Goal: Task Accomplishment & Management: Manage account settings

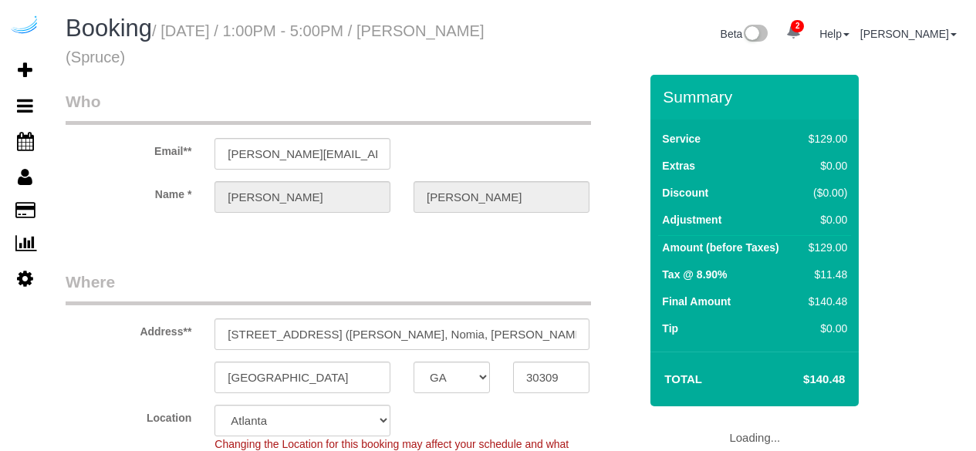
select select "GA"
select select "282"
select select "number:9"
click at [500, 343] on input "1382 Peachtree St NE, Building 1605, Unit 1605 (Helena Hanna, Nomia, Helena Han…" at bounding box center [401, 334] width 375 height 32
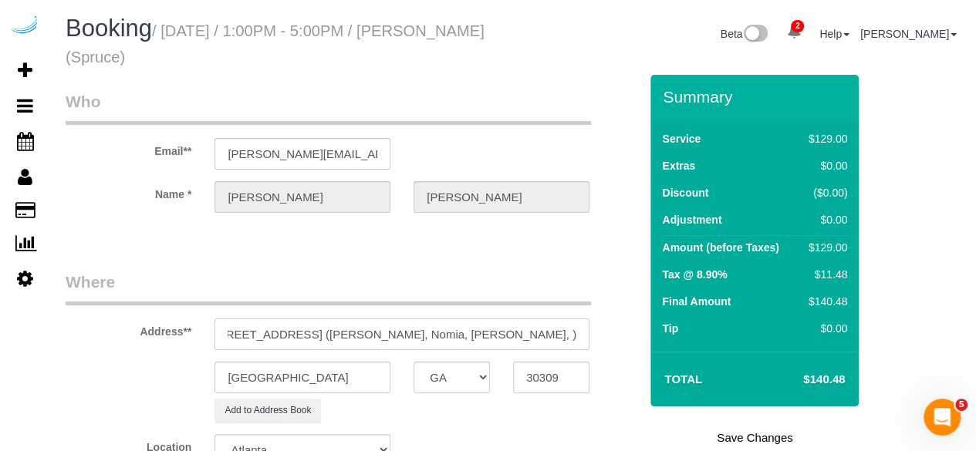
paste input "1464852"
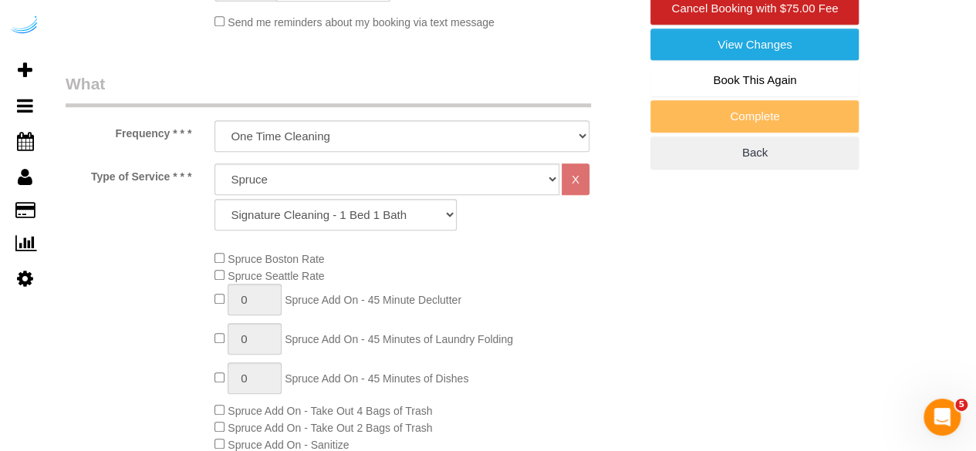
scroll to position [539, 0]
type input "1382 Peachtree St NE, Building 1605, Unit 1605 (Helena Hanna, Nomia, Helena Han…"
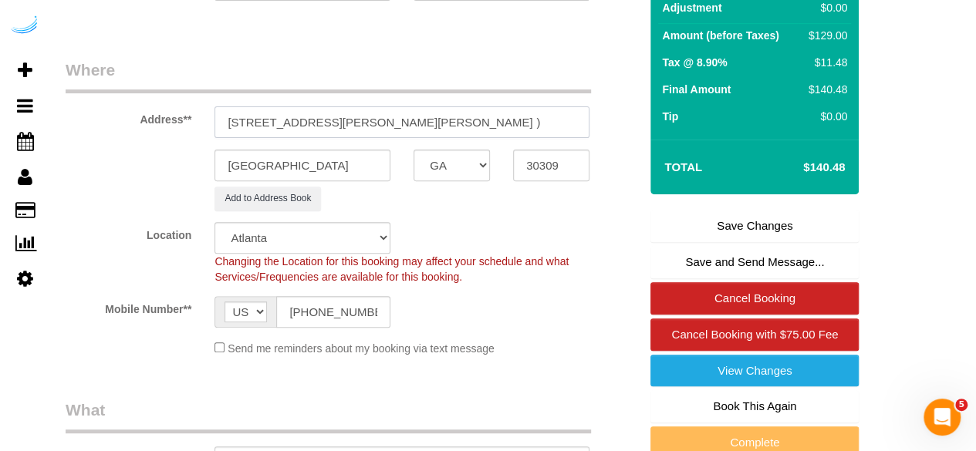
scroll to position [0, 0]
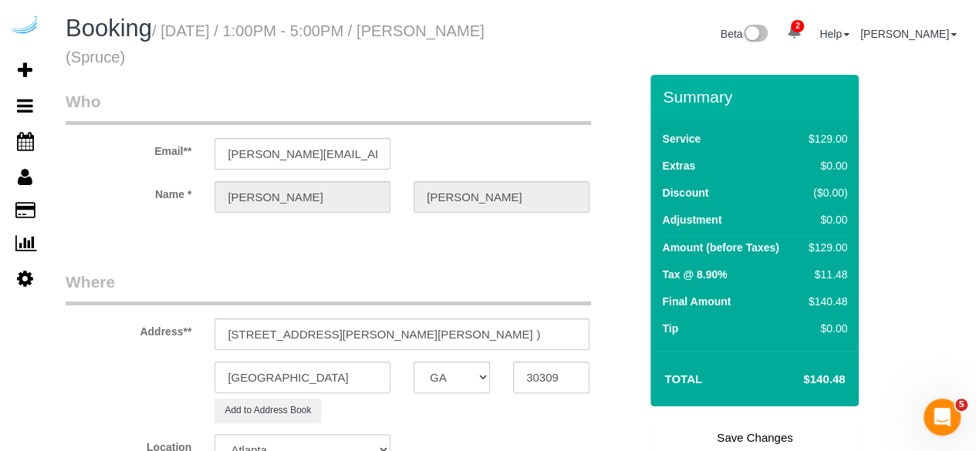
click at [767, 435] on link "Save Changes" at bounding box center [754, 438] width 208 height 32
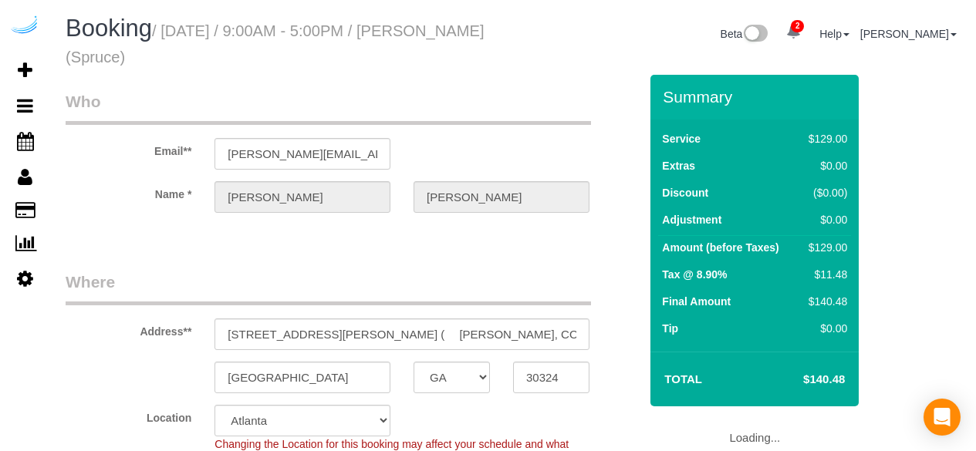
select select "GA"
select select "282"
select select "number:9"
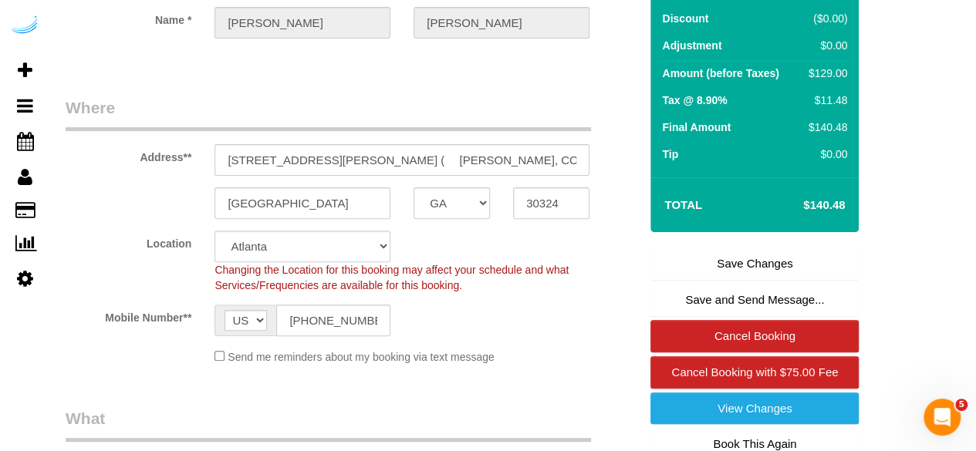
scroll to position [202, 0]
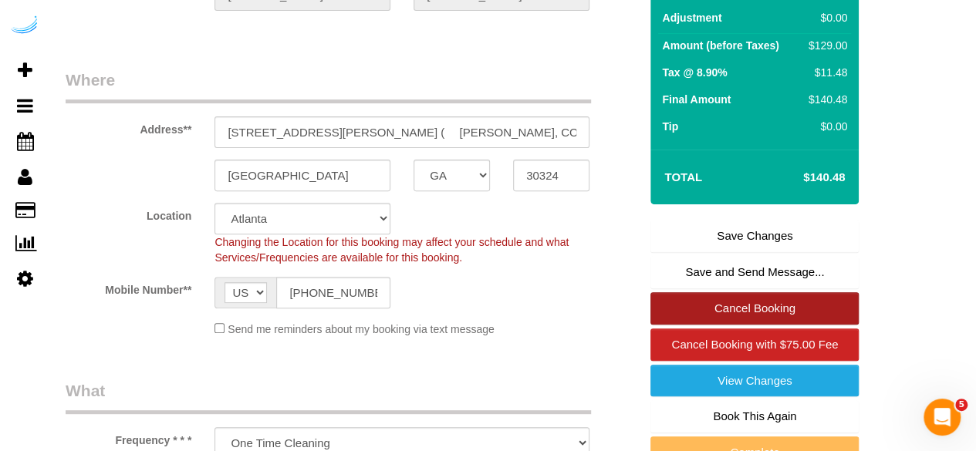
click at [720, 302] on link "Cancel Booking" at bounding box center [754, 308] width 208 height 32
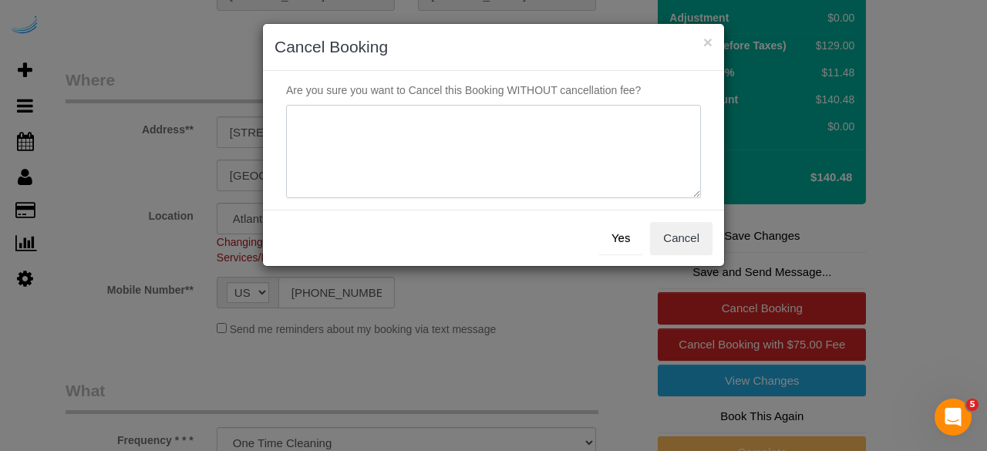
click at [575, 176] on textarea at bounding box center [493, 152] width 415 height 94
type textarea "Not on spruce."
click at [617, 242] on button "Yes" at bounding box center [620, 238] width 45 height 32
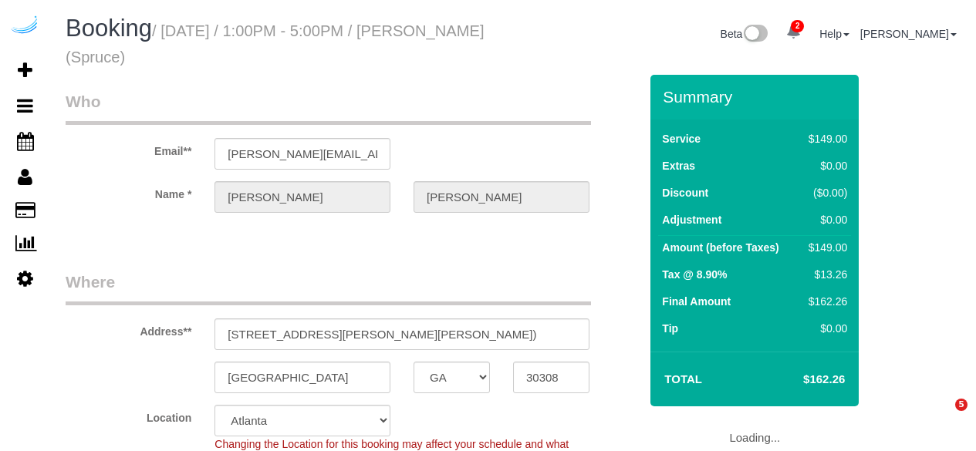
select select "GA"
select select "282"
select select "number:9"
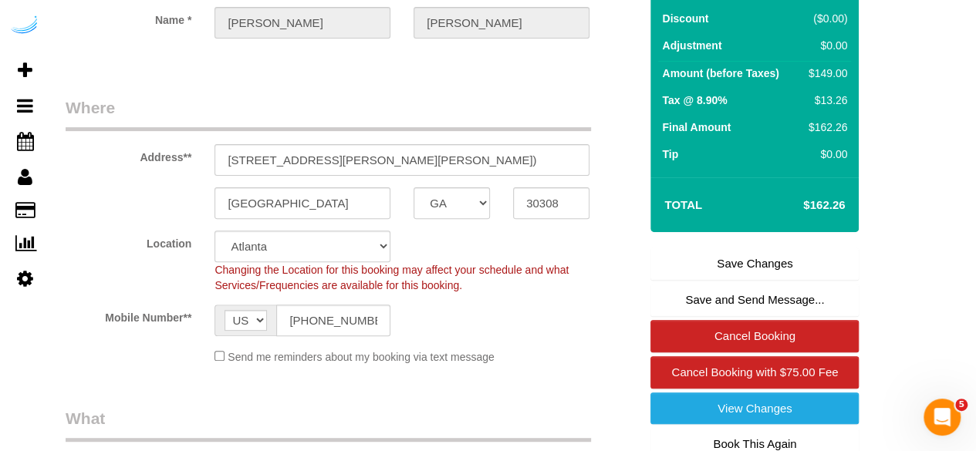
scroll to position [175, 0]
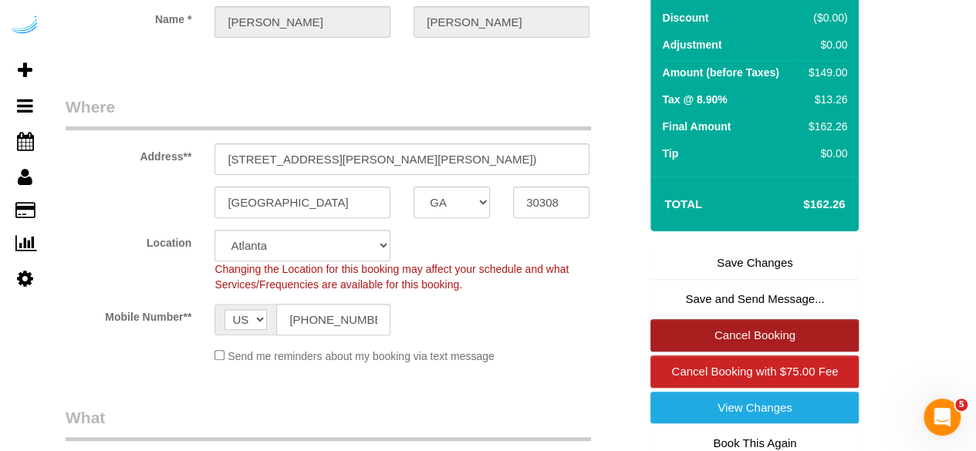
click at [753, 332] on link "Cancel Booking" at bounding box center [754, 335] width 208 height 32
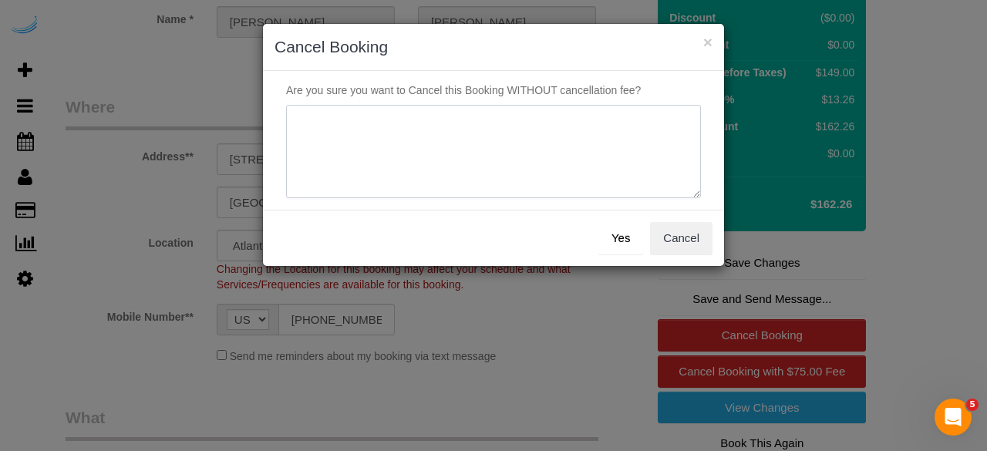
paste textarea "Not on spruce."
click at [601, 175] on textarea at bounding box center [493, 152] width 415 height 94
type textarea "Not on spruce."
click at [620, 235] on button "Yes" at bounding box center [620, 238] width 45 height 32
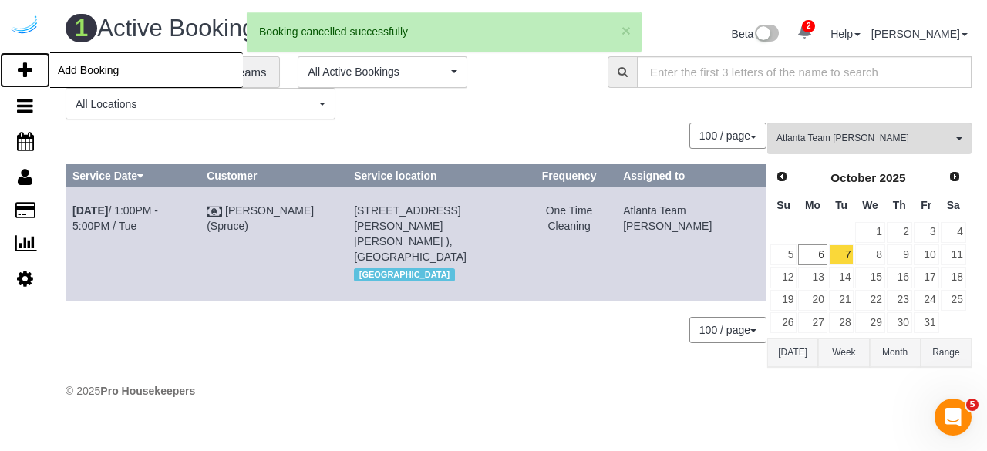
click at [31, 71] on icon at bounding box center [25, 70] width 15 height 19
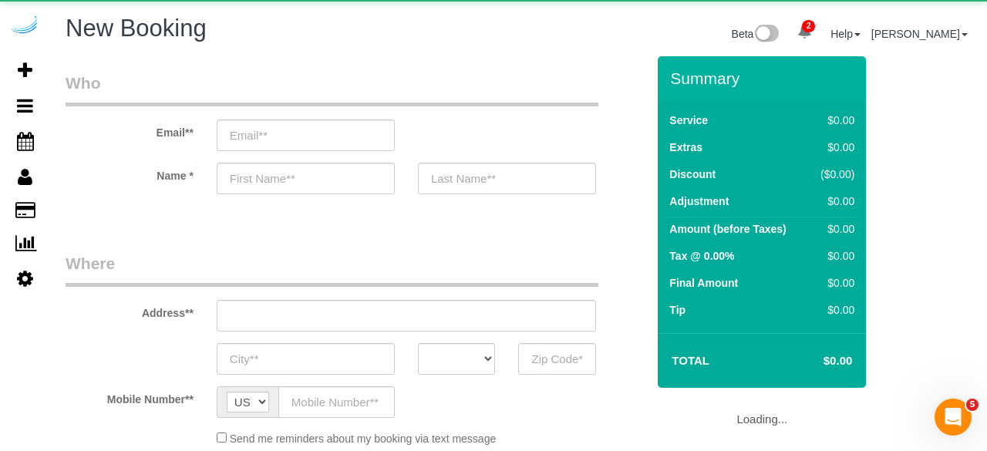
select select "object:1992"
select select "4"
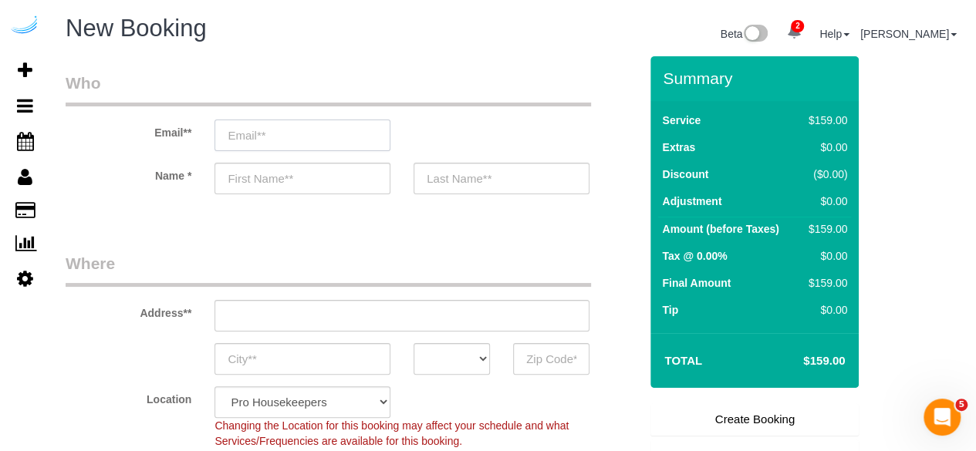
click at [329, 138] on input "email" at bounding box center [302, 136] width 176 height 32
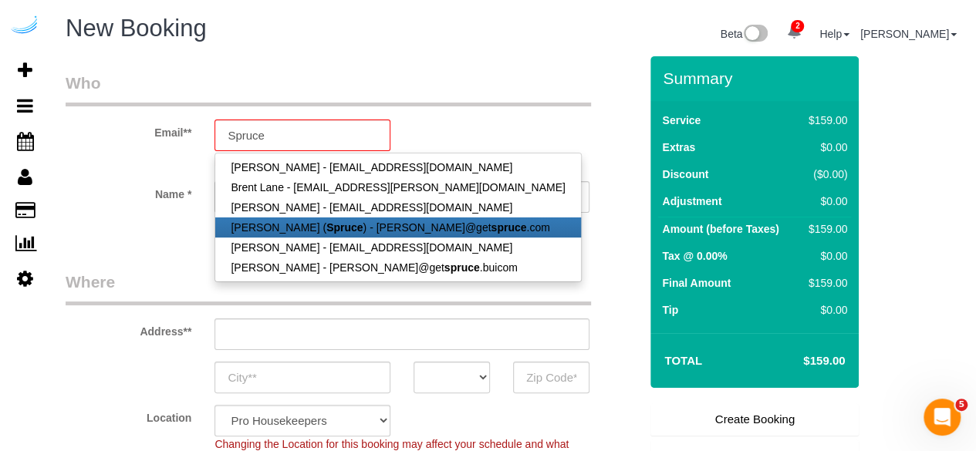
click at [325, 233] on link "[PERSON_NAME] ( Spruce ) - [PERSON_NAME]@get spruce .com" at bounding box center [397, 227] width 365 height 20
type input "[PERSON_NAME][EMAIL_ADDRESS][DOMAIN_NAME]"
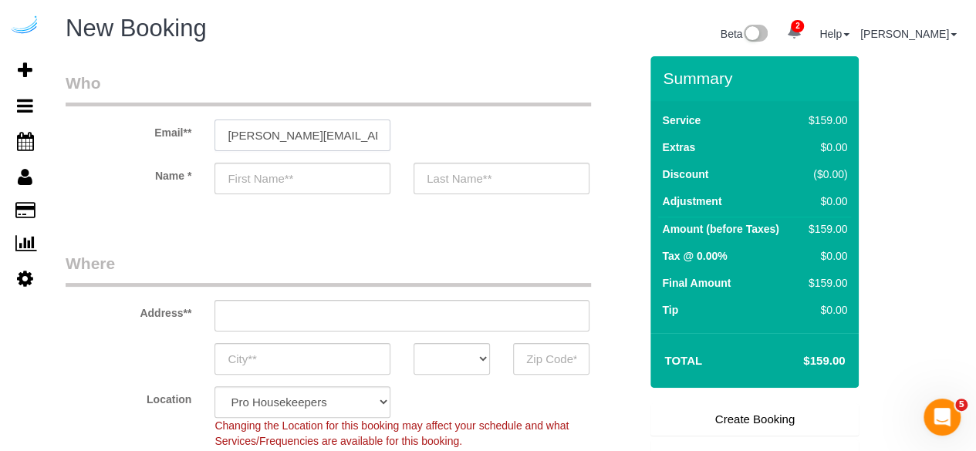
type input "[PERSON_NAME]"
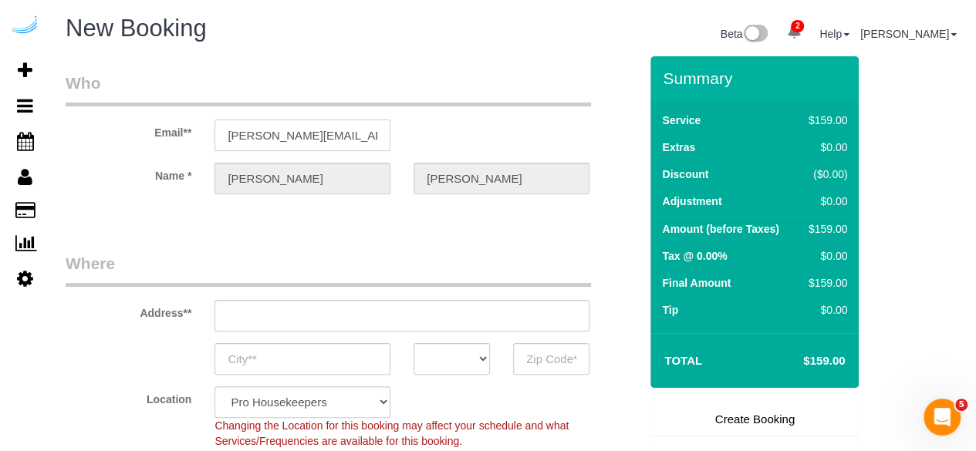
type input "[STREET_ADDRESS][PERSON_NAME]"
type input "Austin"
select select "[GEOGRAPHIC_DATA]"
type input "78704"
click at [438, 318] on input "[STREET_ADDRESS][PERSON_NAME]" at bounding box center [401, 316] width 375 height 32
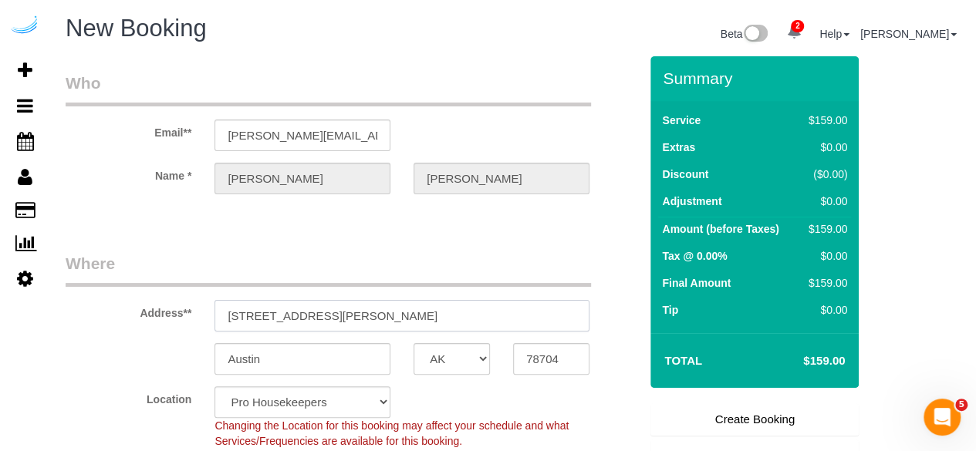
paste input "770 Juniper St NE, Atlanta, GA 30308"
type input "770 Juniper St NE, Atlanta, GA 30308"
select select "9"
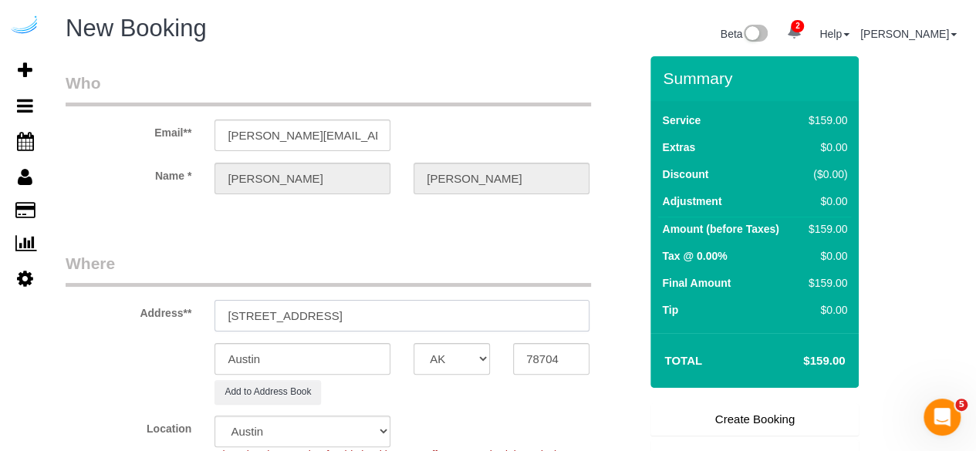
select select "object:2036"
drag, startPoint x: 387, startPoint y: 318, endPoint x: 490, endPoint y: 331, distance: 103.3
click at [490, 331] on sui-booking-address "Address** 770 Juniper St NE, Atlanta, GA 30308 Austin AK AL AR AZ CA CO CT DC D…" at bounding box center [352, 328] width 573 height 152
type input "770 Juniper St NE, Atlanta, GA 30308"
click at [551, 344] on input "78704" at bounding box center [551, 359] width 76 height 32
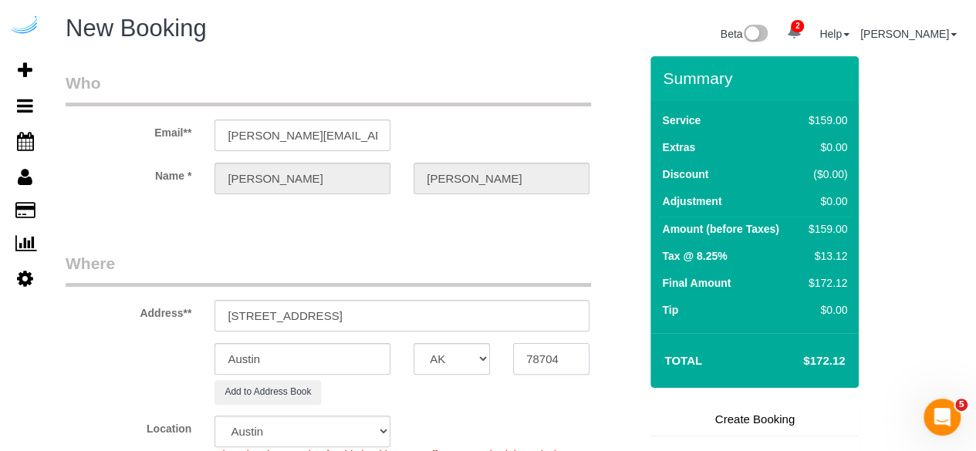
paste input "30308"
type input "30308"
click at [473, 359] on select "AK AL AR AZ CA CO CT DC DE [GEOGRAPHIC_DATA] [GEOGRAPHIC_DATA] HI IA ID IL IN K…" at bounding box center [451, 359] width 76 height 32
select select "8"
select select "object:2078"
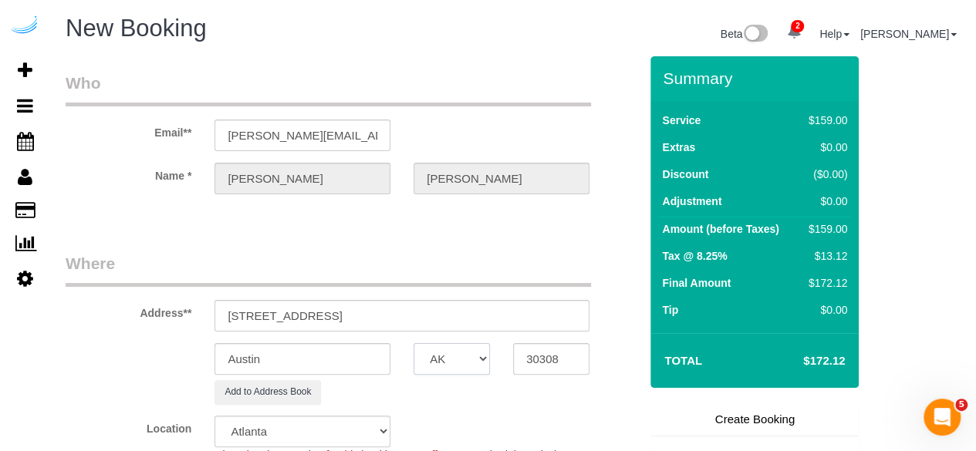
select select "GA"
click at [358, 363] on input "Austin" at bounding box center [302, 359] width 176 height 32
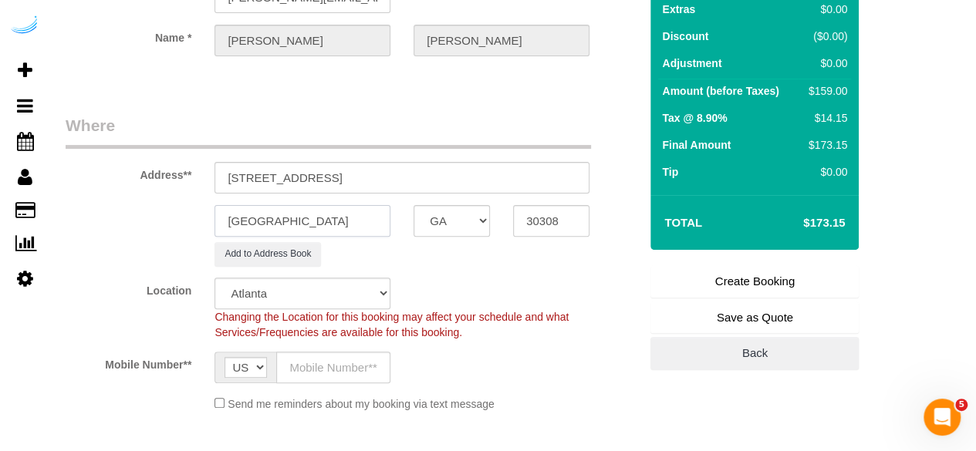
scroll to position [151, 0]
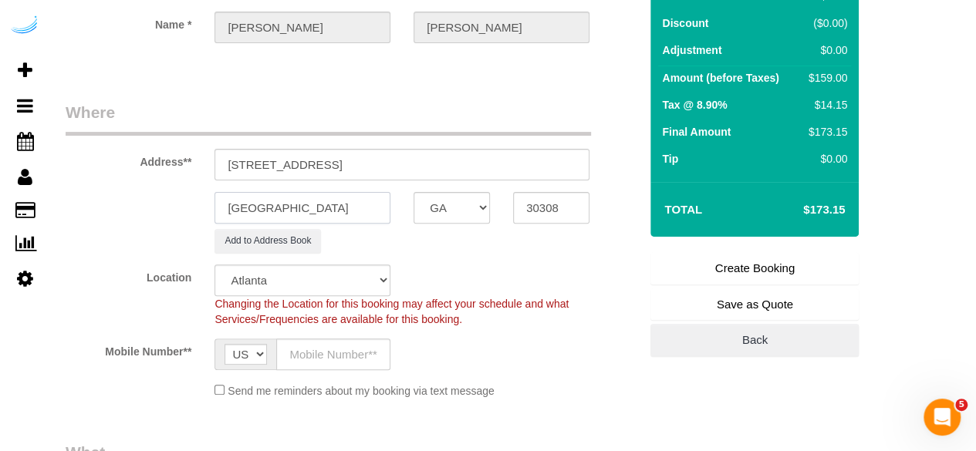
type input "[GEOGRAPHIC_DATA]"
drag, startPoint x: 329, startPoint y: 160, endPoint x: 635, endPoint y: 194, distance: 307.3
click at [635, 194] on sui-booking-address "Address** 770 Juniper St NE, Atlanta, GA 30308 Atlanta AK AL AR AZ CA CO CT DC …" at bounding box center [352, 177] width 573 height 152
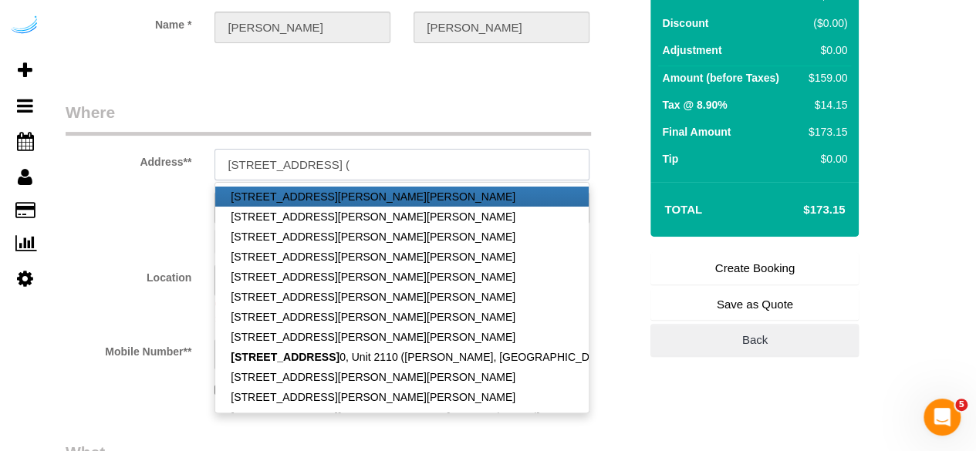
paste input "Deconte Kolleh"
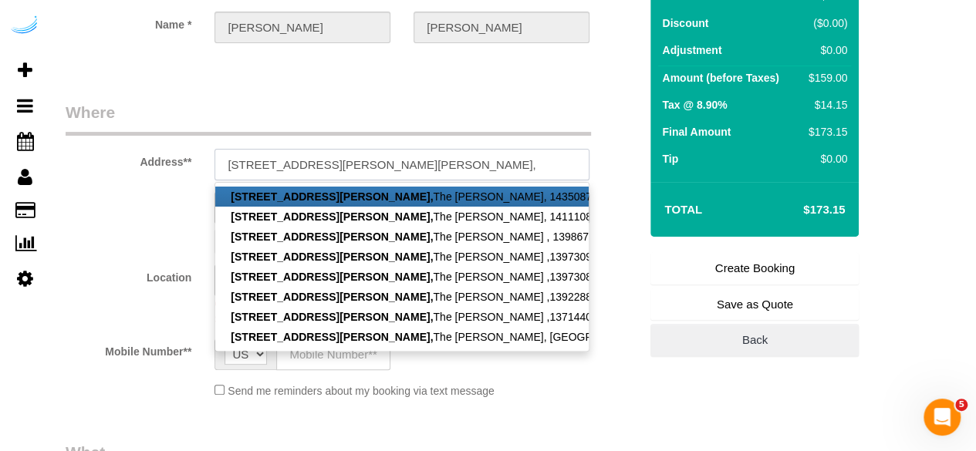
paste input "1455303"
type input "770 Juniper St NE, Building 2110, Unit 2110 (Deconte Kolleh, The Hadley, 145530…"
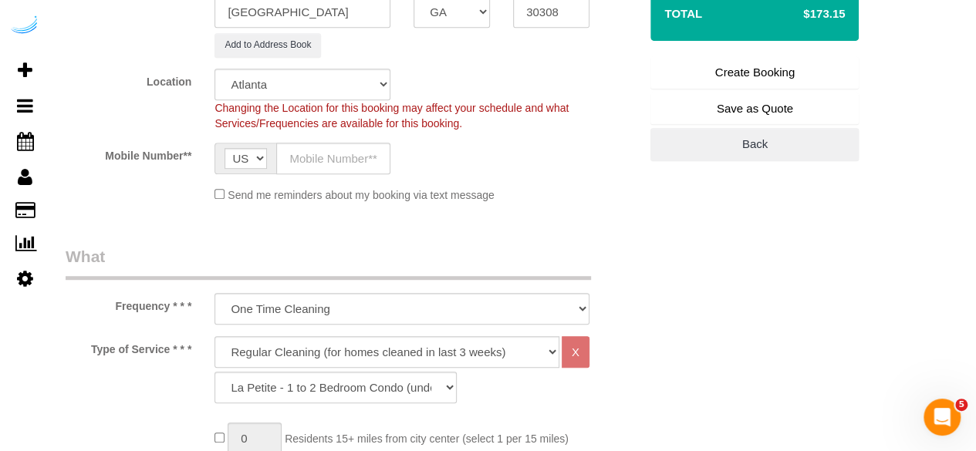
scroll to position [350, 0]
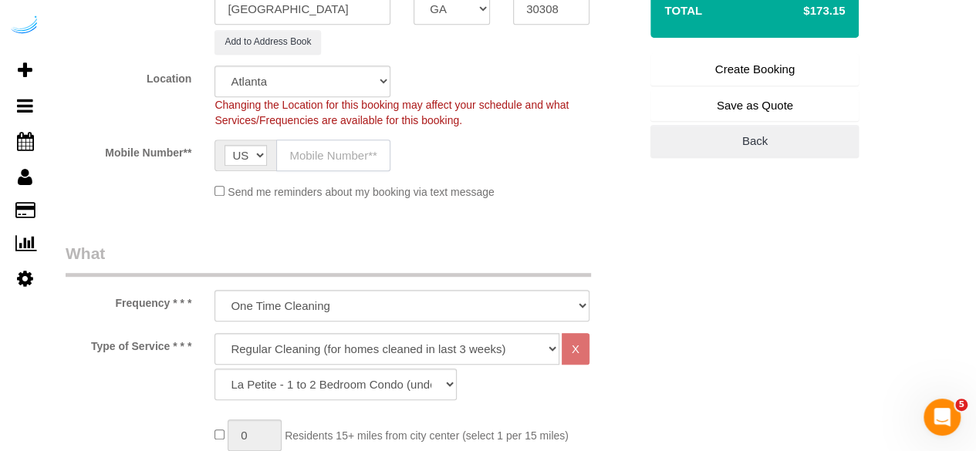
click at [333, 162] on input "text" at bounding box center [333, 156] width 114 height 32
type input "[PHONE_NUMBER]"
type input "[PERSON_NAME]"
type input "[PHONE_NUMBER]"
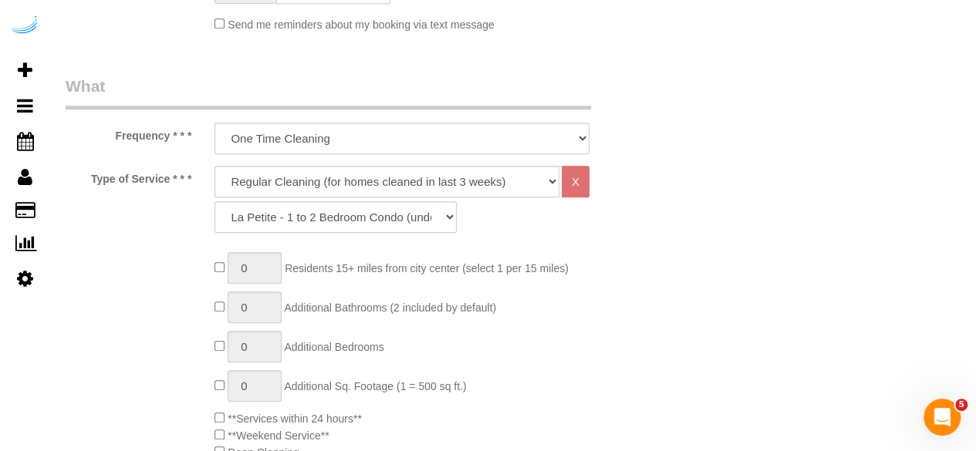
scroll to position [518, 0]
click at [382, 184] on select "Deep Cleaning (for homes that have not been cleaned in 3+ weeks) Spruce Regular…" at bounding box center [386, 181] width 345 height 32
select select "282"
click at [214, 165] on select "Deep Cleaning (for homes that have not been cleaned in 3+ weeks) Spruce Regular…" at bounding box center [386, 181] width 345 height 32
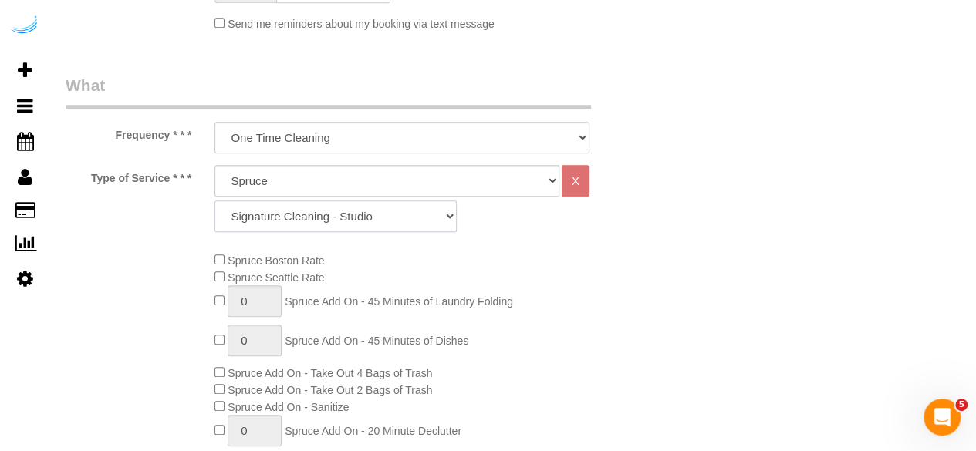
click at [329, 228] on select "Signature Cleaning - Studio Signature Cleaning - 1 Bed 1 Bath Signature Cleanin…" at bounding box center [335, 216] width 242 height 32
select select "304"
click at [214, 200] on select "Signature Cleaning - Studio Signature Cleaning - 1 Bed 1 Bath Signature Cleanin…" at bounding box center [335, 216] width 242 height 32
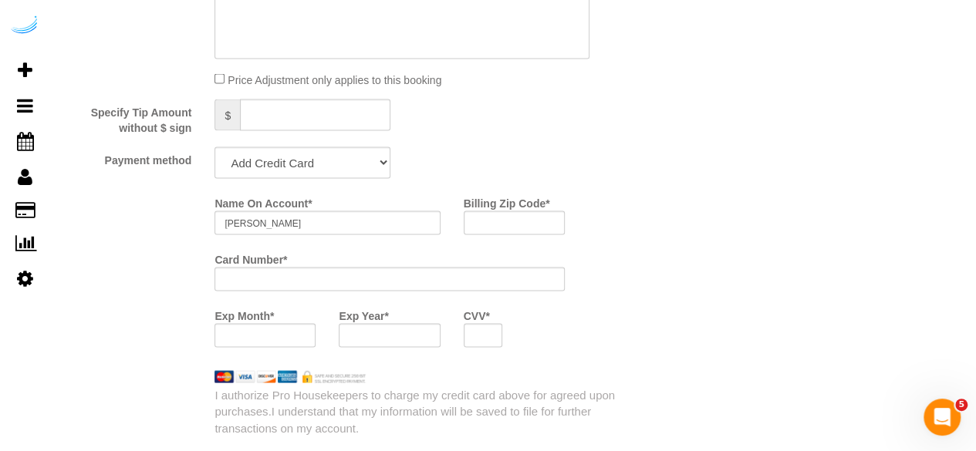
scroll to position [1427, 0]
click at [321, 159] on select "Add Credit Card Cash Check Paypal" at bounding box center [302, 161] width 176 height 32
select select "string:check"
click at [214, 147] on select "Add Credit Card Cash Check Paypal" at bounding box center [302, 161] width 176 height 32
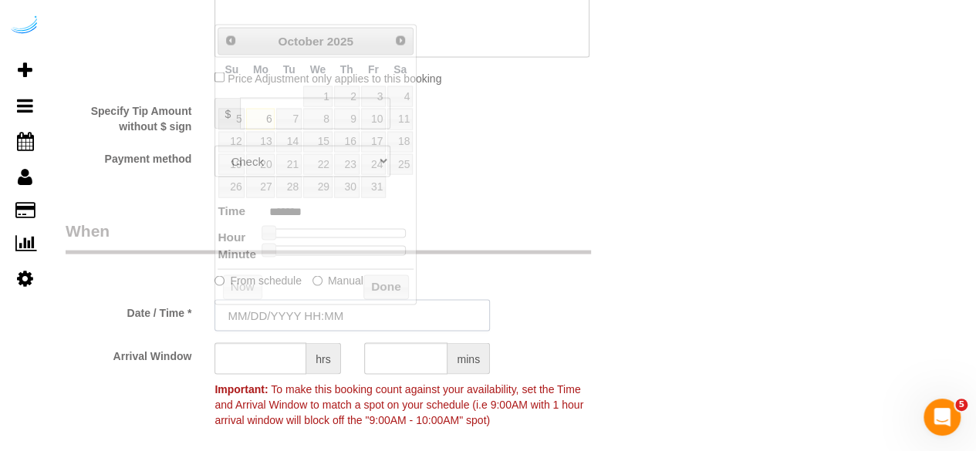
click at [299, 309] on input "text" at bounding box center [351, 315] width 275 height 32
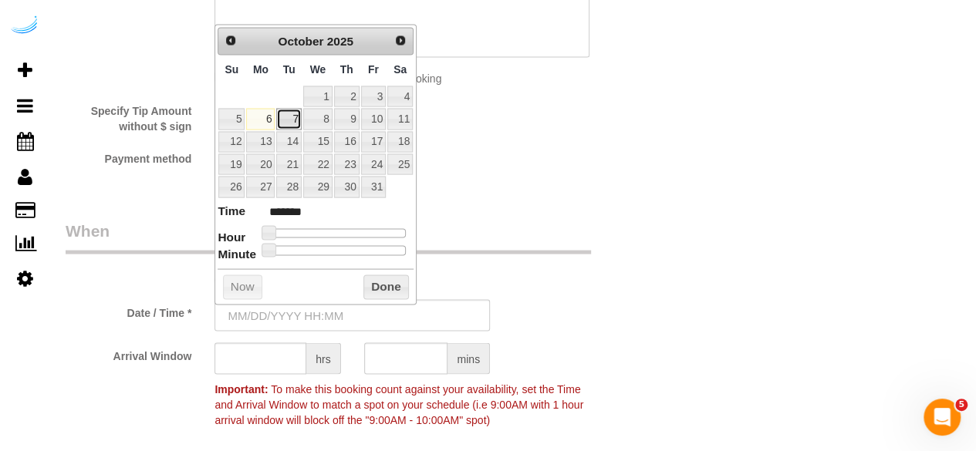
click at [293, 120] on link "7" at bounding box center [288, 118] width 25 height 21
type input "10/07/2025 1:00AM"
type input "******"
type input "10/07/2025 2:00AM"
type input "******"
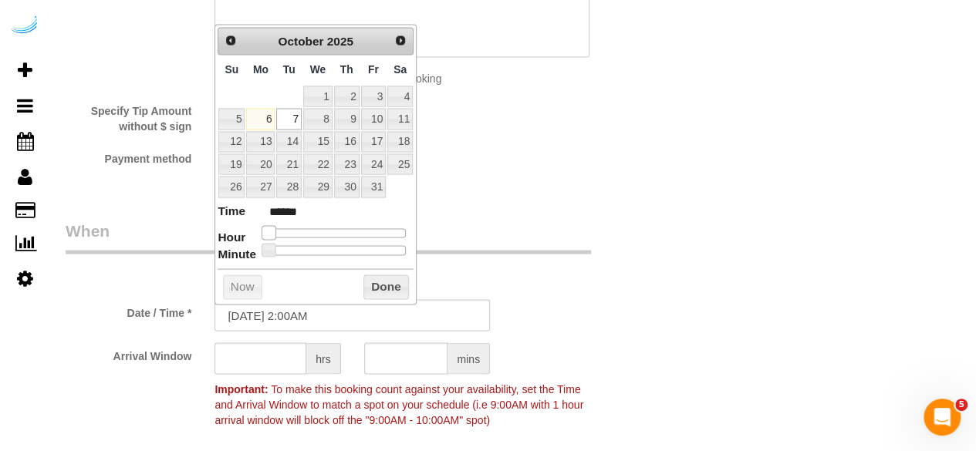
type input "10/07/2025 3:00AM"
type input "******"
type input "10/07/2025 5:00AM"
type input "******"
type input "10/07/2025 6:00AM"
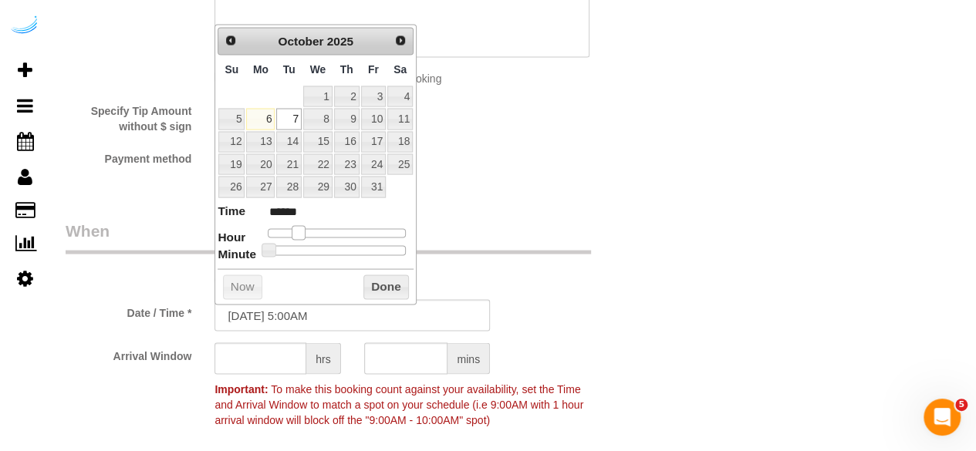
type input "******"
type input "10/07/2025 7:00AM"
type input "******"
type input "10/07/2025 8:00AM"
type input "******"
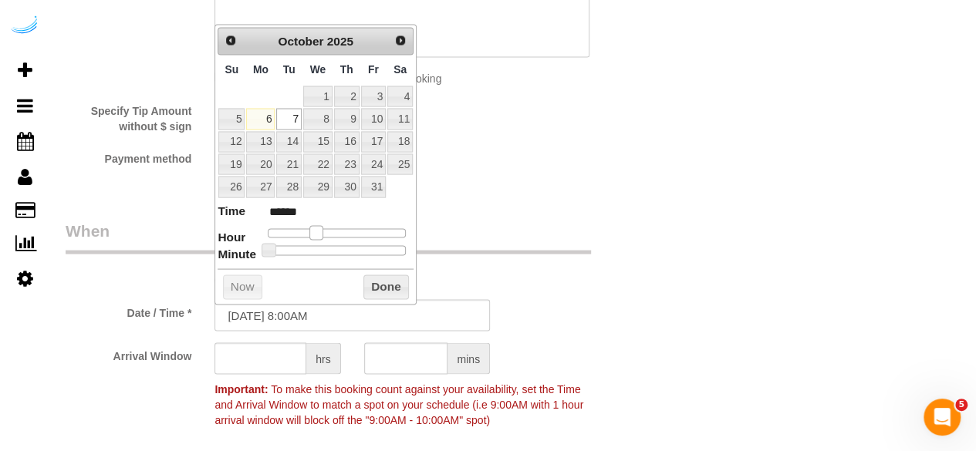
type input "[DATE] 9:00AM"
type input "******"
drag, startPoint x: 268, startPoint y: 229, endPoint x: 322, endPoint y: 228, distance: 54.0
click at [322, 228] on span at bounding box center [322, 232] width 14 height 14
type input "10/06/2025 8:00AM"
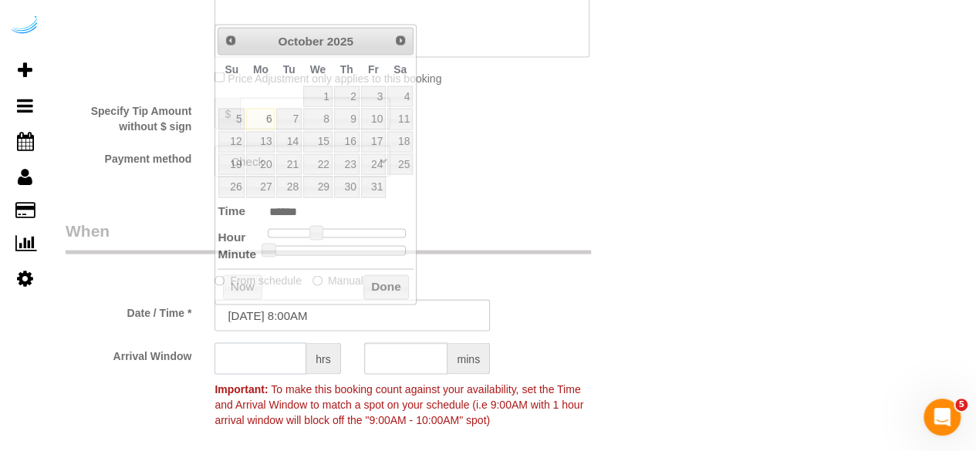
click at [287, 355] on input "text" at bounding box center [260, 358] width 92 height 32
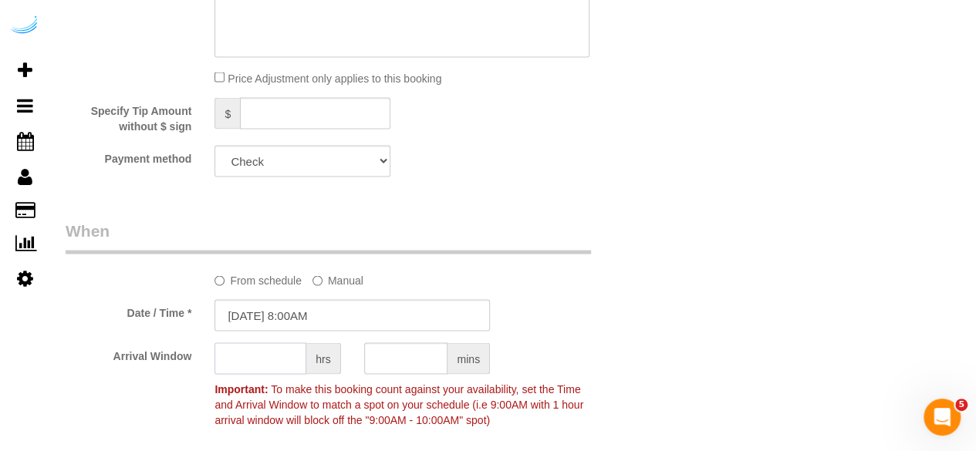
type input "8"
click at [265, 312] on input "10/06/2025 8:00AM" at bounding box center [351, 315] width 275 height 32
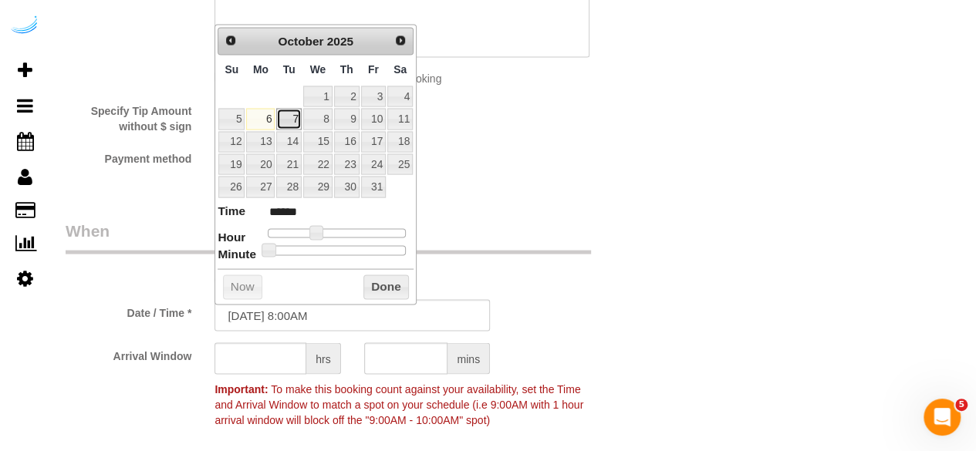
click at [287, 116] on link "7" at bounding box center [288, 118] width 25 height 21
type input "10/07/2025 9:00AM"
type input "******"
click at [321, 232] on span at bounding box center [322, 232] width 14 height 14
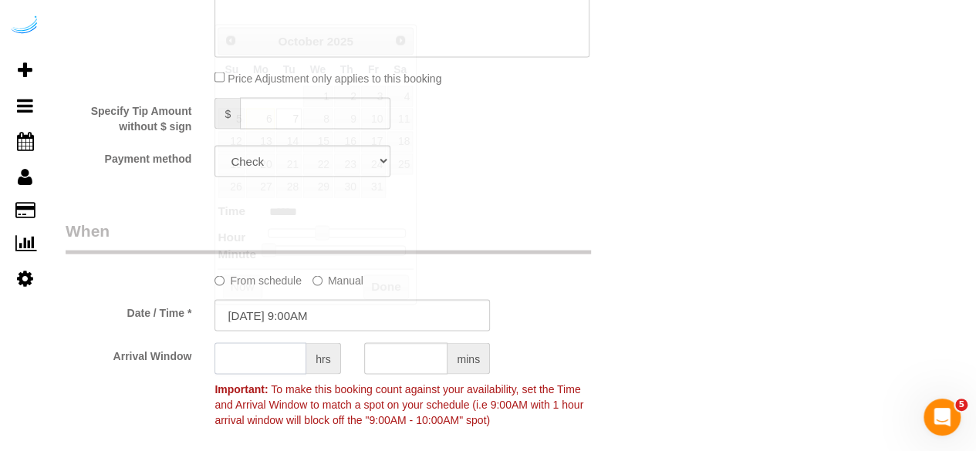
click at [276, 353] on input "text" at bounding box center [260, 358] width 92 height 32
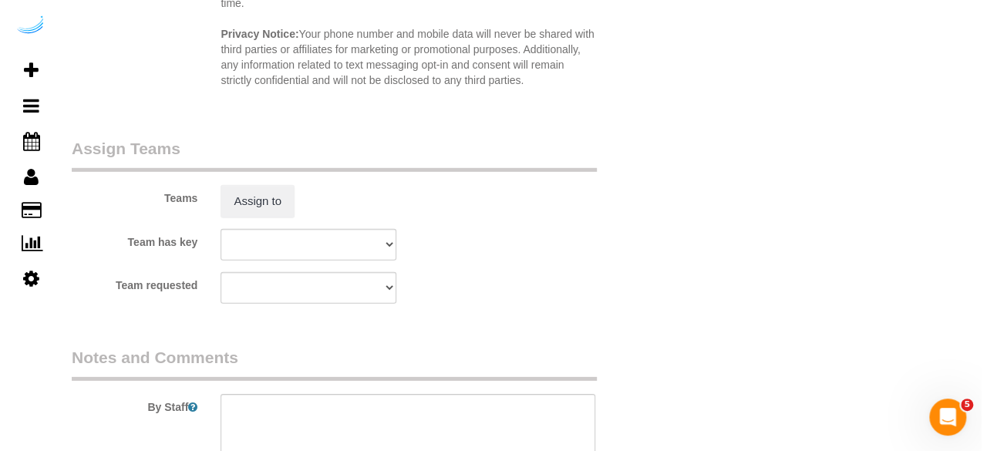
scroll to position [2222, 0]
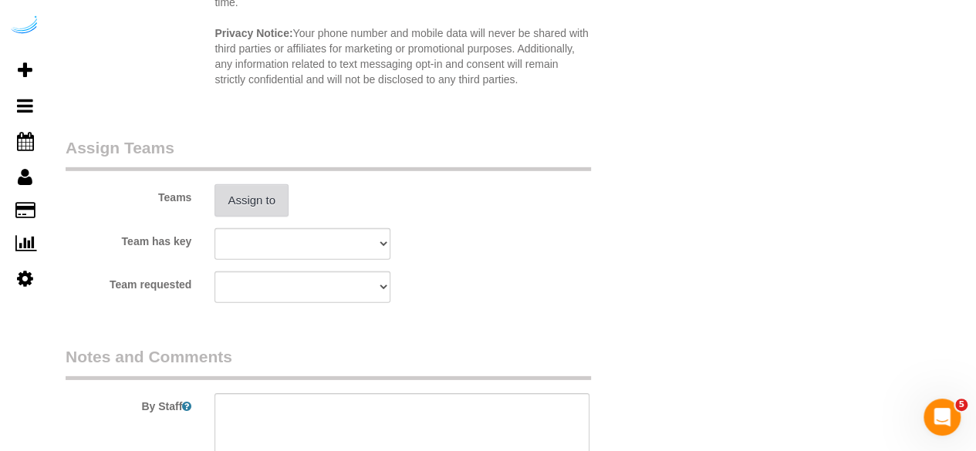
type input "8"
click at [261, 189] on button "Assign to" at bounding box center [251, 200] width 74 height 32
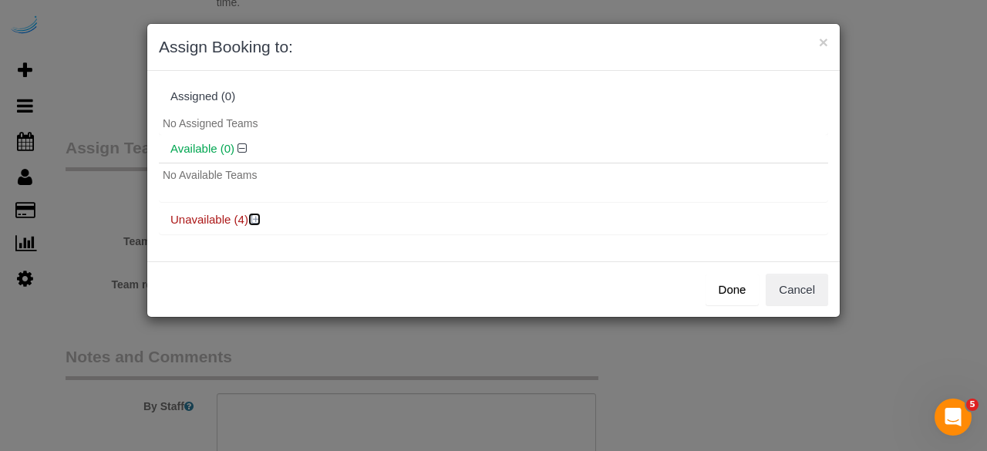
click at [259, 216] on icon at bounding box center [255, 220] width 9 height 12
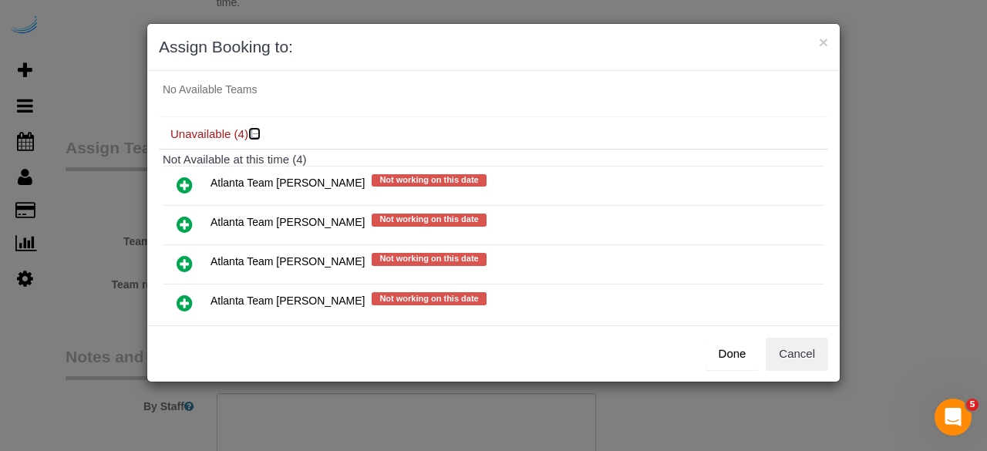
scroll to position [89, 0]
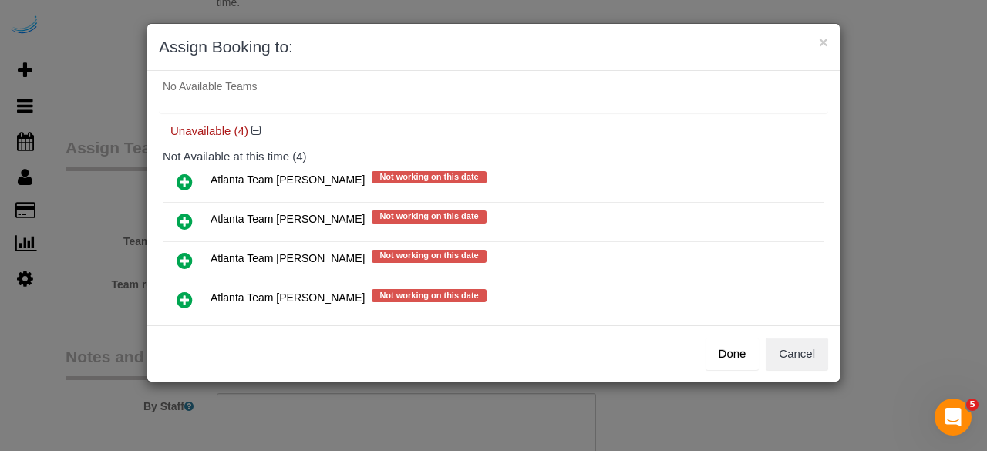
click at [177, 214] on icon at bounding box center [185, 221] width 16 height 19
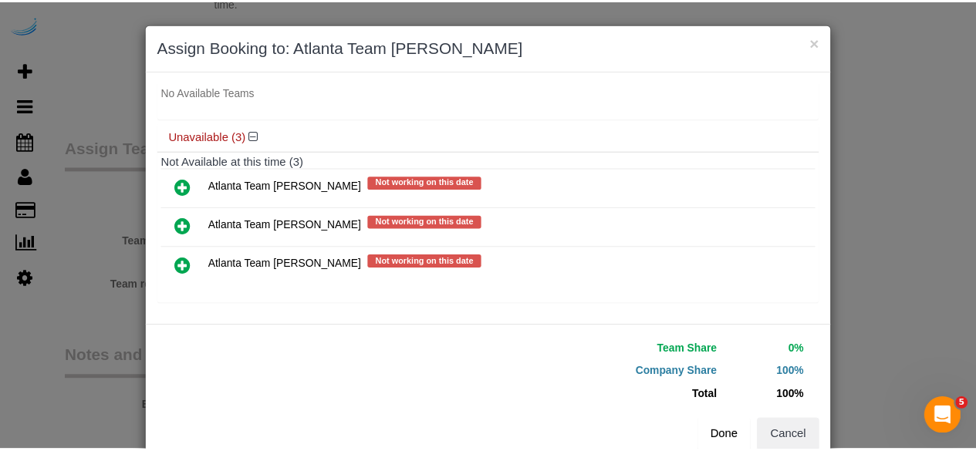
scroll to position [35, 0]
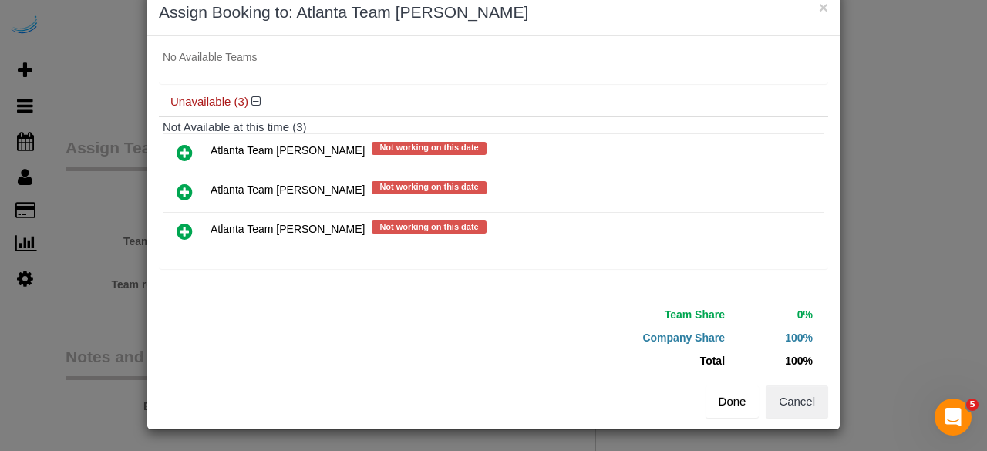
click at [736, 399] on button "Done" at bounding box center [733, 402] width 54 height 32
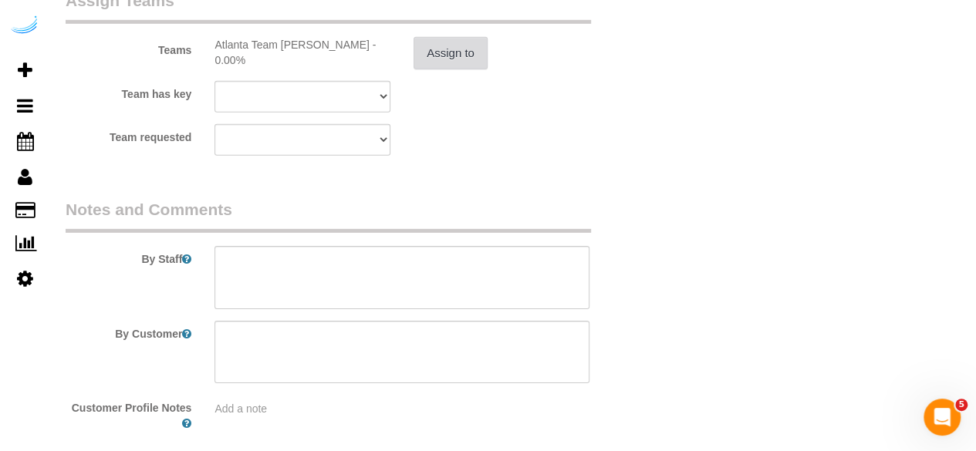
scroll to position [2393, 0]
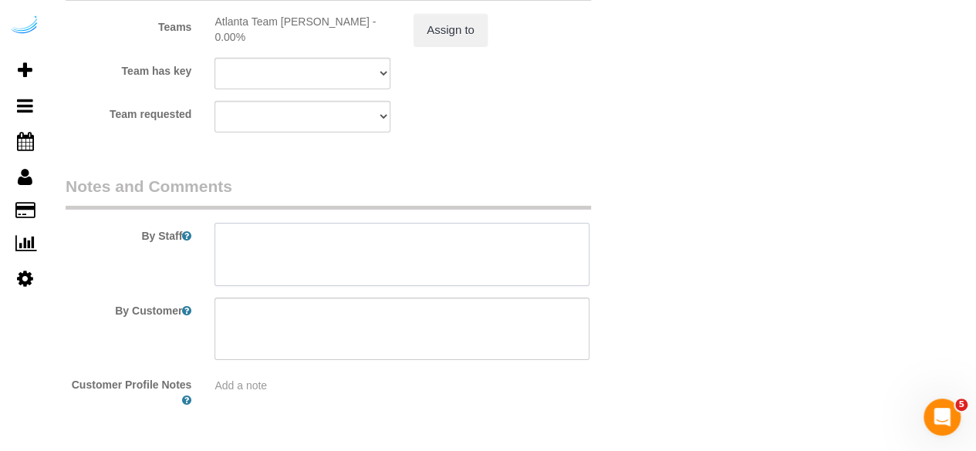
click at [409, 250] on textarea at bounding box center [401, 254] width 375 height 63
paste textarea "Permanent Notes:No notes from this customer.Today's Notes:No notes from this se…"
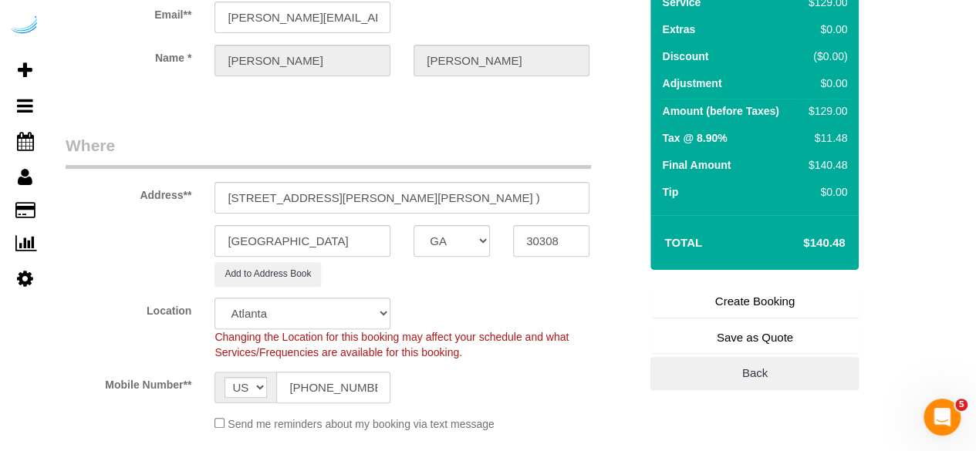
scroll to position [119, 0]
type textarea "Recurrency: Every 4 weeks Permanent Notes:No notes from this customer.Today's N…"
click at [736, 298] on link "Create Booking" at bounding box center [754, 301] width 208 height 32
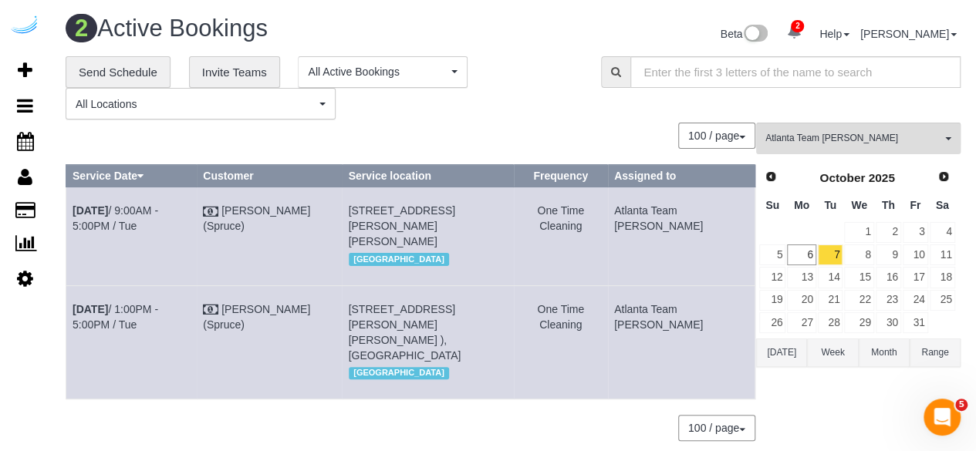
copy tr "Oct 7th / 9:00AM - 5:00PM / Tue Brandie Louck (Spruce) 770 Juniper St Ne, Build…"
click at [857, 258] on link "8" at bounding box center [858, 254] width 29 height 21
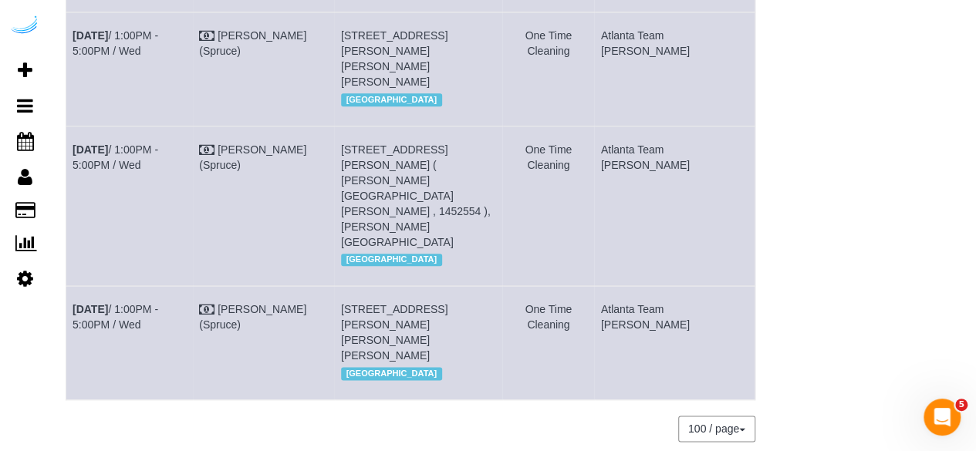
scroll to position [870, 0]
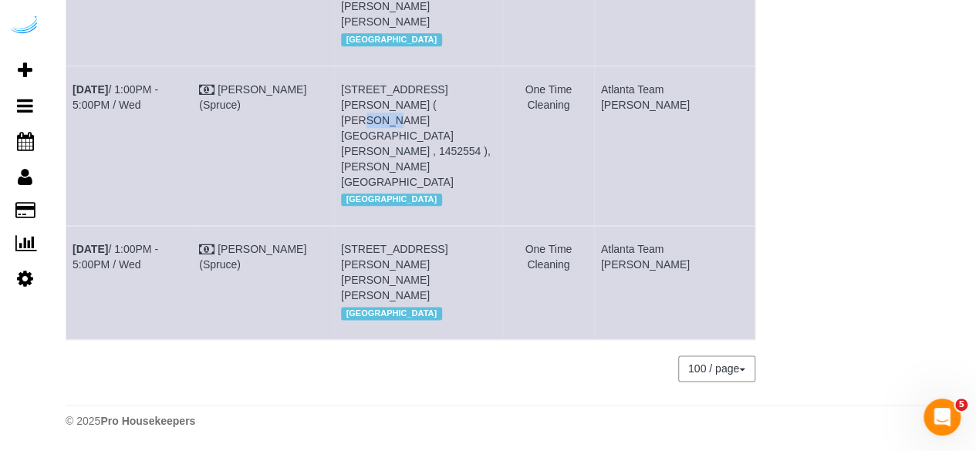
drag, startPoint x: 389, startPoint y: 153, endPoint x: 366, endPoint y: 153, distance: 23.1
click at [366, 153] on span "8085 Adair Ln, Building 3100, Unit 3111 ( Elizabeth Small, Arium Morgan Falls ,…" at bounding box center [416, 135] width 150 height 105
copy span "3111"
click at [158, 111] on link "Oct 8th / 1:00PM - 5:00PM / Wed" at bounding box center [115, 97] width 86 height 28
drag, startPoint x: 709, startPoint y: 152, endPoint x: 74, endPoint y: 138, distance: 635.6
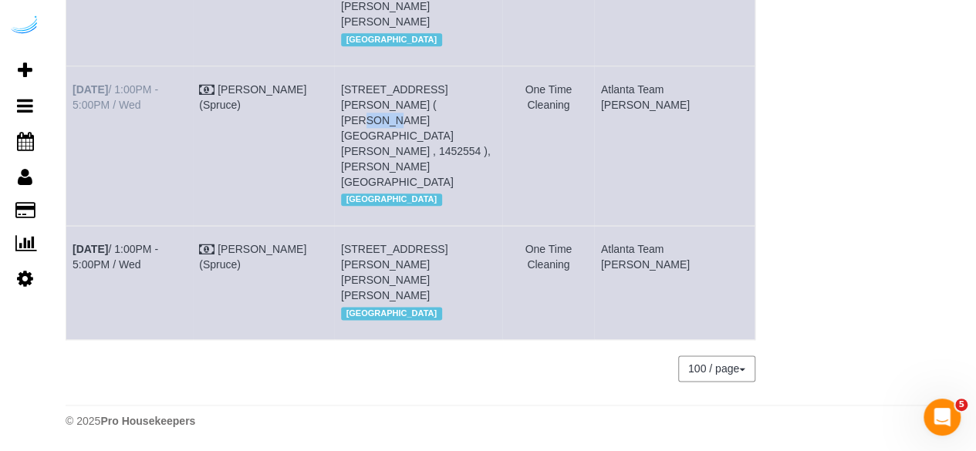
click at [74, 138] on tr "Oct 8th / 1:00PM - 5:00PM / Wed Brandie Louck (Spruce) 8085 Adair Ln, Building …" at bounding box center [410, 146] width 689 height 160
copy tr "Oct 8th / 1:00PM - 5:00PM / Wed Brandie Louck (Spruce) 8085 Adair Ln, Building …"
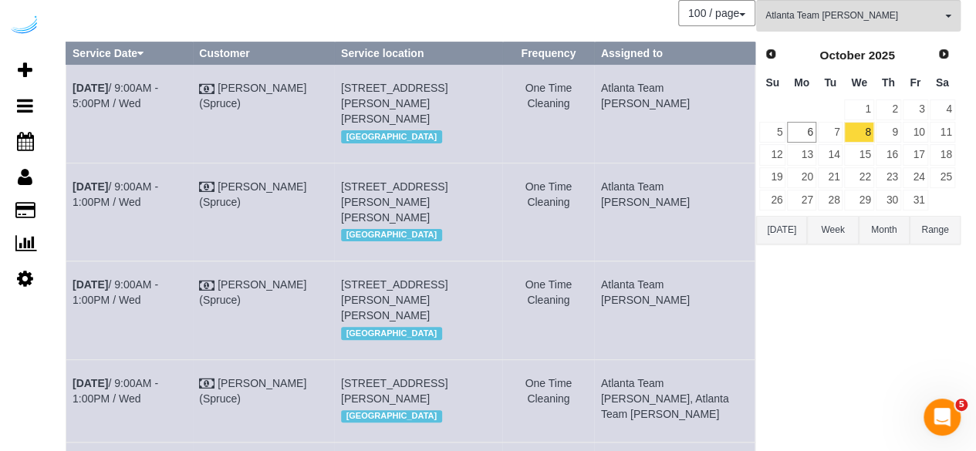
scroll to position [0, 0]
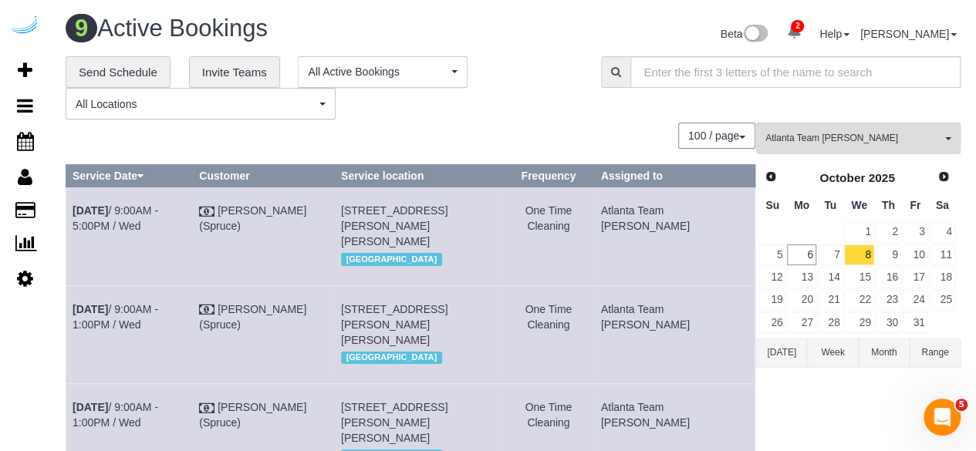
drag, startPoint x: 397, startPoint y: 228, endPoint x: 376, endPoint y: 228, distance: 20.8
click at [376, 228] on span "3000 Briarcliff Rd Ne, Building 1, Unit 1108 (Gabrielle Carr, Camden St. Clair …" at bounding box center [394, 225] width 106 height 43
copy span "1108"
drag, startPoint x: 703, startPoint y: 219, endPoint x: 72, endPoint y: 200, distance: 631.1
click at [72, 200] on tr "Oct 8th / 9:00AM - 5:00PM / Wed Brandie Louck (Spruce) 3000 Briarcliff Rd Ne, B…" at bounding box center [410, 236] width 689 height 98
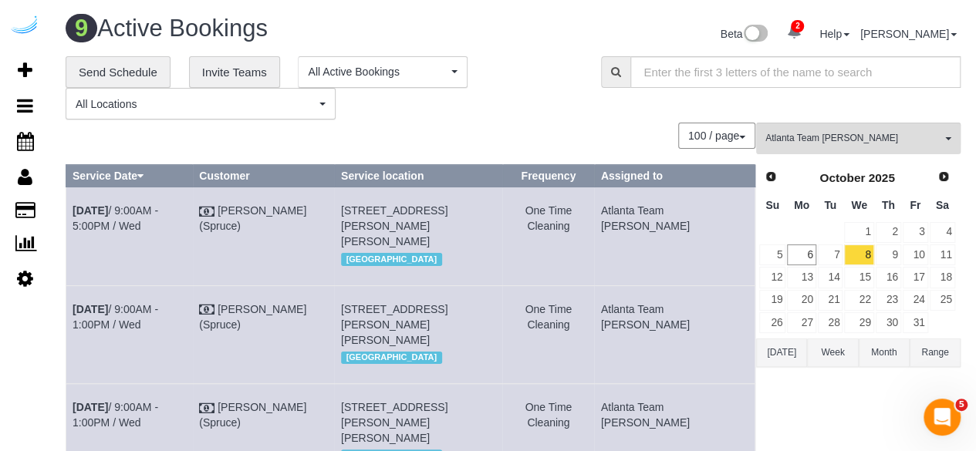
copy tr "Oct 8th / 9:00AM - 5:00PM / Wed Brandie Louck (Spruce) 3000 Briarcliff Rd Ne, B…"
click at [158, 204] on link "Oct 8th / 9:00AM - 5:00PM / Wed" at bounding box center [115, 218] width 86 height 28
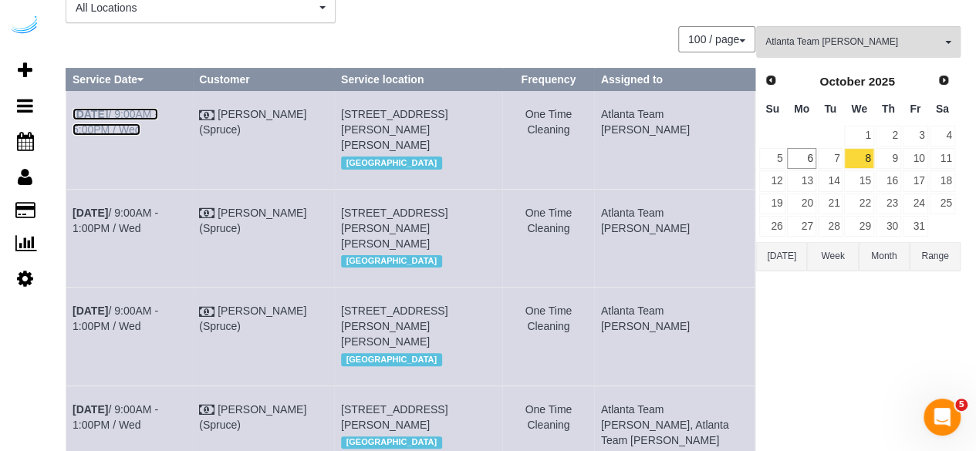
scroll to position [99, 0]
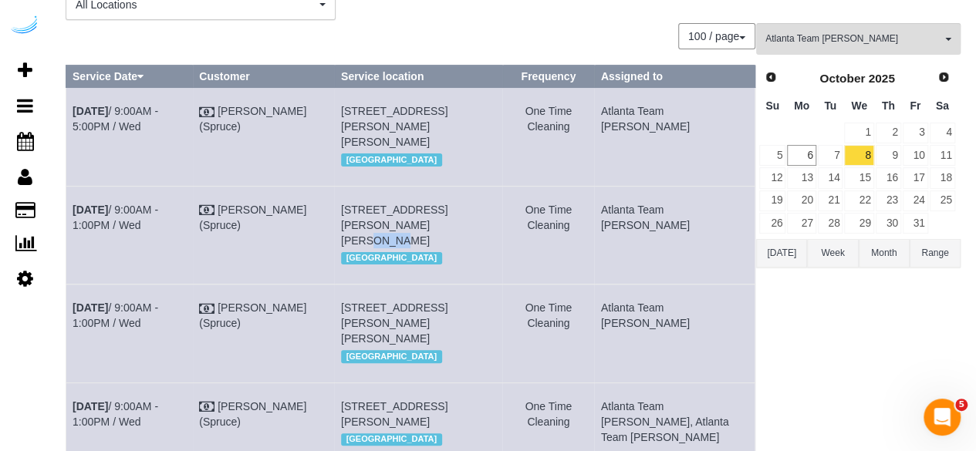
drag, startPoint x: 384, startPoint y: 243, endPoint x: 362, endPoint y: 242, distance: 21.6
click at [362, 242] on span "705 Town Blvd, Building 504, Unit 504 (Sheri Travis, The Goodwynn By Arium, 145…" at bounding box center [394, 225] width 106 height 43
copy span "504"
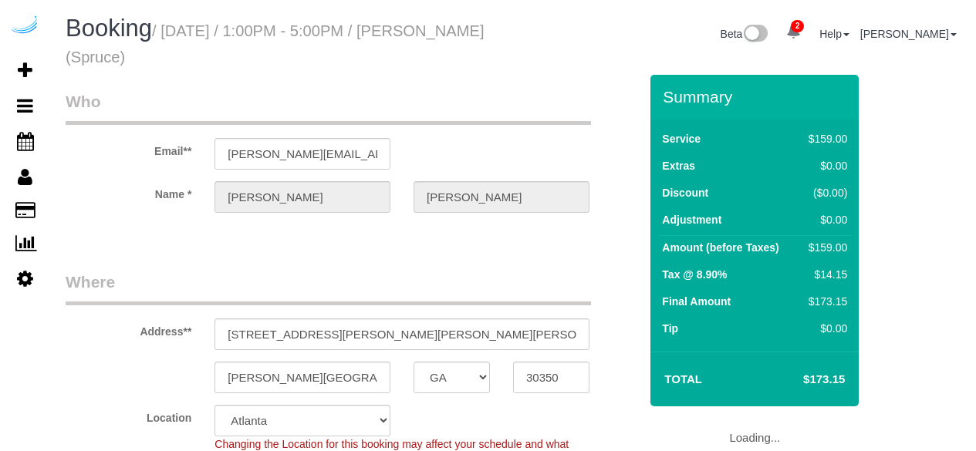
select select "GA"
select select "282"
select select "number:9"
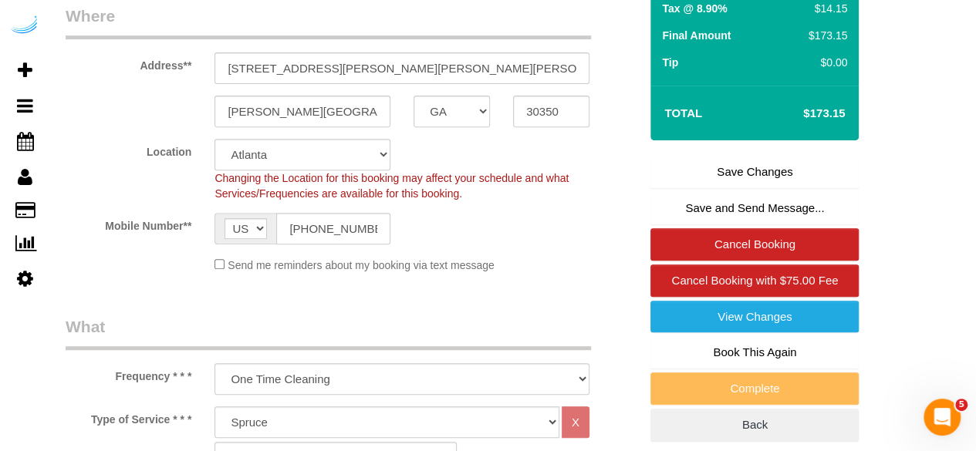
scroll to position [268, 0]
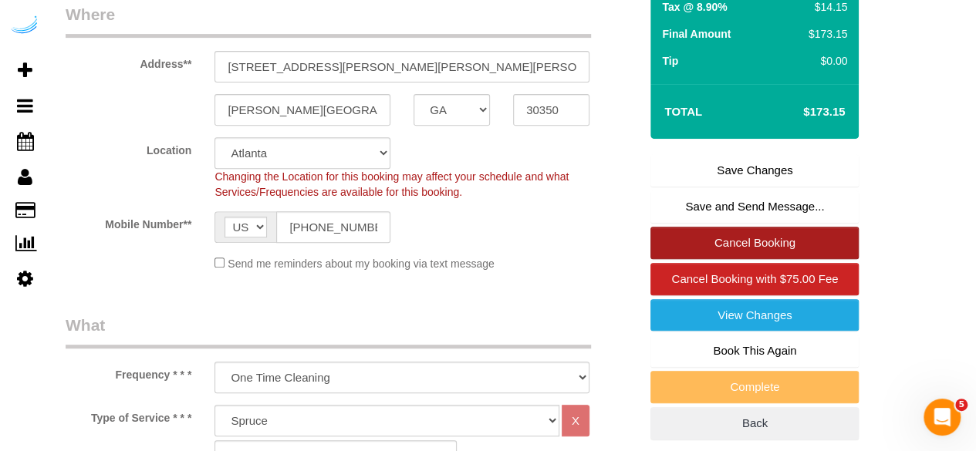
click at [767, 241] on link "Cancel Booking" at bounding box center [754, 243] width 208 height 32
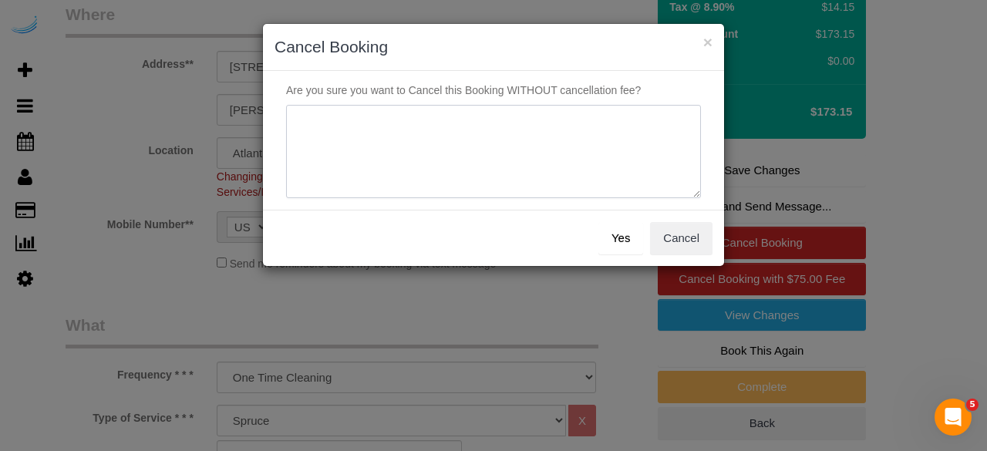
click at [625, 143] on textarea at bounding box center [493, 152] width 415 height 94
type textarea "Not on spruce."
click at [620, 237] on button "Yes" at bounding box center [620, 238] width 45 height 32
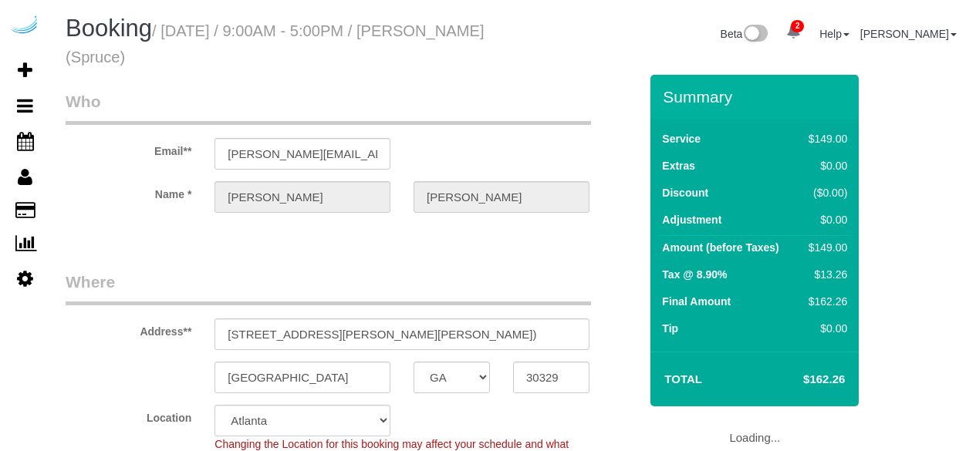
select select "GA"
select select "282"
select select "number:9"
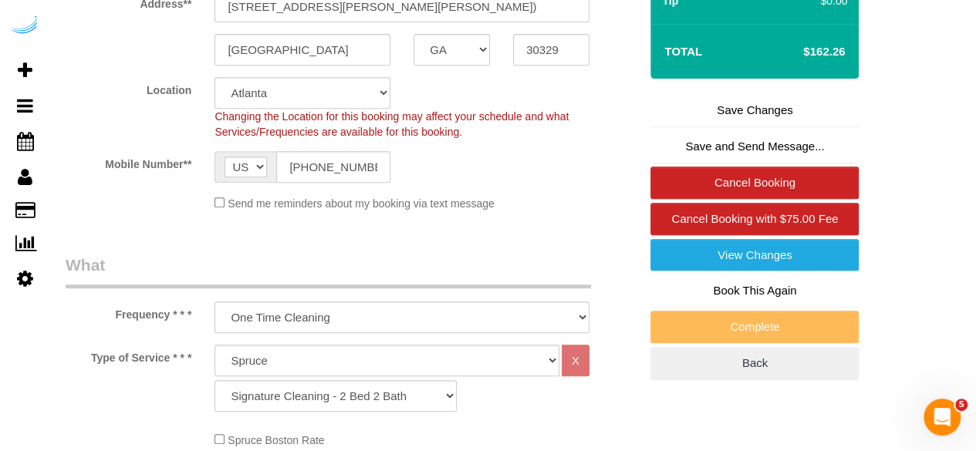
scroll to position [329, 0]
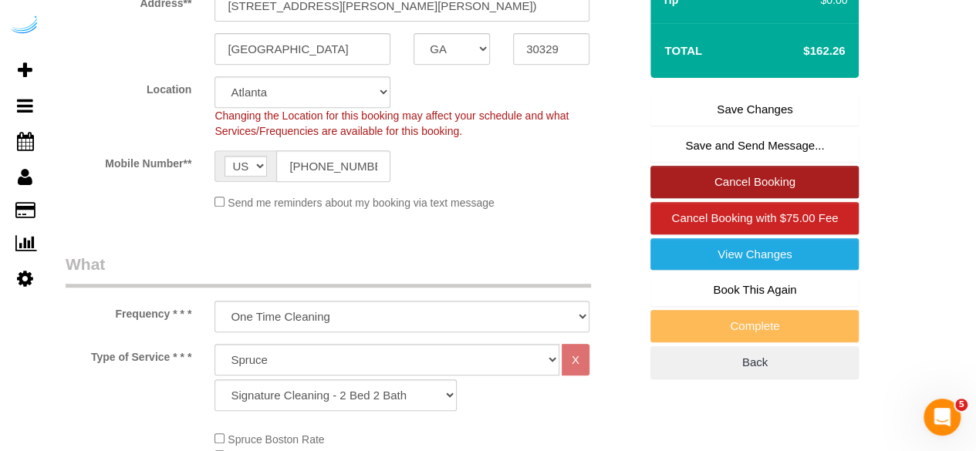
click at [756, 186] on link "Cancel Booking" at bounding box center [754, 182] width 208 height 32
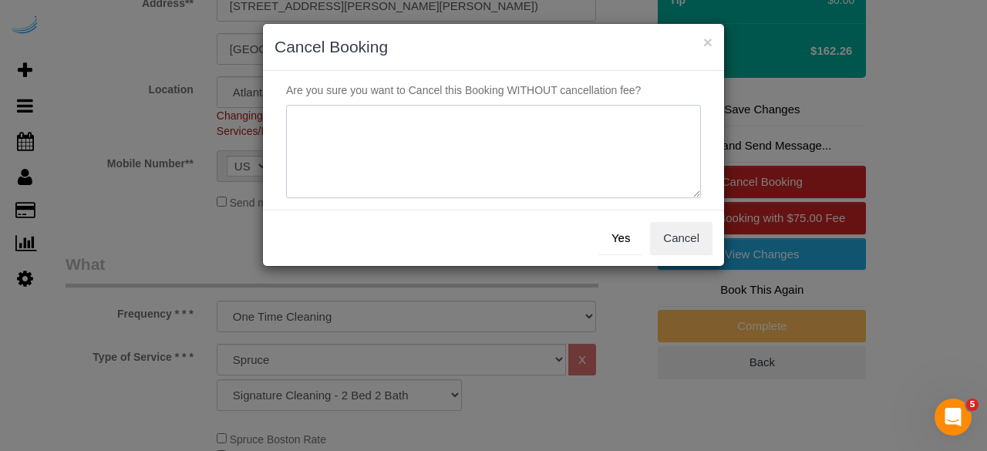
click at [632, 150] on textarea at bounding box center [493, 152] width 415 height 94
paste textarea "Not on spruce."
type textarea "Not on spruce."
click at [623, 243] on button "Yes" at bounding box center [620, 238] width 45 height 32
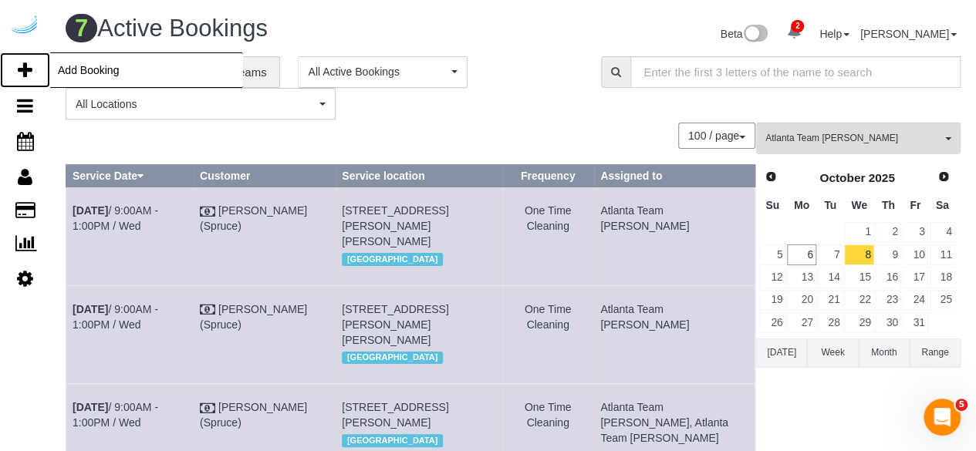
click at [32, 72] on icon at bounding box center [25, 70] width 15 height 19
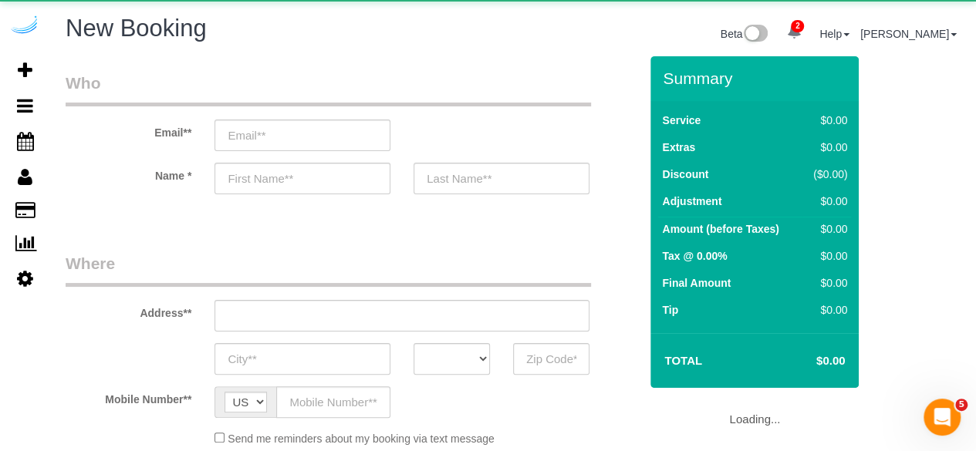
select select "4"
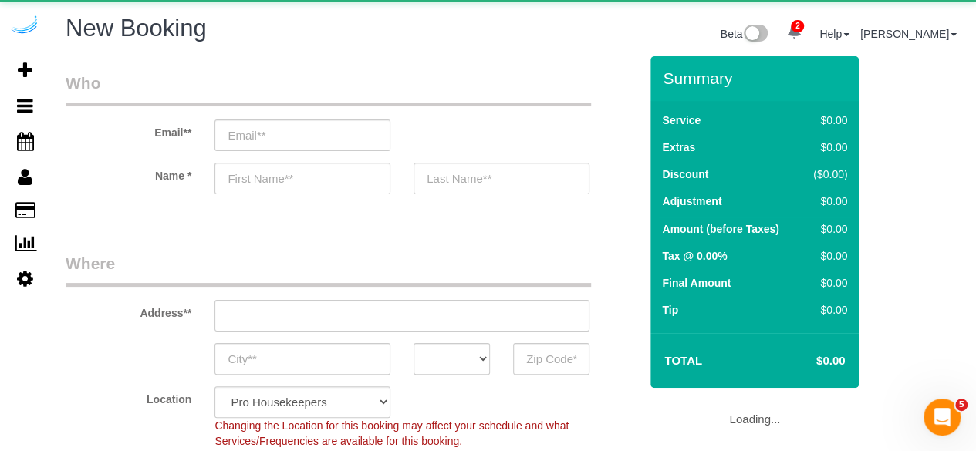
select select "object:2064"
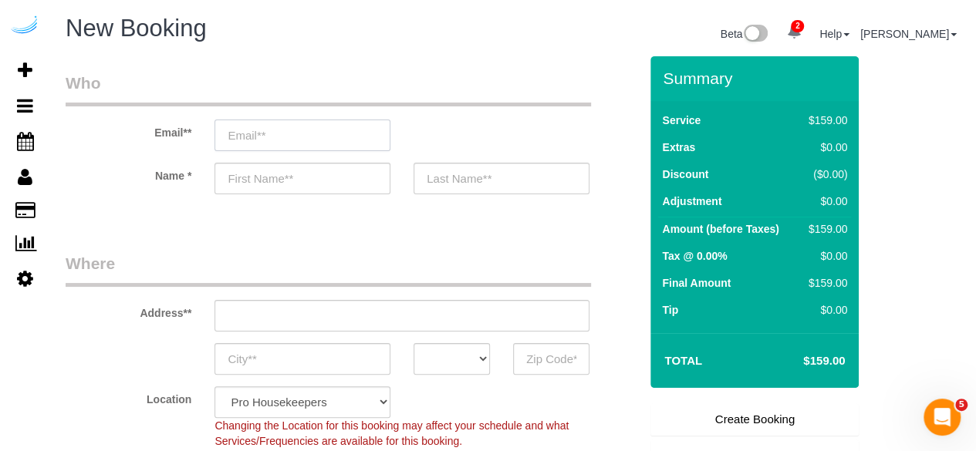
click at [349, 137] on input "email" at bounding box center [302, 136] width 176 height 32
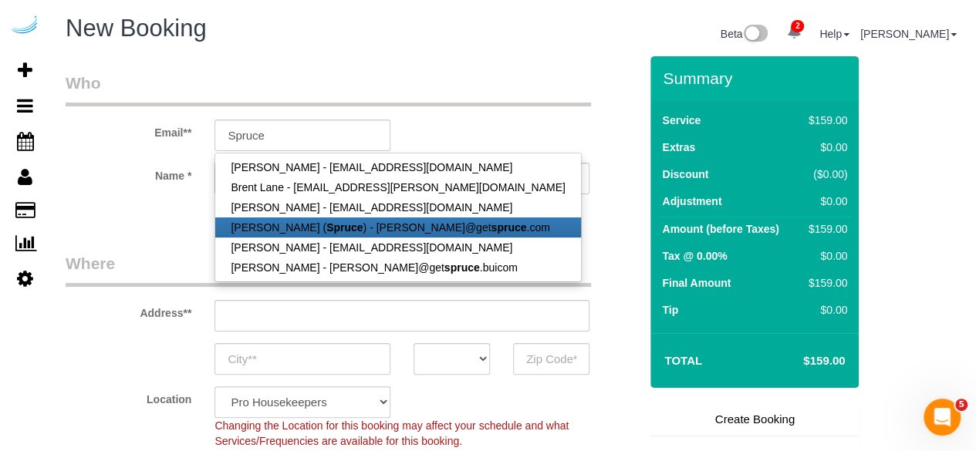
click at [334, 228] on strong "Spruce" at bounding box center [344, 227] width 36 height 12
type input "[PERSON_NAME][EMAIL_ADDRESS][DOMAIN_NAME]"
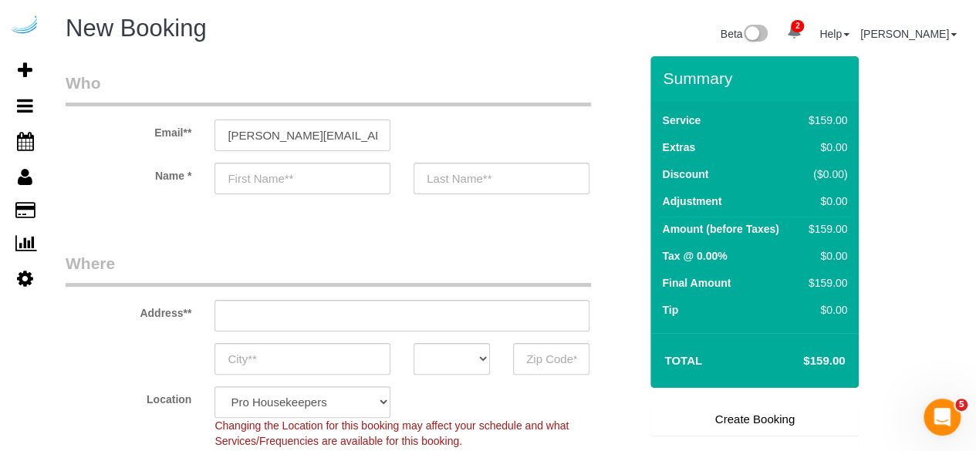
type input "[PERSON_NAME]"
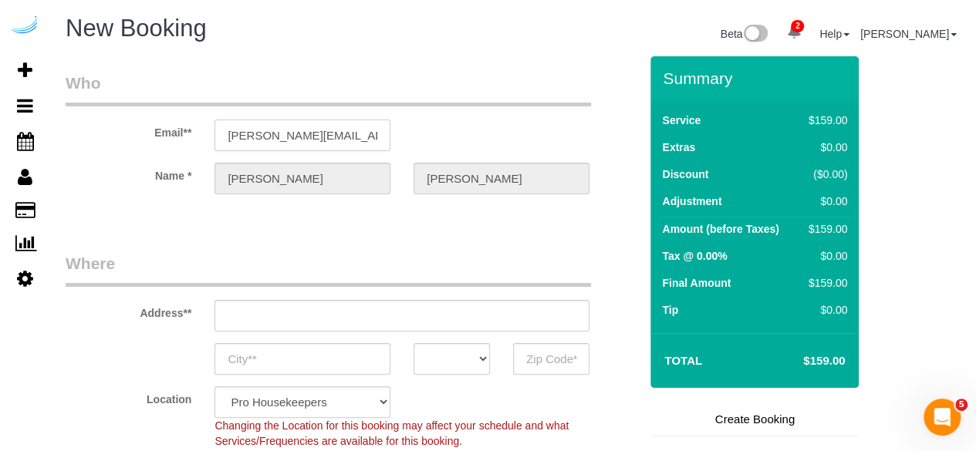
type input "3816 S Lamar Blvd"
type input "Austin"
select select "[GEOGRAPHIC_DATA]"
type input "78704"
click at [396, 315] on input "3816 S Lamar Blvd" at bounding box center [401, 316] width 375 height 32
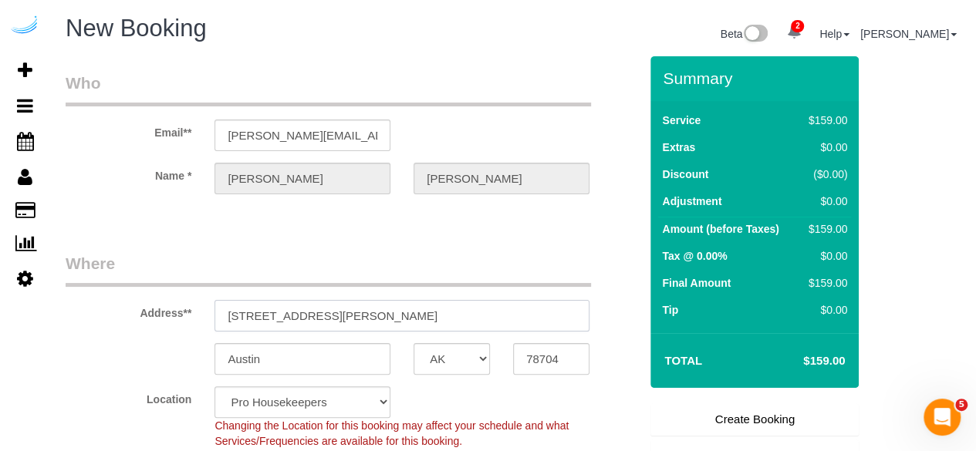
paste input "2395 Herodian Way, Smyrna, GA 30080"
type input "2395 Herodian Way, Smyrna, GA 30080"
select select "9"
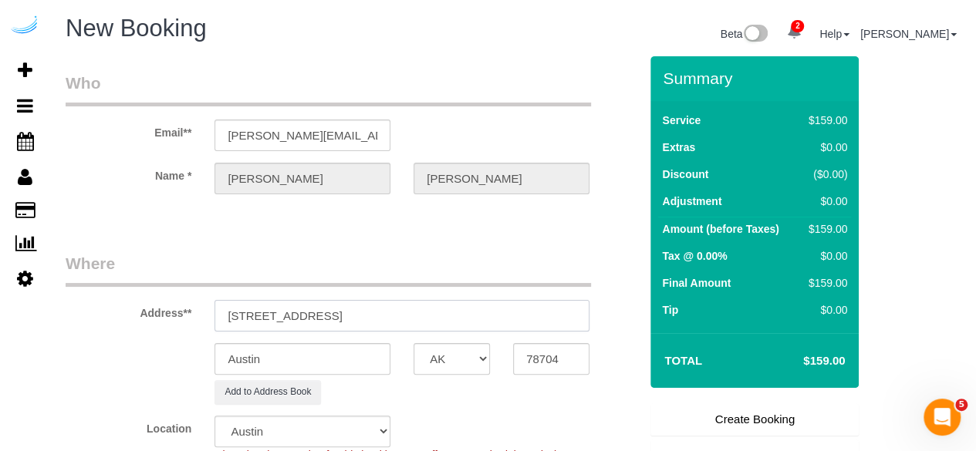
select select "object:2108"
drag, startPoint x: 396, startPoint y: 312, endPoint x: 509, endPoint y: 319, distance: 112.9
click at [509, 319] on input "2395 Herodian Way, Smyrna, GA 30080" at bounding box center [401, 316] width 375 height 32
type input "2395 Herodian Way, Smyrna, GA 30080"
click at [544, 363] on input "78704" at bounding box center [551, 359] width 76 height 32
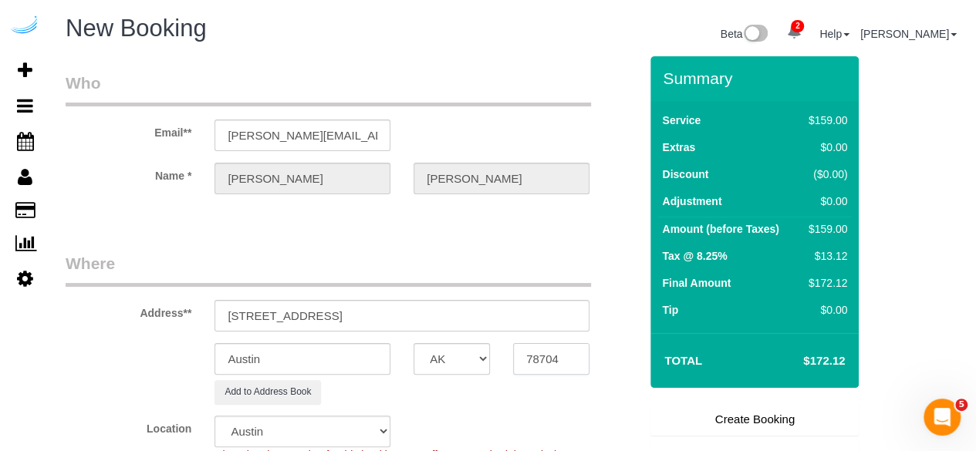
paste input "30080"
type input "30080"
click at [464, 361] on select "AK AL AR AZ CA CO CT DC DE FL GA HI IA ID IL IN KS KY LA MA MD ME MI MN MO MS M…" at bounding box center [451, 359] width 76 height 32
select select "8"
select select "object:2150"
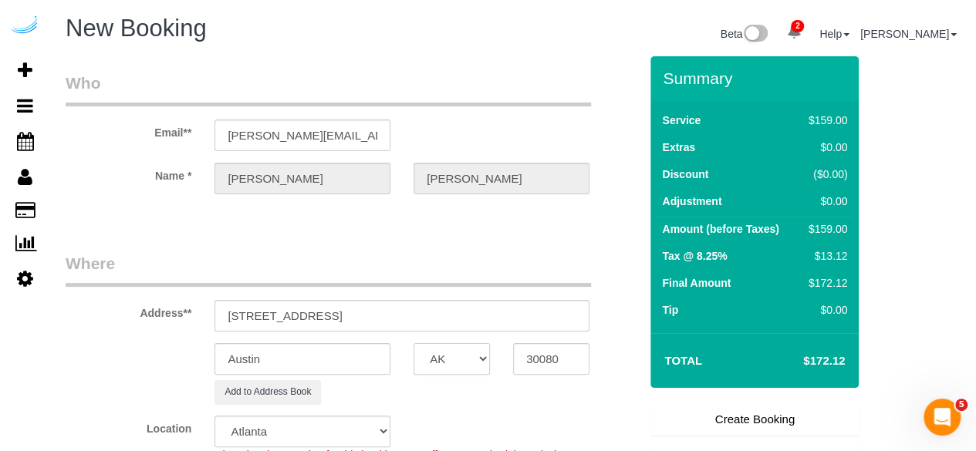
select select "GA"
click at [358, 366] on input "Austin" at bounding box center [302, 359] width 176 height 32
type input "Smyrna"
drag, startPoint x: 335, startPoint y: 315, endPoint x: 815, endPoint y: 361, distance: 482.6
click at [815, 56] on form "Who Email** brandie@getspruce.com Name * Brandie Louck Where Address** 2395 Her…" at bounding box center [513, 56] width 895 height 0
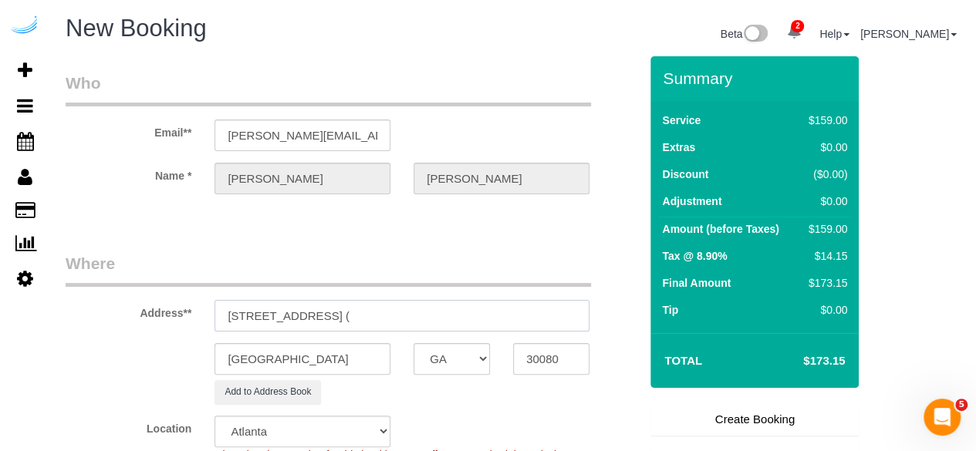
paste input "Zachary Weston"
paste input "1503677"
click at [523, 320] on input "2395 Herodian Way, Building 2518, Unit 2518 (Zachary Weston, Spectator. 1503677)" at bounding box center [401, 316] width 375 height 32
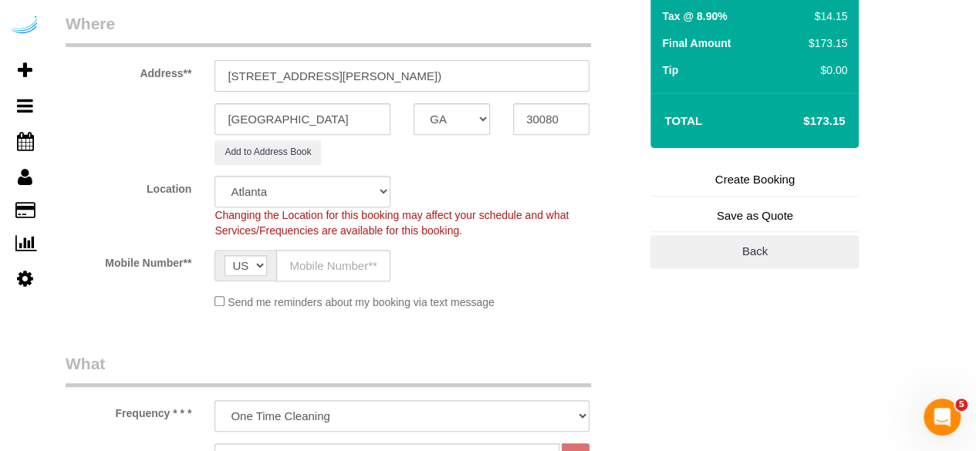
scroll to position [253, 0]
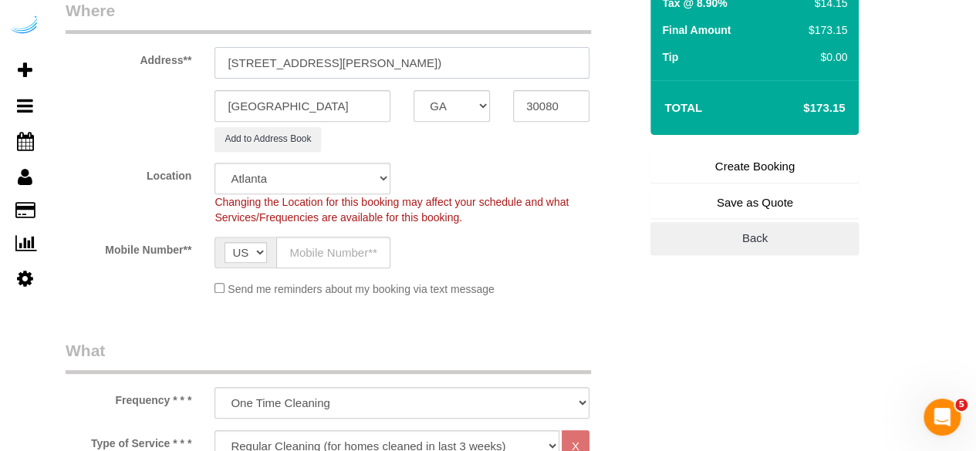
type input "2395 Herodian Way, Building 2518, Unit 2518 (Zachary Weston, Spectator, 1503677)"
click at [333, 244] on input "text" at bounding box center [333, 253] width 114 height 32
type input "[PHONE_NUMBER]"
type input "Brandie Louck"
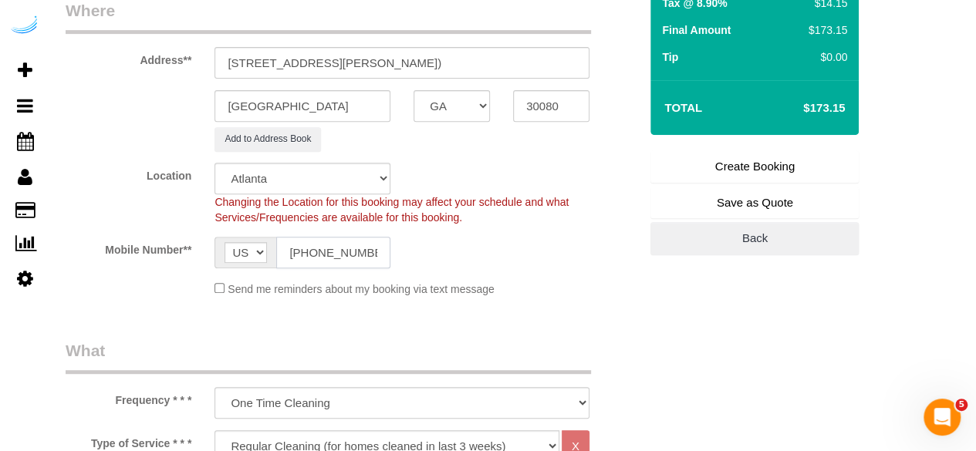
type input "[PHONE_NUMBER]"
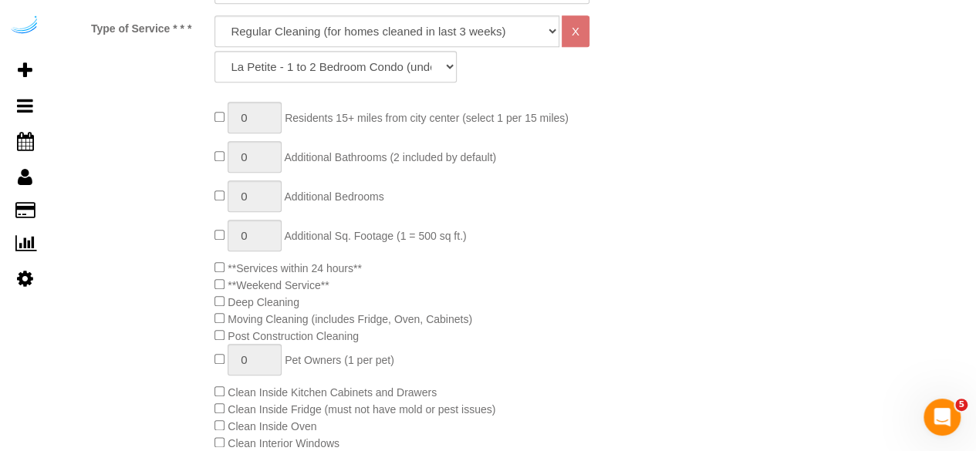
scroll to position [674, 0]
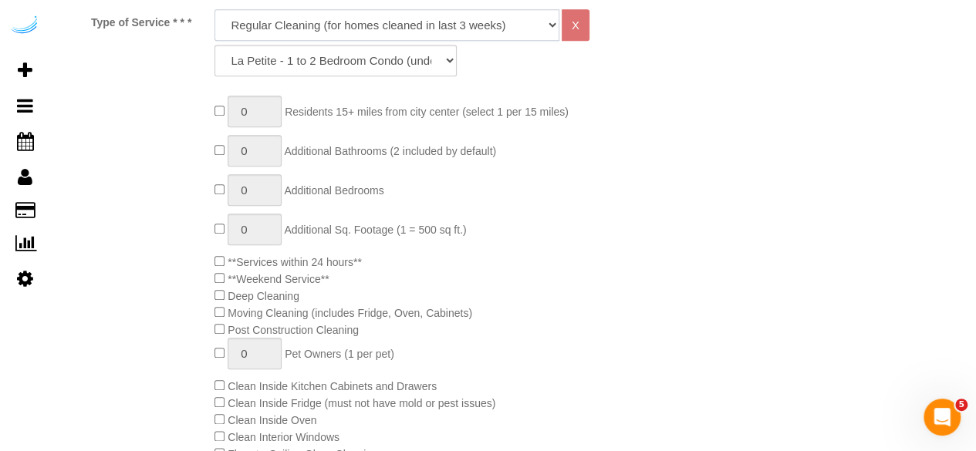
click at [375, 18] on select "Deep Cleaning (for homes that have not been cleaned in 3+ weeks) Spruce Regular…" at bounding box center [386, 25] width 345 height 32
select select "282"
click at [214, 9] on select "Deep Cleaning (for homes that have not been cleaned in 3+ weeks) Spruce Regular…" at bounding box center [386, 25] width 345 height 32
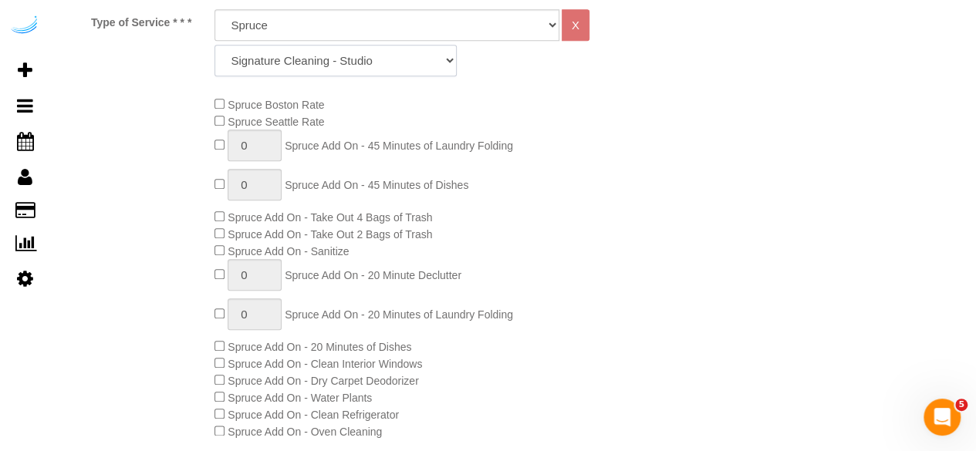
click at [378, 74] on select "Signature Cleaning - Studio Signature Cleaning - 1 Bed 1 Bath Signature Cleanin…" at bounding box center [335, 61] width 242 height 32
select select "304"
click at [214, 45] on select "Signature Cleaning - Studio Signature Cleaning - 1 Bed 1 Bath Signature Cleanin…" at bounding box center [335, 61] width 242 height 32
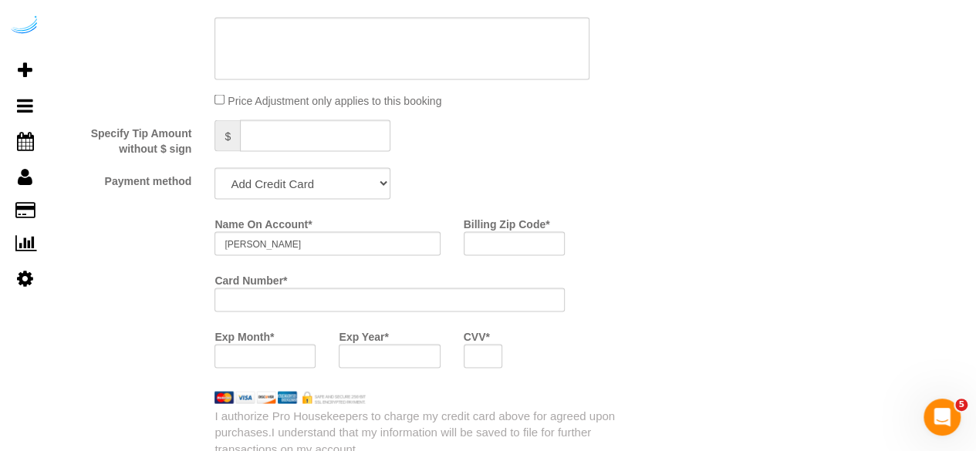
scroll to position [1406, 0]
click at [349, 184] on select "Add Credit Card Cash Check Paypal" at bounding box center [302, 182] width 176 height 32
select select "string:check"
click at [214, 167] on select "Add Credit Card Cash Check Paypal" at bounding box center [302, 182] width 176 height 32
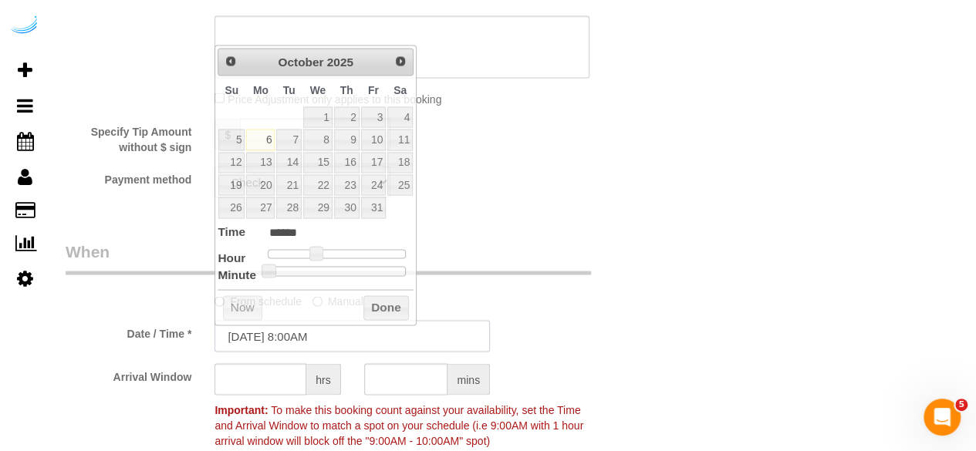
click at [290, 329] on input "10/06/2025 8:00AM" at bounding box center [351, 336] width 275 height 32
click at [321, 140] on link "8" at bounding box center [317, 139] width 29 height 21
type input "10/08/2025 9:00AM"
type input "******"
click at [325, 252] on span at bounding box center [322, 253] width 14 height 14
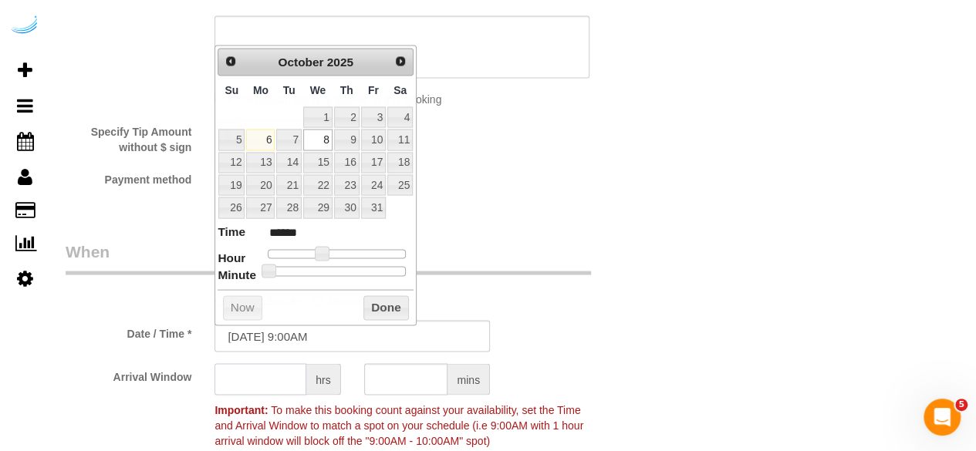
click at [281, 380] on input "text" at bounding box center [260, 379] width 92 height 32
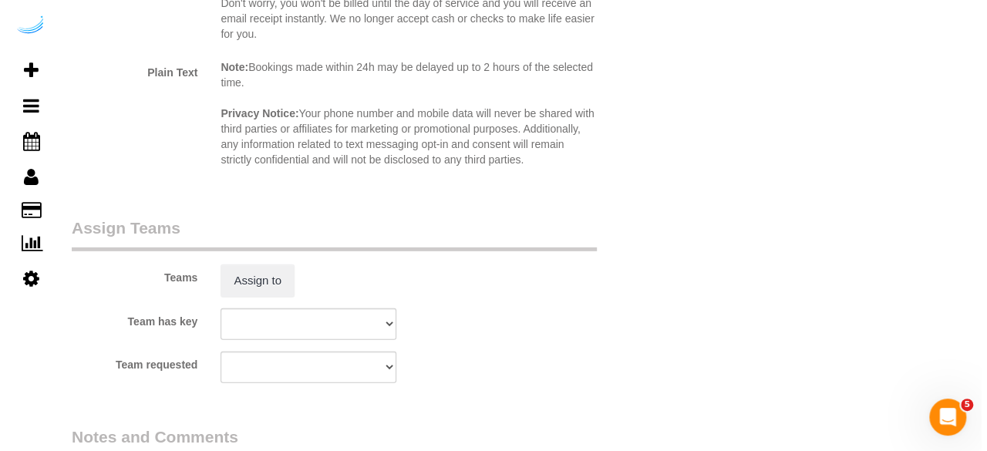
scroll to position [2141, 0]
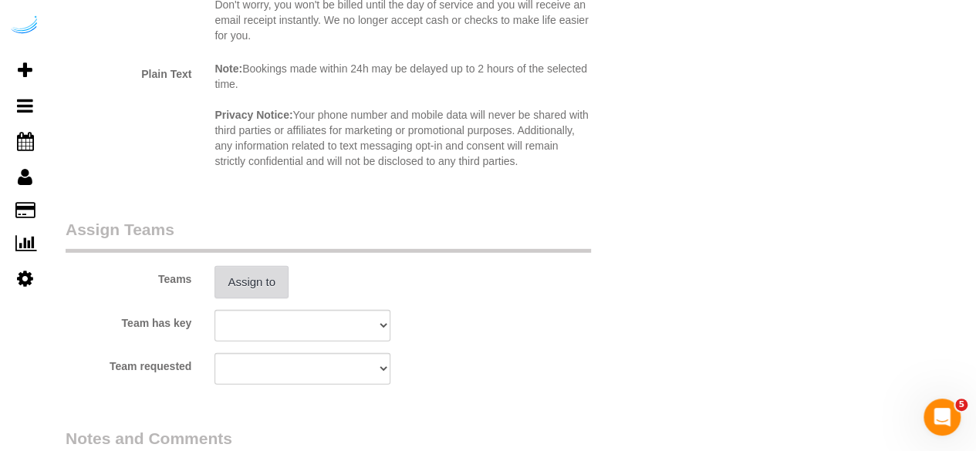
type input "8"
click at [245, 288] on button "Assign to" at bounding box center [251, 282] width 74 height 32
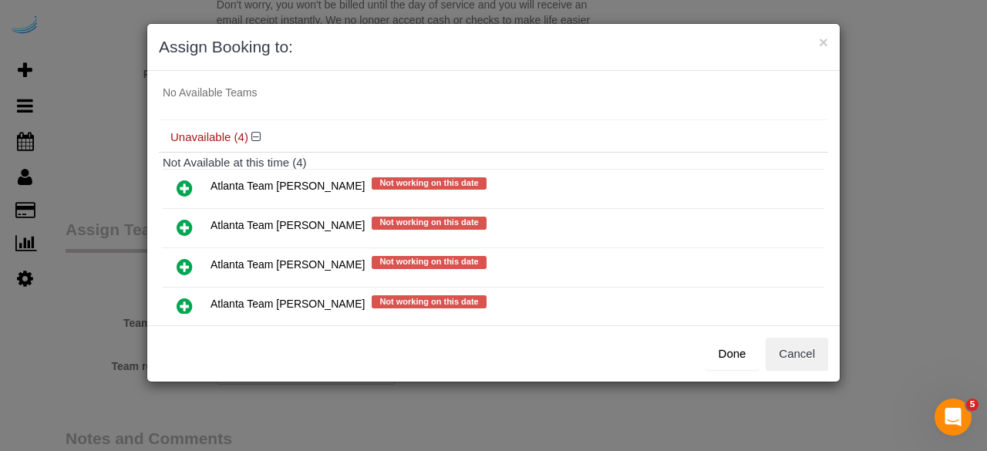
scroll to position [88, 0]
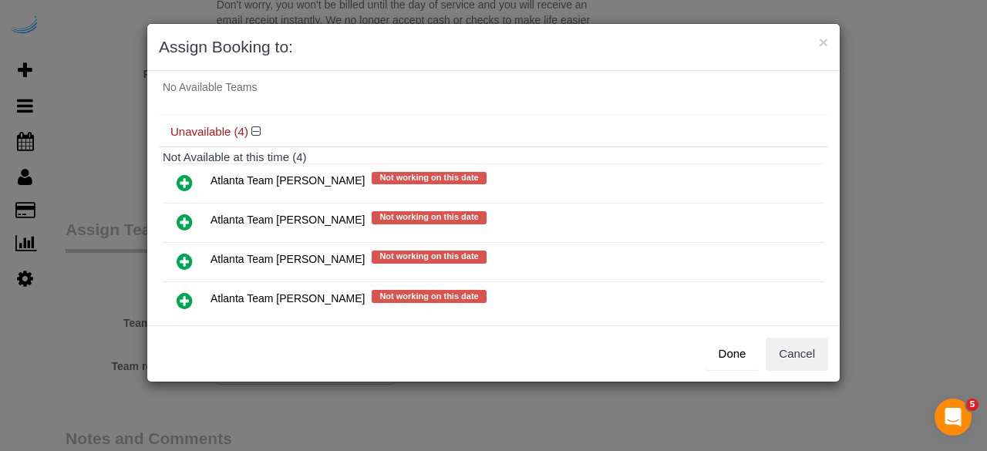
click at [182, 213] on icon at bounding box center [185, 222] width 16 height 19
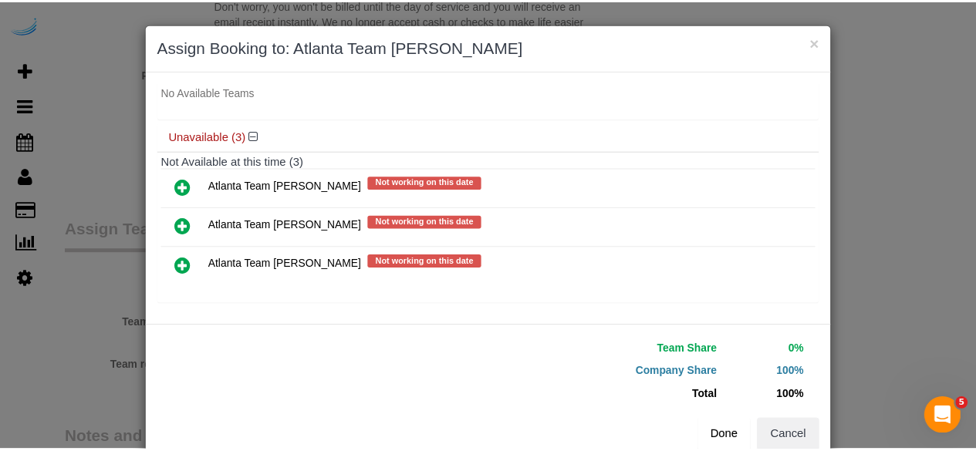
scroll to position [35, 0]
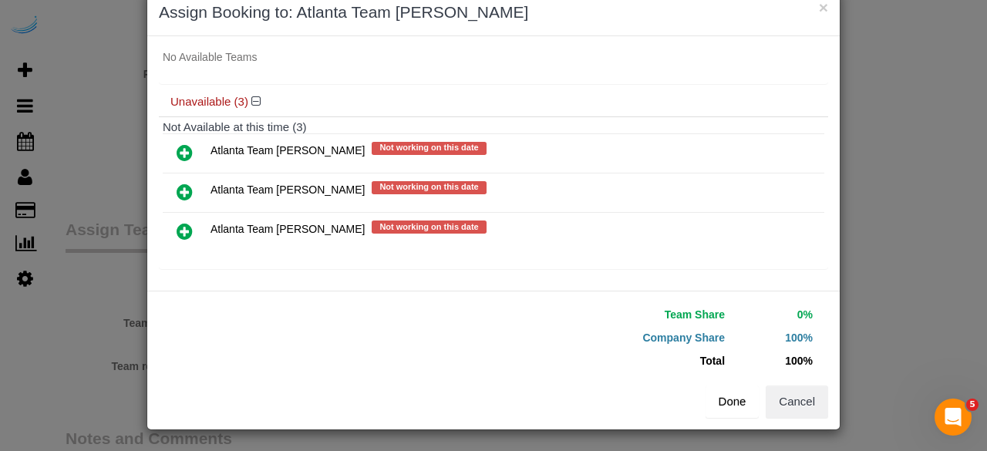
click at [728, 400] on button "Done" at bounding box center [733, 402] width 54 height 32
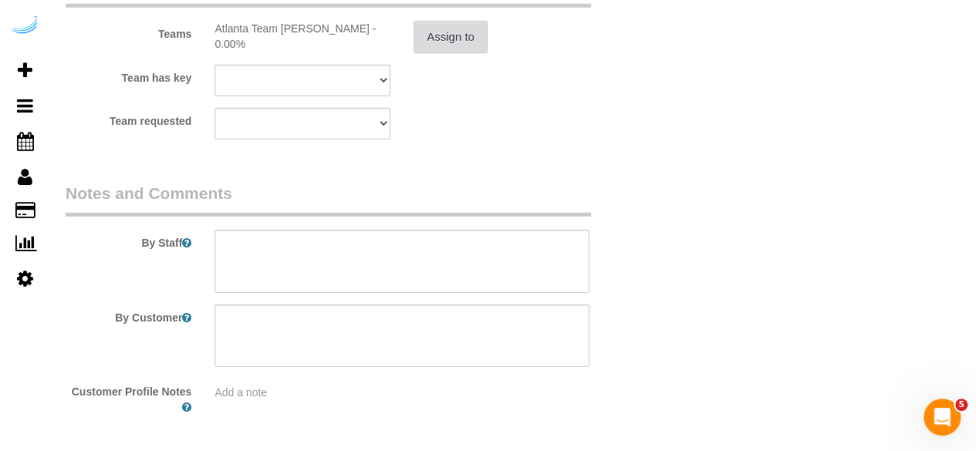
scroll to position [2391, 0]
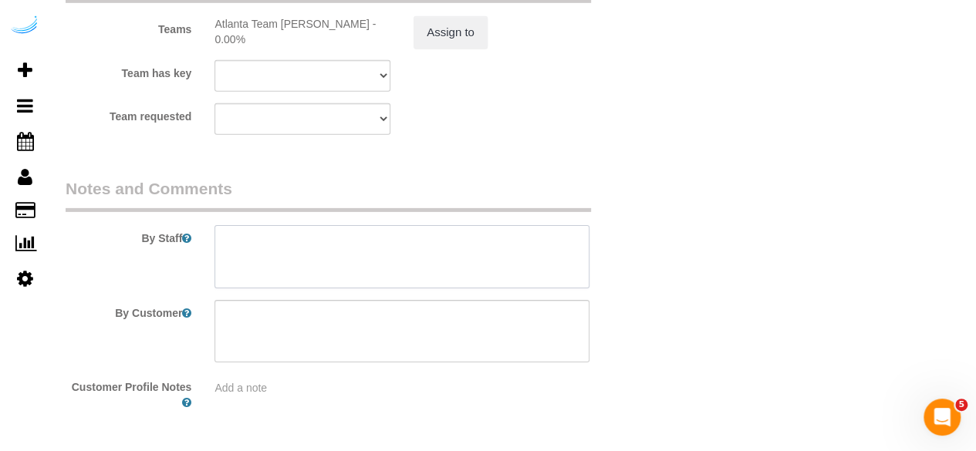
click at [423, 259] on textarea at bounding box center [401, 256] width 375 height 63
click at [417, 253] on textarea at bounding box center [401, 256] width 375 height 63
paste textarea "Permanent Notes:No notes from this customer.Today's Notes:No notes from this se…"
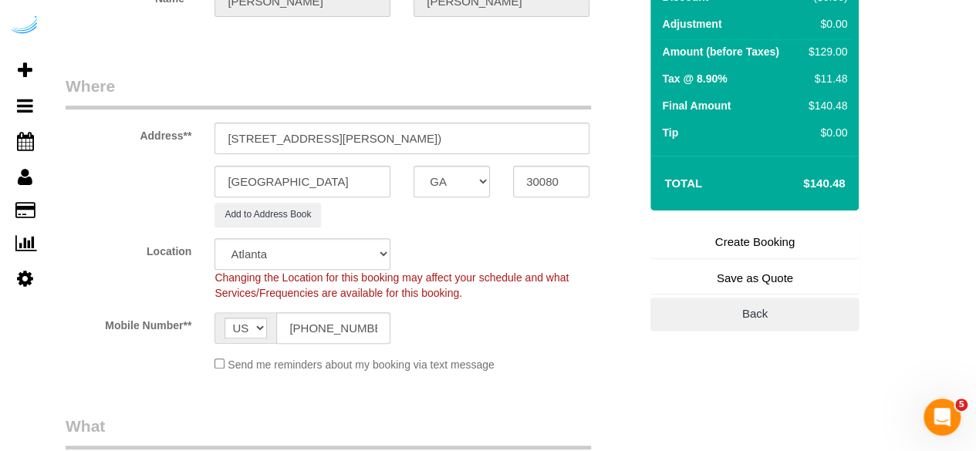
scroll to position [179, 0]
type textarea "Recurrency: EVERY 5 WEEKS Permanent Notes:No notes from this customer.Today's N…"
click at [734, 242] on link "Create Booking" at bounding box center [754, 240] width 208 height 32
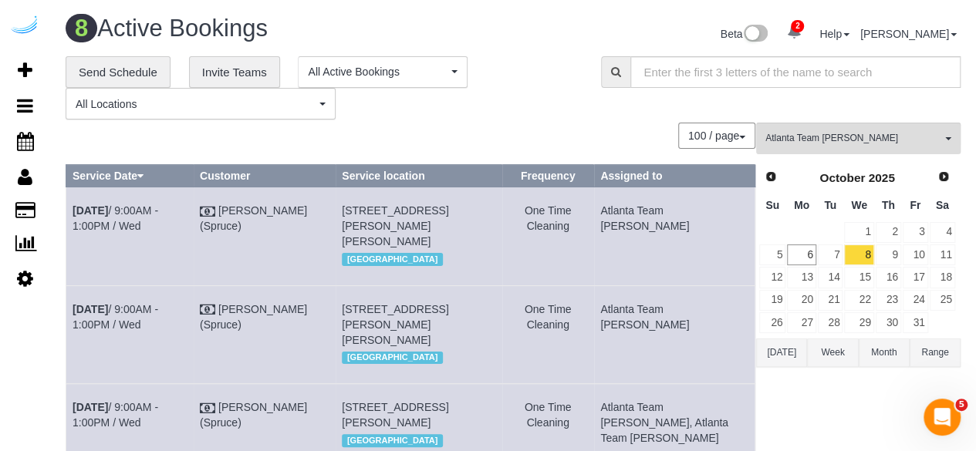
scroll to position [454, 0]
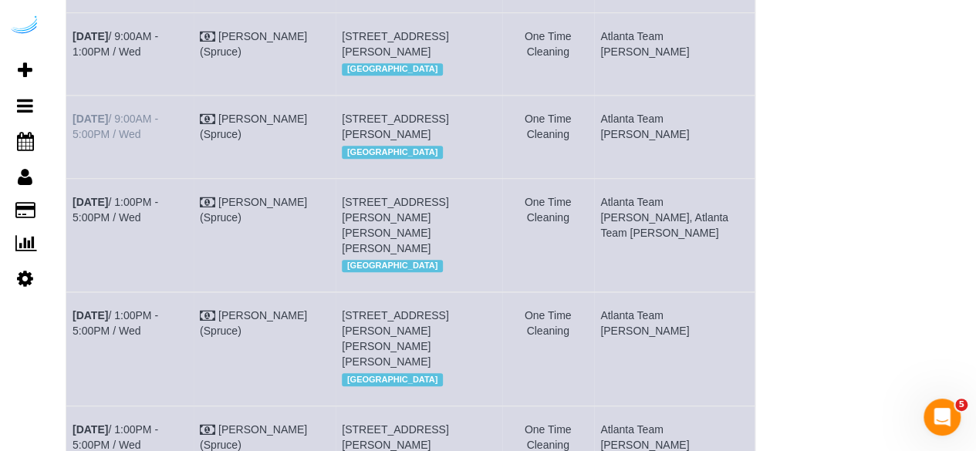
copy tr "Oct 8th / 9:00AM - 5:00PM / Wed Brandie Louck (Spruce) 2395 Herodian Way, Build…"
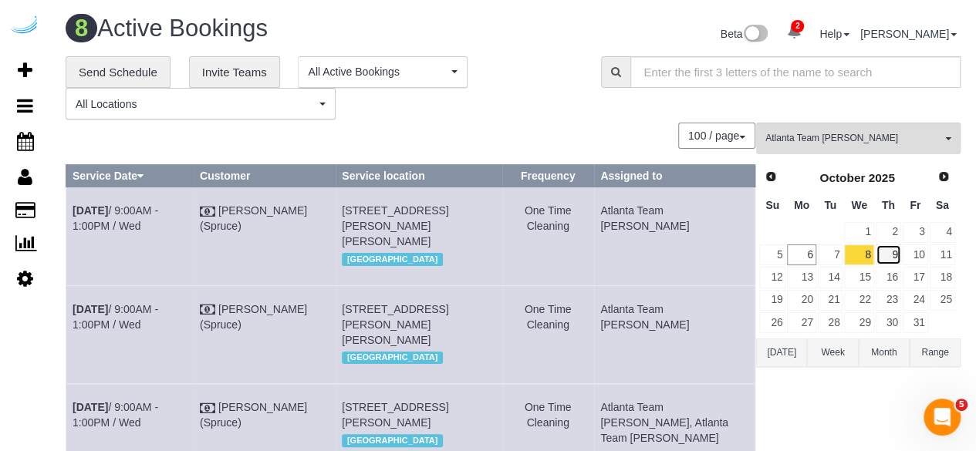
click at [898, 255] on link "9" at bounding box center [887, 254] width 25 height 21
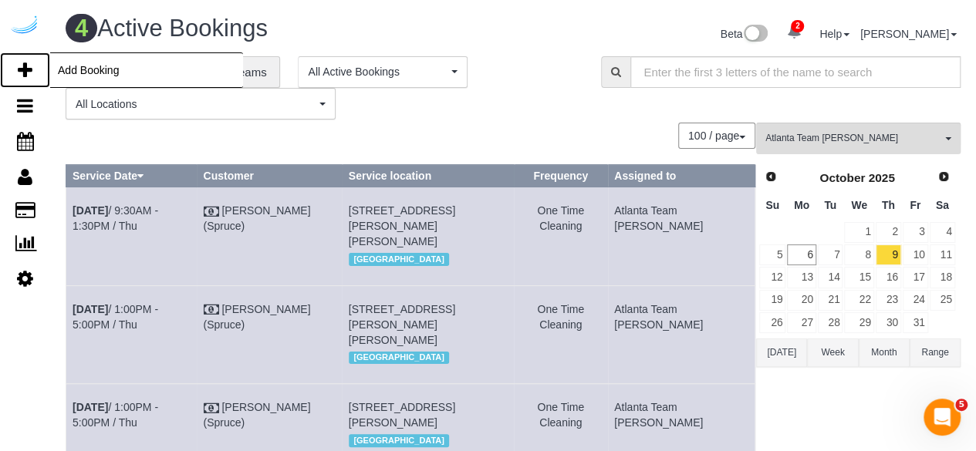
click at [25, 72] on icon at bounding box center [25, 70] width 15 height 19
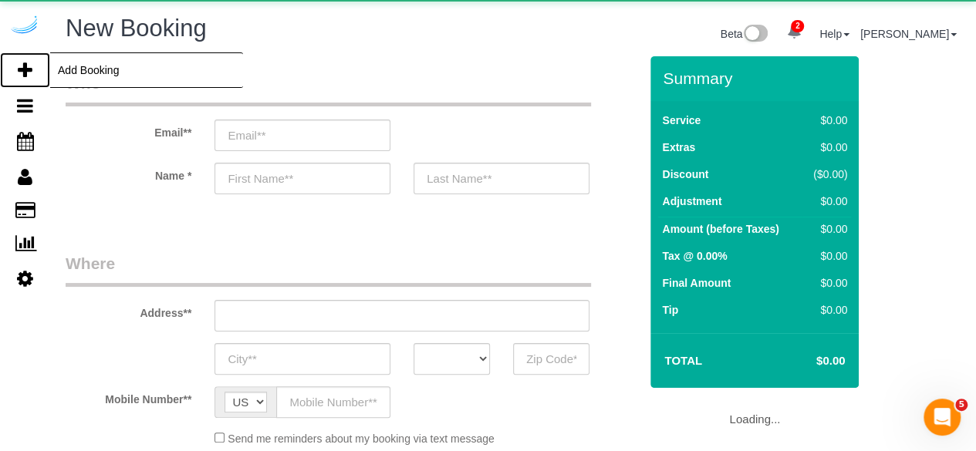
select select "number:9"
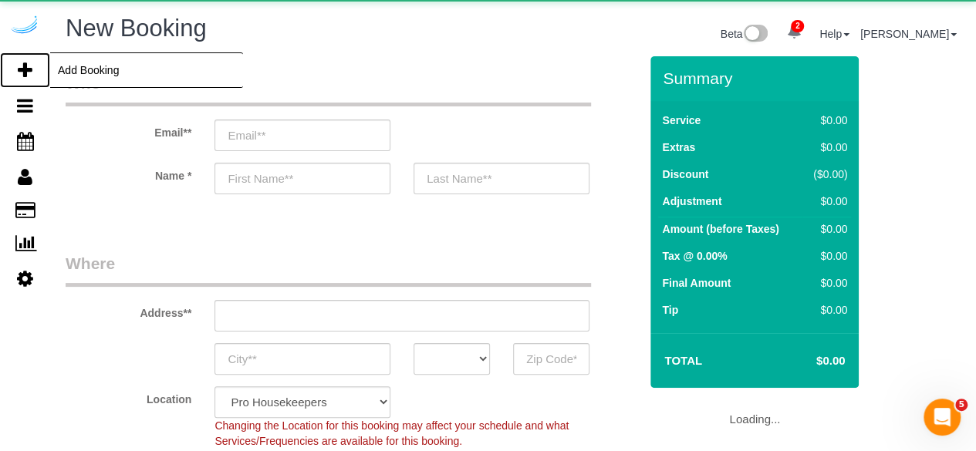
select select "object:3247"
select select "4"
select select "object:3383"
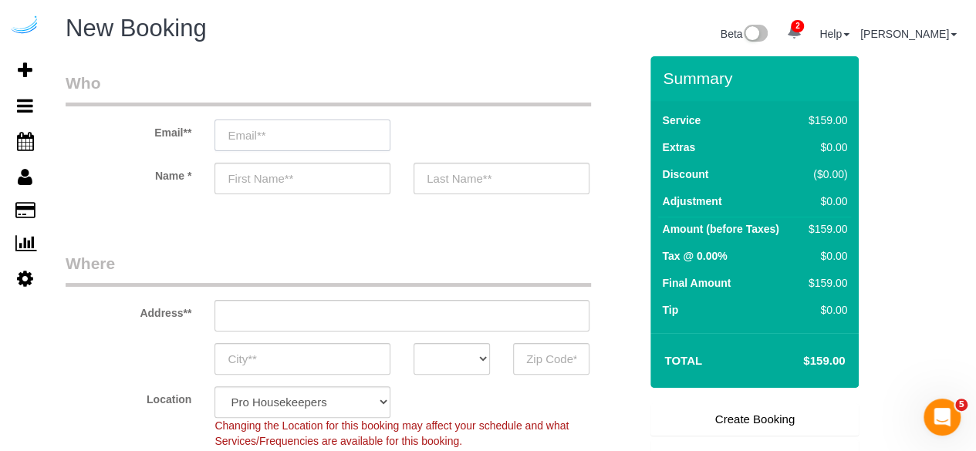
click at [349, 133] on input "email" at bounding box center [302, 136] width 176 height 32
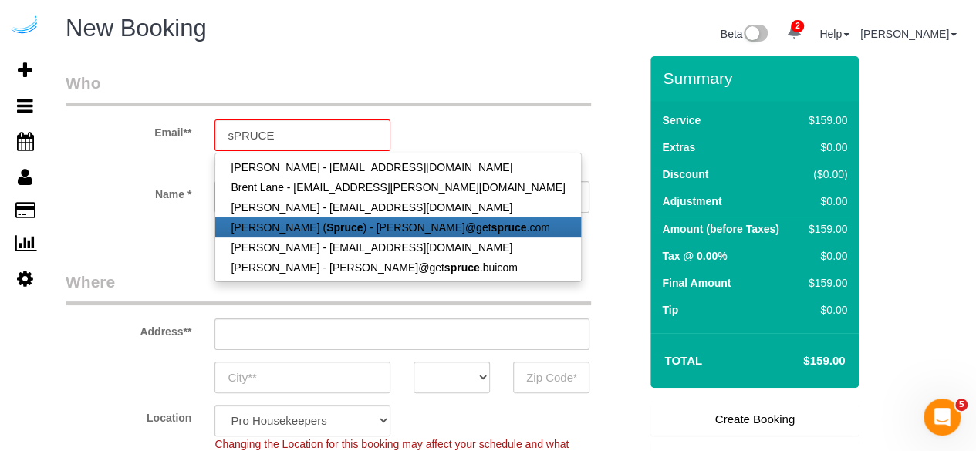
click at [326, 222] on strong "Spruce" at bounding box center [344, 227] width 36 height 12
type input "[PERSON_NAME][EMAIL_ADDRESS][DOMAIN_NAME]"
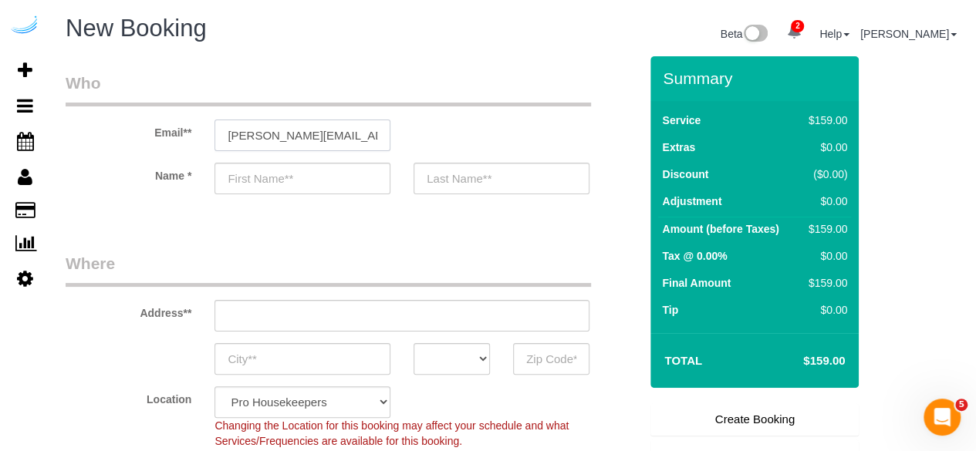
type input "[PERSON_NAME]"
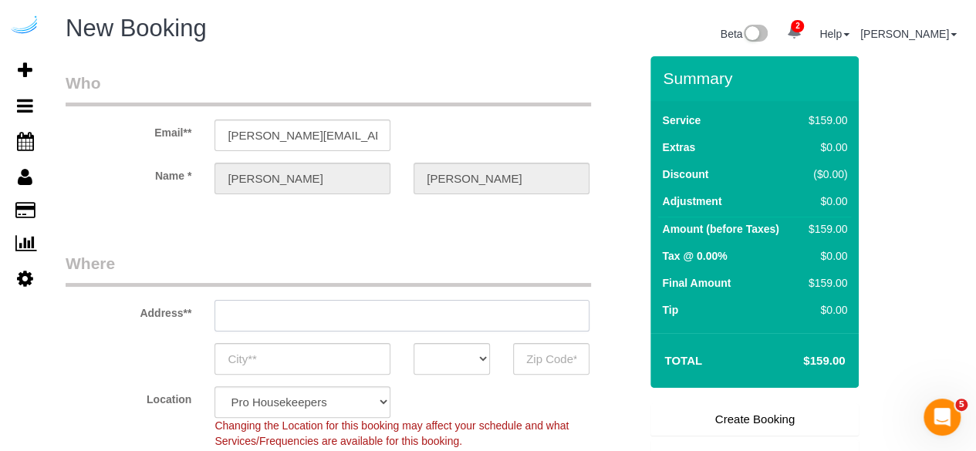
click at [333, 319] on input "text" at bounding box center [401, 316] width 375 height 32
paste input "770 Juniper St NE, Atlanta, GA 30308"
type input "[STREET_ADDRESS][PERSON_NAME]"
type input "Austin"
select select "[GEOGRAPHIC_DATA]"
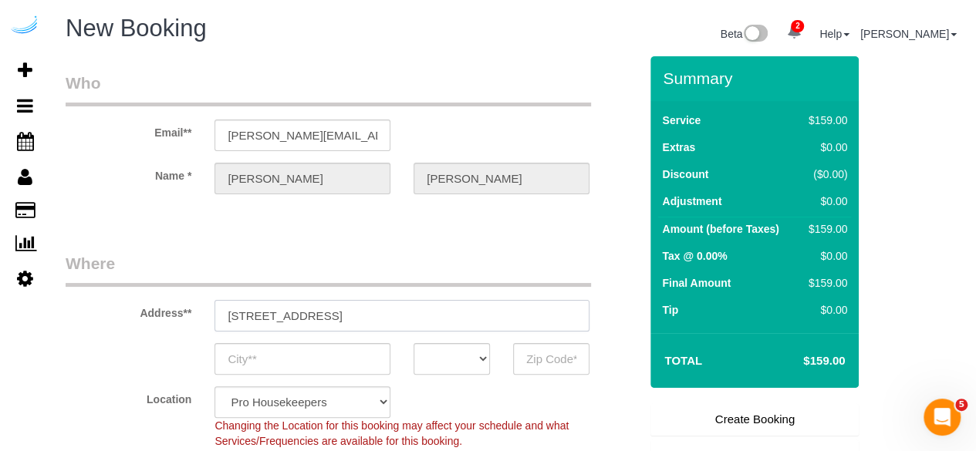
type input "78704"
paste input "770 Juniper St NE, Atlanta, GA 30308"
type input "770 Juniper St NE, Atlanta, GA 30308"
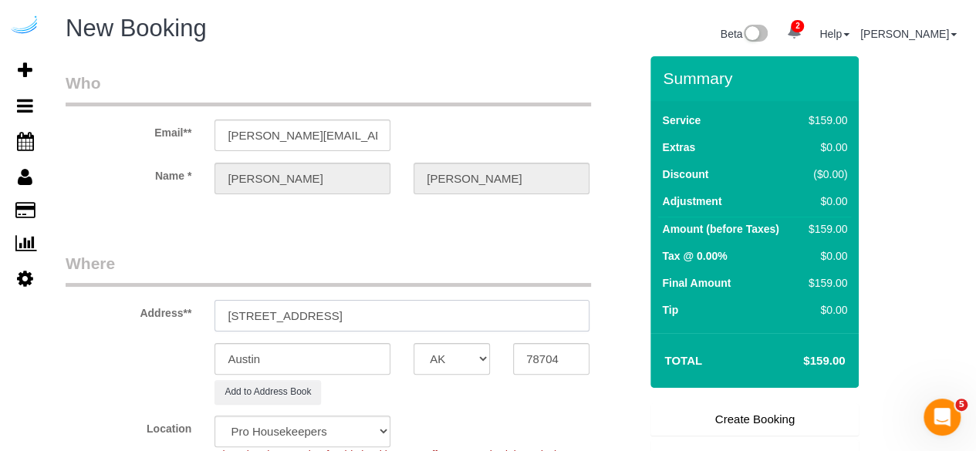
select select "9"
select select "object:3883"
drag, startPoint x: 386, startPoint y: 314, endPoint x: 500, endPoint y: 313, distance: 114.1
click at [500, 313] on input "770 Juniper St NE, Atlanta, GA 30308" at bounding box center [401, 316] width 375 height 32
type input "770 Juniper St NE, Atlanta, GA 30308"
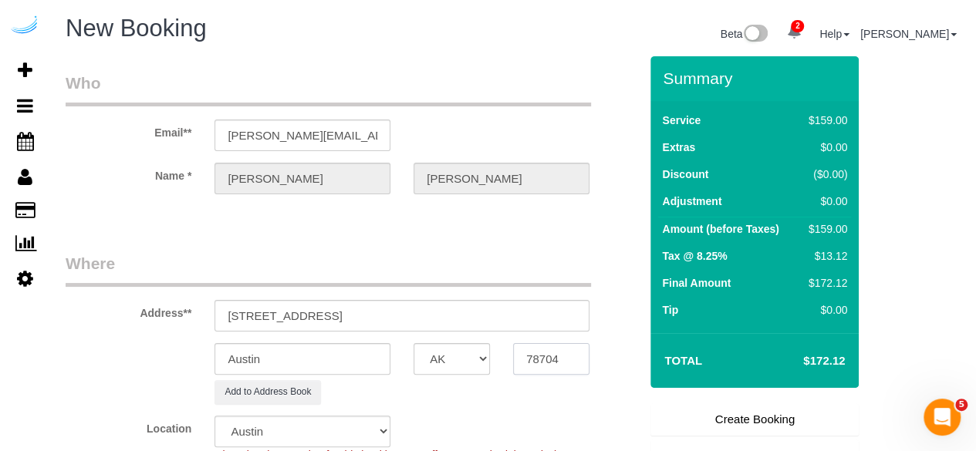
paste input "30308"
click at [544, 356] on input "78704" at bounding box center [551, 359] width 76 height 32
type input "30308"
click at [460, 366] on select "AK AL AR AZ CA CO CT DC DE [GEOGRAPHIC_DATA] [GEOGRAPHIC_DATA] HI IA ID IL IN K…" at bounding box center [451, 359] width 76 height 32
select select "8"
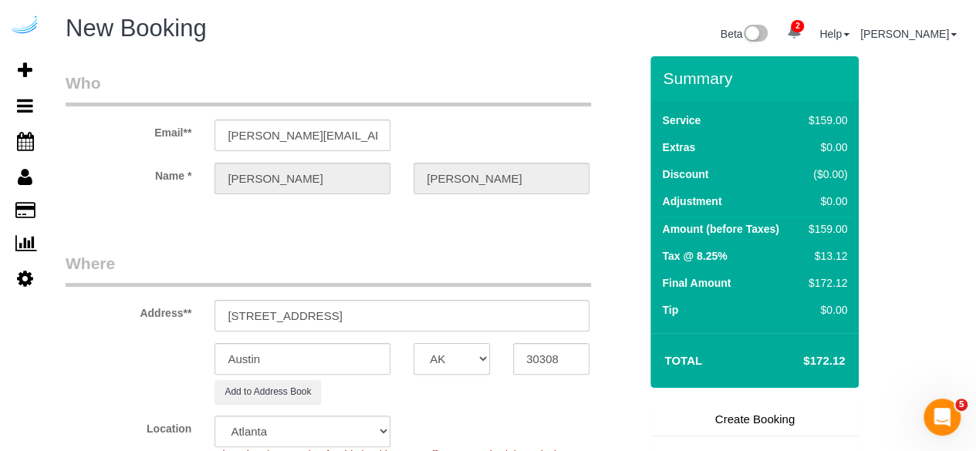
select select "GA"
click at [349, 363] on input "Austin" at bounding box center [302, 359] width 176 height 32
select select "object:3925"
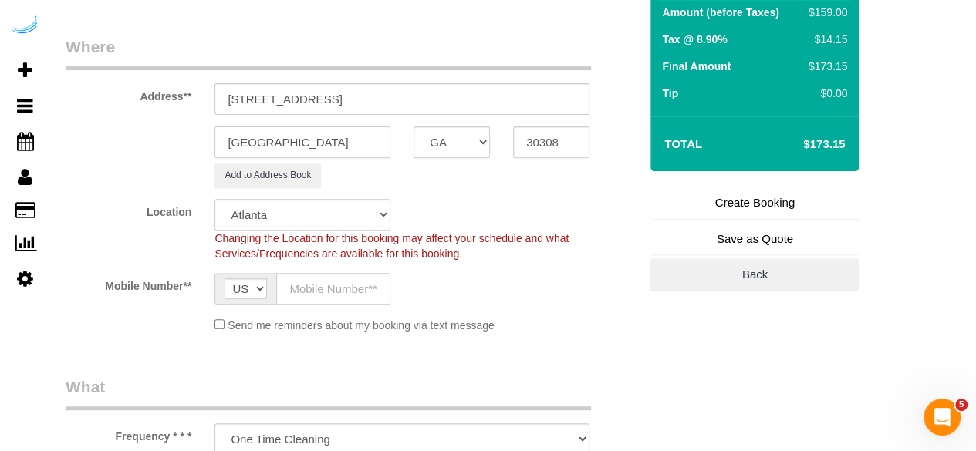
scroll to position [219, 0]
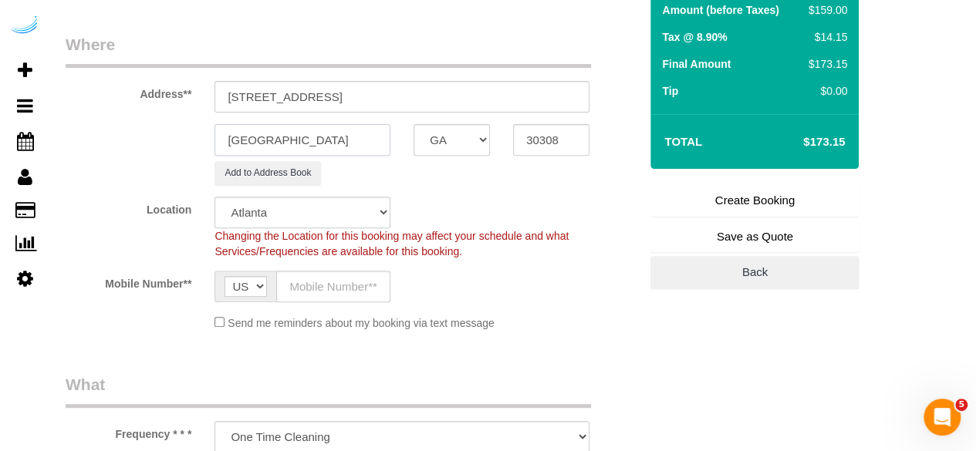
type input "[GEOGRAPHIC_DATA]"
drag, startPoint x: 330, startPoint y: 93, endPoint x: 554, endPoint y: 89, distance: 223.7
click at [554, 89] on input "770 Juniper St NE, Atlanta, GA 30308" at bounding box center [401, 97] width 375 height 32
paste input "Zahra Mobini"
paste input "1468454"
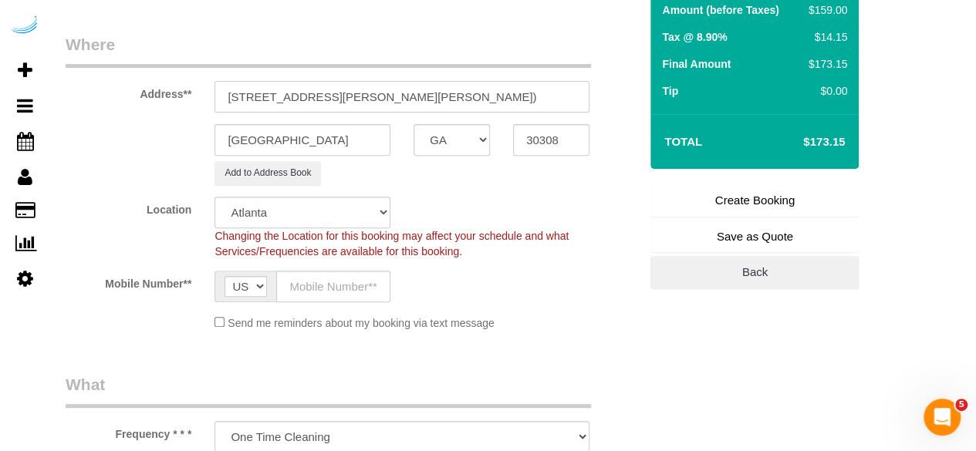
scroll to position [0, 72]
type input "770 Juniper St NE, Building 2212, Unit 2212 (Zahra Mobini, The Hadley, 1468454)"
click at [358, 288] on input "text" at bounding box center [333, 287] width 114 height 32
type input "[PHONE_NUMBER]"
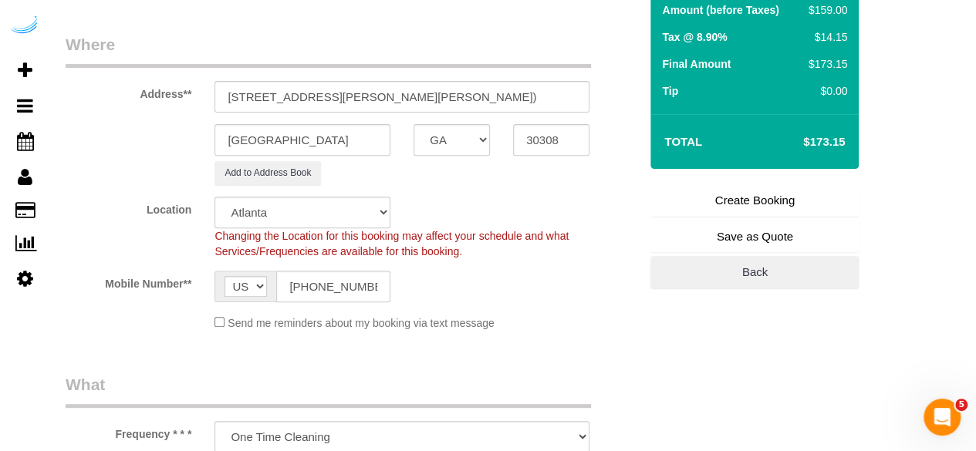
type input "[PERSON_NAME]"
type input "[PHONE_NUMBER]"
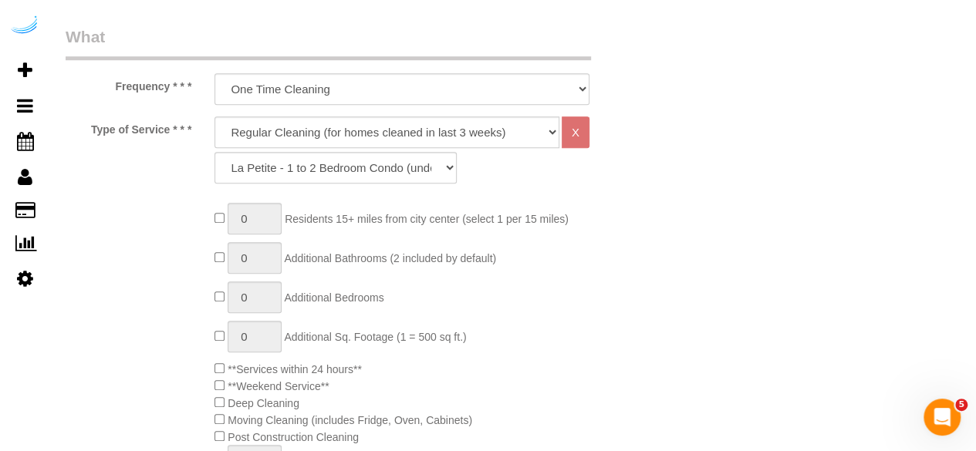
scroll to position [568, 0]
click at [429, 121] on select "Deep Cleaning (for homes that have not been cleaned in 3+ weeks) Spruce Regular…" at bounding box center [386, 132] width 345 height 32
select select "282"
click at [214, 116] on select "Deep Cleaning (for homes that have not been cleaned in 3+ weeks) Spruce Regular…" at bounding box center [386, 132] width 345 height 32
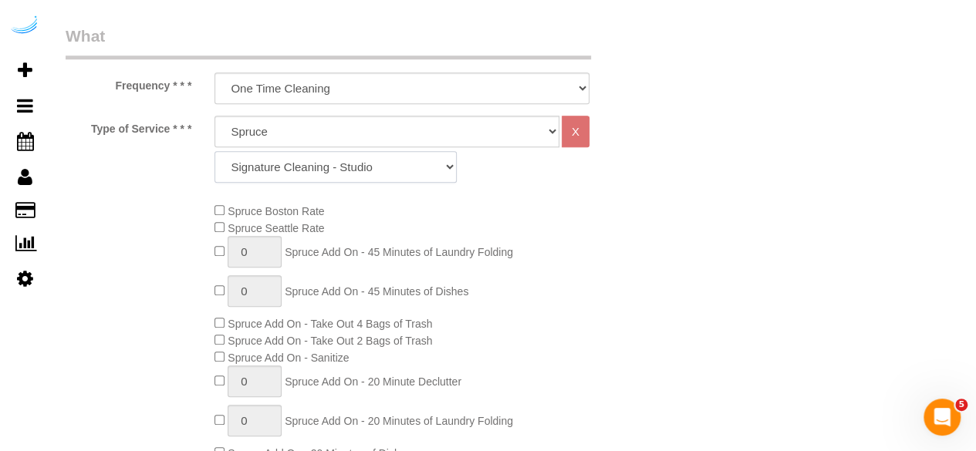
click at [256, 160] on select "Signature Cleaning - Studio Signature Cleaning - 1 Bed 1 Bath Signature Cleanin…" at bounding box center [335, 167] width 242 height 32
select select "309"
click at [214, 151] on select "Signature Cleaning - Studio Signature Cleaning - 1 Bed 1 Bath Signature Cleanin…" at bounding box center [335, 167] width 242 height 32
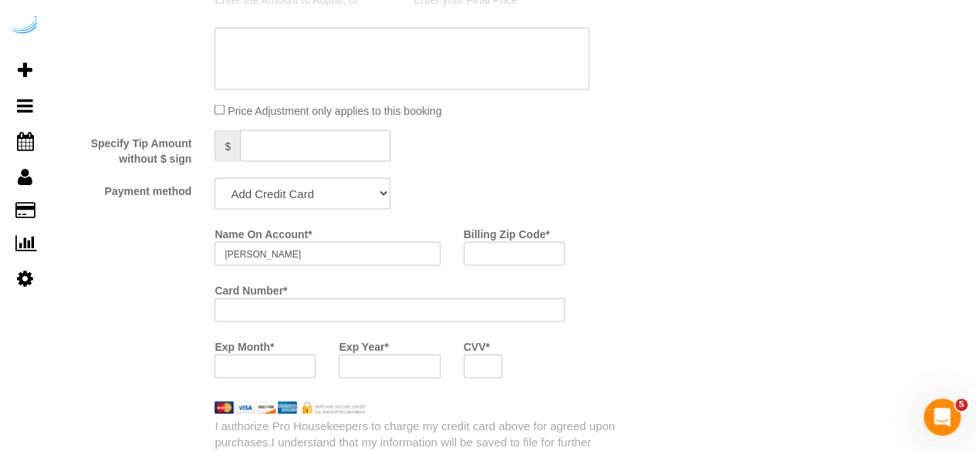
scroll to position [1395, 0]
click at [315, 189] on select "Add Credit Card Cash Check Paypal" at bounding box center [302, 193] width 176 height 32
select select "string:check"
click at [214, 177] on select "Add Credit Card Cash Check Paypal" at bounding box center [302, 193] width 176 height 32
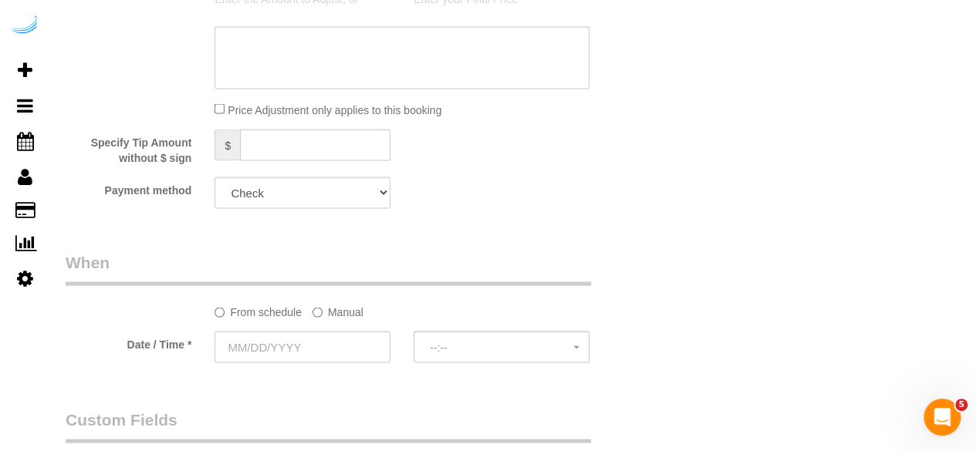
click at [332, 311] on label "Manual" at bounding box center [337, 308] width 51 height 21
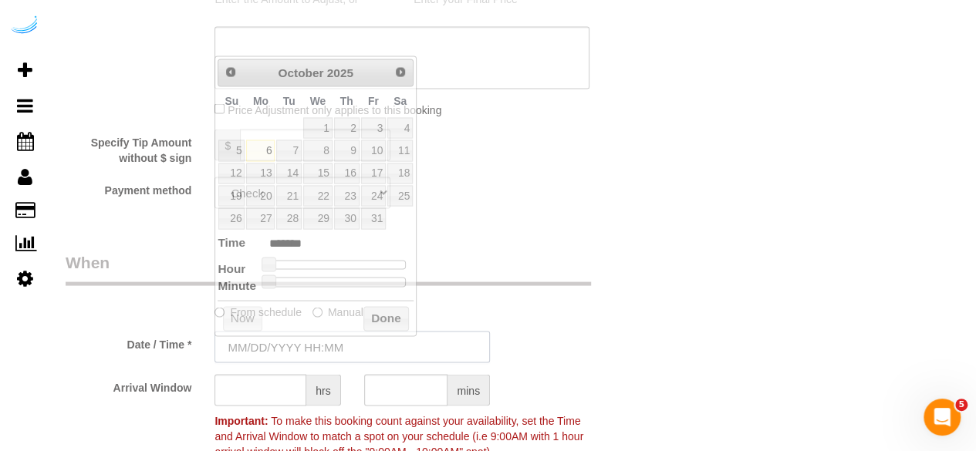
click at [278, 347] on input "text" at bounding box center [351, 347] width 275 height 32
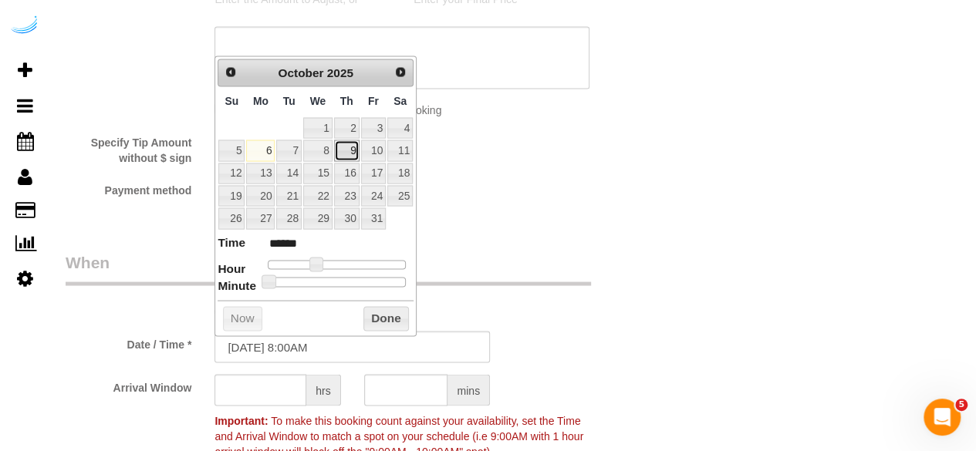
click at [352, 147] on link "9" at bounding box center [346, 150] width 25 height 21
type input "[DATE] 9:00AM"
type input "******"
type input "10/09/2025 12:00PM"
type input "*******"
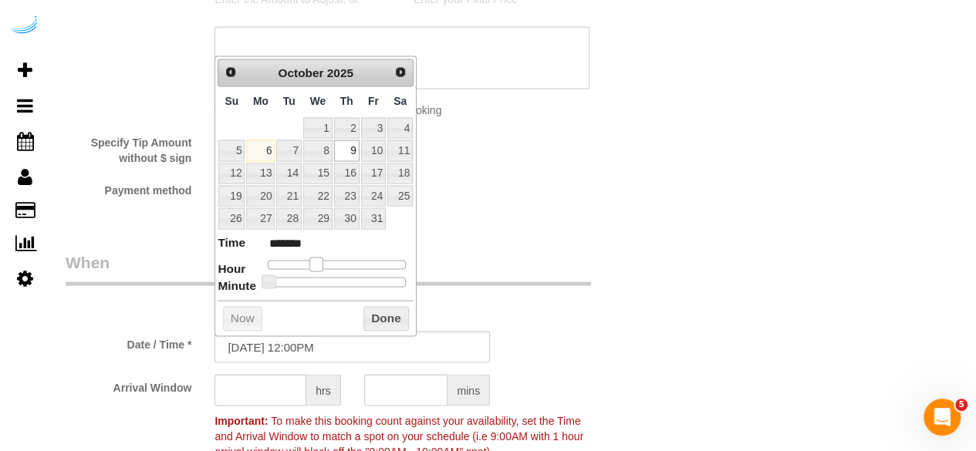
type input "10/09/2025 2:00PM"
type input "******"
type input "10/09/2025 3:00PM"
type input "******"
type input "10/09/2025 4:00PM"
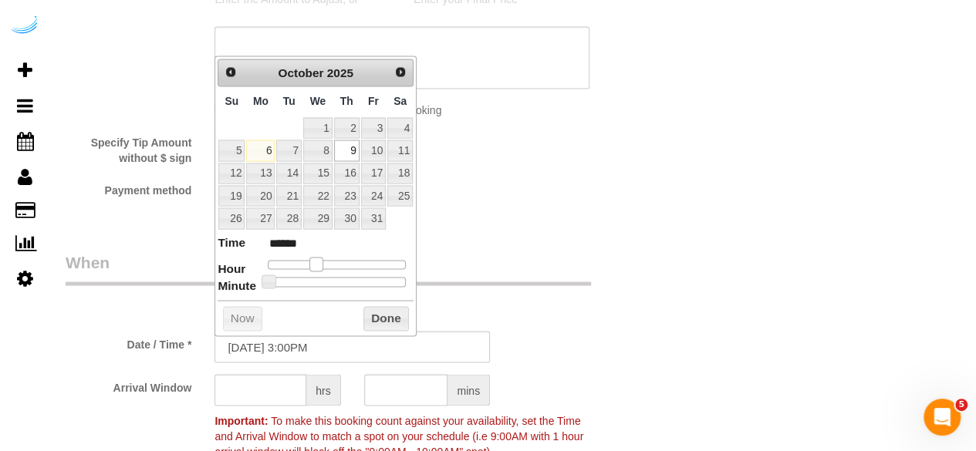
type input "******"
type input "10/09/2025 5:00PM"
type input "******"
type input "10/09/2025 6:00PM"
type input "******"
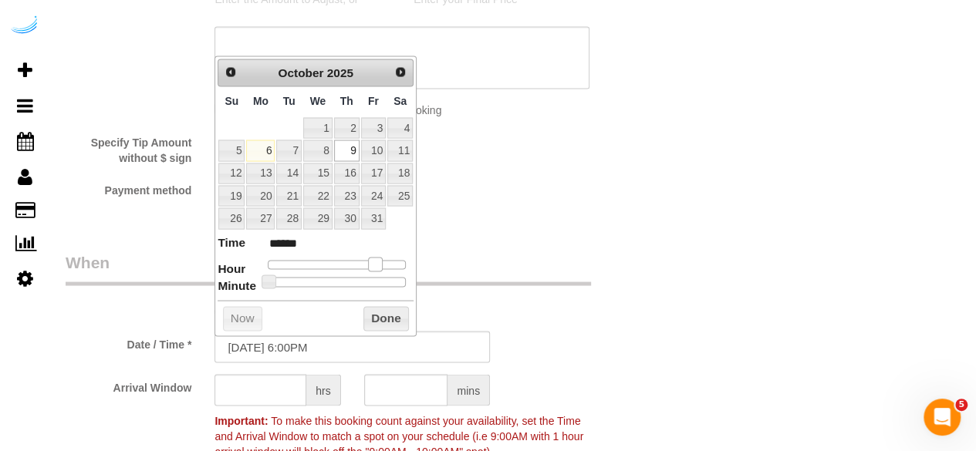
type input "10/09/2025 5:00PM"
type input "******"
type input "10/09/2025 4:00PM"
type input "******"
type input "10/09/2025 3:00PM"
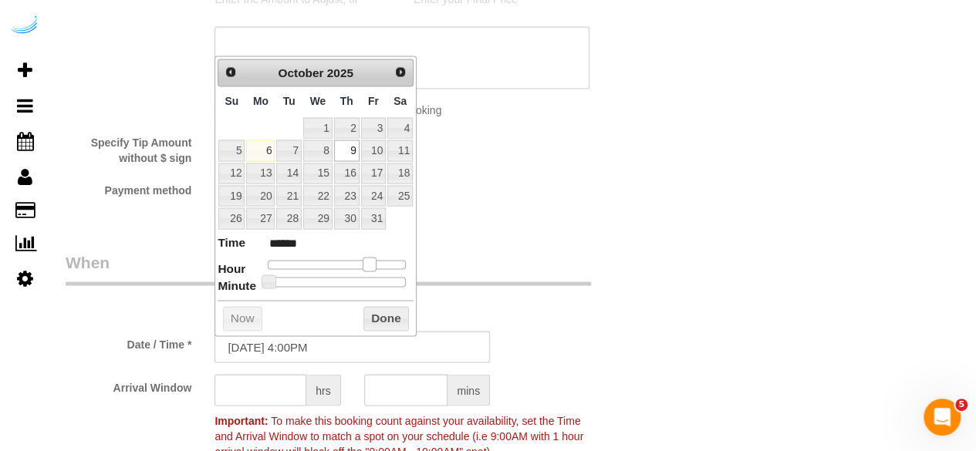
type input "******"
type input "10/09/2025 2:00PM"
type input "******"
type input "10/09/2025 1:00PM"
type input "******"
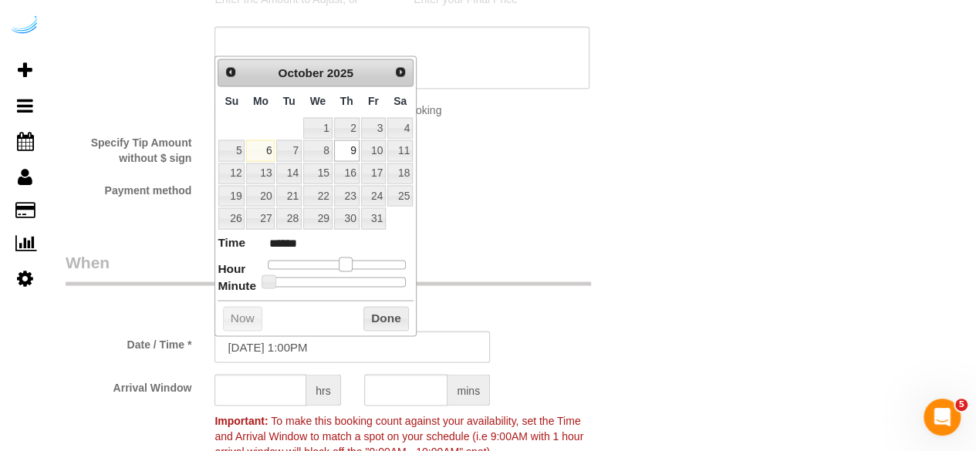
type input "10/09/2025 12:00PM"
type input "*******"
type input "10/09/2025 1:00PM"
type input "******"
drag, startPoint x: 314, startPoint y: 265, endPoint x: 343, endPoint y: 265, distance: 29.3
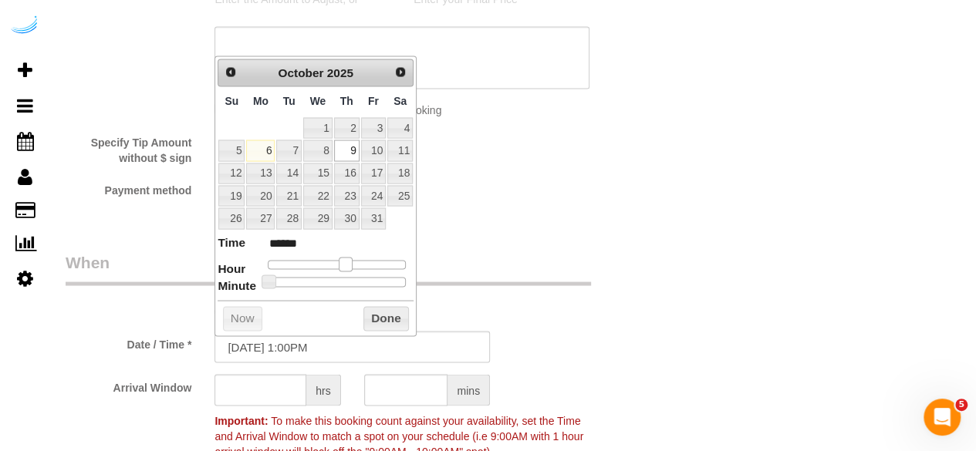
click at [343, 265] on span at bounding box center [346, 264] width 14 height 14
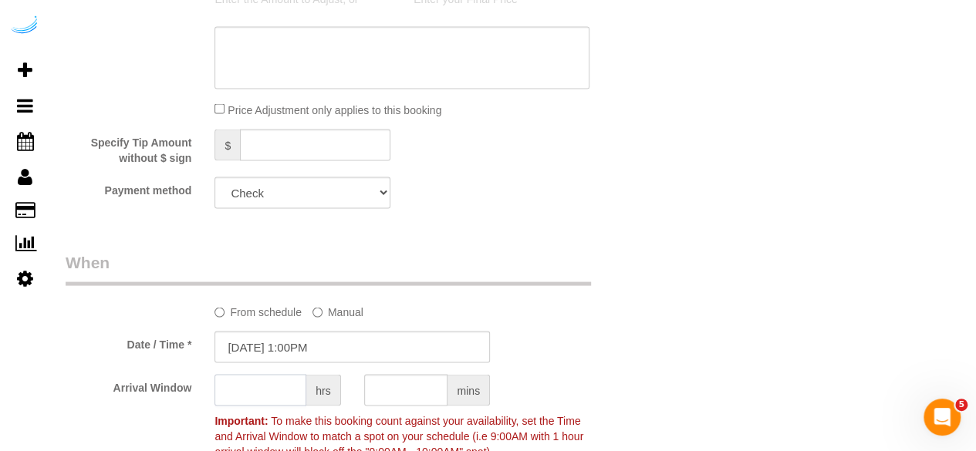
click at [265, 386] on input "text" at bounding box center [260, 390] width 92 height 32
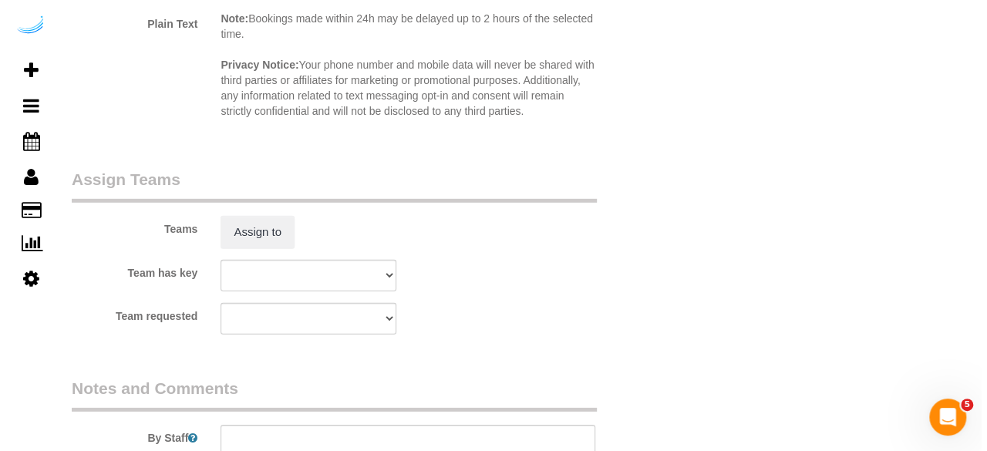
scroll to position [2195, 0]
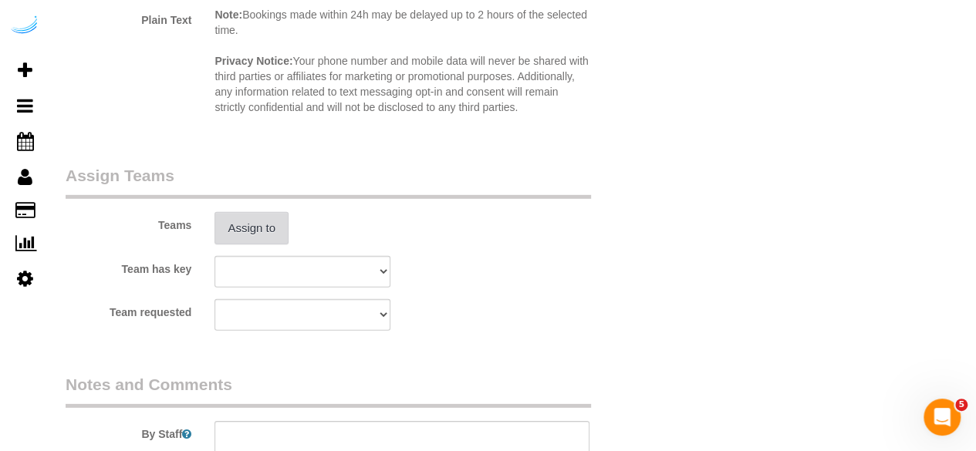
type input "4"
click at [261, 235] on button "Assign to" at bounding box center [251, 228] width 74 height 32
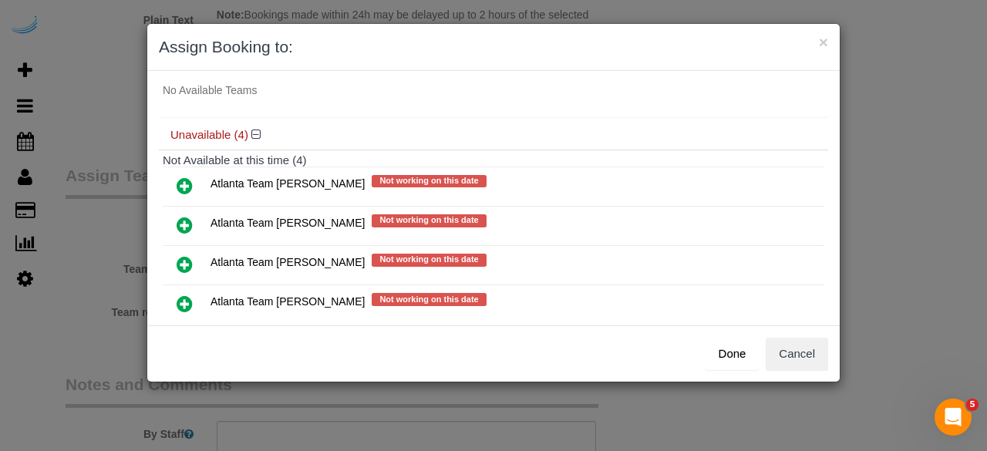
scroll to position [92, 0]
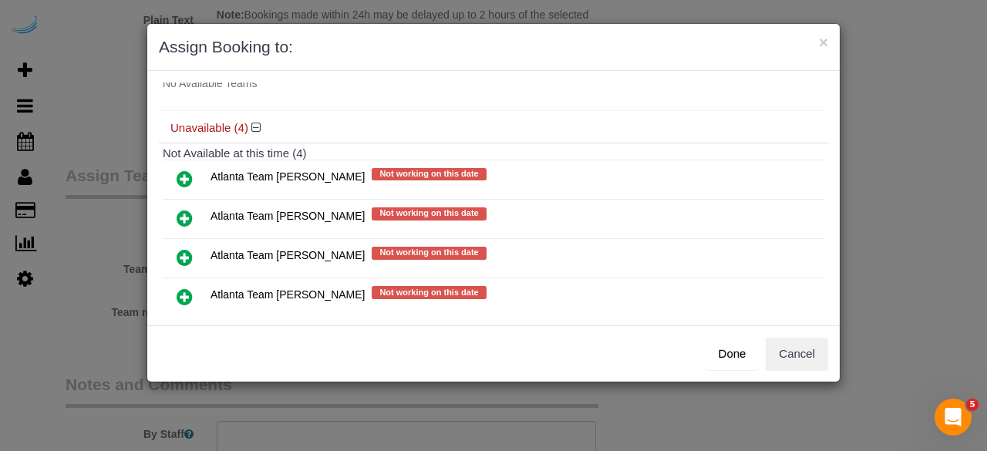
click at [188, 216] on icon at bounding box center [185, 218] width 16 height 19
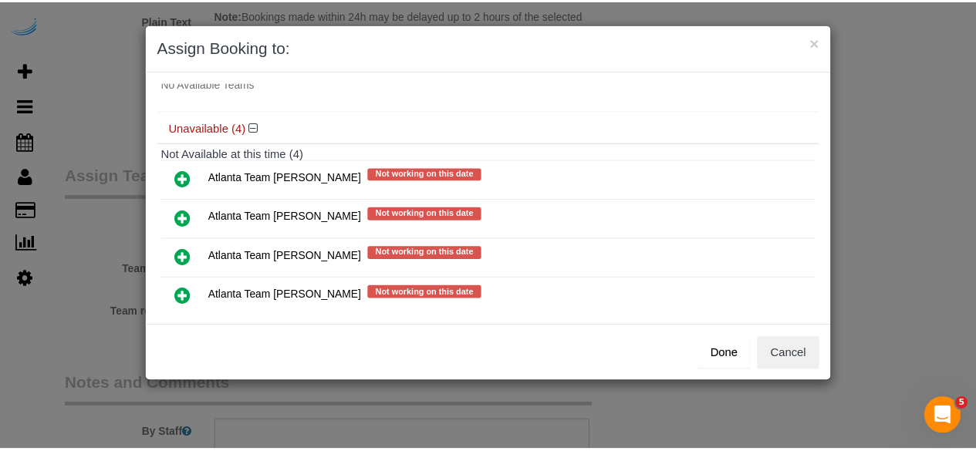
scroll to position [120, 0]
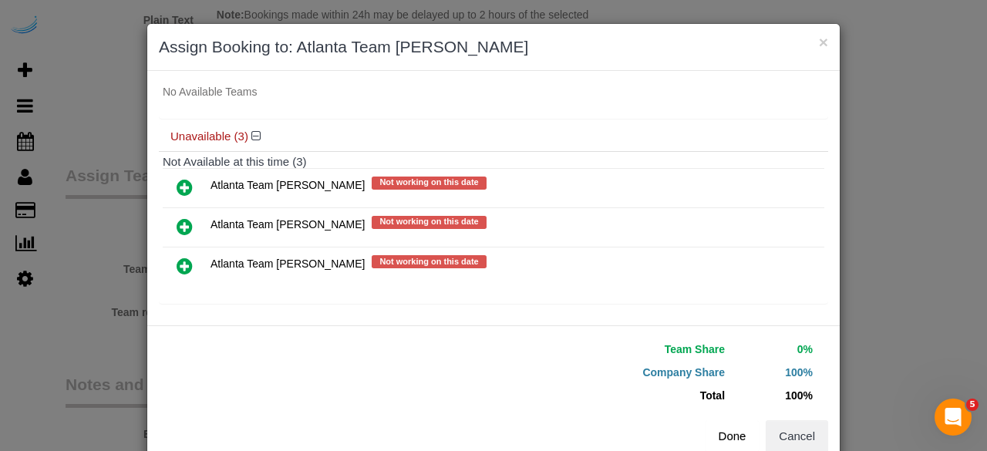
click at [723, 436] on button "Done" at bounding box center [733, 436] width 54 height 32
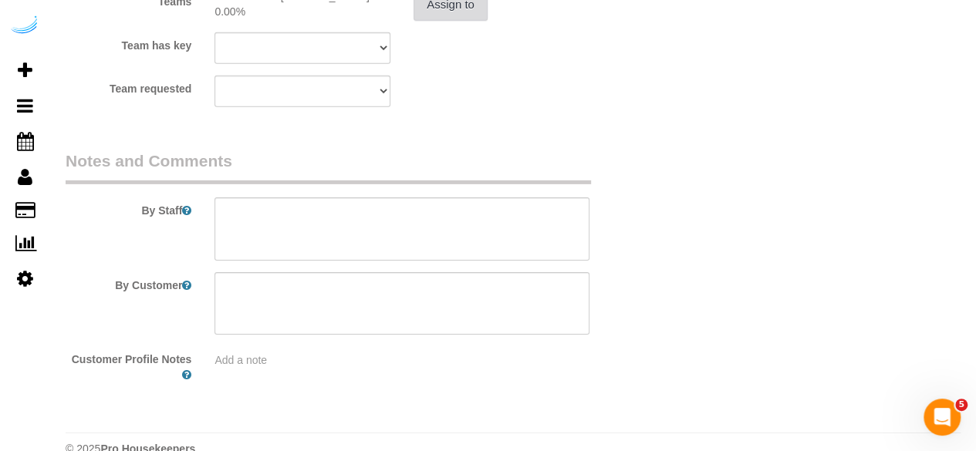
scroll to position [2423, 0]
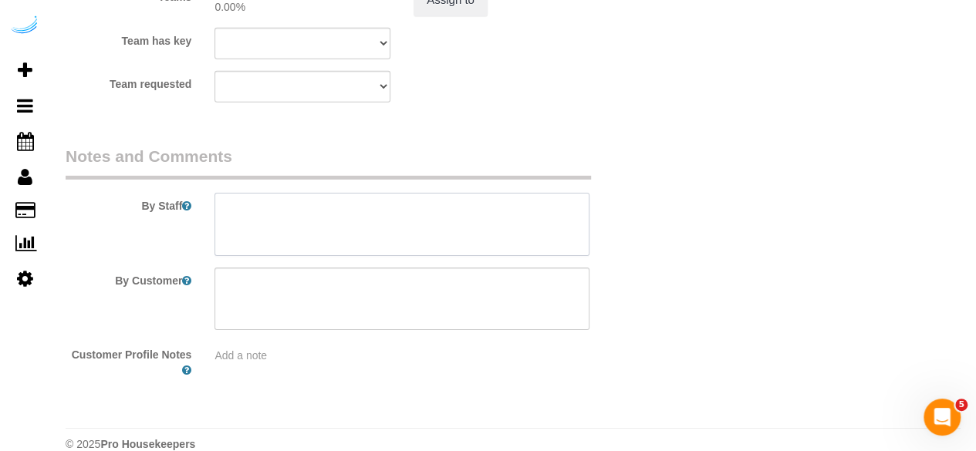
click at [414, 204] on textarea at bounding box center [401, 224] width 375 height 63
click at [412, 214] on textarea at bounding box center [401, 224] width 375 height 63
paste textarea "Permanent Notes:No notes from this customer.Today's Notes:No notes from this se…"
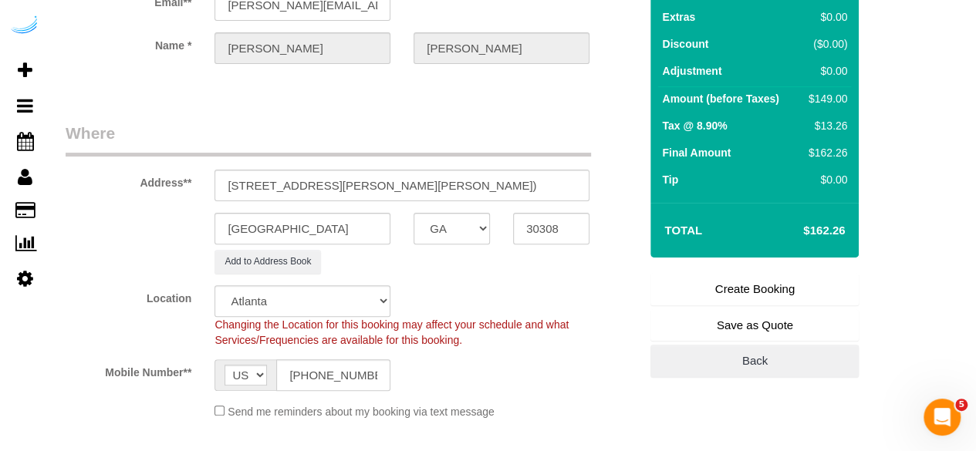
scroll to position [140, 0]
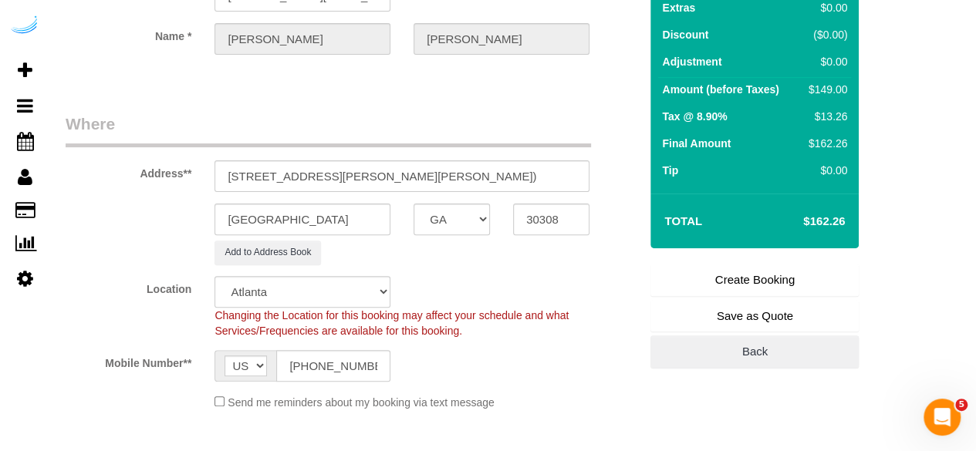
type textarea "Recurrency: Every 5 weeks Permanent Notes:No notes from this customer.Today's N…"
click at [787, 278] on link "Create Booking" at bounding box center [754, 280] width 208 height 32
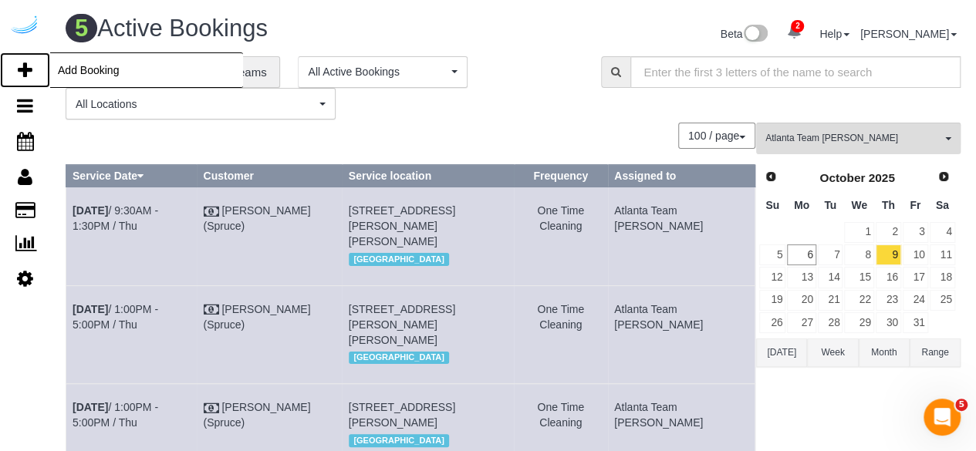
click at [19, 79] on link "Add Booking" at bounding box center [25, 69] width 50 height 35
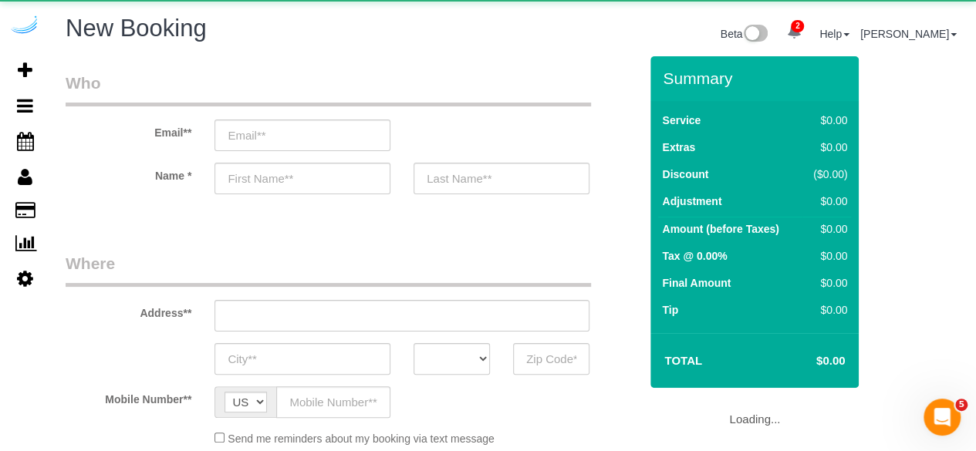
select select "object:5523"
select select "4"
select select "number:9"
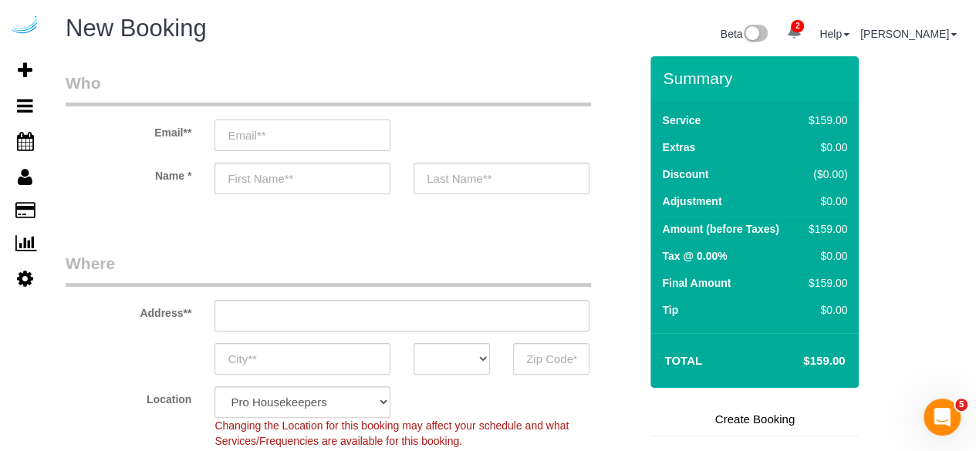
click at [349, 145] on input "email" at bounding box center [302, 136] width 176 height 32
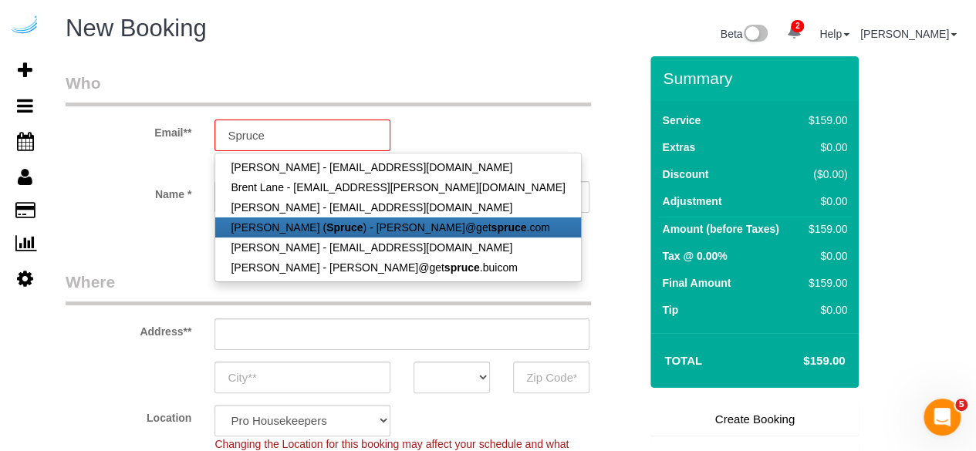
click at [324, 234] on link "Brandie Louck ( Spruce ) - brandie@get spruce .com" at bounding box center [397, 227] width 365 height 20
type input "[PERSON_NAME][EMAIL_ADDRESS][DOMAIN_NAME]"
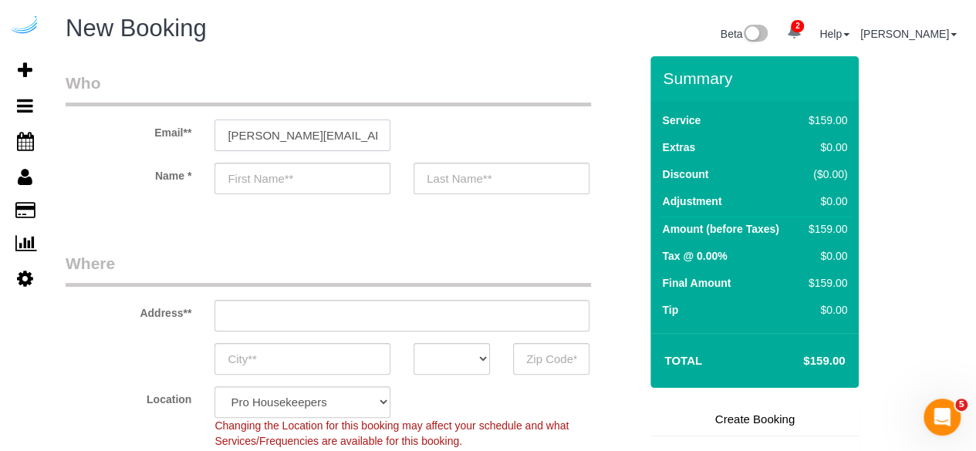
type input "[PERSON_NAME]"
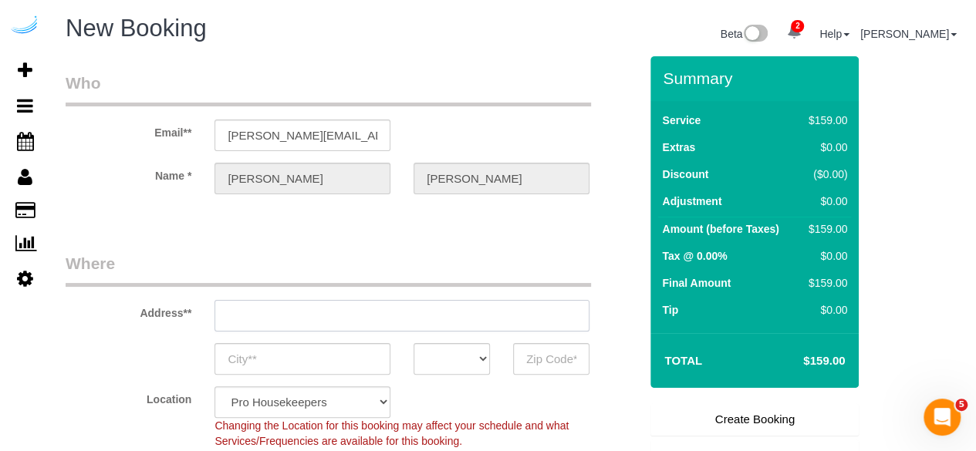
type input "3816 S Lamar Blvd"
type input "Austin"
select select "[GEOGRAPHIC_DATA]"
type input "78704"
click at [396, 323] on input "3816 S Lamar Blvd" at bounding box center [401, 316] width 375 height 32
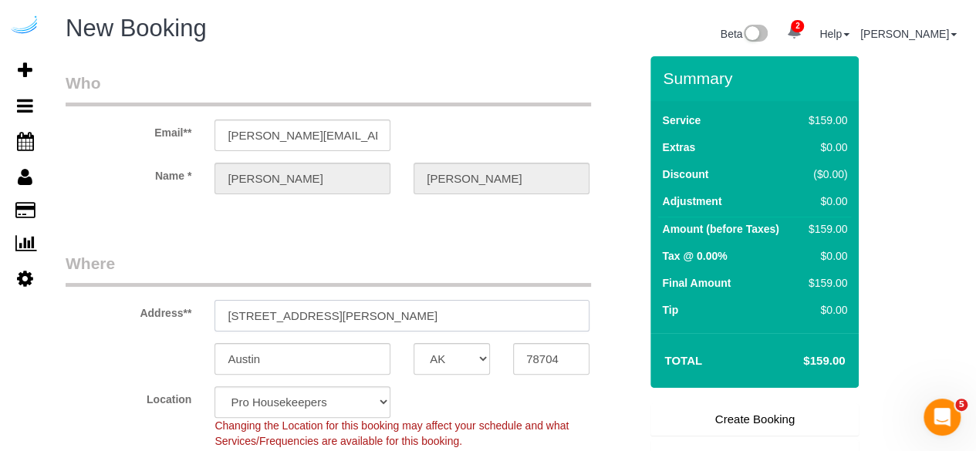
select select "9"
select select "object:5562"
paste input "2395 Herodian Way, Smyrna, GA 30080"
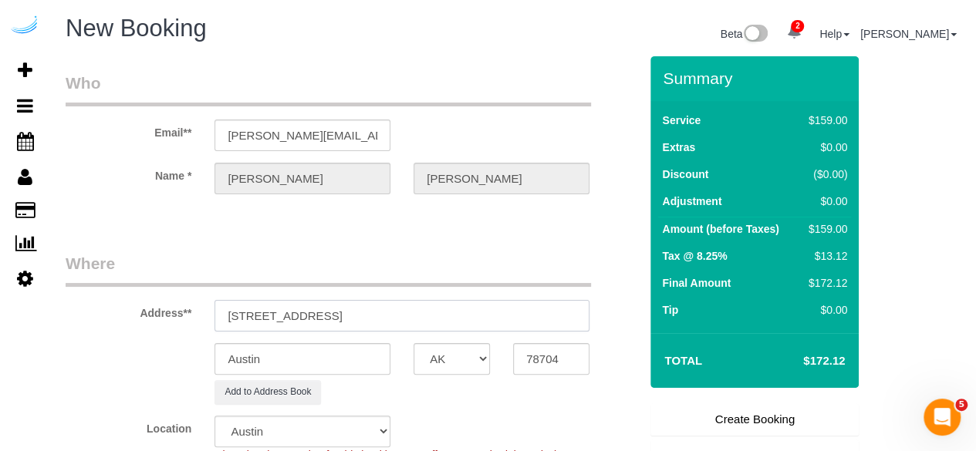
drag, startPoint x: 399, startPoint y: 317, endPoint x: 557, endPoint y: 305, distance: 157.7
click at [557, 305] on input "2395 Herodian Way, Smyrna, GA 30080" at bounding box center [401, 316] width 375 height 32
type input "2395 Herodian Way, Smyrna, GA 30080"
click at [543, 352] on input "78704" at bounding box center [551, 359] width 76 height 32
paste input "30080"
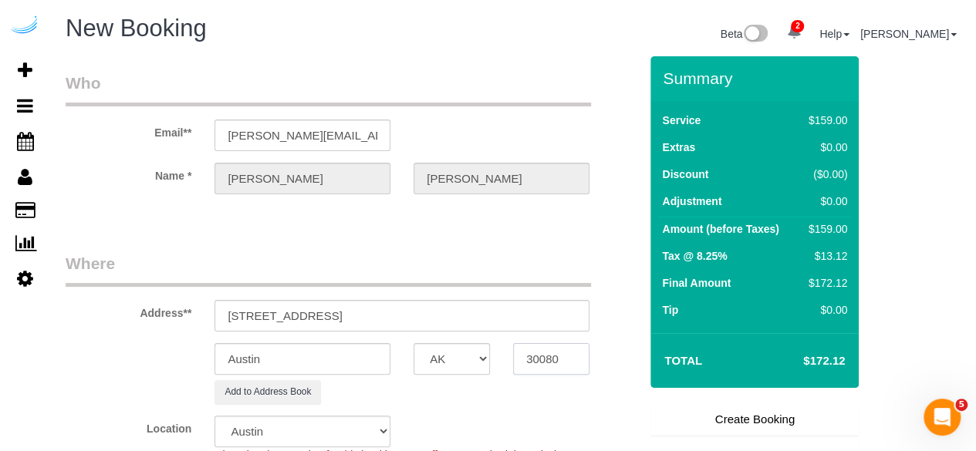
type input "30080"
click at [467, 367] on select "AK AL AR AZ CA CO CT DC DE [GEOGRAPHIC_DATA] [GEOGRAPHIC_DATA] HI IA ID IL IN K…" at bounding box center [451, 359] width 76 height 32
select select "8"
select select "GA"
select select "object:5609"
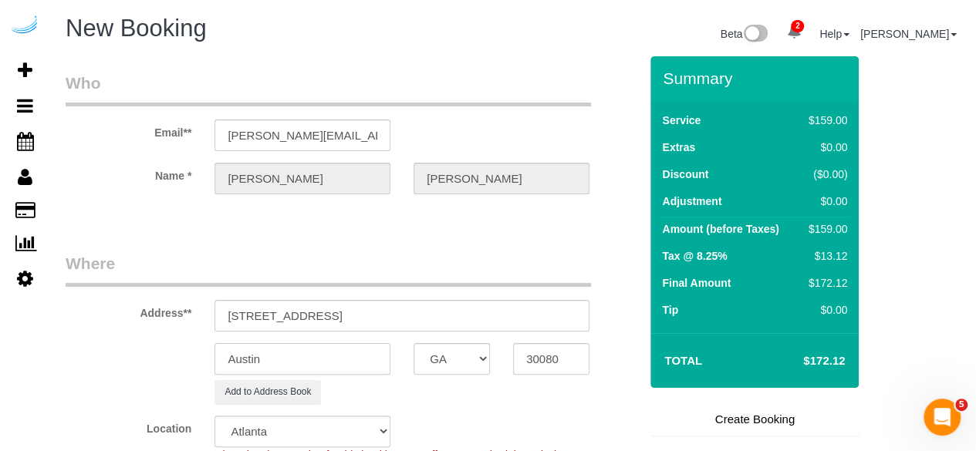
click at [355, 363] on input "Austin" at bounding box center [302, 359] width 176 height 32
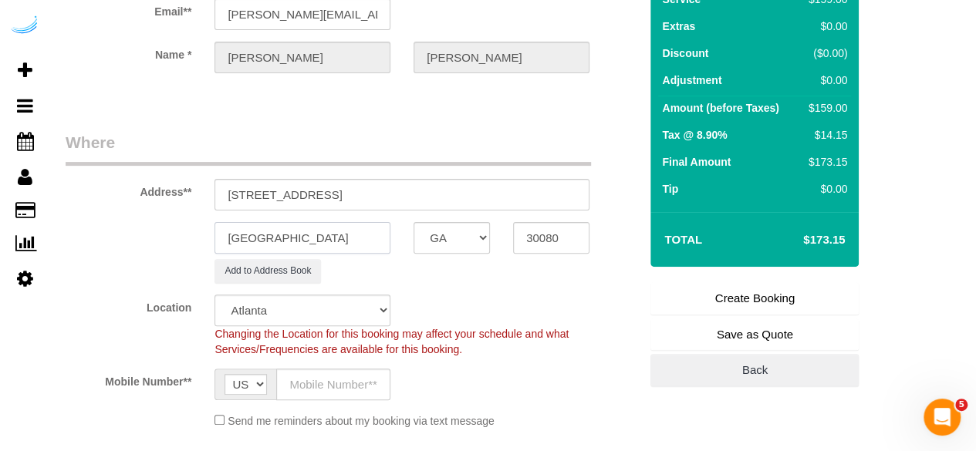
scroll to position [122, 0]
type input "Smyrna"
drag, startPoint x: 340, startPoint y: 198, endPoint x: 526, endPoint y: 221, distance: 187.2
click at [526, 221] on sui-booking-address "Address** 2395 Herodian Way, Smyrna, GA 30080 Smyrna AK AL AR AZ CA CO CT DC DE…" at bounding box center [352, 206] width 573 height 152
paste input "Matteo Artoni"
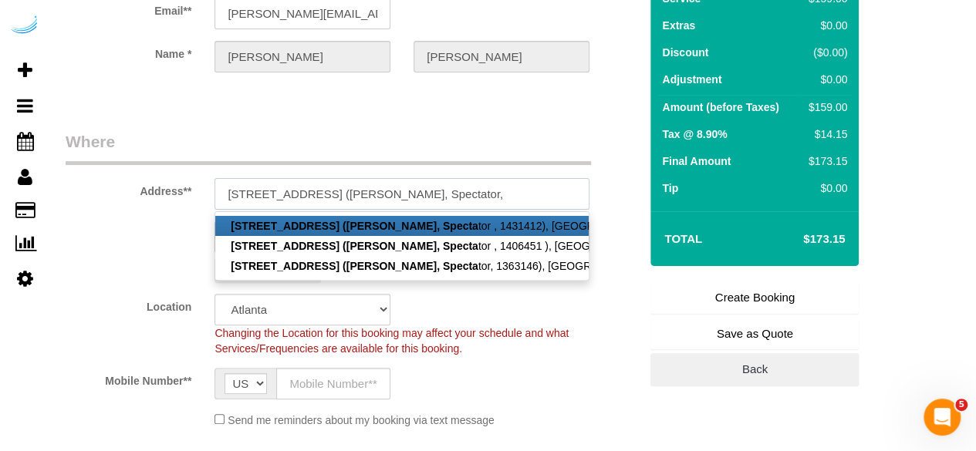
paste input "1452233"
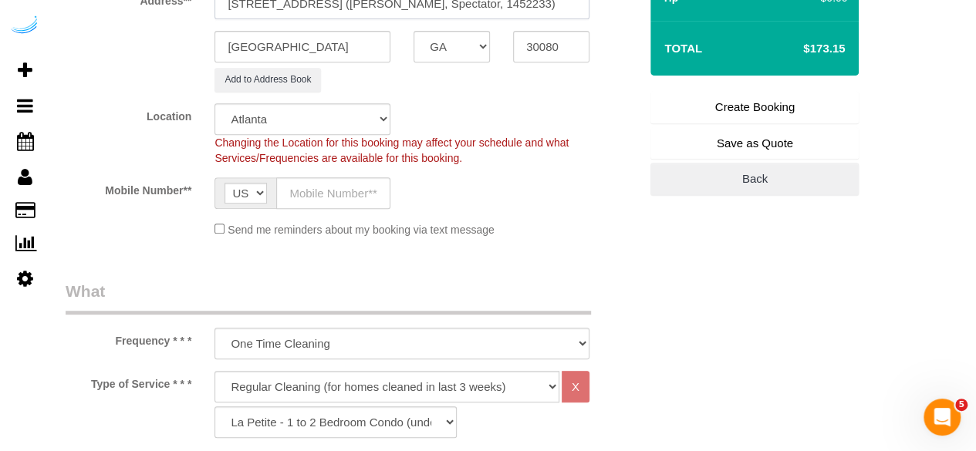
scroll to position [313, 0]
type input "2395 Herodian Way, Unit 1508 (Matteo Artoni, Spectator, 1452233)"
click at [341, 198] on input "text" at bounding box center [333, 193] width 114 height 32
type input "[PHONE_NUMBER]"
type input "[PERSON_NAME]"
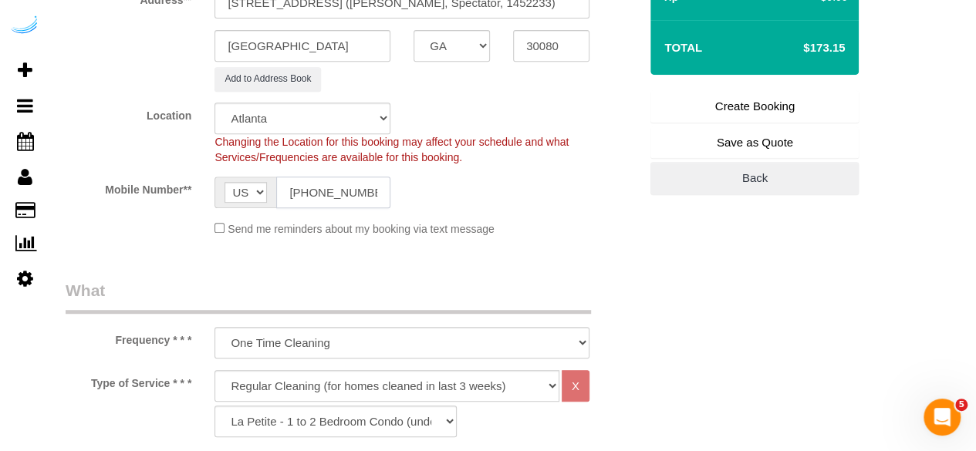
type input "[PHONE_NUMBER]"
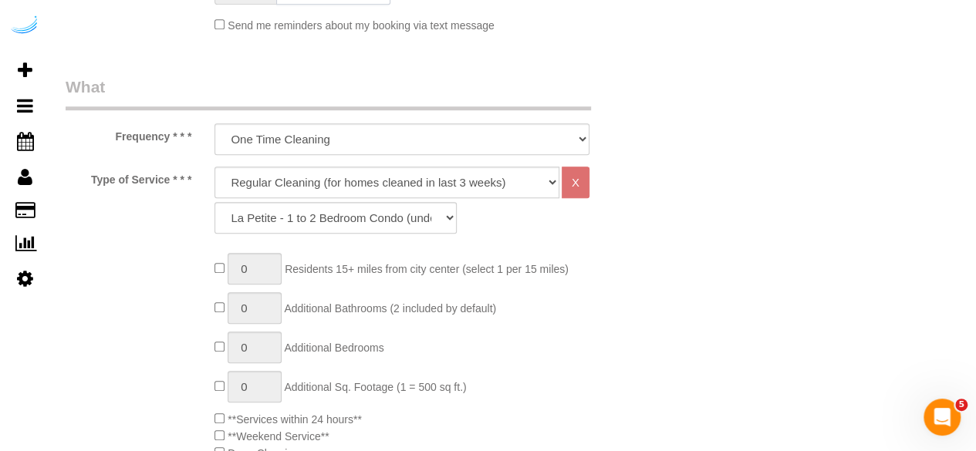
scroll to position [524, 0]
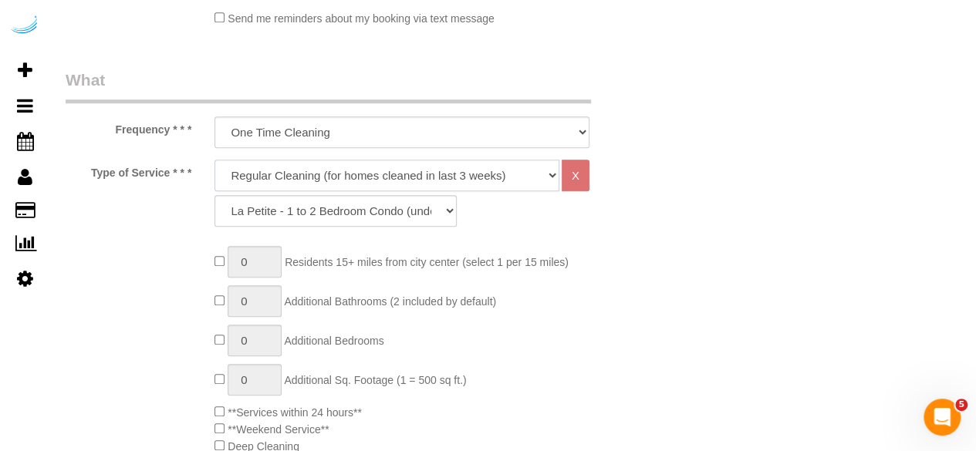
click at [388, 167] on select "Deep Cleaning (for homes that have not been cleaned in 3+ weeks) Spruce Regular…" at bounding box center [386, 176] width 345 height 32
select select "282"
click at [214, 160] on select "Deep Cleaning (for homes that have not been cleaned in 3+ weeks) Spruce Regular…" at bounding box center [386, 176] width 345 height 32
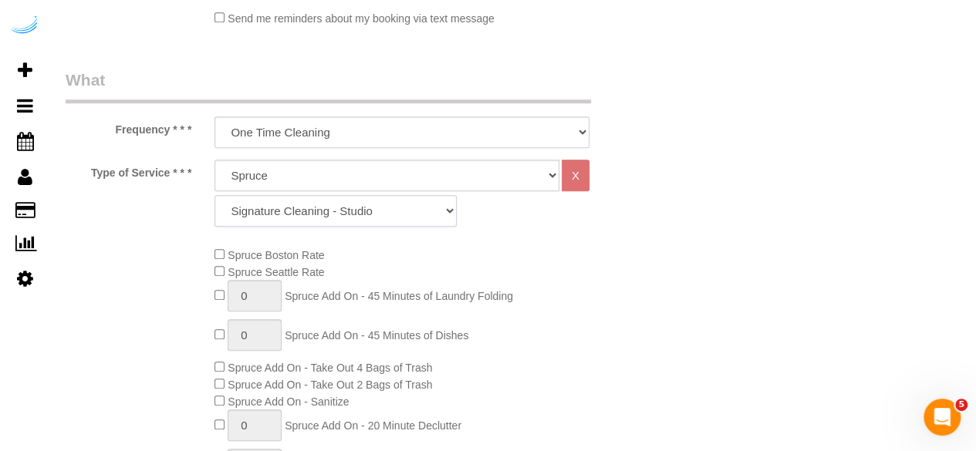
click at [362, 218] on select "Signature Cleaning - Studio Signature Cleaning - 1 Bed 1 Bath Signature Cleanin…" at bounding box center [335, 211] width 242 height 32
select select "304"
click at [214, 195] on select "Signature Cleaning - Studio Signature Cleaning - 1 Bed 1 Bath Signature Cleanin…" at bounding box center [335, 211] width 242 height 32
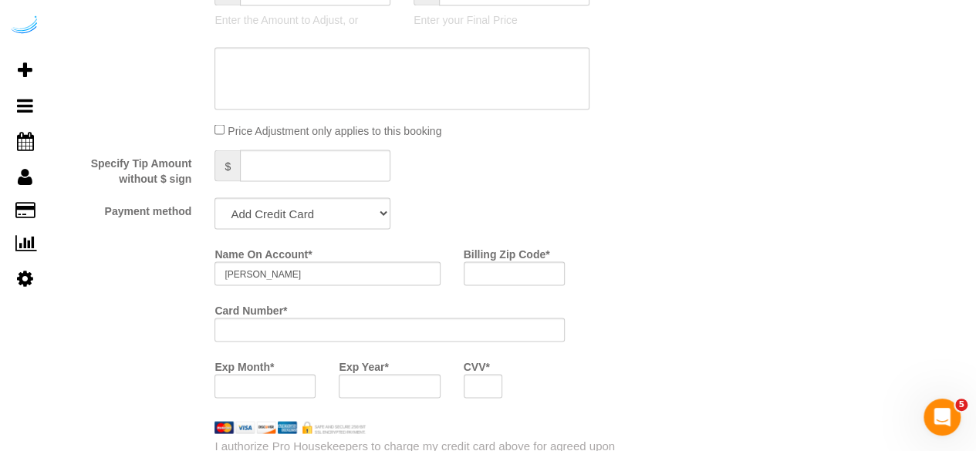
scroll to position [1376, 0]
click at [347, 210] on select "Add Credit Card Cash Check Paypal" at bounding box center [302, 212] width 176 height 32
select select "string:check"
click at [214, 197] on select "Add Credit Card Cash Check Paypal" at bounding box center [302, 212] width 176 height 32
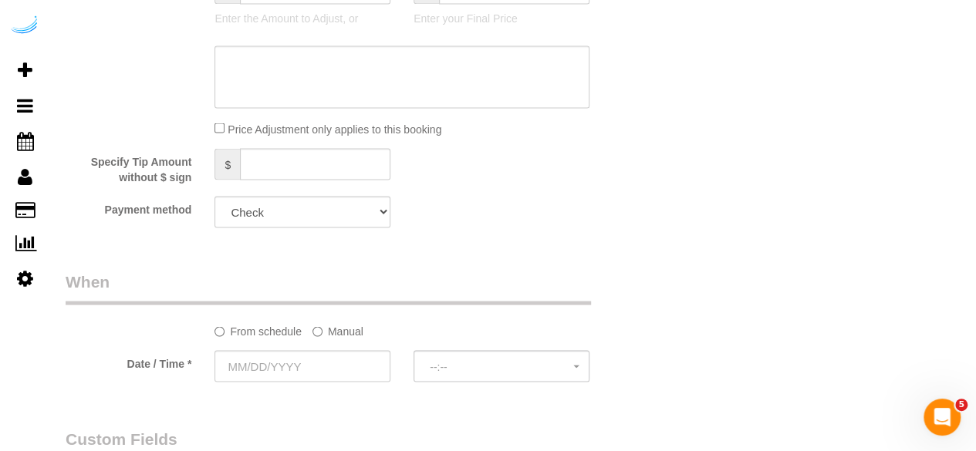
click at [334, 329] on label "Manual" at bounding box center [337, 328] width 51 height 21
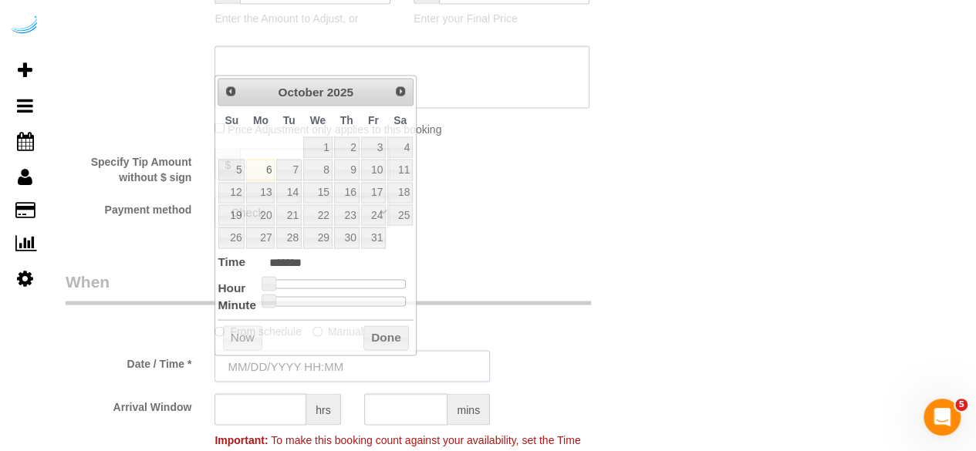
click at [292, 368] on input "text" at bounding box center [351, 366] width 275 height 32
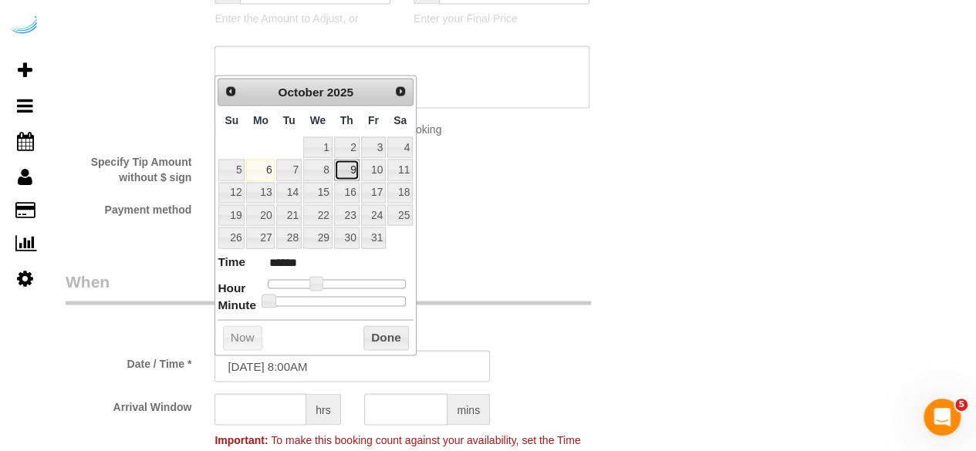
click at [349, 168] on link "9" at bounding box center [346, 169] width 25 height 21
click at [307, 286] on dl "Time ****** Hour Minute Second Millisecond Microsecond Time Zone ***** ***** **…" at bounding box center [315, 279] width 196 height 53
type input "10/09/2025 9:00AM"
type input "******"
click at [325, 279] on span at bounding box center [322, 283] width 14 height 14
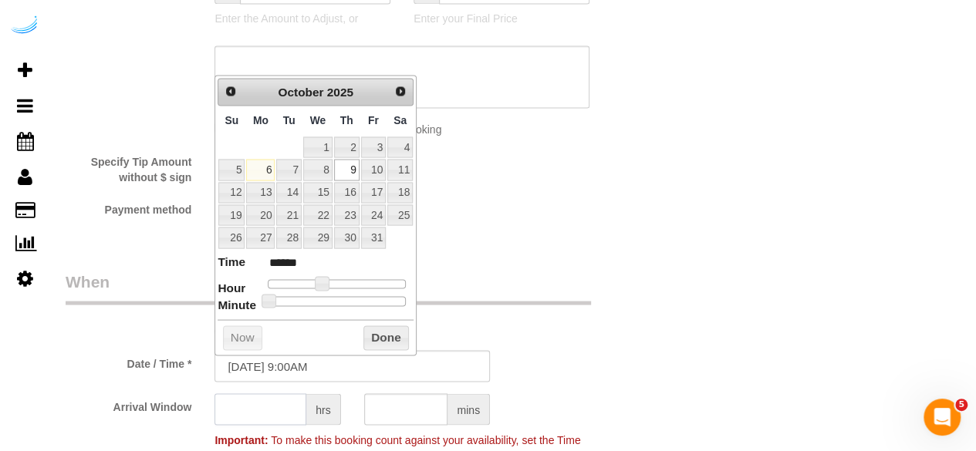
click at [261, 406] on input "text" at bounding box center [260, 409] width 92 height 32
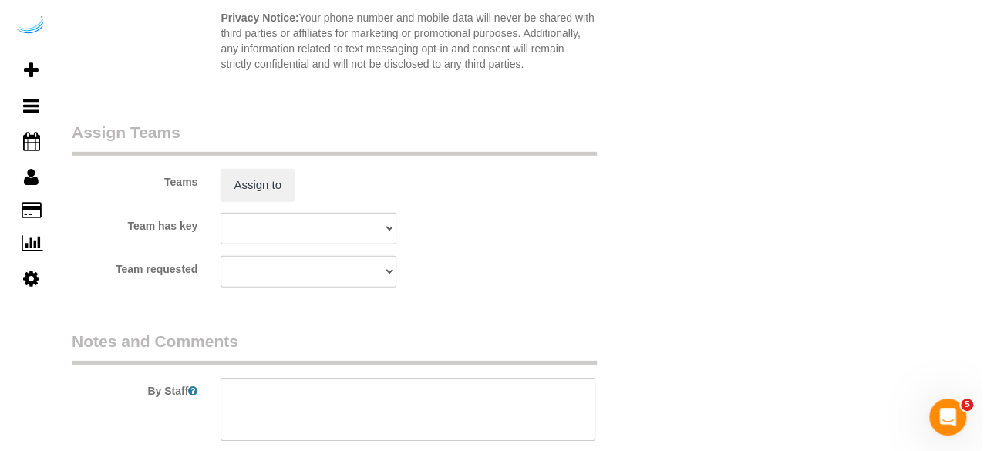
scroll to position [2240, 0]
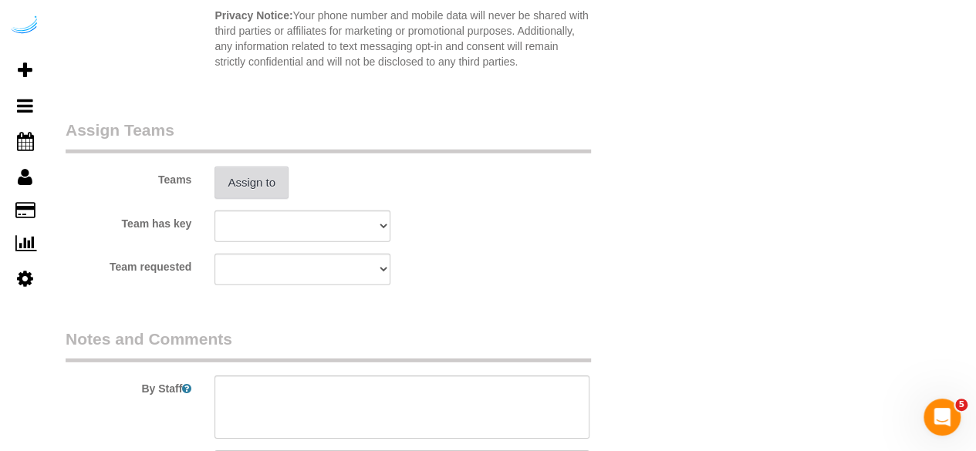
type input "8"
click at [242, 184] on button "Assign to" at bounding box center [251, 183] width 74 height 32
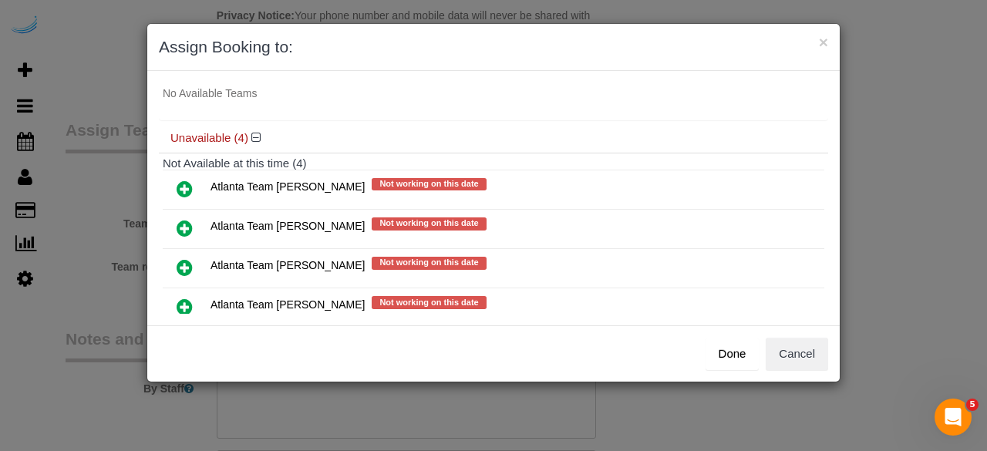
scroll to position [90, 0]
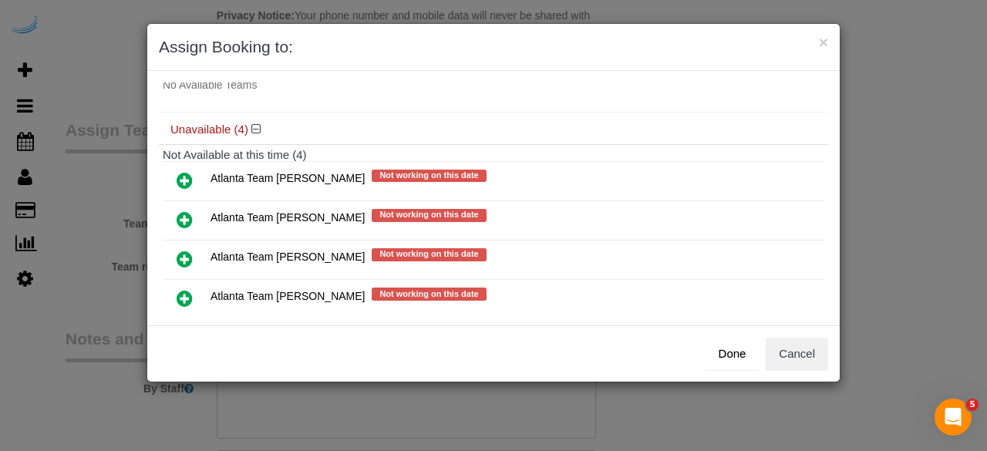
click at [187, 213] on icon at bounding box center [185, 220] width 16 height 19
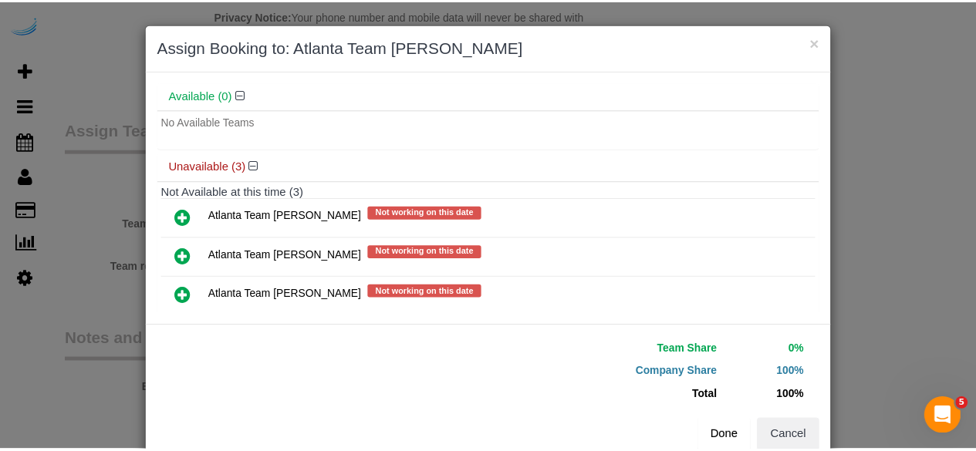
scroll to position [120, 0]
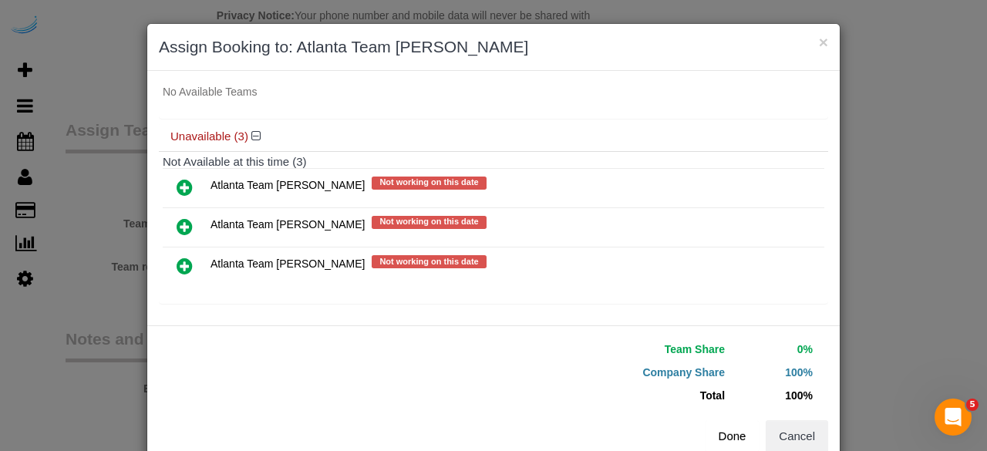
click at [722, 429] on button "Done" at bounding box center [733, 436] width 54 height 32
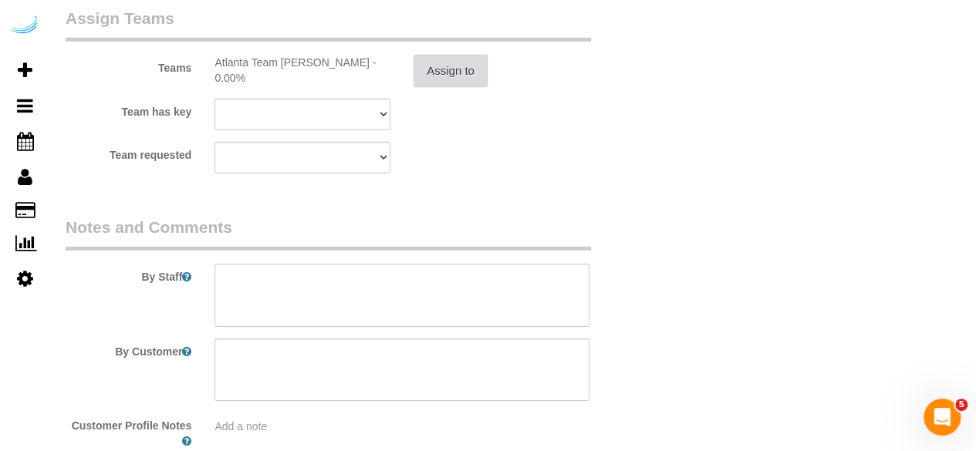
scroll to position [2358, 0]
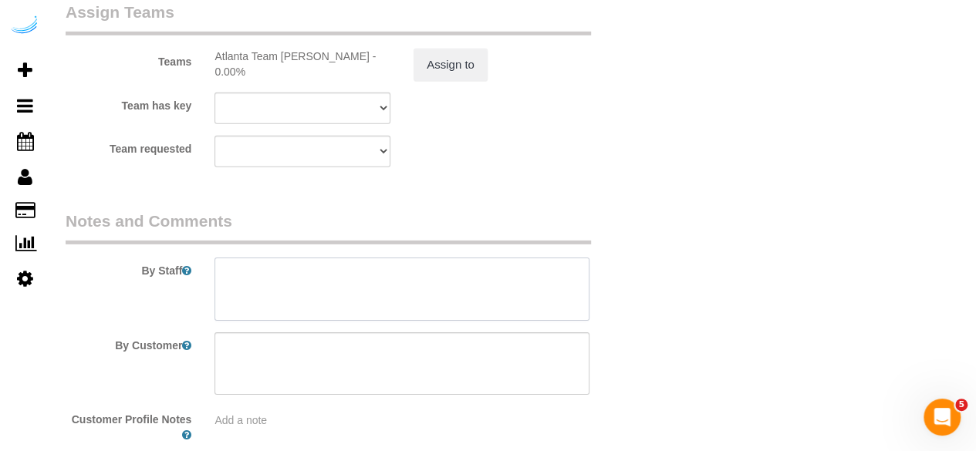
click at [409, 298] on textarea at bounding box center [401, 289] width 375 height 63
click at [395, 289] on textarea at bounding box center [401, 289] width 375 height 63
paste textarea "Permanent Notes:No notes from this customer.Today's Notes:No notes from this se…"
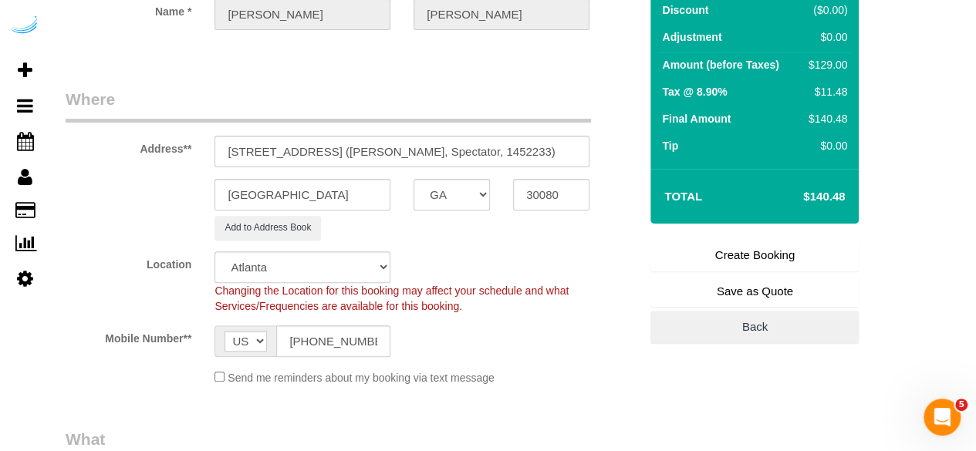
scroll to position [167, 0]
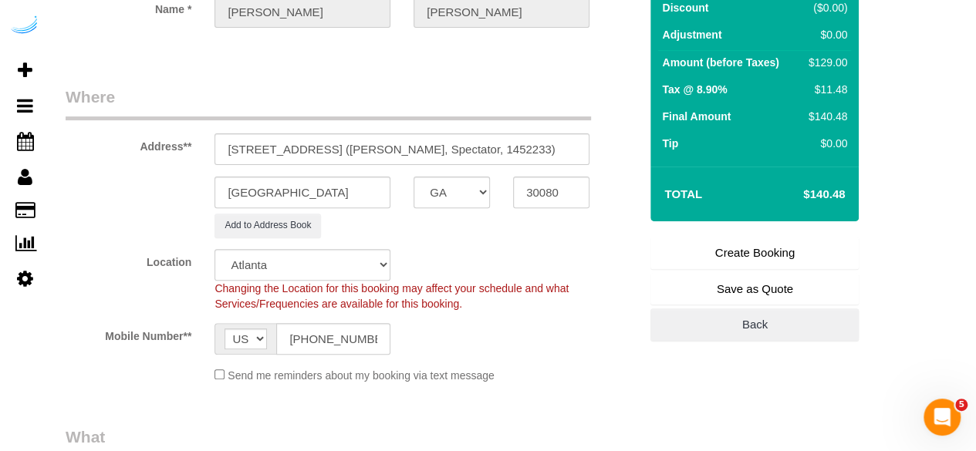
type textarea "Recurrency: Every 4 weeks Permanent Notes:No notes from this customer.Today's N…"
click at [773, 244] on link "Create Booking" at bounding box center [754, 253] width 208 height 32
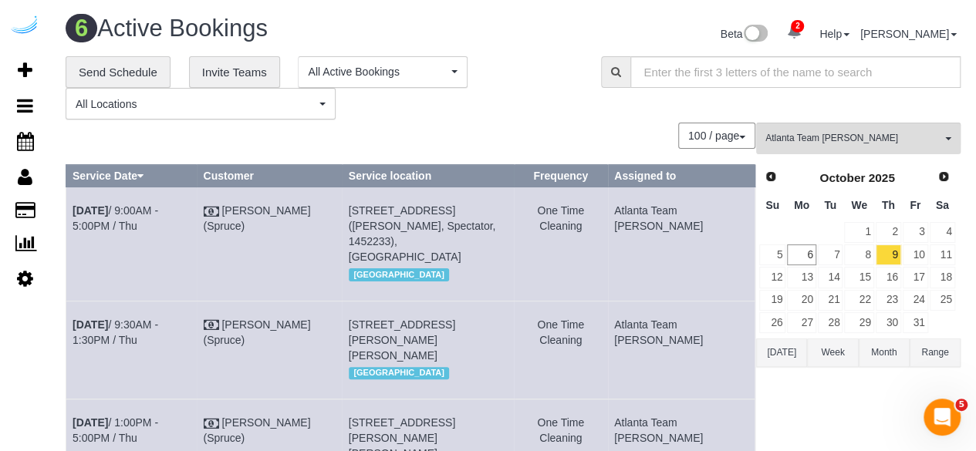
copy tr "Oct 9th / 9:00AM - 5:00PM / Thu Brandie Louck (Spruce) 2395 Herodian Way, Unit …"
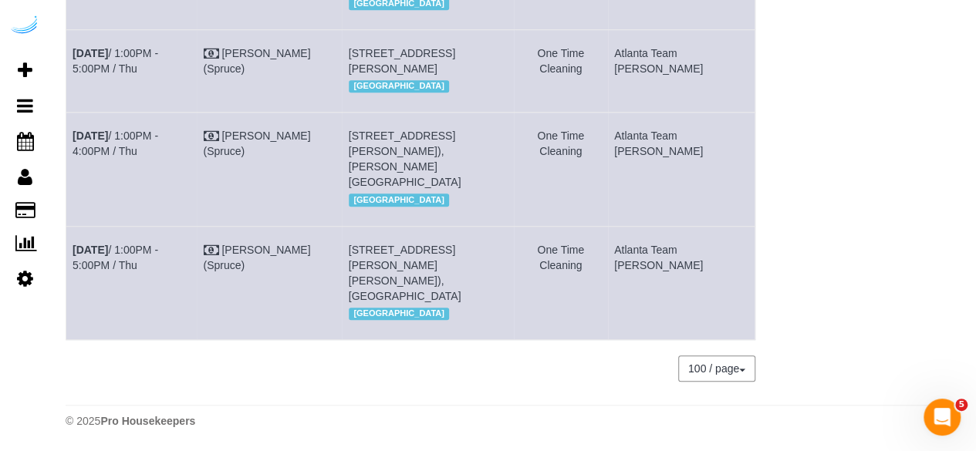
copy tr "Oct 9th / 1:00PM - 5:00PM / Thu Brandie Louck (Spruce) 770 Juniper St Ne, Build…"
drag, startPoint x: 702, startPoint y: 271, endPoint x: 69, endPoint y: 255, distance: 632.5
click at [69, 255] on tr "Oct 9th / 1:00PM - 5:00PM / Thu Brandie Louck (Spruce) 770 Juniper St Ne, Build…" at bounding box center [410, 282] width 689 height 113
click at [473, 319] on div "[GEOGRAPHIC_DATA]" at bounding box center [428, 314] width 159 height 20
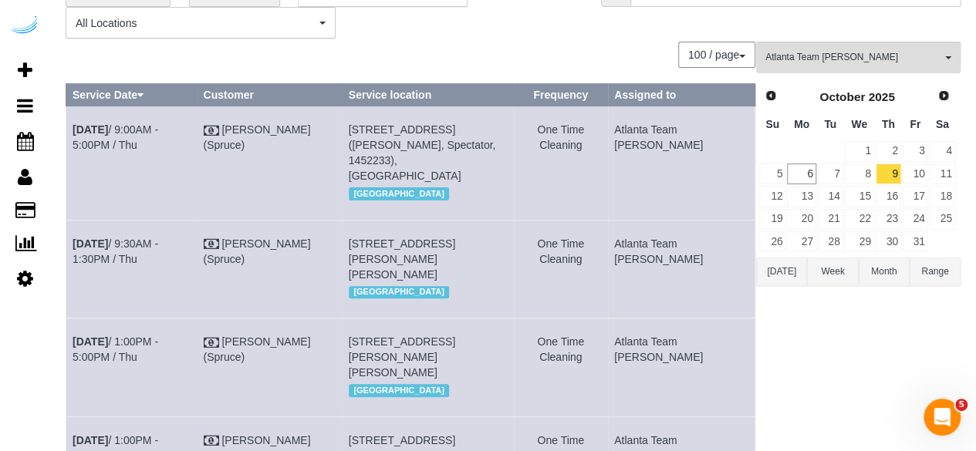
scroll to position [0, 0]
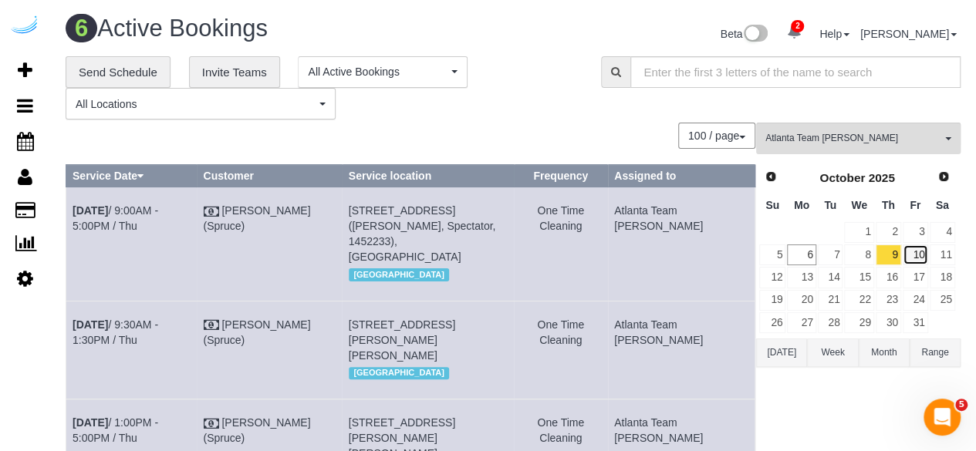
click at [921, 246] on link "10" at bounding box center [914, 254] width 25 height 21
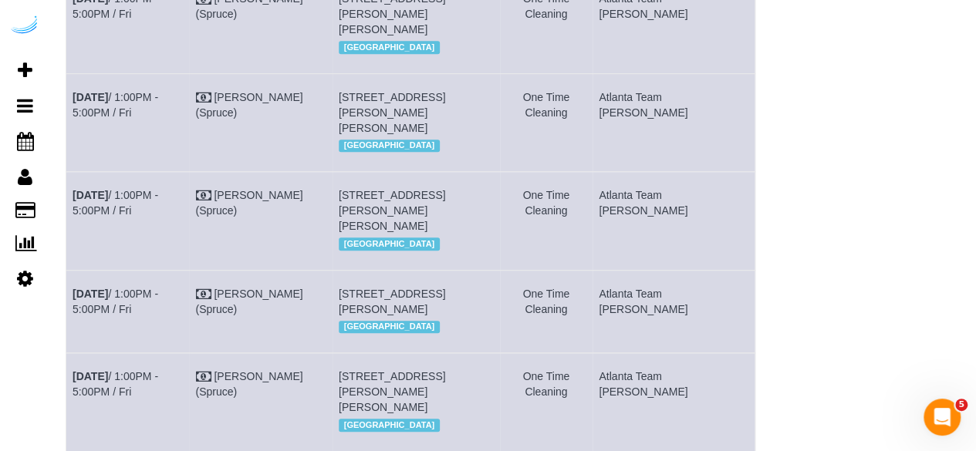
click at [410, 156] on div "[GEOGRAPHIC_DATA]" at bounding box center [416, 146] width 154 height 20
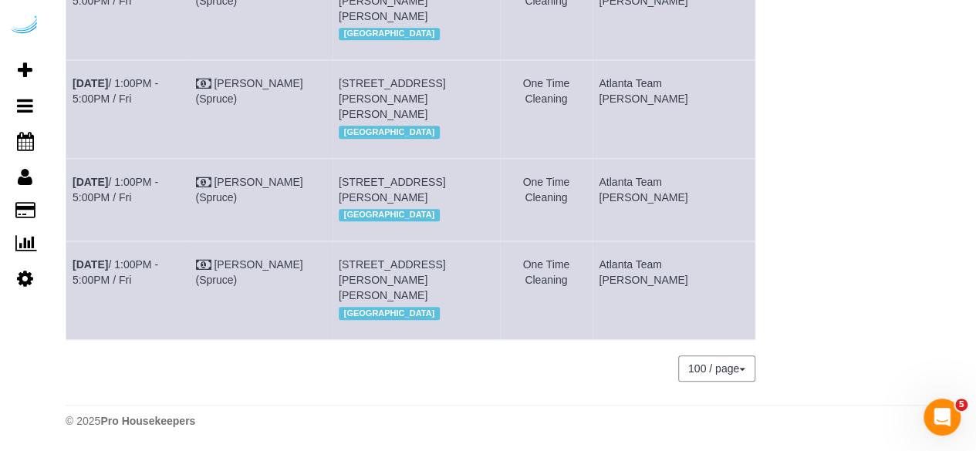
scroll to position [545, 0]
drag, startPoint x: 447, startPoint y: 116, endPoint x: 425, endPoint y: 115, distance: 22.4
click at [425, 115] on span "[STREET_ADDRESS][PERSON_NAME][PERSON_NAME]" at bounding box center [392, 98] width 106 height 43
copy span "644"
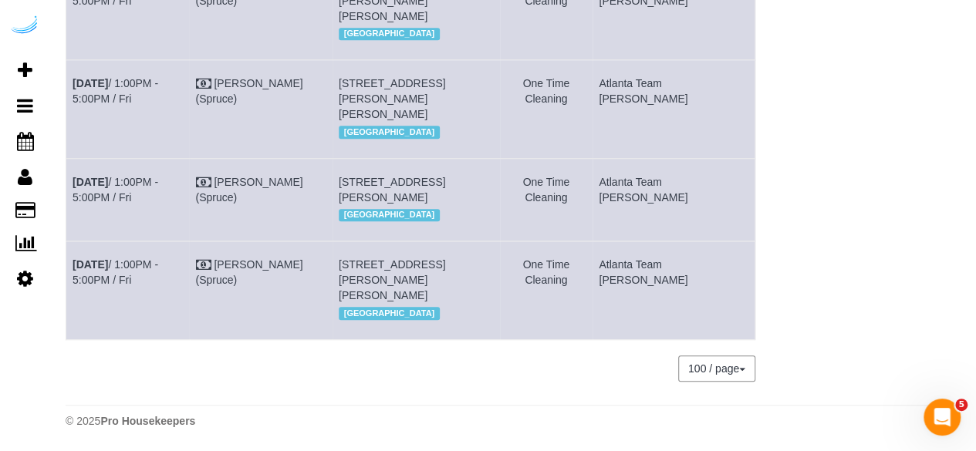
drag, startPoint x: 403, startPoint y: 177, endPoint x: 386, endPoint y: 177, distance: 17.0
click at [386, 177] on span "6075 Roswell Rd, Building 431, Unit 431 (Roy Monzer, Adley City Springs , 14705…" at bounding box center [392, 190] width 106 height 28
copy span "431"
click at [157, 176] on link "Oct 10th / 1:00PM - 5:00PM / Fri" at bounding box center [115, 190] width 86 height 28
copy tr "Oct 10th / 1:00PM - 5:00PM / Fri Brandie Louck (Spruce) 6075 Roswell Rd, Buildi…"
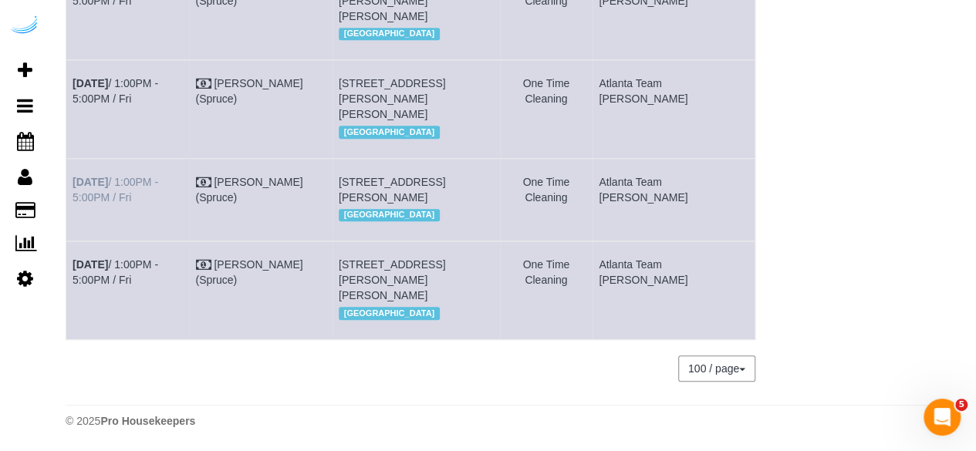
drag, startPoint x: 720, startPoint y: 163, endPoint x: 72, endPoint y: 165, distance: 647.8
click at [72, 165] on tr "Oct 10th / 1:00PM - 5:00PM / Fri Brandie Louck (Spruce) 6075 Roswell Rd, Buildi…" at bounding box center [410, 199] width 689 height 83
copy tr "Oct 10th / 1:00PM - 5:00PM / Fri Brandie Louck (Spruce) 6075 Roswell Rd, Buildi…"
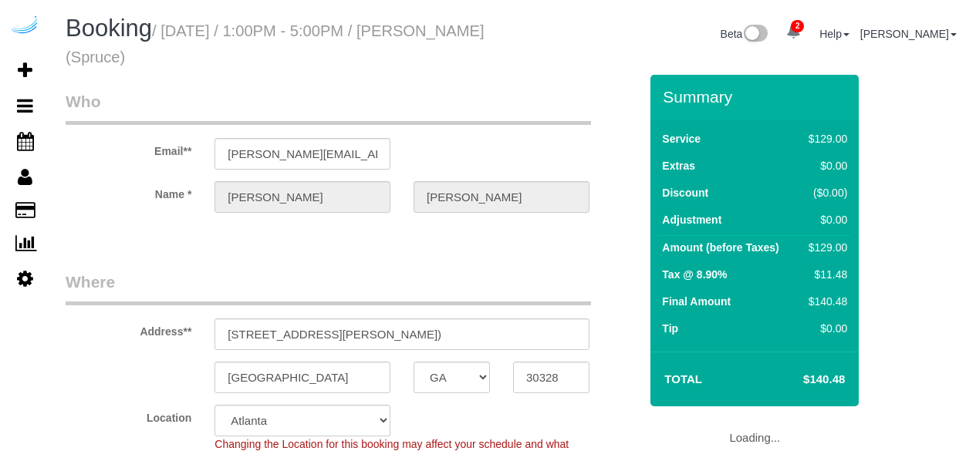
select select "GA"
select select "282"
select select "number:9"
select select "object:788"
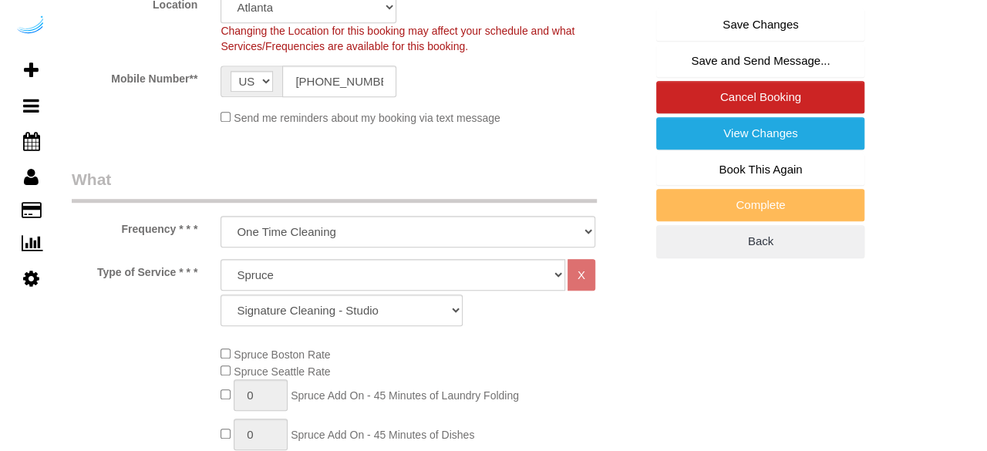
scroll to position [416, 0]
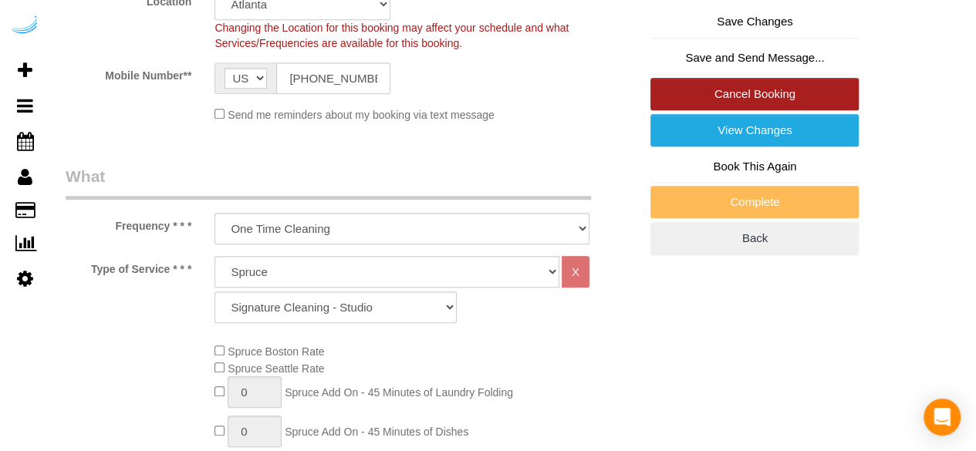
click at [706, 84] on link "Cancel Booking" at bounding box center [754, 94] width 208 height 32
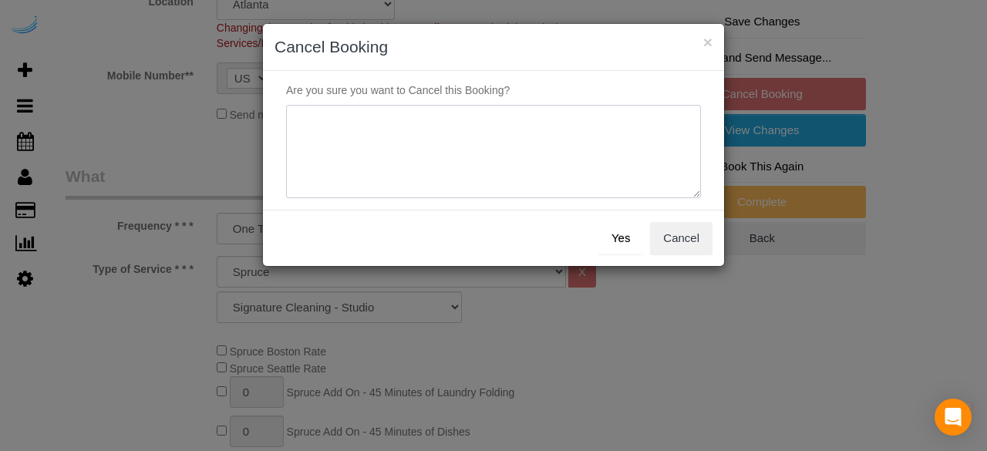
click at [472, 175] on textarea at bounding box center [493, 152] width 415 height 94
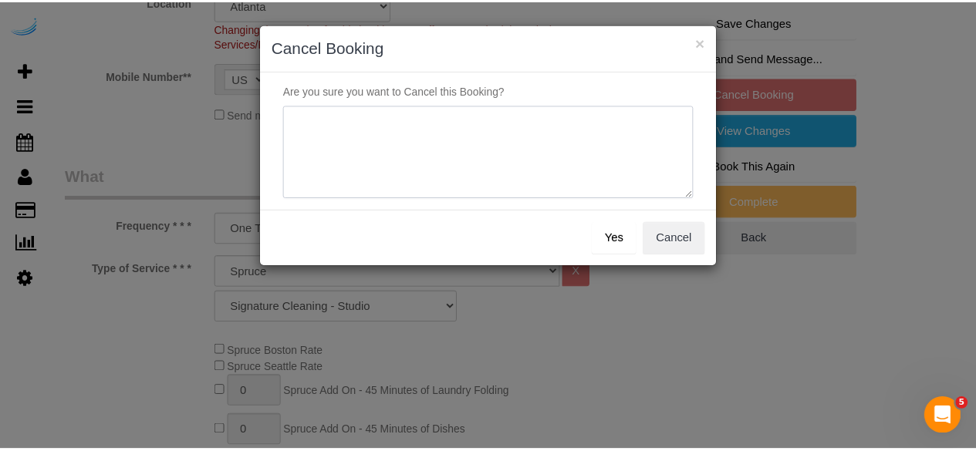
scroll to position [0, 0]
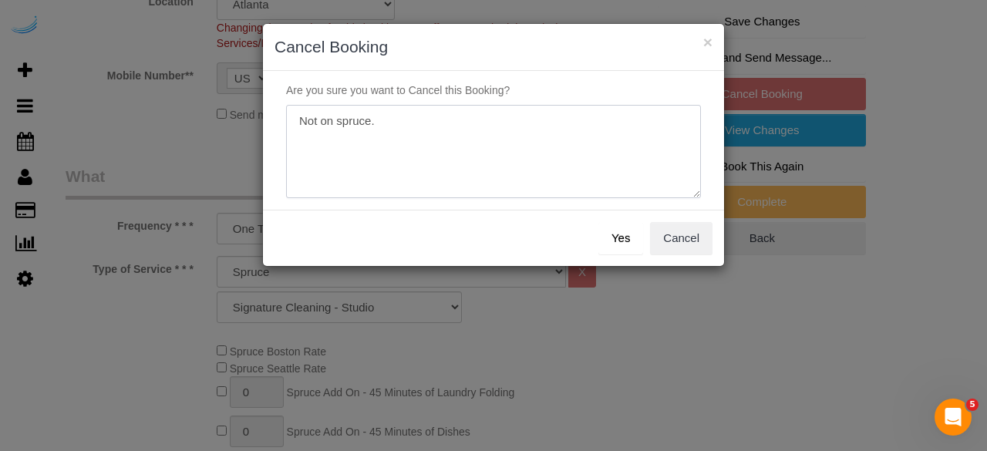
type textarea "Not on spruce."
click at [621, 237] on button "Yes" at bounding box center [620, 238] width 45 height 32
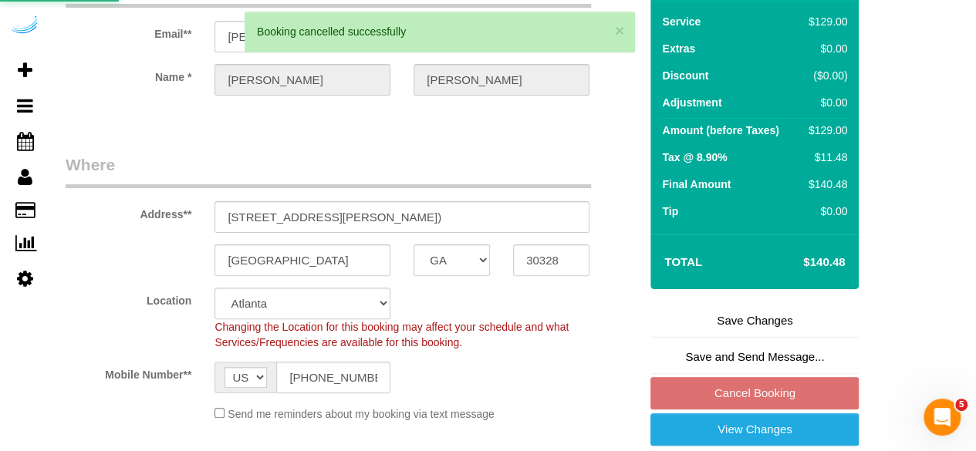
scroll to position [106, 0]
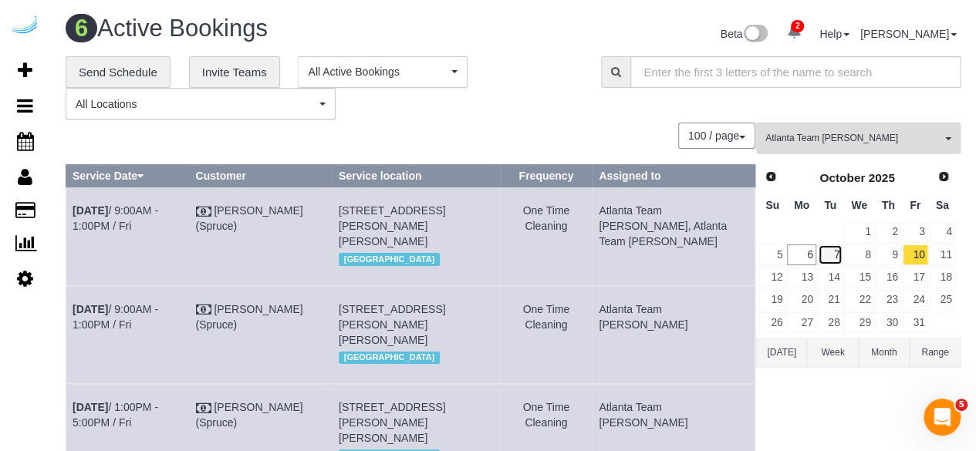
click at [822, 257] on link "7" at bounding box center [829, 254] width 25 height 21
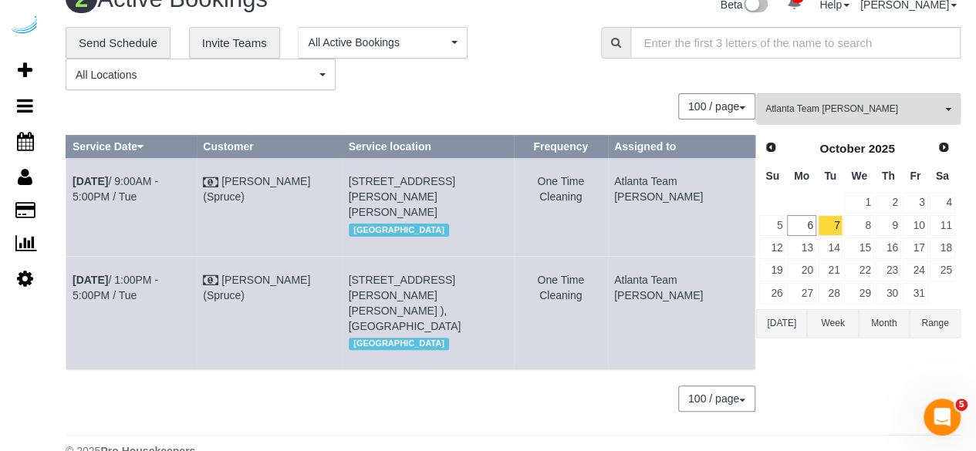
scroll to position [31, 0]
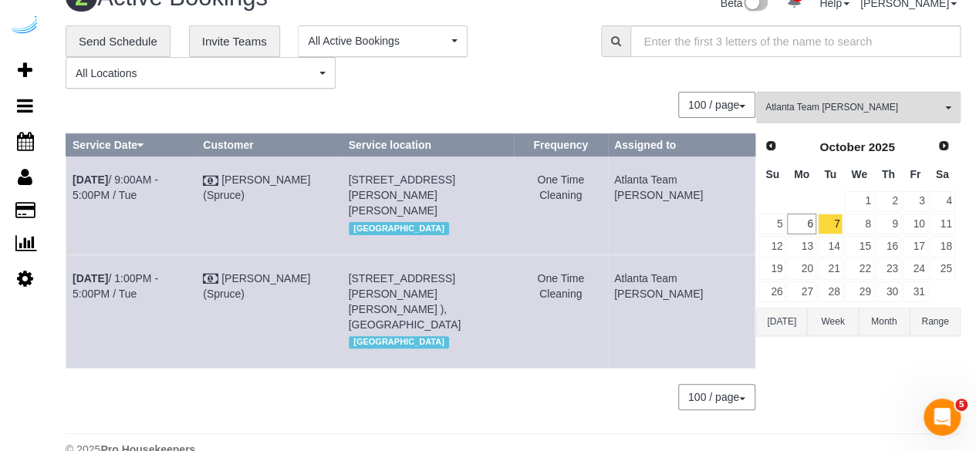
copy tr "[DATE] 1:00PM - 5:00PM / Tue [PERSON_NAME] (Spruce) [STREET_ADDRESS] ([PERSON_N…"
click at [867, 119] on button "Atlanta Team [PERSON_NAME] All Teams" at bounding box center [858, 108] width 204 height 32
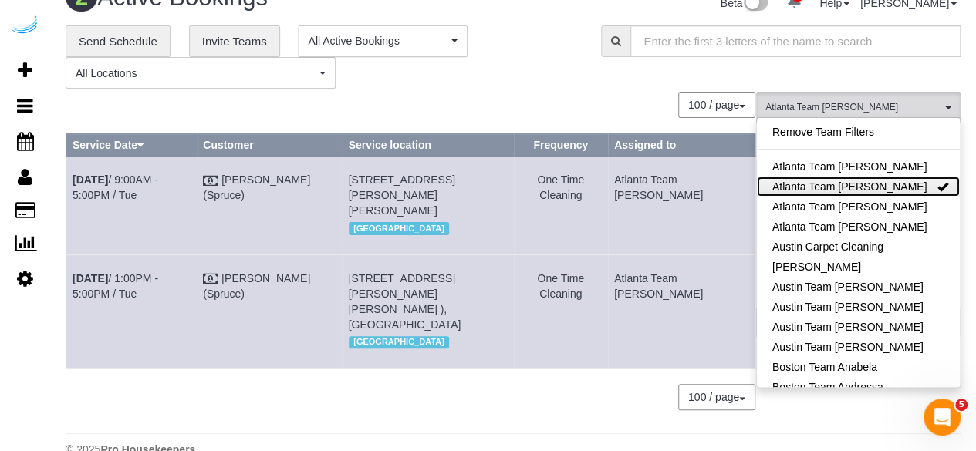
click at [898, 183] on link "Atlanta Team [PERSON_NAME]" at bounding box center [857, 187] width 203 height 20
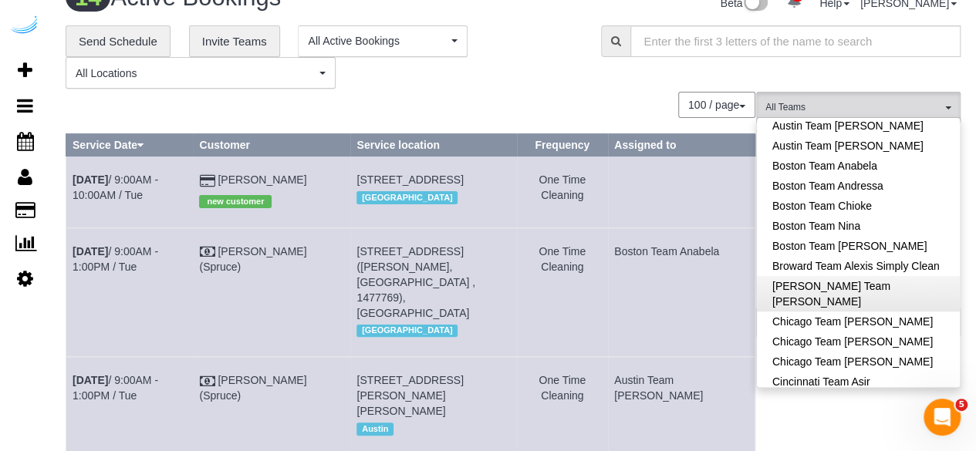
scroll to position [200, 0]
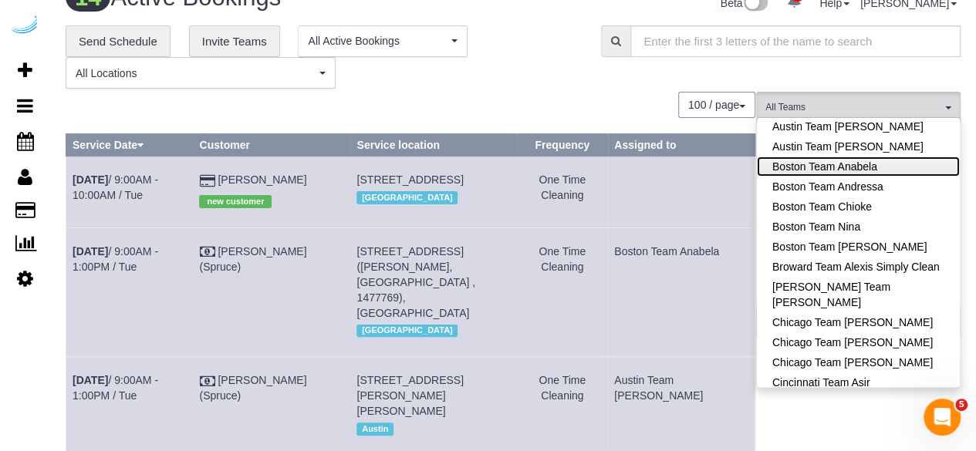
click at [907, 171] on link "Boston Team Anabela" at bounding box center [857, 167] width 203 height 20
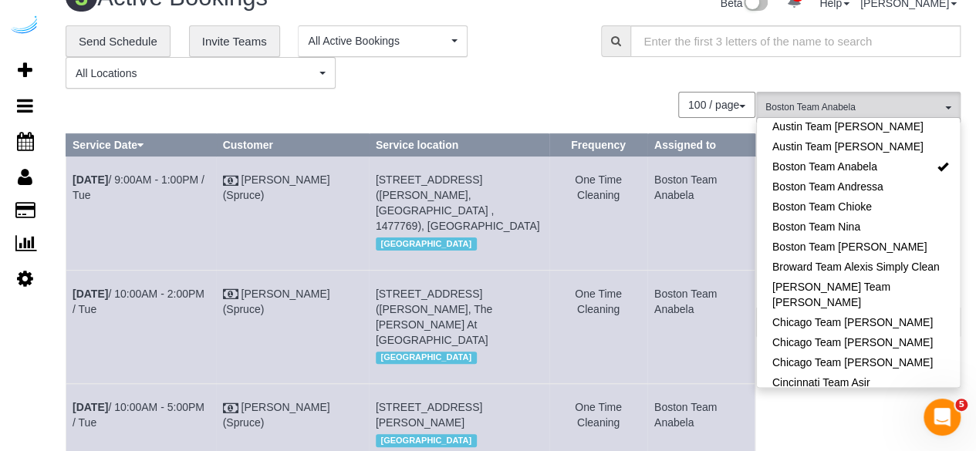
click at [875, 76] on div "**********" at bounding box center [513, 57] width 918 height 64
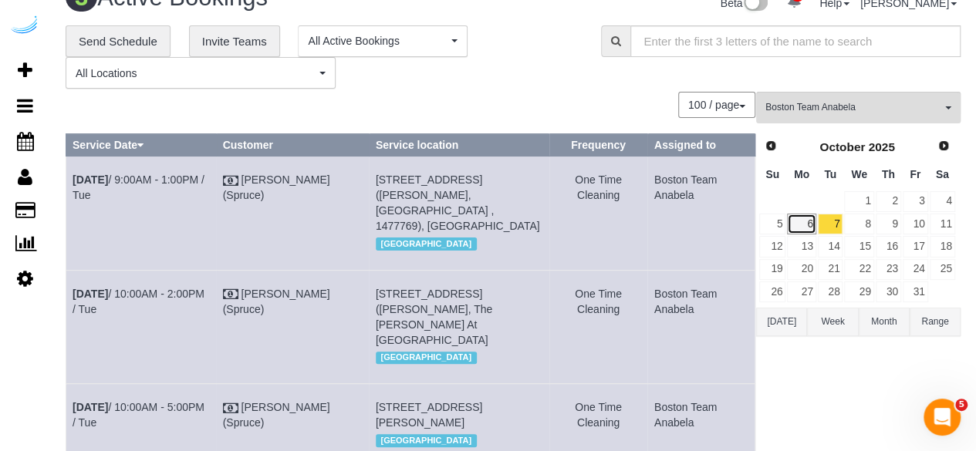
click at [808, 217] on link "6" at bounding box center [801, 224] width 29 height 21
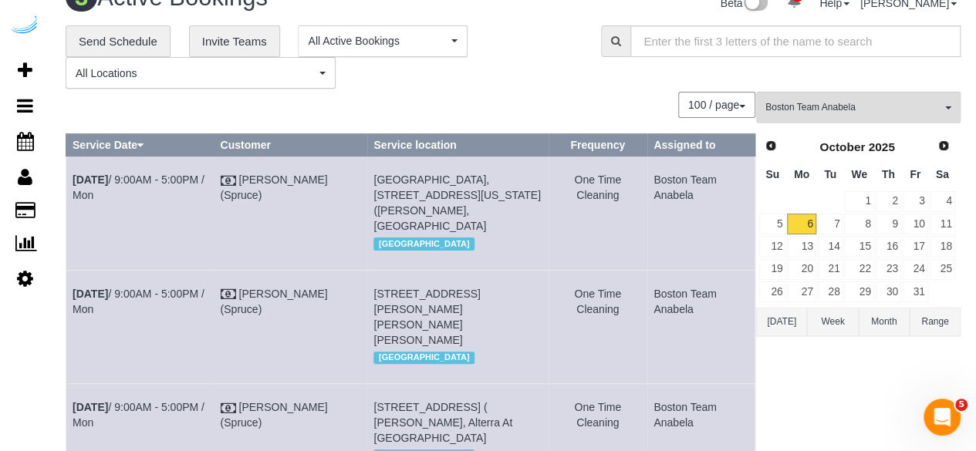
scroll to position [38, 0]
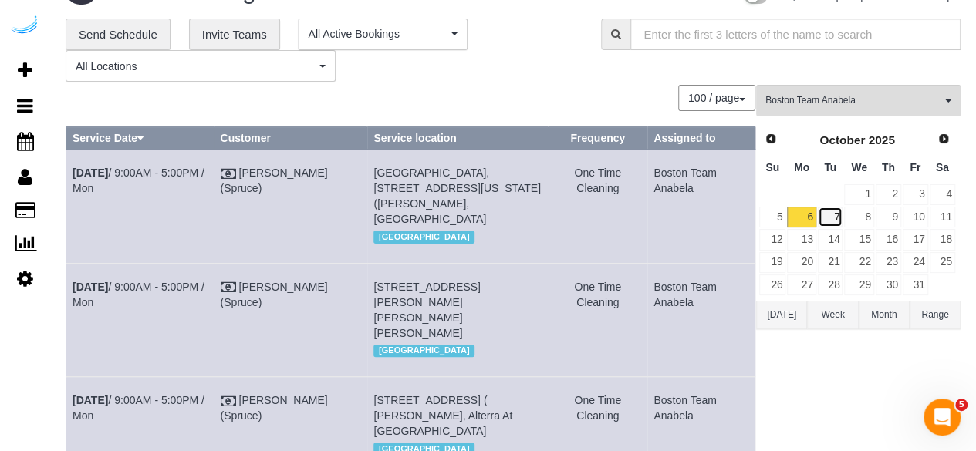
click at [830, 217] on link "7" at bounding box center [829, 217] width 25 height 21
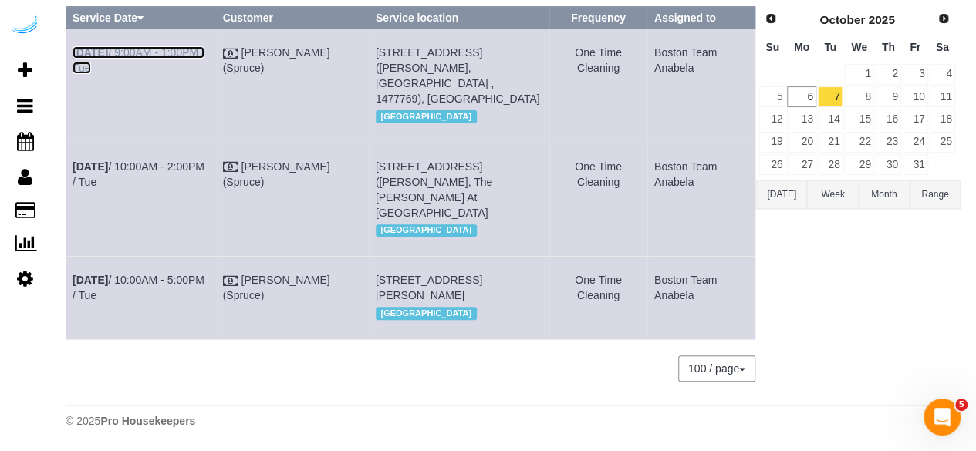
click at [142, 46] on link "Oct 7th / 9:00AM - 1:00PM / Tue" at bounding box center [138, 60] width 132 height 28
click at [141, 275] on td "Oct 7th / 10:00AM - 5:00PM / Tue" at bounding box center [141, 298] width 150 height 83
click at [144, 274] on link "Oct 7th / 10:00AM - 5:00PM / Tue" at bounding box center [138, 288] width 132 height 28
click at [143, 158] on td "Oct 7th / 10:00AM - 2:00PM / Tue" at bounding box center [141, 199] width 150 height 113
click at [153, 160] on link "Oct 7th / 10:00AM - 2:00PM / Tue" at bounding box center [138, 174] width 132 height 28
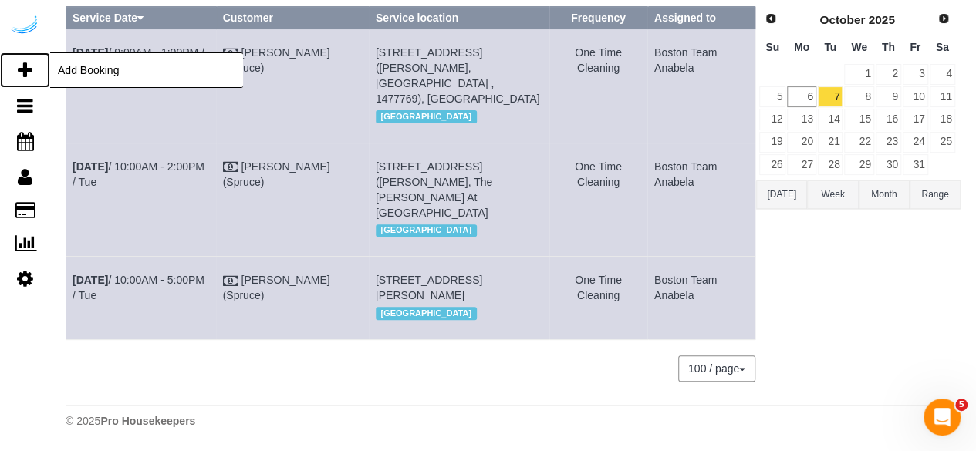
click at [21, 74] on icon at bounding box center [25, 70] width 15 height 19
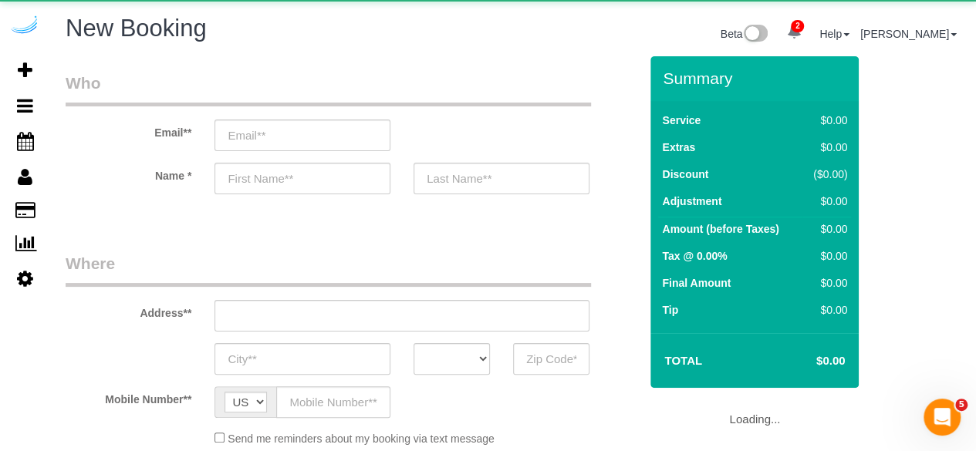
select select "number:9"
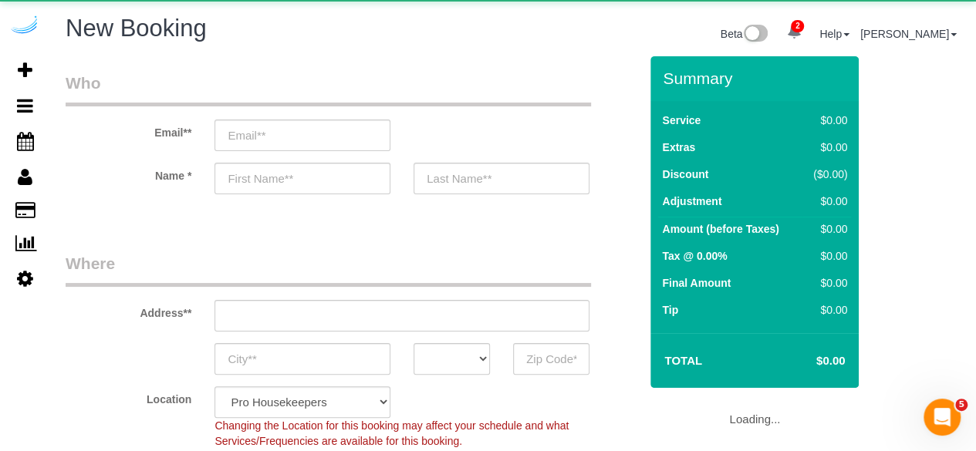
select select "object:2348"
select select "4"
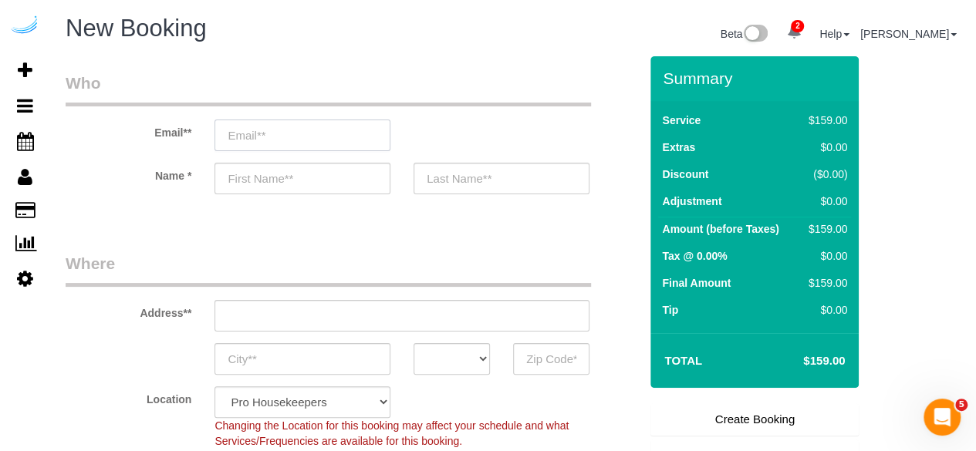
click at [335, 136] on input "email" at bounding box center [302, 136] width 176 height 32
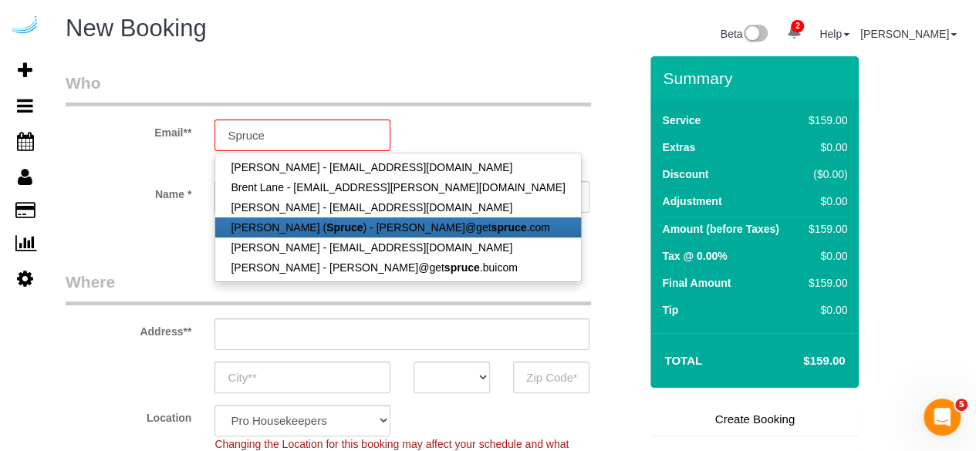
click at [331, 224] on strong "Spruce" at bounding box center [344, 227] width 36 height 12
type input "[PERSON_NAME][EMAIL_ADDRESS][DOMAIN_NAME]"
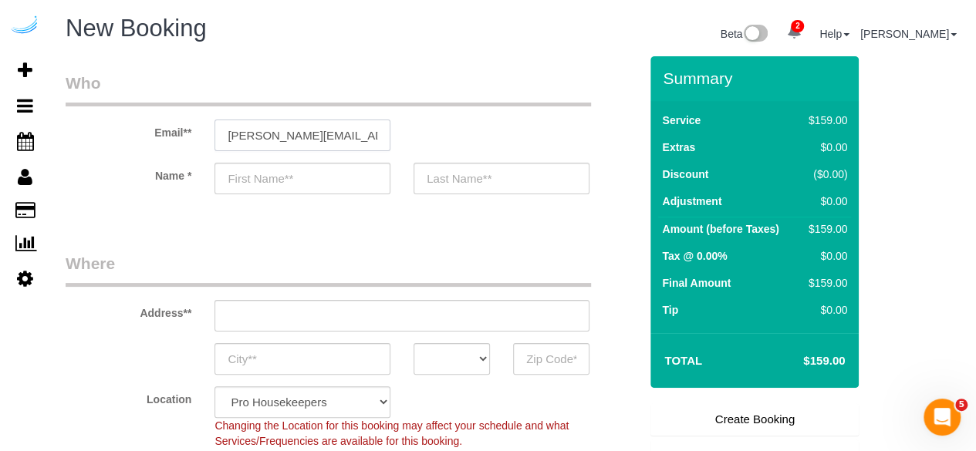
type input "[PERSON_NAME]"
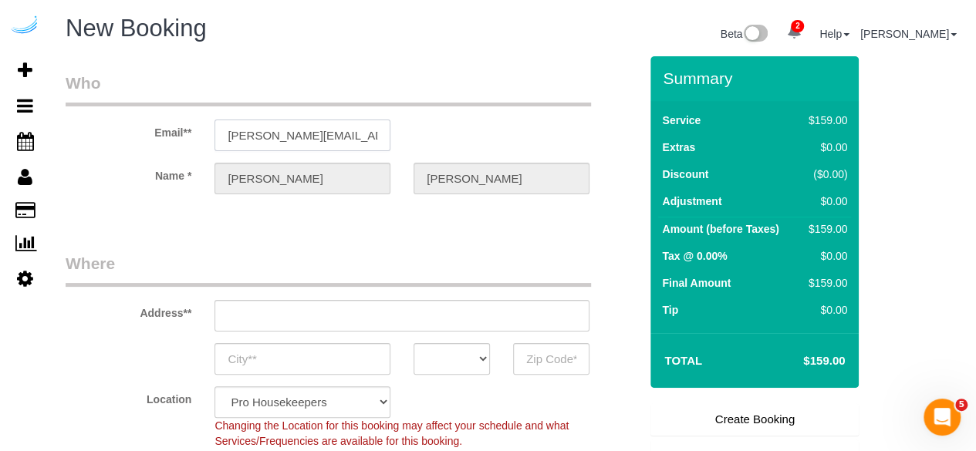
type input "3816 S Lamar Blvd"
type input "Austin"
select select "[GEOGRAPHIC_DATA]"
type input "78704"
click at [398, 326] on input "3816 S Lamar Blvd" at bounding box center [401, 316] width 375 height 32
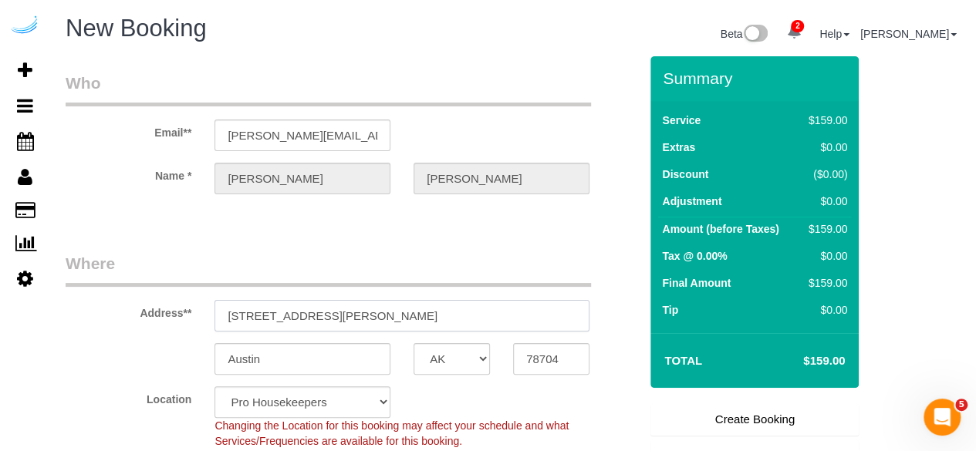
paste input "250 Station Cir, Dedham, MA 02026"
type input "250 Station Cir, Dedham, MA 02026"
select select "9"
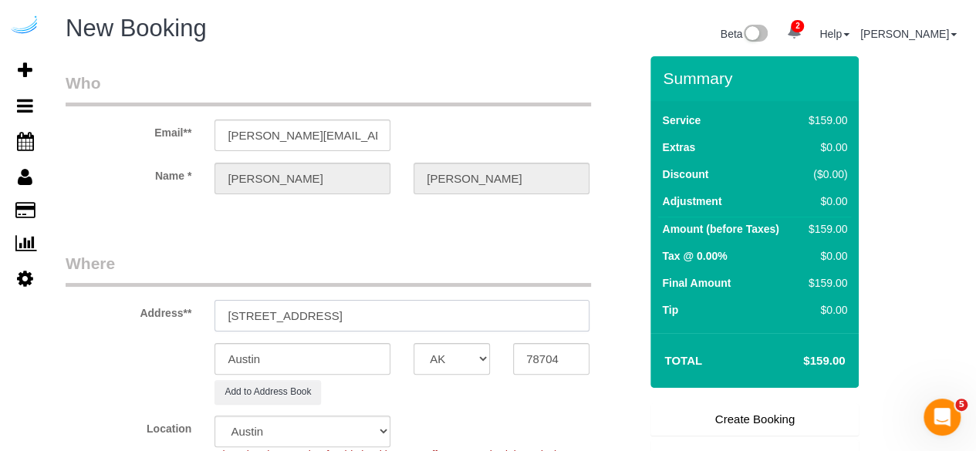
select select "object:2392"
drag, startPoint x: 381, startPoint y: 309, endPoint x: 450, endPoint y: 297, distance: 70.5
click at [450, 297] on div "Address** 250 Station Cir, Dedham, MA 02026" at bounding box center [352, 291] width 596 height 79
type input "250 Station Cir, Dedham, MA 02026"
click at [538, 365] on input "78704" at bounding box center [551, 359] width 76 height 32
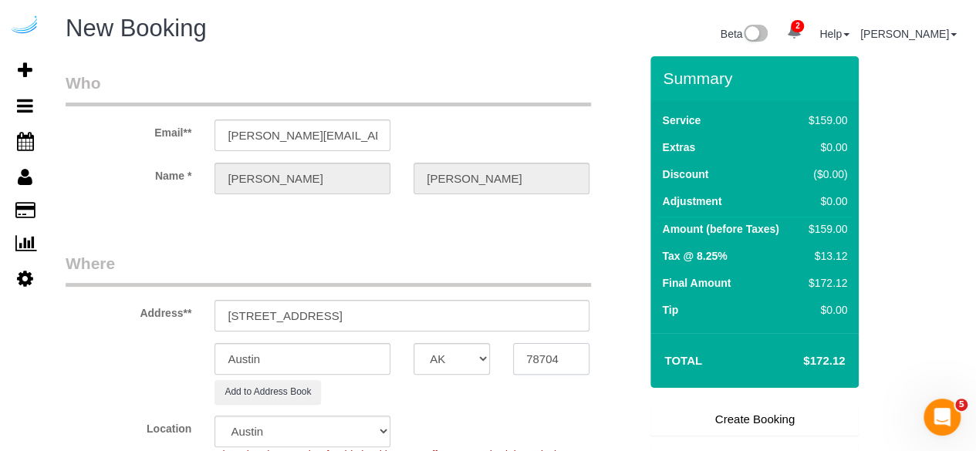
paste input "02026"
type input "02026"
click at [478, 365] on select "AK AL AR AZ CA CO CT DC DE FL GA HI IA ID IL IN KS KY LA MA MD ME MI MN MO MS M…" at bounding box center [451, 359] width 76 height 32
select select "MA"
click at [413, 343] on select "AK AL AR AZ CA CO CT DC DE FL GA HI IA ID IL IN KS KY LA MA MD ME MI MN MO MS M…" at bounding box center [451, 359] width 76 height 32
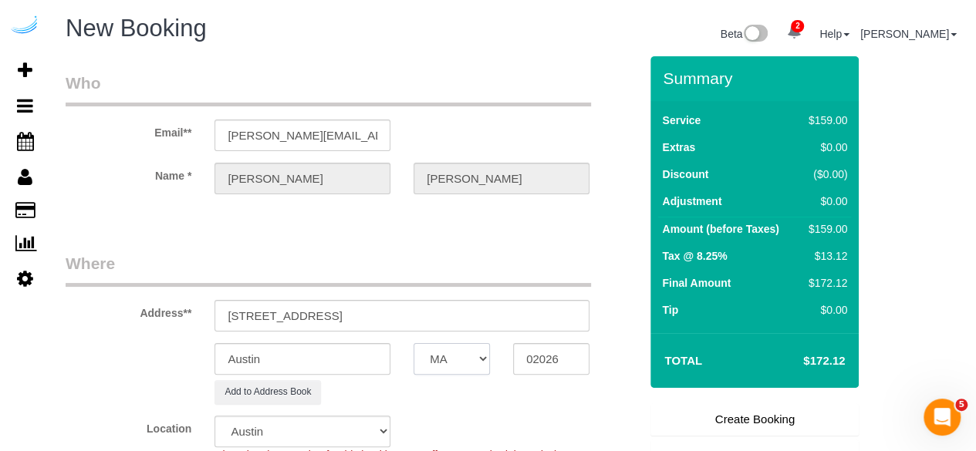
select select "1"
select select "object:2434"
click at [332, 356] on input "Austin" at bounding box center [302, 359] width 176 height 32
type input "S"
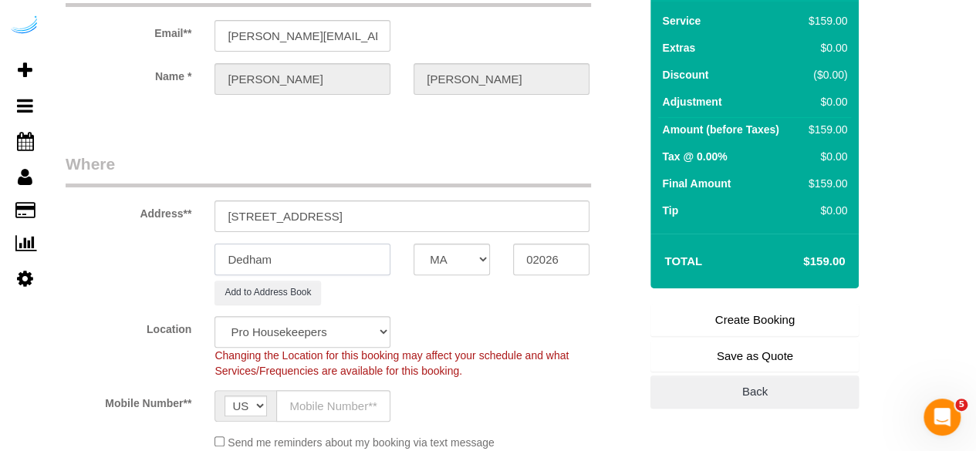
scroll to position [106, 0]
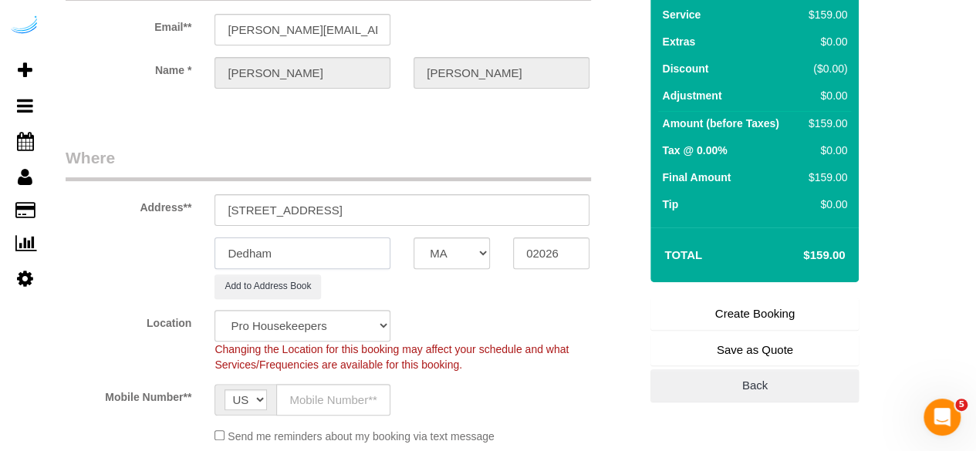
type input "Dedham"
drag, startPoint x: 313, startPoint y: 211, endPoint x: 585, endPoint y: 201, distance: 271.6
click at [585, 201] on input "250 Station Cir, Dedham, MA 02026" at bounding box center [401, 210] width 375 height 32
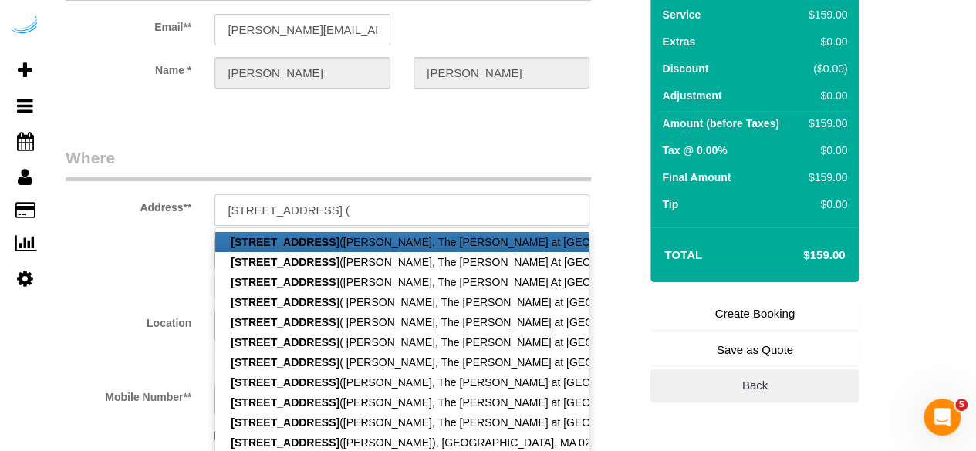
paste input "Eileen Auen"
paste input "The Avens at Dedham Station"
paste input "1489720"
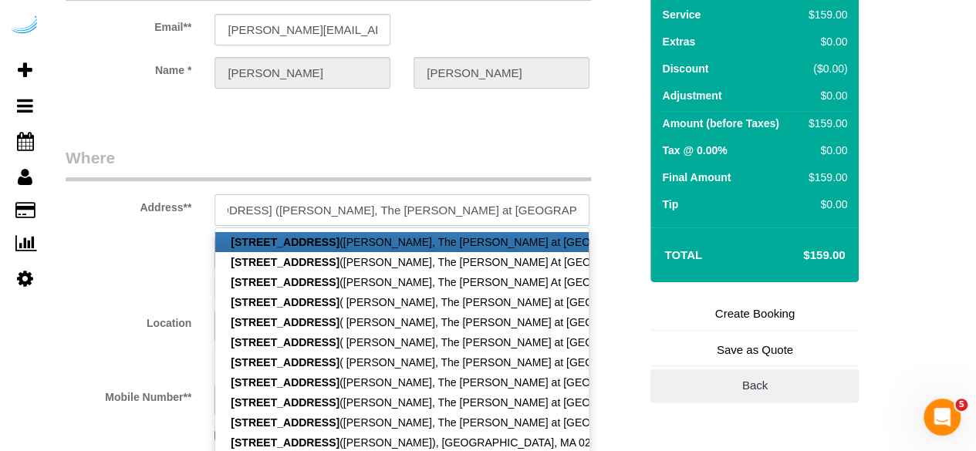
type input "[STREET_ADDRESS] ([PERSON_NAME], The [PERSON_NAME] at [GEOGRAPHIC_DATA] , 14897…"
click at [424, 161] on legend "Where" at bounding box center [328, 164] width 525 height 35
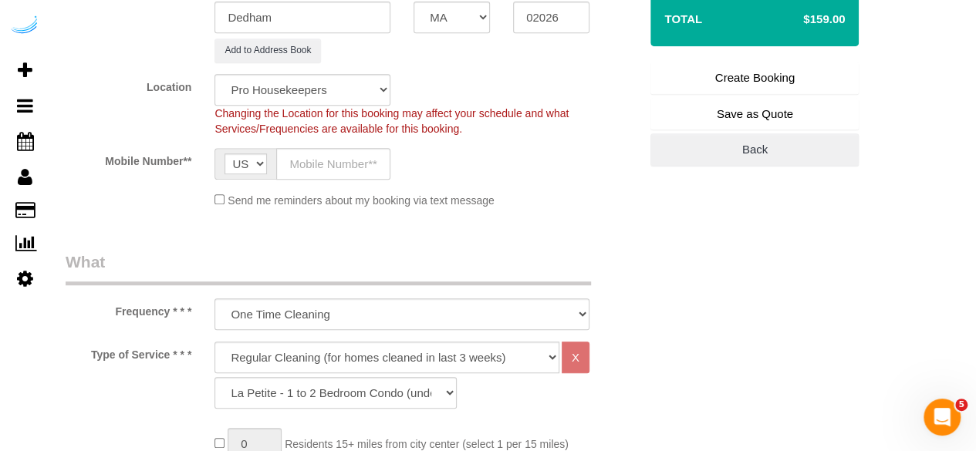
scroll to position [343, 0]
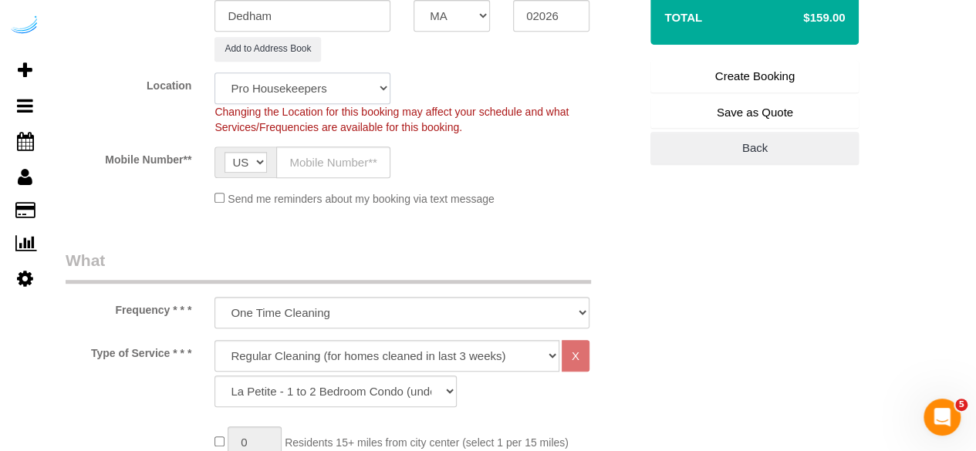
click at [336, 84] on select "Pro Housekeepers Atlanta Austin Boston Chicago Cincinnati Clearwater Denver Ft …" at bounding box center [302, 88] width 176 height 32
select select "7"
click at [214, 72] on select "Pro Housekeepers Atlanta Austin Boston Chicago Cincinnati Clearwater Denver Ft …" at bounding box center [302, 88] width 176 height 32
select select "object:2931"
click at [330, 150] on input "text" at bounding box center [333, 163] width 114 height 32
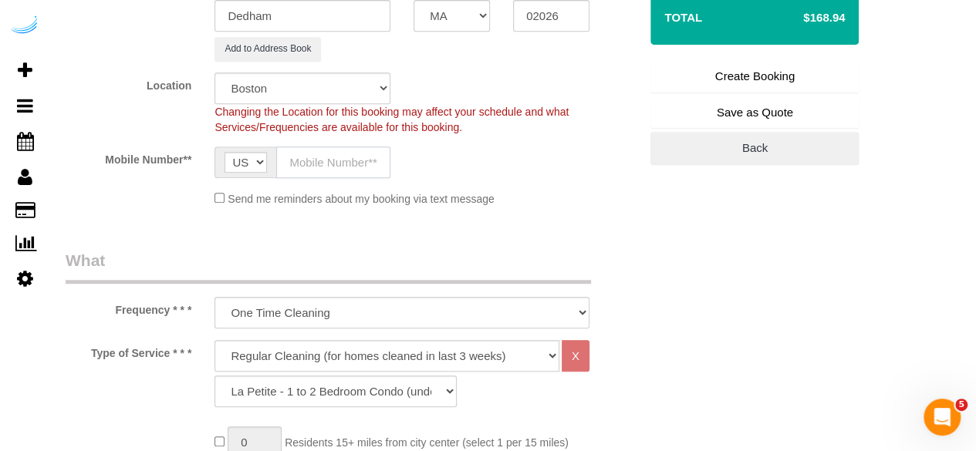
type input "[PHONE_NUMBER]"
type input "Brandie Louck"
type input "[PHONE_NUMBER]"
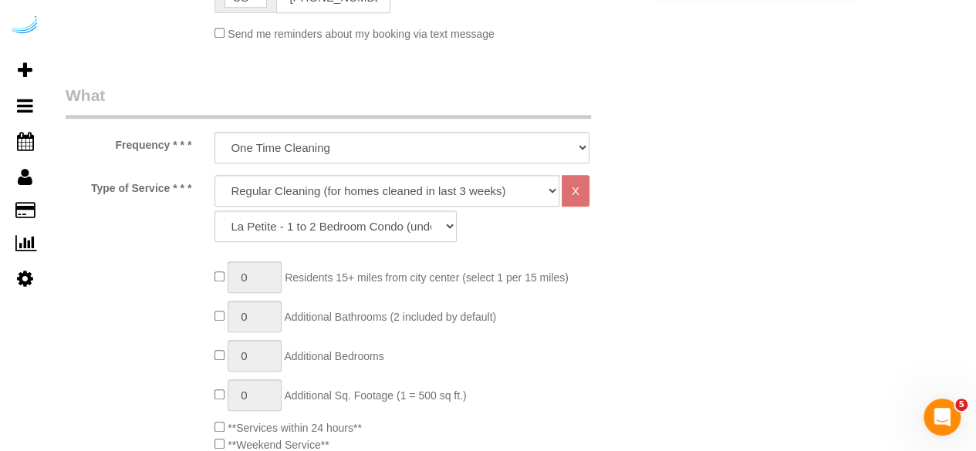
scroll to position [511, 0]
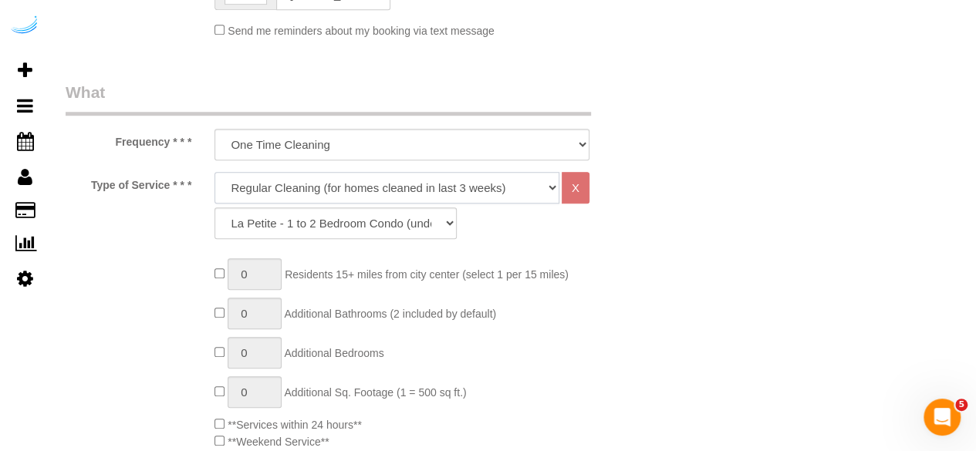
click at [366, 192] on select "Deep Cleaning (for homes that have not been cleaned in 3+ weeks) Spruce Regular…" at bounding box center [386, 188] width 345 height 32
select select "282"
click at [214, 172] on select "Deep Cleaning (for homes that have not been cleaned in 3+ weeks) Spruce Regular…" at bounding box center [386, 188] width 345 height 32
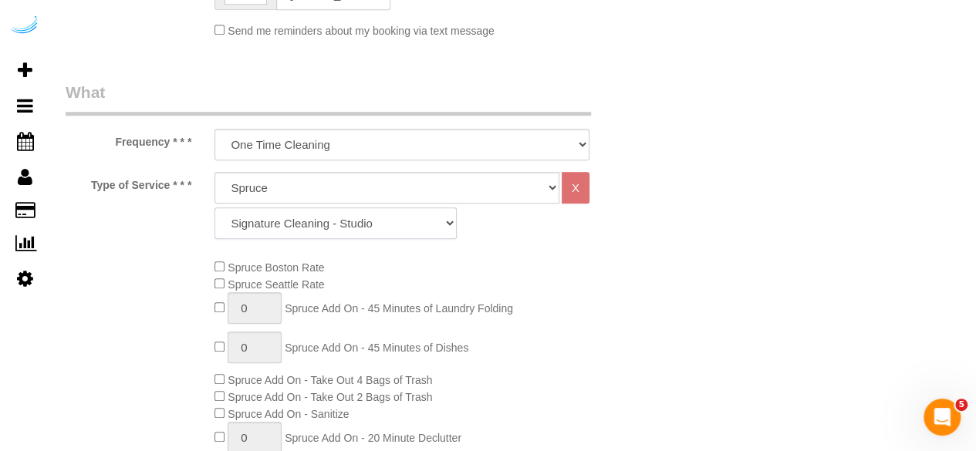
click at [388, 211] on select "Signature Cleaning - Studio Signature Cleaning - 1 Bed 1 Bath Signature Cleanin…" at bounding box center [335, 223] width 242 height 32
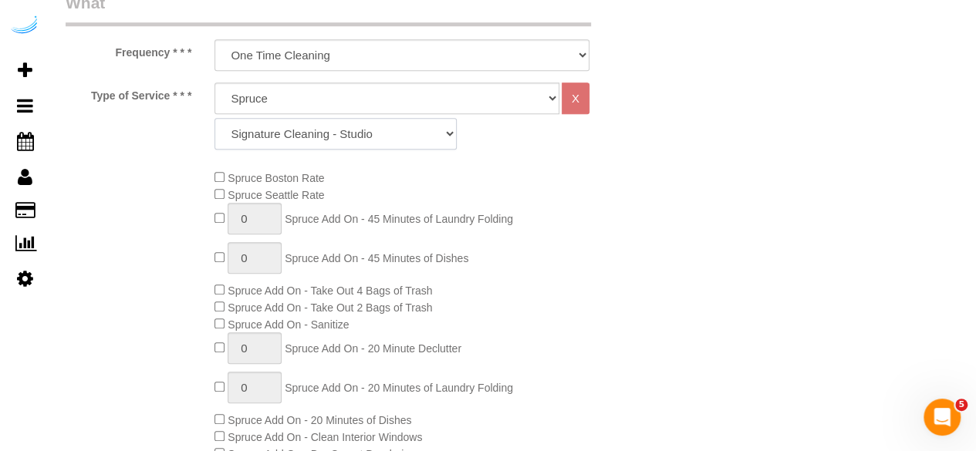
click at [396, 143] on select "Signature Cleaning - Studio Signature Cleaning - 1 Bed 1 Bath Signature Cleanin…" at bounding box center [335, 134] width 242 height 32
select select "336"
click at [214, 118] on select "Signature Cleaning - Studio Signature Cleaning - 1 Bed 1 Bath Signature Cleanin…" at bounding box center [335, 134] width 242 height 32
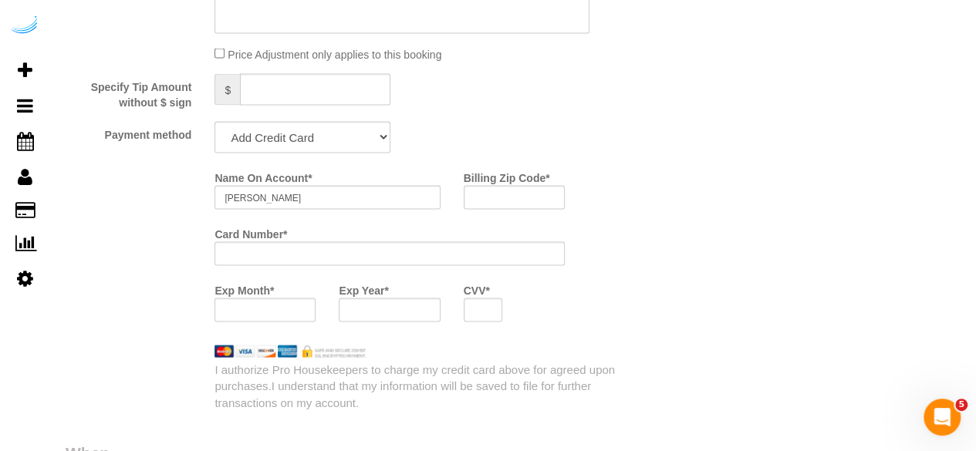
scroll to position [1451, 0]
click at [327, 136] on select "Add Credit Card Cash Check Paypal" at bounding box center [302, 136] width 176 height 32
select select "string:check"
click at [214, 122] on select "Add Credit Card Cash Check Paypal" at bounding box center [302, 136] width 176 height 32
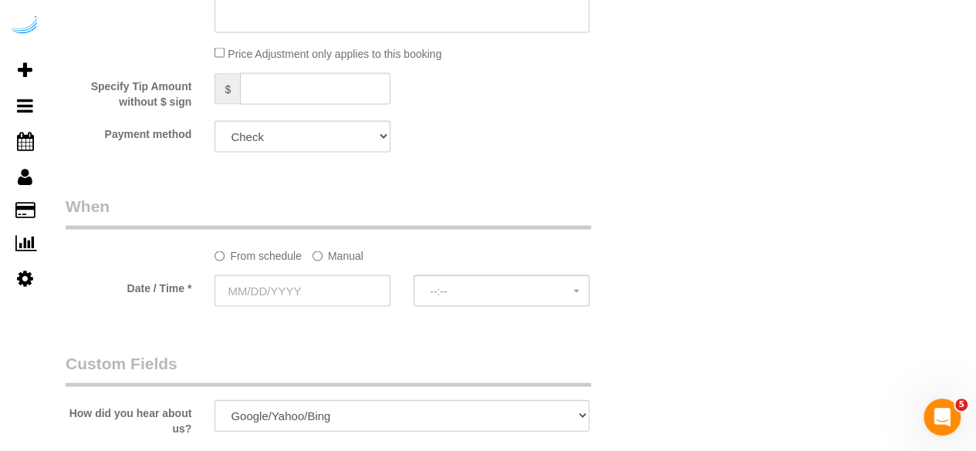
click at [330, 258] on label "Manual" at bounding box center [337, 252] width 51 height 21
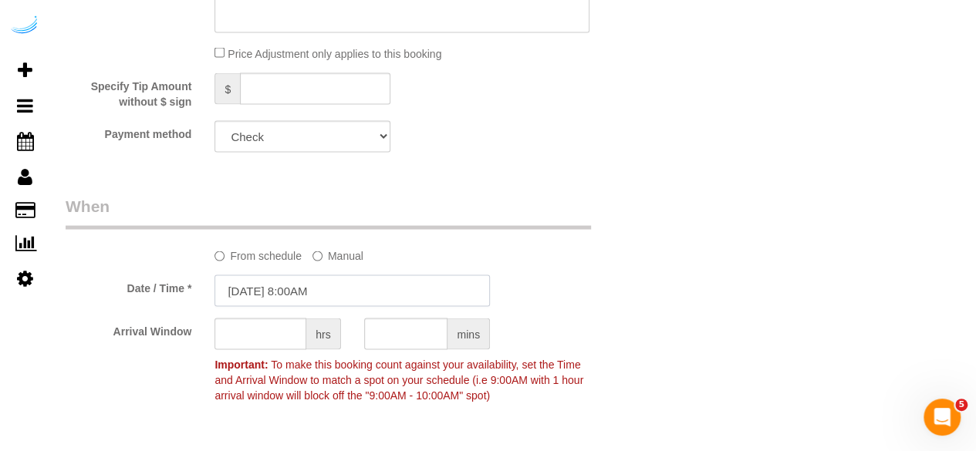
click at [290, 291] on input "[DATE] 8:00AM" at bounding box center [351, 291] width 275 height 32
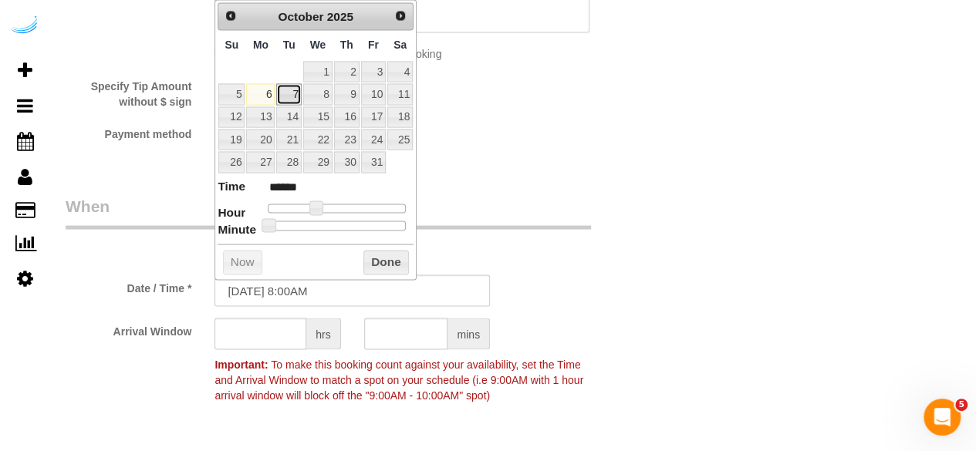
click at [288, 86] on link "7" at bounding box center [288, 93] width 25 height 21
type input "[DATE] 9:00AM"
type input "******"
type input "10/07/2025 10:00AM"
type input "*******"
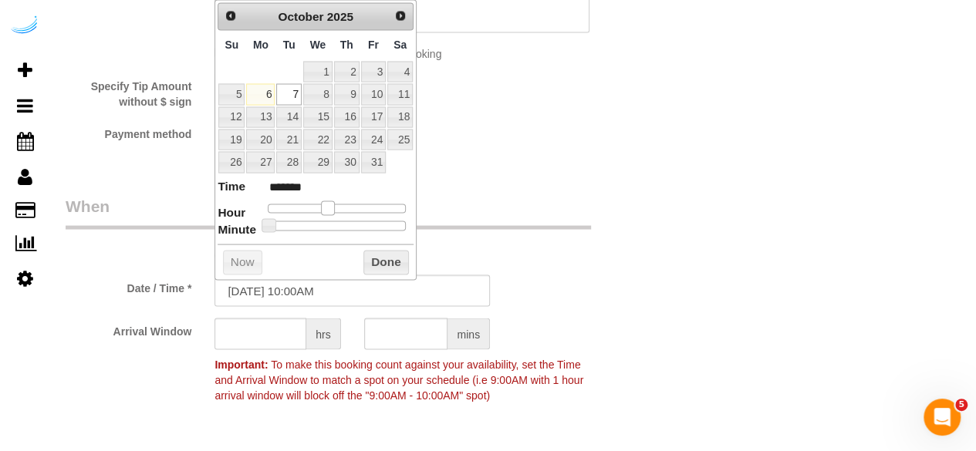
type input "10/07/2025 11:00AM"
type input "*******"
type input "10/07/2025 10:00AM"
type input "*******"
type input "[DATE] 9:00AM"
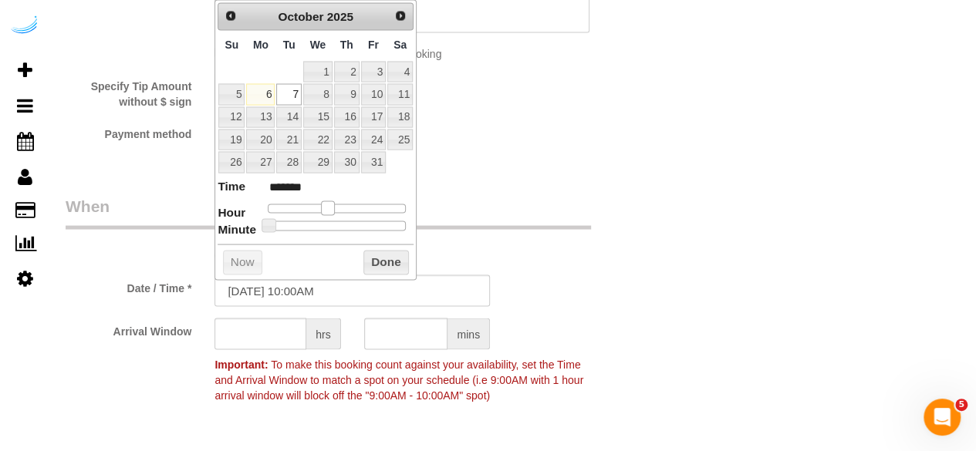
type input "******"
type input "10/07/2025 10:00AM"
type input "*******"
drag, startPoint x: 313, startPoint y: 203, endPoint x: 328, endPoint y: 204, distance: 14.7
click at [328, 204] on span at bounding box center [328, 207] width 14 height 14
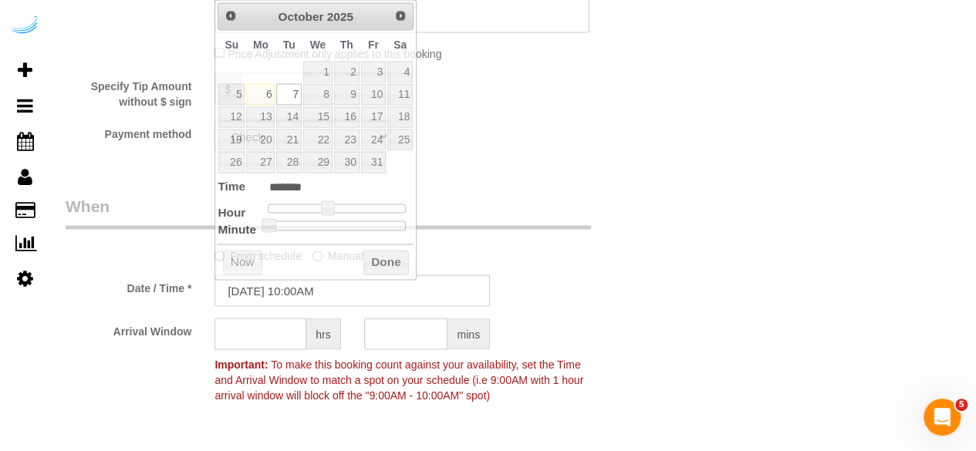
click at [285, 325] on input "text" at bounding box center [260, 334] width 92 height 32
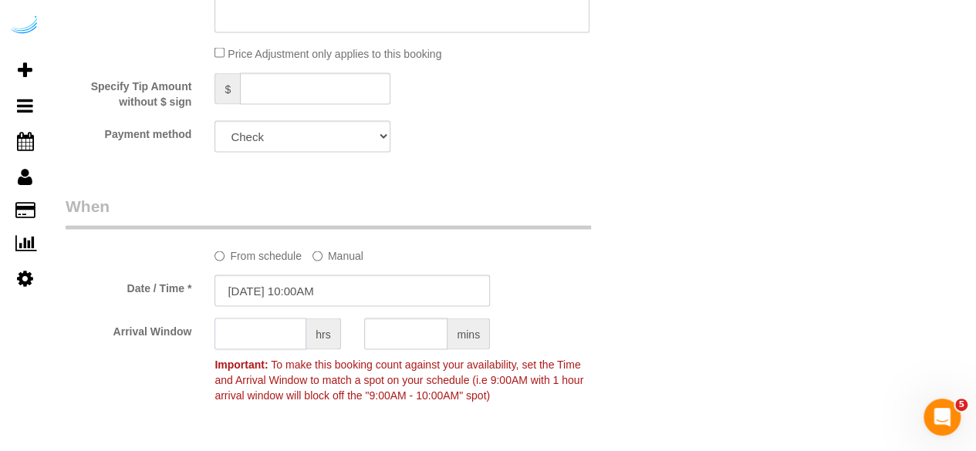
type input "0"
type input "4"
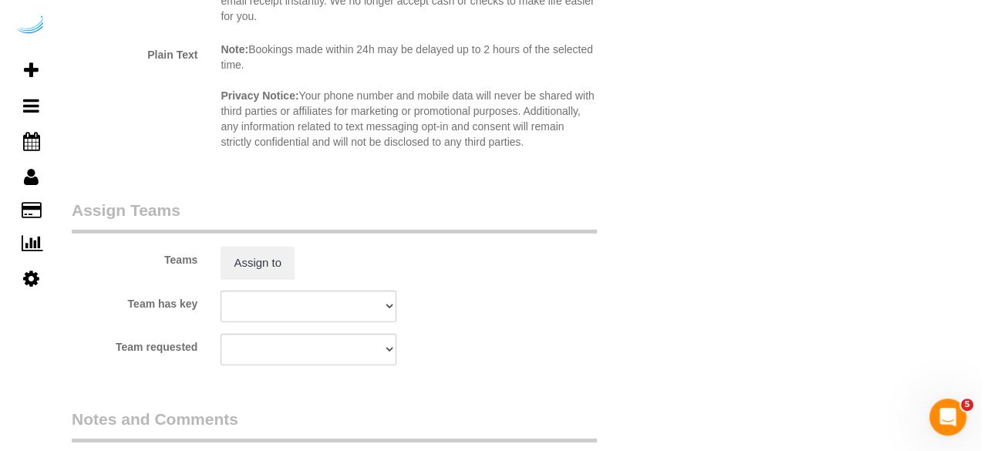
scroll to position [2164, 0]
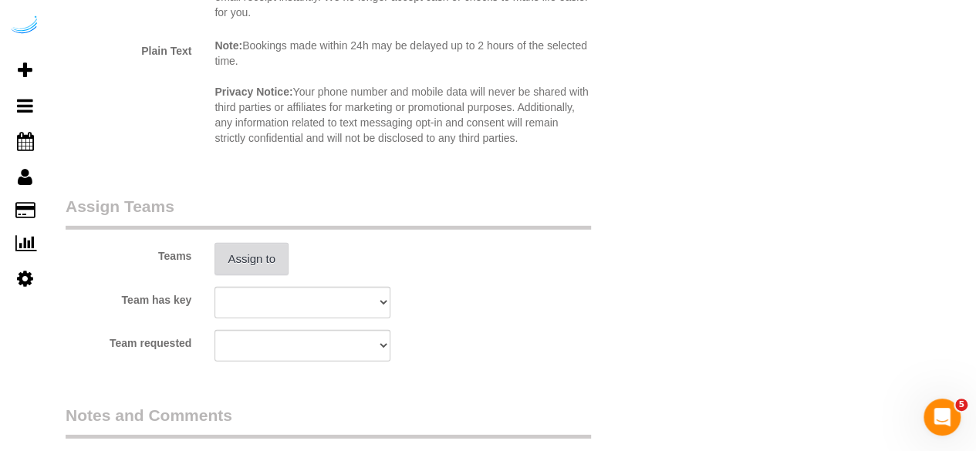
type input "5"
click at [254, 266] on button "Assign to" at bounding box center [251, 259] width 74 height 32
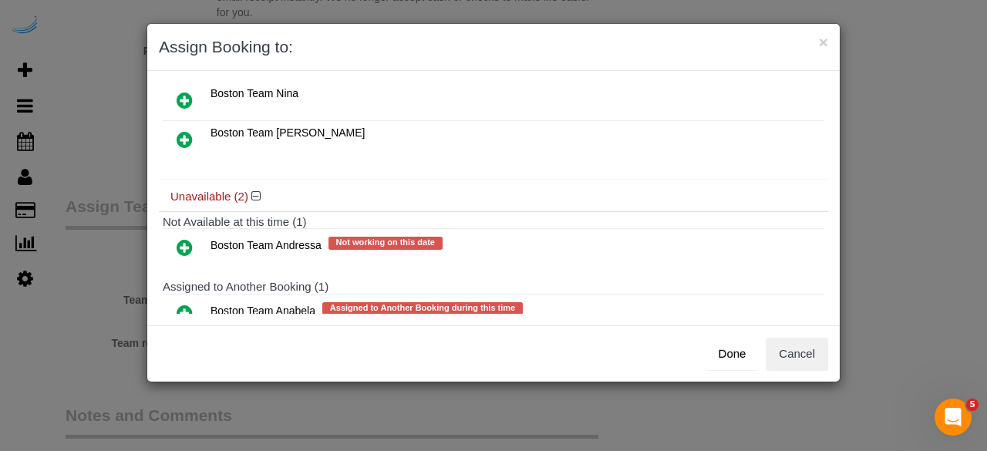
scroll to position [133, 0]
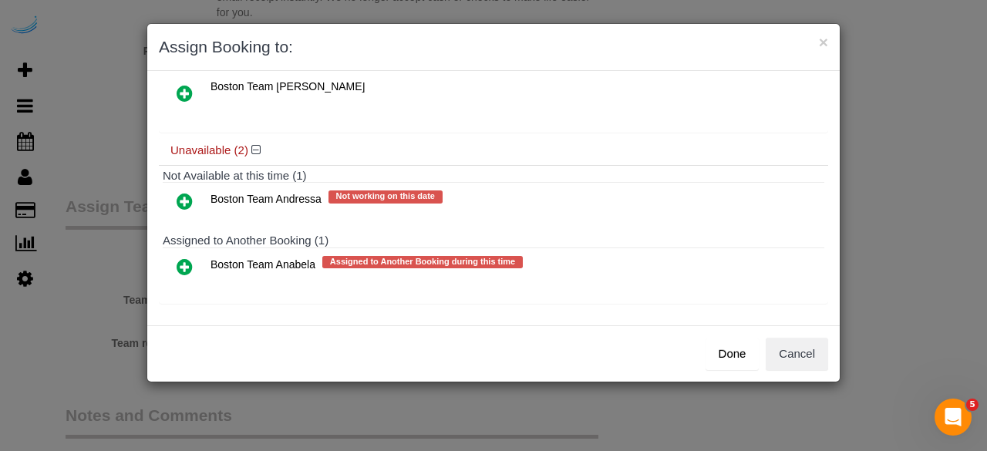
click at [180, 264] on icon at bounding box center [185, 267] width 16 height 19
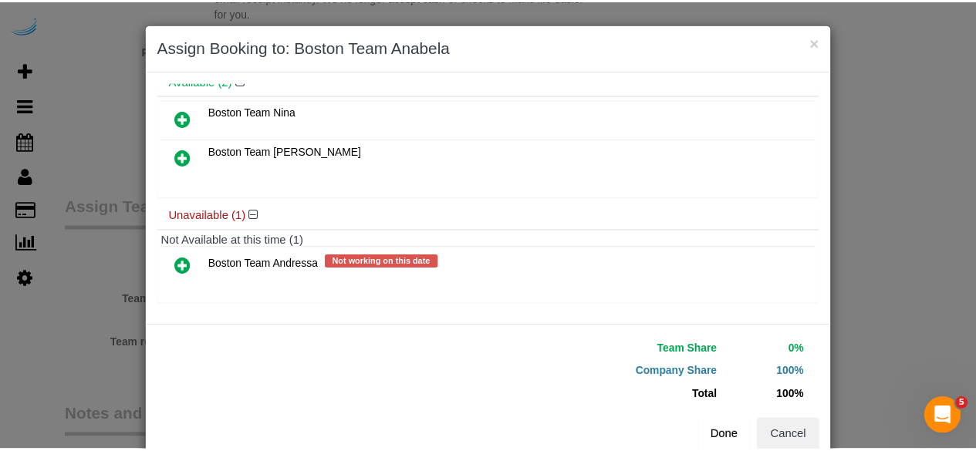
scroll to position [35, 0]
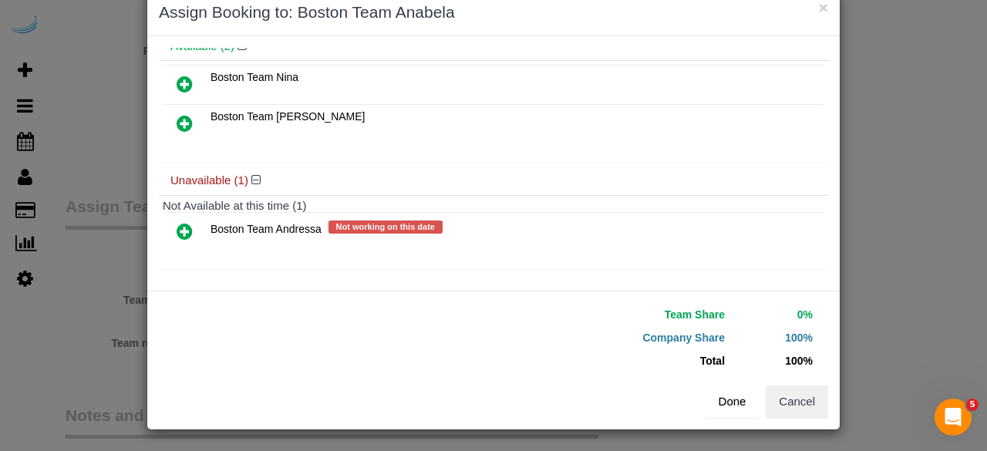
click at [729, 406] on button "Done" at bounding box center [733, 402] width 54 height 32
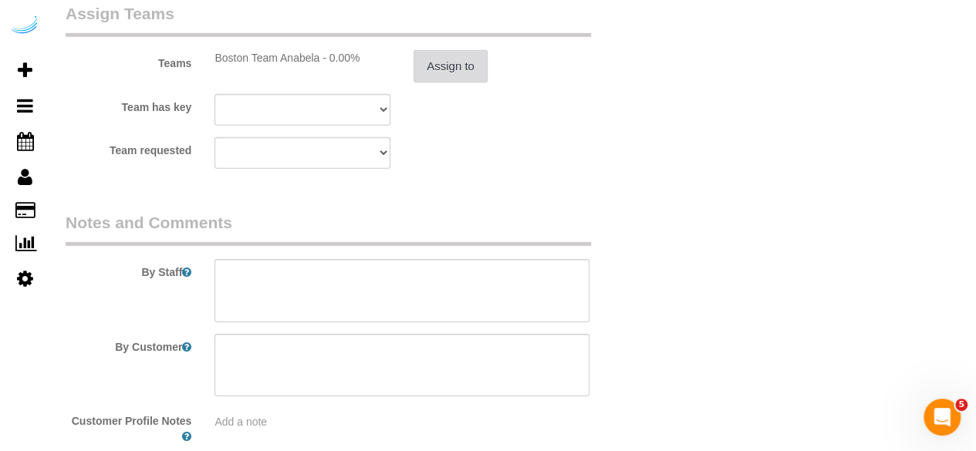
scroll to position [2357, 0]
click at [470, 302] on textarea at bounding box center [401, 289] width 375 height 63
click at [418, 286] on textarea at bounding box center [401, 289] width 375 height 63
paste textarea "Permanent Notes:No notes from this customer.Today's Notes:No notes from this se…"
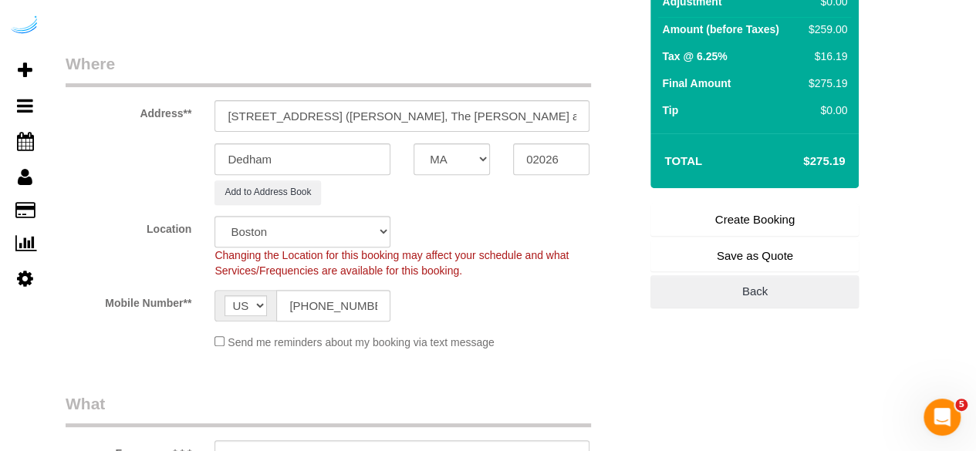
scroll to position [205, 0]
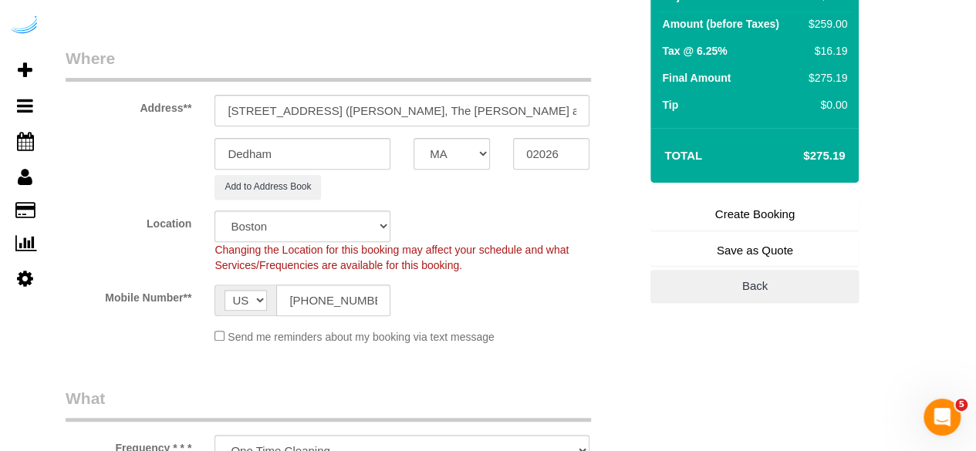
type textarea "Recurrency: One time service Permanent Notes:No notes from this customer.Today'…"
click at [746, 215] on link "Create Booking" at bounding box center [754, 214] width 208 height 32
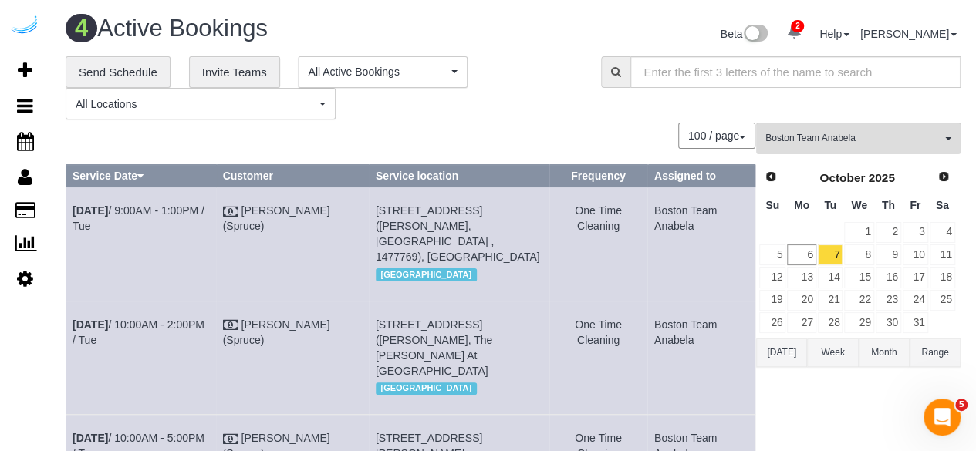
scroll to position [285, 0]
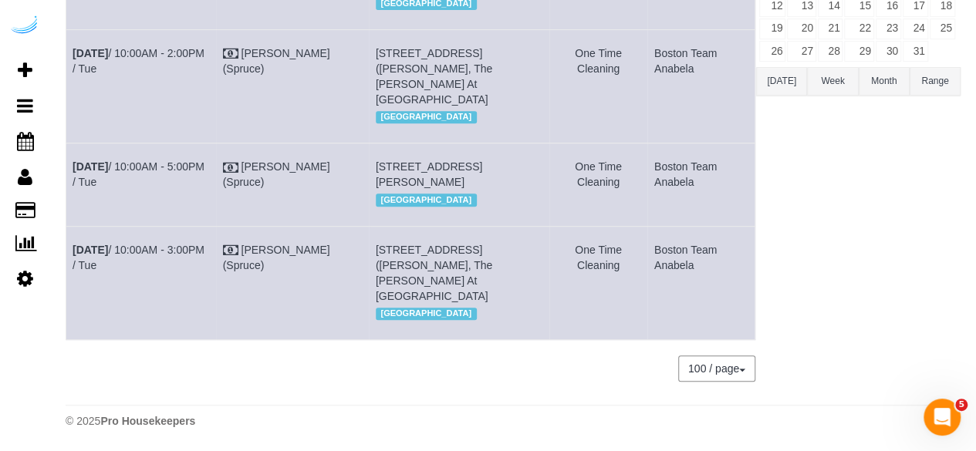
drag, startPoint x: 719, startPoint y: 271, endPoint x: 327, endPoint y: 259, distance: 391.9
click at [327, 259] on tr "Oct 7th / 10:00AM - 3:00PM / Tue Brandie Louck (Spruce) 250 Station Cir, Unit 7…" at bounding box center [410, 282] width 689 height 113
click at [480, 310] on div "[GEOGRAPHIC_DATA]" at bounding box center [459, 314] width 167 height 20
copy tr "Oct 7th / 10:00AM - 3:00PM / Tue Brandie Louck (Spruce) 250 Station Cir, Unit 7…"
drag, startPoint x: 705, startPoint y: 274, endPoint x: 69, endPoint y: 241, distance: 636.3
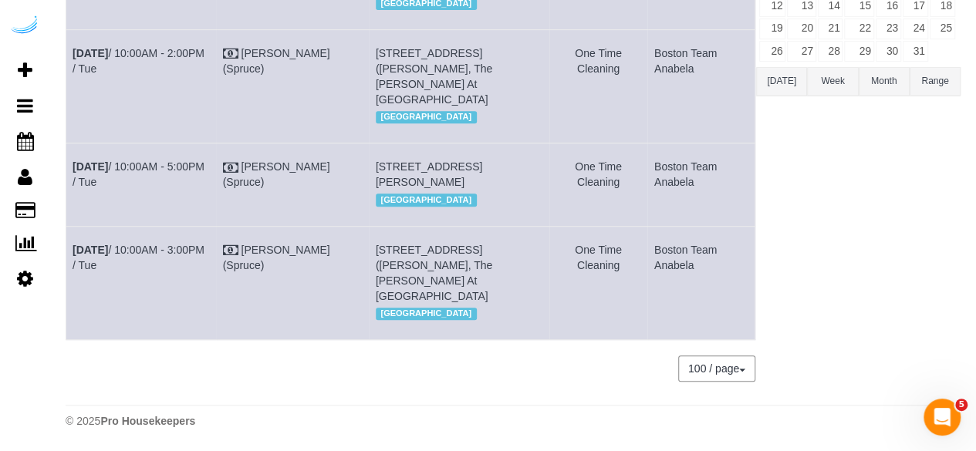
click at [69, 241] on tr "Oct 7th / 10:00AM - 3:00PM / Tue Brandie Louck (Spruce) 250 Station Cir, Unit 7…" at bounding box center [410, 282] width 689 height 113
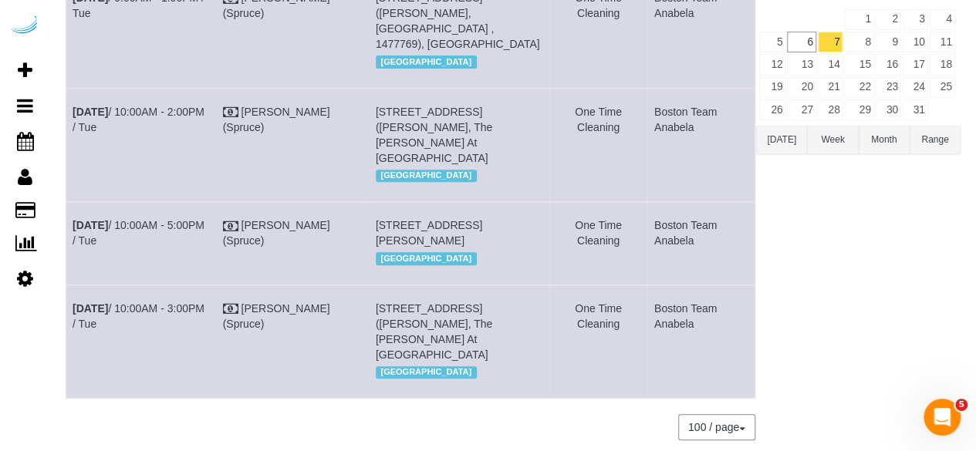
scroll to position [214, 0]
click at [713, 359] on td "Boston Team Anabela" at bounding box center [700, 339] width 107 height 113
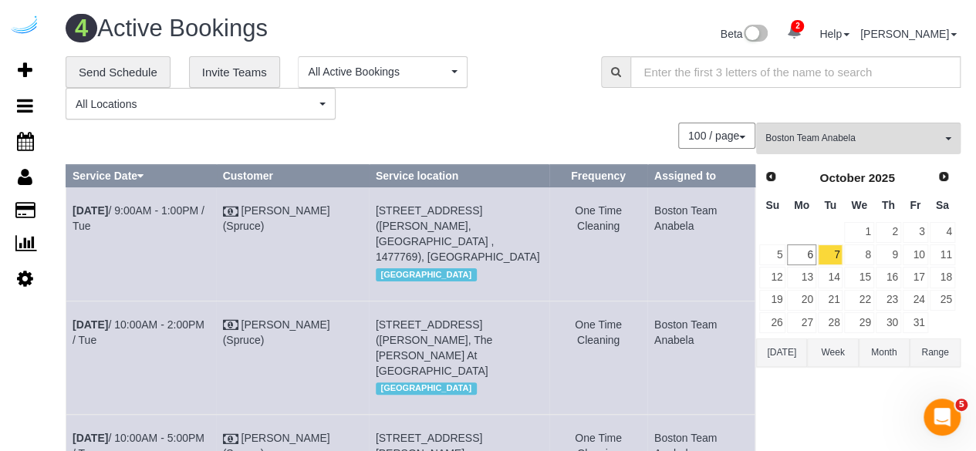
copy tbody "Oct 7th / 9:00AM - 1:00PM / Tue Brandie Louck (Spruce) 85 University Ave, Build…"
click at [864, 259] on link "8" at bounding box center [858, 254] width 29 height 21
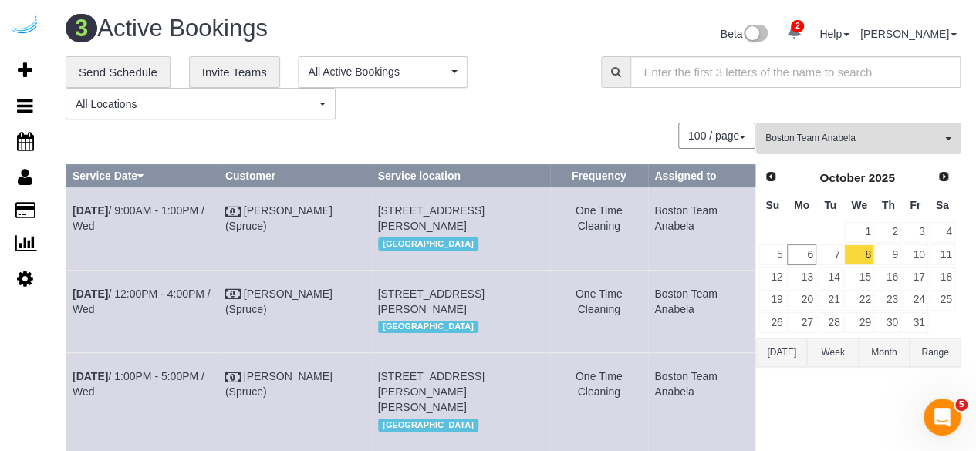
scroll to position [7, 0]
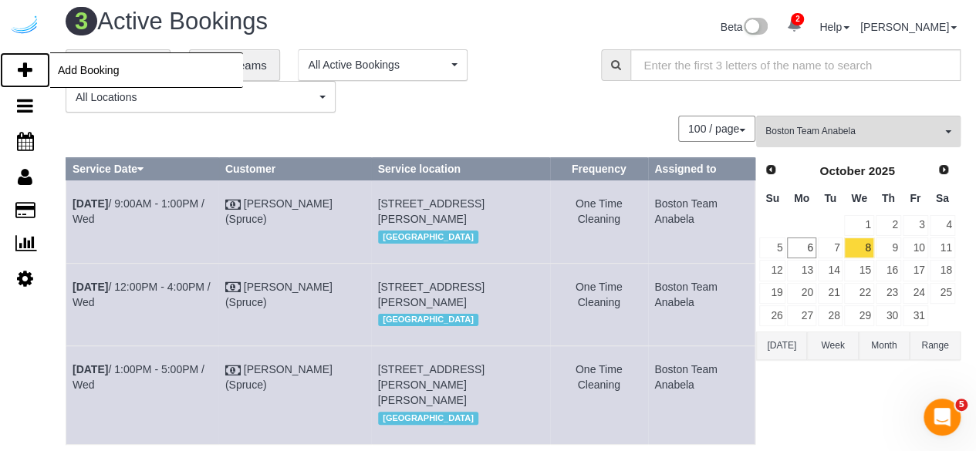
click at [31, 75] on icon at bounding box center [25, 70] width 15 height 19
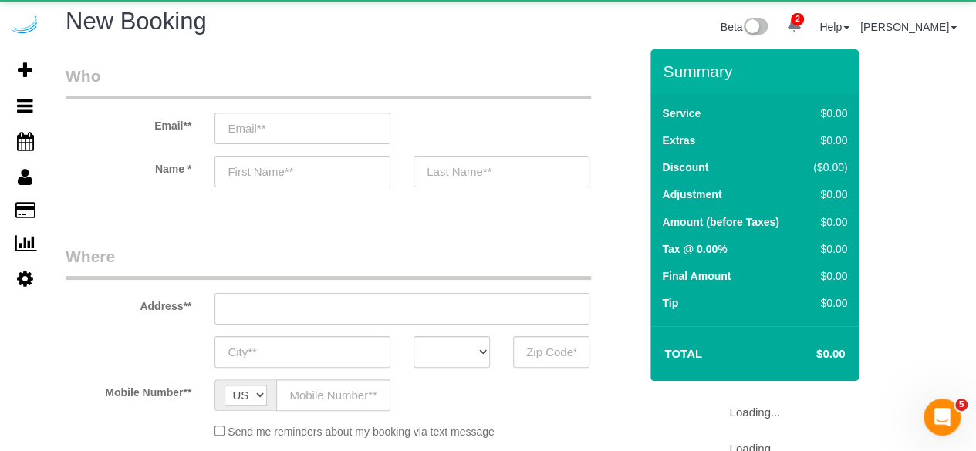
select select "object:4550"
select select "4"
select select "number:9"
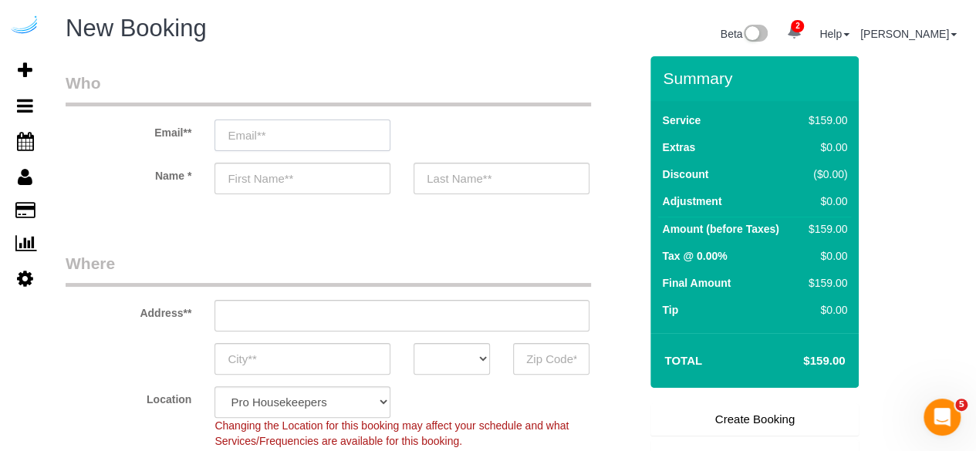
click at [315, 143] on input "email" at bounding box center [302, 136] width 176 height 32
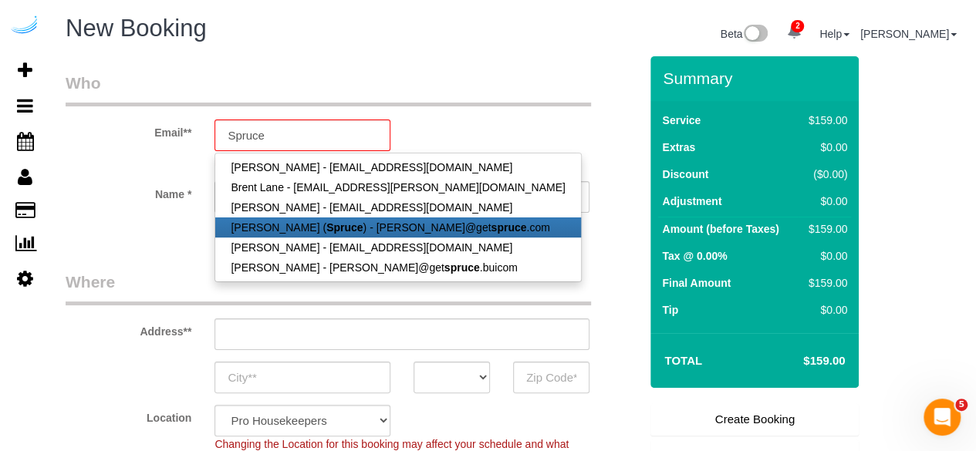
click at [326, 227] on strong "Spruce" at bounding box center [344, 227] width 36 height 12
type input "[PERSON_NAME][EMAIL_ADDRESS][DOMAIN_NAME]"
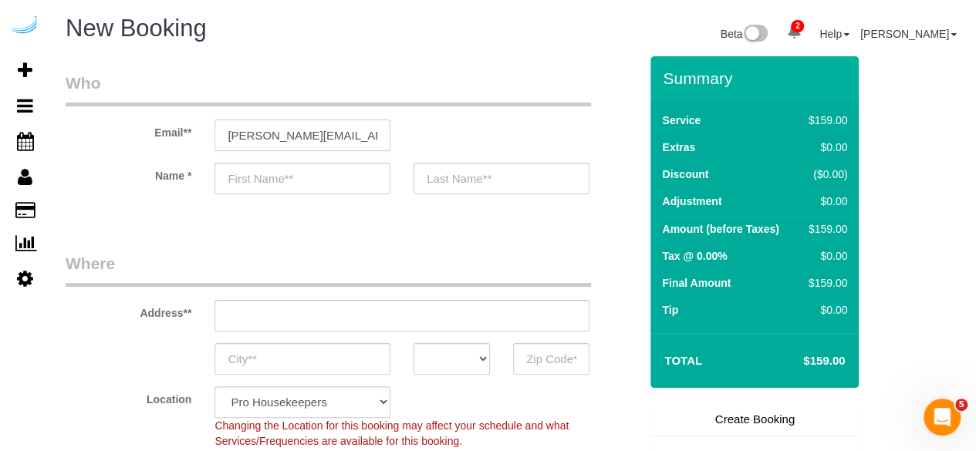
type input "[PERSON_NAME]"
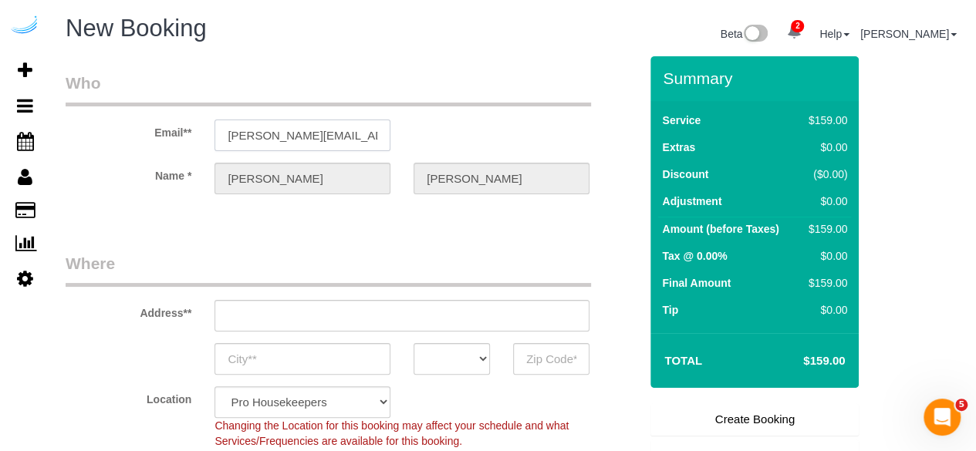
type input "[STREET_ADDRESS][PERSON_NAME]"
type input "Austin"
select select "[GEOGRAPHIC_DATA]"
type input "78704"
click at [406, 305] on input "[STREET_ADDRESS][PERSON_NAME]" at bounding box center [401, 316] width 375 height 32
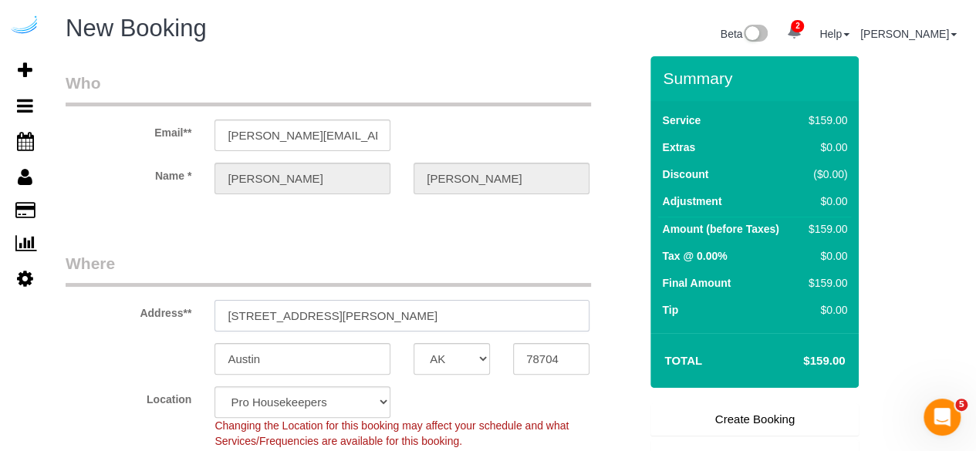
paste input "72 Staniford St, Boston, MA 02114"
type input "72 Staniford St, Boston, MA 02114"
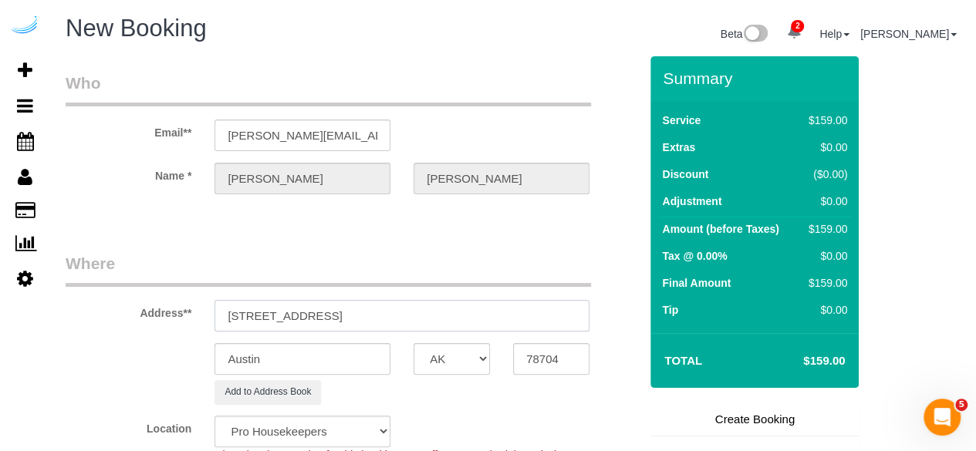
select select "9"
select select "object:4594"
drag, startPoint x: 376, startPoint y: 315, endPoint x: 452, endPoint y: 315, distance: 76.3
click at [452, 315] on input "72 Staniford St, Boston, MA 02114" at bounding box center [401, 316] width 375 height 32
type input "72 Staniford St, Boston, MA 02114"
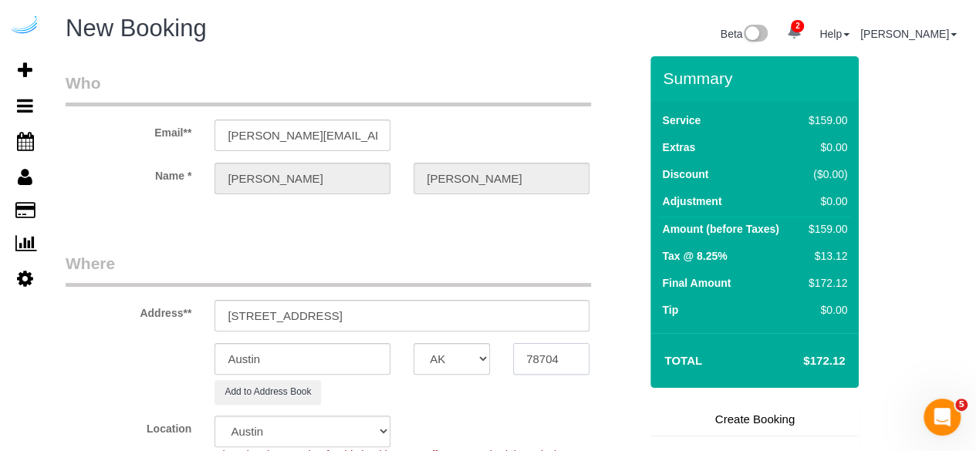
click at [537, 354] on input "78704" at bounding box center [551, 359] width 76 height 32
paste input "0211"
type input "02114"
click at [484, 365] on select "AK AL AR AZ CA CO CT DC DE [GEOGRAPHIC_DATA] [GEOGRAPHIC_DATA] HI IA ID IL IN K…" at bounding box center [451, 359] width 76 height 32
select select "7"
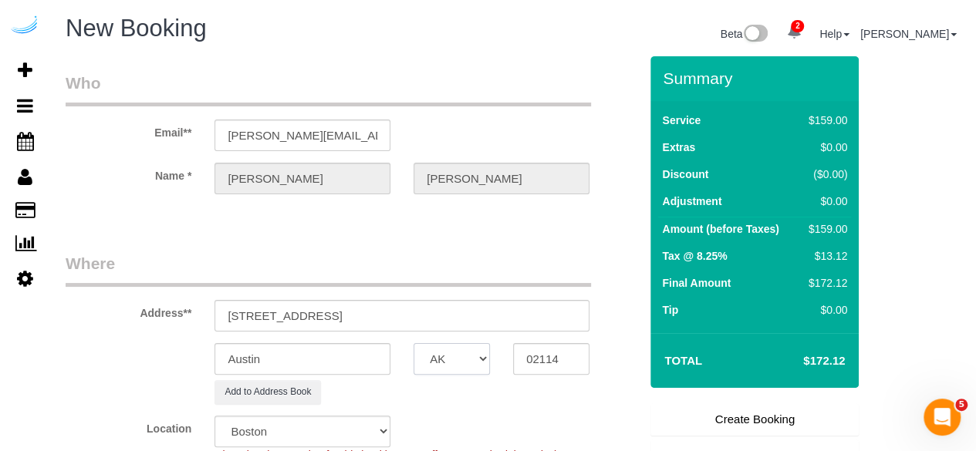
select select "MA"
click at [413, 343] on select "AK AL AR AZ CA CO CT DC DE [GEOGRAPHIC_DATA] [GEOGRAPHIC_DATA] HI IA ID IL IN K…" at bounding box center [451, 359] width 76 height 32
select select "object:4636"
click at [350, 347] on input "Austin" at bounding box center [302, 359] width 176 height 32
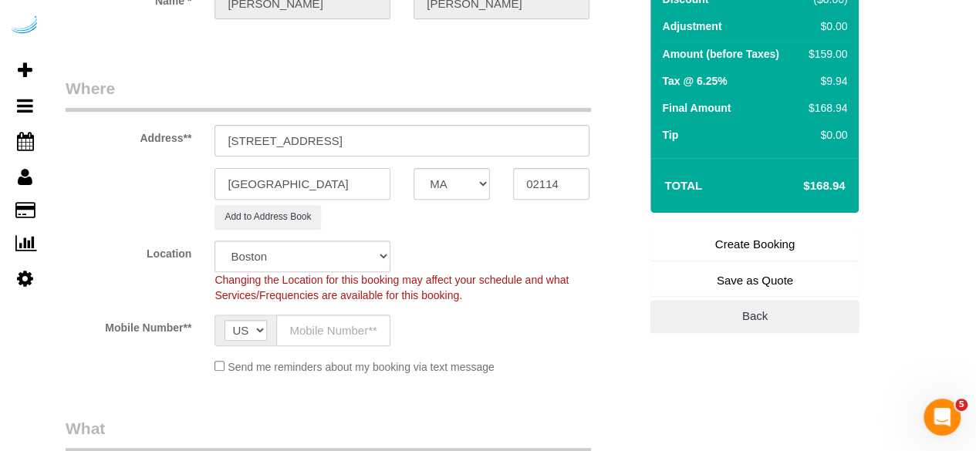
scroll to position [180, 0]
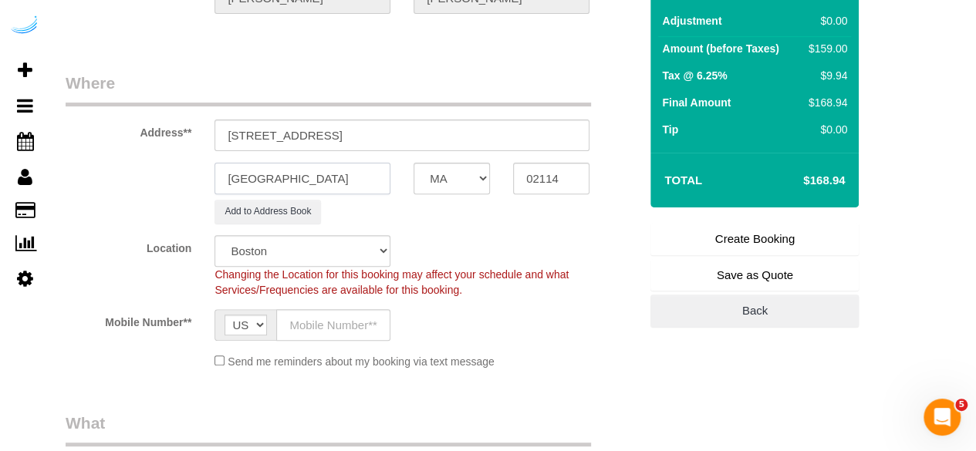
type input "[GEOGRAPHIC_DATA]"
drag, startPoint x: 313, startPoint y: 132, endPoint x: 689, endPoint y: 42, distance: 387.0
paste input "Margaret McDonald"
paste input "Towers at Longfellow"
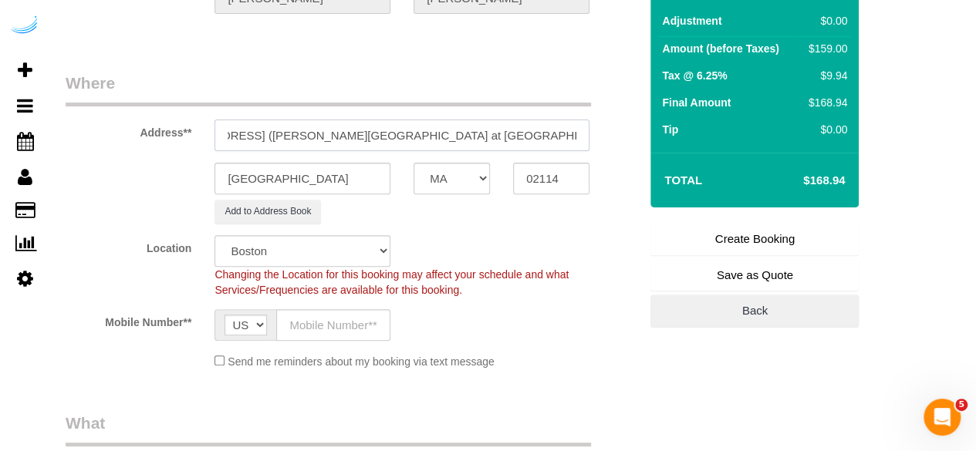
scroll to position [0, 0]
paste input "1504064"
type input "72 Staniford St, Building 1, Unit 2521 (Margaret McDonald, Towers at Longfellow…"
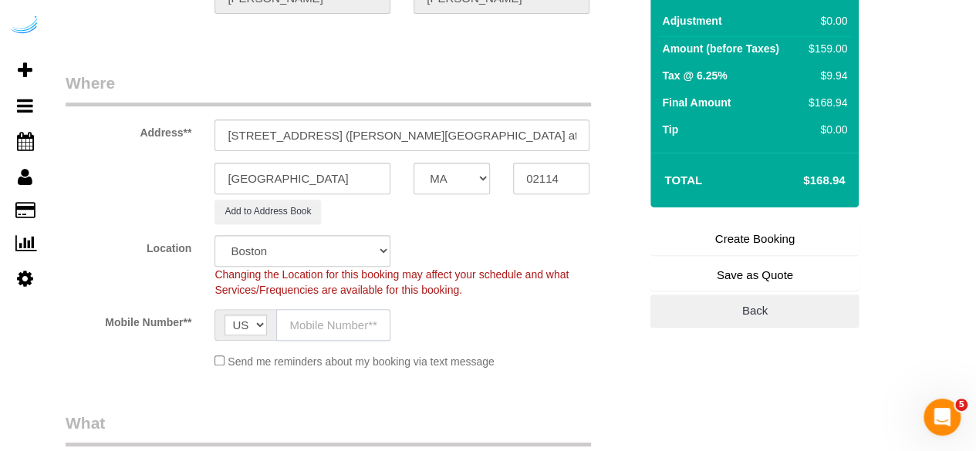
click at [351, 328] on input "text" at bounding box center [333, 325] width 114 height 32
type input "[PHONE_NUMBER]"
type input "[PERSON_NAME]"
type input "[PHONE_NUMBER]"
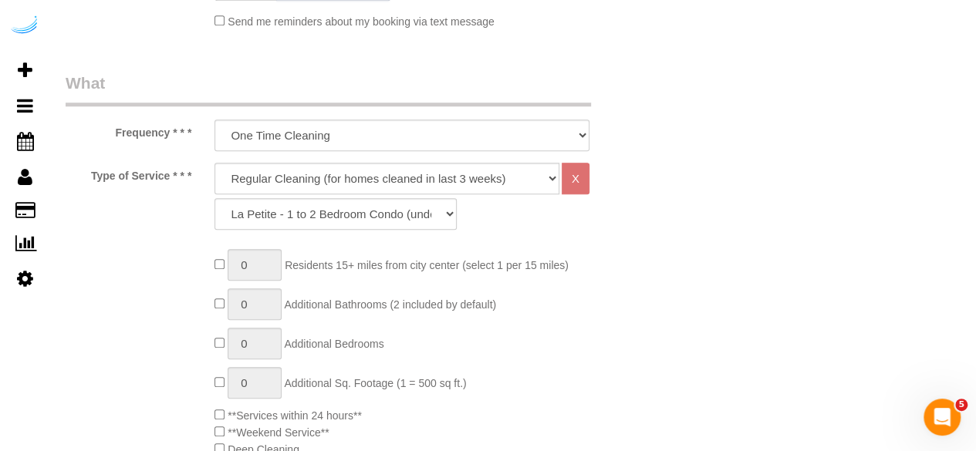
scroll to position [527, 0]
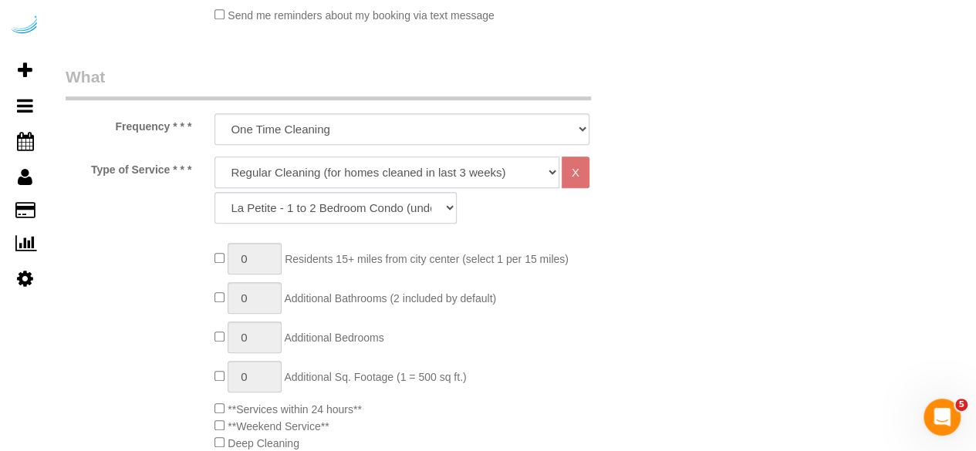
click at [372, 162] on select "Deep Cleaning (for homes that have not been cleaned in 3+ weeks) Spruce Regular…" at bounding box center [386, 173] width 345 height 32
select select "282"
click at [214, 157] on select "Deep Cleaning (for homes that have not been cleaned in 3+ weeks) Spruce Regular…" at bounding box center [386, 173] width 345 height 32
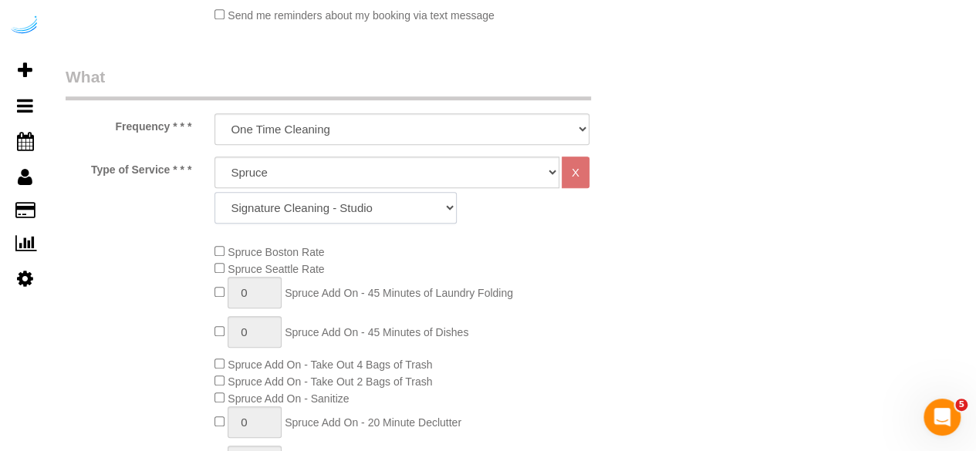
click at [306, 200] on select "Signature Cleaning - Studio Signature Cleaning - 1 Bed 1 Bath Signature Cleanin…" at bounding box center [335, 208] width 242 height 32
select select "309"
click at [214, 192] on select "Signature Cleaning - Studio Signature Cleaning - 1 Bed 1 Bath Signature Cleanin…" at bounding box center [335, 208] width 242 height 32
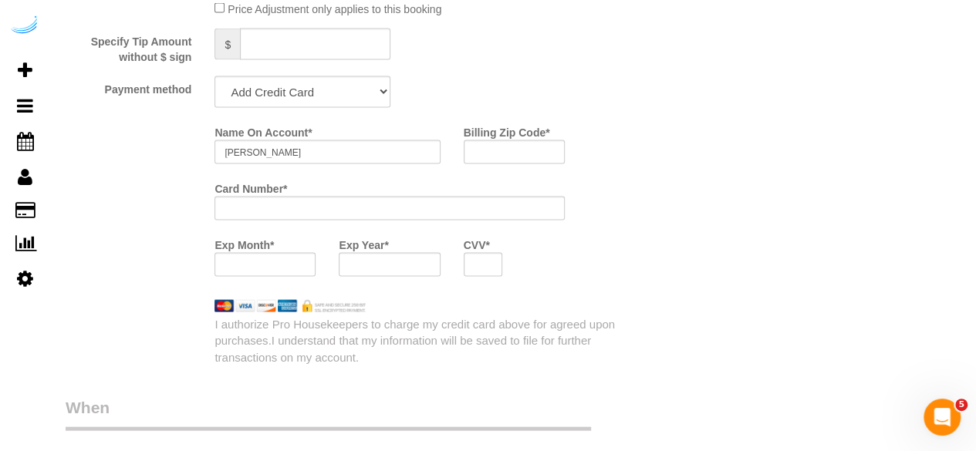
scroll to position [1496, 0]
click at [332, 107] on select "Add Credit Card Cash Check Paypal" at bounding box center [302, 92] width 176 height 32
select select "string:check"
click at [214, 77] on select "Add Credit Card Cash Check Paypal" at bounding box center [302, 92] width 176 height 32
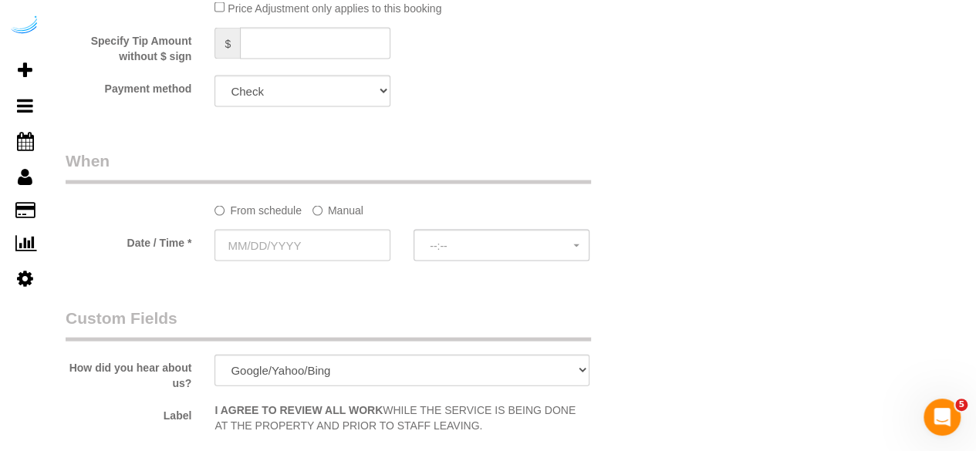
click at [324, 206] on label "Manual" at bounding box center [337, 207] width 51 height 21
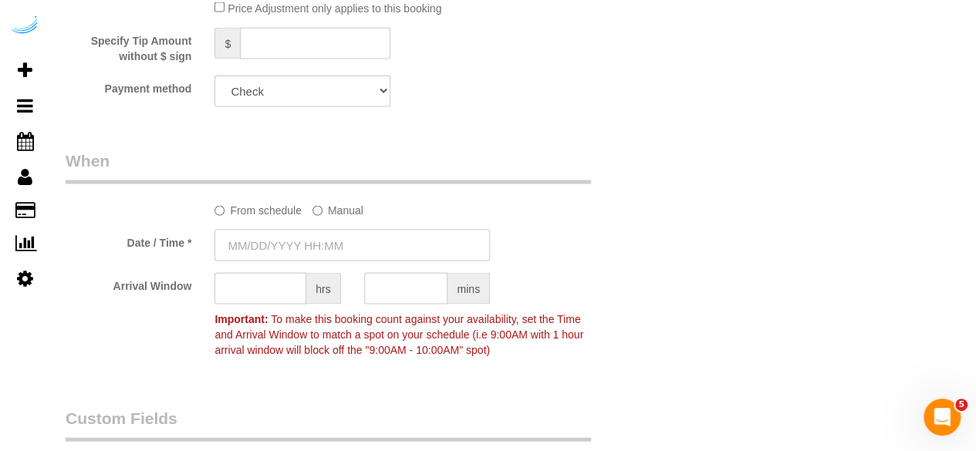
click at [304, 253] on input "text" at bounding box center [351, 246] width 275 height 32
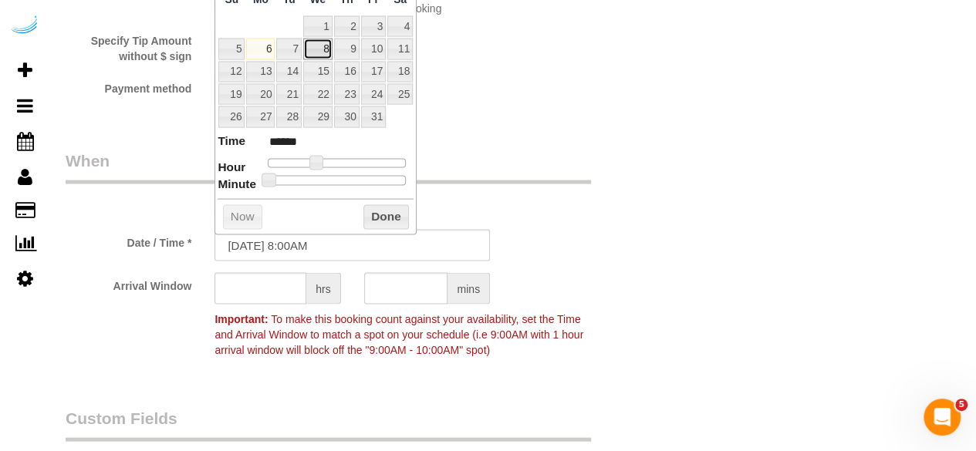
click at [330, 48] on link "8" at bounding box center [317, 49] width 29 height 21
type input "10/08/2025 9:00AM"
type input "******"
drag, startPoint x: 315, startPoint y: 160, endPoint x: 324, endPoint y: 160, distance: 8.5
click at [324, 160] on span at bounding box center [322, 163] width 14 height 14
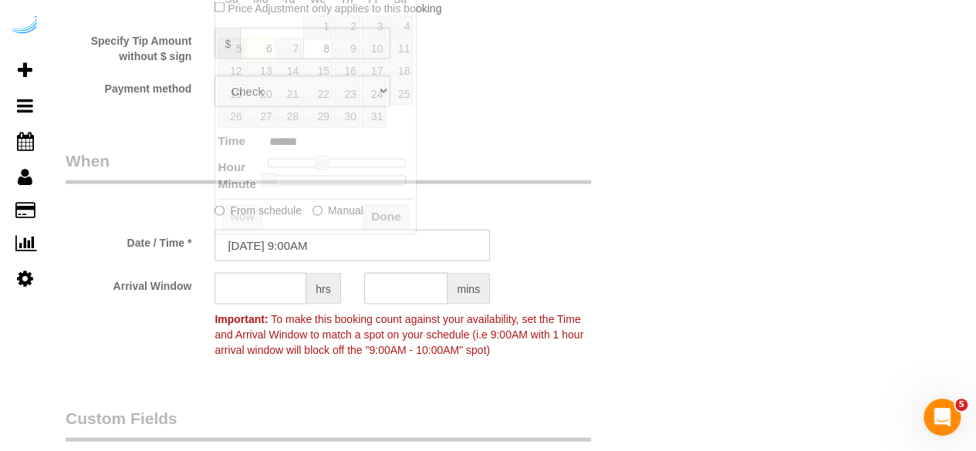
click at [305, 282] on input "text" at bounding box center [260, 289] width 92 height 32
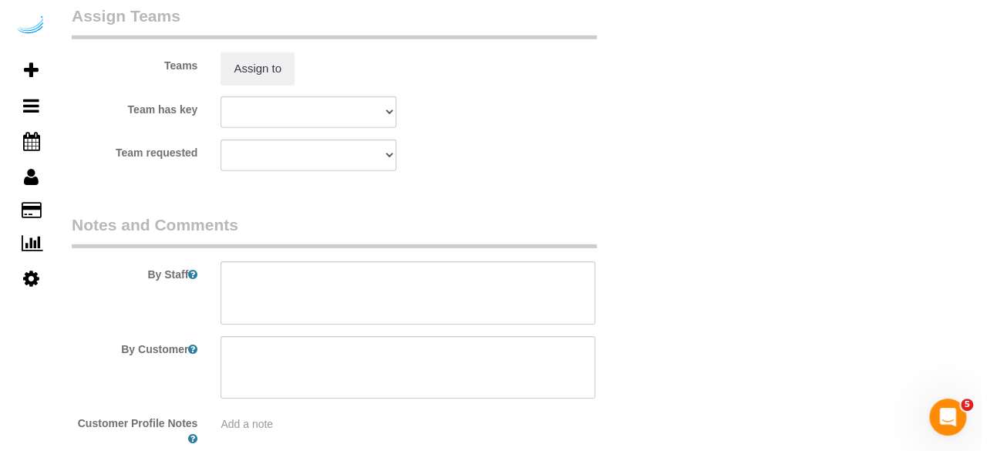
scroll to position [2355, 0]
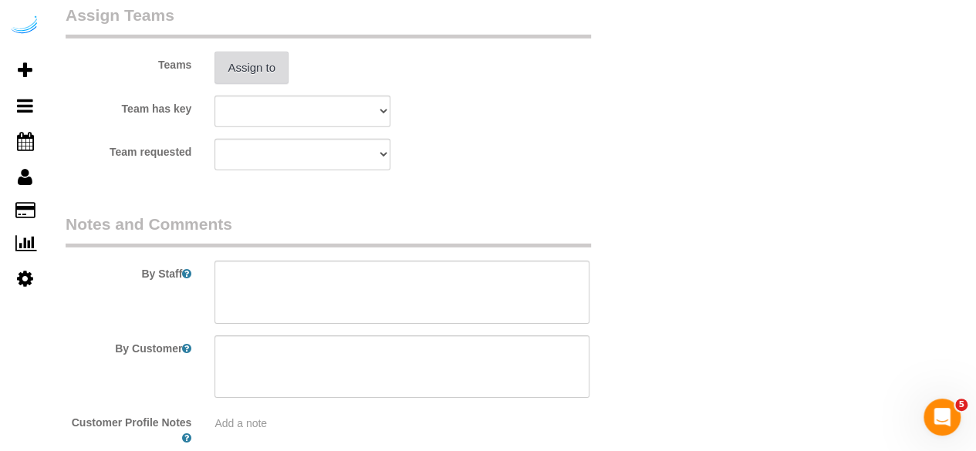
type input "4"
click at [258, 54] on button "Assign to" at bounding box center [251, 68] width 74 height 32
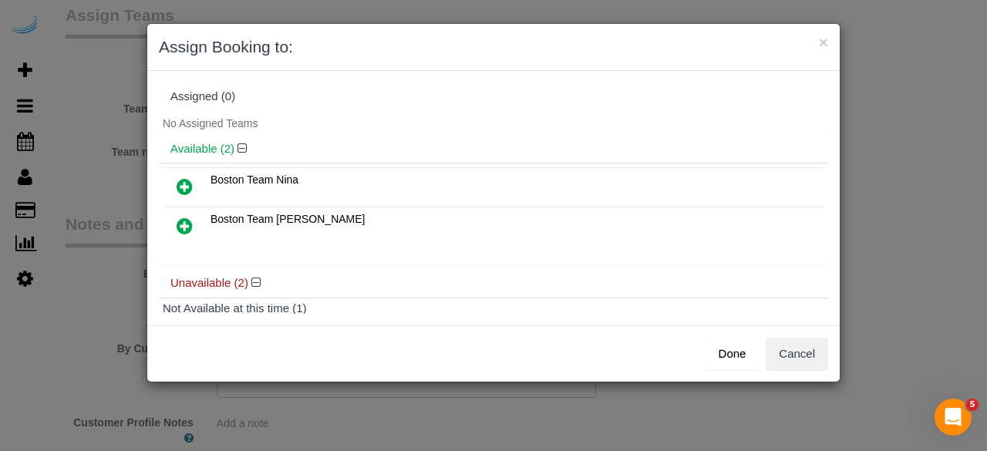
scroll to position [133, 0]
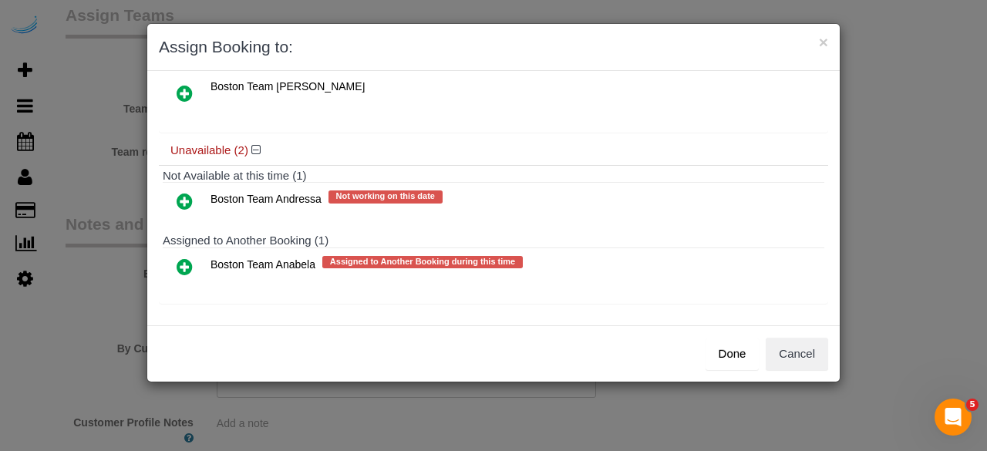
click at [182, 261] on icon at bounding box center [185, 267] width 16 height 19
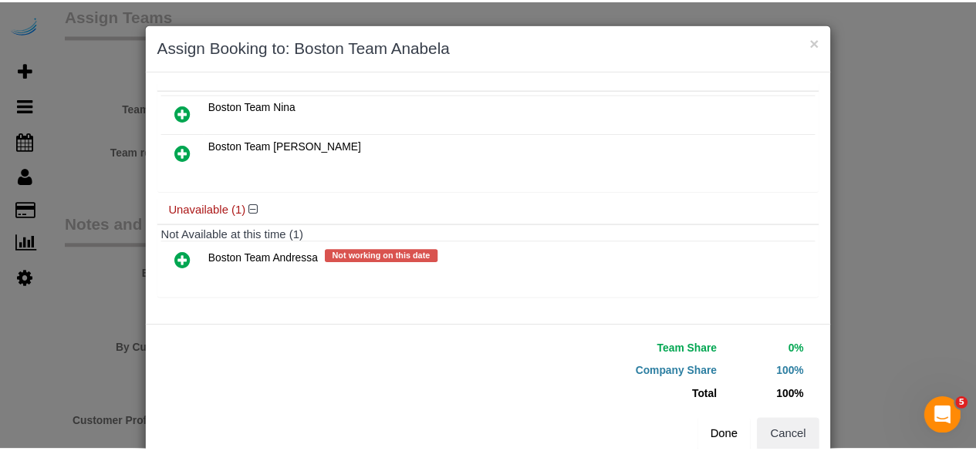
scroll to position [105, 0]
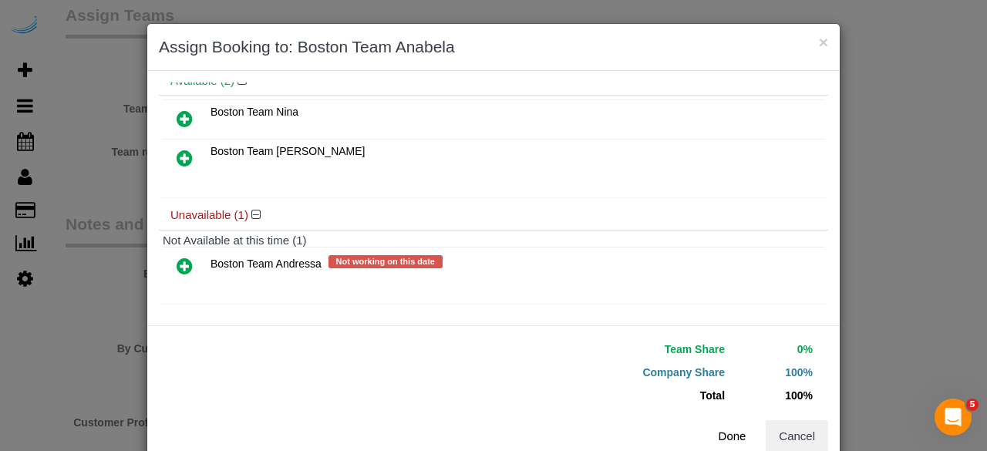
click at [736, 443] on button "Done" at bounding box center [733, 436] width 54 height 32
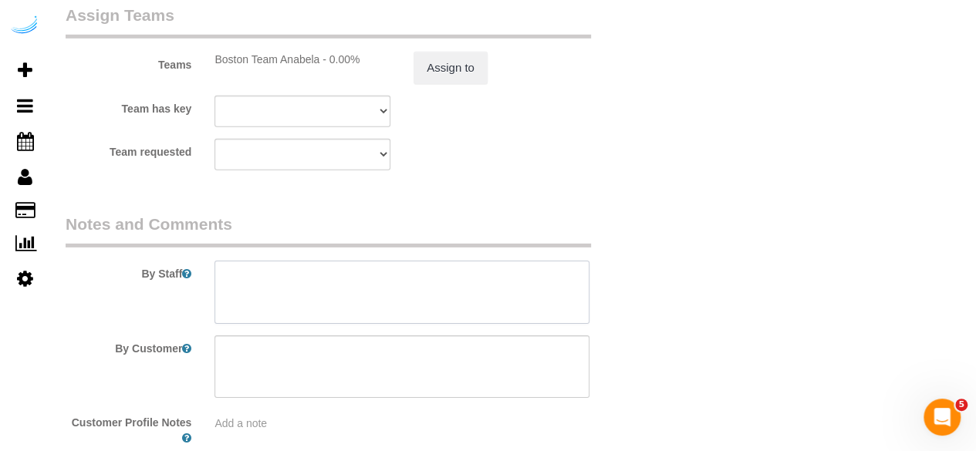
click at [491, 298] on textarea at bounding box center [401, 292] width 375 height 63
paste textarea "Permanent Notes:No notes from this customer.Today's Notes:No notes from this se…"
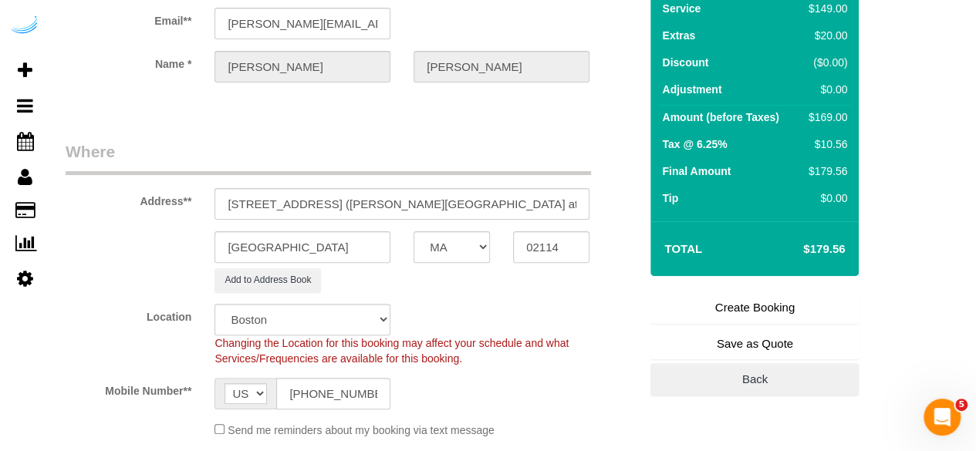
scroll to position [113, 0]
type textarea "Recurrency: One time service Permanent Notes:No notes from this customer.Today'…"
click at [741, 310] on link "Create Booking" at bounding box center [754, 307] width 208 height 32
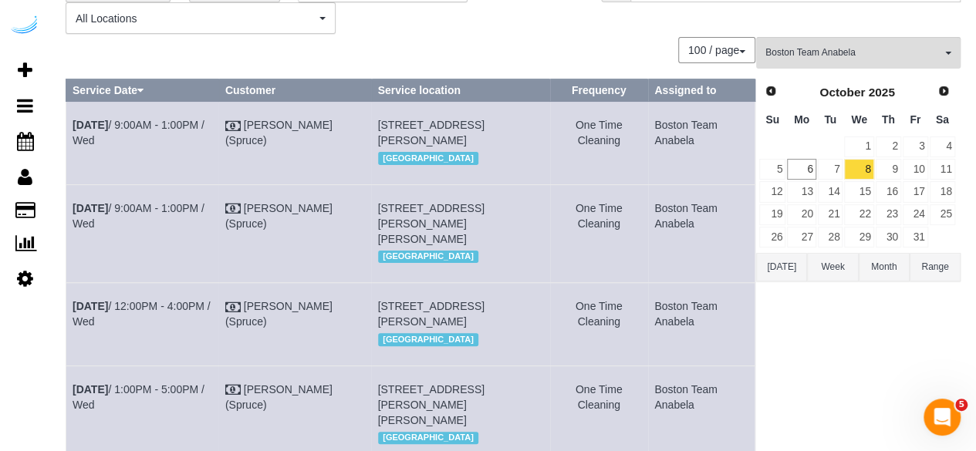
scroll to position [87, 0]
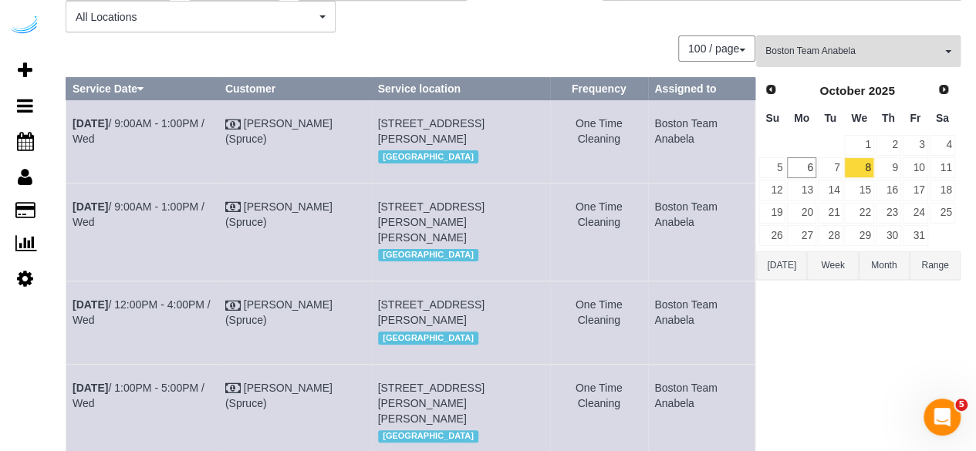
drag, startPoint x: 703, startPoint y: 265, endPoint x: 71, endPoint y: 243, distance: 632.7
click at [71, 243] on tr "Oct 8th / 9:00AM - 1:00PM / Wed Brandie Louck (Spruce) 72 Staniford St, Buildin…" at bounding box center [410, 232] width 689 height 98
copy tr "Oct 8th / 9:00AM - 1:00PM / Wed Brandie Louck (Spruce) 72 Staniford St, Buildin…"
click at [828, 152] on td at bounding box center [830, 145] width 27 height 22
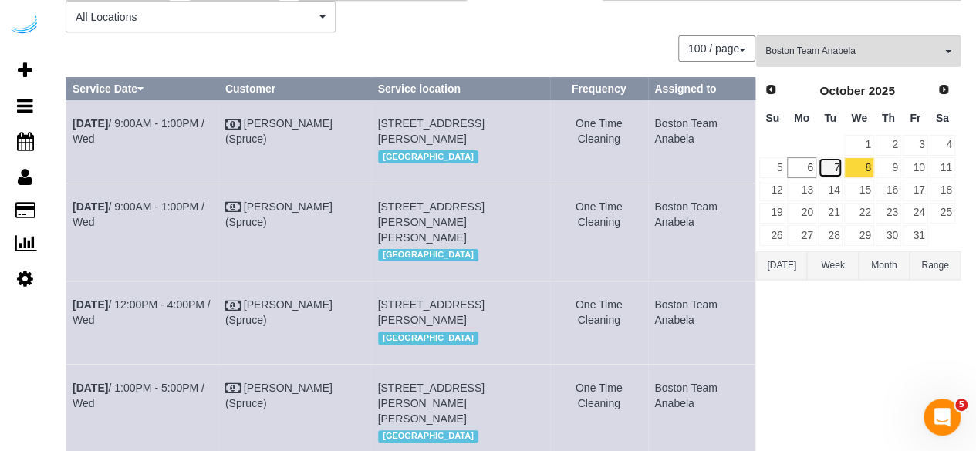
click at [831, 157] on link "7" at bounding box center [829, 167] width 25 height 21
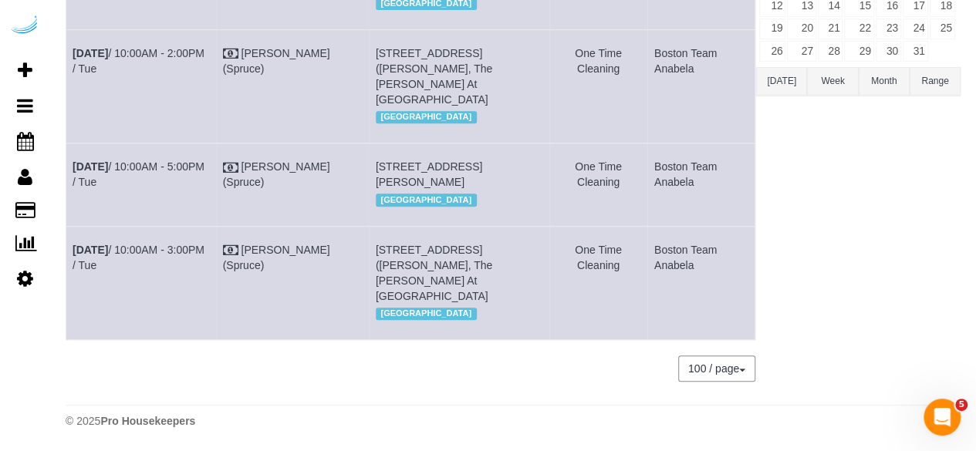
scroll to position [281, 0]
click at [162, 252] on link "Oct 7th / 10:00AM - 3:00PM / Tue" at bounding box center [138, 258] width 132 height 28
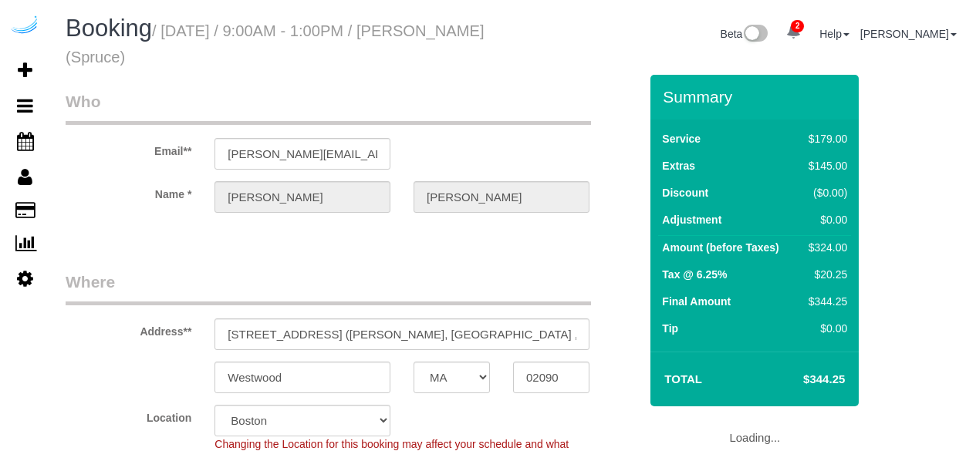
select select "MA"
select select "282"
select select "number:9"
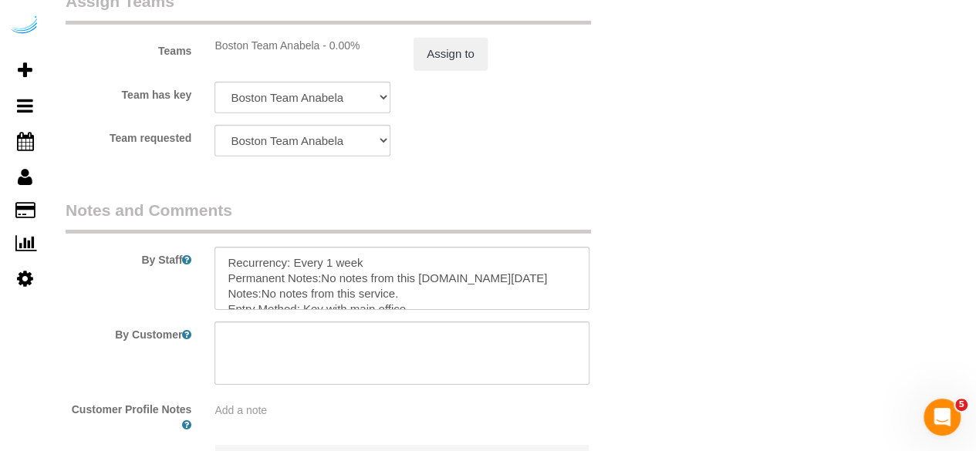
scroll to position [2532, 0]
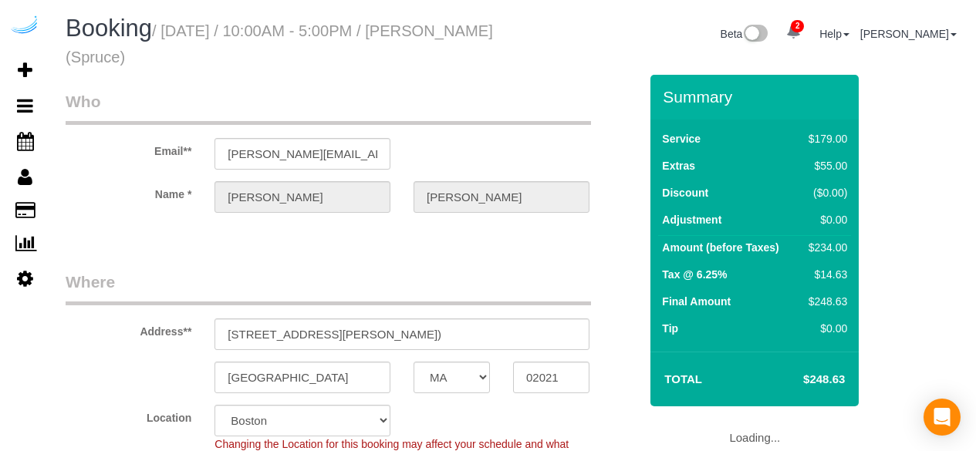
select select "MA"
select select "282"
select select "number:9"
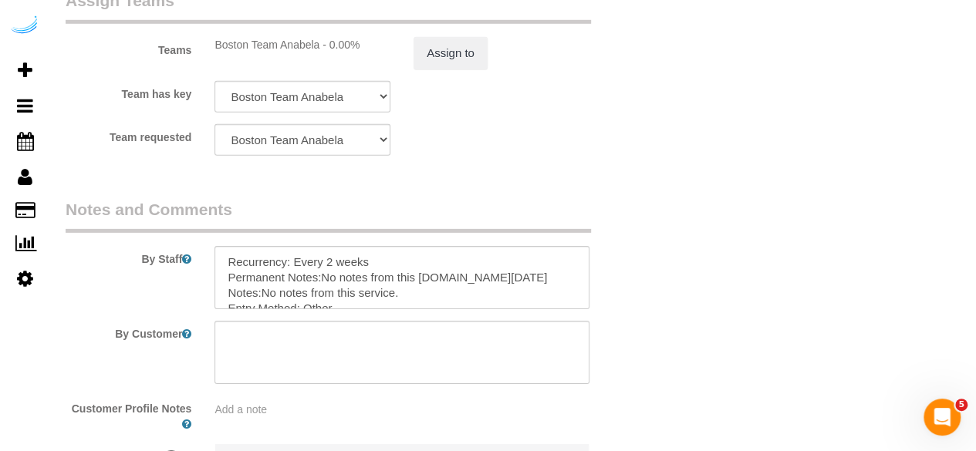
scroll to position [2532, 0]
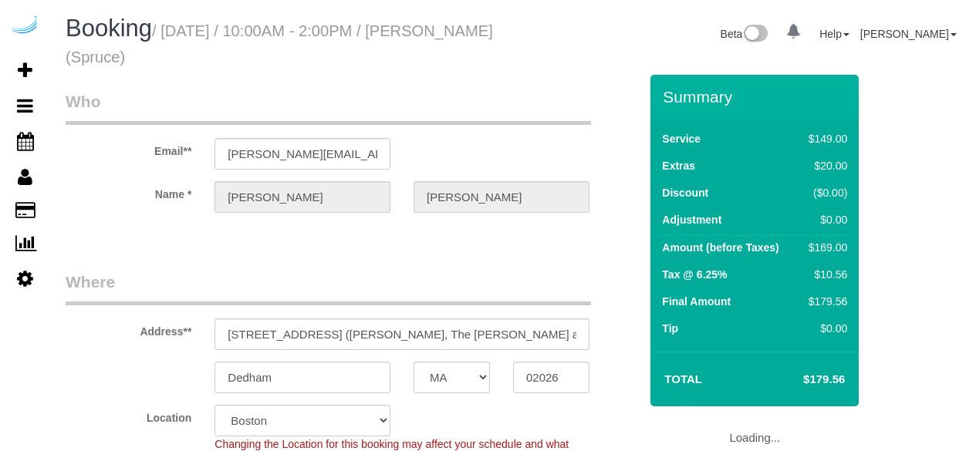
select select "MA"
select select "282"
select select "number:9"
select select "object:797"
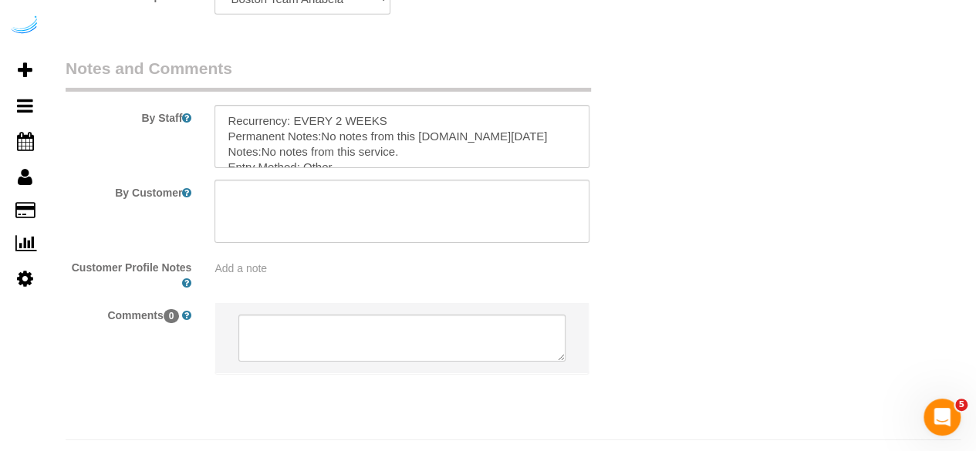
scroll to position [2509, 0]
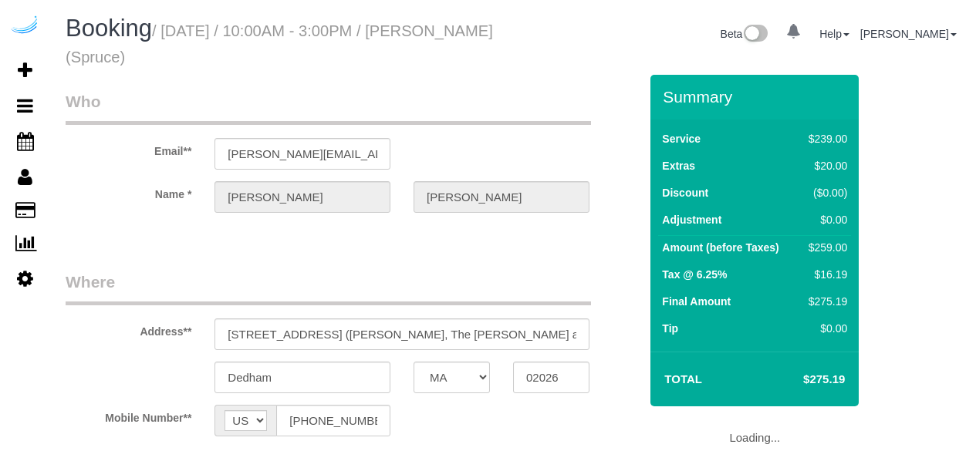
select select "MA"
select select "number:9"
select select "object:711"
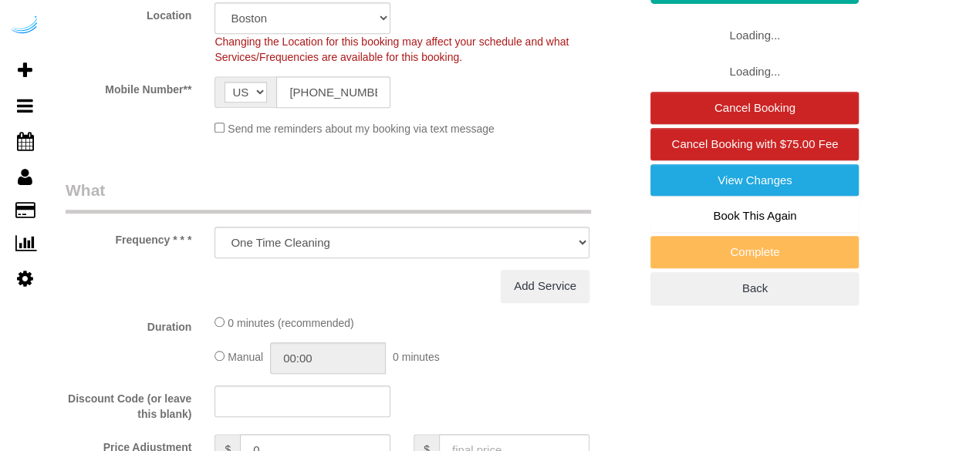
select select "282"
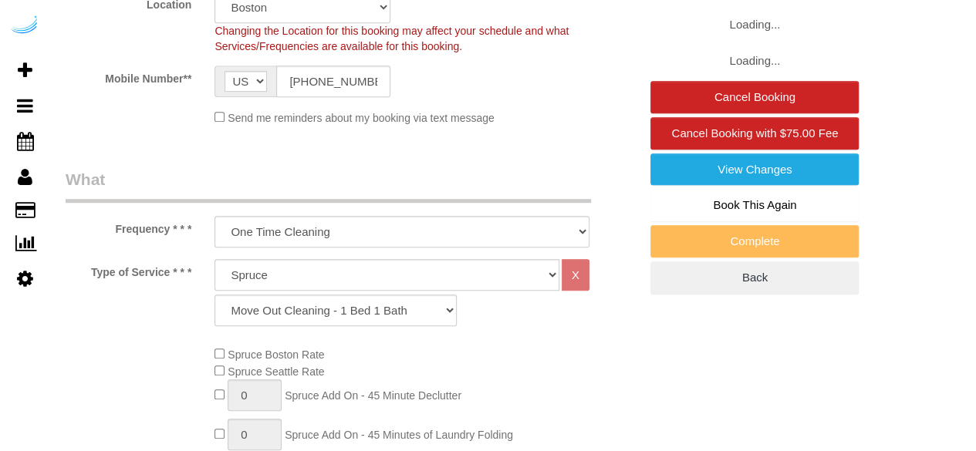
select select "object:797"
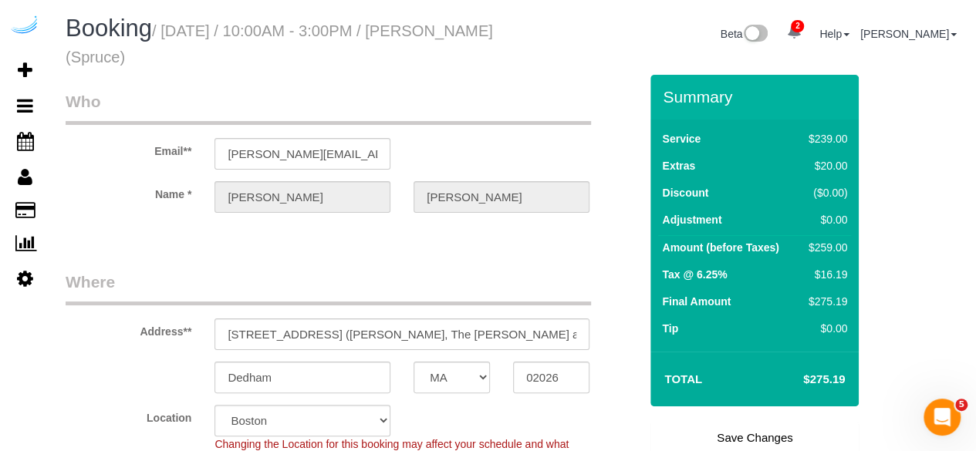
click at [723, 443] on link "Save Changes" at bounding box center [754, 438] width 208 height 32
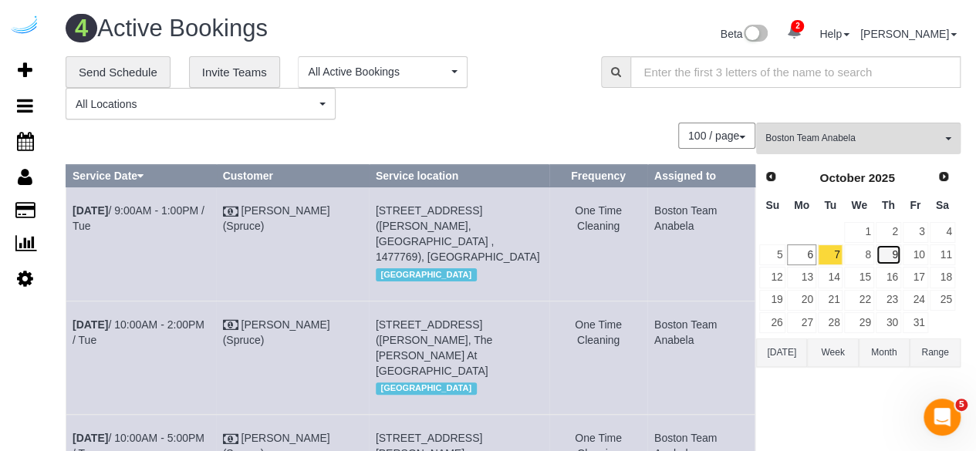
click at [888, 250] on link "9" at bounding box center [887, 254] width 25 height 21
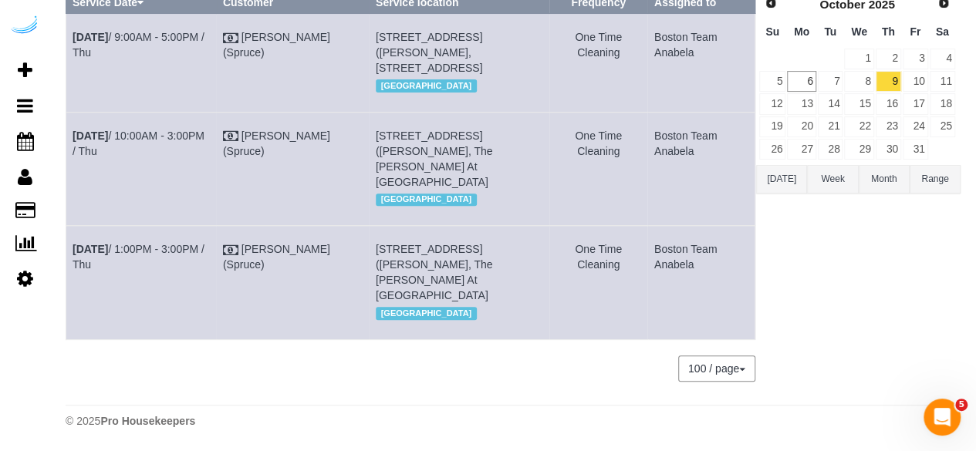
scroll to position [187, 0]
drag, startPoint x: 717, startPoint y: 159, endPoint x: 69, endPoint y: 130, distance: 648.4
click at [69, 130] on tr "[DATE] 10:00AM - 3:00PM / Thu [PERSON_NAME] (Spruce) [STREET_ADDRESS] ([PERSON_…" at bounding box center [410, 168] width 689 height 113
copy tr "[DATE] 10:00AM - 3:00PM / [GEOGRAPHIC_DATA][PERSON_NAME] (Spruce) [STREET_ADDRE…"
click at [116, 133] on link "[DATE] 10:00AM - 3:00PM / Thu" at bounding box center [138, 144] width 132 height 28
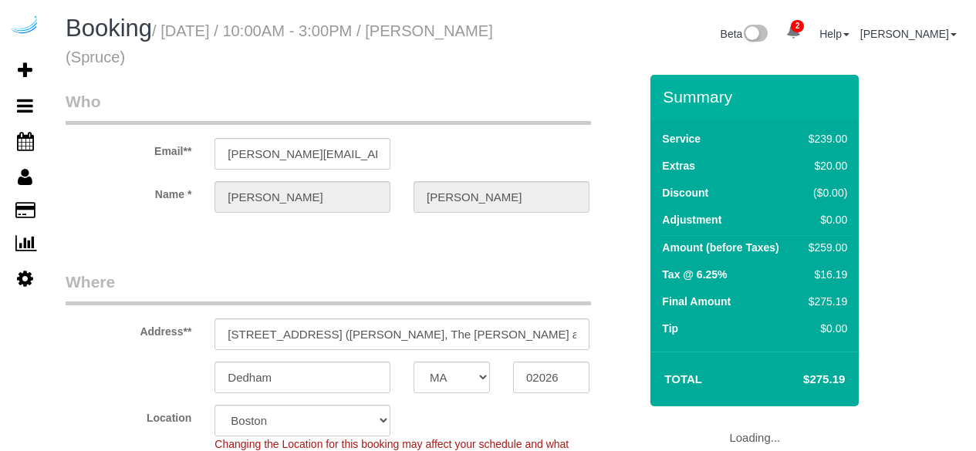
select select "MA"
select select "282"
select select "number:9"
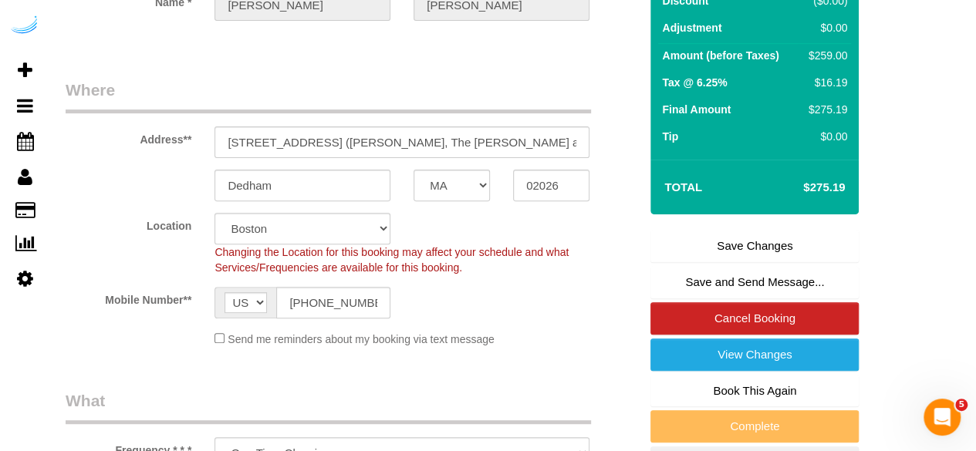
scroll to position [195, 0]
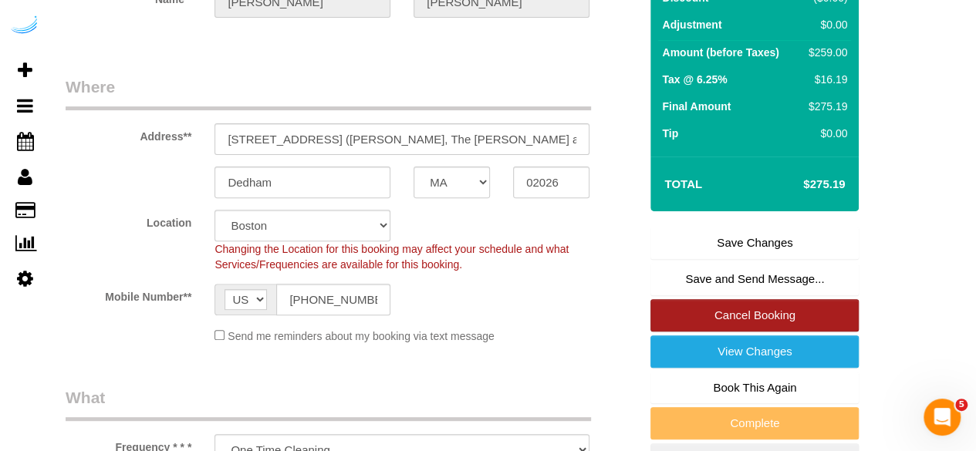
click at [738, 320] on link "Cancel Booking" at bounding box center [754, 315] width 208 height 32
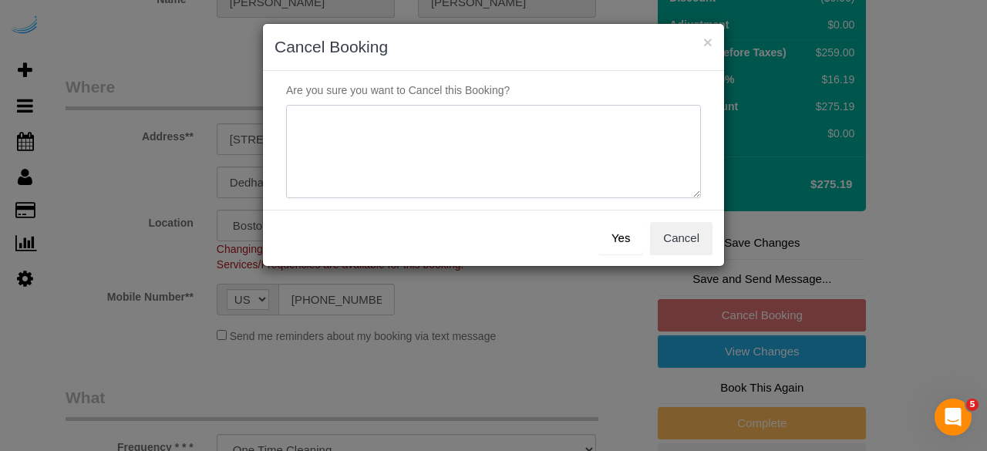
click at [558, 167] on textarea at bounding box center [493, 152] width 415 height 94
type textarea "Not on spruce."
click at [622, 232] on button "Yes" at bounding box center [620, 238] width 45 height 32
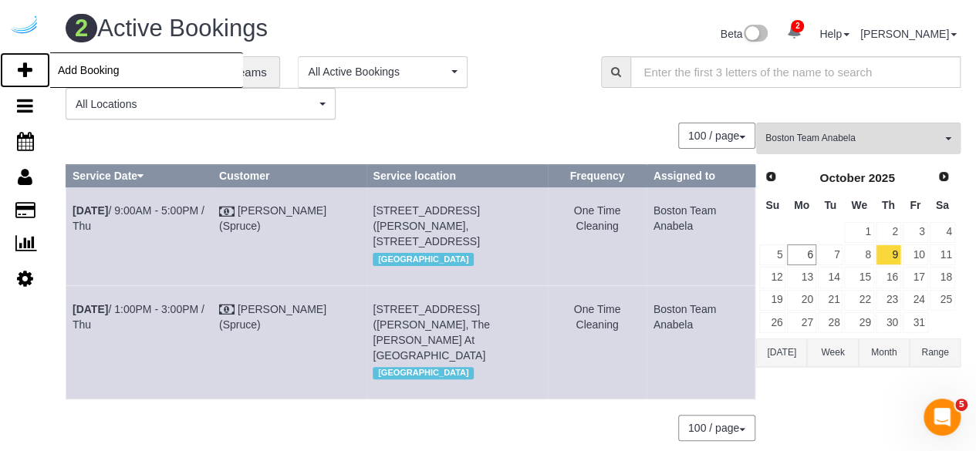
click at [35, 59] on link "Add Booking" at bounding box center [25, 69] width 50 height 35
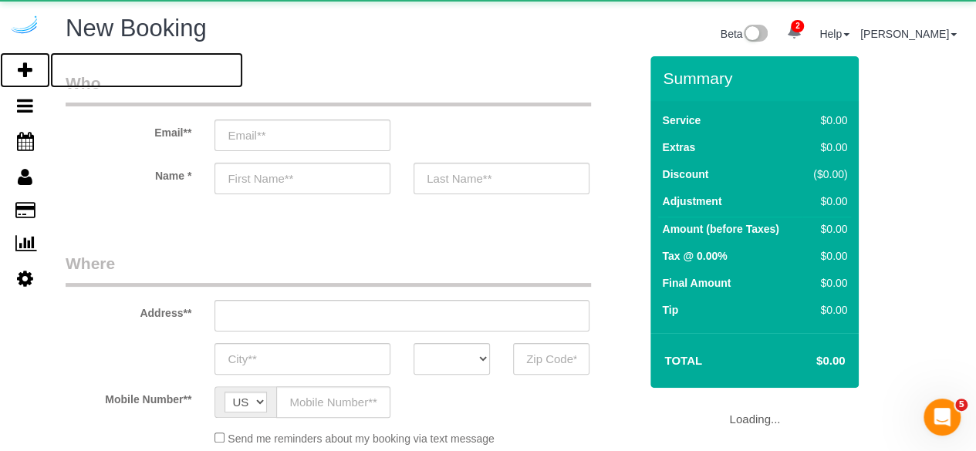
select select "number:9"
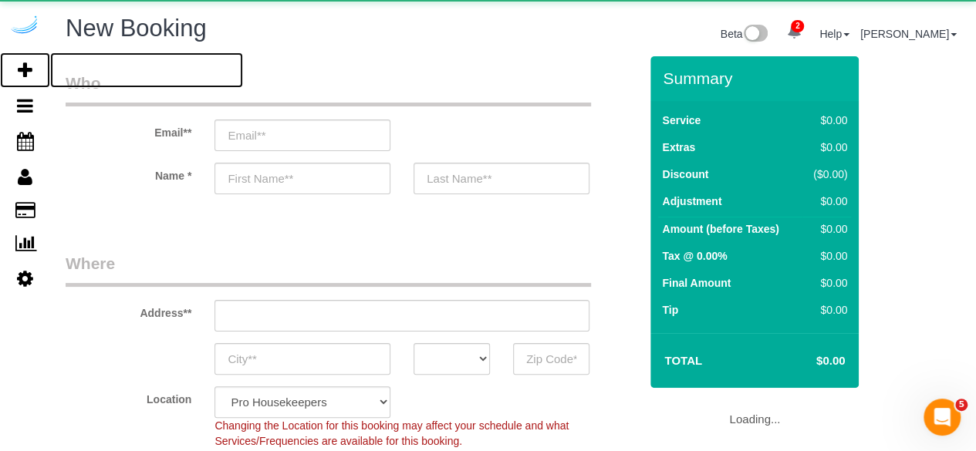
select select "4"
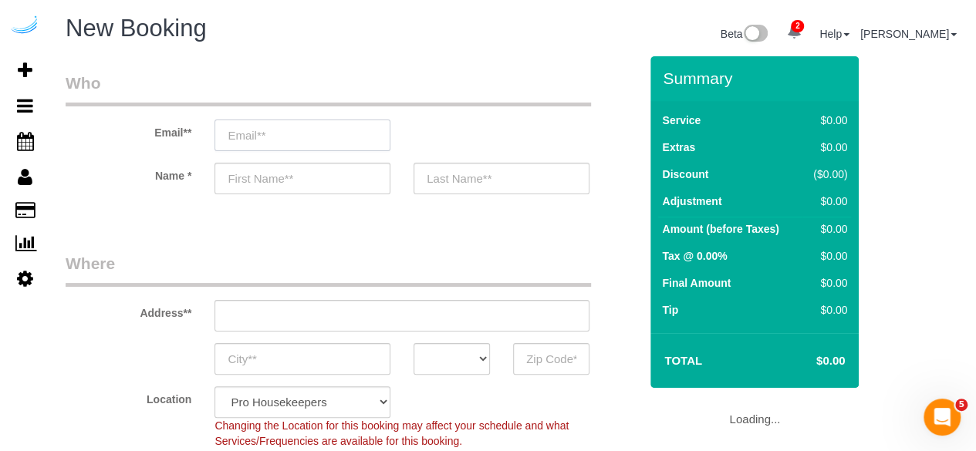
select select "object:2000"
click at [291, 126] on input "email" at bounding box center [302, 136] width 176 height 32
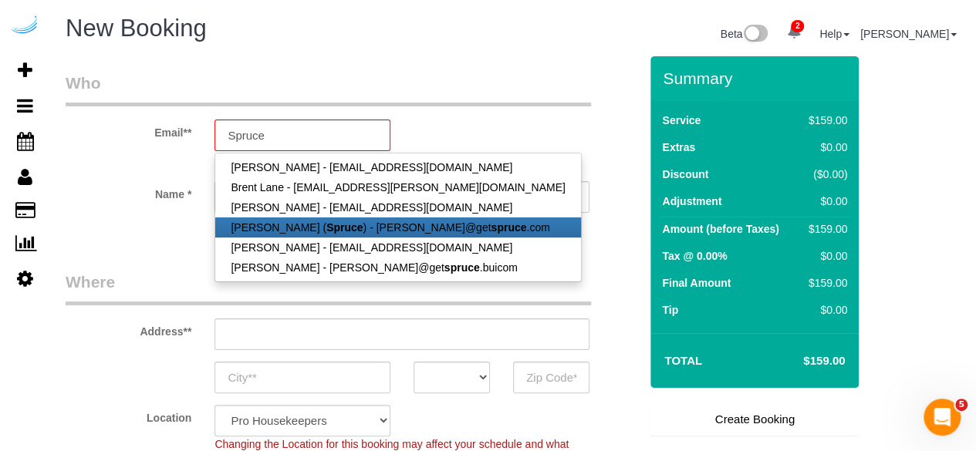
click at [287, 226] on link "[PERSON_NAME] ( Spruce ) - [PERSON_NAME]@get spruce .com" at bounding box center [397, 227] width 365 height 20
type input "[PERSON_NAME][EMAIL_ADDRESS][DOMAIN_NAME]"
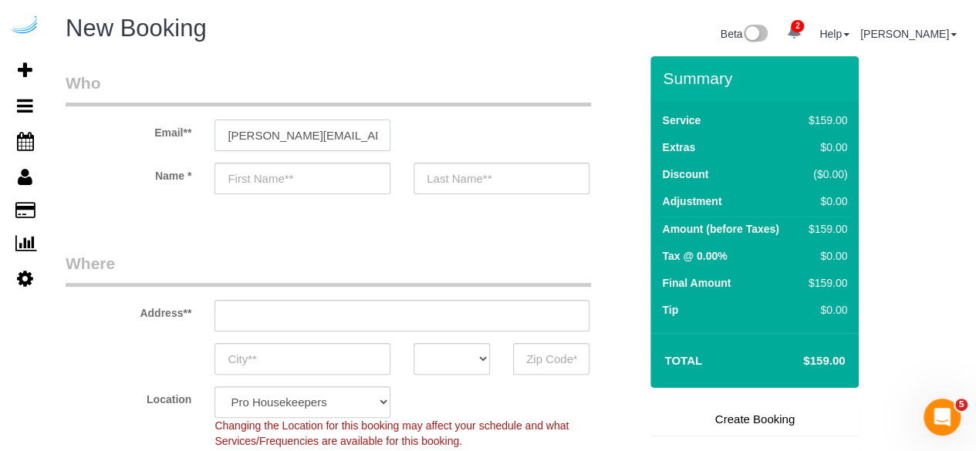
type input "[PERSON_NAME]"
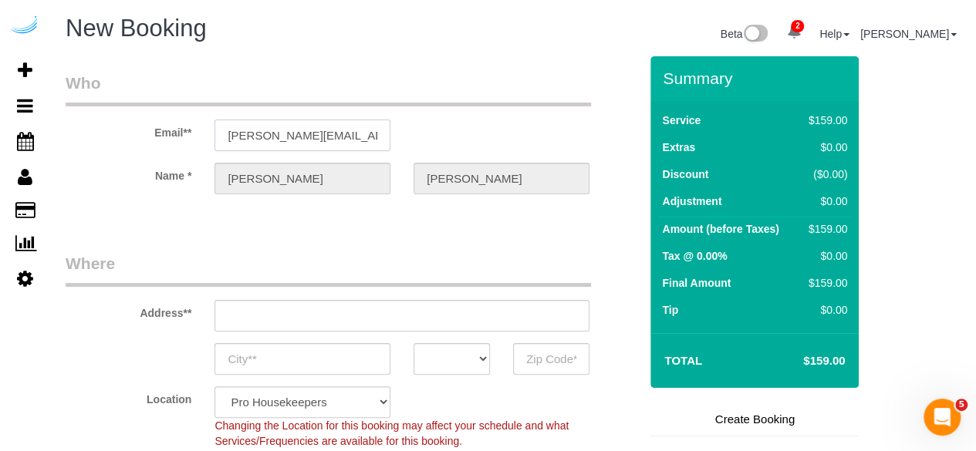
type input "[STREET_ADDRESS][PERSON_NAME]"
type input "Austin"
select select "[GEOGRAPHIC_DATA]"
type input "78704"
click at [386, 316] on input "[STREET_ADDRESS][PERSON_NAME]" at bounding box center [401, 316] width 375 height 32
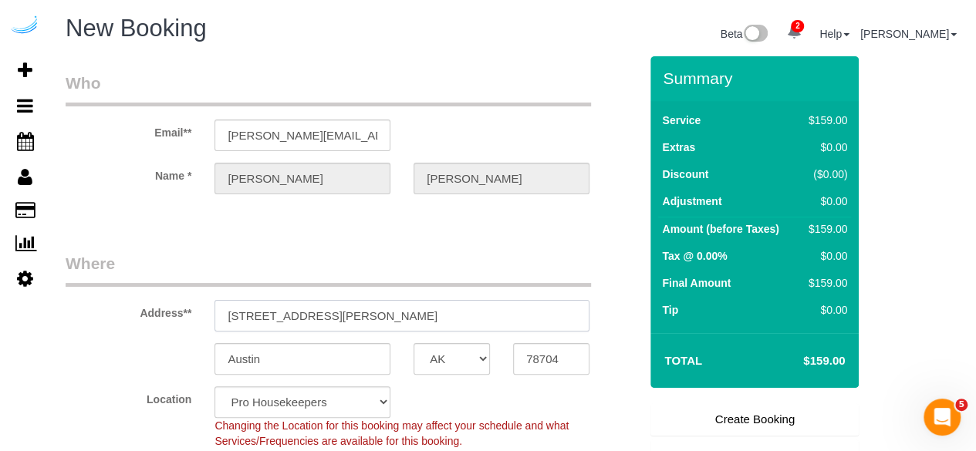
select select "9"
paste input "250 Station Cir, Dedham, MA 02026"
type input "250 Station Cir, Dedham, MA 02026"
select select "object:2039"
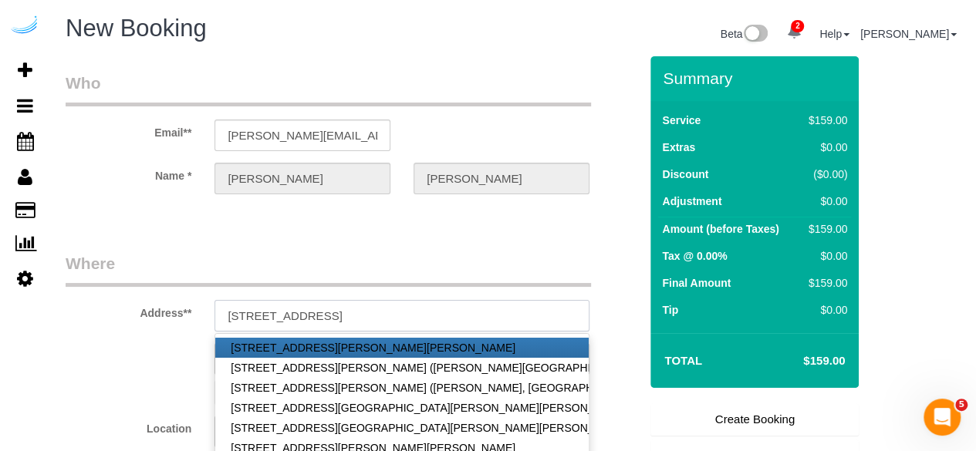
drag, startPoint x: 382, startPoint y: 316, endPoint x: 449, endPoint y: 311, distance: 67.3
click at [449, 311] on input "250 Station Cir, Dedham, MA 02026" at bounding box center [401, 316] width 375 height 32
type input "250 Station Cir, Dedham, MA 02026"
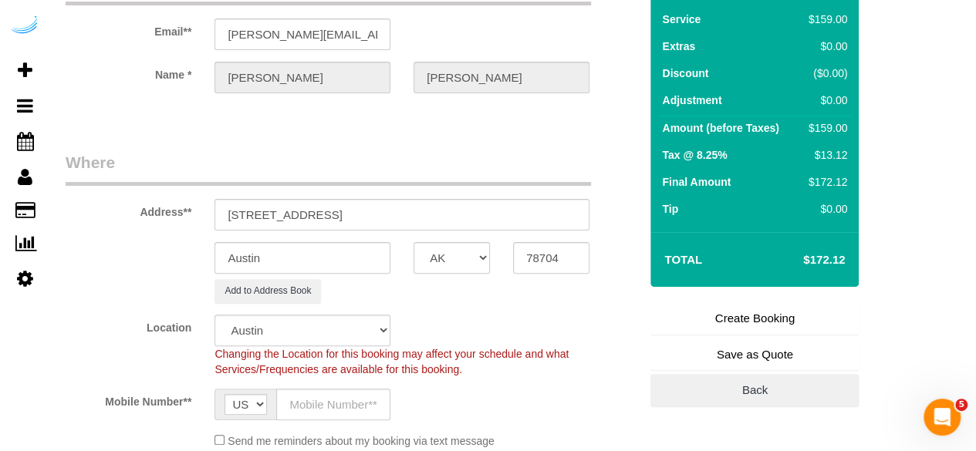
scroll to position [103, 0]
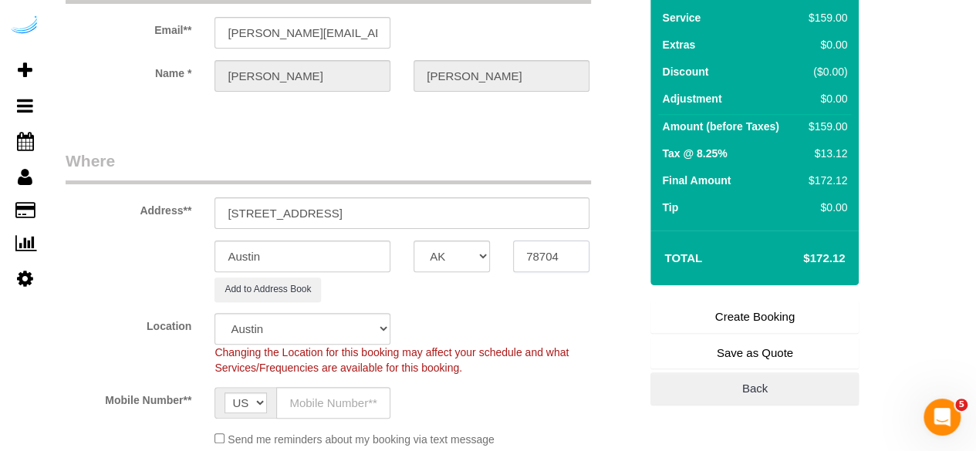
click at [544, 251] on input "78704" at bounding box center [551, 257] width 76 height 32
paste input "02026"
type input "02026"
click at [464, 268] on select "AK AL AR AZ CA CO CT DC DE [GEOGRAPHIC_DATA] [GEOGRAPHIC_DATA] HI IA ID IL IN K…" at bounding box center [451, 257] width 76 height 32
select select "MA"
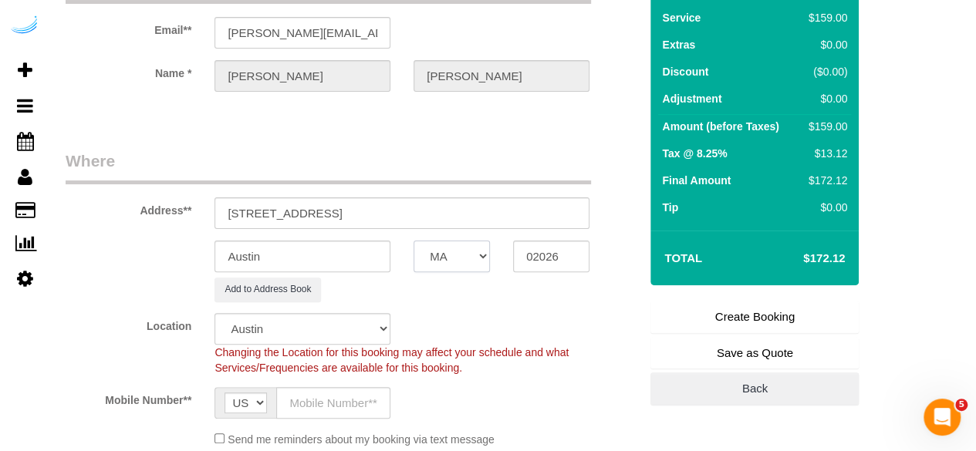
click at [413, 241] on select "AK AL AR AZ CA CO CT DC DE [GEOGRAPHIC_DATA] [GEOGRAPHIC_DATA] HI IA ID IL IN K…" at bounding box center [451, 257] width 76 height 32
select select "1"
select select "object:2212"
click at [363, 248] on input "Austin" at bounding box center [302, 257] width 176 height 32
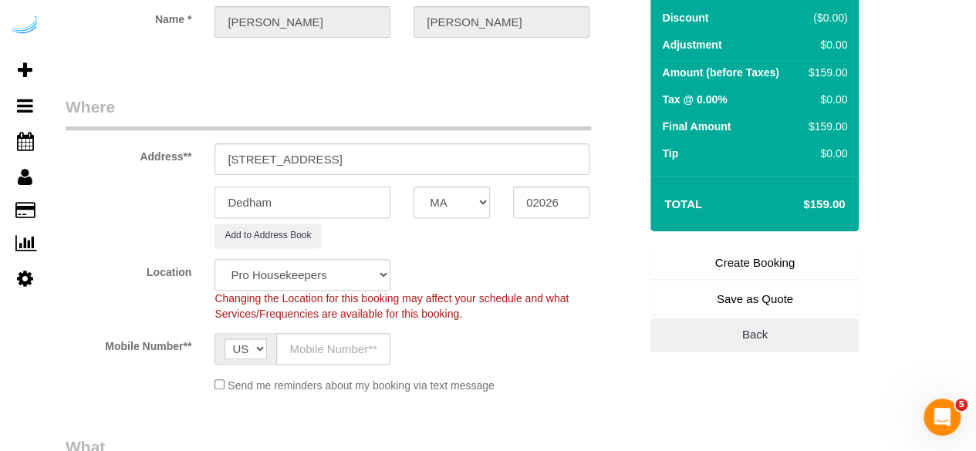
scroll to position [158, 0]
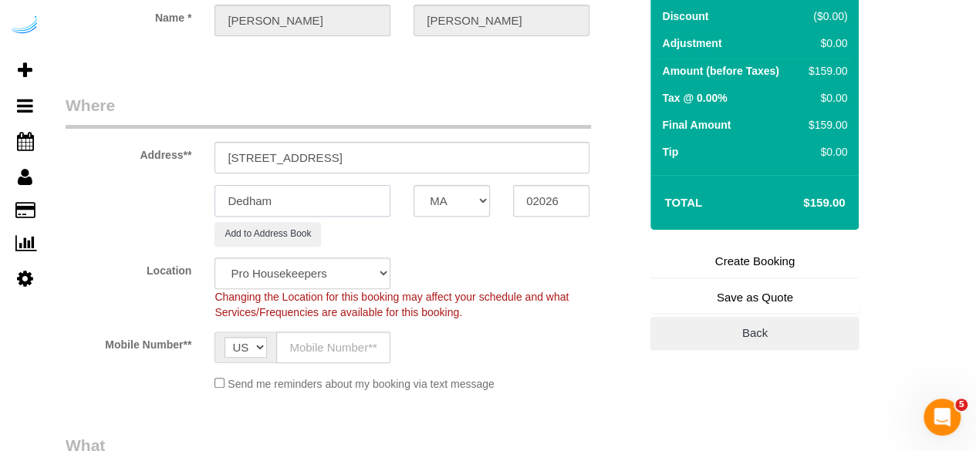
type input "Dedham"
drag, startPoint x: 308, startPoint y: 157, endPoint x: 608, endPoint y: 121, distance: 302.1
click at [608, 121] on div "Address** 250 Station Cir, Dedham, MA 02026" at bounding box center [352, 133] width 596 height 79
paste input "Erin Fixon"
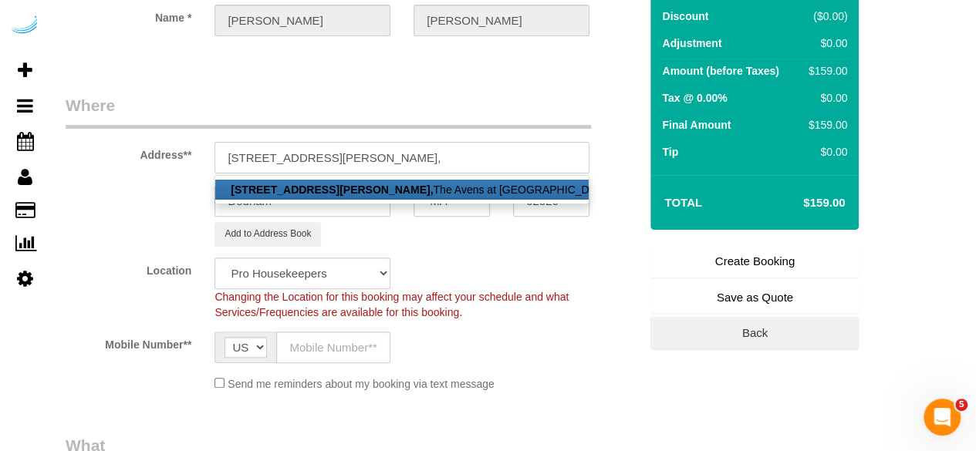
paste input "The Avens at Dedham Station"
paste input "1503582"
type input "250 Station Cir, Unit 1107 ( Erin Fixon, The Avens at Dedham Station , 1503582)"
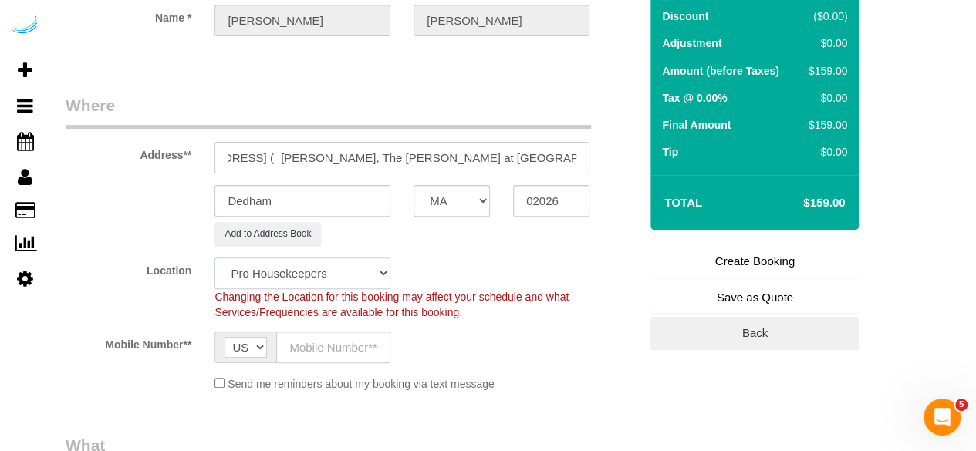
scroll to position [0, 0]
click at [353, 278] on select "Pro Housekeepers Atlanta Austin Boston Chicago Cincinnati Clearwater Denver Ft …" at bounding box center [302, 274] width 176 height 32
click at [214, 258] on select "Pro Housekeepers Atlanta Austin Boston Chicago Cincinnati Clearwater Denver Ft …" at bounding box center [302, 274] width 176 height 32
select select "1"
select select "object:2681"
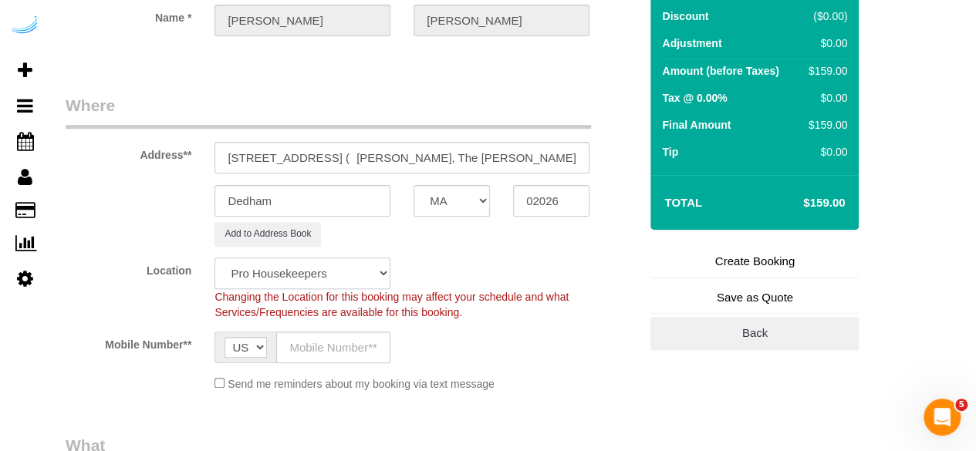
click at [372, 271] on select "Pro Housekeepers Atlanta Austin Boston Chicago Cincinnati Clearwater Denver Ft …" at bounding box center [302, 274] width 176 height 32
select select "7"
click at [214, 258] on select "Pro Housekeepers Atlanta Austin Boston Chicago Cincinnati Clearwater Denver Ft …" at bounding box center [302, 274] width 176 height 32
select select "object:3138"
click at [335, 345] on input "text" at bounding box center [333, 348] width 114 height 32
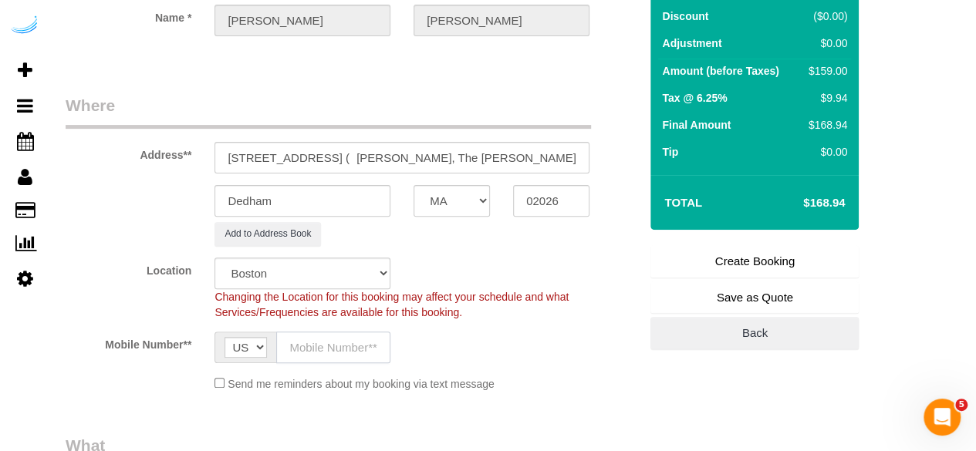
type input "[PHONE_NUMBER]"
type input "[PERSON_NAME]"
type input "[PHONE_NUMBER]"
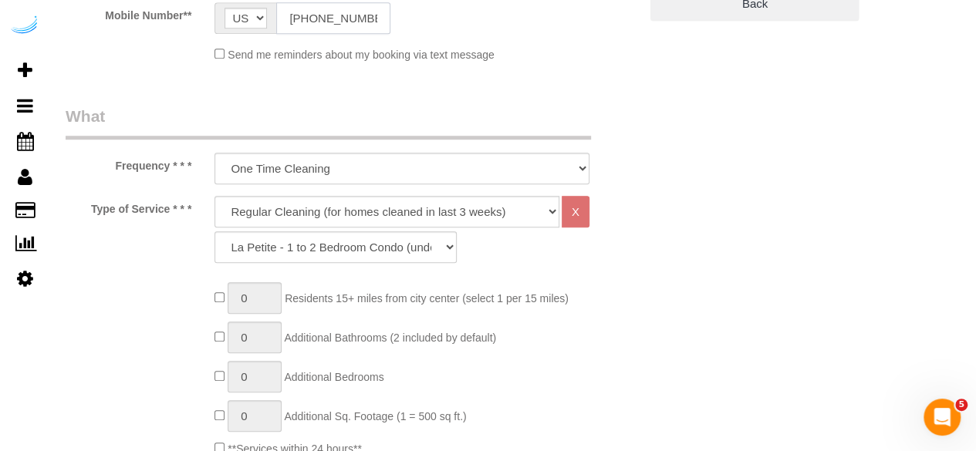
scroll to position [488, 0]
click at [389, 207] on select "Deep Cleaning (for homes that have not been cleaned in 3+ weeks) Spruce Regular…" at bounding box center [386, 211] width 345 height 32
select select "282"
click at [214, 195] on select "Deep Cleaning (for homes that have not been cleaned in 3+ weeks) Spruce Regular…" at bounding box center [386, 211] width 345 height 32
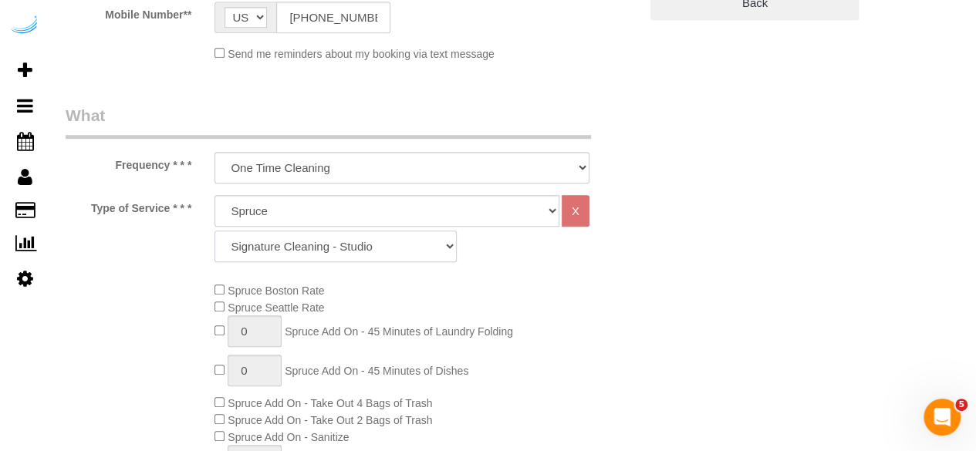
click at [352, 240] on select "Signature Cleaning - Studio Signature Cleaning - 1 Bed 1 Bath Signature Cleanin…" at bounding box center [335, 247] width 242 height 32
click at [325, 254] on select "Signature Cleaning - Studio Signature Cleaning - 1 Bed 1 Bath Signature Cleanin…" at bounding box center [335, 247] width 242 height 32
select select "309"
click at [214, 231] on select "Signature Cleaning - Studio Signature Cleaning - 1 Bed 1 Bath Signature Cleanin…" at bounding box center [335, 247] width 242 height 32
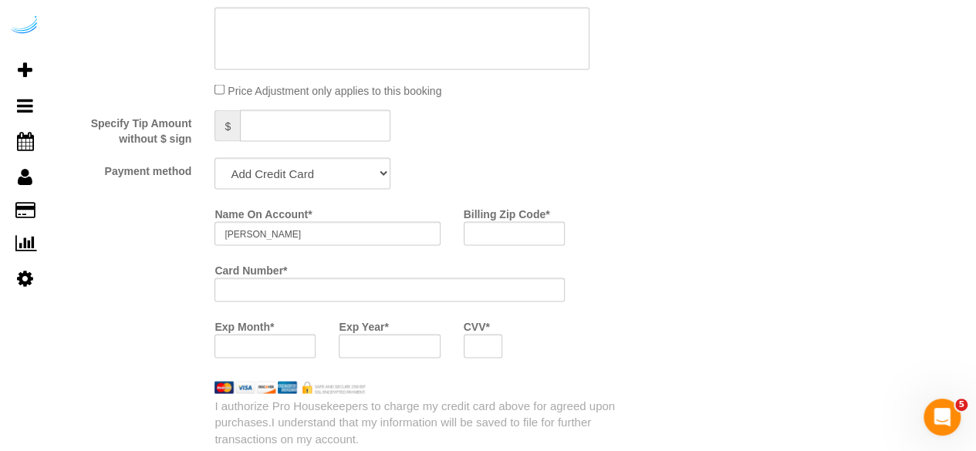
scroll to position [1415, 0]
click at [344, 183] on select "Add Credit Card Cash Check Paypal" at bounding box center [302, 173] width 176 height 32
select select "string:check"
click at [214, 157] on select "Add Credit Card Cash Check Paypal" at bounding box center [302, 173] width 176 height 32
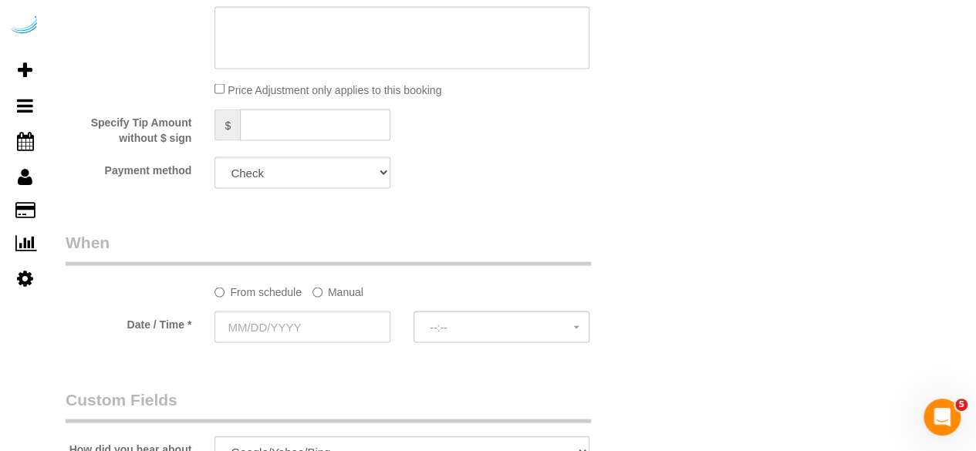
click at [324, 241] on legend "When" at bounding box center [328, 248] width 525 height 35
drag, startPoint x: 346, startPoint y: 177, endPoint x: 320, endPoint y: 244, distance: 72.8
click at [214, 157] on select "Add Credit Card Cash Check Paypal" at bounding box center [302, 173] width 176 height 32
click at [325, 289] on label "Manual" at bounding box center [337, 288] width 51 height 21
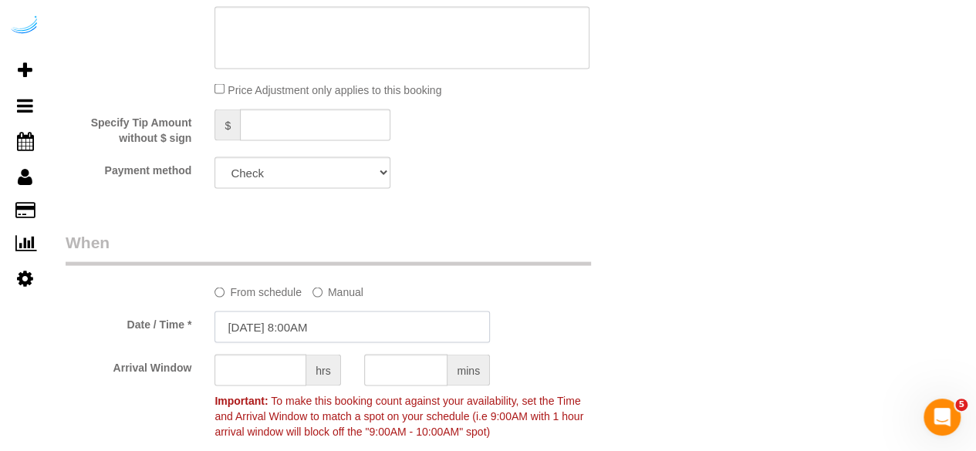
click at [307, 317] on input "[DATE] 8:00AM" at bounding box center [351, 327] width 275 height 32
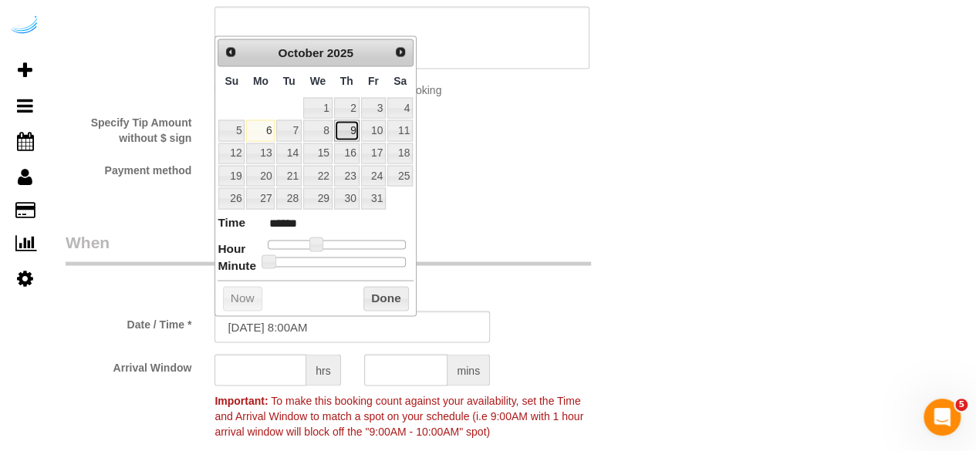
click at [350, 126] on link "9" at bounding box center [346, 130] width 25 height 21
type input "[DATE] 9:00AM"
type input "******"
type input "10/09/2025 10:00AM"
type input "*******"
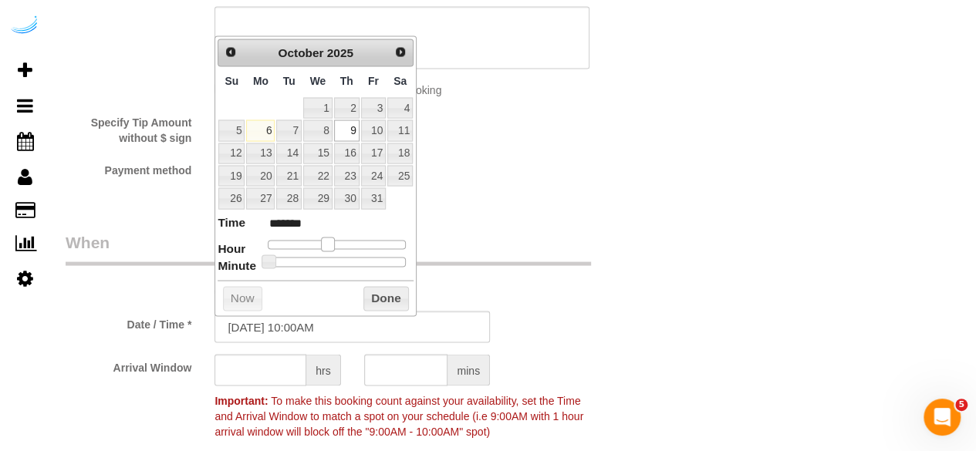
type input "10/09/2025 11:00AM"
type input "*******"
type input "10/09/2025 10:00AM"
type input "*******"
type input "[DATE] 9:00AM"
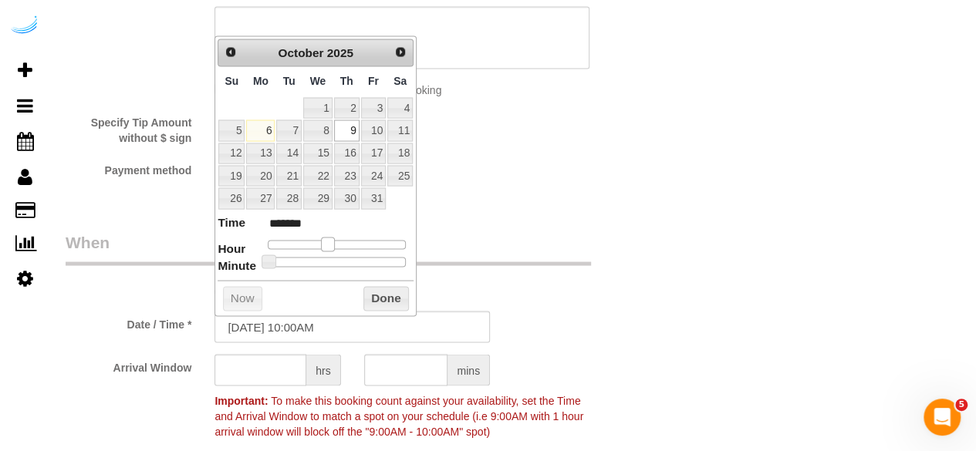
type input "******"
drag, startPoint x: 318, startPoint y: 243, endPoint x: 327, endPoint y: 243, distance: 9.3
click at [327, 243] on span at bounding box center [322, 244] width 14 height 14
type input "10/09/2025 10:00AM"
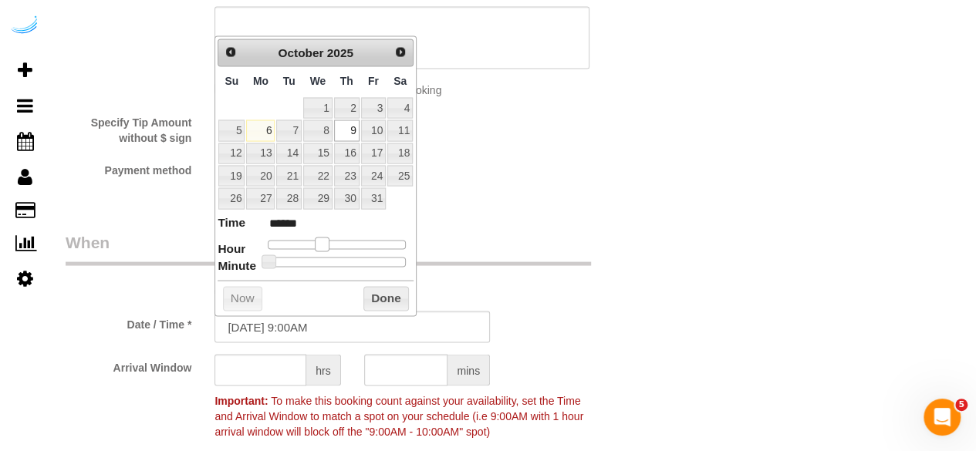
type input "*******"
click at [333, 243] on span at bounding box center [328, 244] width 14 height 14
click at [271, 380] on input "text" at bounding box center [260, 370] width 92 height 32
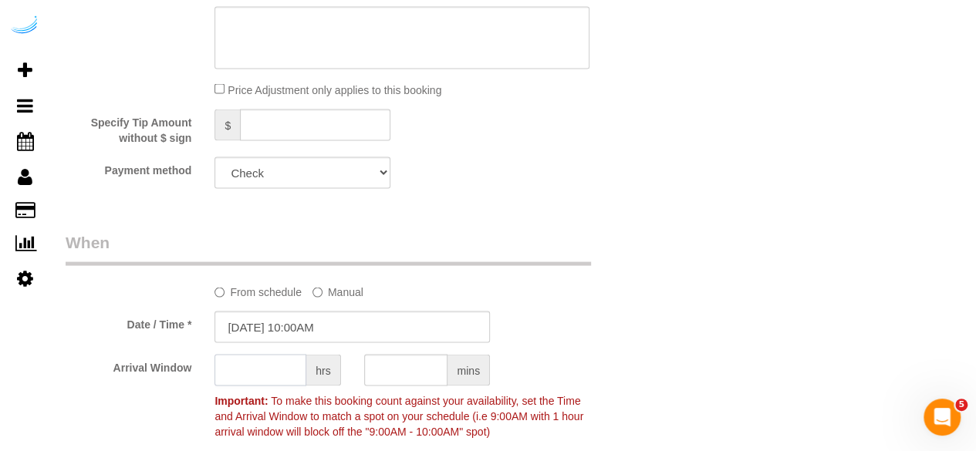
type input "4"
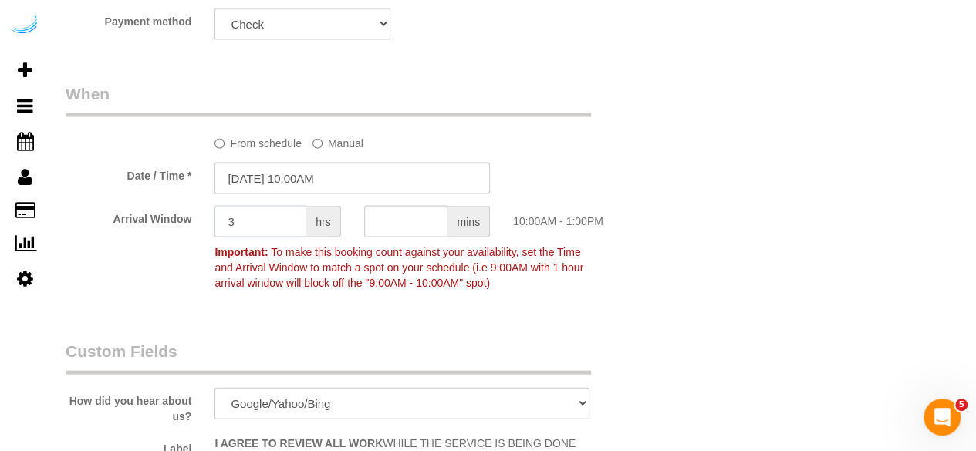
scroll to position [1565, 0]
type input "3"
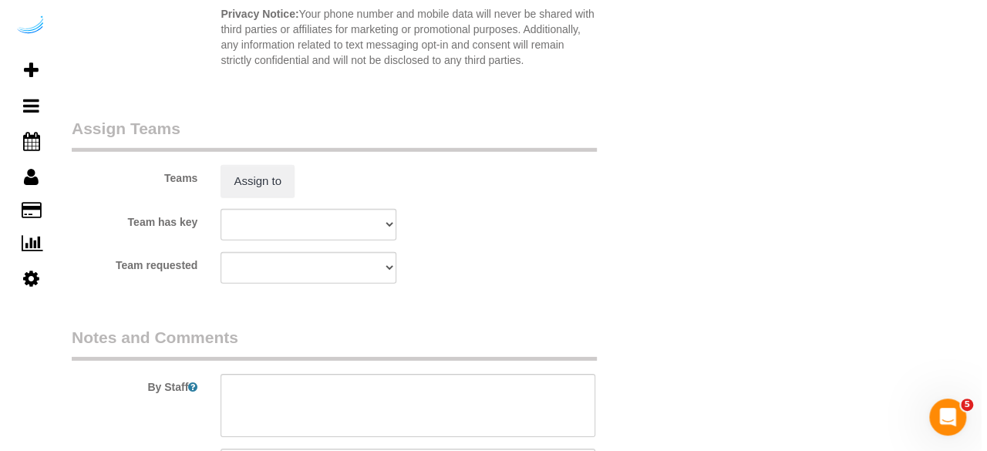
scroll to position [2243, 0]
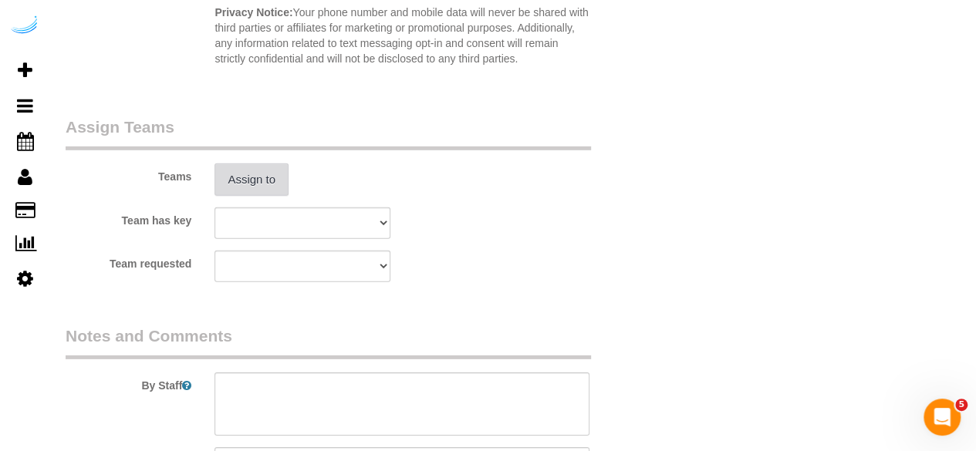
click at [261, 176] on button "Assign to" at bounding box center [251, 179] width 74 height 32
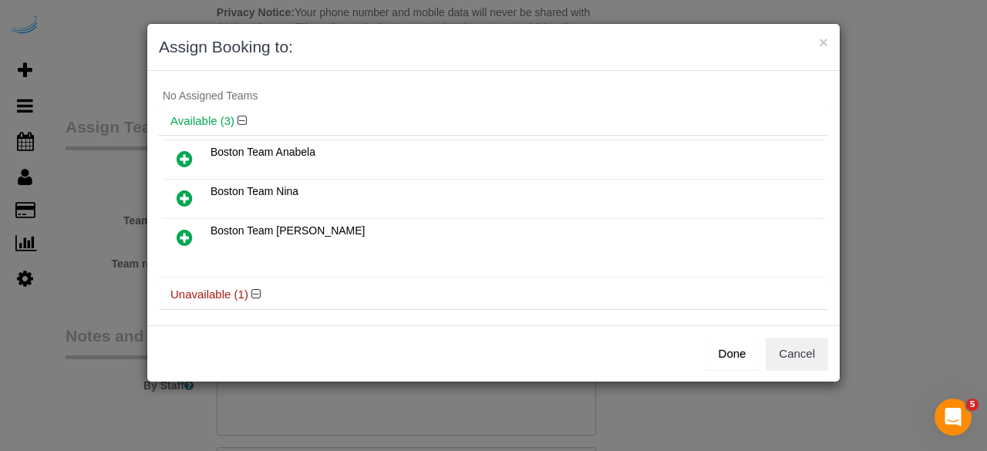
scroll to position [27, 0]
click at [184, 163] on icon at bounding box center [185, 159] width 16 height 19
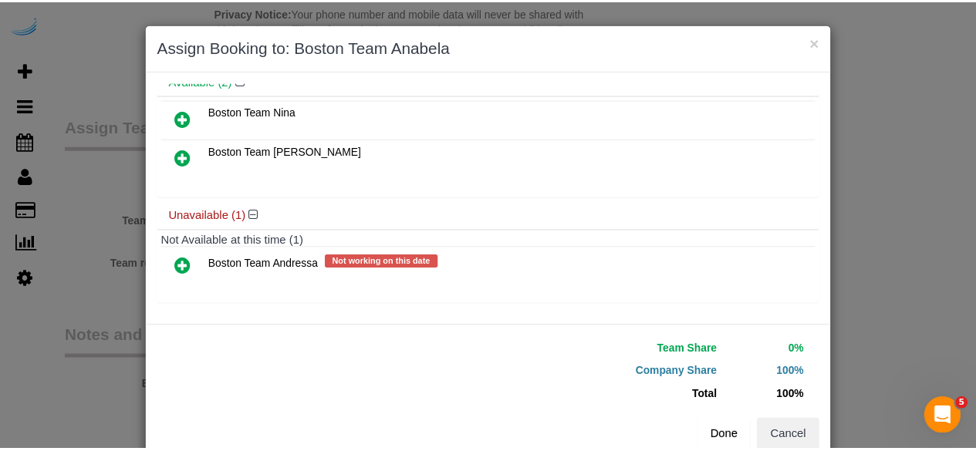
scroll to position [35, 0]
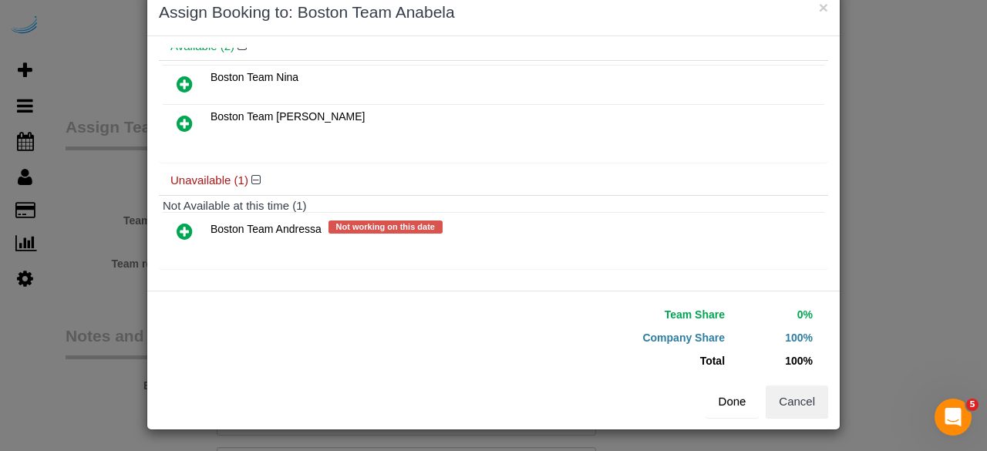
click at [734, 405] on button "Done" at bounding box center [733, 402] width 54 height 32
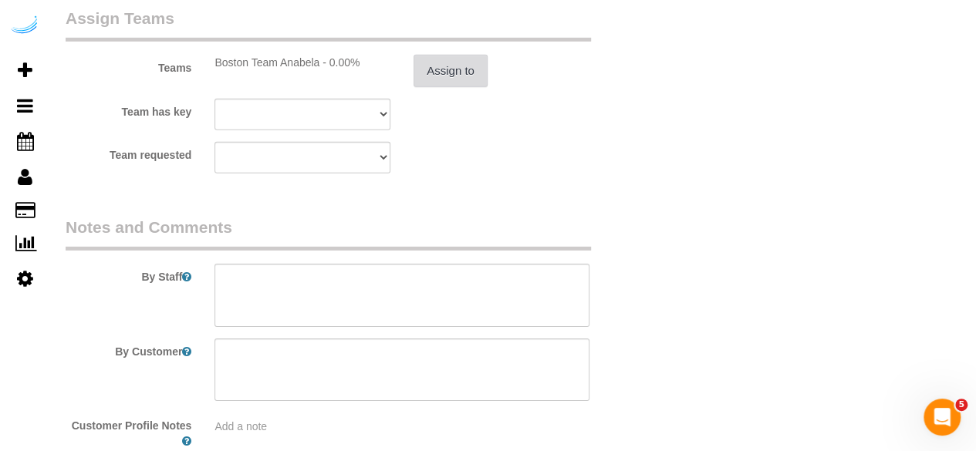
scroll to position [2353, 0]
click at [420, 272] on textarea at bounding box center [401, 294] width 375 height 63
paste textarea "Permanent Notes:No notes from this customer.Today's Notes:No notes from this se…"
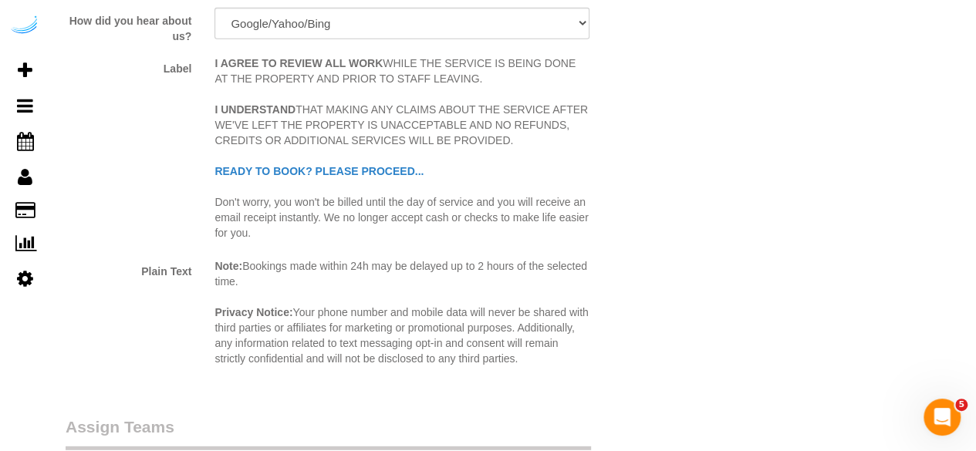
scroll to position [1943, 0]
type textarea "Recurrency: One time service Permanent Notes:No notes from this customer.Today'…"
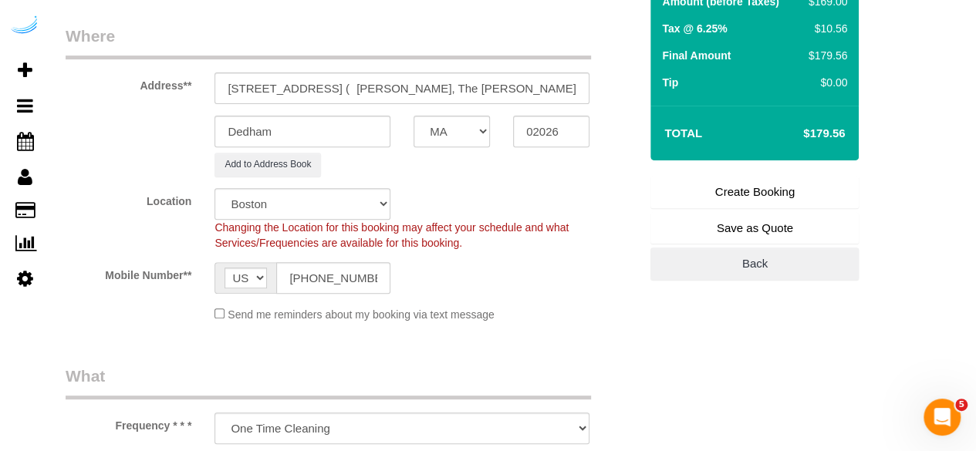
scroll to position [225, 0]
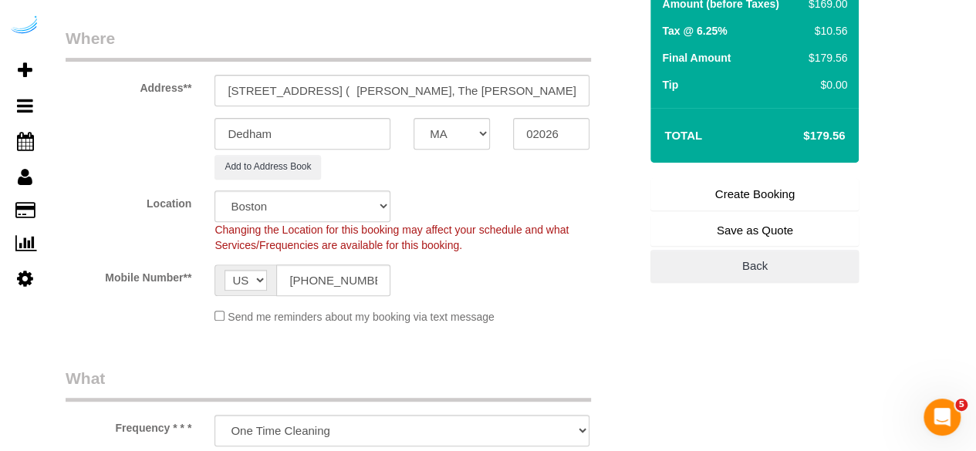
click at [787, 190] on link "Create Booking" at bounding box center [754, 194] width 208 height 32
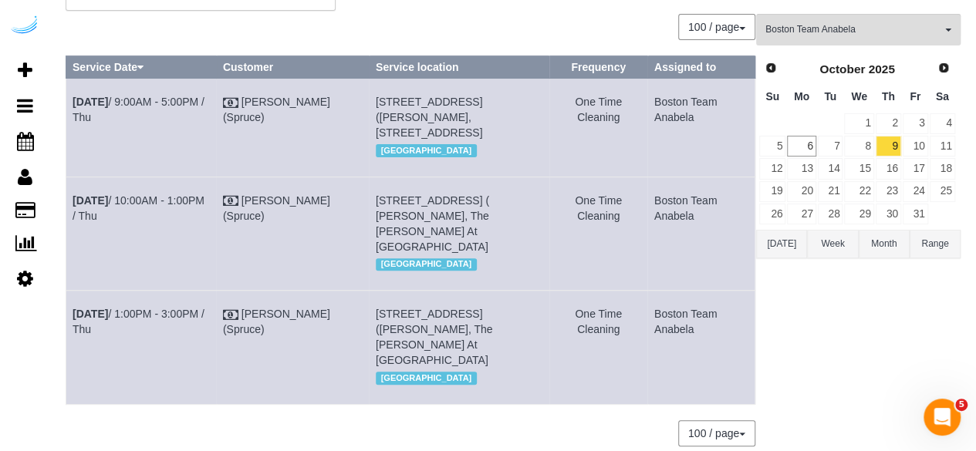
scroll to position [110, 0]
copy tr "Oct 9th / 10:00AM - 1:00PM / Thu Brandie Louck (Spruce) 250 Station Cir, Unit 1…"
drag, startPoint x: 700, startPoint y: 237, endPoint x: 67, endPoint y: 201, distance: 634.1
click at [67, 201] on tr "Oct 9th / 10:00AM - 1:00PM / Thu Brandie Louck (Spruce) 250 Station Cir, Unit 1…" at bounding box center [410, 232] width 689 height 113
click at [915, 140] on link "10" at bounding box center [914, 145] width 25 height 21
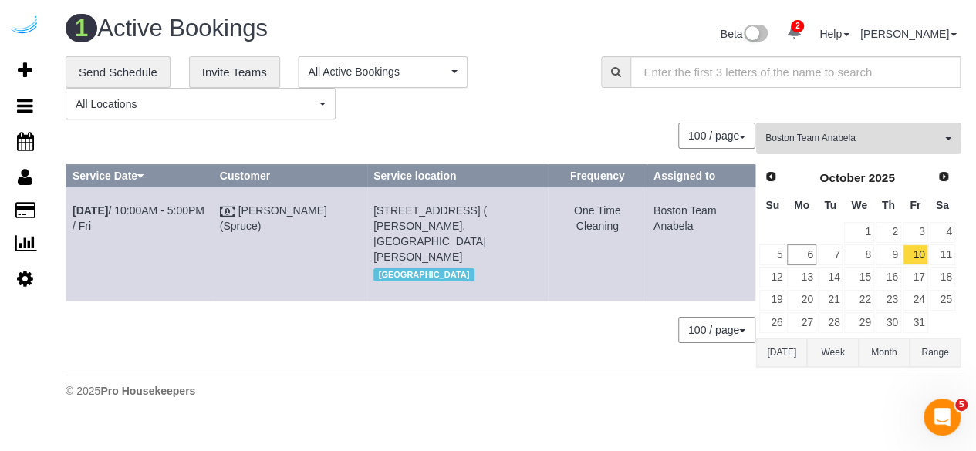
scroll to position [0, 0]
click at [811, 136] on span "Boston Team Anabela" at bounding box center [865, 138] width 176 height 13
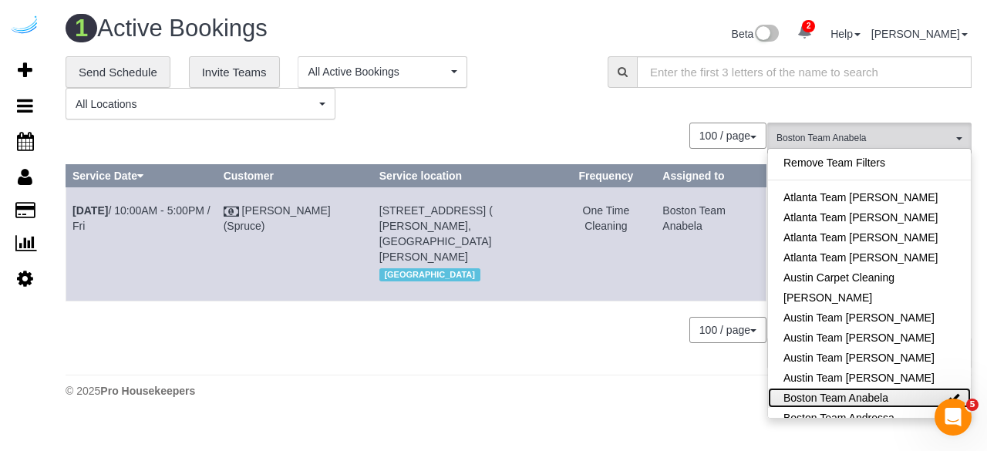
click at [841, 400] on link "Boston Team Anabela" at bounding box center [869, 398] width 203 height 20
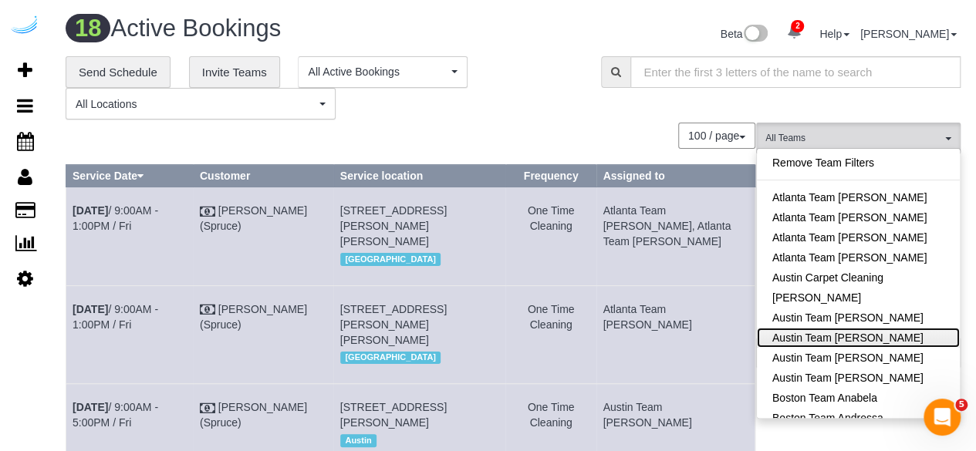
click at [878, 337] on link "Austin Team [PERSON_NAME]" at bounding box center [857, 338] width 203 height 20
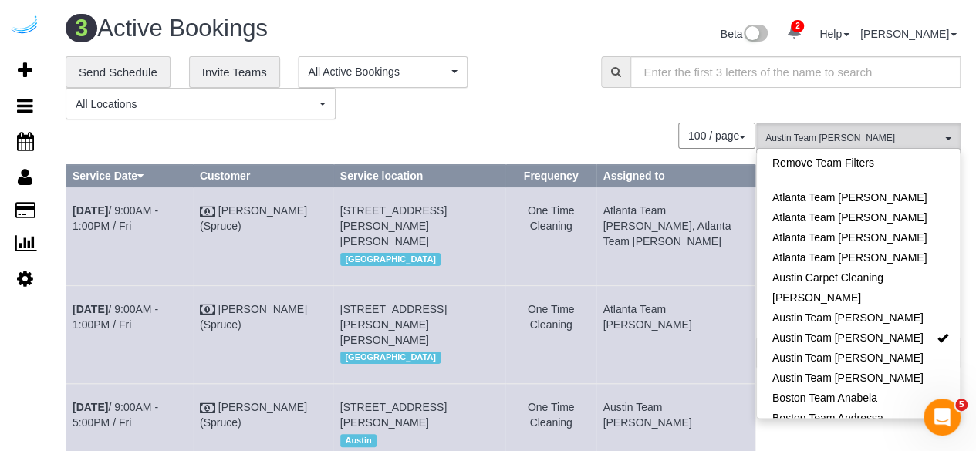
click at [592, 75] on div at bounding box center [780, 72] width 382 height 32
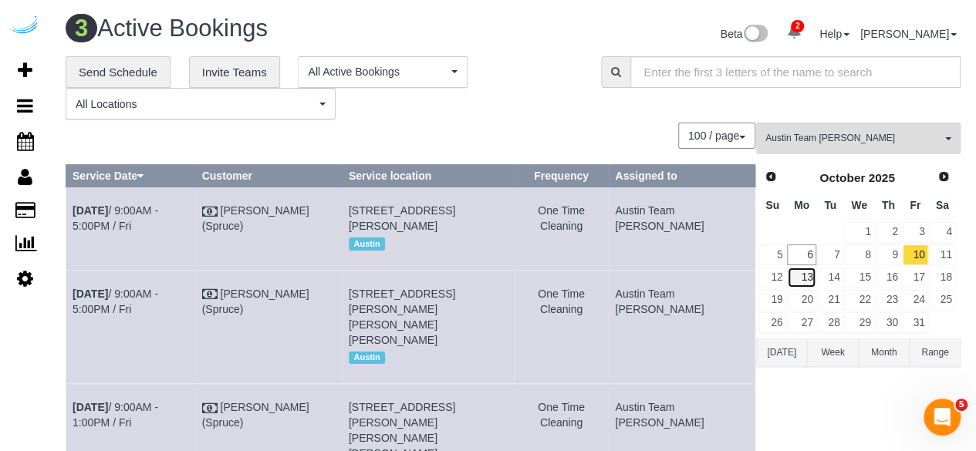
click at [805, 267] on link "13" at bounding box center [801, 277] width 29 height 21
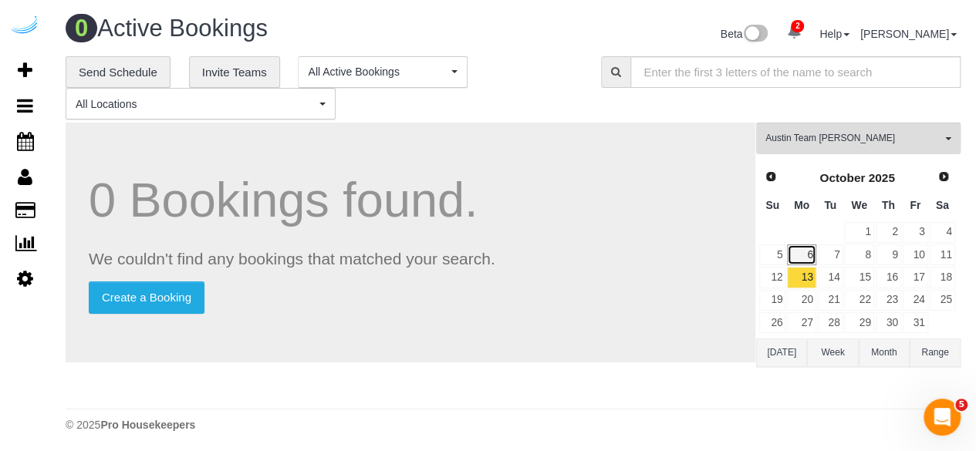
click at [805, 254] on link "6" at bounding box center [801, 254] width 29 height 21
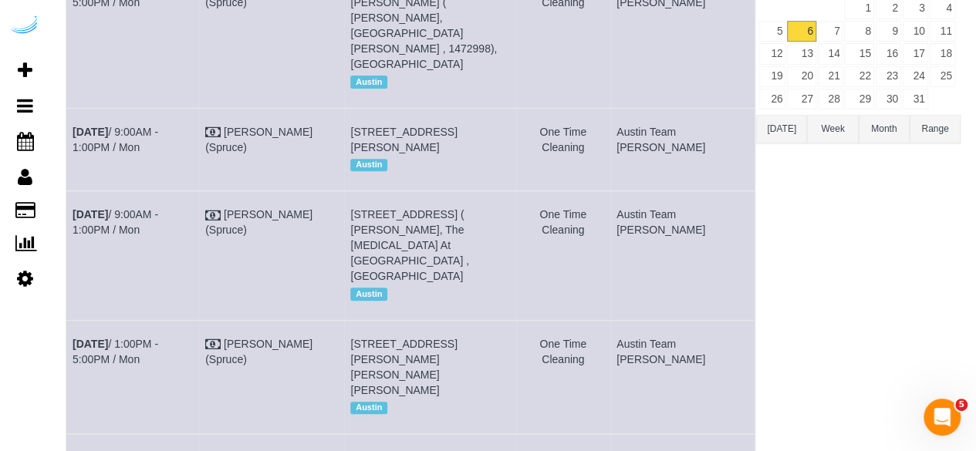
scroll to position [76, 0]
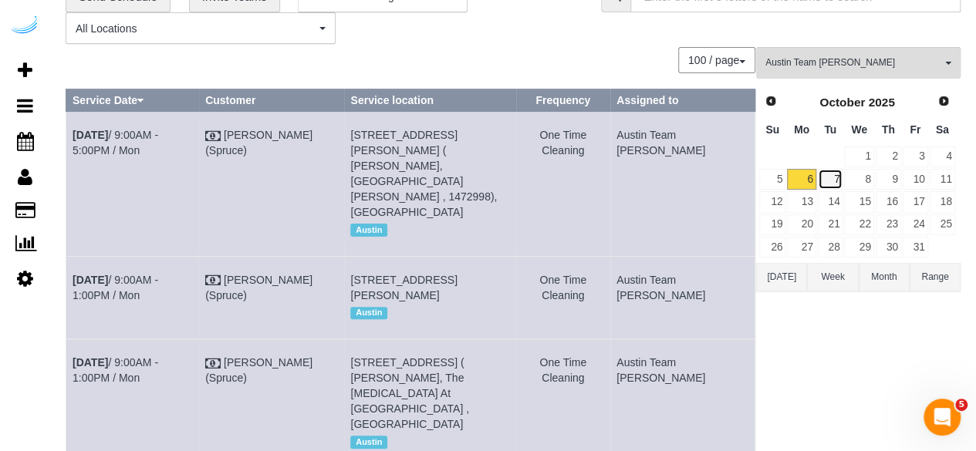
click at [834, 181] on link "7" at bounding box center [829, 179] width 25 height 21
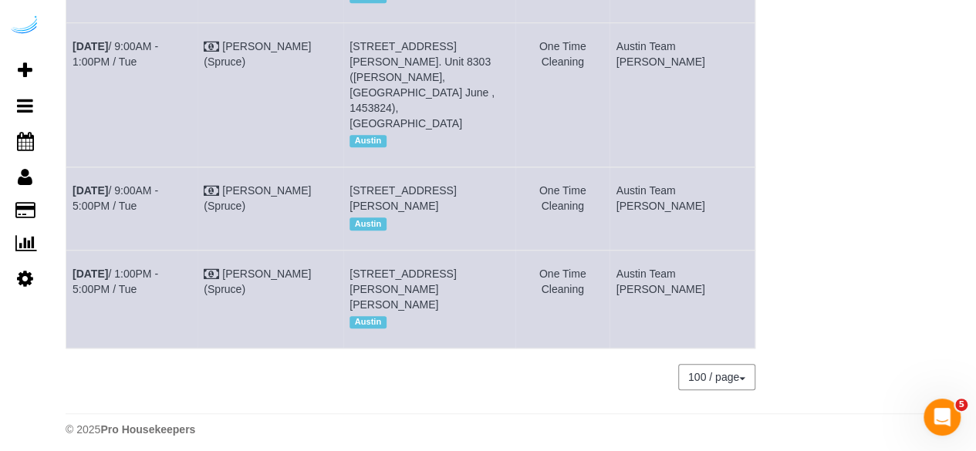
scroll to position [467, 0]
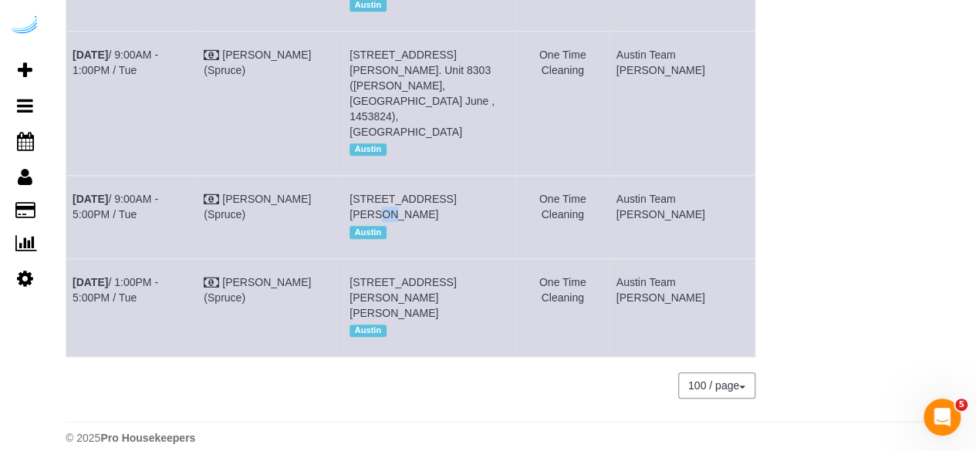
drag, startPoint x: 484, startPoint y: 183, endPoint x: 470, endPoint y: 180, distance: 13.5
click at [456, 193] on span "201 Lavaca St, Unit 220 ( Nathaniel Tessmer, Amli Downtown , 1450678), Austin, …" at bounding box center [402, 207] width 106 height 28
drag, startPoint x: 489, startPoint y: 182, endPoint x: 472, endPoint y: 183, distance: 17.0
click at [456, 193] on span "201 Lavaca St, Unit 220 ( Nathaniel Tessmer, Amli Downtown , 1450678), Austin, …" at bounding box center [402, 207] width 106 height 28
copy span "220"
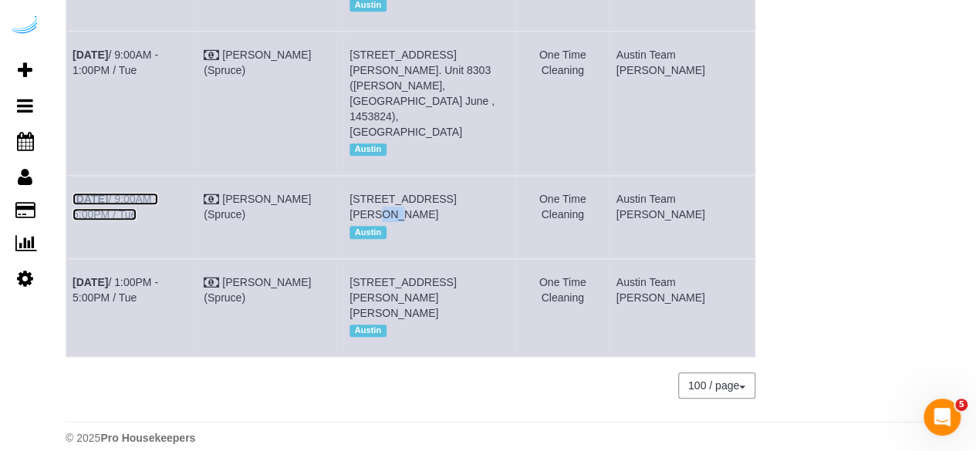
click at [157, 193] on link "Oct 7th / 9:00AM - 5:00PM / Tue" at bounding box center [115, 207] width 86 height 28
drag, startPoint x: 890, startPoint y: 24, endPoint x: 892, endPoint y: 62, distance: 38.6
click at [890, 24] on div "Austin Team Isabel All Teams Remove Team Filters Atlanta Team Andrea Atlanta Te…" at bounding box center [858, 35] width 204 height 758
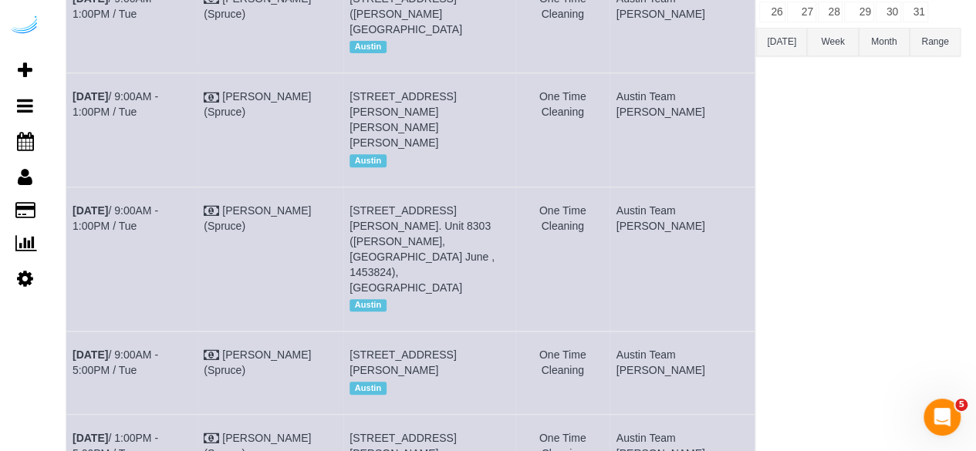
scroll to position [308, 0]
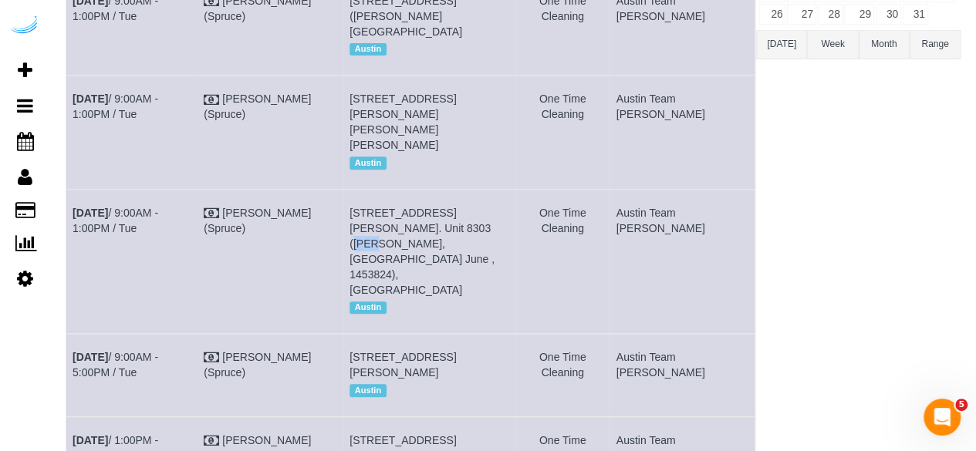
drag, startPoint x: 419, startPoint y: 243, endPoint x: 395, endPoint y: 248, distance: 24.3
click at [395, 248] on span "5321 Barton Creek Blvd, Building 8. Unit 8303 (Katherine Seedenburg, The Saint …" at bounding box center [421, 251] width 145 height 89
copy span "8303"
click at [148, 226] on link "[DATE] 9:00AM - 1:00PM / Tue" at bounding box center [115, 221] width 86 height 28
drag, startPoint x: 710, startPoint y: 255, endPoint x: 700, endPoint y: 253, distance: 10.3
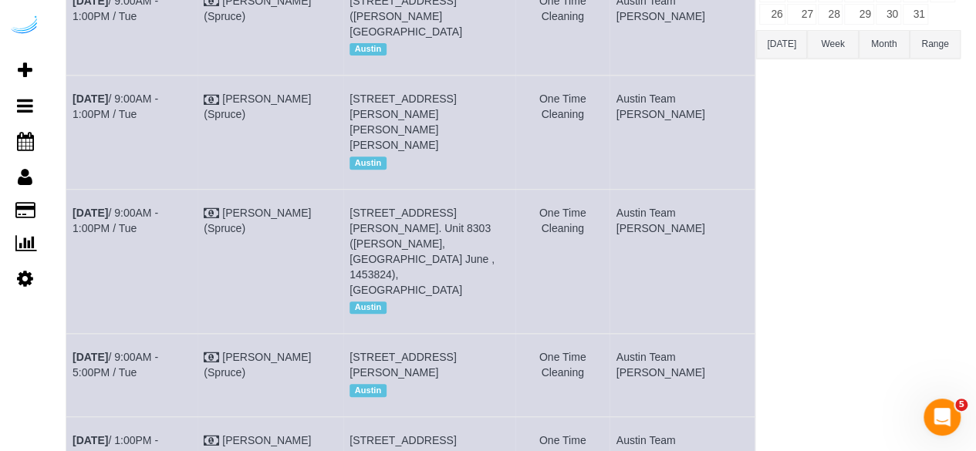
click at [700, 253] on td "Austin Team [PERSON_NAME]" at bounding box center [681, 261] width 145 height 144
drag, startPoint x: 698, startPoint y: 251, endPoint x: 70, endPoint y: 224, distance: 628.3
click at [70, 224] on tr "Oct 7th / 9:00AM - 1:00PM / Tue Brandie Louck (Spruce) 5321 Barton Creek Blvd, …" at bounding box center [410, 261] width 689 height 144
copy tr "Oct 7th / 9:00AM - 1:00PM / Tue Brandie Louck (Spruce) 5321 Barton Creek Blvd, …"
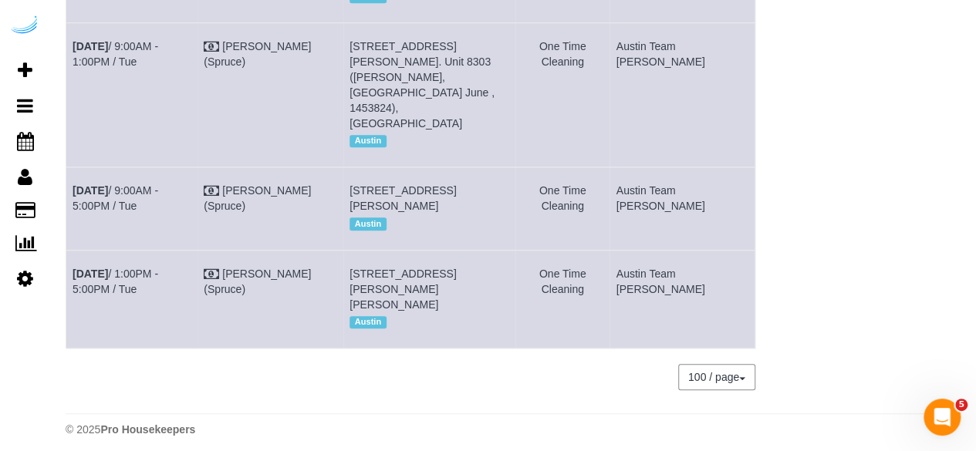
scroll to position [498, 0]
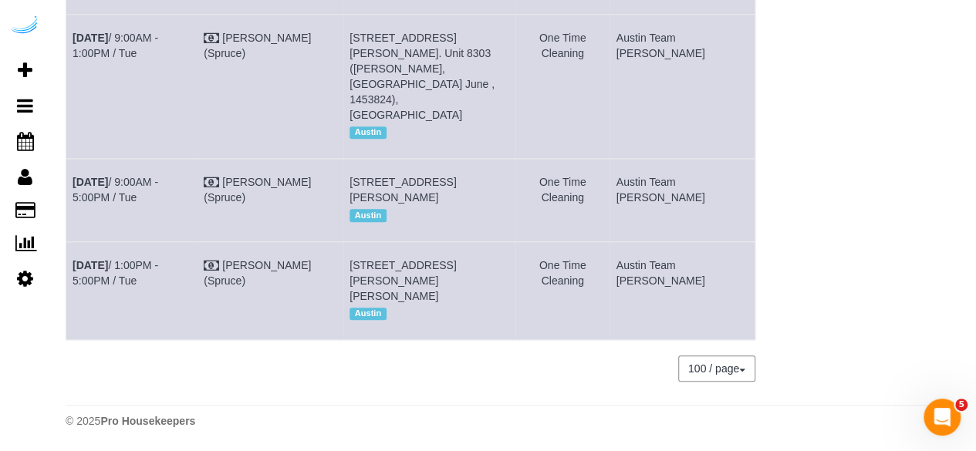
drag, startPoint x: 699, startPoint y: 187, endPoint x: 66, endPoint y: 138, distance: 635.0
click at [66, 159] on tr "Oct 7th / 9:00AM - 5:00PM / Tue Brandie Louck (Spruce) 201 Lavaca St, Unit 220 …" at bounding box center [410, 200] width 689 height 83
copy tr "Oct 7th / 9:00AM - 5:00PM / Tue Brandie Louck (Spruce) 201 Lavaca St, Unit 220 …"
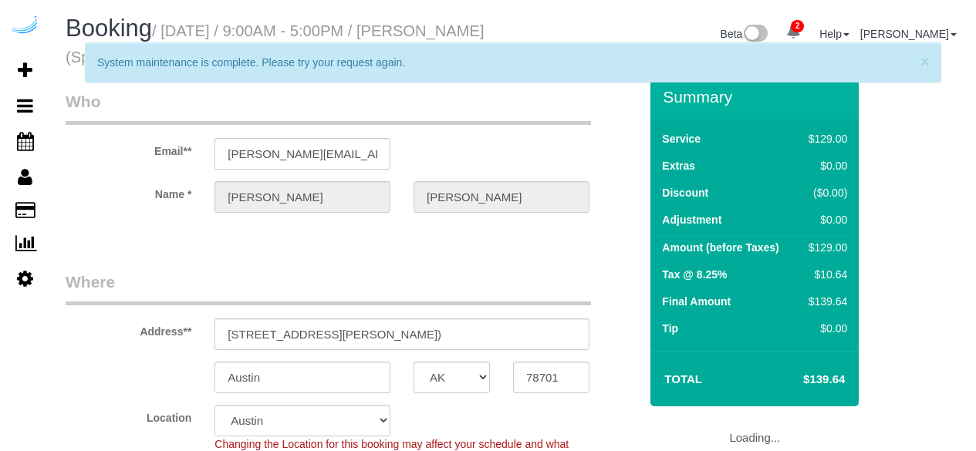
select select "[GEOGRAPHIC_DATA]"
select select "282"
select select "number:9"
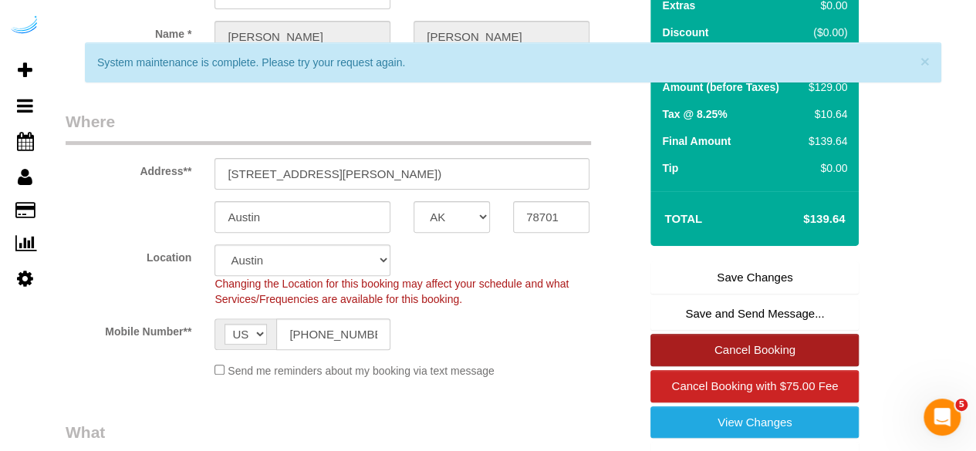
scroll to position [180, 0]
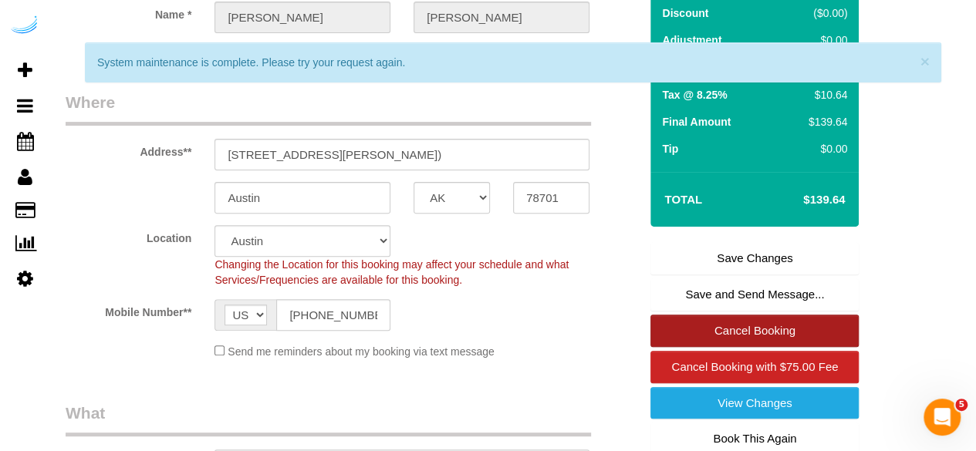
click at [758, 319] on link "Cancel Booking" at bounding box center [754, 331] width 208 height 32
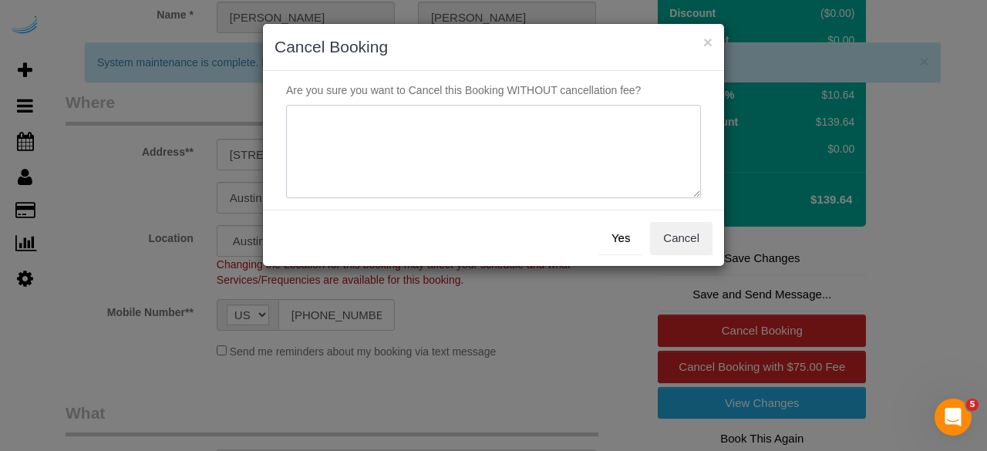
click at [443, 132] on textarea at bounding box center [493, 152] width 415 height 94
type textarea "Not on spruce."
click at [623, 239] on button "Yes" at bounding box center [620, 238] width 45 height 32
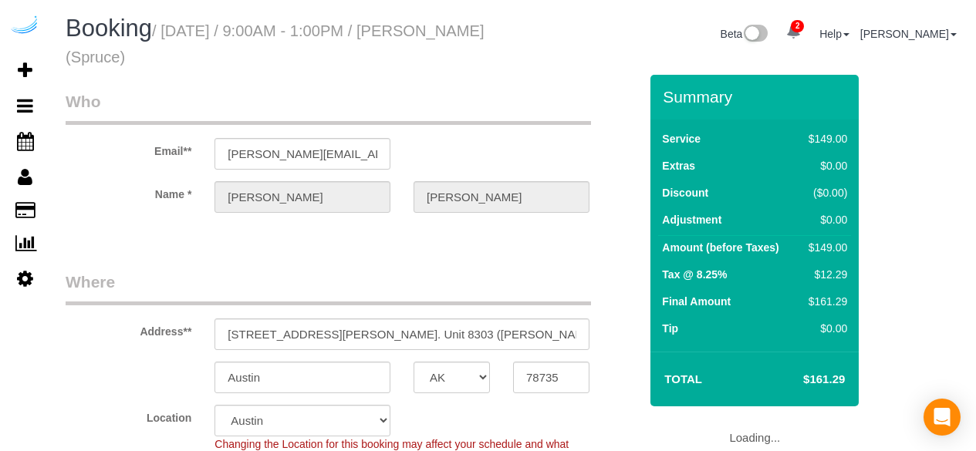
select select "[GEOGRAPHIC_DATA]"
select select "282"
select select "number:9"
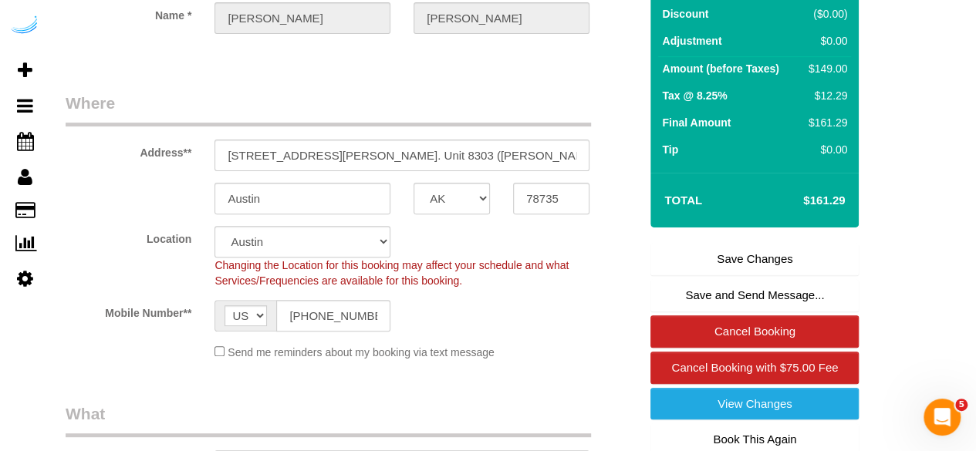
scroll to position [183, 0]
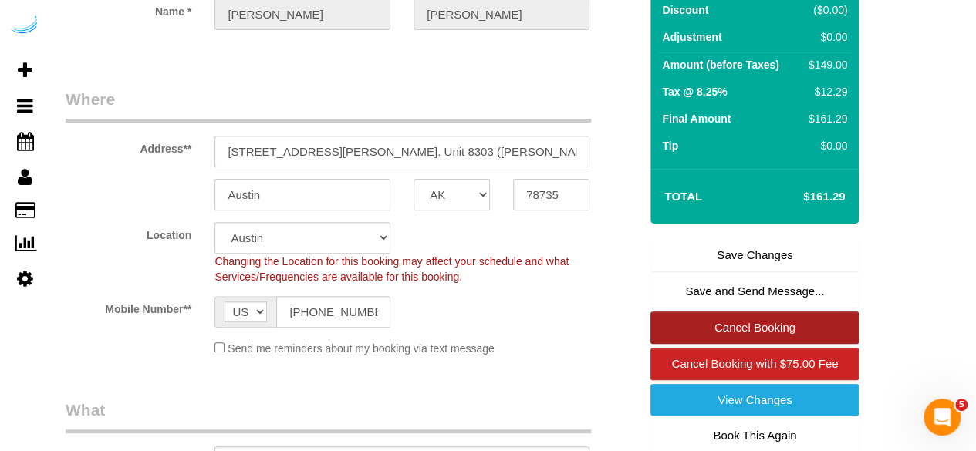
click at [746, 318] on link "Cancel Booking" at bounding box center [754, 328] width 208 height 32
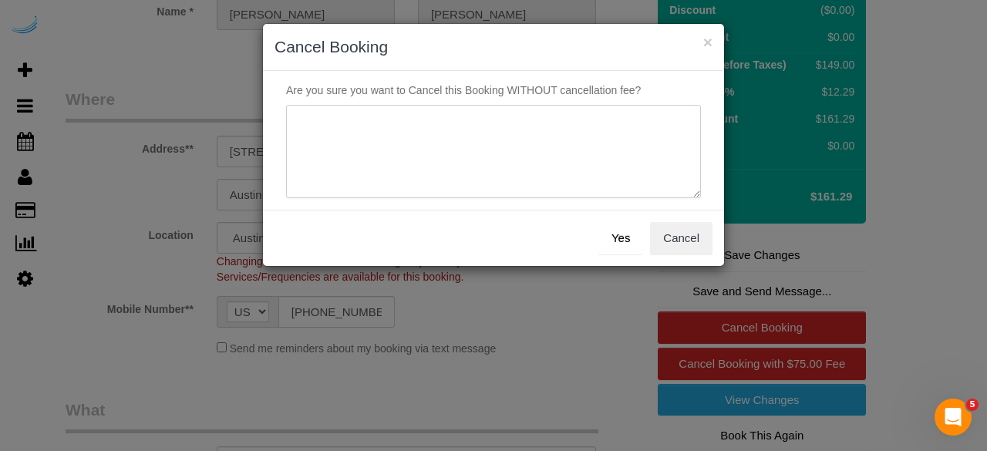
click at [549, 126] on textarea at bounding box center [493, 152] width 415 height 94
paste textarea "Not on spruce."
type textarea "Not on spruce."
click at [631, 239] on button "Yes" at bounding box center [620, 238] width 45 height 32
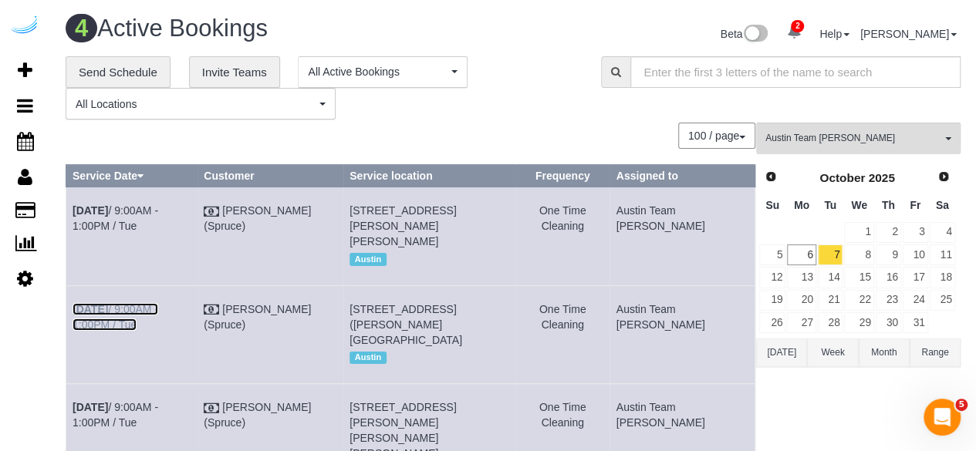
click at [158, 323] on link "[DATE] 9:00AM - 1:00PM / Tue" at bounding box center [115, 317] width 86 height 28
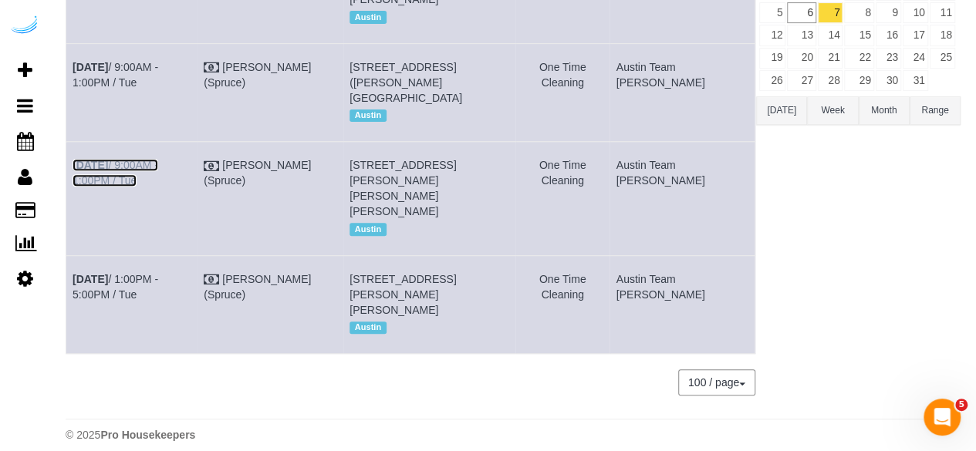
click at [158, 187] on link "[DATE] 9:00AM - 1:00PM / Tue" at bounding box center [115, 173] width 86 height 28
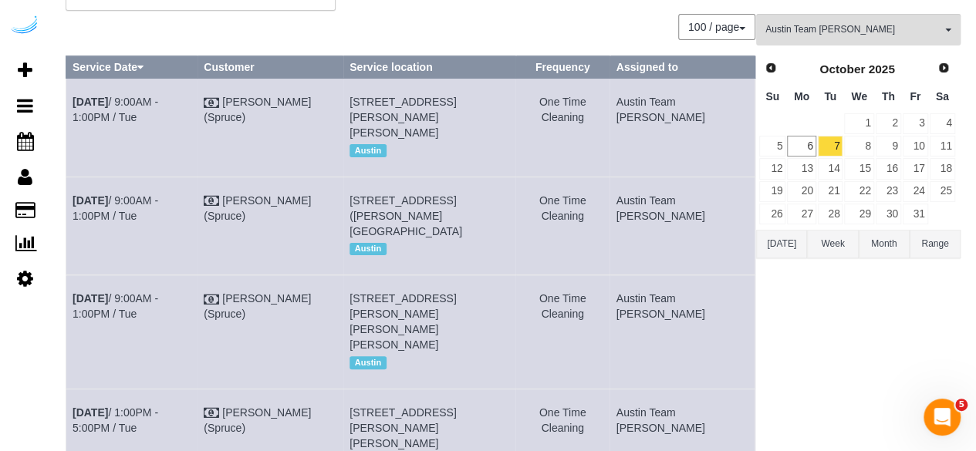
scroll to position [108, 0]
click at [158, 97] on link "[DATE] 9:00AM - 1:00PM / Tue" at bounding box center [115, 110] width 86 height 28
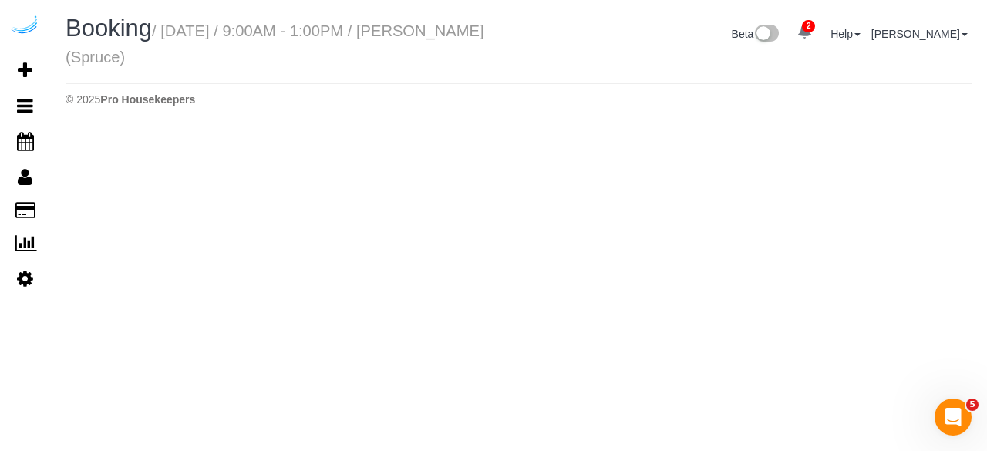
select select "[GEOGRAPHIC_DATA]"
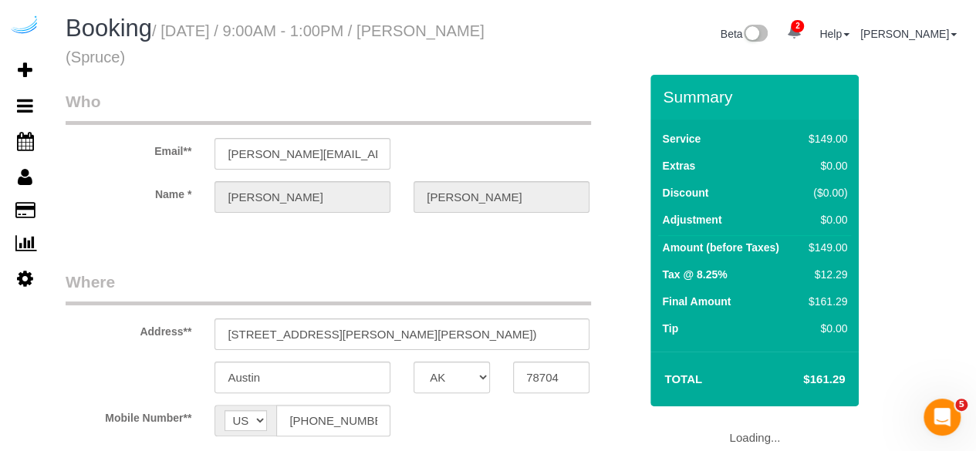
select select "object:1627"
select select "282"
select select "number:9"
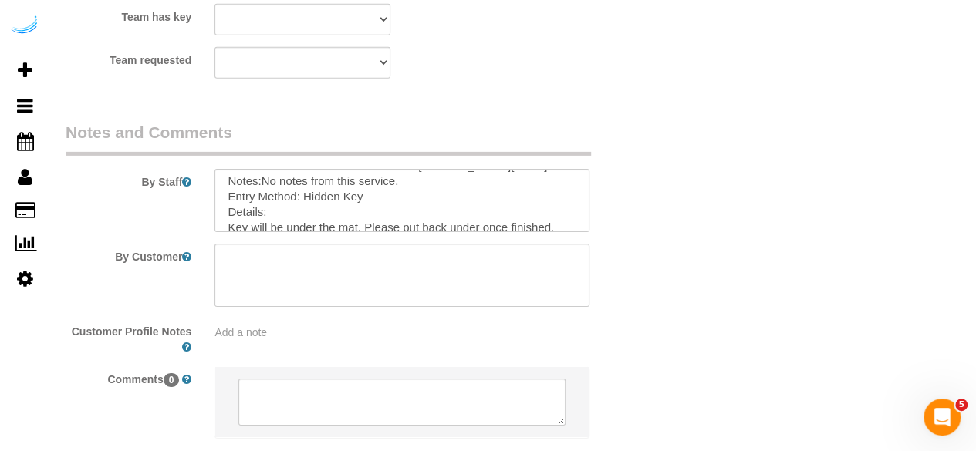
scroll to position [35, 0]
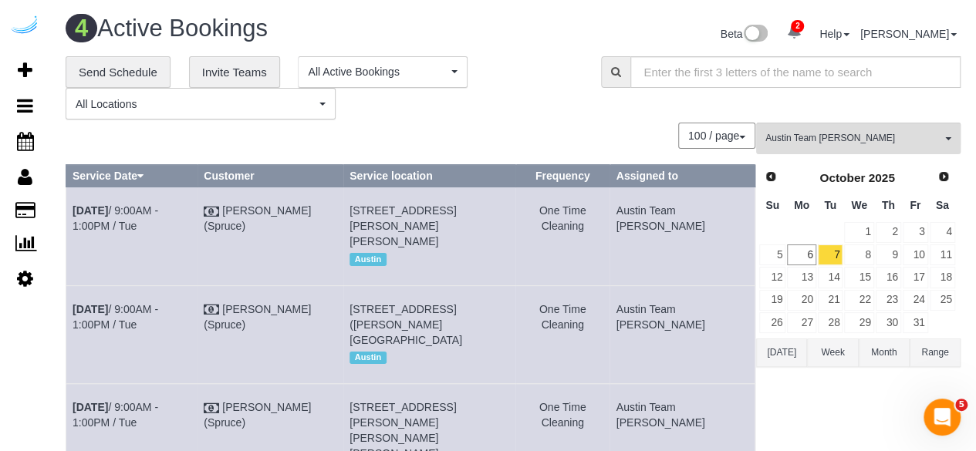
scroll to position [285, 0]
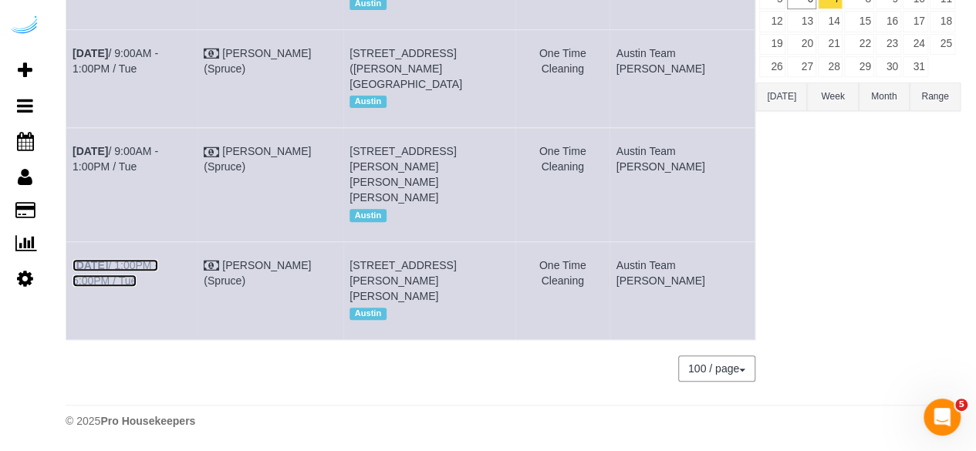
click at [150, 259] on link "[DATE] 1:00PM - 5:00PM / Tue" at bounding box center [115, 273] width 86 height 28
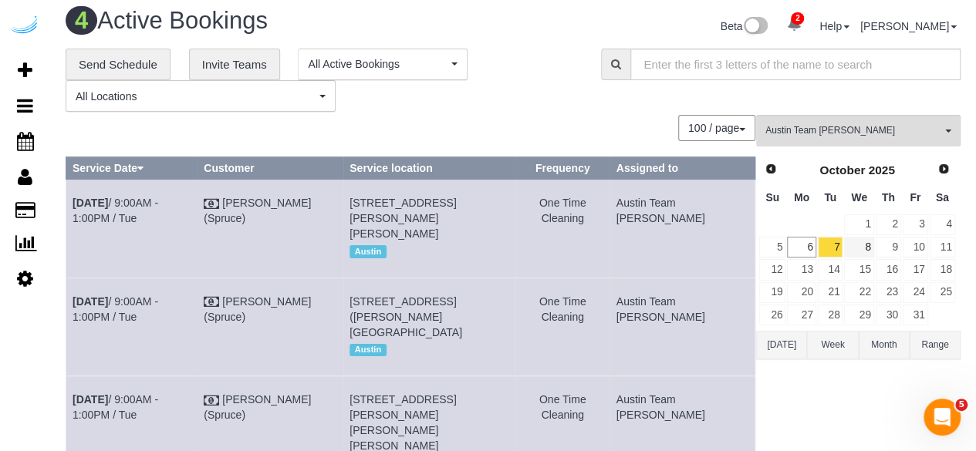
scroll to position [0, 0]
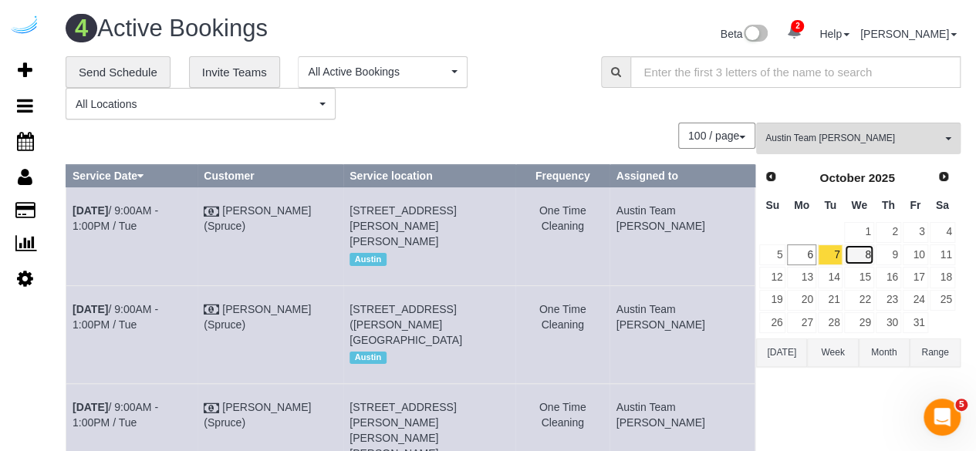
click at [862, 249] on link "8" at bounding box center [858, 254] width 29 height 21
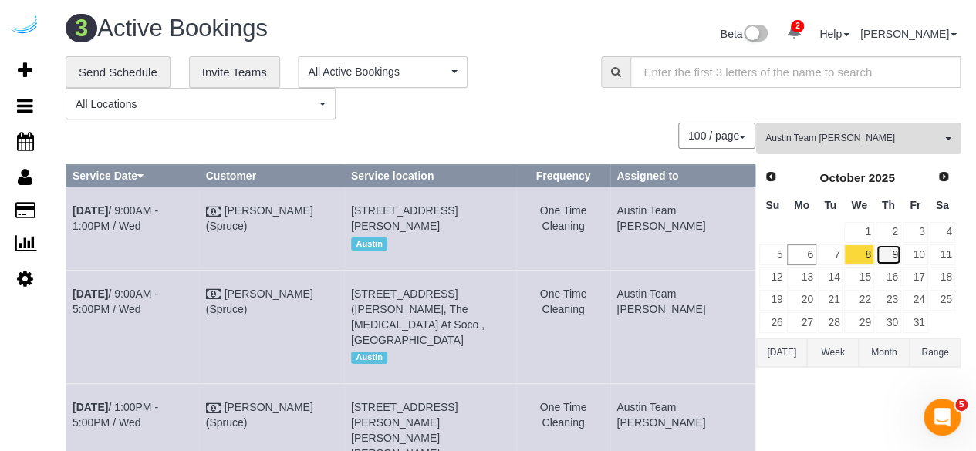
click at [893, 248] on link "9" at bounding box center [887, 254] width 25 height 21
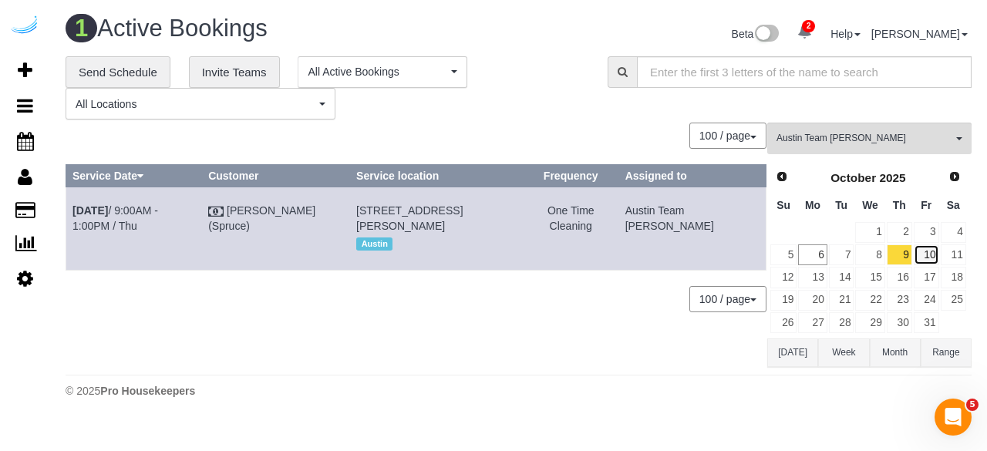
click at [933, 247] on link "10" at bounding box center [926, 254] width 25 height 21
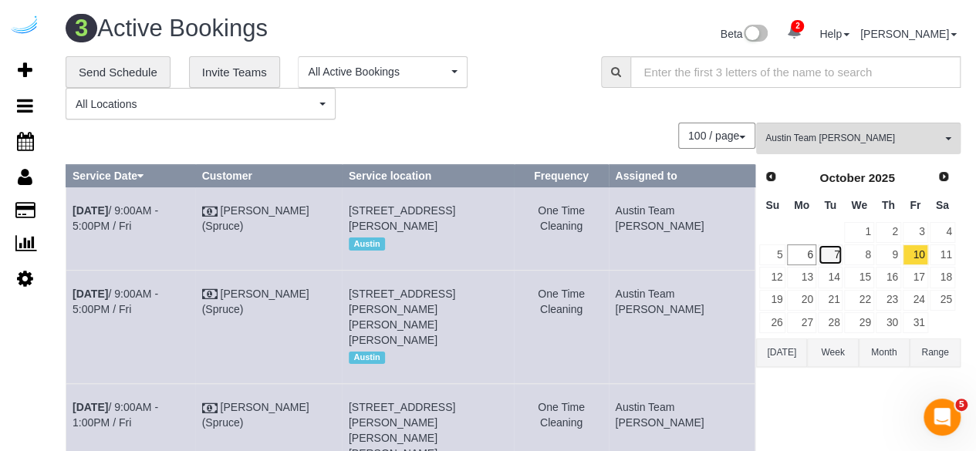
click at [836, 254] on link "7" at bounding box center [829, 254] width 25 height 21
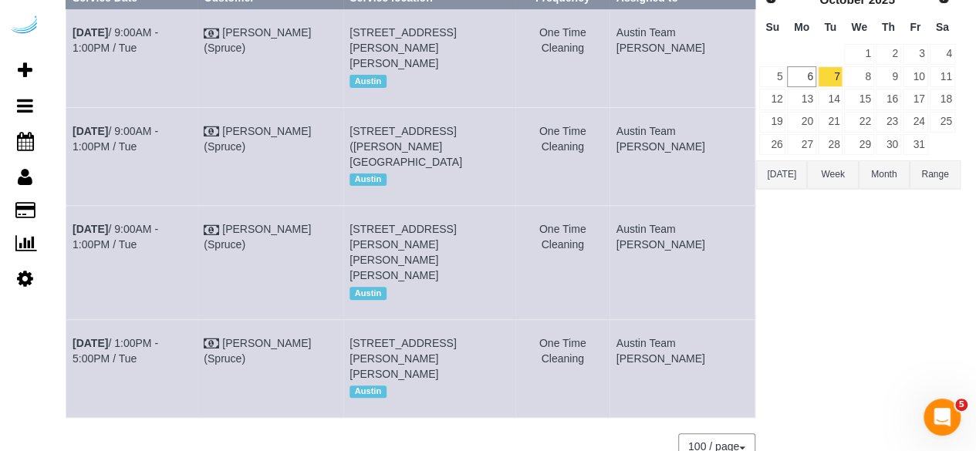
scroll to position [179, 0]
drag, startPoint x: 695, startPoint y: 395, endPoint x: 72, endPoint y: 28, distance: 722.5
click at [72, 28] on tbody "[DATE] 9:00AM - 1:00PM / Tue [PERSON_NAME] (Spruce) [STREET_ADDRESS][PERSON_NAM…" at bounding box center [410, 212] width 689 height 409
copy tbody "[DATE] 9:00AM - 1:00PM / [GEOGRAPHIC_DATA][PERSON_NAME] (Spruce) [STREET_ADDRES…"
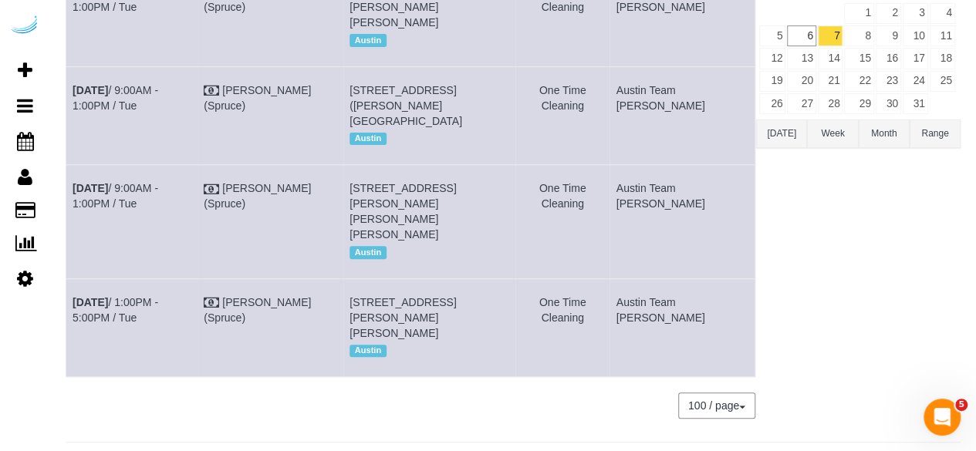
scroll to position [0, 0]
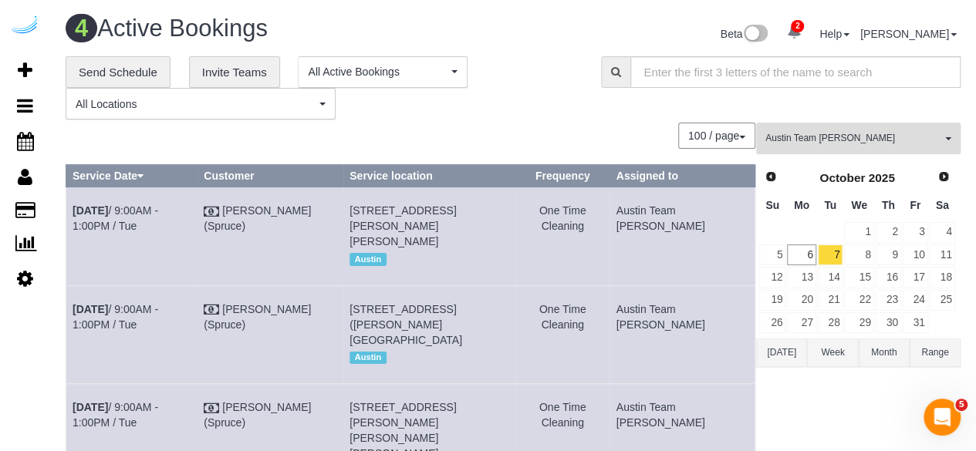
click at [888, 144] on span "Austin Team [PERSON_NAME]" at bounding box center [853, 138] width 176 height 13
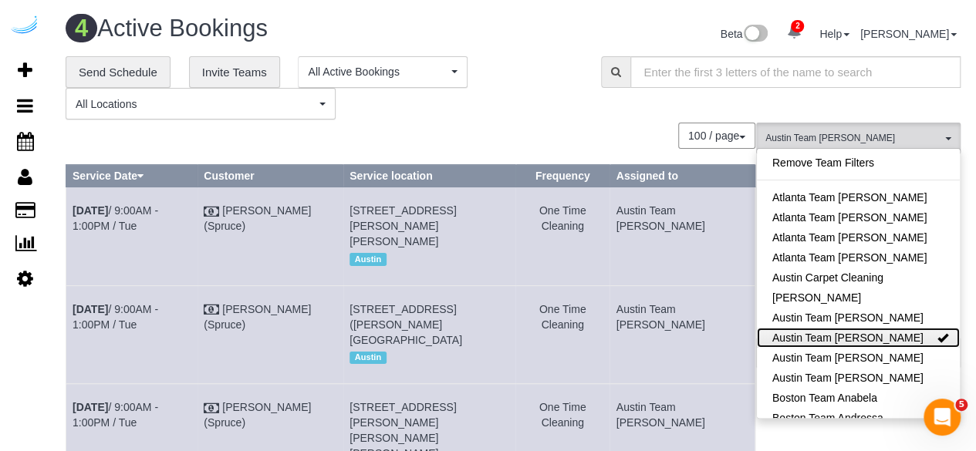
click at [881, 331] on link "Austin Team [PERSON_NAME]" at bounding box center [857, 338] width 203 height 20
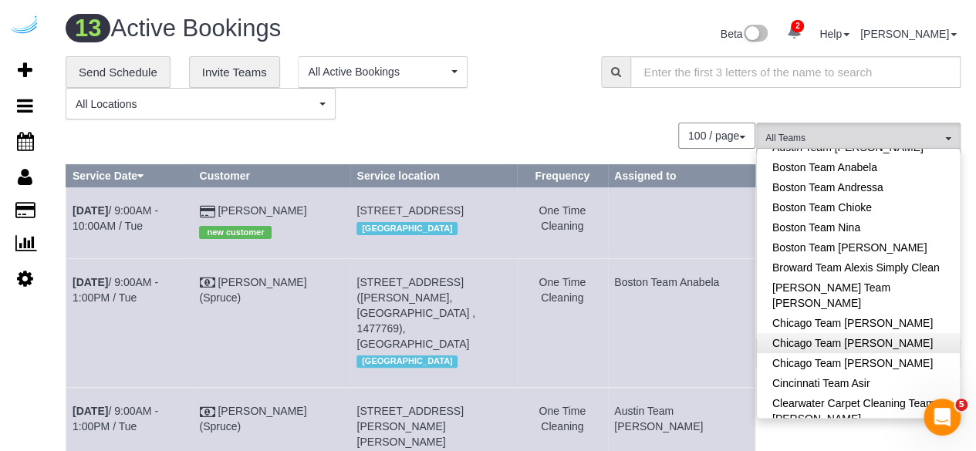
scroll to position [231, 0]
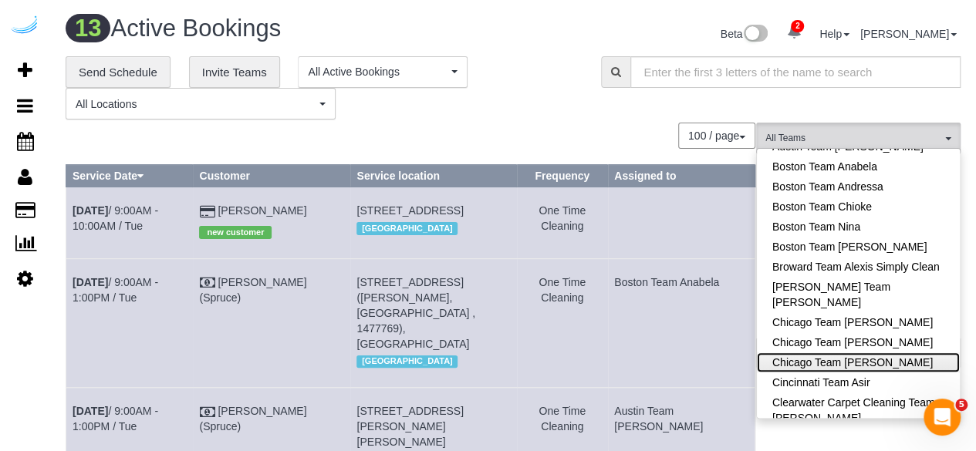
click at [872, 363] on link "Chicago Team [PERSON_NAME]" at bounding box center [857, 362] width 203 height 20
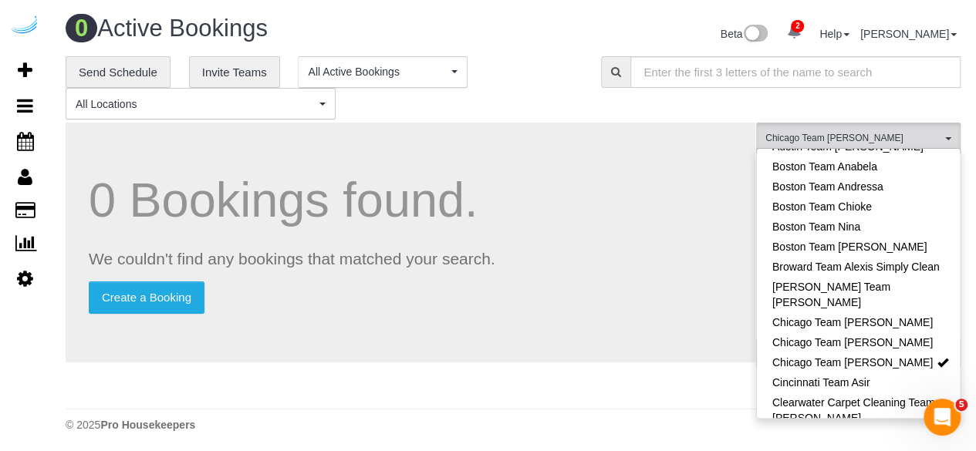
click at [559, 100] on div "**********" at bounding box center [322, 88] width 512 height 64
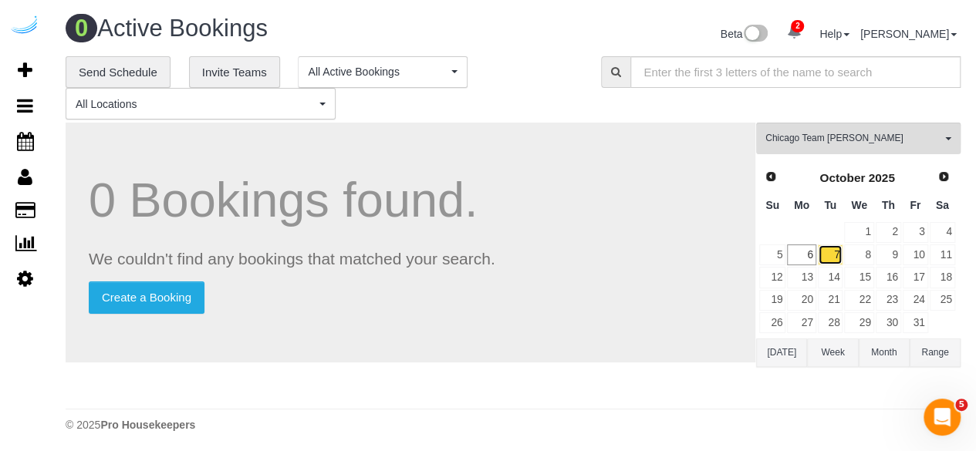
click at [817, 255] on link "7" at bounding box center [829, 254] width 25 height 21
click at [798, 254] on link "6" at bounding box center [801, 254] width 29 height 21
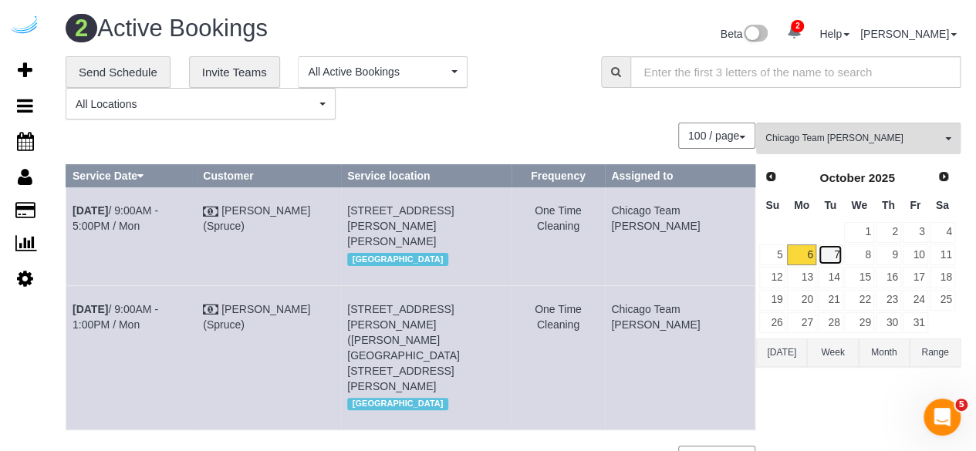
click at [830, 258] on link "7" at bounding box center [829, 254] width 25 height 21
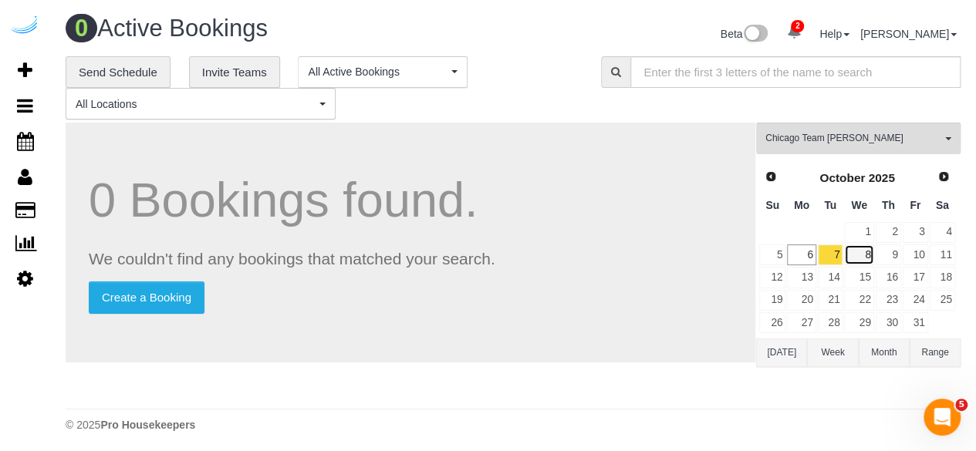
click at [862, 250] on link "8" at bounding box center [858, 254] width 29 height 21
click at [896, 261] on link "9" at bounding box center [887, 254] width 25 height 21
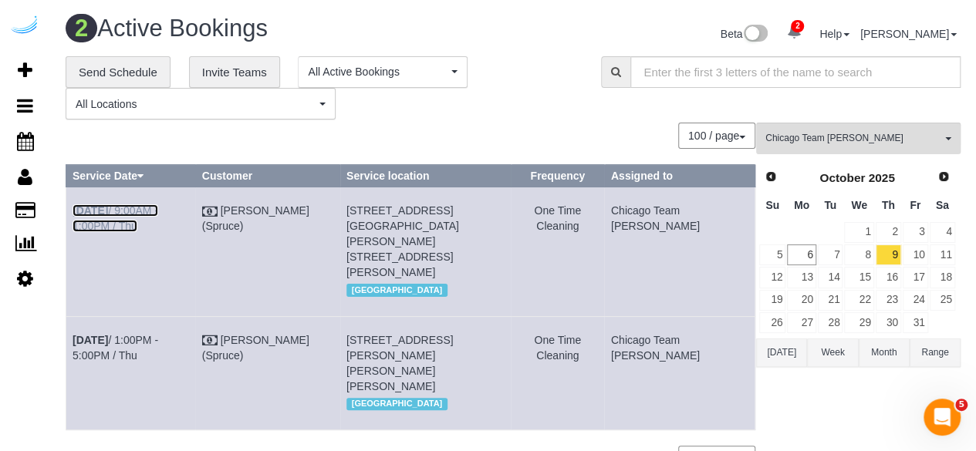
click at [151, 204] on link "Oct 9th / 9:00AM - 1:00PM / Thu" at bounding box center [115, 218] width 86 height 28
drag, startPoint x: 686, startPoint y: 234, endPoint x: 71, endPoint y: 214, distance: 614.9
click at [71, 214] on tr "Oct 9th / 9:00AM - 1:00PM / Thu Brandie Louck (Spruce) 900 N Kingsbury St, Unit…" at bounding box center [410, 251] width 689 height 129
copy tr "Oct 9th / 9:00AM - 1:00PM / Thu Brandie Louck (Spruce) 900 N Kingsbury St, Unit…"
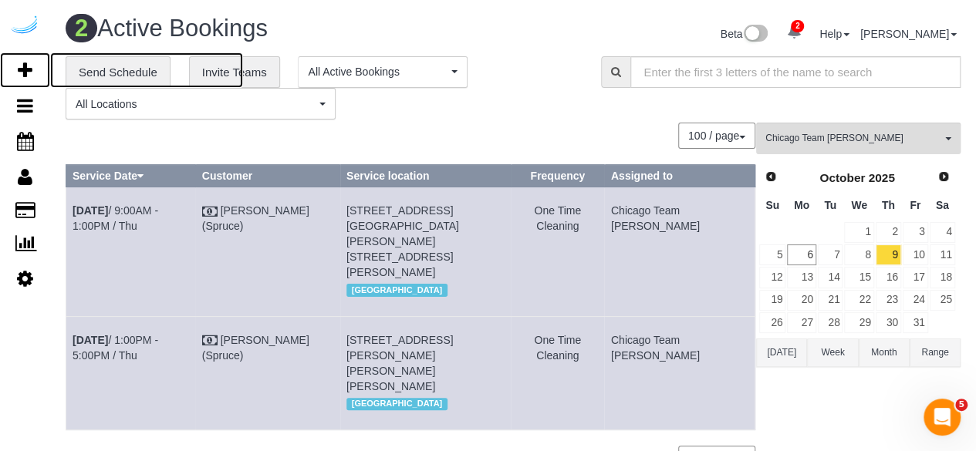
drag, startPoint x: 31, startPoint y: 72, endPoint x: 46, endPoint y: 47, distance: 29.1
click at [31, 72] on icon at bounding box center [25, 70] width 15 height 19
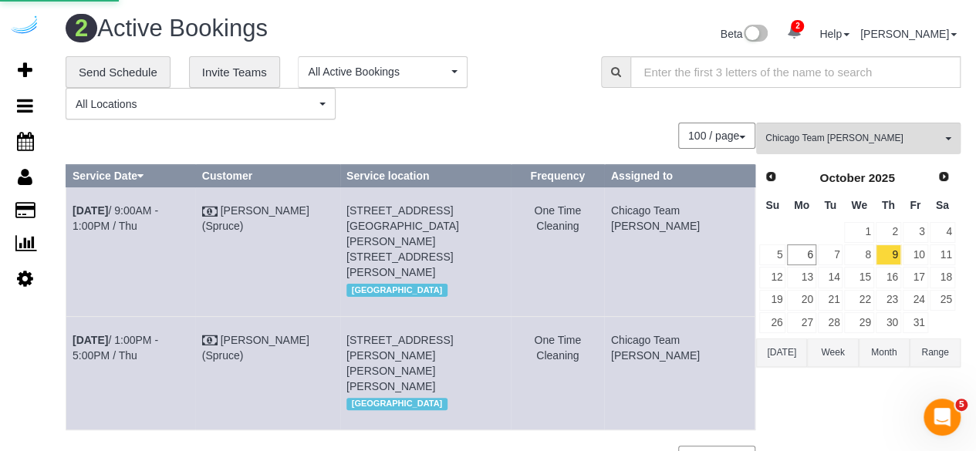
select select "number:9"
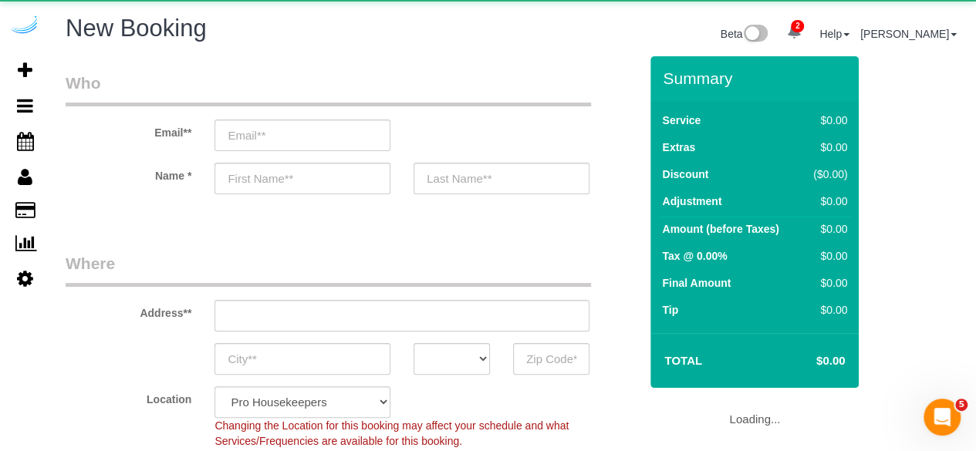
select select "4"
select select "object:3249"
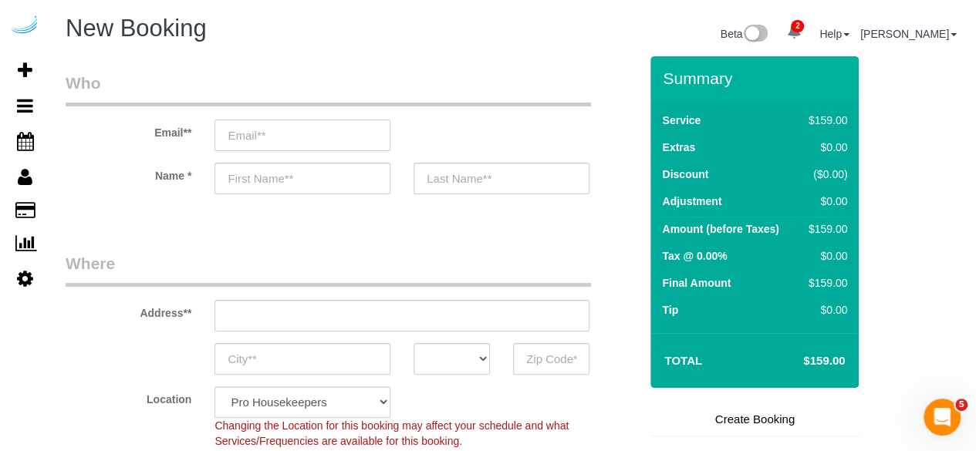
click at [364, 143] on input "email" at bounding box center [302, 136] width 176 height 32
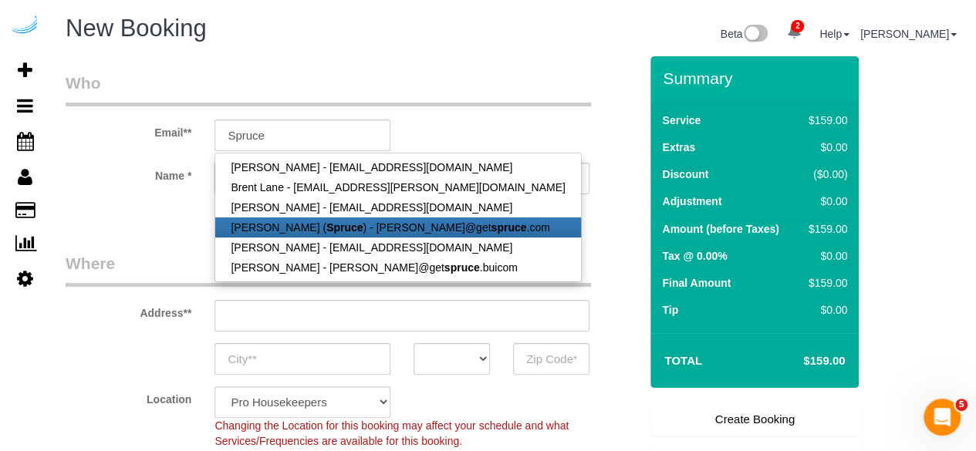
click at [338, 227] on strong "Spruce" at bounding box center [344, 227] width 36 height 12
type input "[PERSON_NAME][EMAIL_ADDRESS][DOMAIN_NAME]"
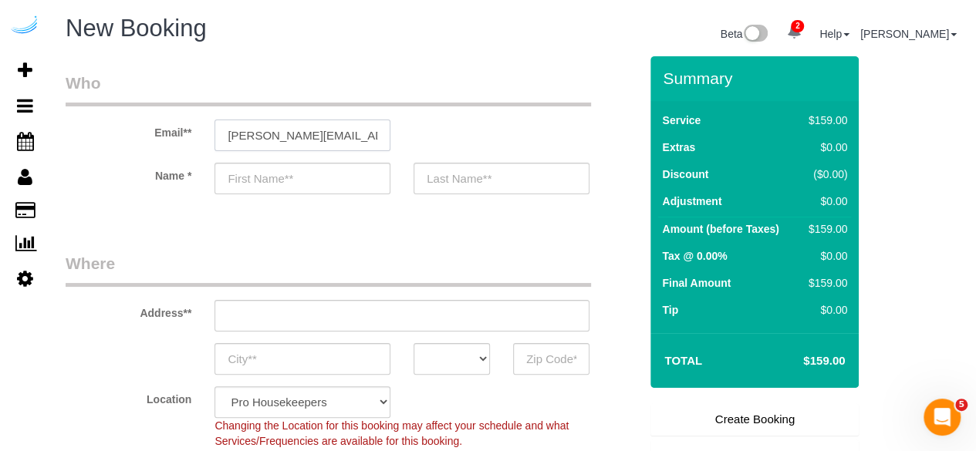
type input "[PERSON_NAME]"
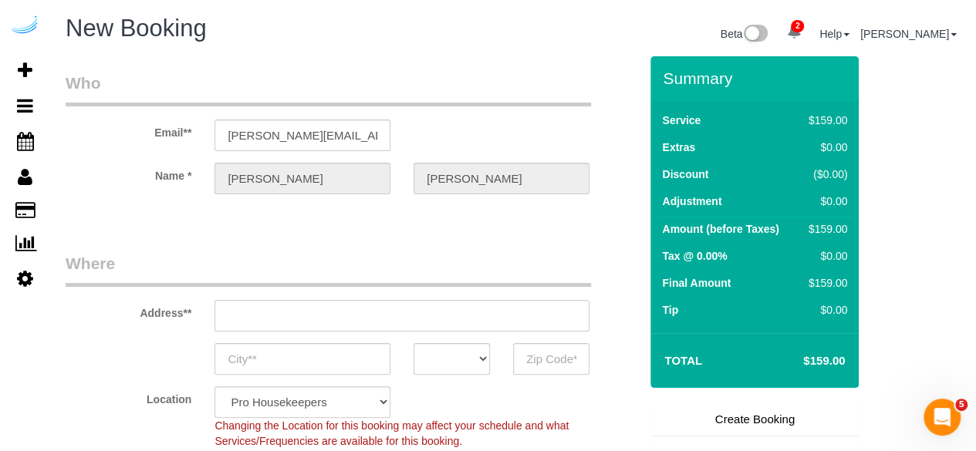
click at [375, 322] on input "text" at bounding box center [401, 316] width 375 height 32
type input "[STREET_ADDRESS][PERSON_NAME]"
type input "Austin"
select select "[GEOGRAPHIC_DATA]"
type input "78704"
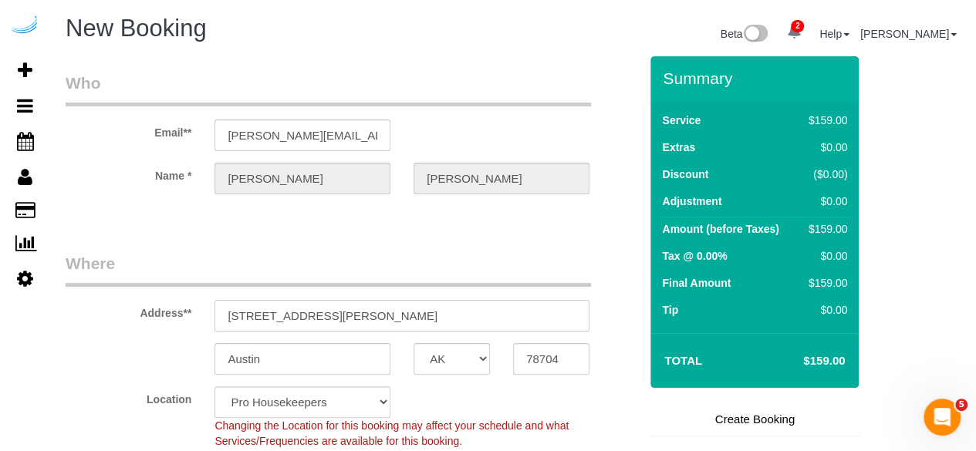
paste input "60 W Hubbard St, Chicago, IL 60654"
type input "360 W Hubbard St, Chicago, IL 60654"
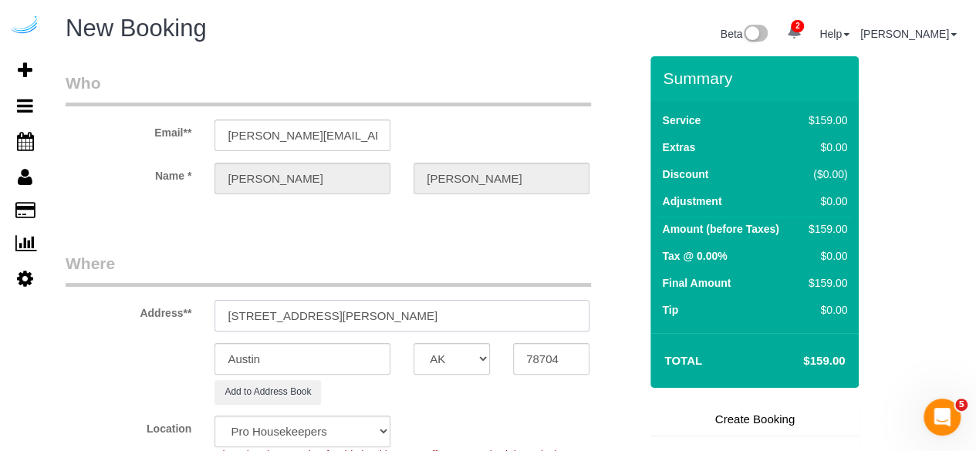
click at [375, 322] on input "360 W Hubbard St, Chicago, IL 60654" at bounding box center [401, 316] width 375 height 32
select select "9"
select select "object:3293"
drag, startPoint x: 392, startPoint y: 311, endPoint x: 506, endPoint y: 325, distance: 115.1
click at [506, 325] on input "360 W Hubbard St, Chicago, IL 60654" at bounding box center [401, 316] width 375 height 32
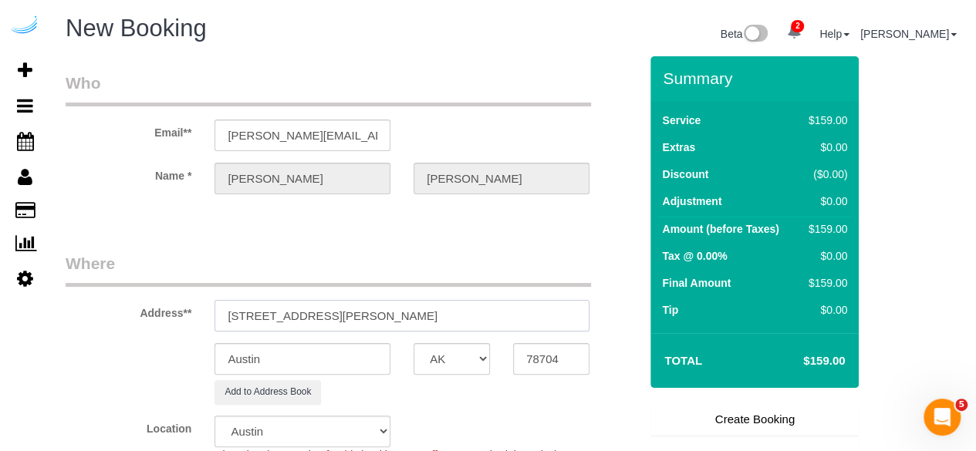
type input "360 W Hubbard St, Chicago, IL 60654"
click at [524, 355] on input "78704" at bounding box center [551, 359] width 76 height 32
paste input "6065"
type input "60654"
click at [437, 366] on select "AK AL AR AZ CA CO CT DC DE FL GA HI IA ID IL IN KS KY LA MA MD ME MI MN MO MS M…" at bounding box center [451, 359] width 76 height 32
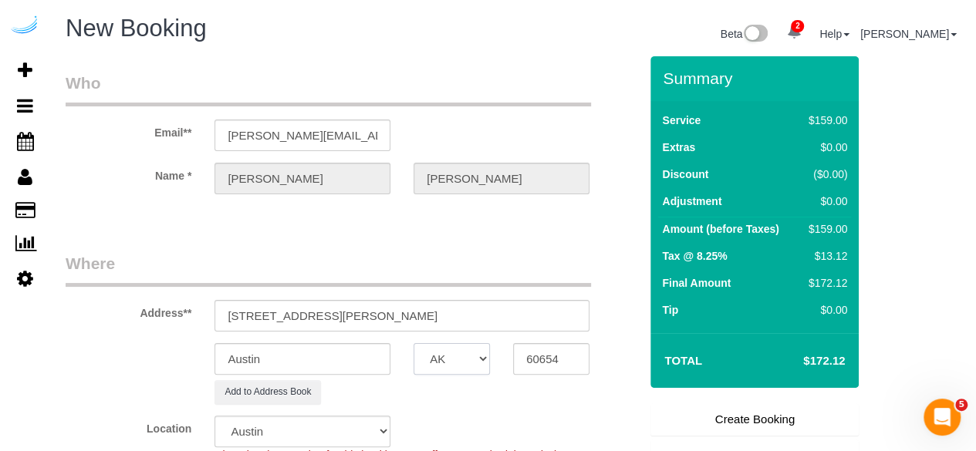
select select "11"
select select "IL"
select select "object:3335"
click at [296, 363] on input "Austin" at bounding box center [302, 359] width 176 height 32
type input "c"
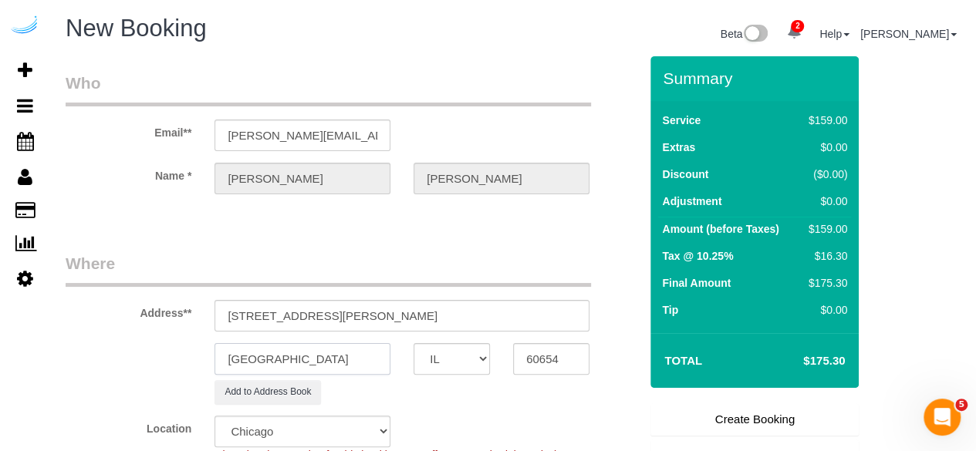
type input "[GEOGRAPHIC_DATA]"
drag, startPoint x: 334, startPoint y: 318, endPoint x: 455, endPoint y: 308, distance: 121.6
click at [455, 308] on input "360 W Hubbard St, Chicago, IL 60654" at bounding box center [401, 316] width 375 height 32
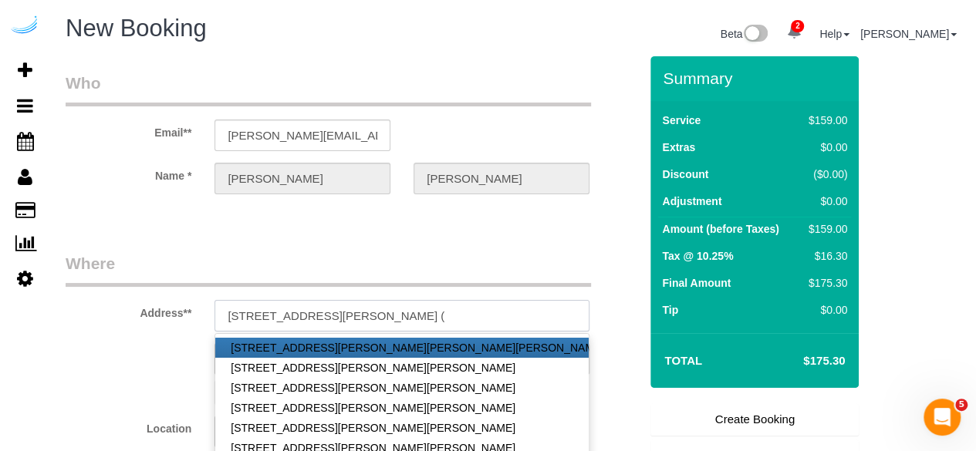
paste input "Chloe Pridgeon"
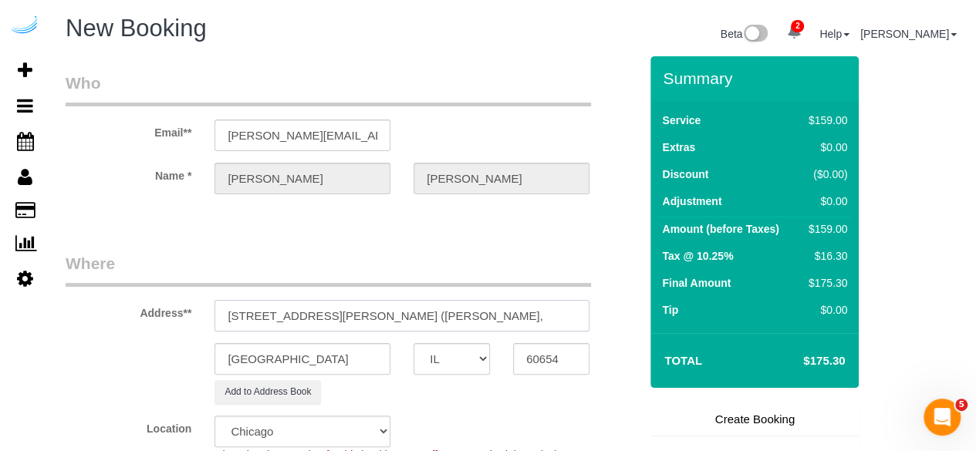
paste input "Hubbard Place"
paste input "1504191"
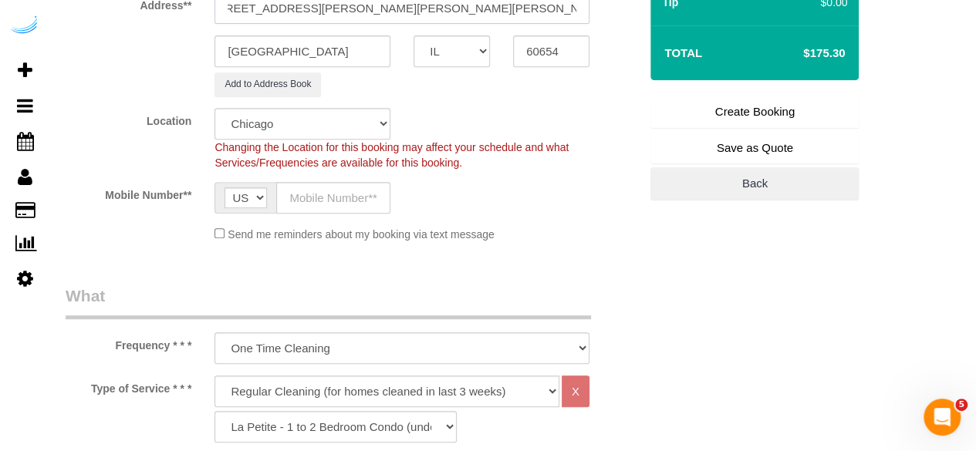
scroll to position [308, 0]
type input "360 W Hubbard St, Unit 610 (Chloe Pridgeon, Hubbard Place, 1504191)"
click at [367, 182] on input "text" at bounding box center [333, 197] width 114 height 32
type input "[PHONE_NUMBER]"
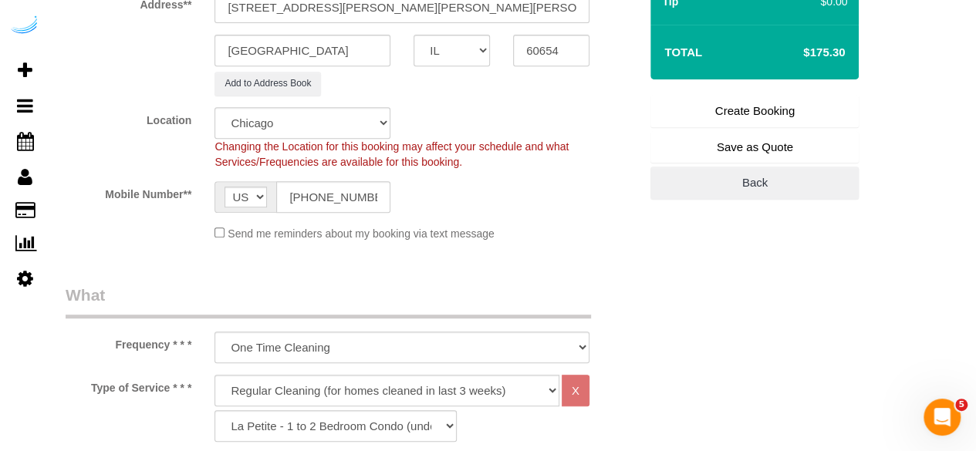
type input "Brandie Louck"
type input "[PHONE_NUMBER]"
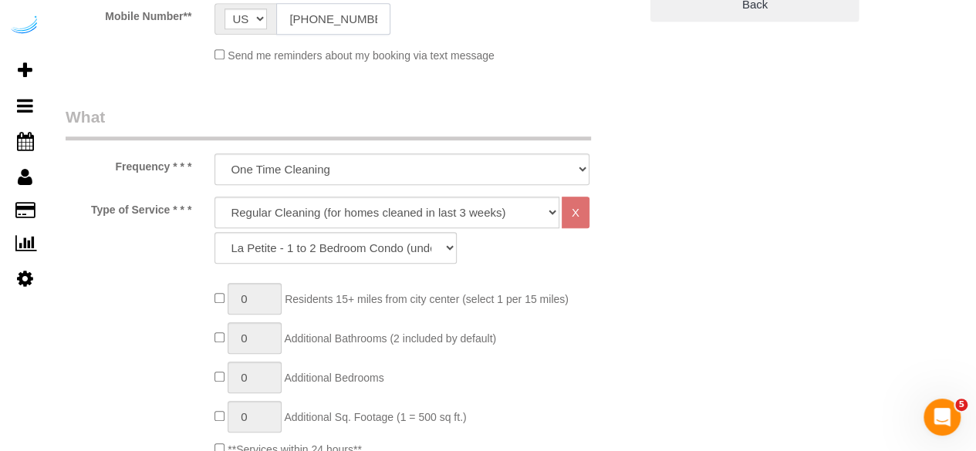
scroll to position [600, 0]
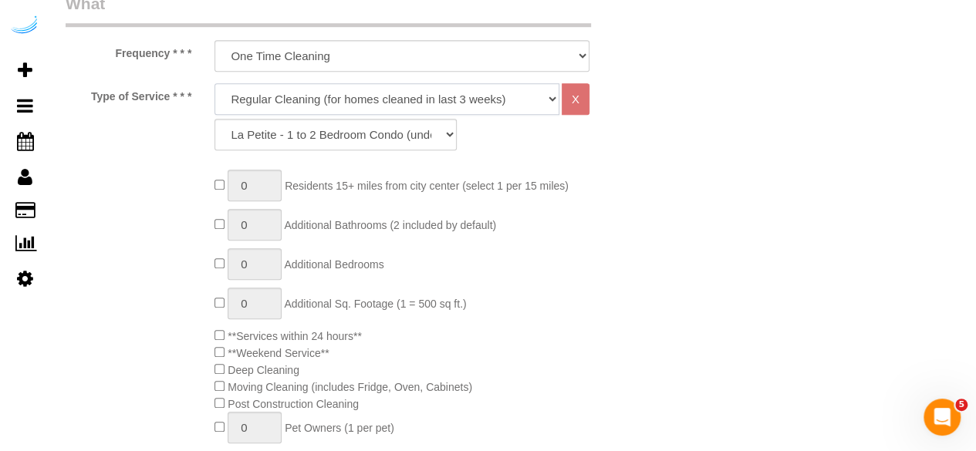
click at [329, 89] on select "Deep Cleaning (for homes that have not been cleaned in 3+ weeks) Spruce Regular…" at bounding box center [386, 99] width 345 height 32
click at [214, 83] on select "Deep Cleaning (for homes that have not been cleaned in 3+ weeks) Spruce Regular…" at bounding box center [386, 99] width 345 height 32
click at [333, 137] on select "La Petite - 1 to 2 Bedroom Condo (under 1000 sq. ft.) La Petite II - 2 Bedroom …" at bounding box center [335, 135] width 242 height 32
click at [374, 126] on select "La Petite - 1 to 2 Bedroom Condo (under 1000 sq. ft.) La Petite II - 2 Bedroom …" at bounding box center [335, 135] width 242 height 32
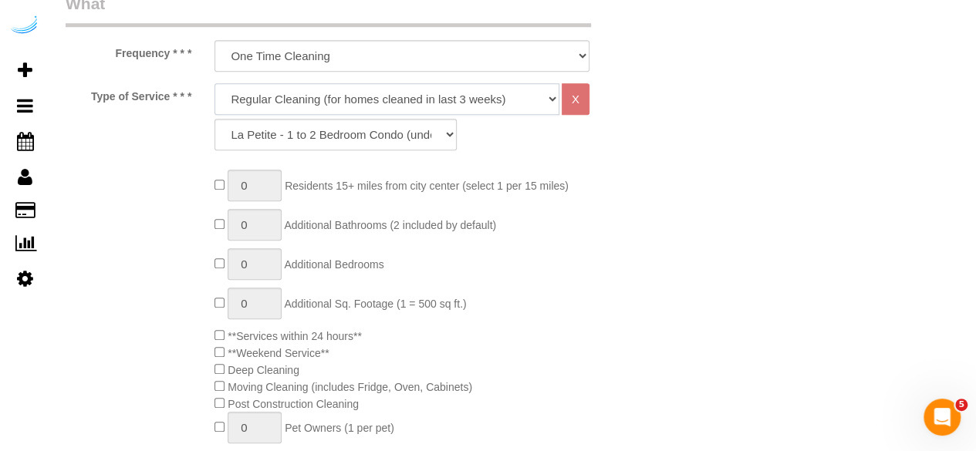
click at [375, 106] on select "Deep Cleaning (for homes that have not been cleaned in 3+ weeks) Spruce Regular…" at bounding box center [386, 99] width 345 height 32
select select "282"
click at [214, 83] on select "Deep Cleaning (for homes that have not been cleaned in 3+ weeks) Spruce Regular…" at bounding box center [386, 99] width 345 height 32
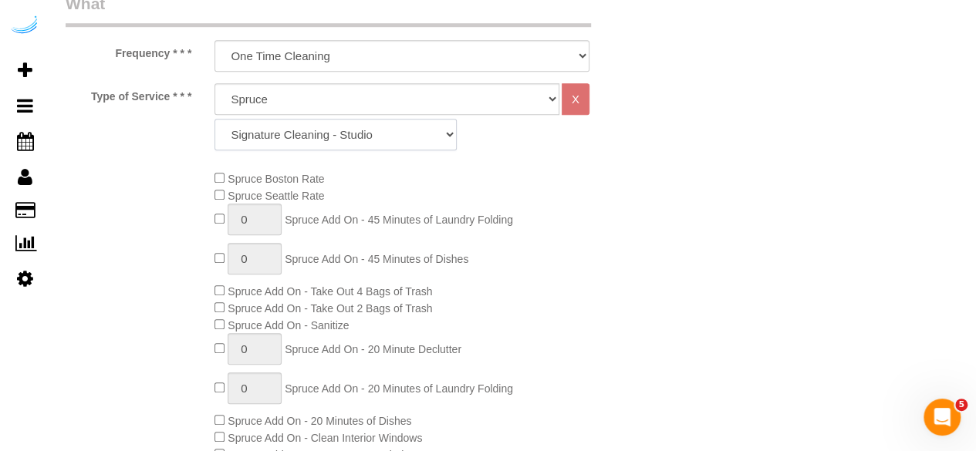
click at [374, 129] on select "Signature Cleaning - Studio Signature Cleaning - 1 Bed 1 Bath Signature Cleanin…" at bounding box center [335, 135] width 242 height 32
select select "304"
click at [214, 119] on select "Signature Cleaning - Studio Signature Cleaning - 1 Bed 1 Bath Signature Cleanin…" at bounding box center [335, 135] width 242 height 32
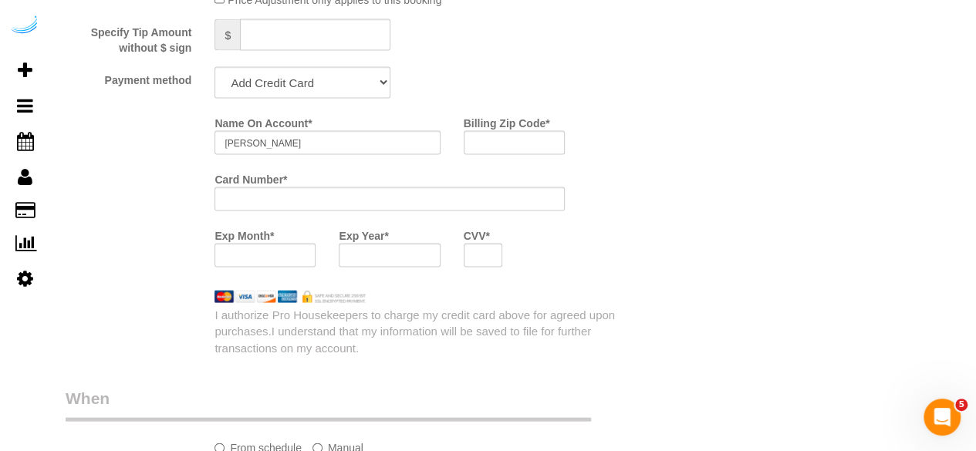
scroll to position [1507, 0]
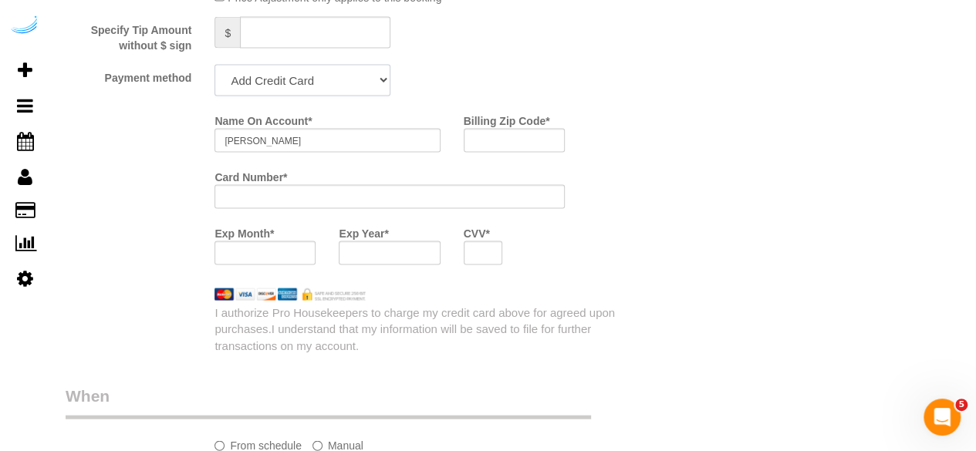
click at [329, 69] on select "Add Credit Card Cash Check Paypal" at bounding box center [302, 81] width 176 height 32
select select "string:check"
click at [214, 66] on select "Add Credit Card Cash Check Paypal" at bounding box center [302, 81] width 176 height 32
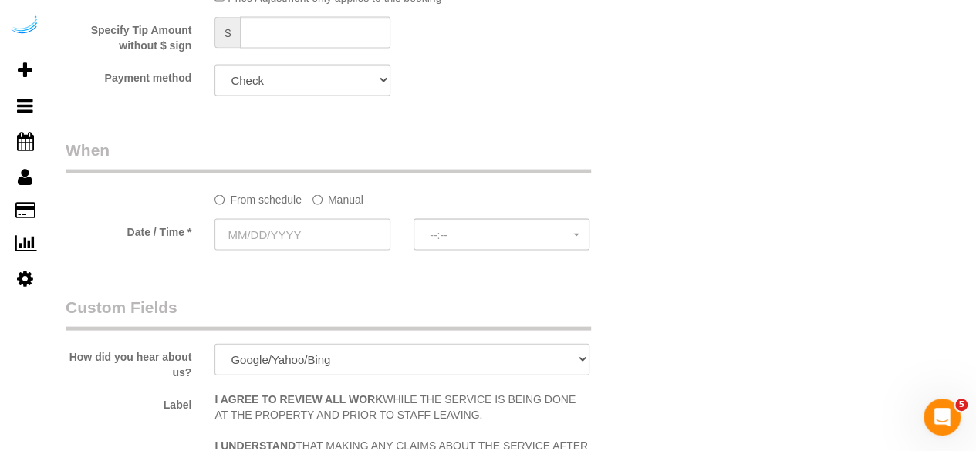
click at [350, 192] on label "Manual" at bounding box center [337, 197] width 51 height 21
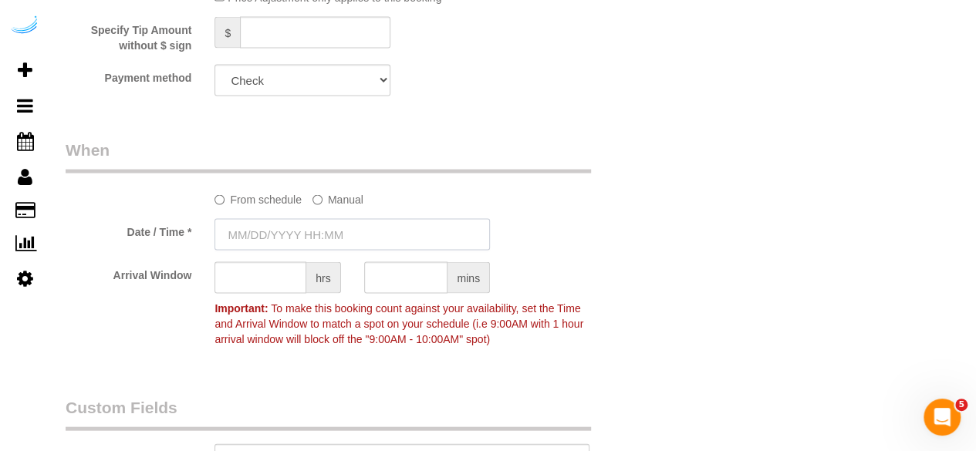
click at [344, 230] on input "text" at bounding box center [351, 235] width 275 height 32
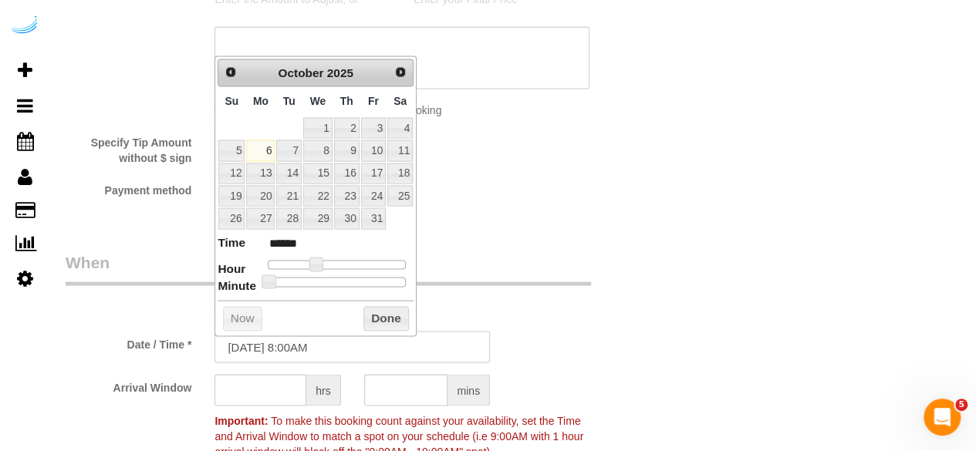
scroll to position [1397, 0]
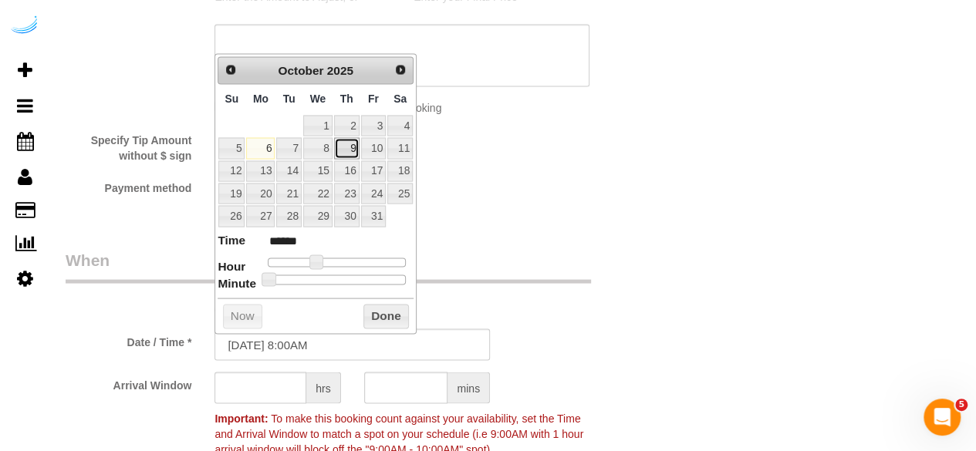
click at [356, 146] on link "9" at bounding box center [346, 147] width 25 height 21
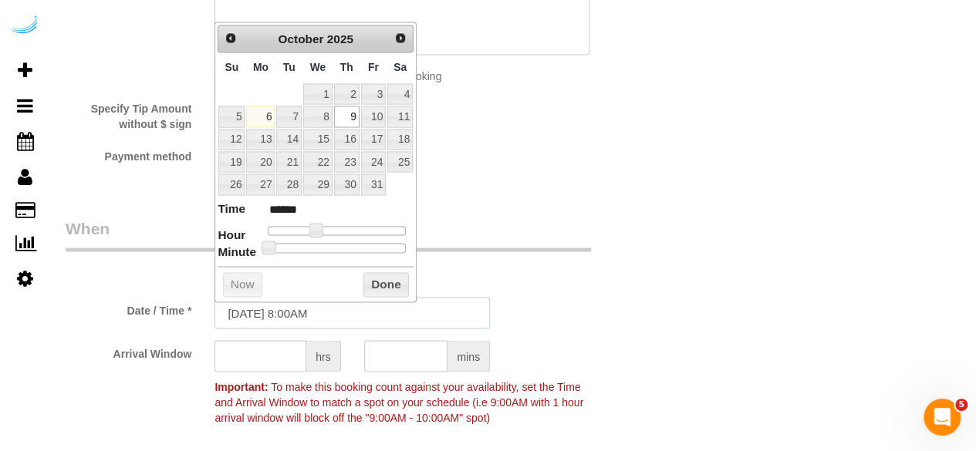
scroll to position [1434, 0]
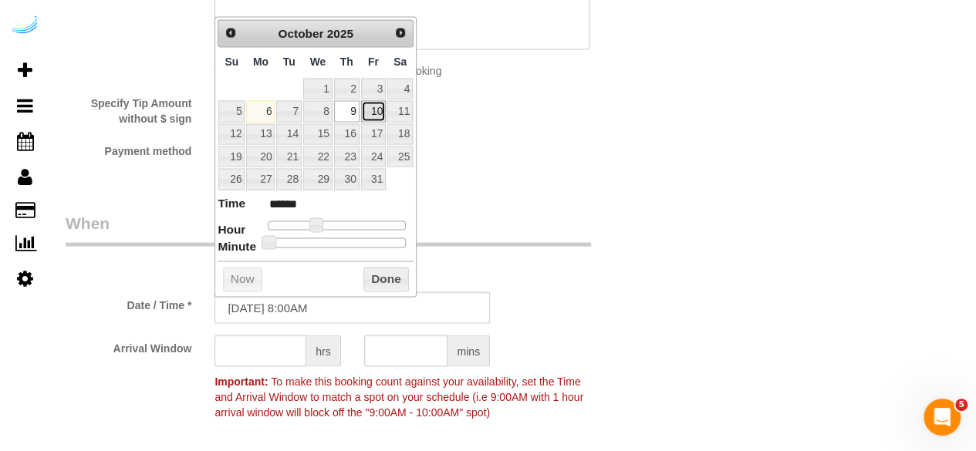
click at [362, 101] on link "10" at bounding box center [373, 110] width 25 height 21
click at [353, 107] on link "9" at bounding box center [346, 110] width 25 height 21
type input "10/09/2025 9:00AM"
type input "******"
click at [317, 222] on span at bounding box center [322, 224] width 14 height 14
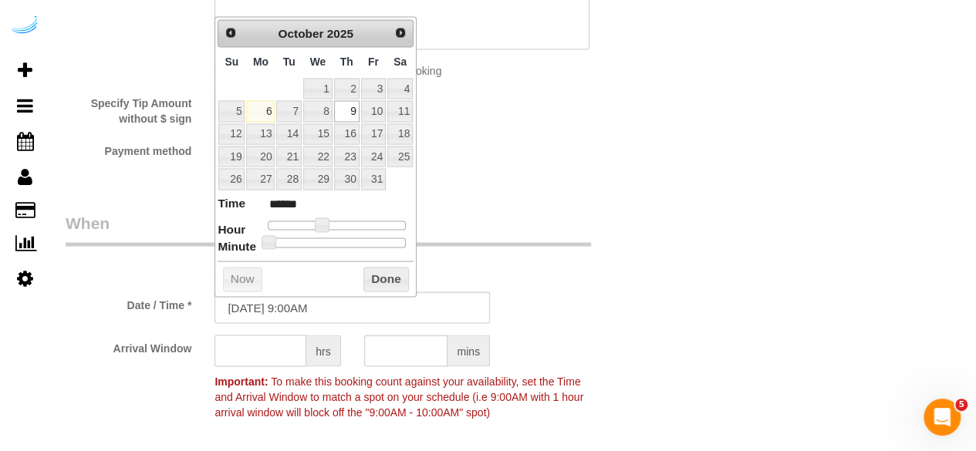
click at [266, 346] on input "text" at bounding box center [260, 351] width 92 height 32
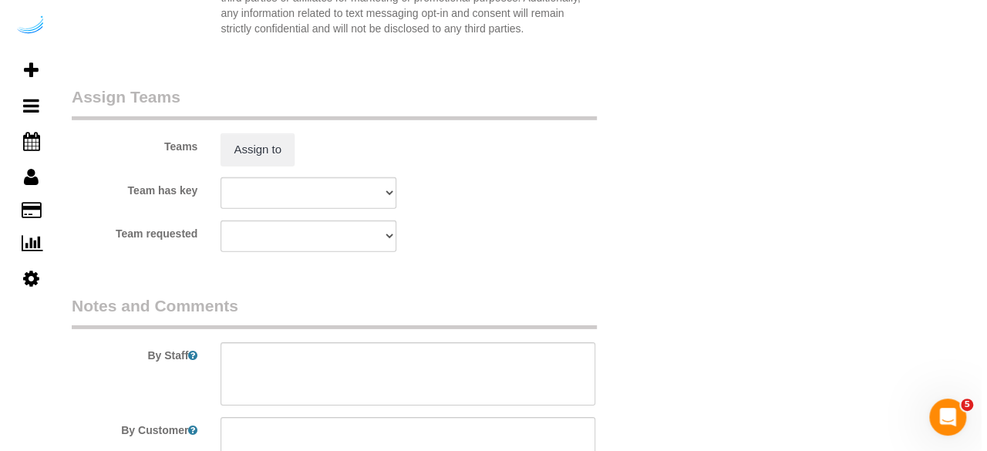
scroll to position [2283, 0]
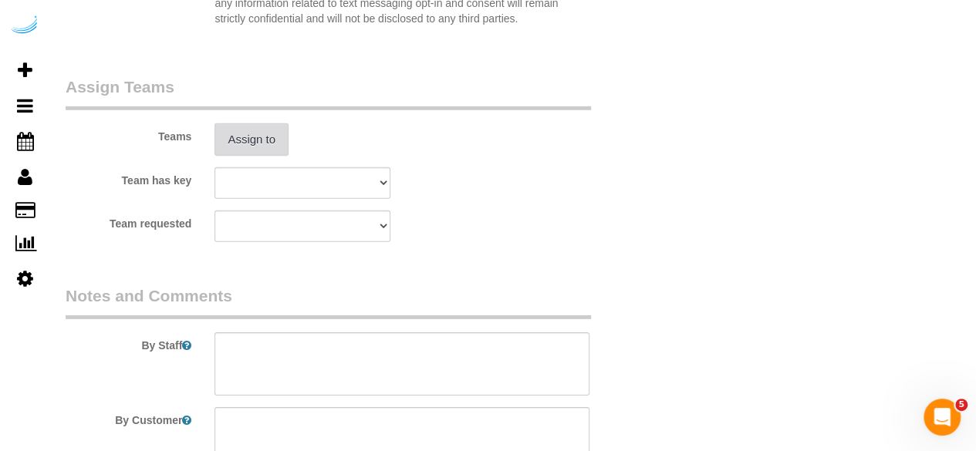
type input "8"
click at [253, 136] on button "Assign to" at bounding box center [251, 139] width 74 height 32
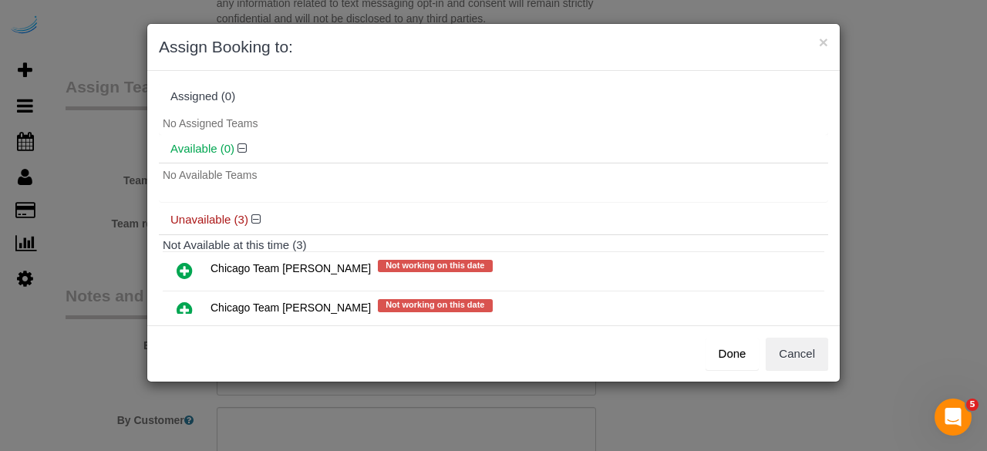
scroll to position [84, 0]
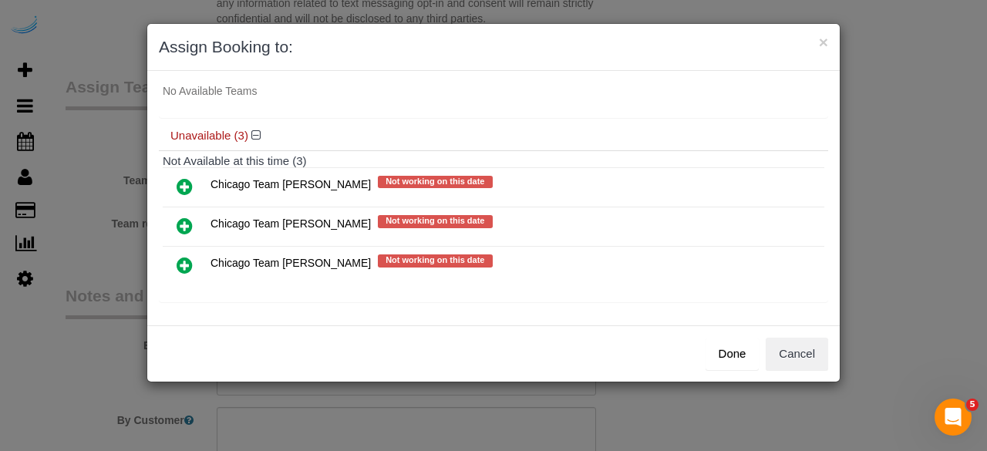
click at [181, 258] on icon at bounding box center [185, 265] width 16 height 19
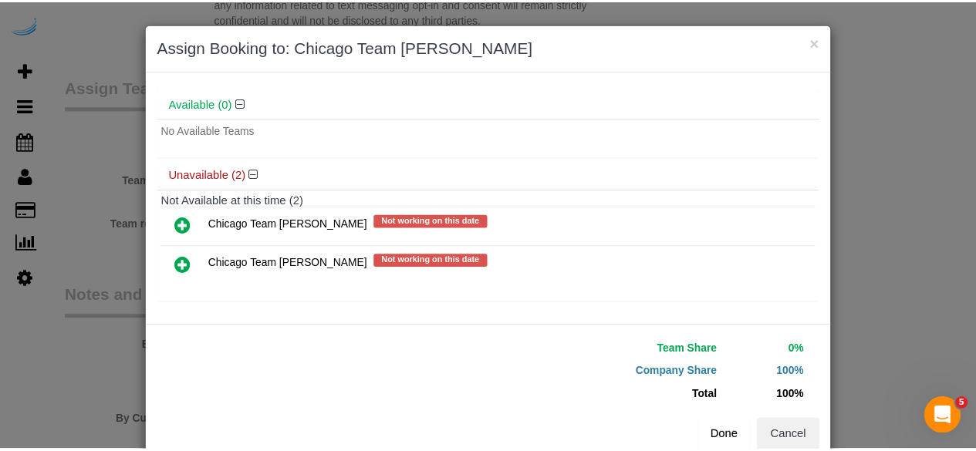
scroll to position [35, 0]
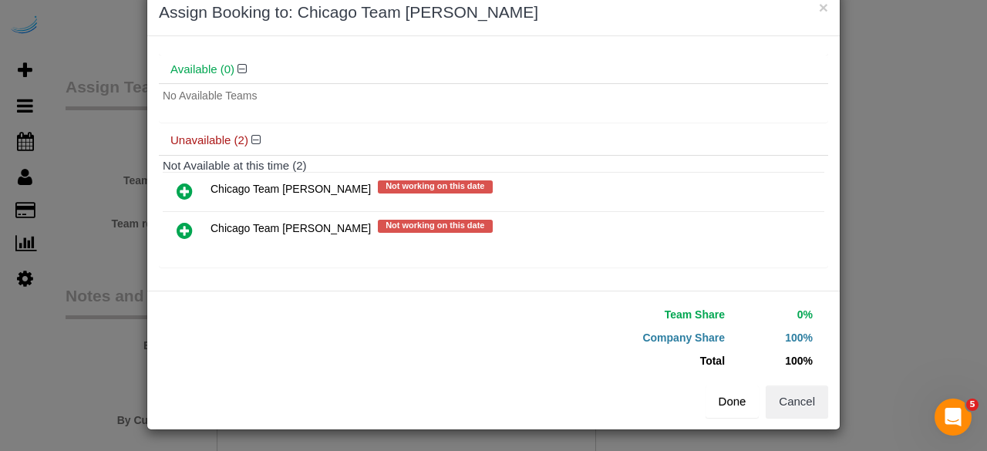
click at [736, 403] on button "Done" at bounding box center [733, 402] width 54 height 32
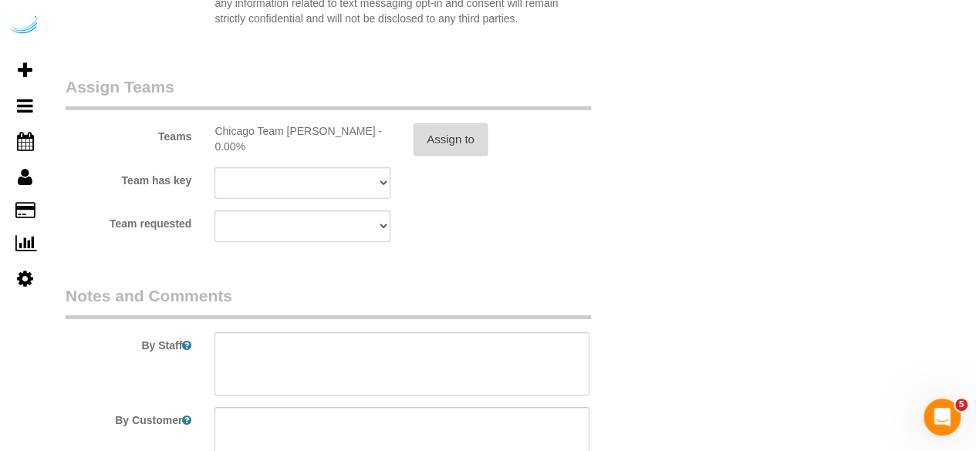
scroll to position [2421, 0]
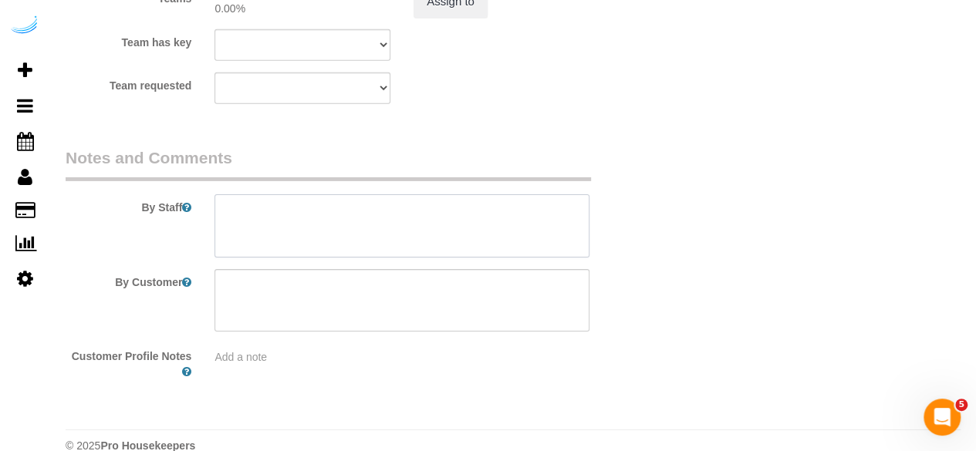
click at [467, 224] on textarea at bounding box center [401, 225] width 375 height 63
click at [453, 208] on textarea at bounding box center [401, 225] width 375 height 63
paste textarea "Permanent Notes:No notes from this customer.Today's Notes:Bathroom and kitchen …"
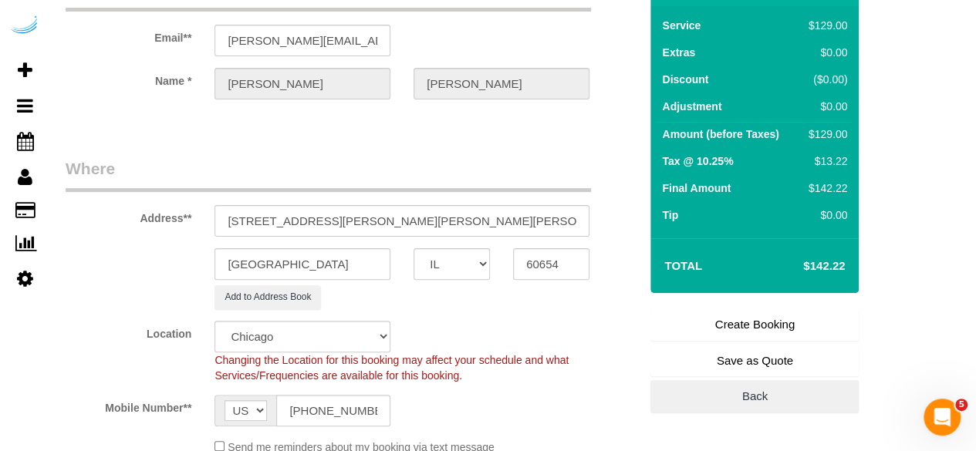
scroll to position [97, 0]
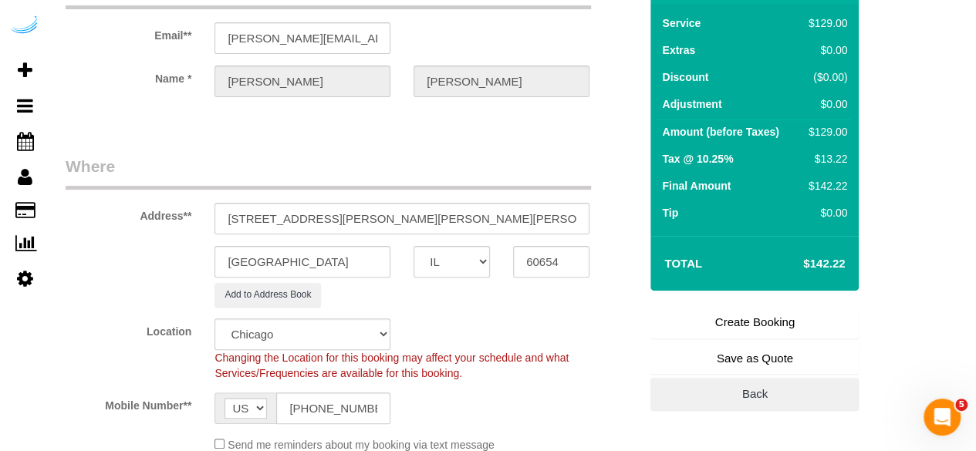
type textarea "Recurrency: One time service Permanent Notes:No notes from this customer.Today'…"
click at [738, 318] on link "Create Booking" at bounding box center [754, 322] width 208 height 32
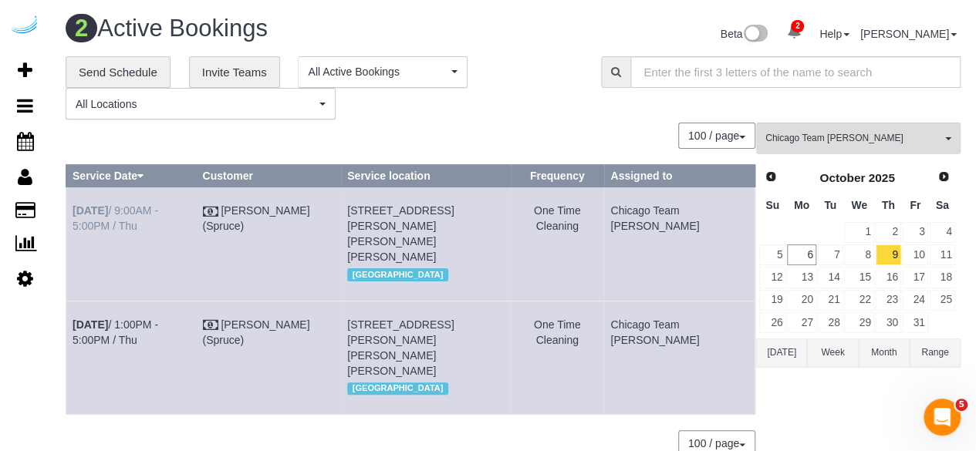
drag, startPoint x: 470, startPoint y: 229, endPoint x: 72, endPoint y: 214, distance: 398.2
click at [72, 214] on tr "Oct 9th / 9:00AM - 5:00PM / Thu Brandie Louck (Spruce) 360 W Hubbard St, Unit 6…" at bounding box center [410, 243] width 689 height 113
copy tr "Oct 9th / 9:00AM - 5:00PM / Thu Brandie Louck (Spruce) 360 W Hubbard St, Unit 6…"
click at [918, 255] on link "10" at bounding box center [914, 254] width 25 height 21
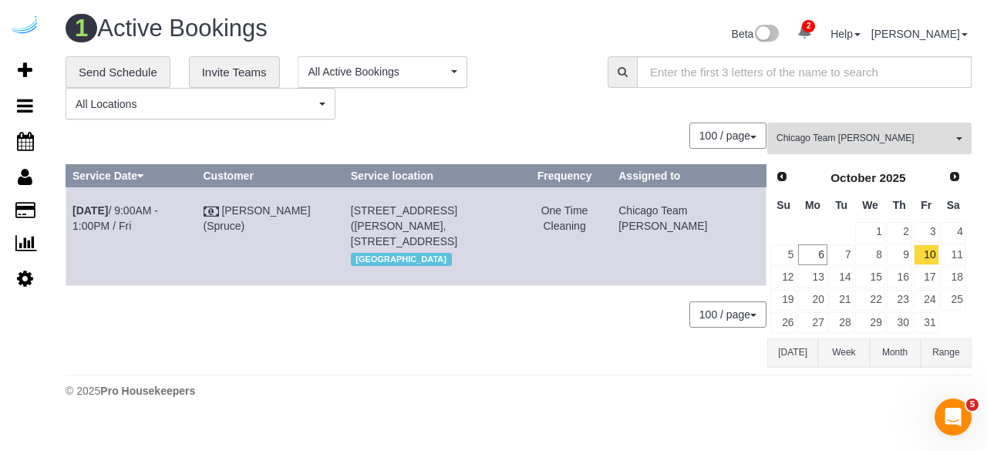
click at [884, 133] on span "Chicago Team [PERSON_NAME]" at bounding box center [865, 138] width 176 height 13
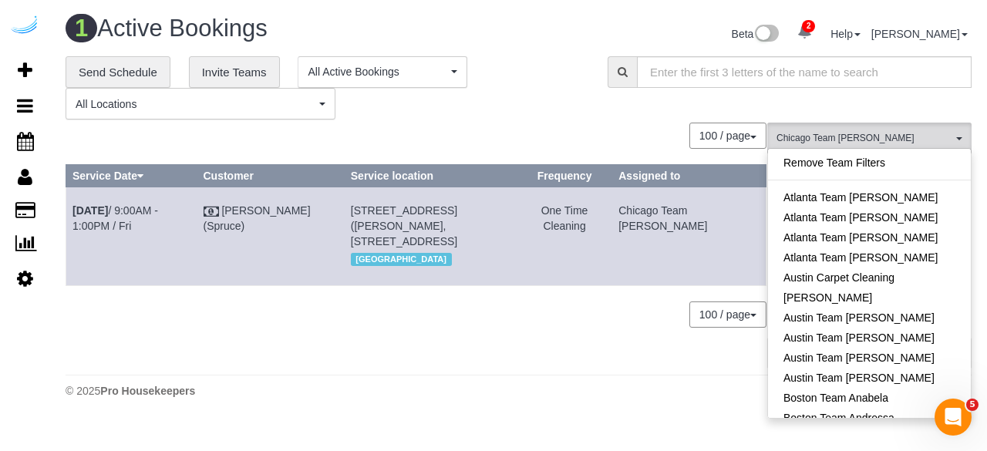
scroll to position [310, 0]
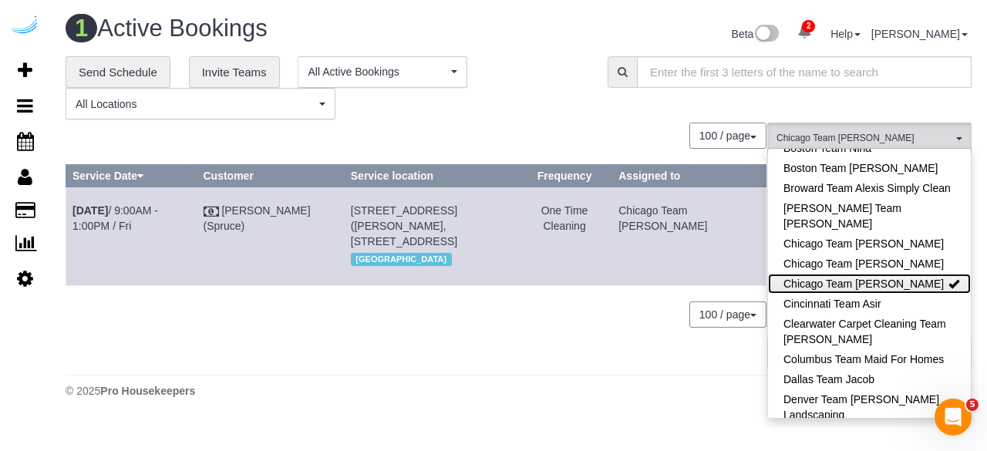
click at [873, 276] on link "Chicago Team [PERSON_NAME]" at bounding box center [869, 284] width 203 height 20
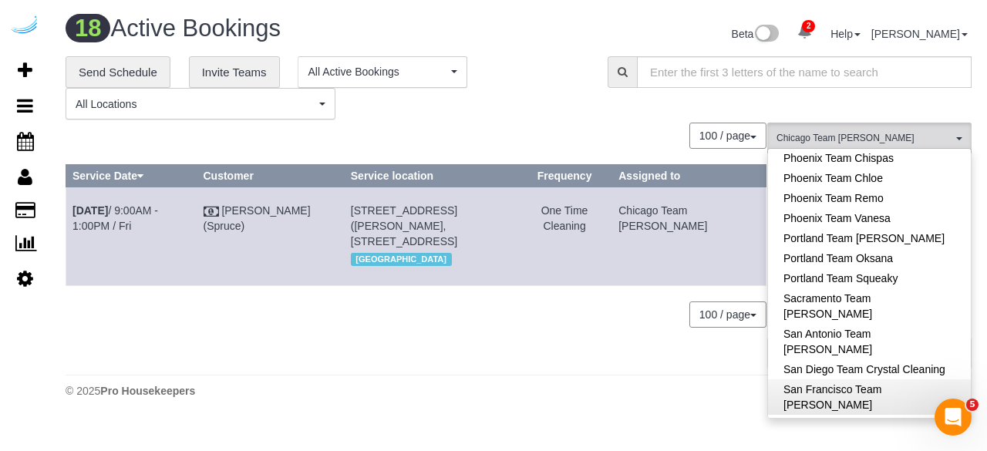
scroll to position [1393, 0]
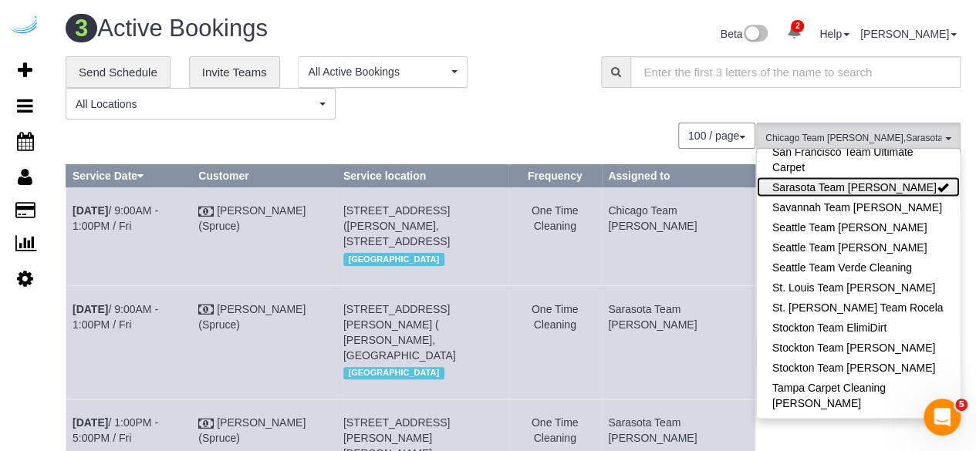
scroll to position [2, 0]
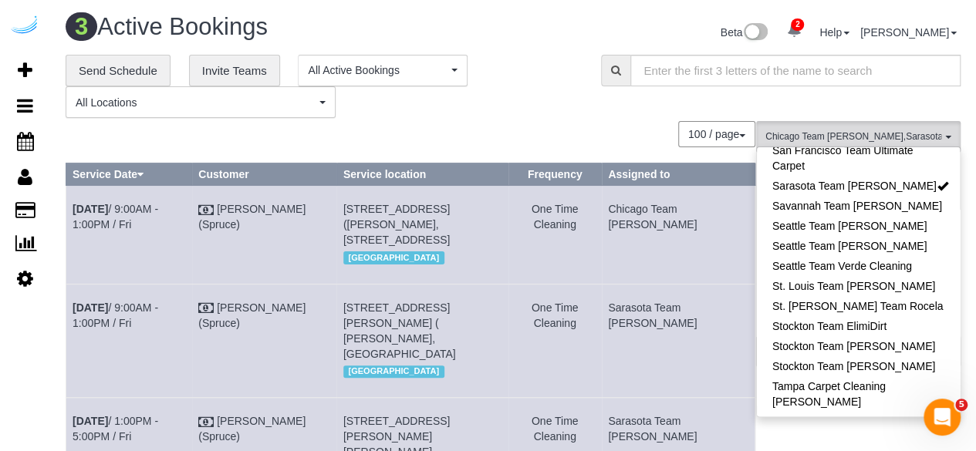
click at [601, 140] on div "100 / page 10 / page 20 / page 30 / page 40 / page 50 / page 100 / page" at bounding box center [410, 134] width 689 height 26
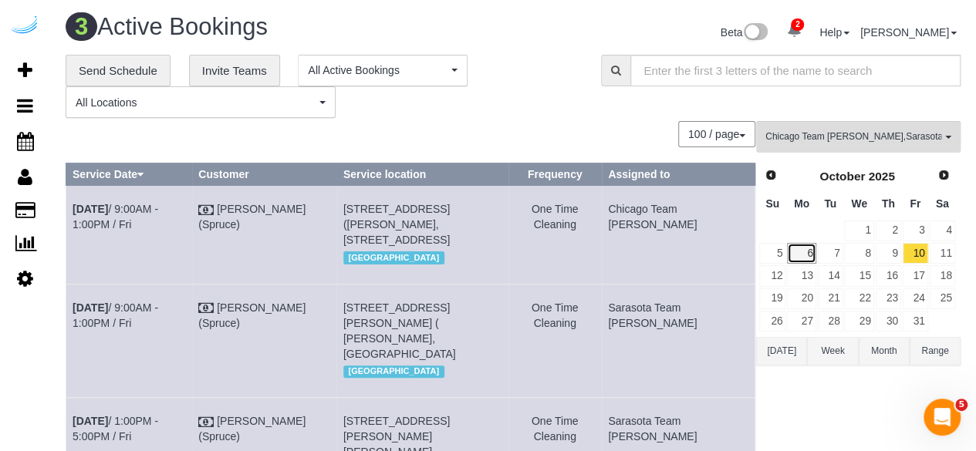
click at [807, 244] on link "6" at bounding box center [801, 253] width 29 height 21
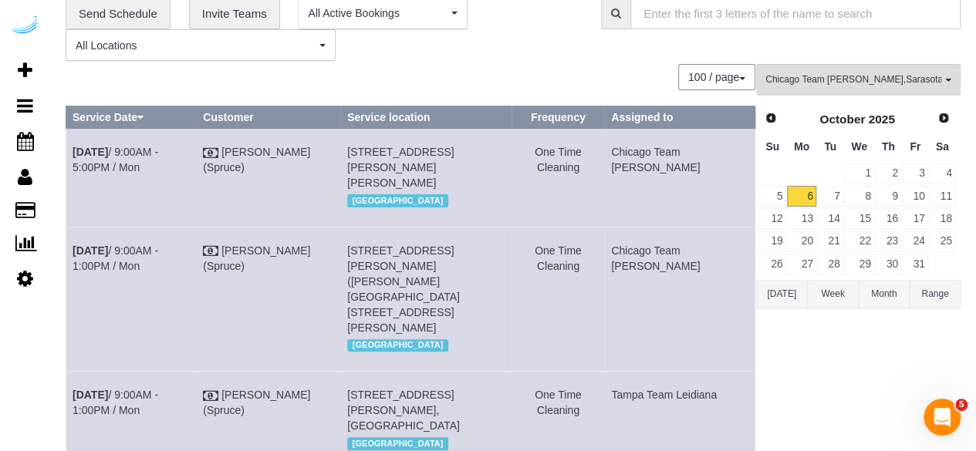
scroll to position [59, 0]
click at [130, 254] on link "Oct 6th / 9:00AM - 1:00PM / Mon" at bounding box center [115, 258] width 86 height 28
click at [133, 139] on td "Oct 6th / 9:00AM - 5:00PM / Mon" at bounding box center [131, 177] width 130 height 98
click at [133, 143] on td "Oct 6th / 9:00AM - 5:00PM / Mon" at bounding box center [131, 177] width 130 height 98
click at [133, 147] on link "Oct 6th / 9:00AM - 5:00PM / Mon" at bounding box center [115, 159] width 86 height 28
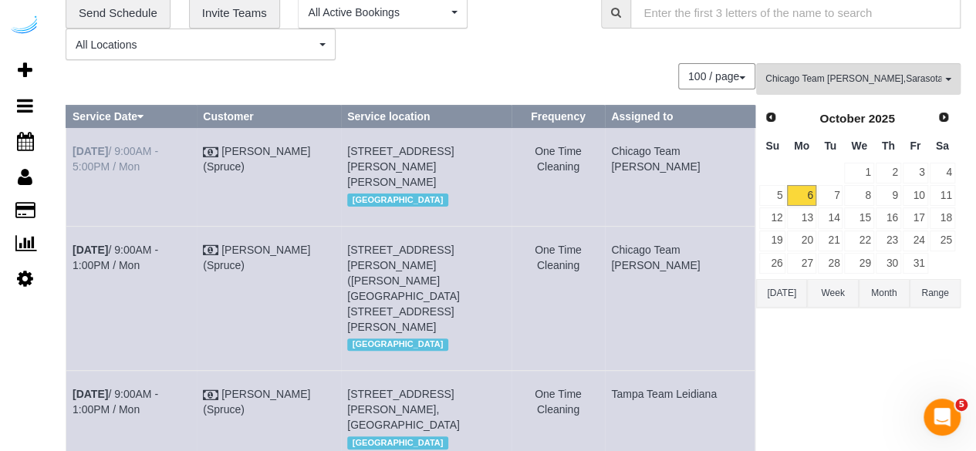
drag, startPoint x: 687, startPoint y: 264, endPoint x: 74, endPoint y: 155, distance: 622.6
click at [74, 155] on tbody "Oct 6th / 9:00AM - 5:00PM / Mon Brandie Louck (Spruce) 765 W Adams St, Unit 170…" at bounding box center [410, 298] width 689 height 341
copy tbody "Oct 6th / 9:00AM - 5:00PM / Mon Brandie Louck (Spruce) 765 W Adams St, Unit 170…"
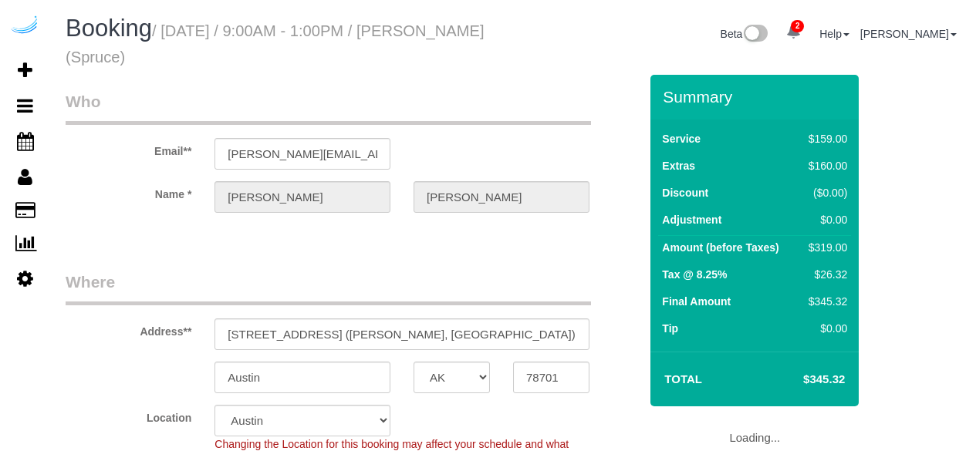
select select "[GEOGRAPHIC_DATA]"
select select "282"
select select "number:9"
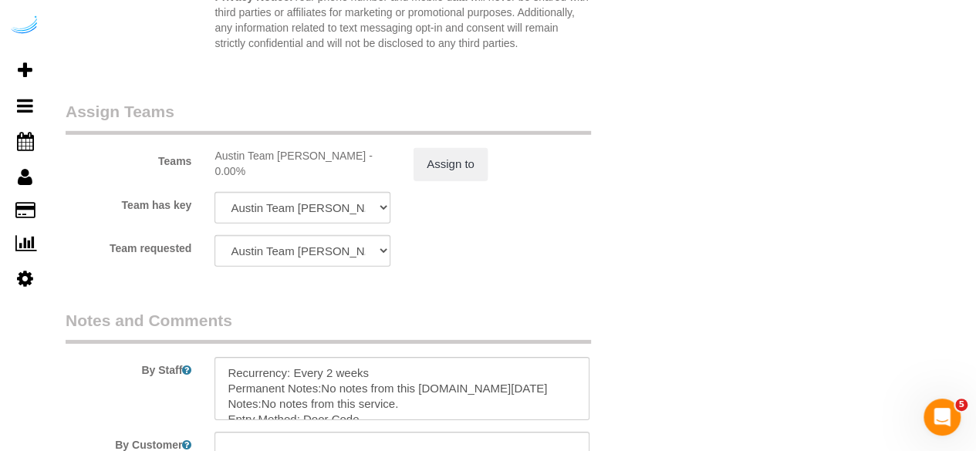
scroll to position [2532, 0]
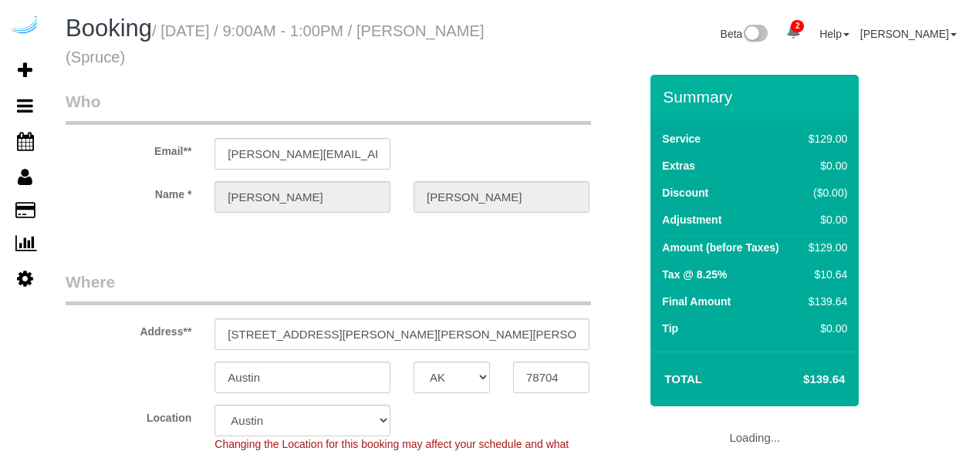
select select "[GEOGRAPHIC_DATA]"
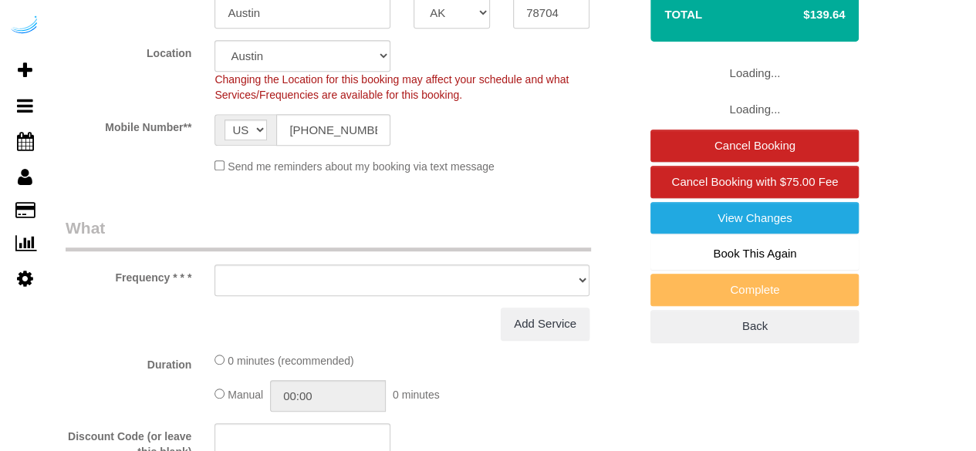
select select "object:812"
select select "282"
select select "number:9"
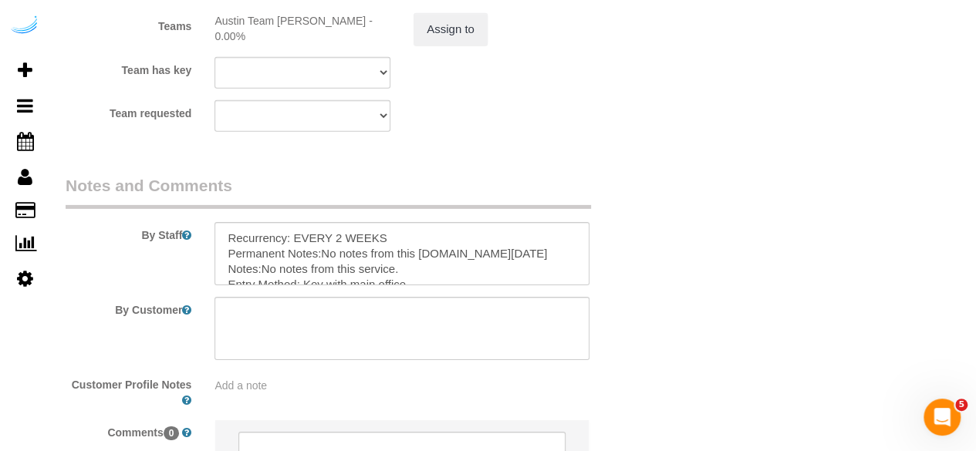
scroll to position [2384, 0]
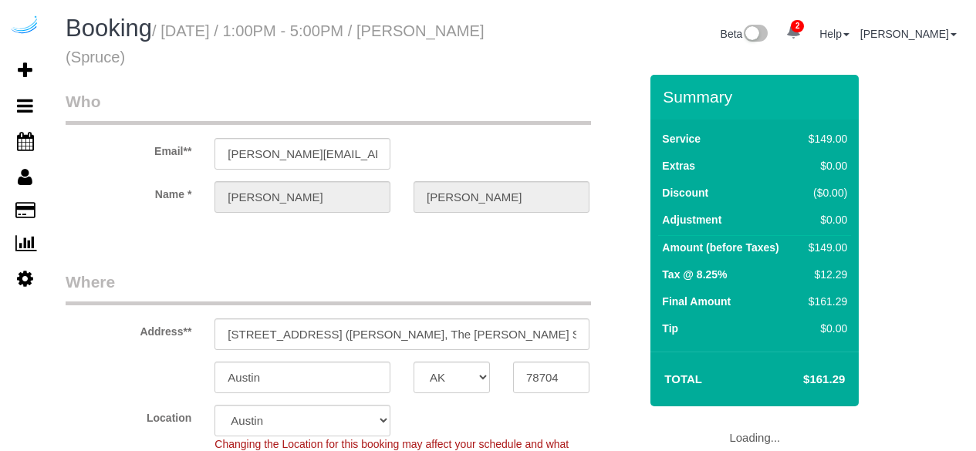
select select "[GEOGRAPHIC_DATA]"
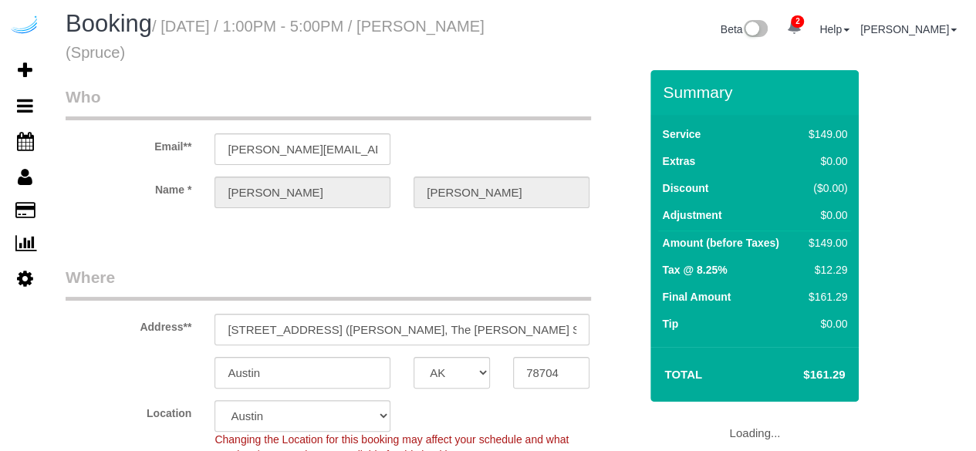
select select "object:812"
select select "string:[GEOGRAPHIC_DATA]"
select select "282"
select select "number:9"
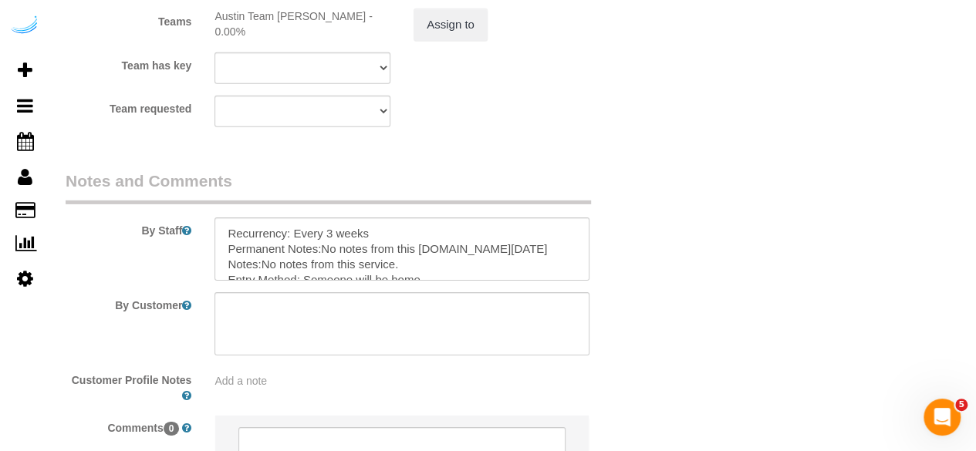
scroll to position [2388, 0]
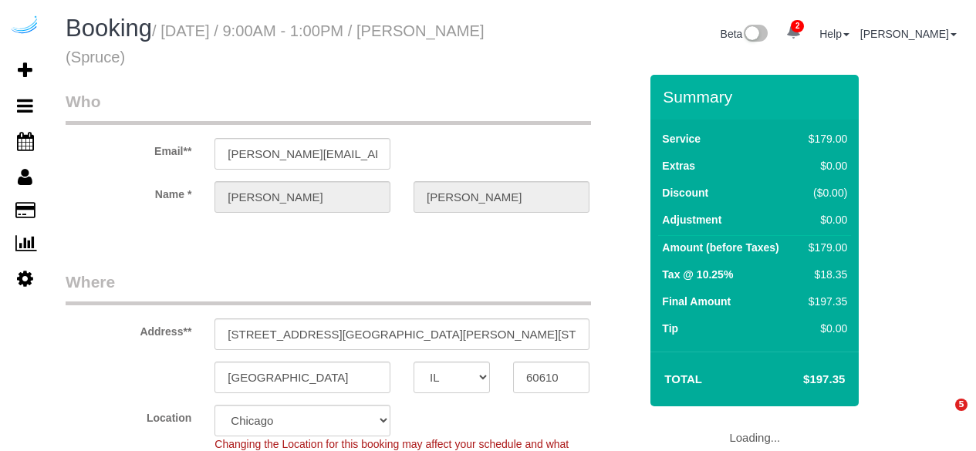
select select "IL"
select select "282"
select select "number:9"
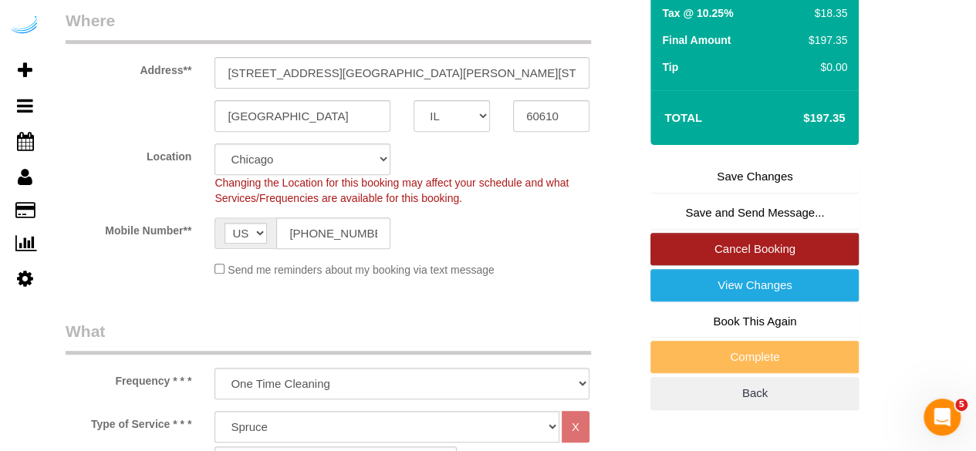
click at [792, 250] on link "Cancel Booking" at bounding box center [754, 249] width 208 height 32
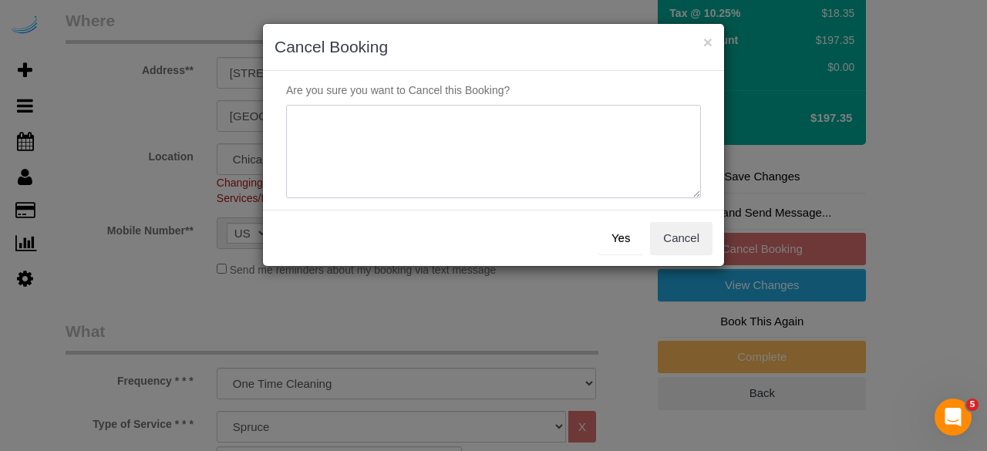
click at [551, 146] on textarea at bounding box center [493, 152] width 415 height 94
click at [336, 125] on textarea at bounding box center [493, 152] width 415 height 94
type textarea "Not on spruce."
click at [631, 241] on button "Yes" at bounding box center [620, 238] width 45 height 32
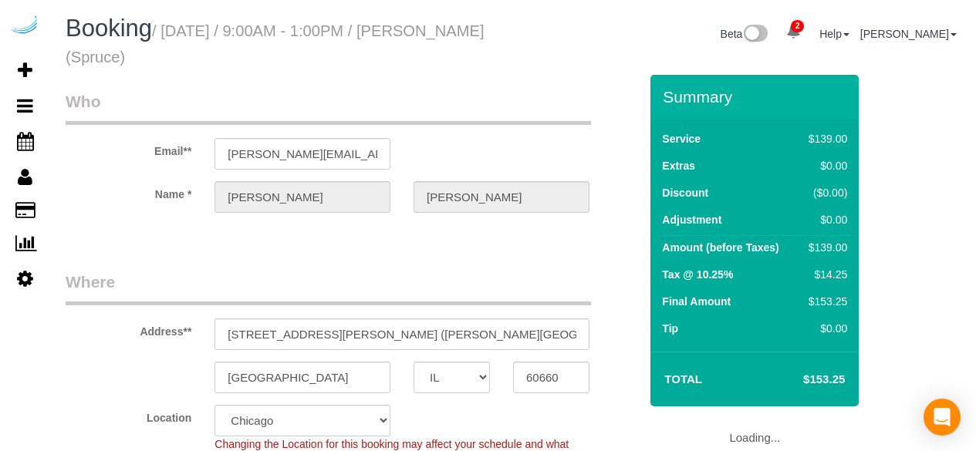
select select "IL"
select select "282"
select select "number:9"
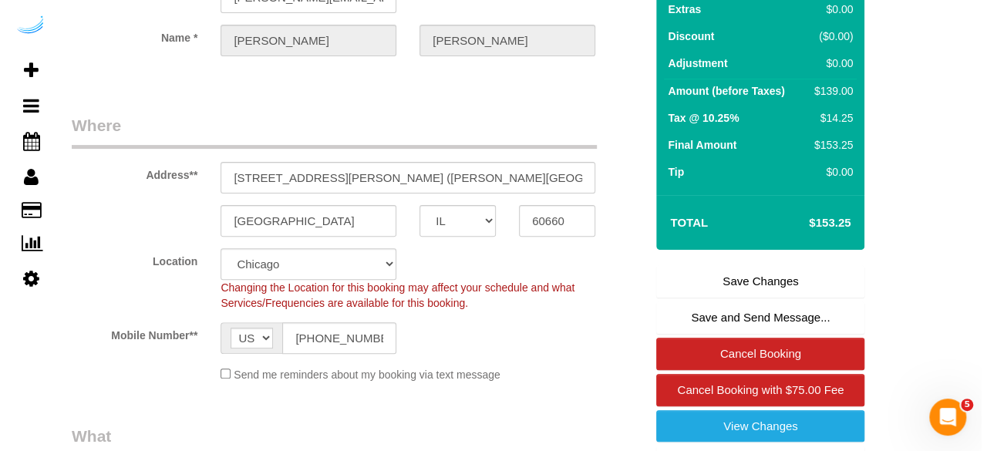
scroll to position [208, 0]
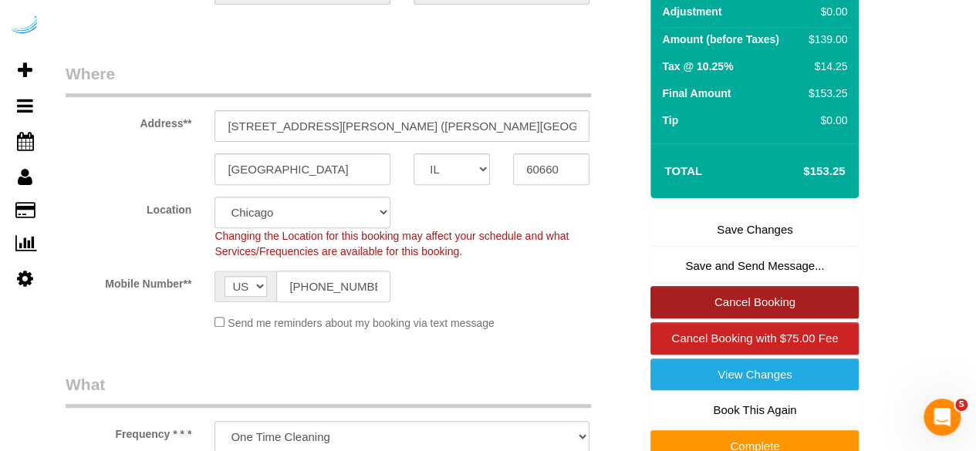
click at [725, 291] on link "Cancel Booking" at bounding box center [754, 302] width 208 height 32
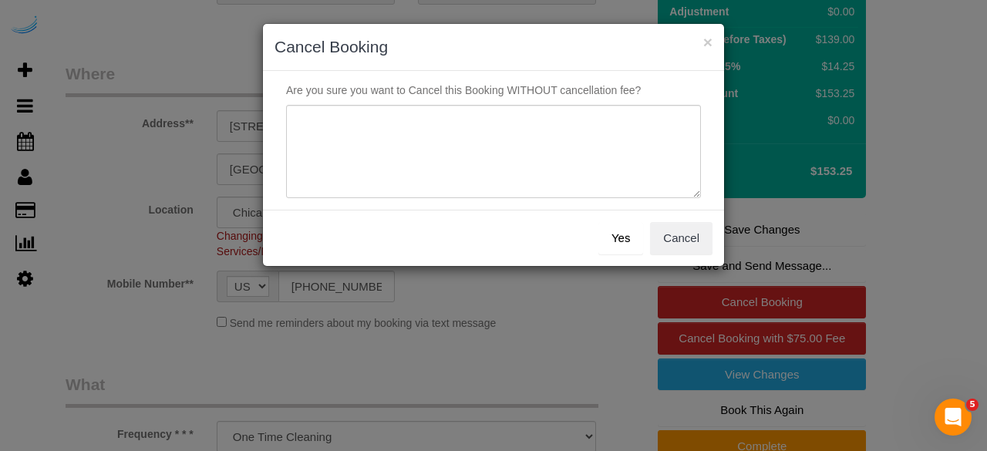
drag, startPoint x: 572, startPoint y: 93, endPoint x: 560, endPoint y: 138, distance: 46.4
click at [567, 113] on div "Are you sure you want to Cancel this Booking WITHOUT cancellation fee?" at bounding box center [493, 140] width 461 height 139
click at [560, 138] on textarea at bounding box center [493, 152] width 415 height 94
paste textarea "Oct 6th / 9:00AM - 5:00PM / Mon Brandie Louck (Spruce) 765 W Adams St, Unit 170…"
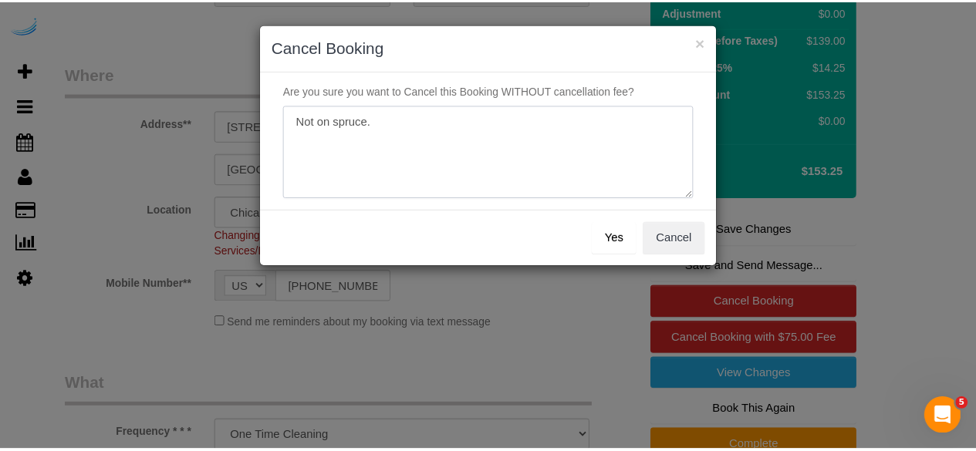
scroll to position [0, 0]
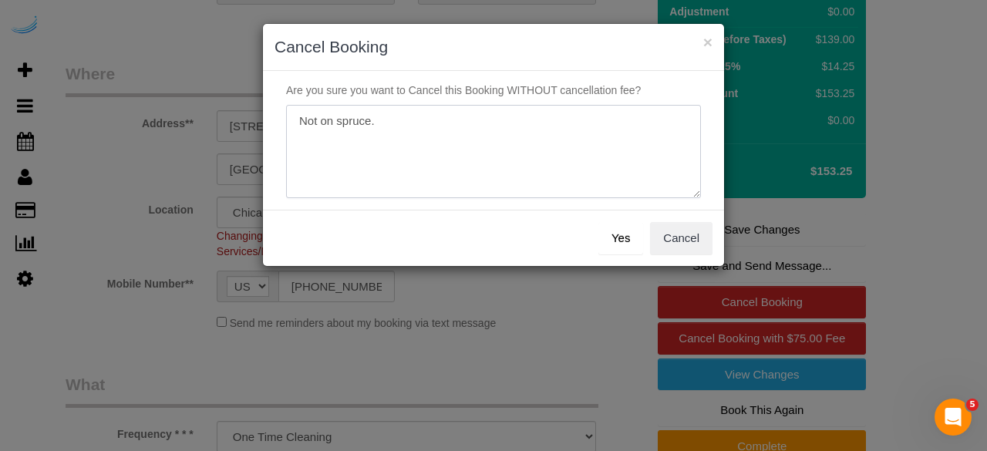
type textarea "Not on spruce."
click at [614, 232] on button "Yes" at bounding box center [620, 238] width 45 height 32
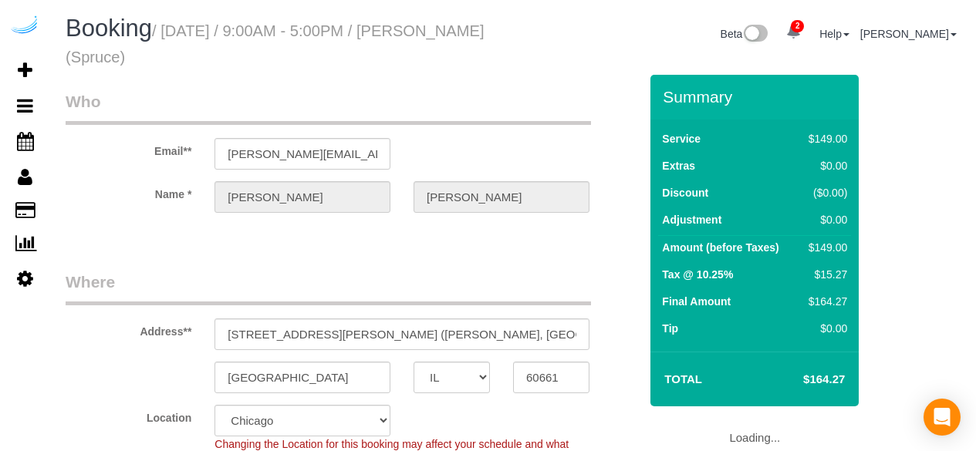
select select "IL"
select select "282"
select select "number:9"
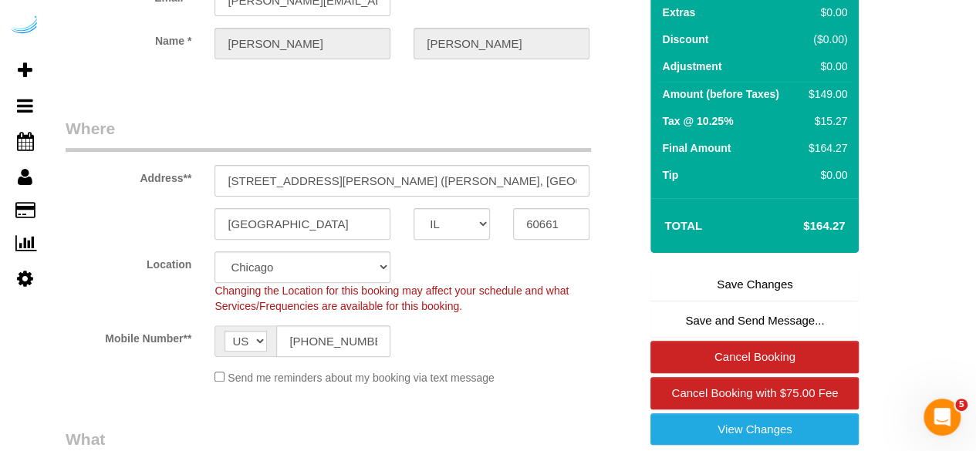
scroll to position [253, 0]
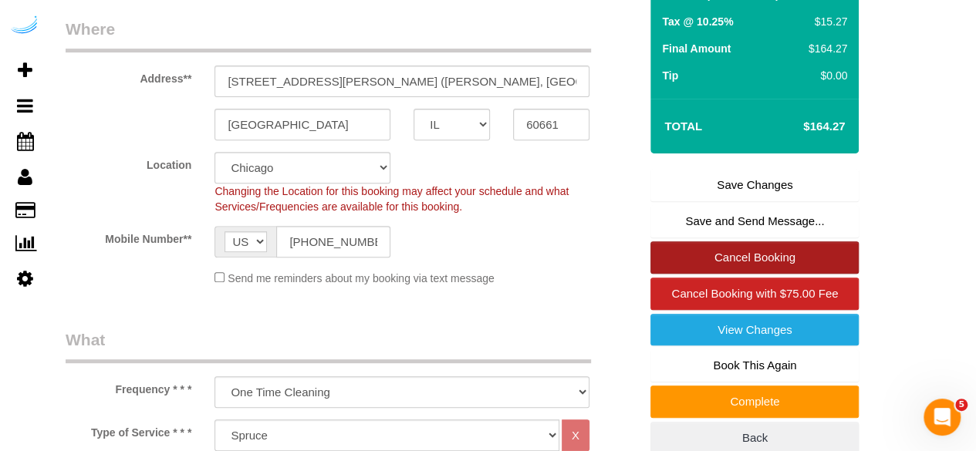
click at [736, 266] on link "Cancel Booking" at bounding box center [754, 257] width 208 height 32
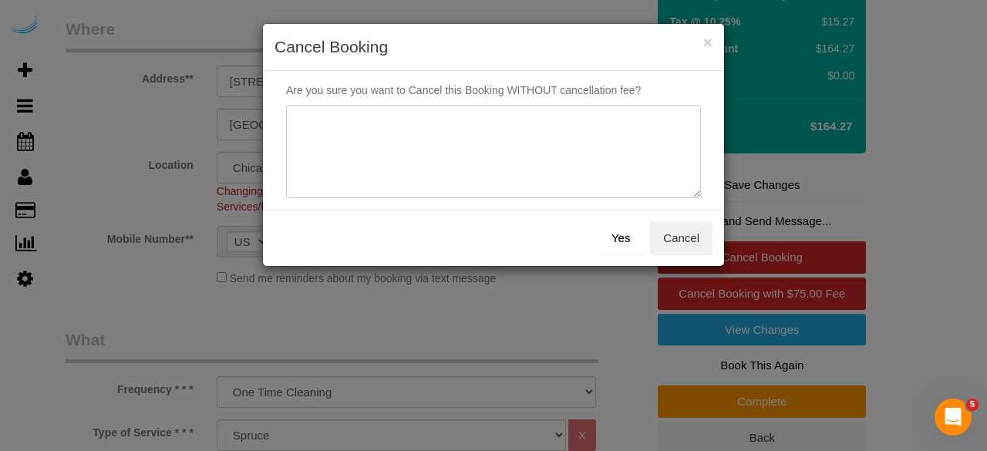
click at [562, 156] on textarea at bounding box center [493, 152] width 415 height 94
paste textarea "Not on spruce."
type textarea "Not on spruce."
click at [615, 226] on button "Yes" at bounding box center [620, 238] width 45 height 32
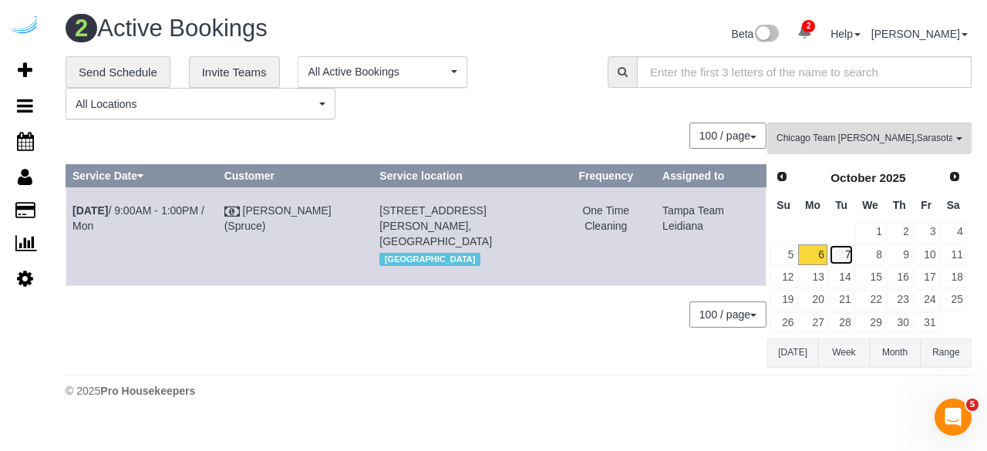
click at [847, 254] on link "7" at bounding box center [841, 254] width 25 height 21
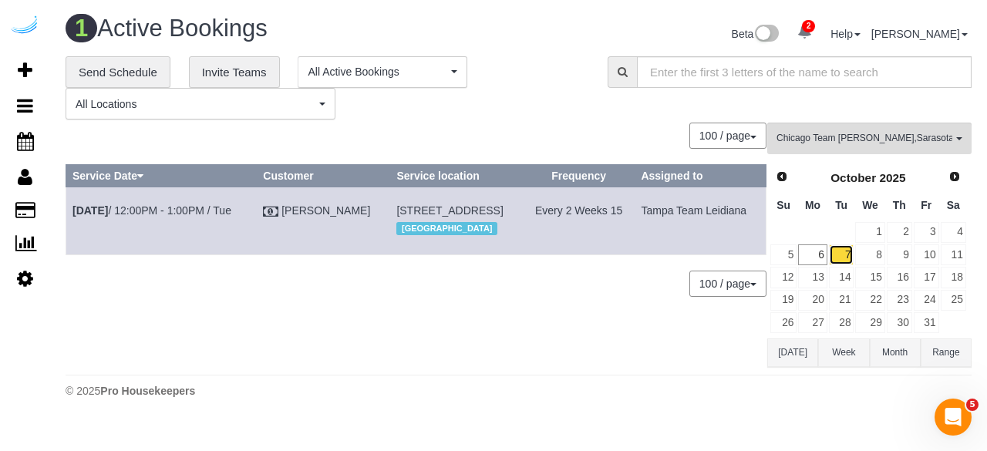
click at [846, 251] on link "7" at bounding box center [841, 254] width 25 height 21
click at [879, 255] on link "8" at bounding box center [869, 254] width 29 height 21
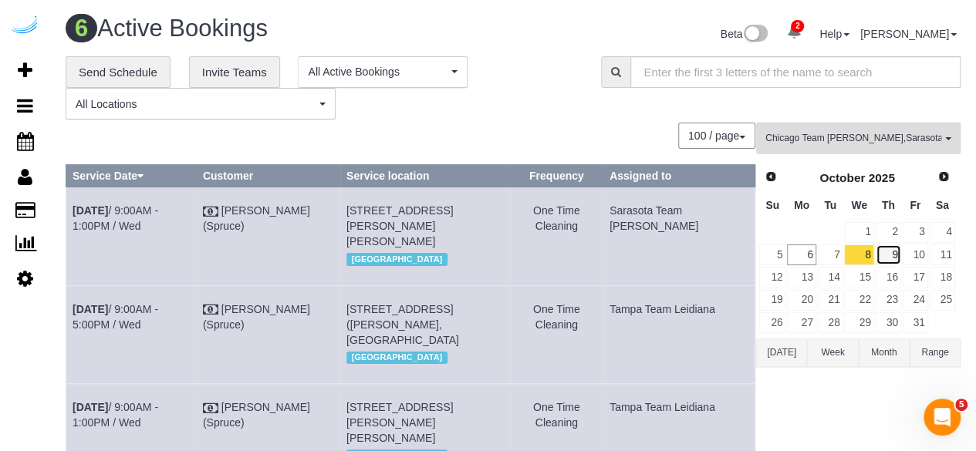
click at [891, 247] on link "9" at bounding box center [887, 254] width 25 height 21
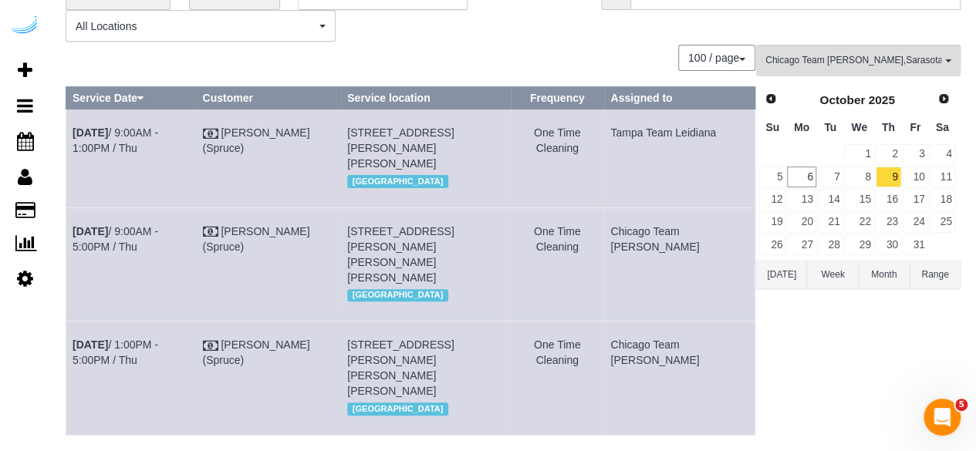
scroll to position [86, 0]
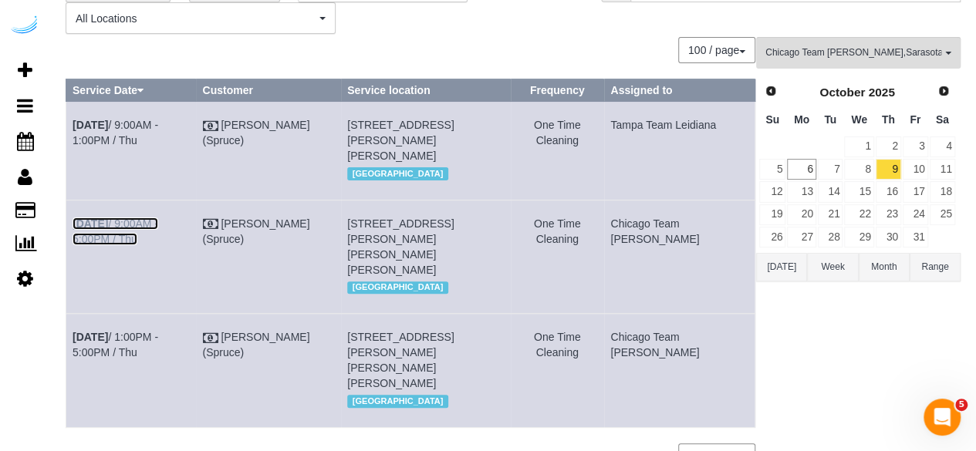
click at [158, 222] on link "[DATE] 9:00AM - 5:00PM / Thu" at bounding box center [115, 231] width 86 height 28
click at [158, 331] on link "Oct 9th / 1:00PM - 5:00PM / Thu" at bounding box center [115, 345] width 86 height 28
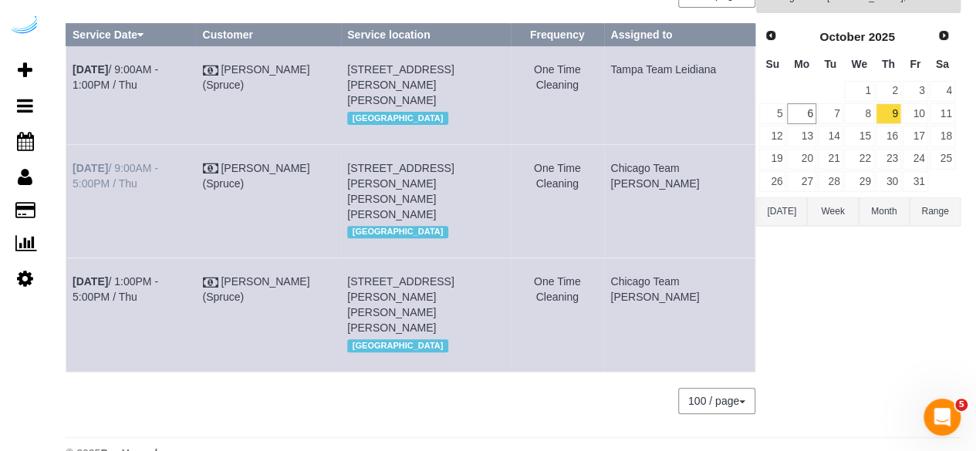
drag, startPoint x: 696, startPoint y: 291, endPoint x: 75, endPoint y: 177, distance: 631.3
click at [75, 177] on tbody "Oct 9th / 9:00AM - 1:00PM / Thu Brandie Louck (Spruce) 320 Central Ave, Unit 33…" at bounding box center [410, 208] width 689 height 325
click at [196, 258] on td "Oct 9th / 1:00PM - 5:00PM / Thu" at bounding box center [131, 314] width 130 height 113
click at [196, 232] on td "Oct 9th / 9:00AM - 5:00PM / Thu" at bounding box center [131, 200] width 130 height 113
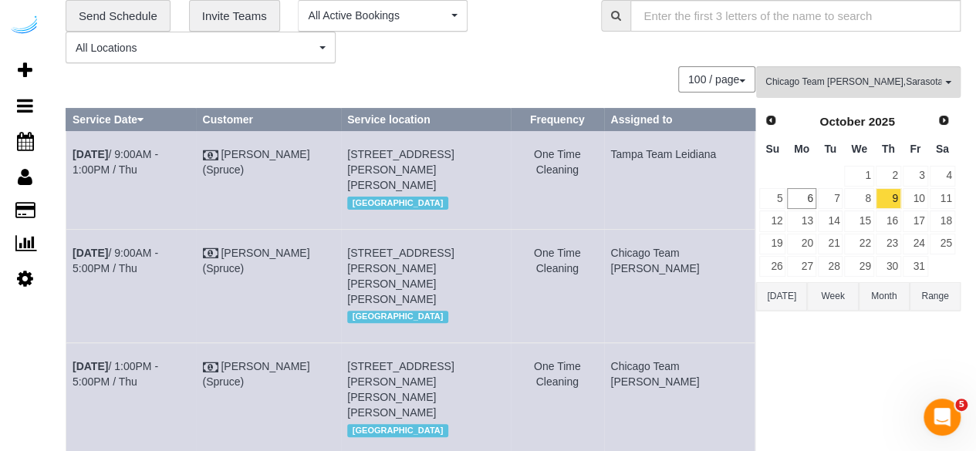
scroll to position [46, 0]
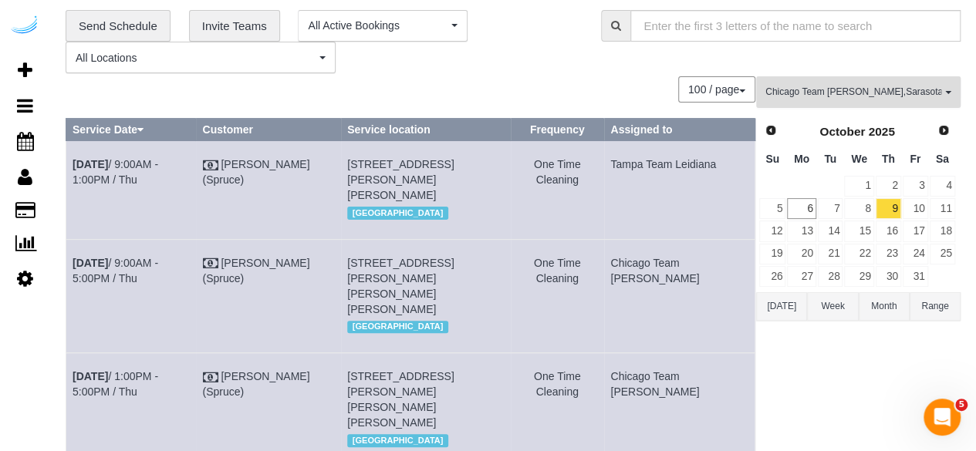
click at [851, 90] on span "Chicago Team Wesley , Sarasota Team Juan , Tampa Team Leidiana" at bounding box center [853, 92] width 176 height 13
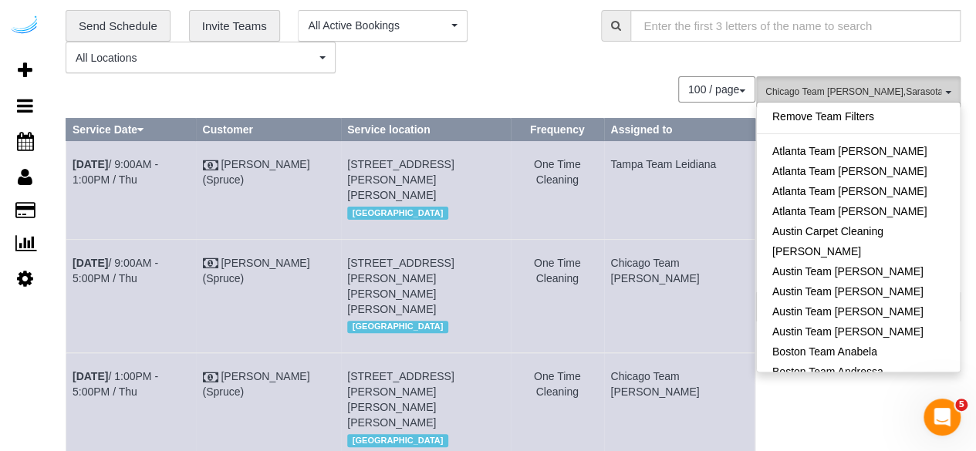
scroll to position [310, 0]
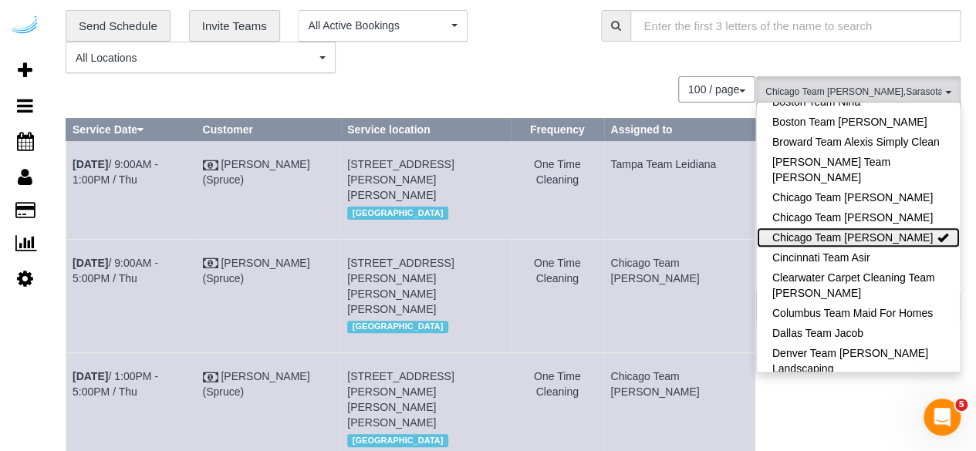
click at [896, 239] on link "Chicago Team [PERSON_NAME]" at bounding box center [857, 237] width 203 height 20
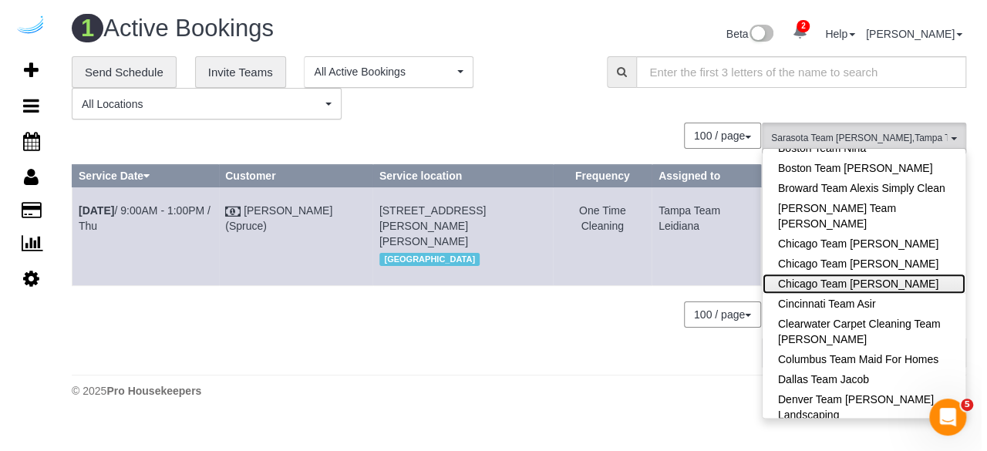
scroll to position [0, 0]
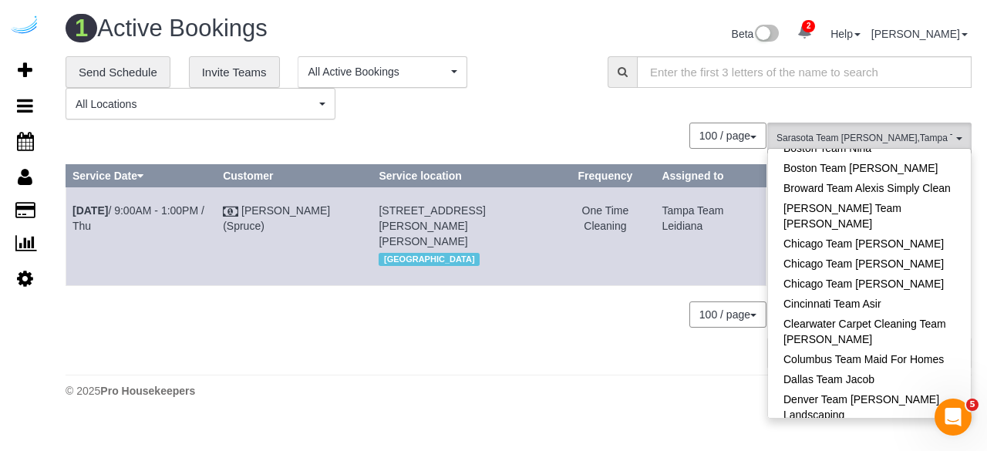
click at [540, 302] on div "100 / page 10 / page 20 / page 30 / page 40 / page 50 / page 100 / page" at bounding box center [416, 315] width 701 height 26
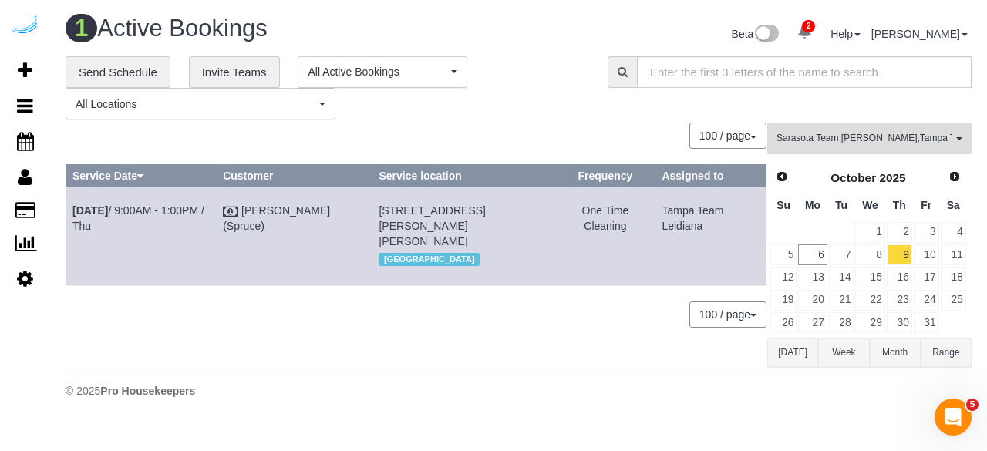
click at [805, 140] on span "Sarasota Team Juan , Tampa Team Leidiana" at bounding box center [865, 138] width 176 height 13
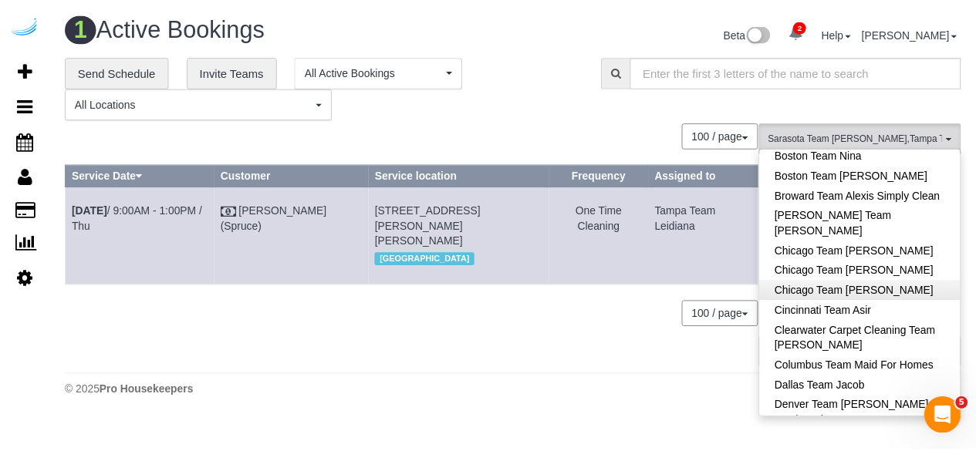
scroll to position [303, 0]
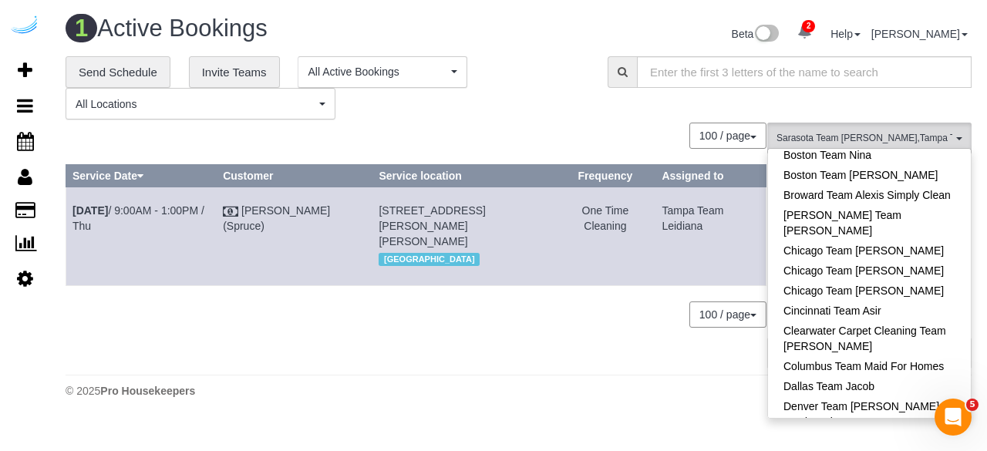
click at [567, 346] on div "0 Bookings found. We couldn't find any bookings that matched your search. Creat…" at bounding box center [417, 245] width 702 height 244
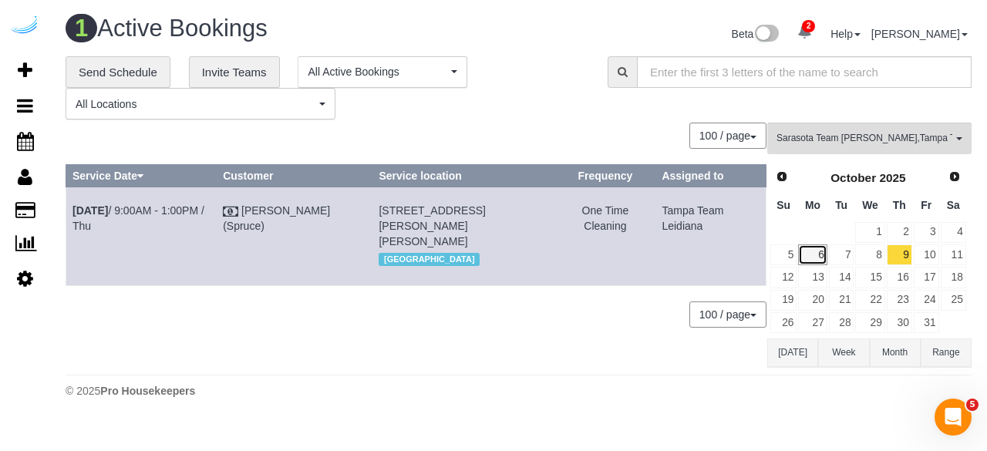
click at [822, 248] on link "6" at bounding box center [812, 254] width 29 height 21
click at [839, 257] on link "7" at bounding box center [841, 254] width 25 height 21
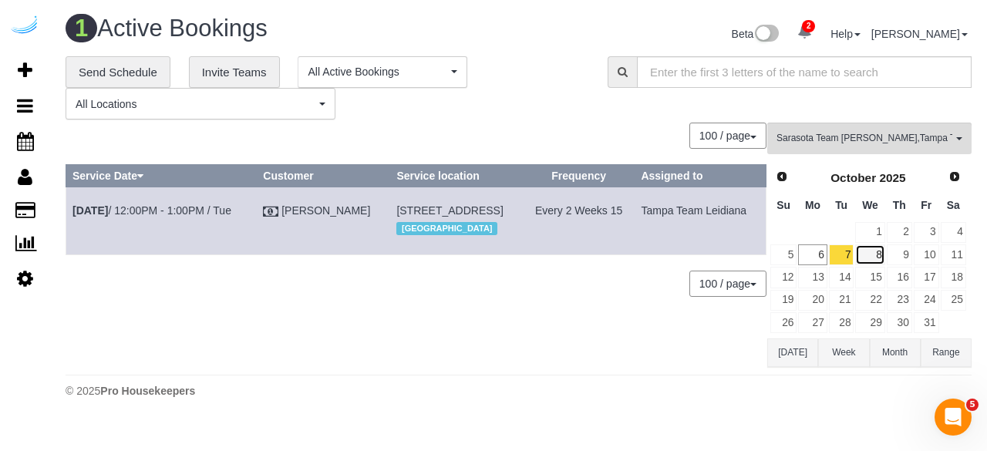
click at [871, 252] on link "8" at bounding box center [869, 254] width 29 height 21
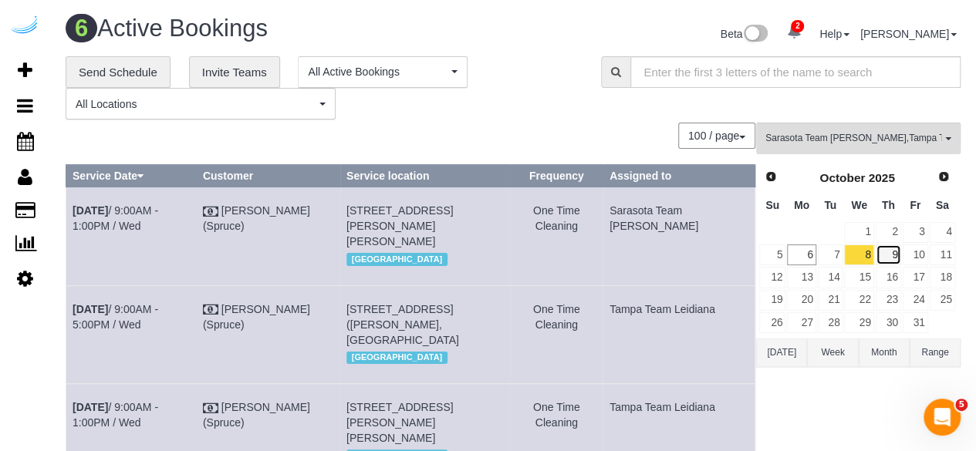
click at [888, 248] on link "9" at bounding box center [887, 254] width 25 height 21
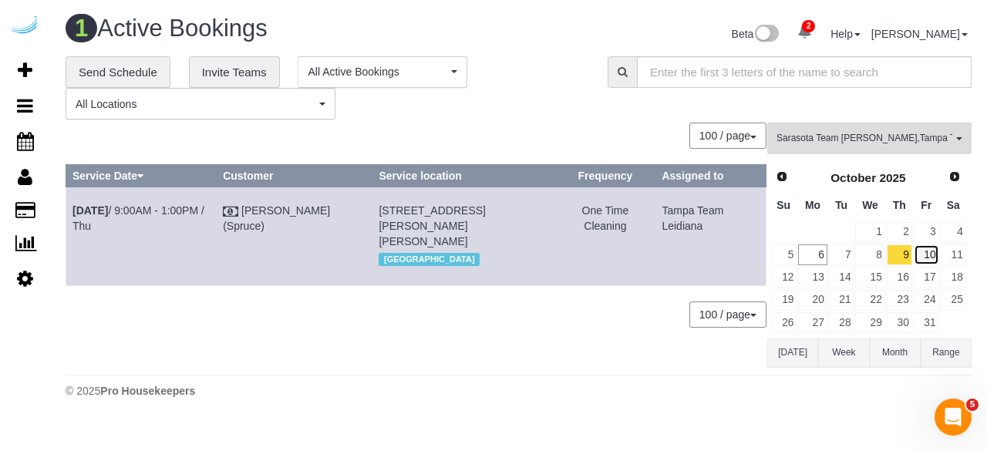
click at [928, 251] on link "10" at bounding box center [926, 254] width 25 height 21
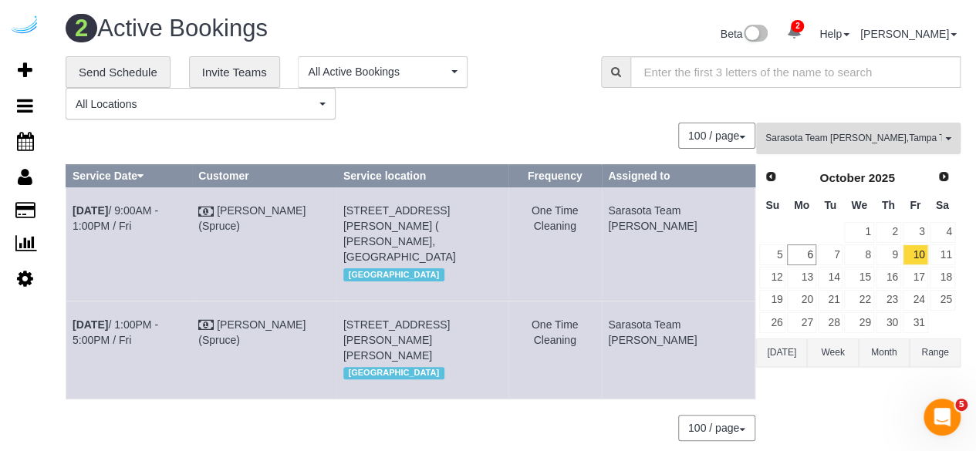
click at [886, 139] on span "Sarasota Team Juan , Tampa Team Leidiana" at bounding box center [853, 138] width 176 height 13
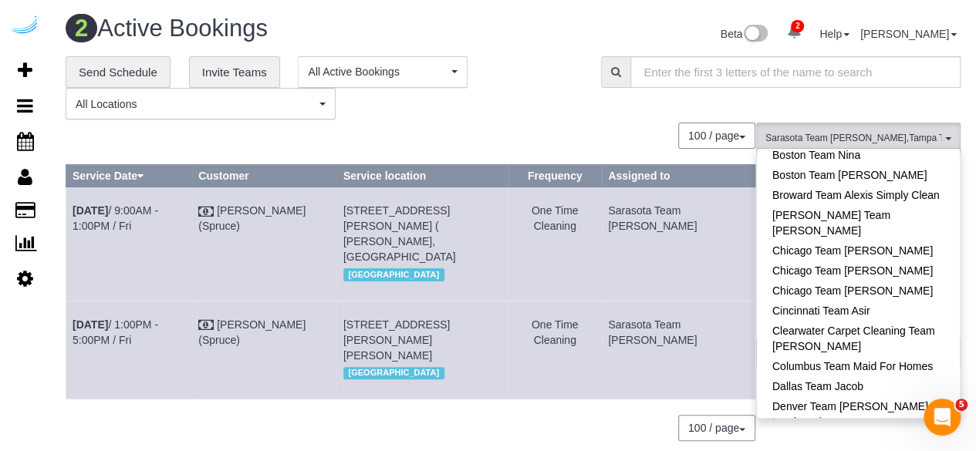
scroll to position [1481, 0]
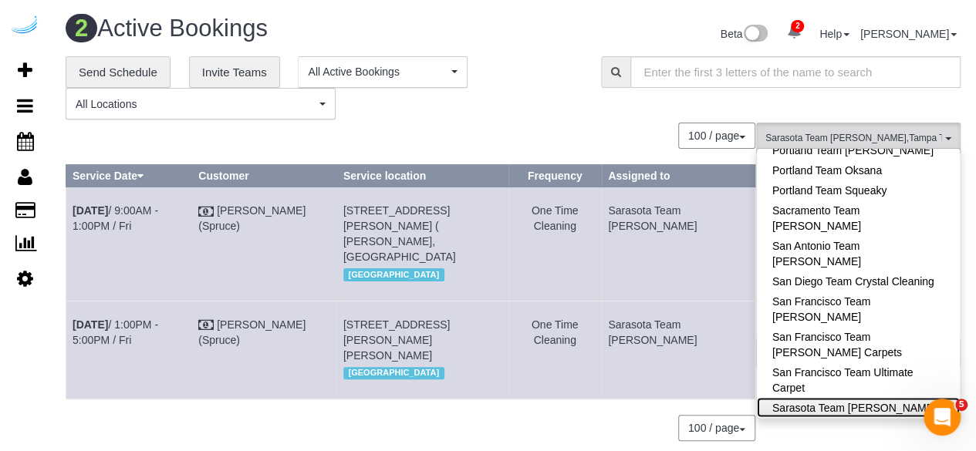
click at [914, 397] on link "Sarasota Team [PERSON_NAME]" at bounding box center [857, 407] width 203 height 20
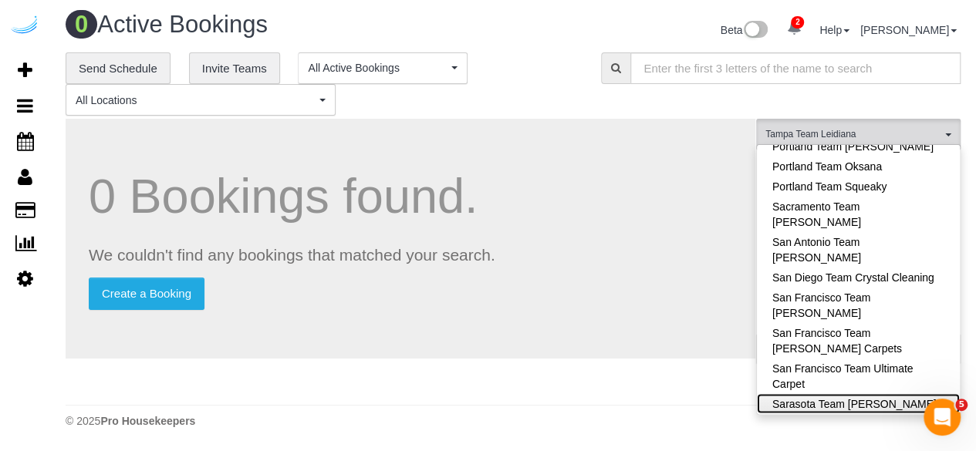
scroll to position [2, 0]
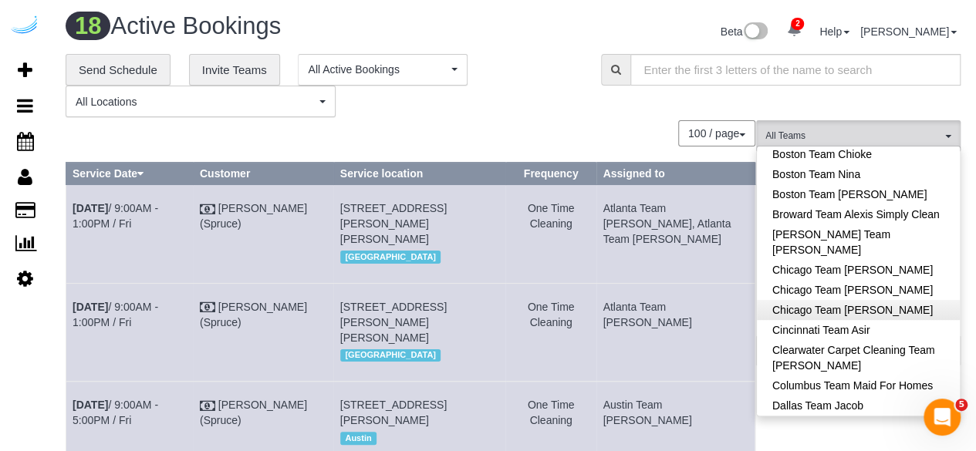
scroll to position [283, 0]
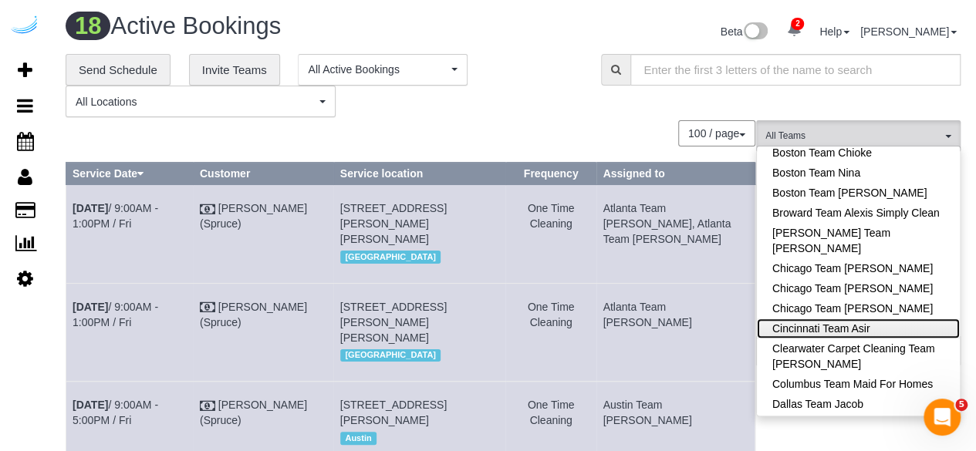
click at [885, 318] on link "Cincinnati Team Asir" at bounding box center [857, 328] width 203 height 20
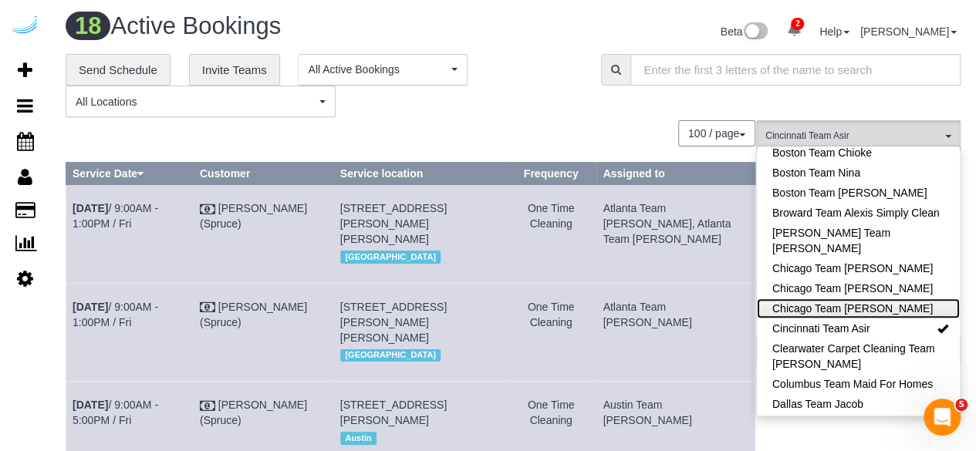
click at [898, 302] on link "Chicago Team [PERSON_NAME]" at bounding box center [857, 308] width 203 height 20
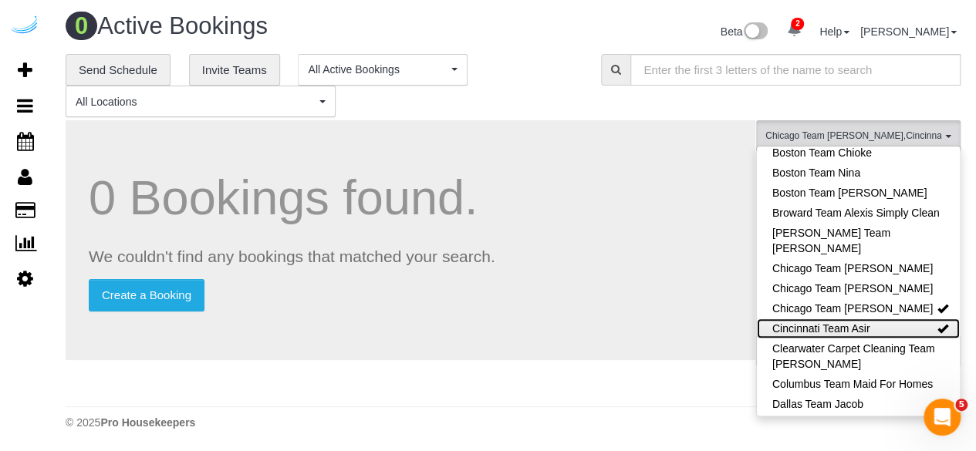
click at [908, 329] on link "Cincinnati Team Asir" at bounding box center [857, 328] width 203 height 20
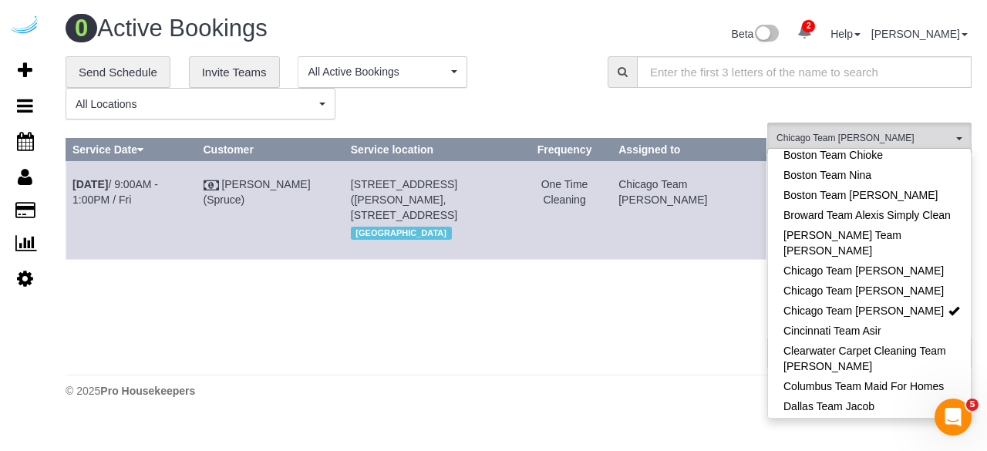
click at [632, 166] on table "Service Date Customer Service location Frequency Assigned to Oct 10th / 9:00AM …" at bounding box center [416, 198] width 701 height 121
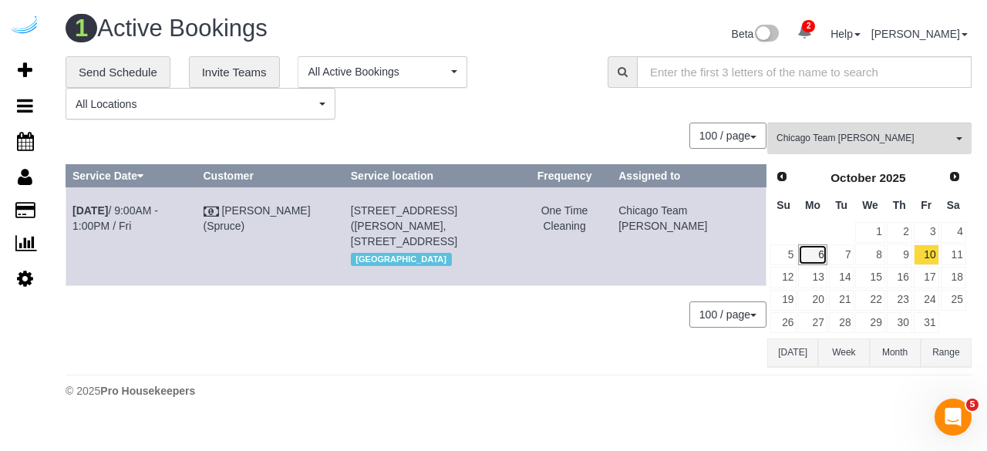
click at [820, 254] on link "6" at bounding box center [812, 254] width 29 height 21
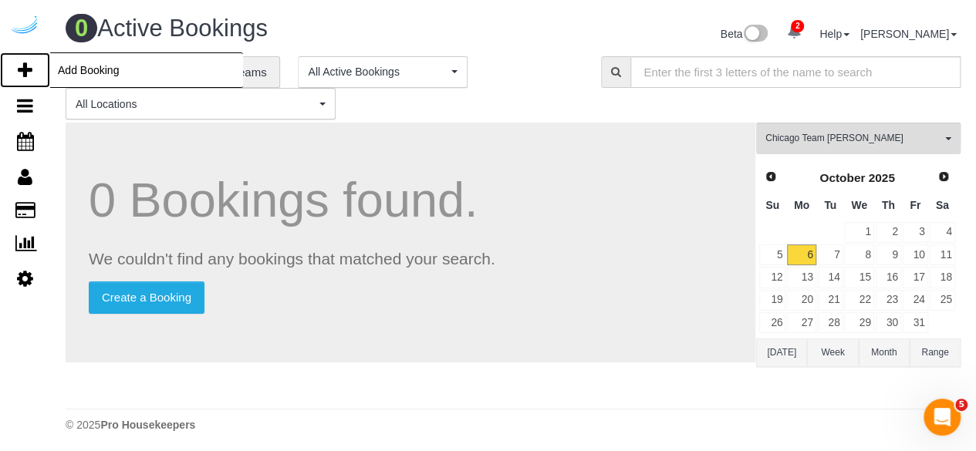
drag, startPoint x: 30, startPoint y: 66, endPoint x: 35, endPoint y: 52, distance: 14.9
click at [30, 66] on icon at bounding box center [25, 70] width 15 height 19
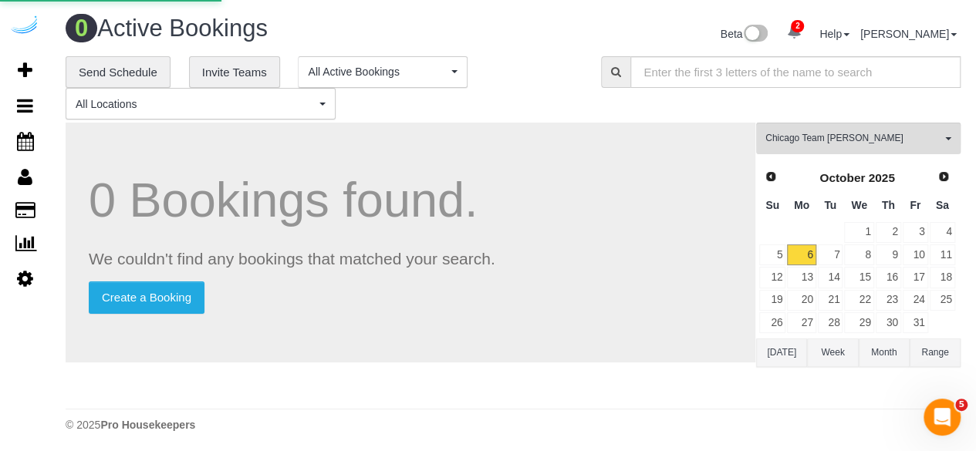
select select "number:9"
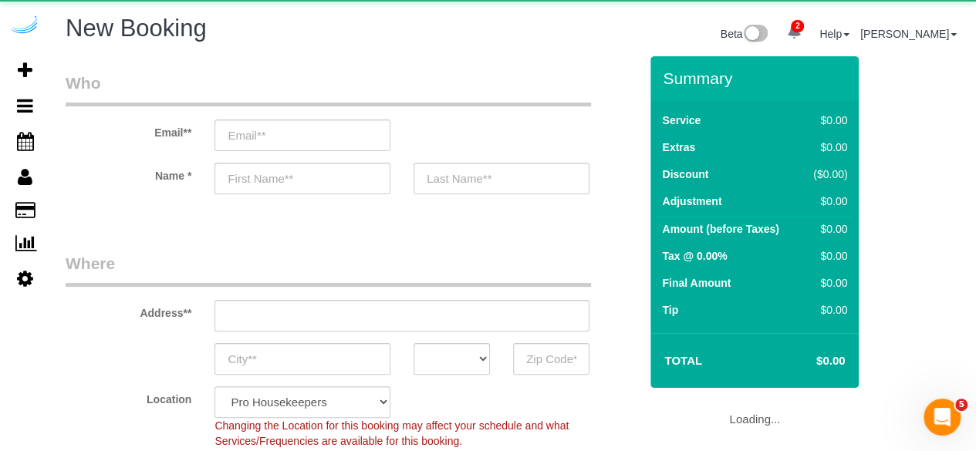
select select "4"
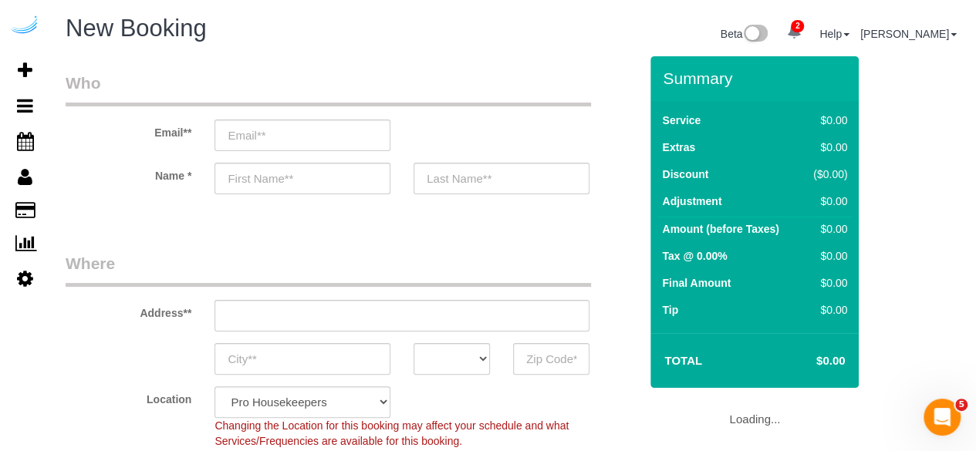
select select "object:2569"
click at [293, 143] on input "email" at bounding box center [302, 136] width 176 height 32
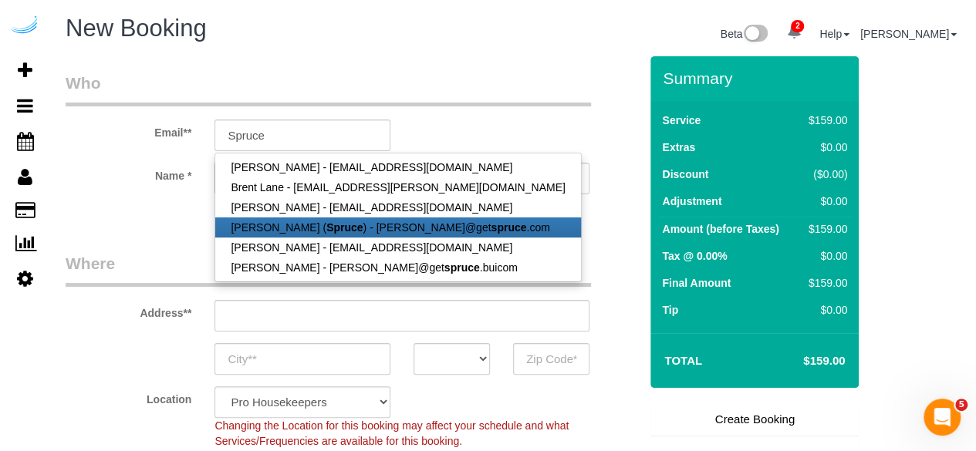
click at [314, 233] on link "Brandie Louck ( Spruce ) - brandie@get spruce .com" at bounding box center [397, 227] width 365 height 20
type input "[PERSON_NAME][EMAIL_ADDRESS][DOMAIN_NAME]"
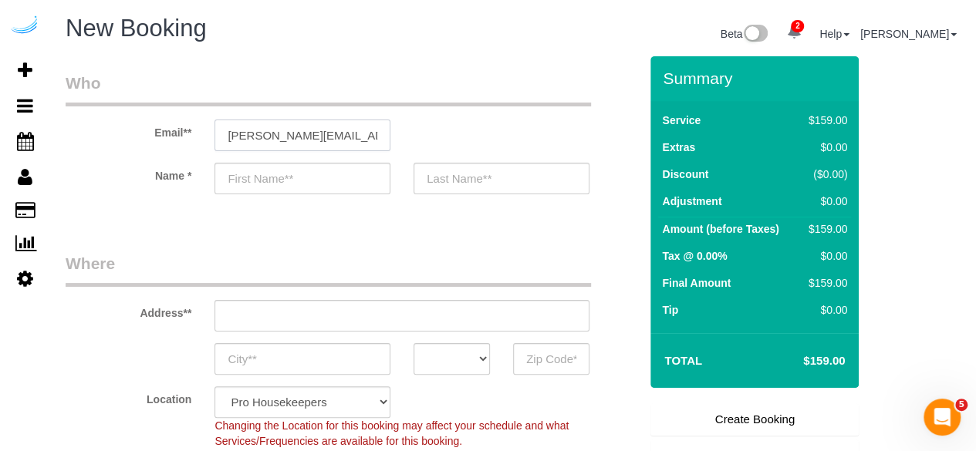
type input "[PERSON_NAME]"
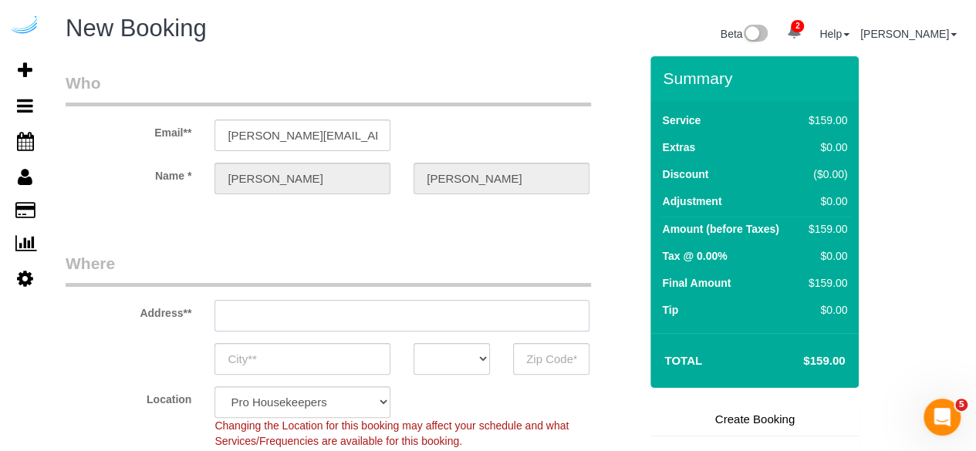
click at [399, 314] on input "text" at bounding box center [401, 316] width 375 height 32
type input "3816 S Lamar Blvd"
type input "Austin"
select select "[GEOGRAPHIC_DATA]"
type input "78704"
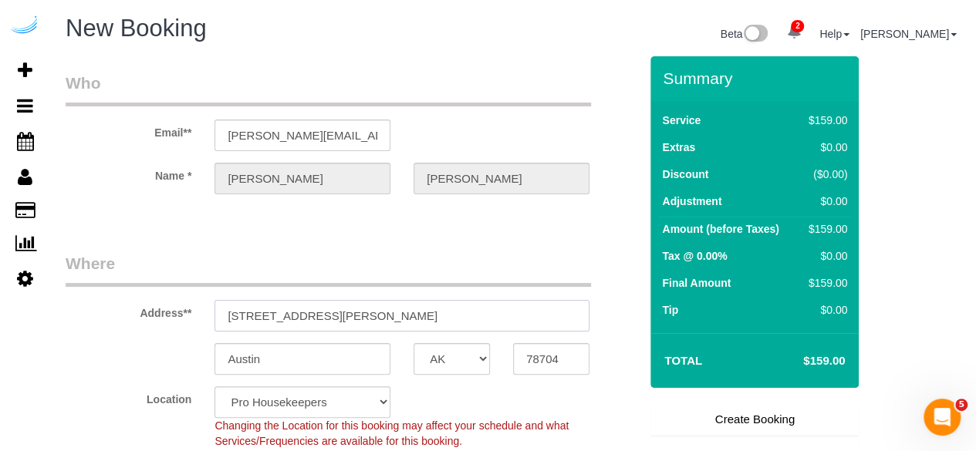
paste input "765 W Adams St, Chicago, IL 60661"
type input "765 W Adams St, Chicago, IL 60661"
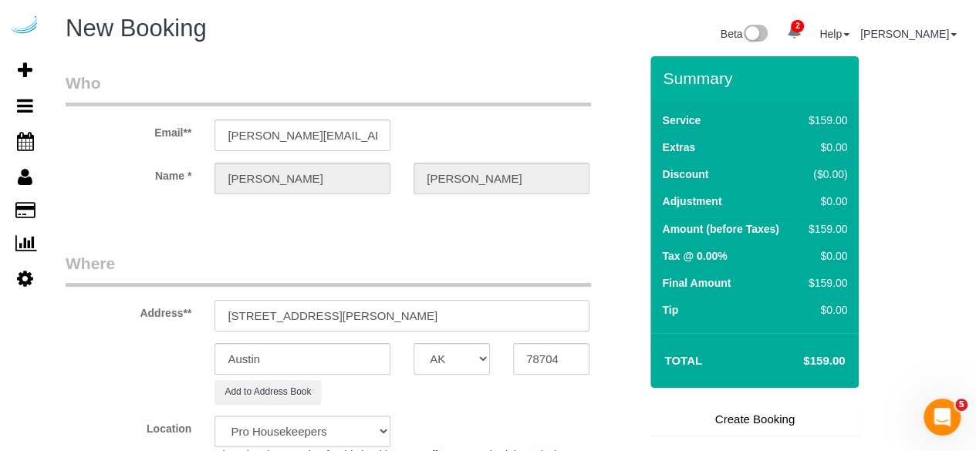
select select "9"
drag, startPoint x: 379, startPoint y: 318, endPoint x: 482, endPoint y: 321, distance: 102.6
click at [480, 321] on input "765 W Adams St, Chicago, IL 60661" at bounding box center [401, 316] width 375 height 32
select select "object:2613"
type input "765 W Adams St, Chicago, IL 60661"
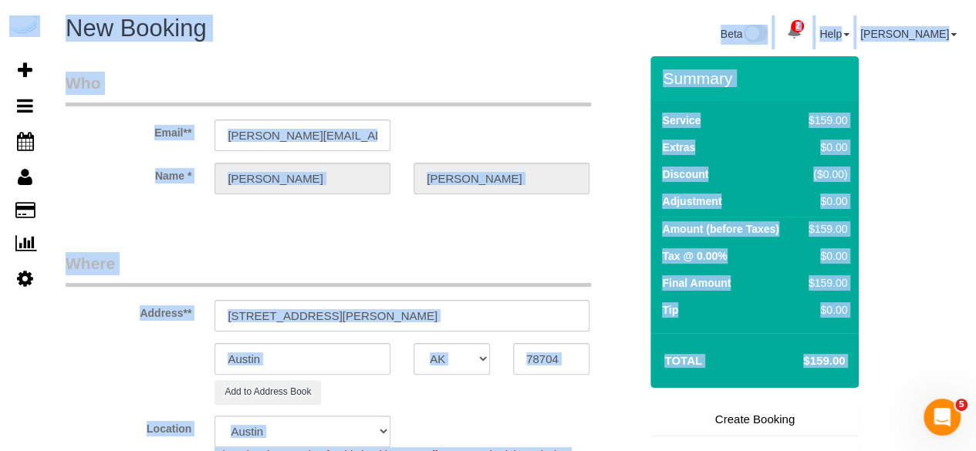
click at [538, 339] on sui-booking-address "Address** 765 W Adams St, Chicago, IL 60661 Austin AK AL AR AZ CA CO CT DC DE F…" at bounding box center [352, 328] width 573 height 152
click at [528, 355] on input "78704" at bounding box center [551, 359] width 76 height 32
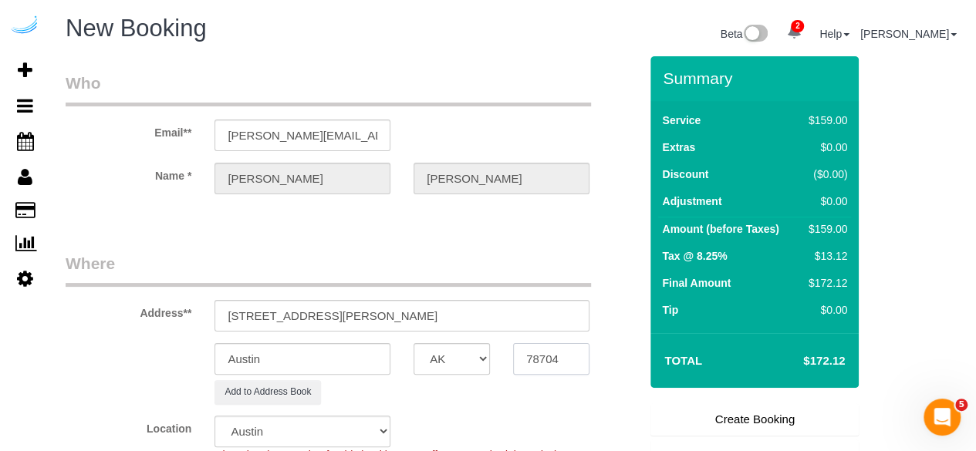
click at [538, 354] on input "78704" at bounding box center [551, 359] width 76 height 32
paste input "60661"
type input "60661"
click at [484, 356] on select "AK AL AR AZ CA CO CT DC DE FL GA HI IA ID IL IN KS KY LA MA MD ME MI MN MO MS M…" at bounding box center [451, 359] width 76 height 32
select select "11"
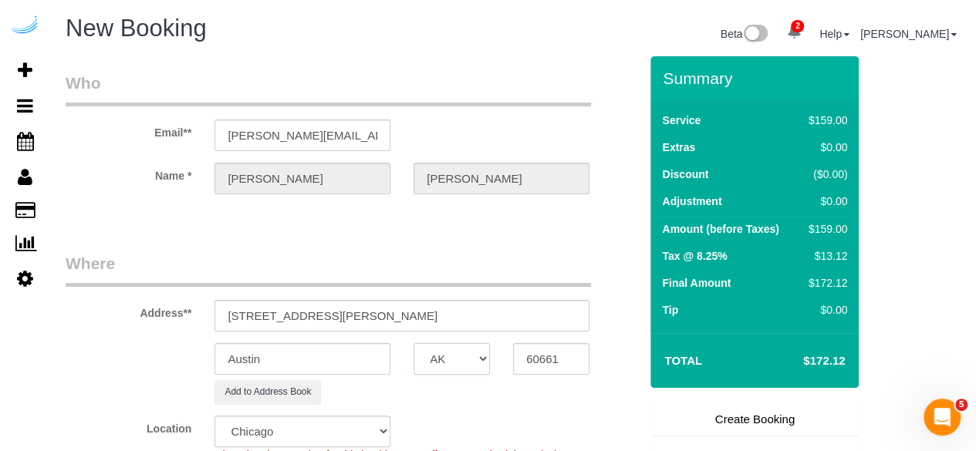
select select "IL"
click at [413, 343] on select "AK AL AR AZ CA CO CT DC DE FL GA HI IA ID IL IN KS KY LA MA MD ME MI MN MO MS M…" at bounding box center [451, 359] width 76 height 32
select select "object:2655"
click at [329, 362] on input "Austin" at bounding box center [302, 359] width 176 height 32
type input "[GEOGRAPHIC_DATA]"
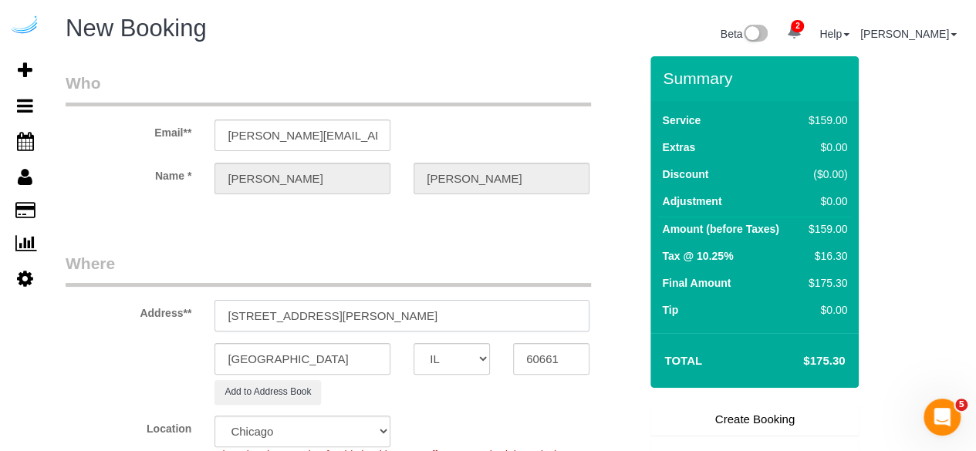
drag, startPoint x: 403, startPoint y: 318, endPoint x: 524, endPoint y: 326, distance: 121.4
click at [524, 326] on input "765 W Adams St, Chicago, IL 60661" at bounding box center [401, 316] width 375 height 32
paste input "Josie Ostrowski"
paste input "Arkadia West Loop"
paste input "1453586"
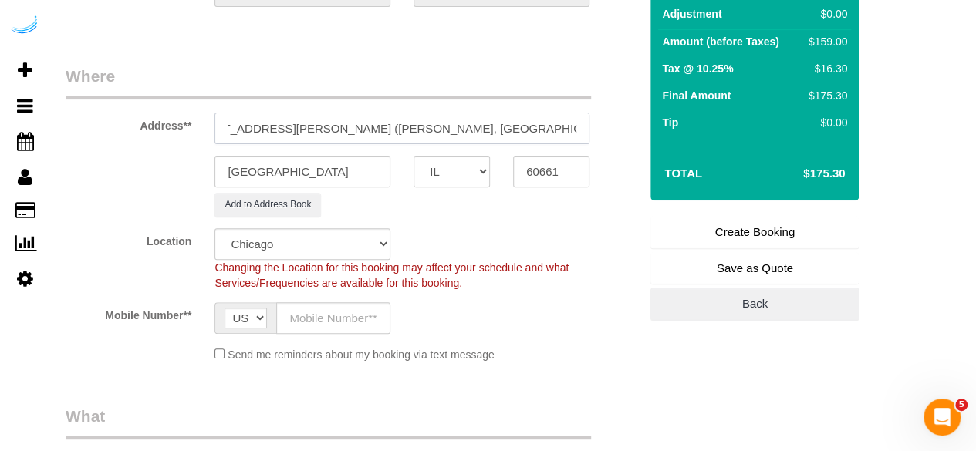
scroll to position [190, 0]
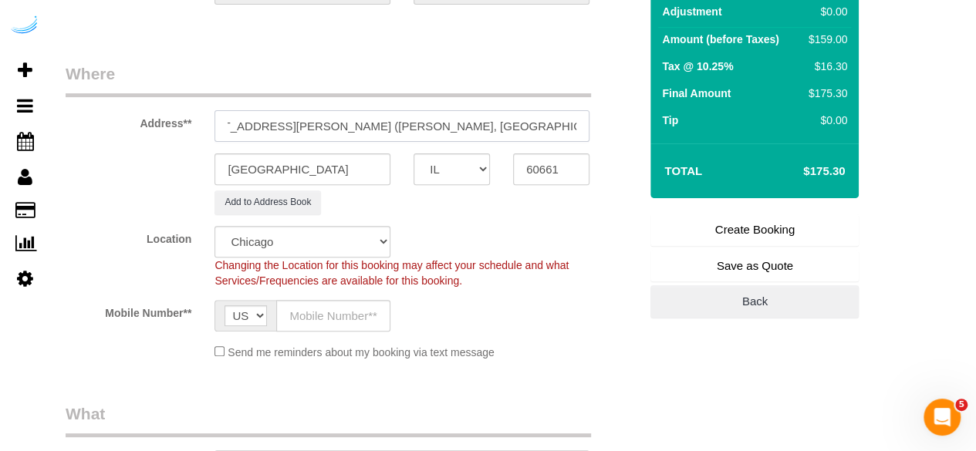
type input "765 W Adams St, Unit 1706 (Josie Ostrowski, Arkadia West Loop , 1453586)"
click at [342, 322] on input "text" at bounding box center [333, 316] width 114 height 32
type input "[PHONE_NUMBER]"
type input "Brandie Louck"
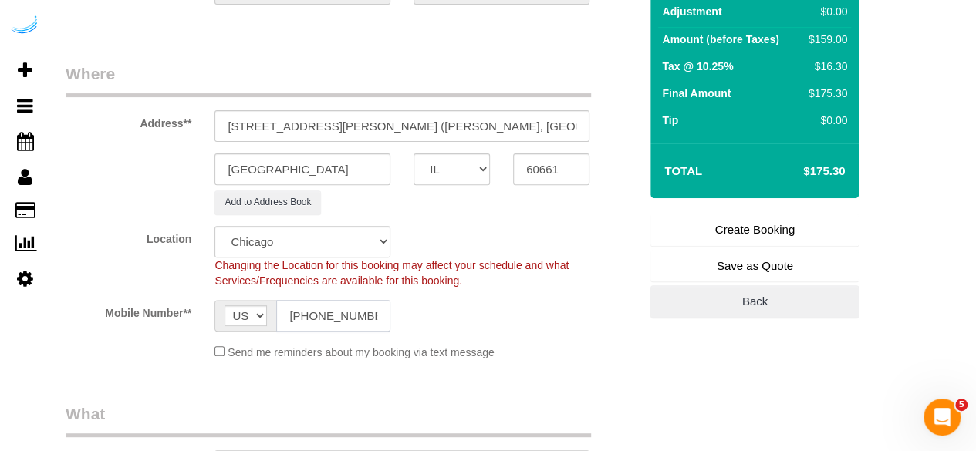
type input "[PHONE_NUMBER]"
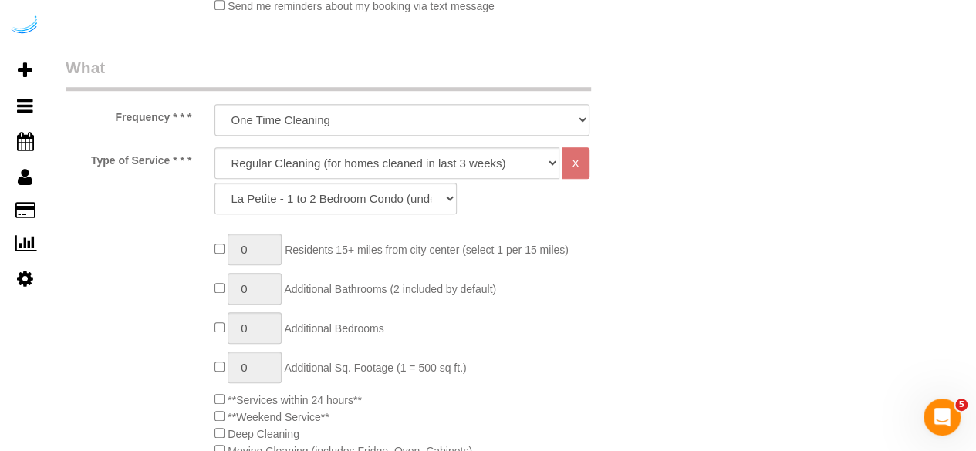
scroll to position [537, 0]
click at [366, 169] on select "Deep Cleaning (for homes that have not been cleaned in 3+ weeks) Spruce Regular…" at bounding box center [386, 163] width 345 height 32
select select "282"
click at [214, 147] on select "Deep Cleaning (for homes that have not been cleaned in 3+ weeks) Spruce Regular…" at bounding box center [386, 163] width 345 height 32
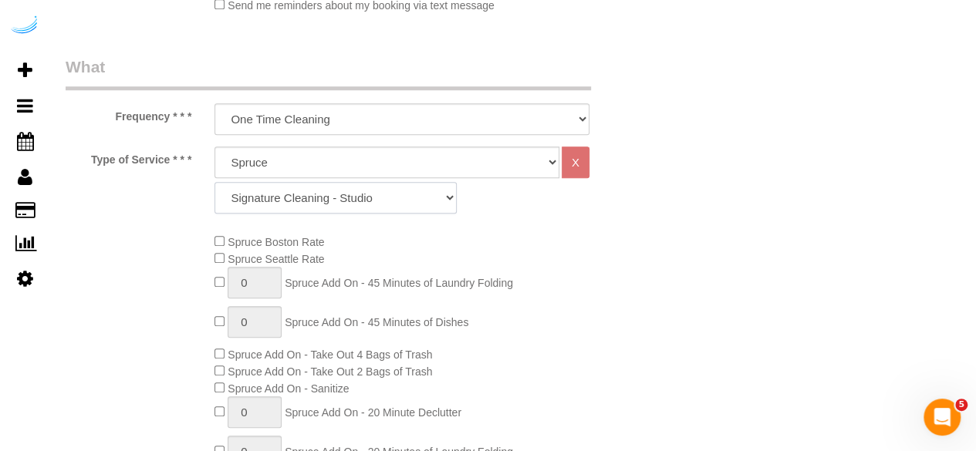
drag, startPoint x: 375, startPoint y: 195, endPoint x: 370, endPoint y: 181, distance: 14.6
click at [375, 195] on select "Signature Cleaning - Studio Signature Cleaning - 1 Bed 1 Bath Signature Cleanin…" at bounding box center [335, 198] width 242 height 32
select select "309"
click at [214, 182] on select "Signature Cleaning - Studio Signature Cleaning - 1 Bed 1 Bath Signature Cleanin…" at bounding box center [335, 198] width 242 height 32
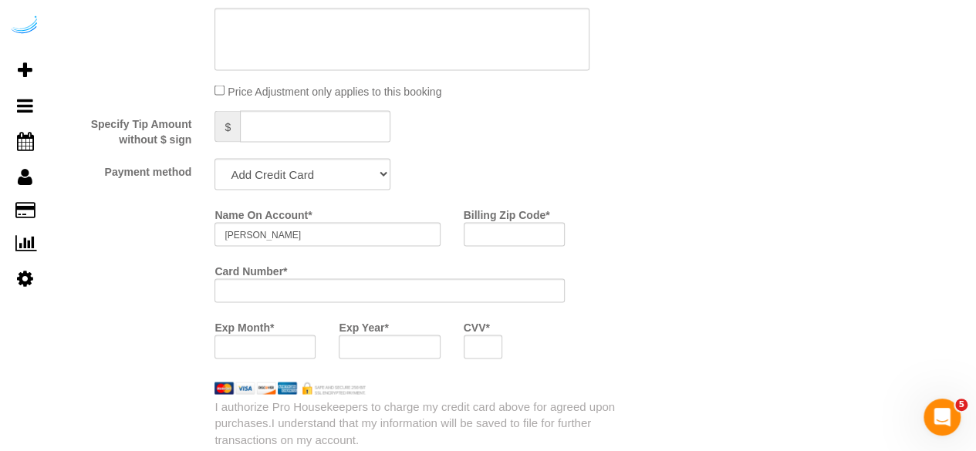
scroll to position [1428, 0]
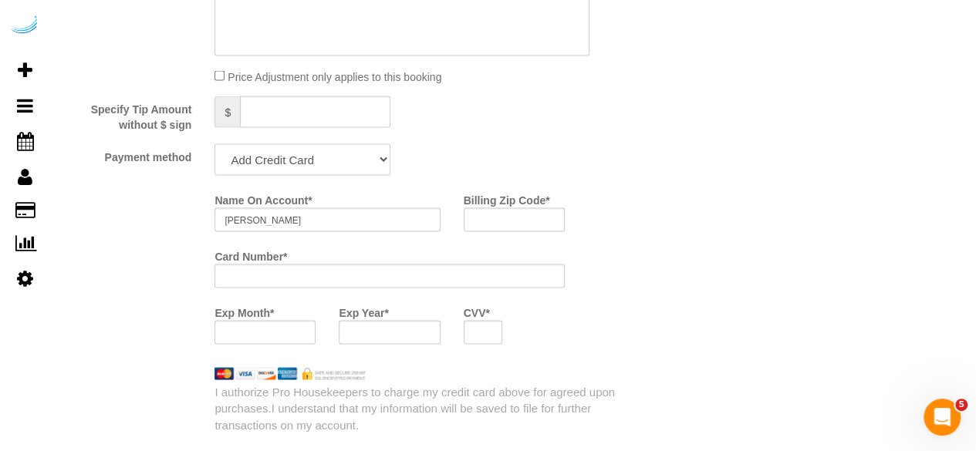
click at [295, 164] on select "Add Credit Card Cash Check Paypal" at bounding box center [302, 159] width 176 height 32
select select "string:check"
click at [214, 145] on select "Add Credit Card Cash Check Paypal" at bounding box center [302, 159] width 176 height 32
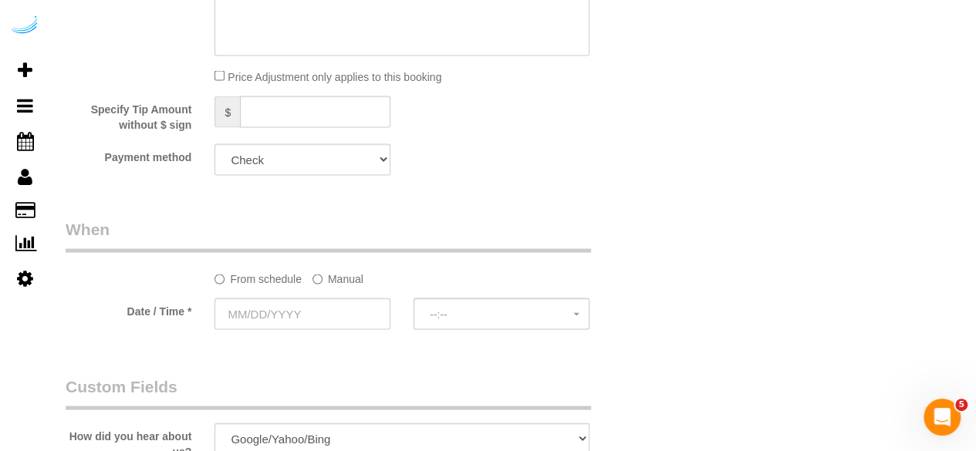
drag, startPoint x: 340, startPoint y: 275, endPoint x: 327, endPoint y: 295, distance: 24.0
click at [341, 276] on label "Manual" at bounding box center [337, 275] width 51 height 21
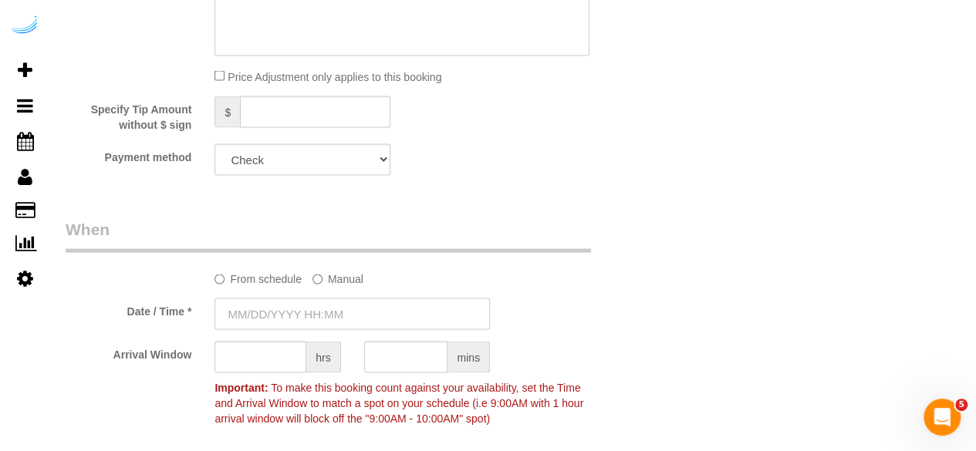
click at [316, 313] on input "text" at bounding box center [351, 314] width 275 height 32
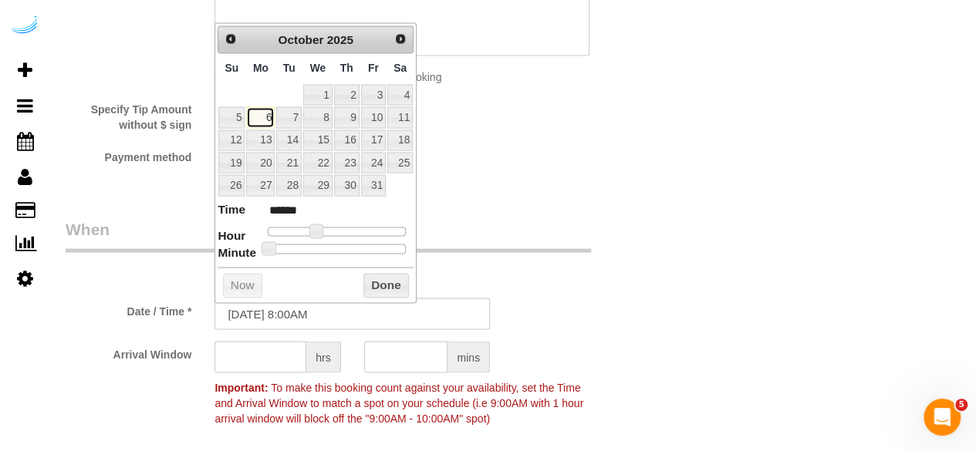
click at [266, 106] on link "6" at bounding box center [260, 116] width 29 height 21
type input "10/06/2025 9:00AM"
type input "******"
click at [325, 230] on span at bounding box center [322, 231] width 14 height 14
click at [285, 355] on input "text" at bounding box center [260, 357] width 92 height 32
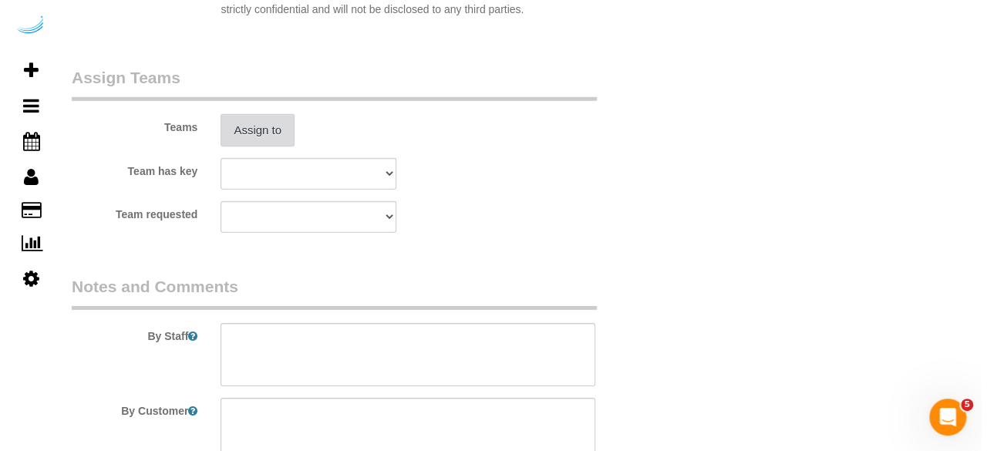
scroll to position [2293, 0]
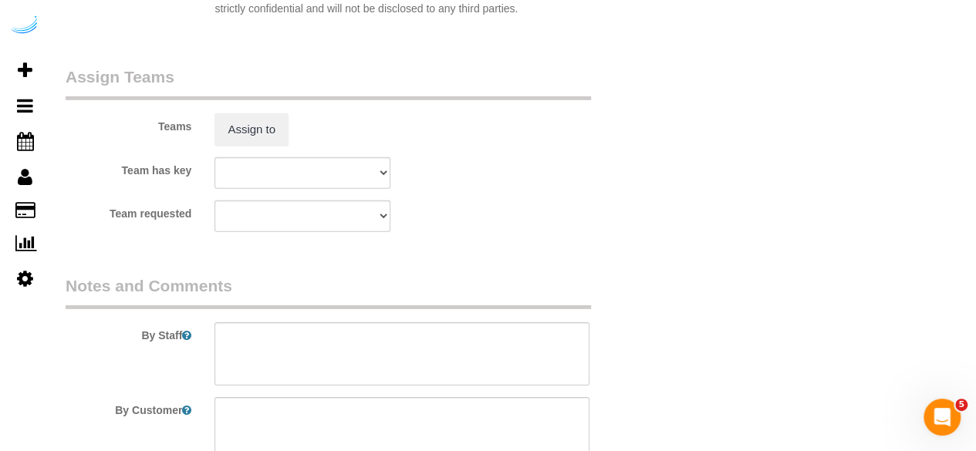
type input "8"
click at [234, 110] on div "Teams Assign to" at bounding box center [352, 106] width 596 height 80
click at [236, 124] on button "Assign to" at bounding box center [251, 129] width 74 height 32
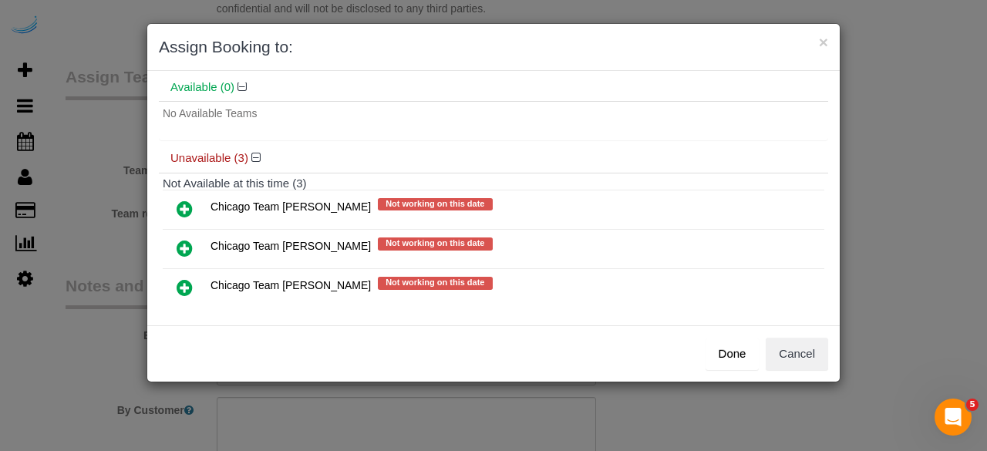
click at [181, 286] on icon at bounding box center [185, 287] width 16 height 19
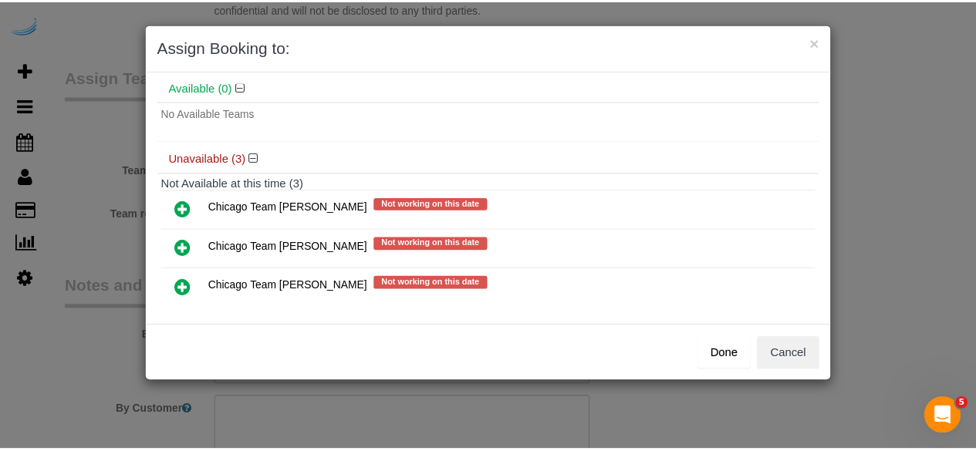
scroll to position [82, 0]
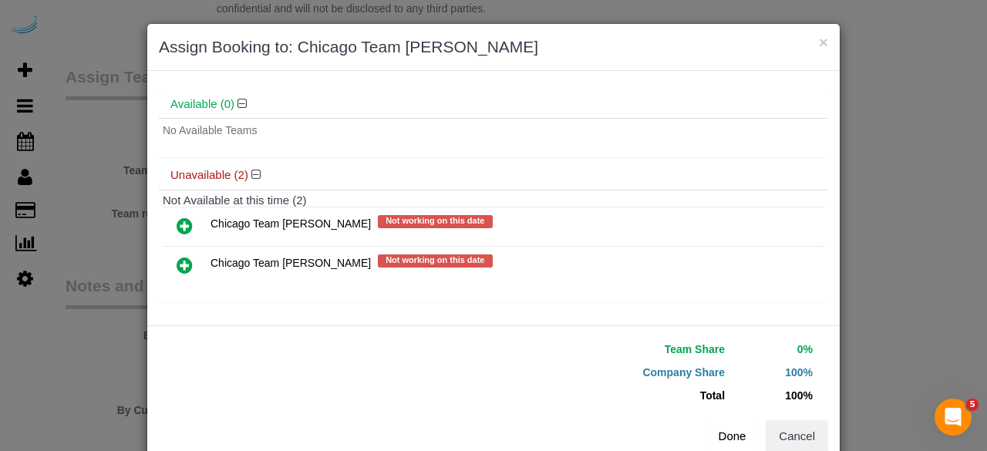
click at [734, 431] on button "Done" at bounding box center [733, 436] width 54 height 32
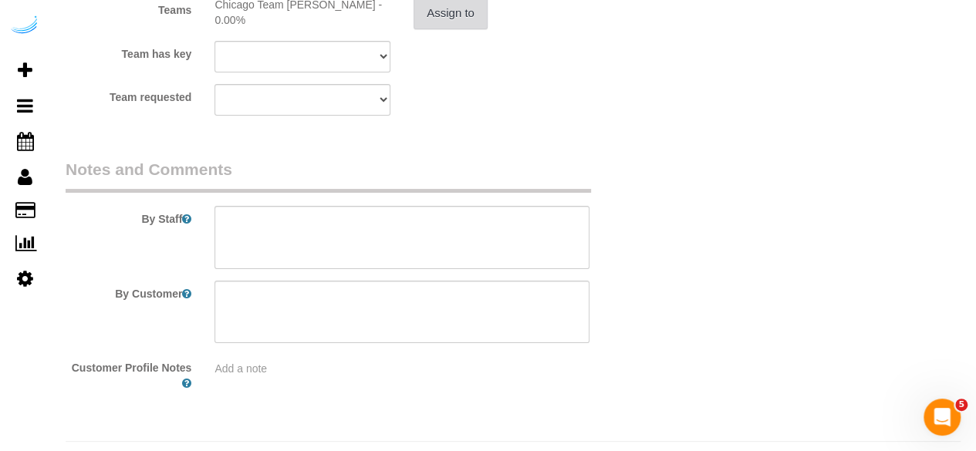
scroll to position [2445, 0]
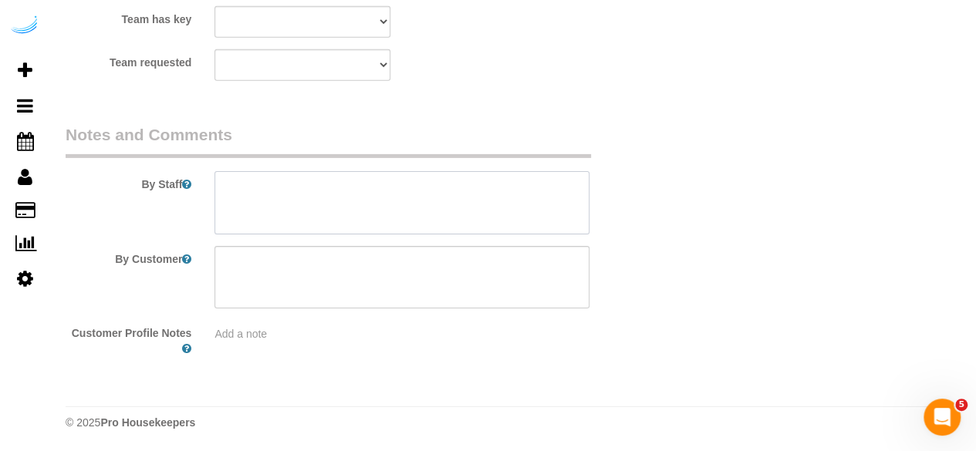
drag, startPoint x: 452, startPoint y: 209, endPoint x: 452, endPoint y: 187, distance: 22.4
click at [452, 206] on textarea at bounding box center [401, 202] width 375 height 63
paste textarea "Permanent Notes:No notes from this customer.Today's Notes:No notes from this se…"
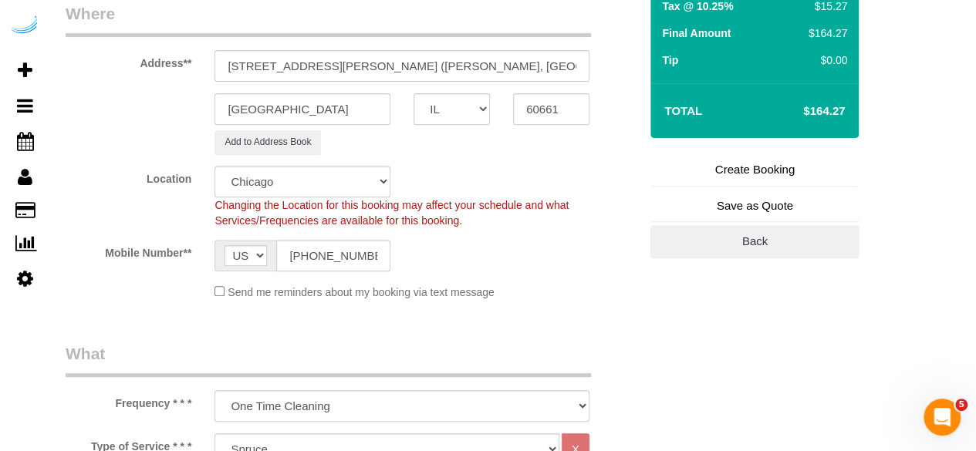
scroll to position [250, 0]
type textarea "Recurrency: Every 2 weeks Permanent Notes:No notes from this customer.Today's N…"
click at [736, 169] on link "Create Booking" at bounding box center [754, 169] width 208 height 32
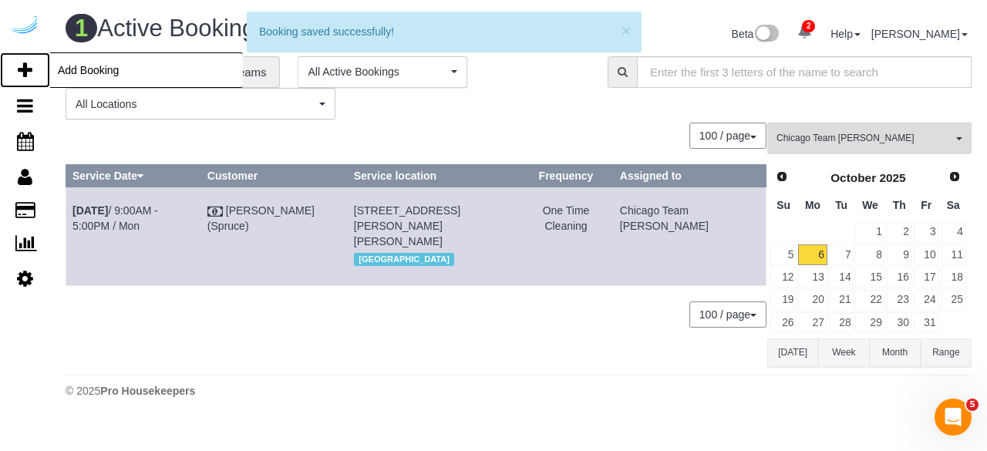
click at [34, 67] on link "Add Booking" at bounding box center [25, 69] width 50 height 35
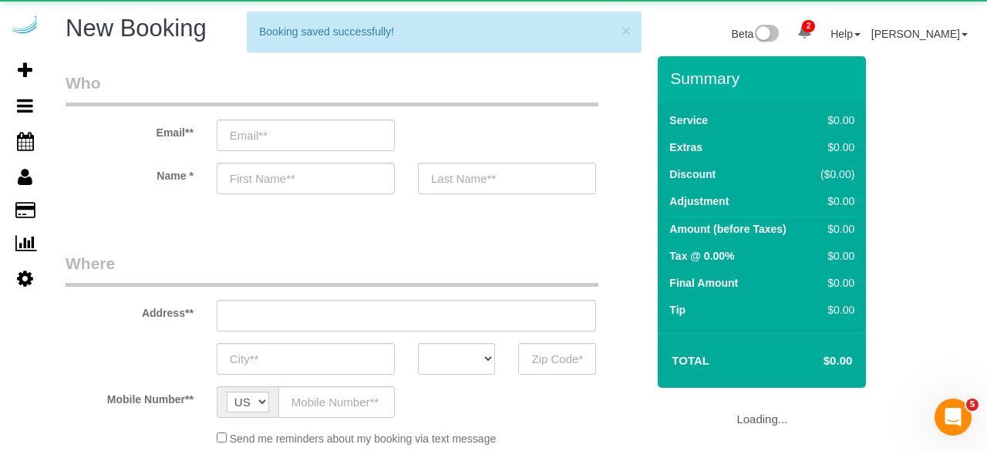
select select "object:4144"
select select "4"
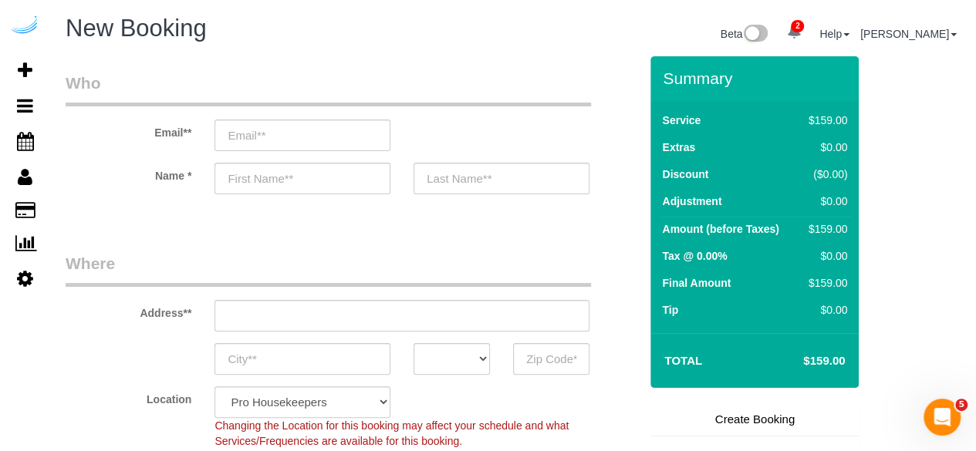
click at [325, 118] on div "Email**" at bounding box center [352, 111] width 596 height 79
click at [326, 131] on input "email" at bounding box center [302, 136] width 176 height 32
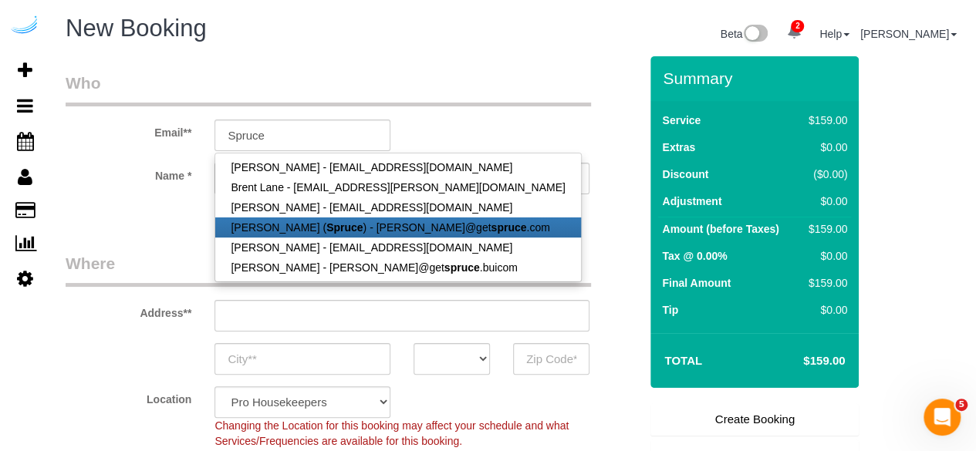
click at [326, 228] on strong "Spruce" at bounding box center [344, 227] width 36 height 12
type input "[PERSON_NAME][EMAIL_ADDRESS][DOMAIN_NAME]"
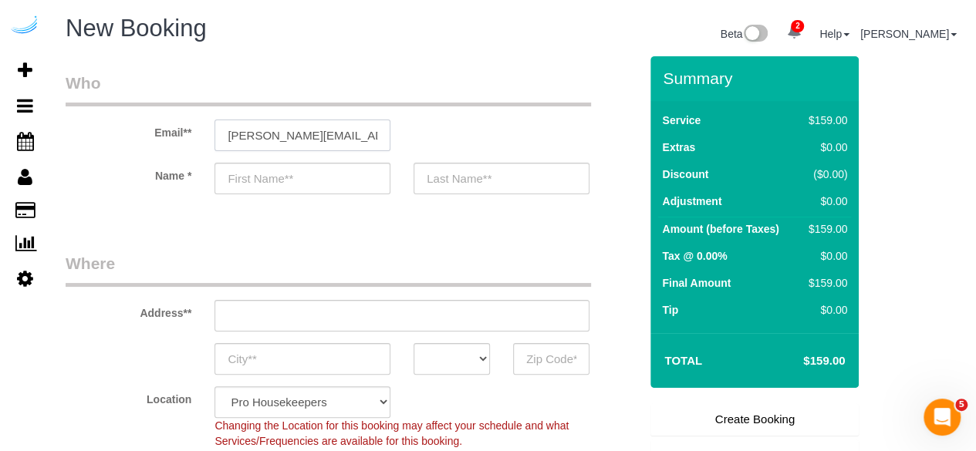
type input "[PERSON_NAME]"
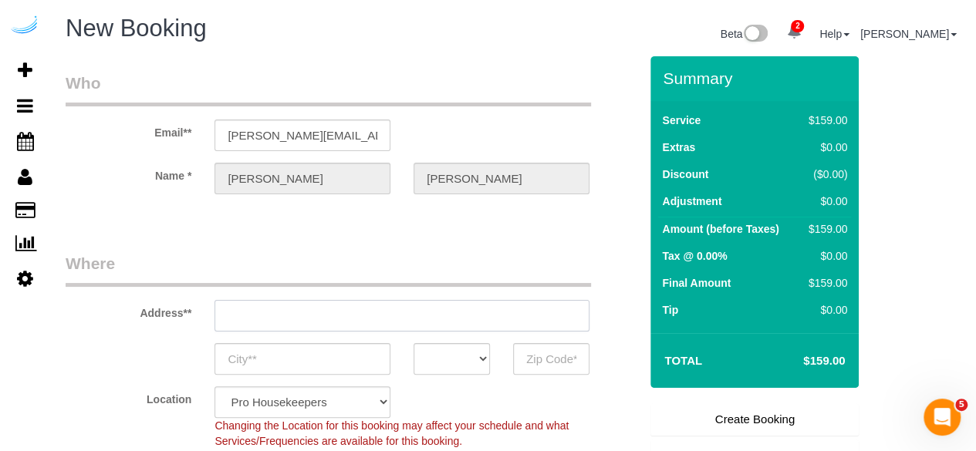
click at [350, 311] on input "text" at bounding box center [401, 316] width 375 height 32
type input "3816 S Lamar Blvd"
type input "Austin"
select select "[GEOGRAPHIC_DATA]"
type input "78704"
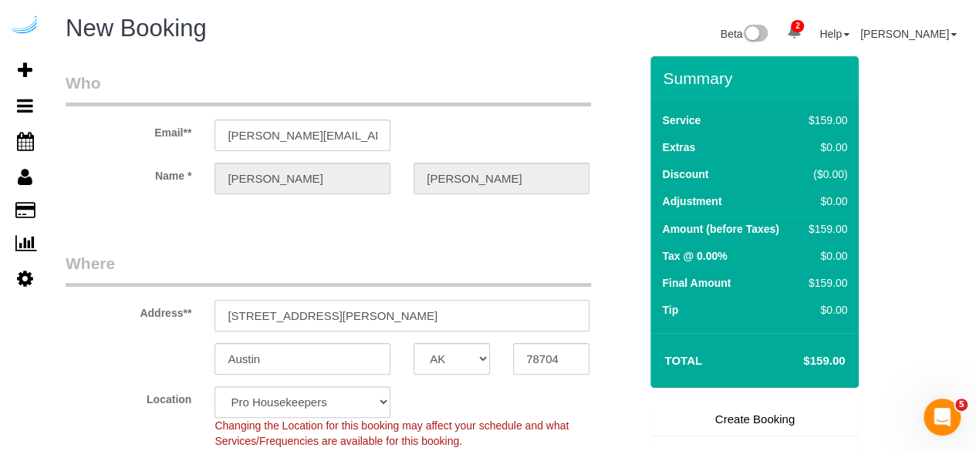
paste input "6166 N Sheridan Rd, Chicago, IL 60660"
type input "6166 N Sheridan Rd, Chicago, IL 60660"
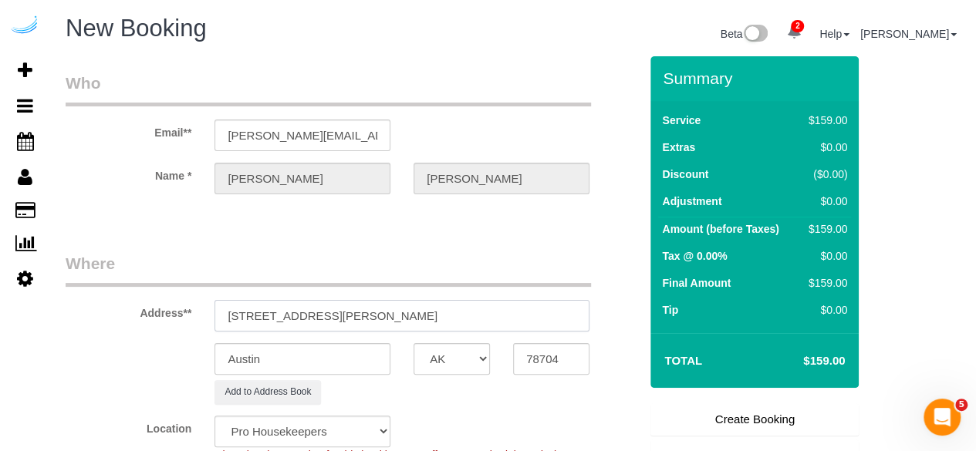
select select "9"
select select "object:4188"
drag, startPoint x: 397, startPoint y: 312, endPoint x: 511, endPoint y: 319, distance: 113.6
click at [492, 312] on input "6166 N Sheridan Rd, Chicago, IL 60660" at bounding box center [401, 316] width 375 height 32
type input "6166 N Sheridan Rd, Chicago, IL 60660"
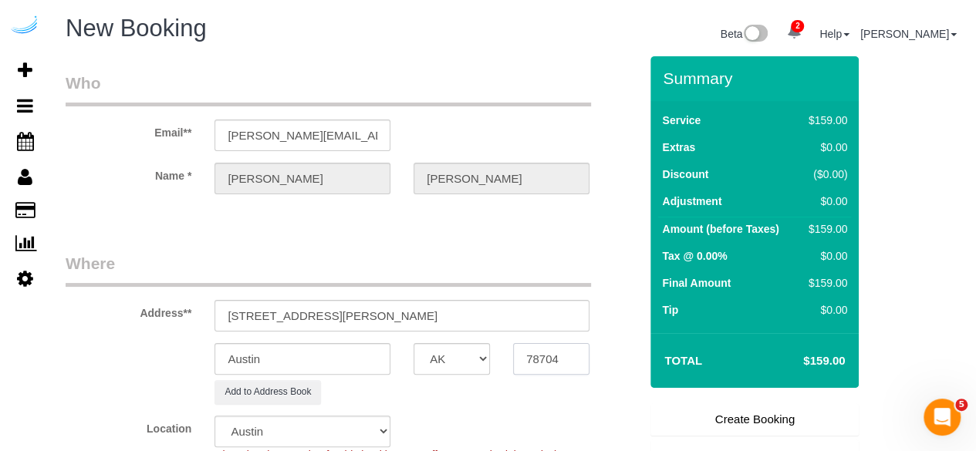
click at [541, 345] on input "78704" at bounding box center [551, 359] width 76 height 32
paste input "60660"
type input "60660"
click at [458, 359] on select "AK AL AR AZ CA CO CT DC DE FL GA HI IA ID IL IN KS KY LA MA MD ME MI MN MO MS M…" at bounding box center [451, 359] width 76 height 32
select select "11"
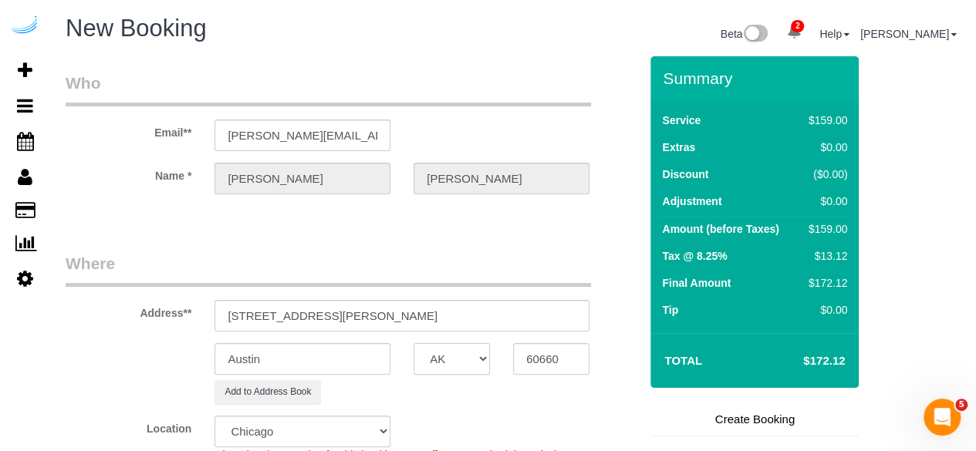
select select "IL"
click at [413, 343] on select "AK AL AR AZ CA CO CT DC DE FL GA HI IA ID IL IN KS KY LA MA MD ME MI MN MO MS M…" at bounding box center [451, 359] width 76 height 32
select select "object:4230"
click at [286, 364] on input "Austin" at bounding box center [302, 359] width 176 height 32
type input "[GEOGRAPHIC_DATA]"
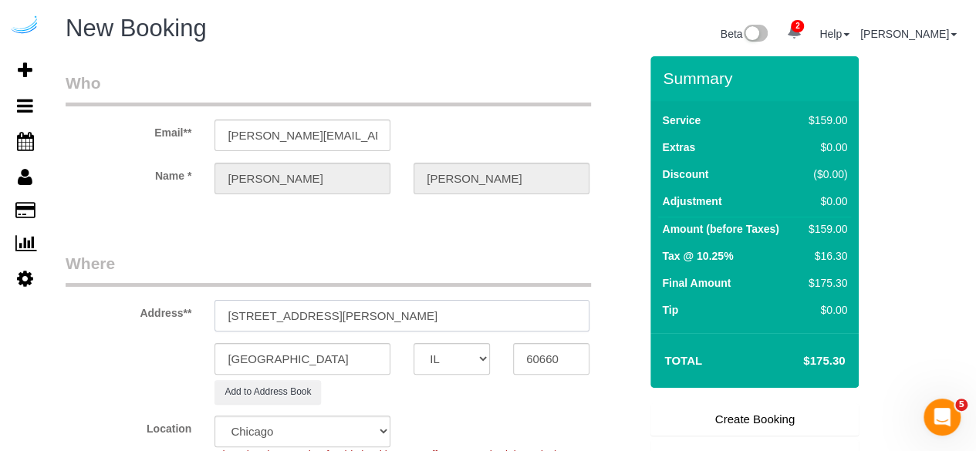
drag, startPoint x: 339, startPoint y: 315, endPoint x: 543, endPoint y: 315, distance: 203.6
click at [543, 315] on input "6166 N Sheridan Rd, Chicago, IL 60660" at bounding box center [401, 316] width 375 height 32
paste input "Jeffrey Brodin"
paste input "166 N. Sheridan Rd - Duplex Towers"
paste input "1491966"
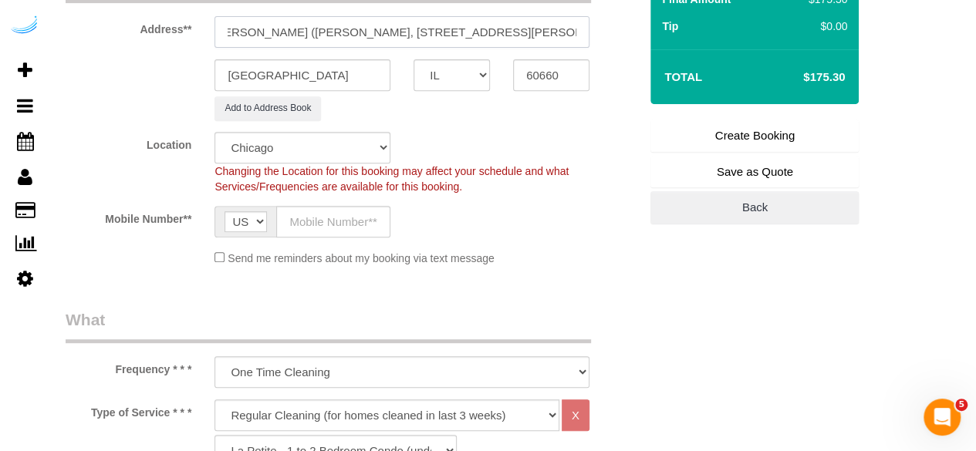
scroll to position [288, 0]
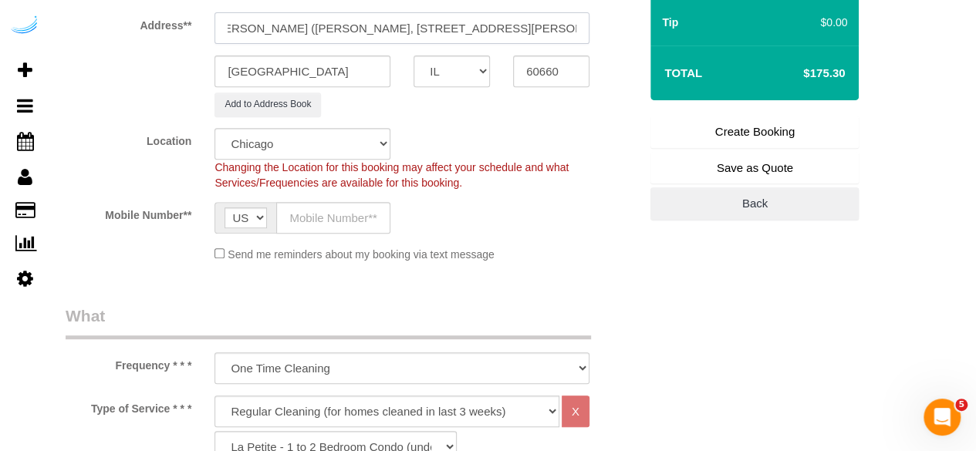
type input "6166 N Sheridan Rd, Unit 28j (Jeffrey Brodin, 166 N. Sheridan Rd - Duplex Tower…"
click at [315, 222] on input "text" at bounding box center [333, 218] width 114 height 32
type input "[PHONE_NUMBER]"
type input "Brandie Louck"
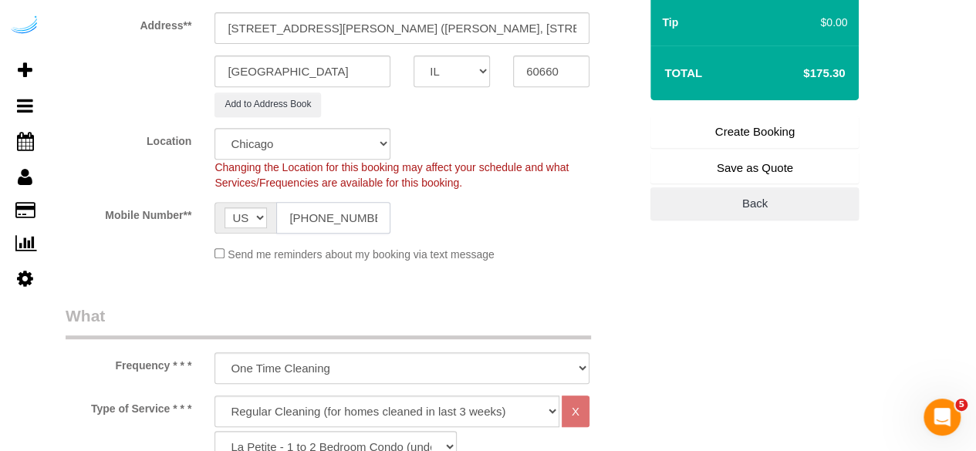
type input "[PHONE_NUMBER]"
drag, startPoint x: 383, startPoint y: 406, endPoint x: 382, endPoint y: 398, distance: 7.9
click at [383, 406] on select "Deep Cleaning (for homes that have not been cleaned in 3+ weeks) Spruce Regular…" at bounding box center [386, 412] width 345 height 32
select select "282"
click at [214, 396] on select "Deep Cleaning (for homes that have not been cleaned in 3+ weeks) Spruce Regular…" at bounding box center [386, 412] width 345 height 32
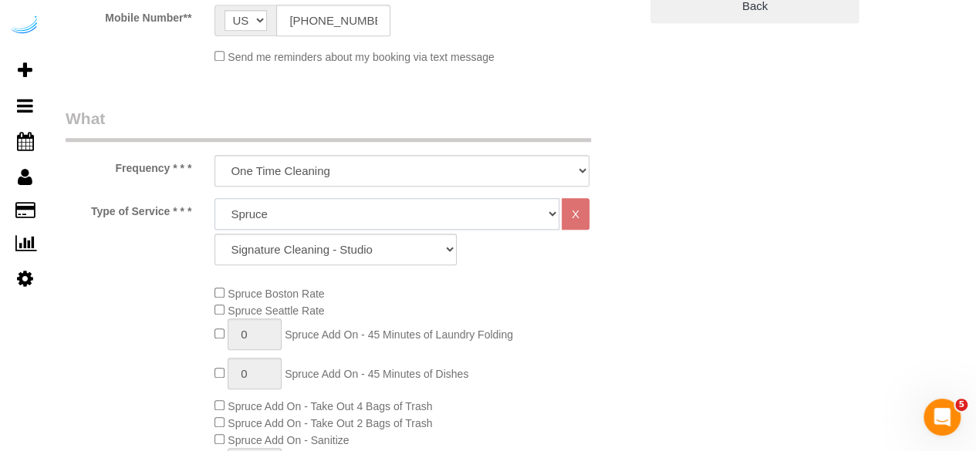
scroll to position [486, 0]
click at [353, 248] on select "Signature Cleaning - Studio Signature Cleaning - 1 Bed 1 Bath Signature Cleanin…" at bounding box center [335, 249] width 242 height 32
select select "305"
click at [214, 233] on select "Signature Cleaning - Studio Signature Cleaning - 1 Bed 1 Bath Signature Cleanin…" at bounding box center [335, 249] width 242 height 32
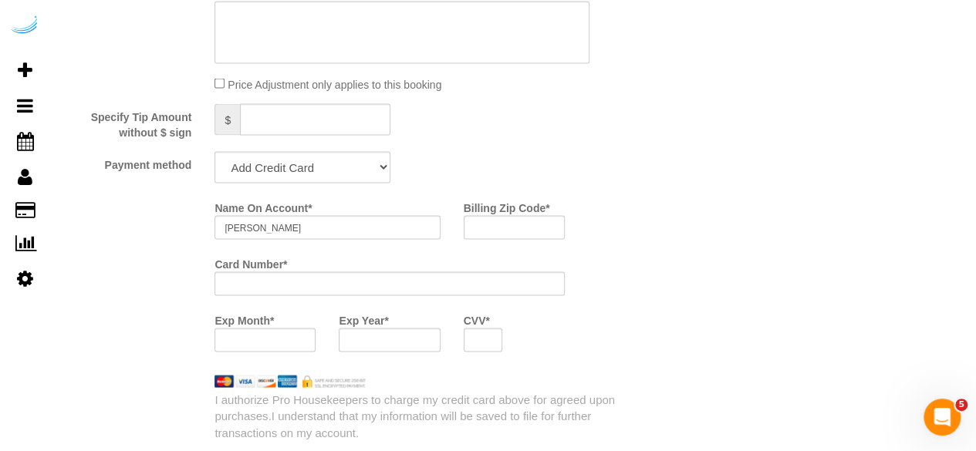
scroll to position [1422, 0]
click at [271, 175] on select "Add Credit Card Cash Check Paypal" at bounding box center [302, 166] width 176 height 32
select select "string:check"
click at [214, 151] on select "Add Credit Card Cash Check Paypal" at bounding box center [302, 166] width 176 height 32
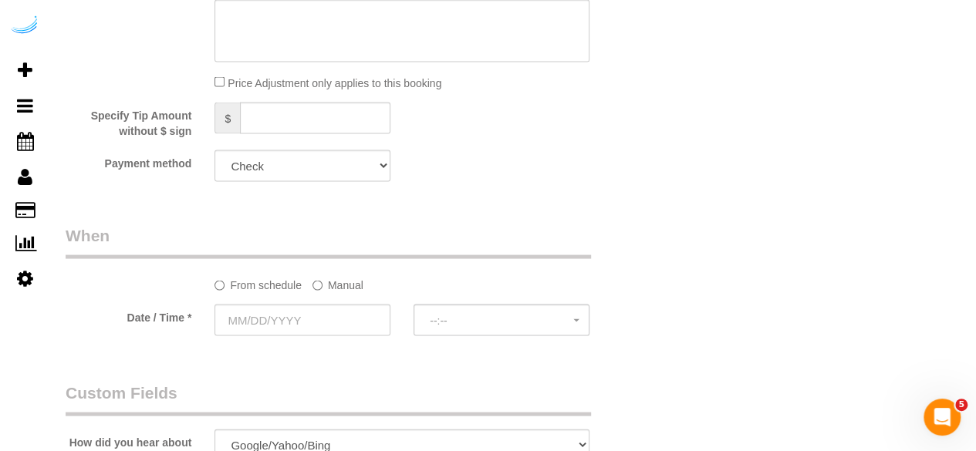
drag, startPoint x: 329, startPoint y: 281, endPoint x: 325, endPoint y: 295, distance: 14.6
click at [329, 281] on label "Manual" at bounding box center [337, 281] width 51 height 21
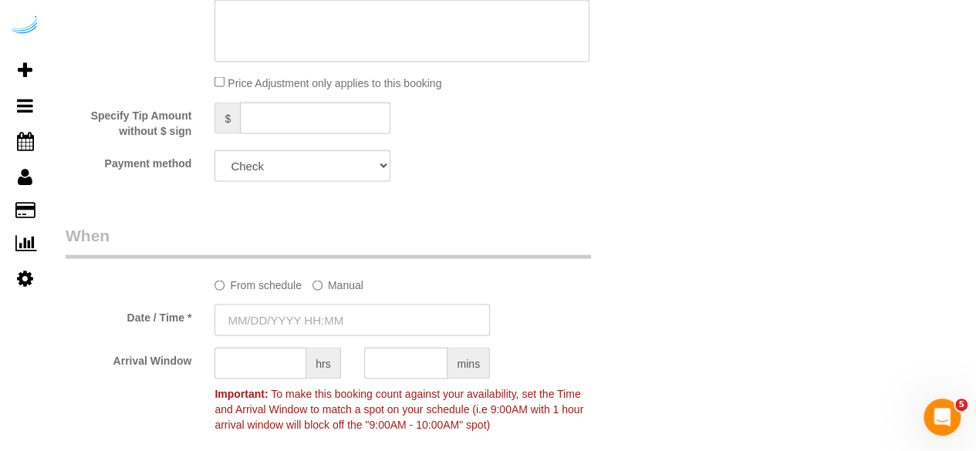
click at [320, 330] on input "text" at bounding box center [351, 320] width 275 height 32
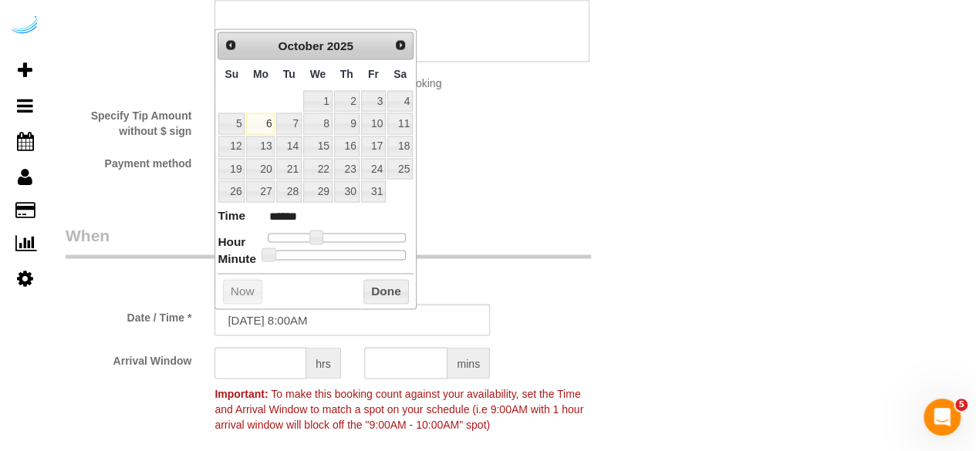
click at [264, 109] on td at bounding box center [260, 100] width 30 height 22
click at [267, 115] on link "6" at bounding box center [260, 123] width 29 height 21
type input "10/06/2025 9:00AM"
type input "******"
click at [318, 239] on span at bounding box center [322, 237] width 14 height 14
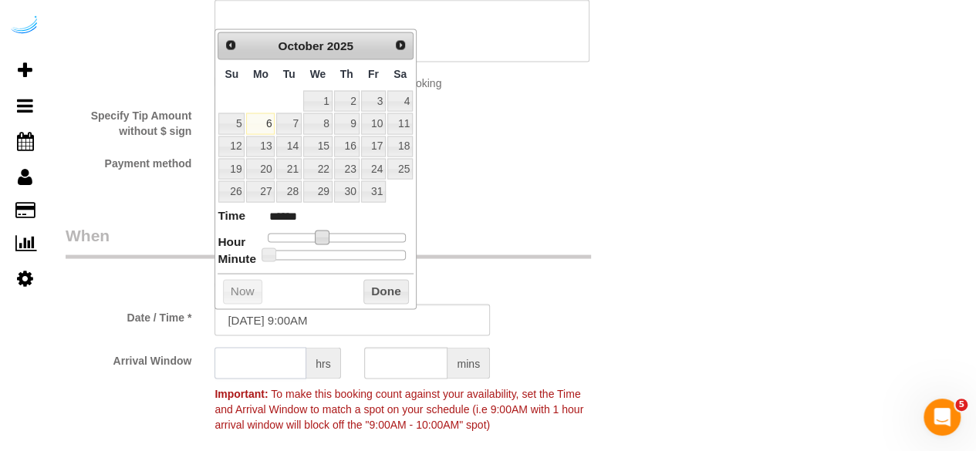
click at [278, 356] on input "text" at bounding box center [260, 363] width 92 height 32
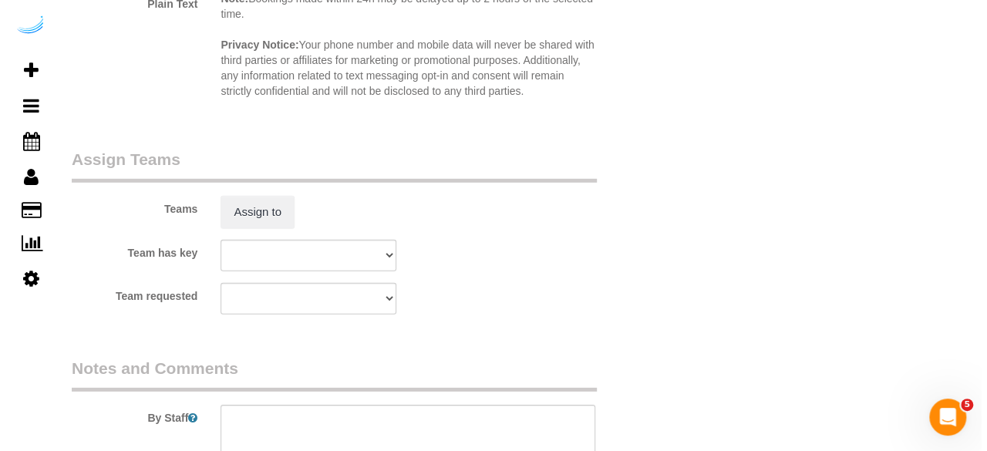
scroll to position [2212, 0]
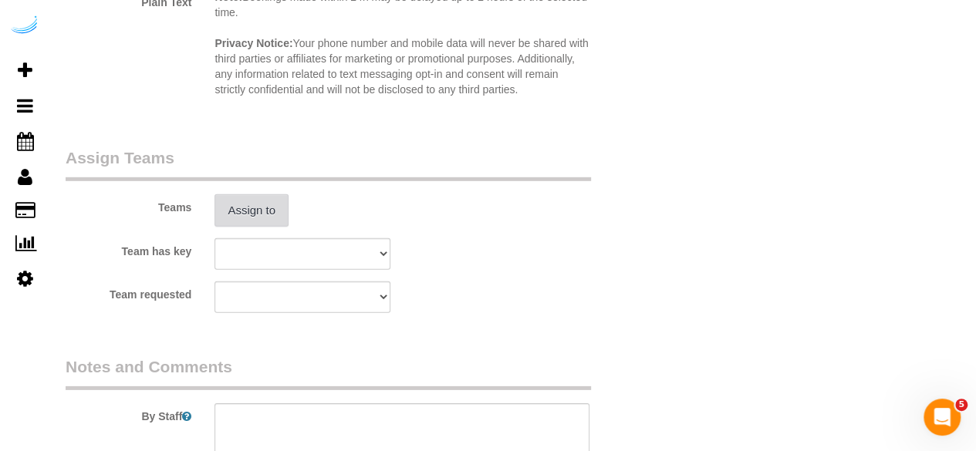
type input "4"
click at [258, 198] on button "Assign to" at bounding box center [251, 210] width 74 height 32
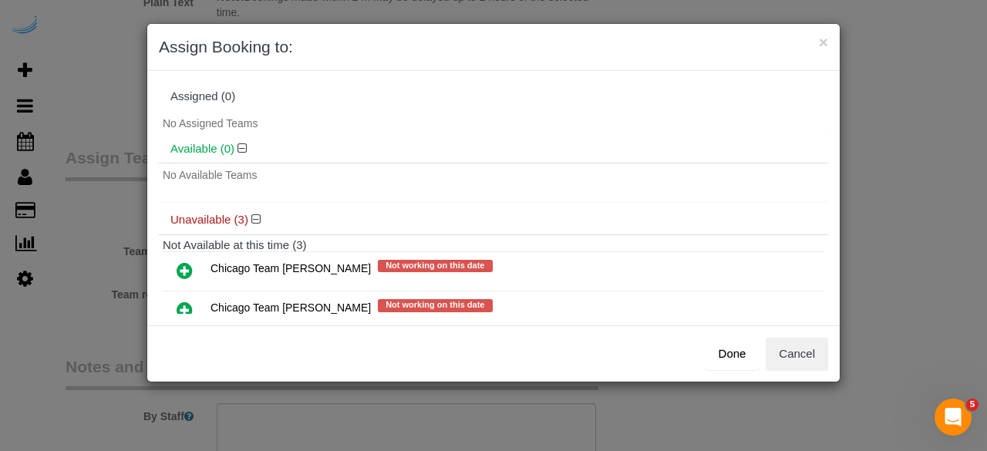
scroll to position [84, 0]
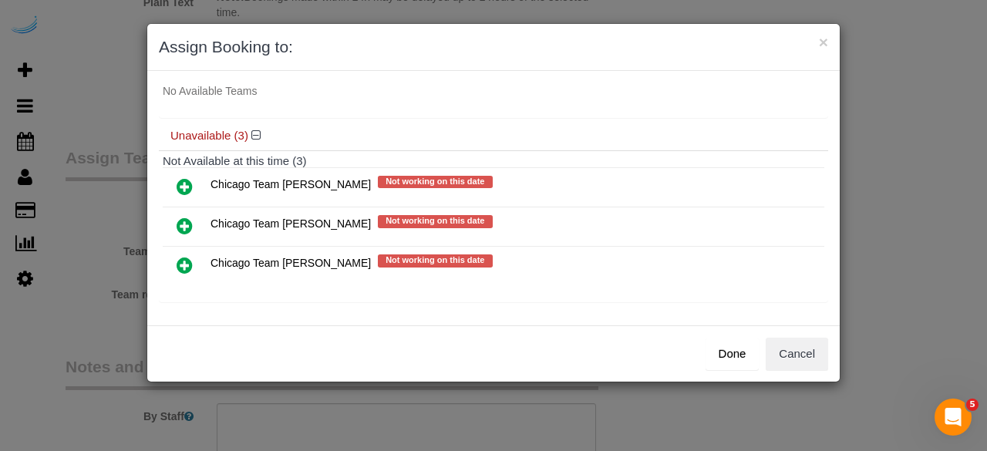
click at [188, 262] on icon at bounding box center [185, 265] width 16 height 19
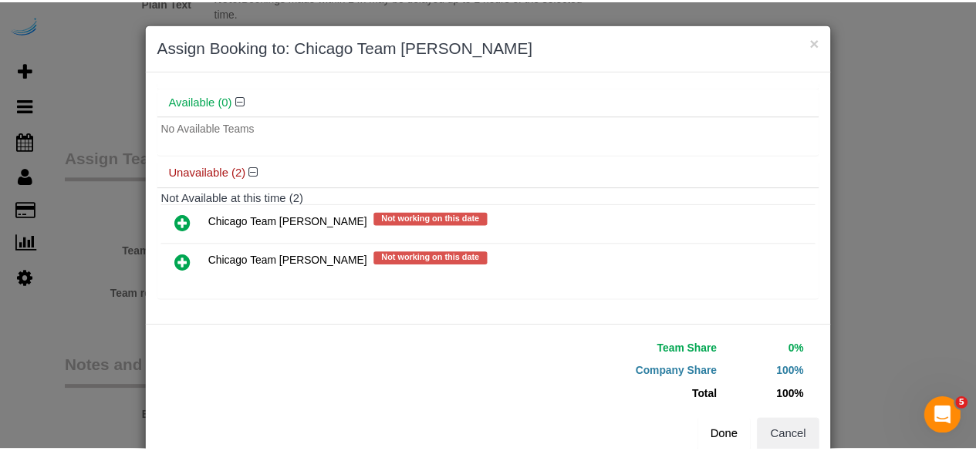
scroll to position [82, 0]
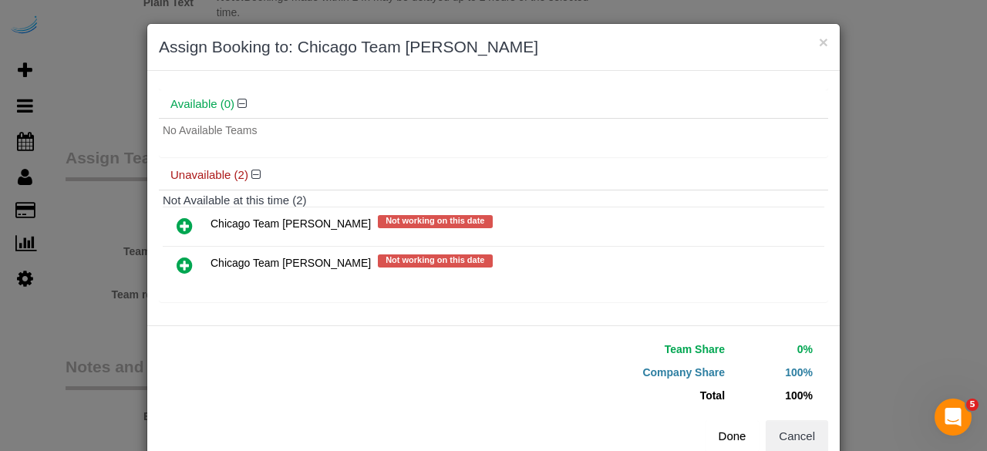
click at [727, 420] on button "Done" at bounding box center [733, 436] width 54 height 32
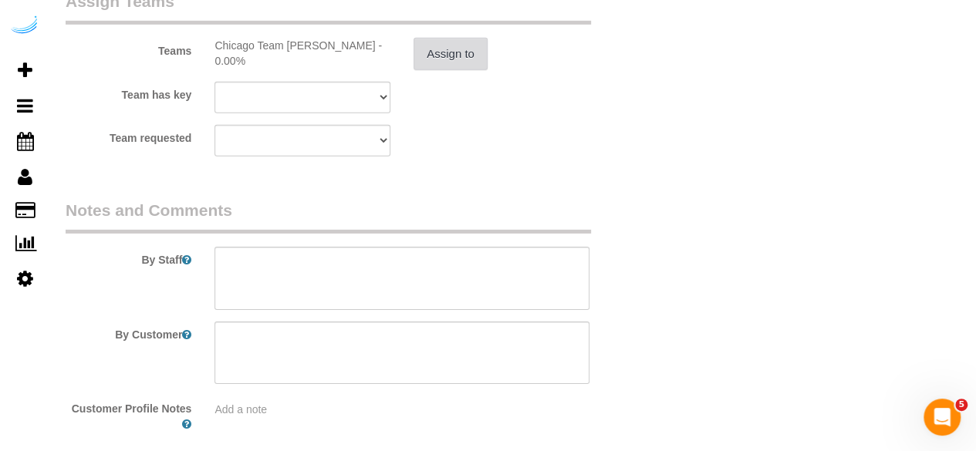
scroll to position [2374, 0]
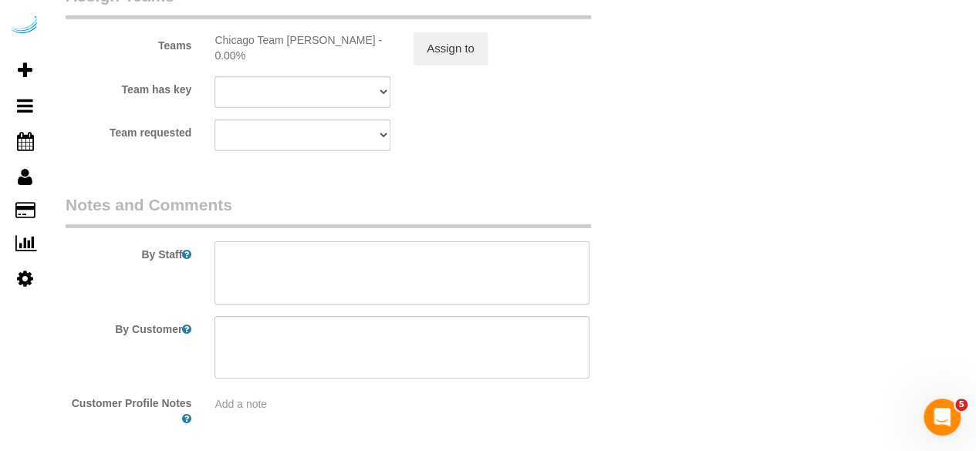
click at [368, 281] on textarea at bounding box center [401, 272] width 375 height 63
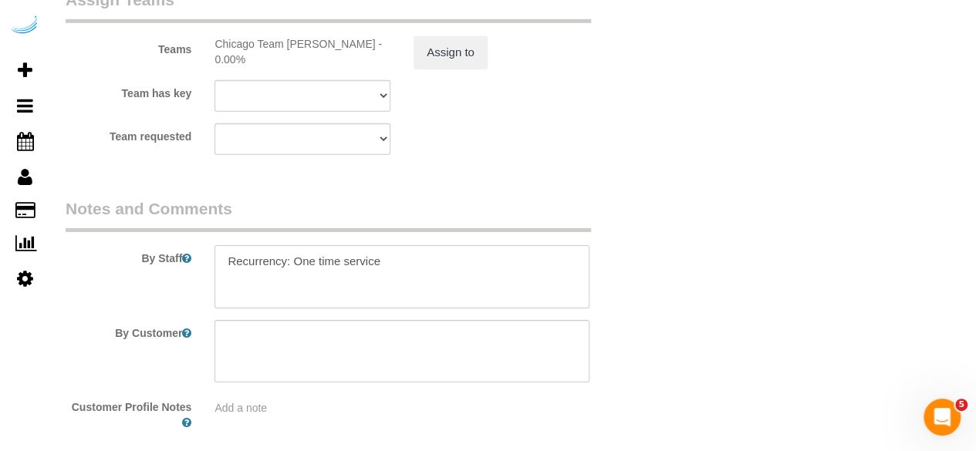
paste textarea "Permanent Notes:No notes from this customer.Today's Notes:No notes from this se…"
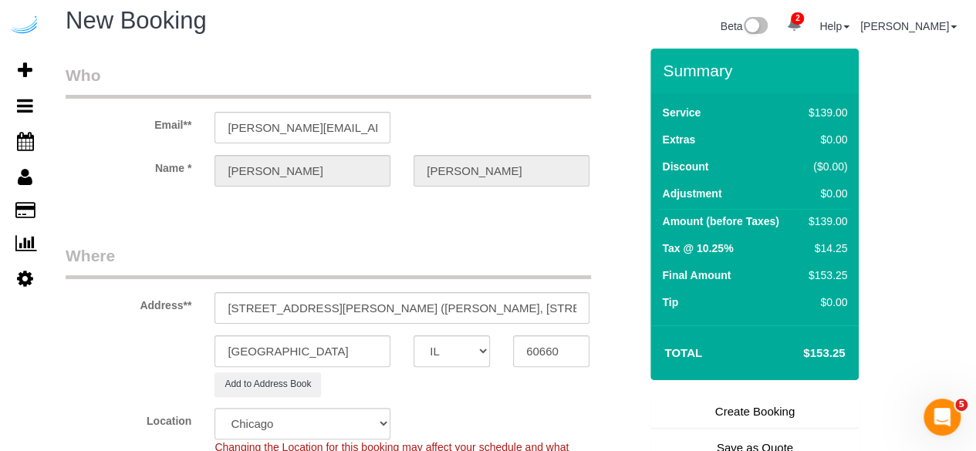
scroll to position [0, 0]
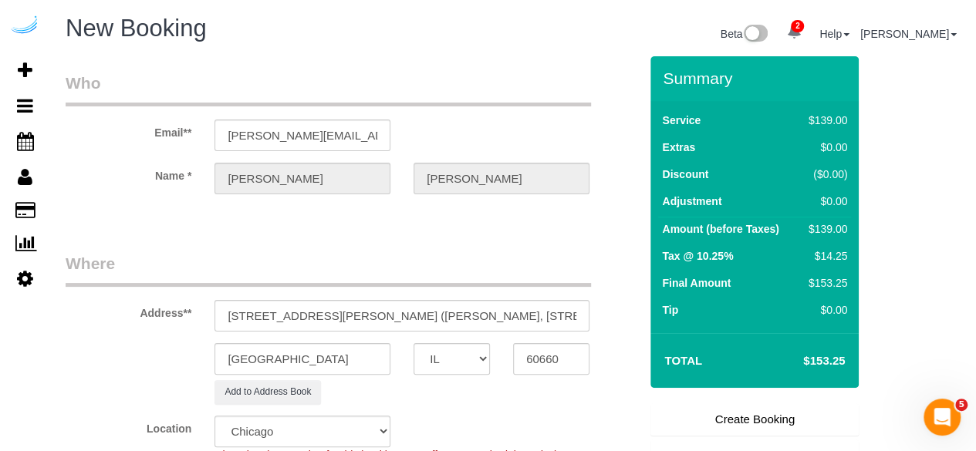
type textarea "Recurrency: One time service Permanent Notes:No notes from this customer.Today'…"
click at [726, 406] on link "Create Booking" at bounding box center [754, 419] width 208 height 32
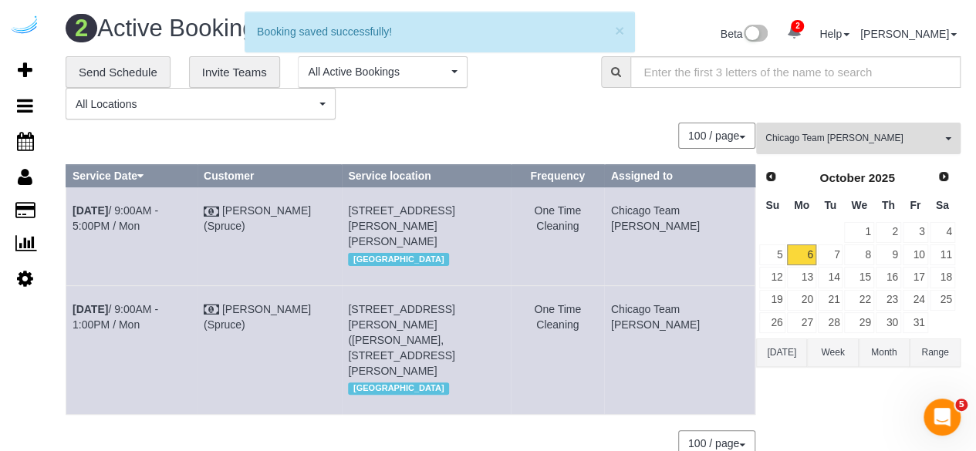
click at [850, 123] on button "Chicago Team Wesley All Teams" at bounding box center [858, 139] width 204 height 32
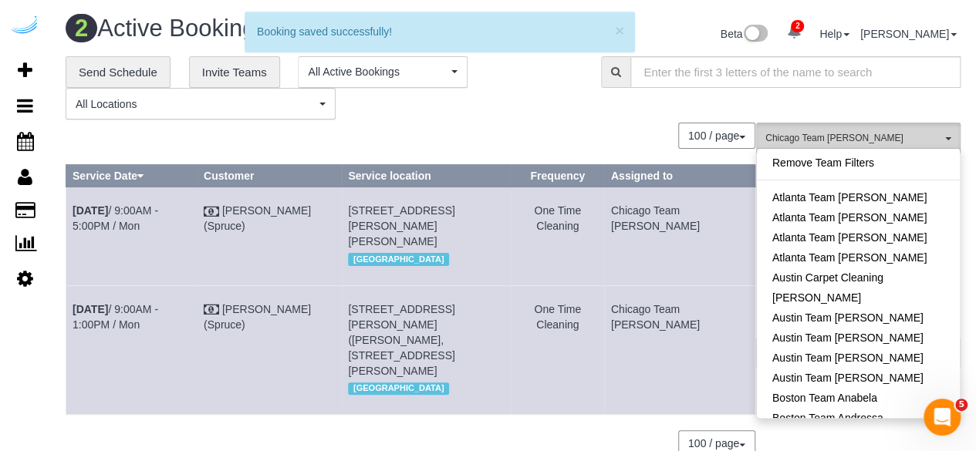
scroll to position [310, 0]
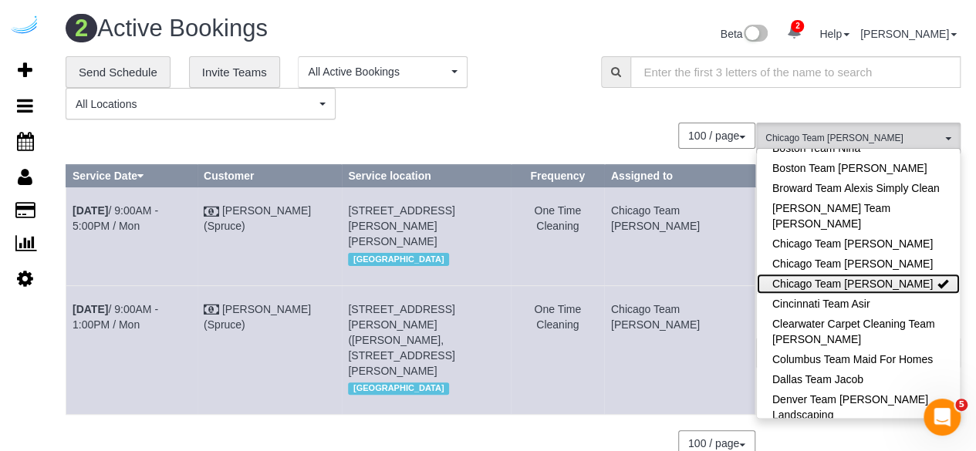
click at [908, 279] on link "Chicago Team [PERSON_NAME]" at bounding box center [857, 284] width 203 height 20
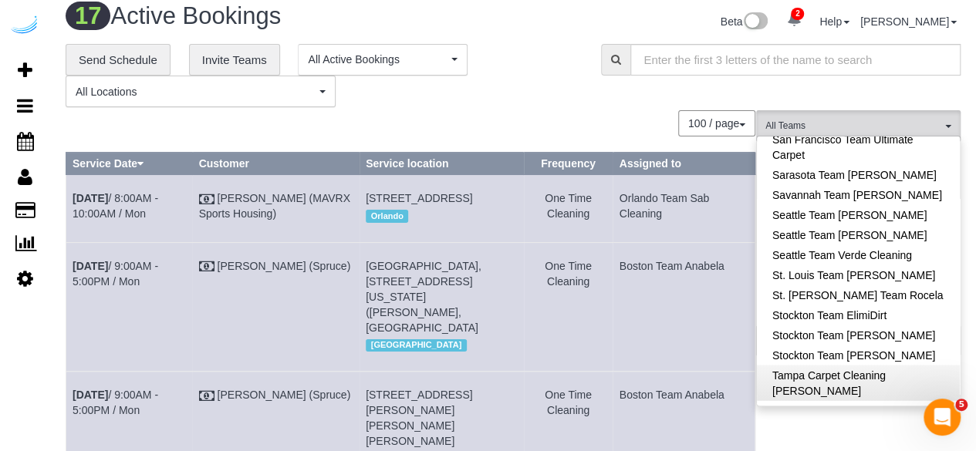
scroll to position [0, 0]
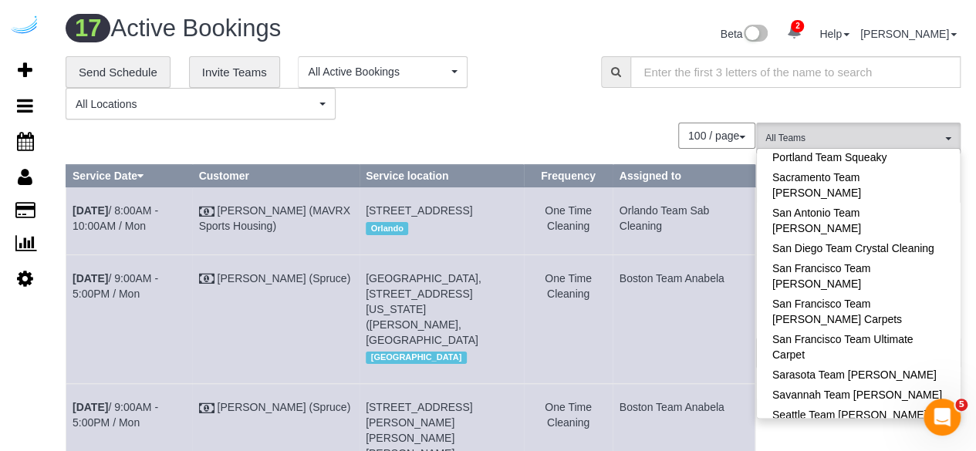
click at [908, 444] on link "Seattle Team Verde Cleaning" at bounding box center [857, 454] width 203 height 20
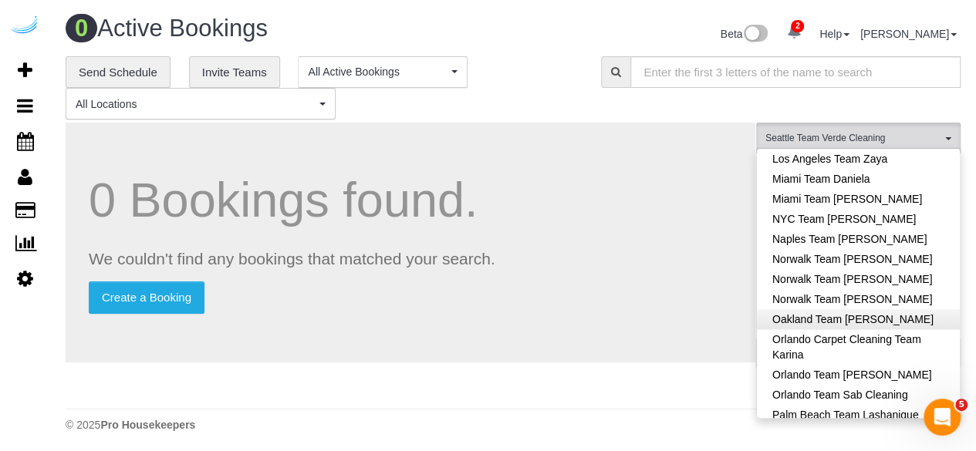
scroll to position [1017, 0]
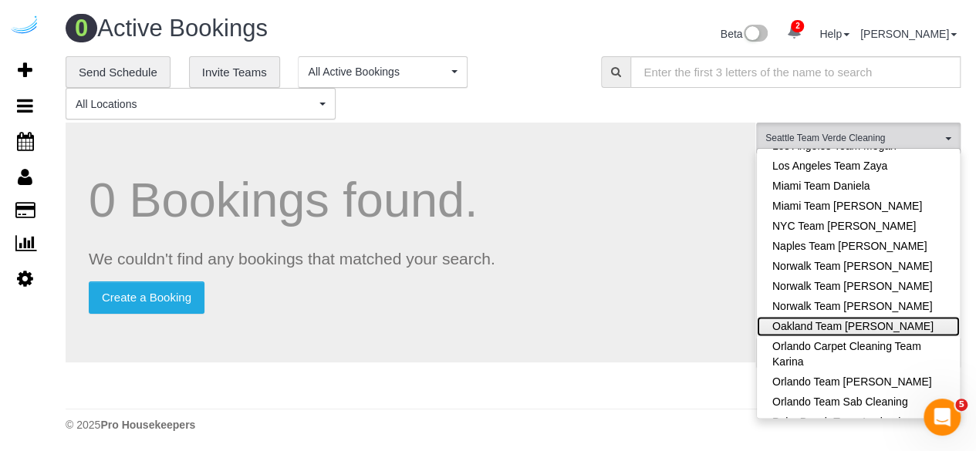
click at [897, 316] on link "Oakland Team [PERSON_NAME]" at bounding box center [857, 326] width 203 height 20
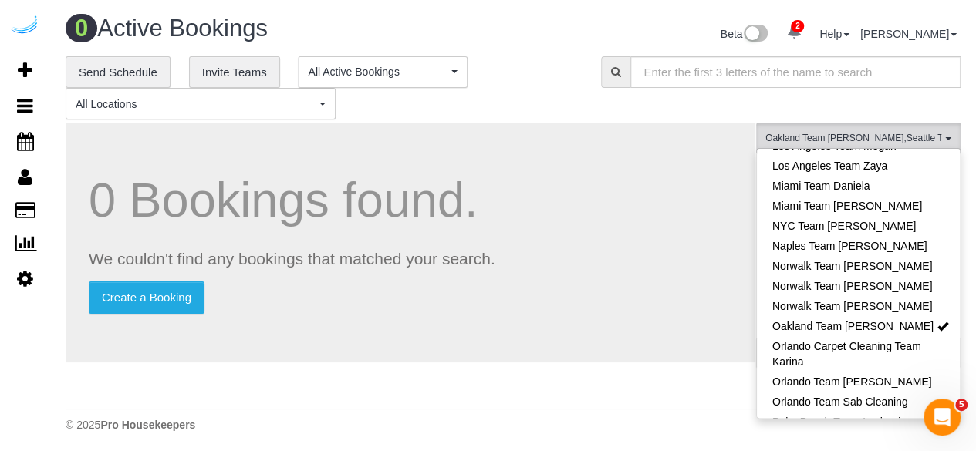
click at [649, 238] on div "0 Bookings found. We couldn't find any bookings that matched your search. Creat…" at bounding box center [410, 243] width 689 height 240
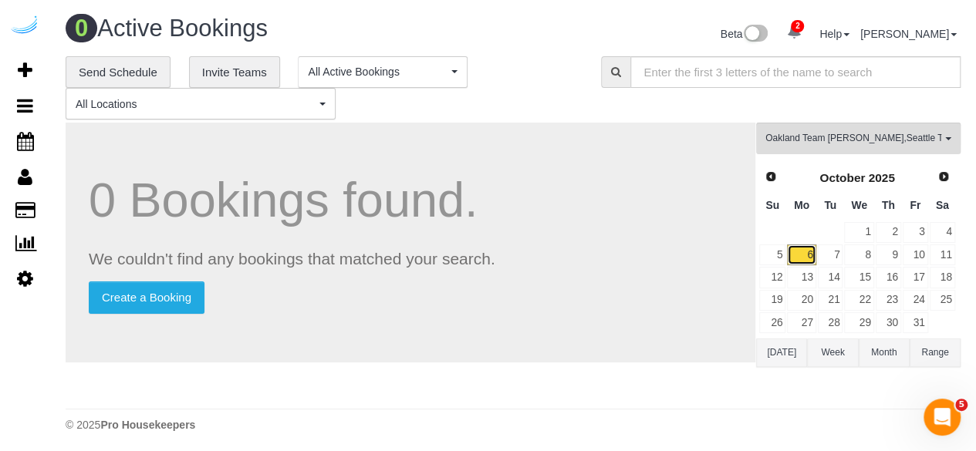
click at [797, 256] on link "6" at bounding box center [801, 254] width 29 height 21
click at [834, 260] on link "7" at bounding box center [829, 254] width 25 height 21
click at [862, 248] on link "8" at bounding box center [858, 254] width 29 height 21
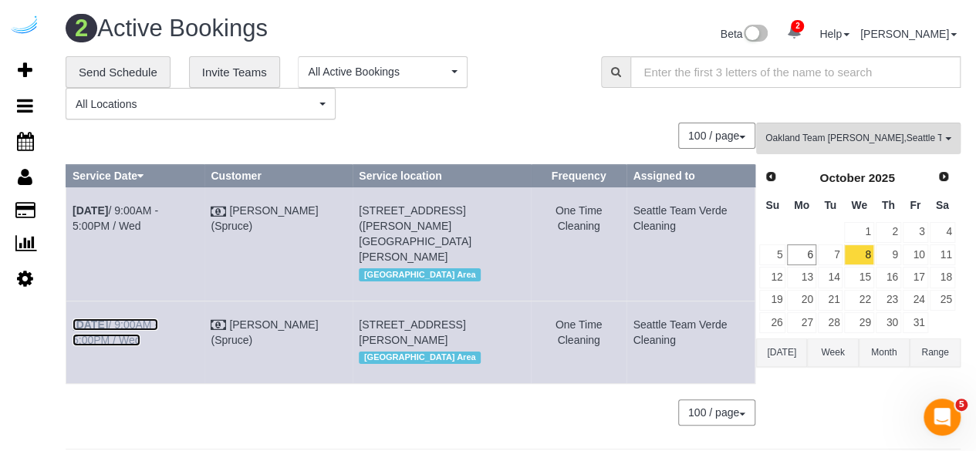
click at [152, 322] on link "Oct 8th / 9:00AM - 5:00PM / Wed" at bounding box center [115, 332] width 86 height 28
drag, startPoint x: 699, startPoint y: 345, endPoint x: 76, endPoint y: 328, distance: 623.3
click at [76, 328] on tr "Oct 8th / 9:00AM - 5:00PM / Wed Brandie Louck (Spruce) 1823 Minor Ave, Building…" at bounding box center [410, 342] width 689 height 83
copy tr "Oct 8th / 9:00AM - 5:00PM / Wed Brandie Louck (Spruce) 1823 Minor Ave, Building…"
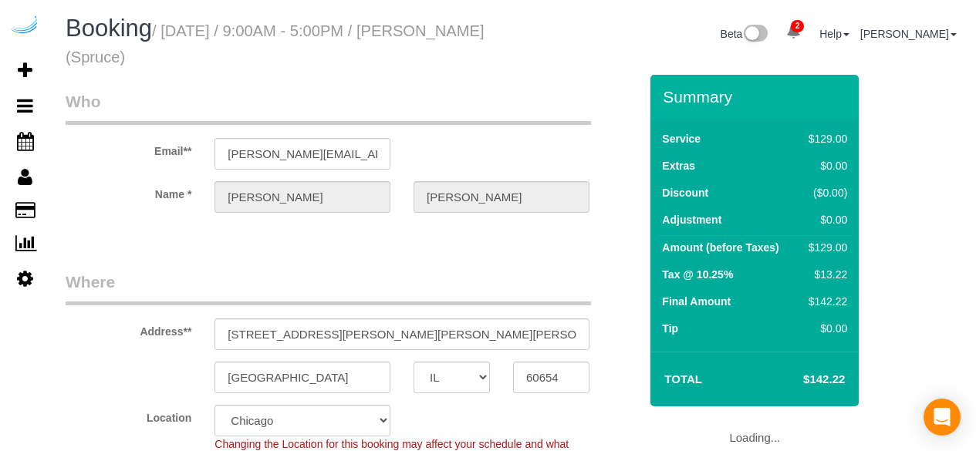
select select "IL"
select select "282"
select select "object:788"
select select "number:9"
select select "IL"
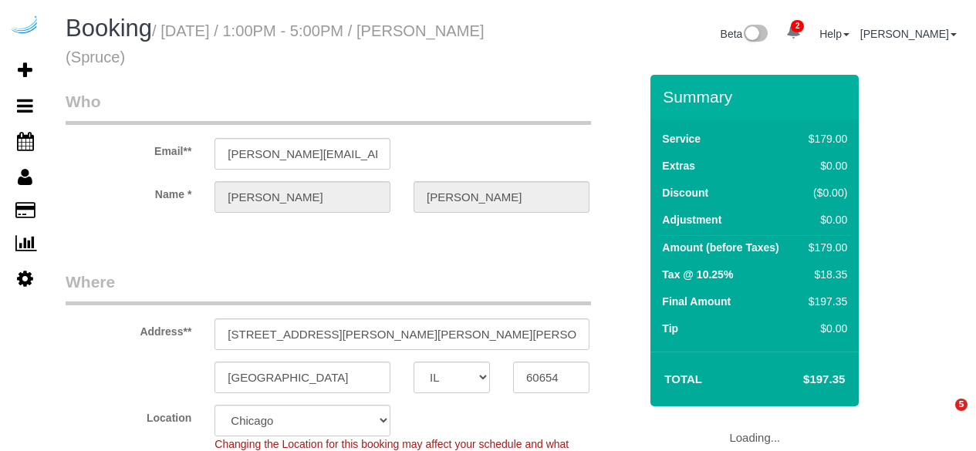
select select "282"
select select "number:9"
select select "WA"
select select "282"
select select "number:9"
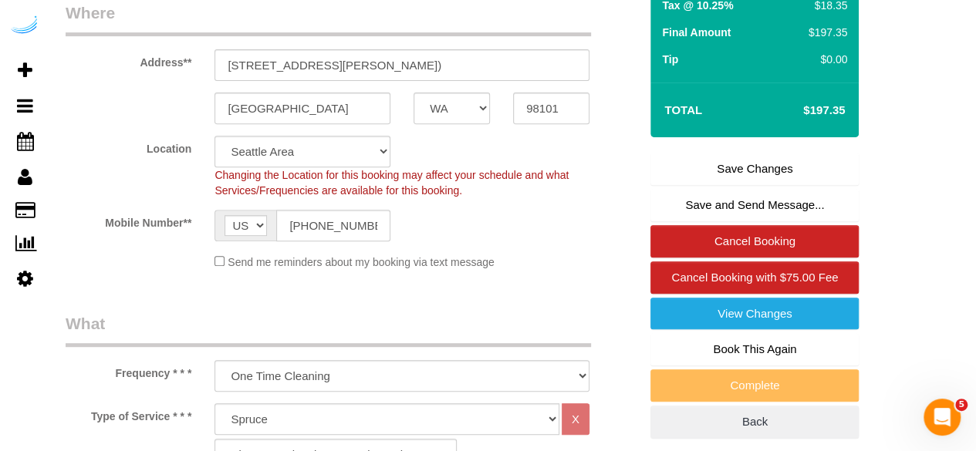
scroll to position [310, 0]
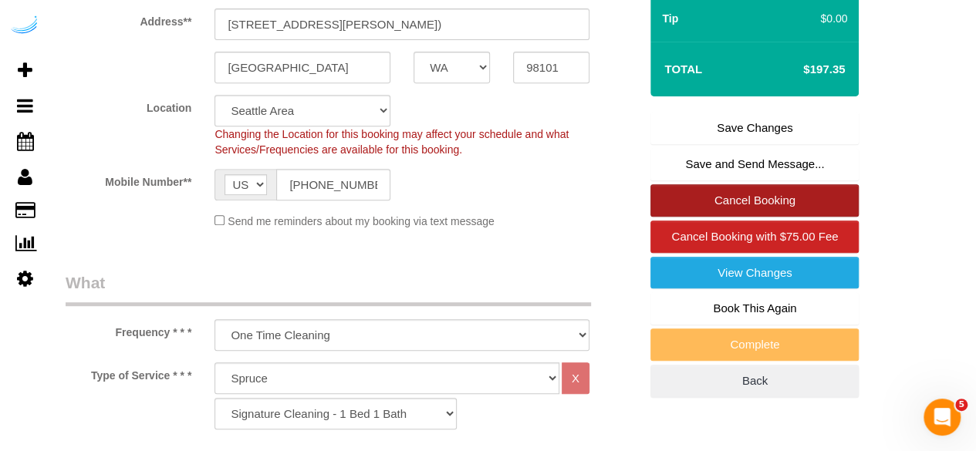
click at [760, 200] on link "Cancel Booking" at bounding box center [754, 200] width 208 height 32
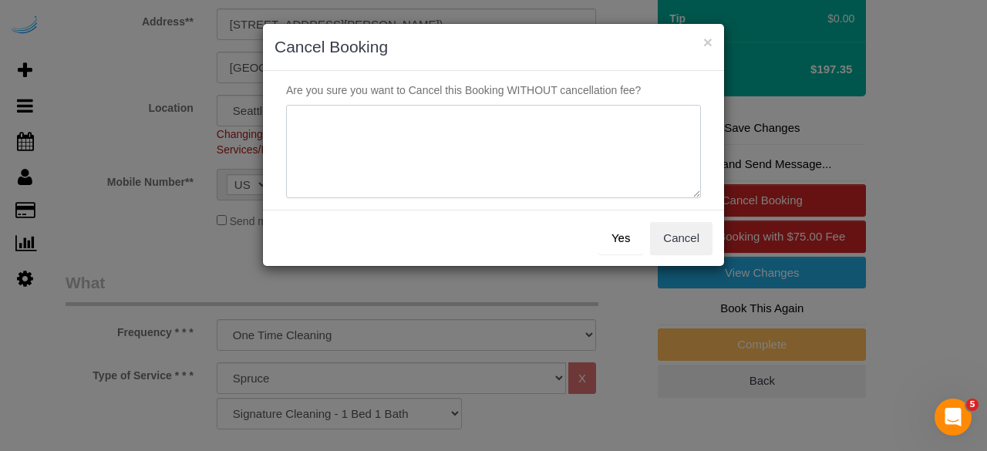
click at [446, 144] on textarea at bounding box center [493, 152] width 415 height 94
type textarea "Not on spruce."
click at [621, 234] on button "Yes" at bounding box center [620, 238] width 45 height 32
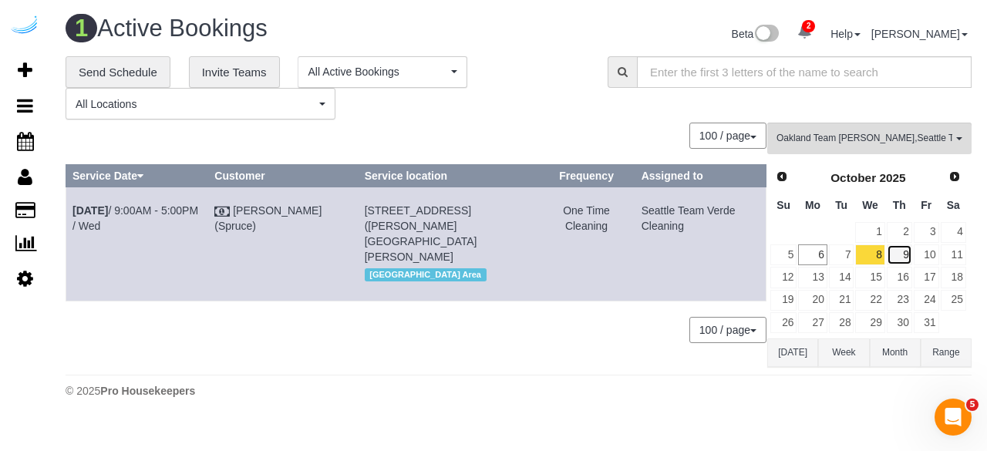
click at [895, 249] on link "9" at bounding box center [899, 254] width 25 height 21
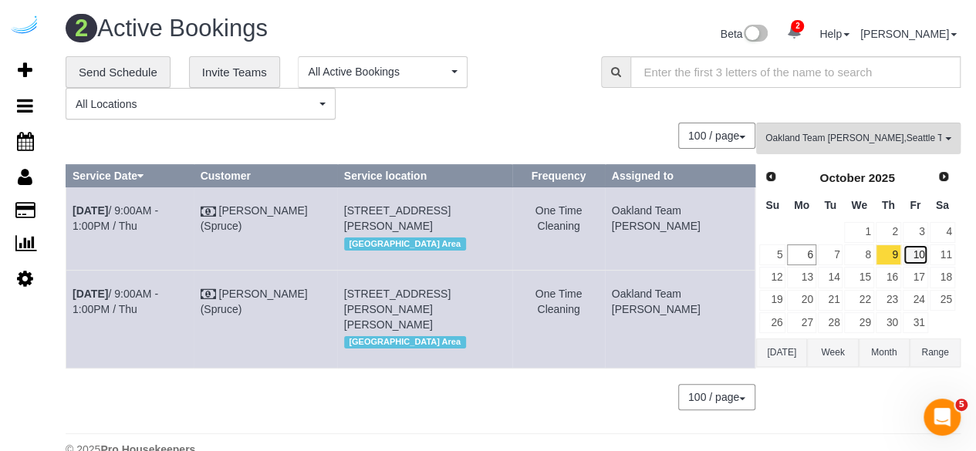
click at [921, 254] on link "10" at bounding box center [914, 254] width 25 height 21
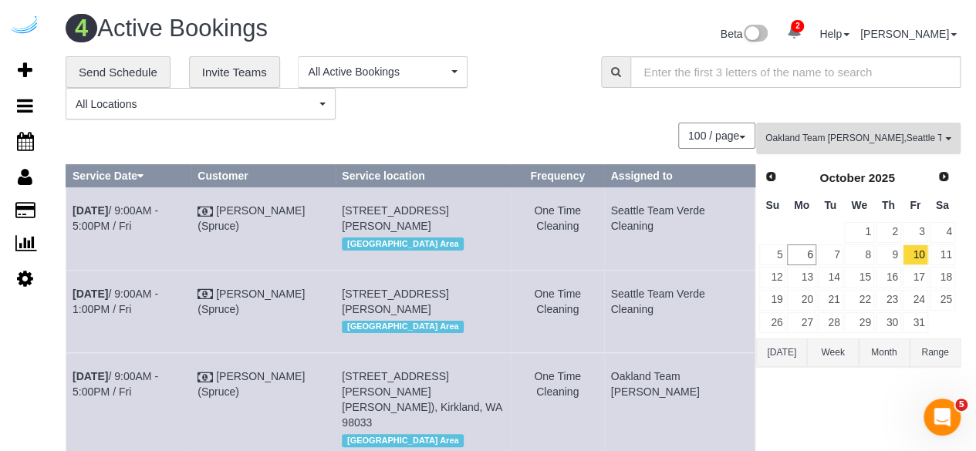
click at [875, 134] on span "Oakland Team [PERSON_NAME] , [GEOGRAPHIC_DATA] Team Verde Cleaning" at bounding box center [853, 138] width 176 height 13
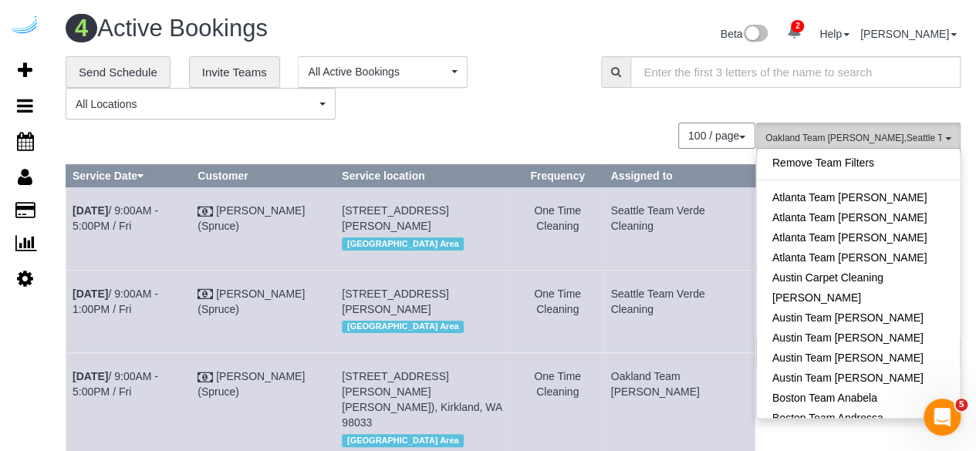
scroll to position [982, 0]
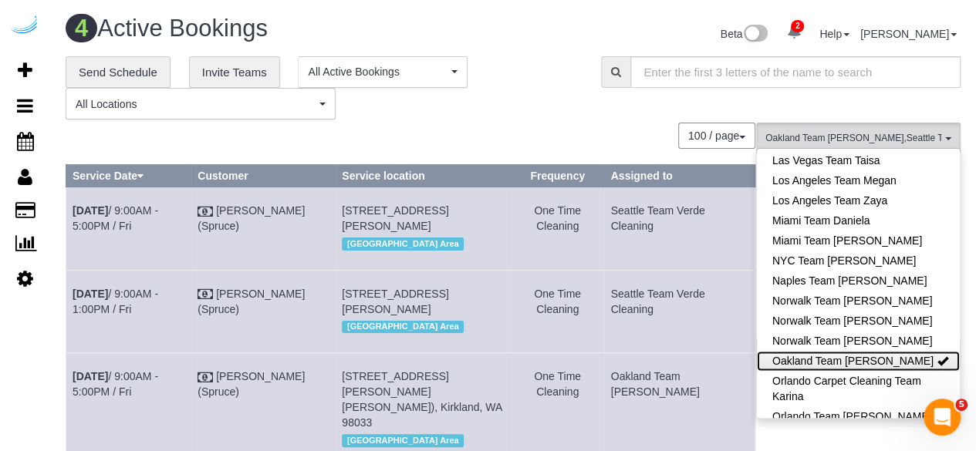
click at [913, 351] on link "Oakland Team [PERSON_NAME]" at bounding box center [857, 361] width 203 height 20
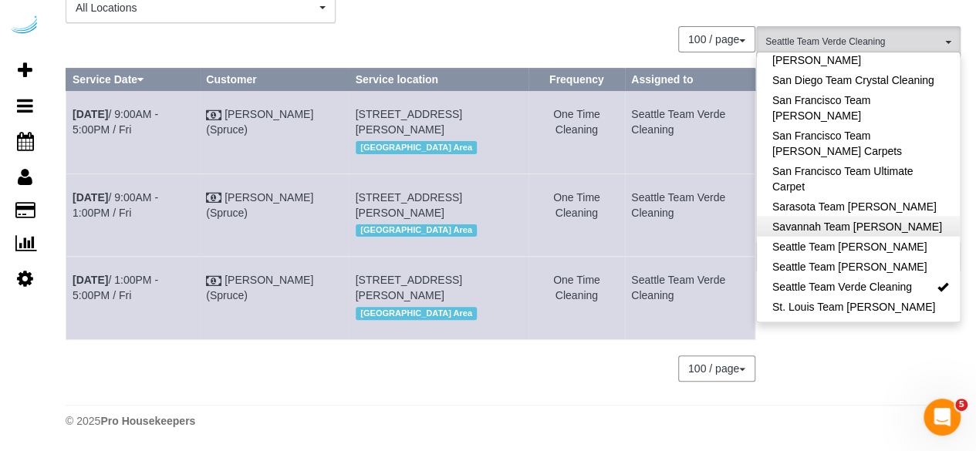
scroll to position [1575, 0]
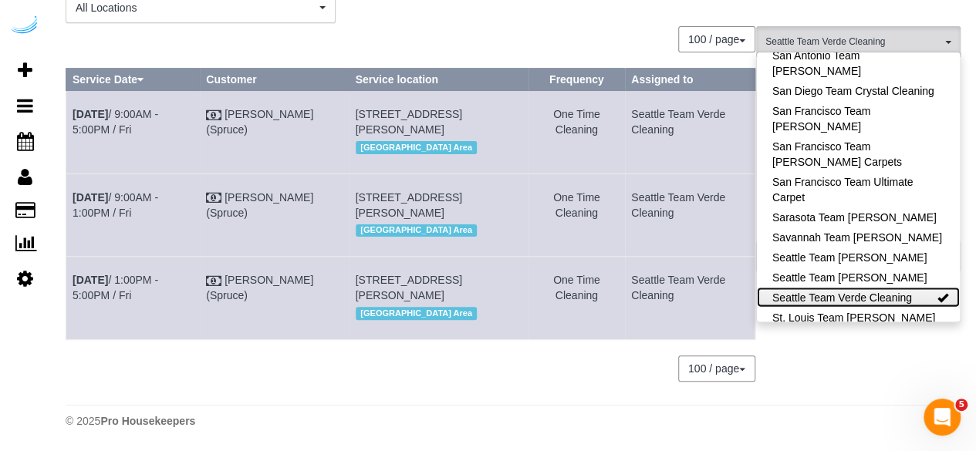
click at [913, 287] on link "Seattle Team Verde Cleaning" at bounding box center [857, 297] width 203 height 20
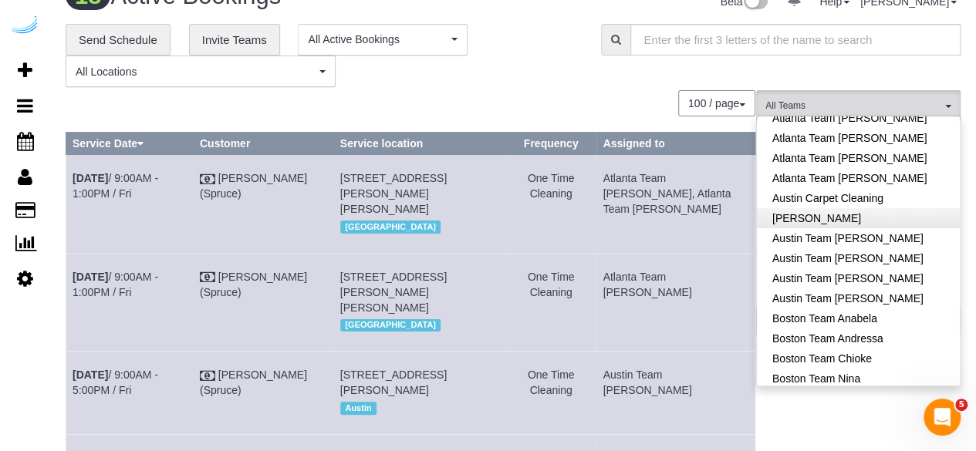
scroll to position [52, 0]
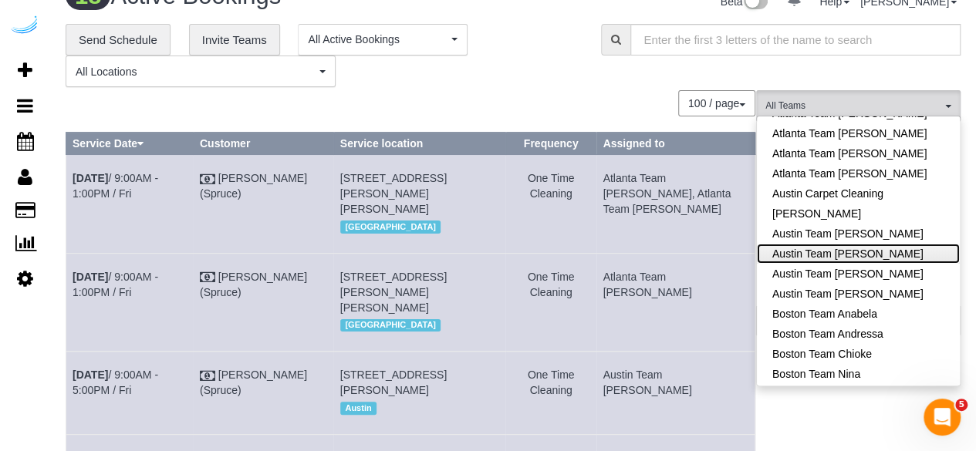
click at [883, 254] on link "Austin Team [PERSON_NAME]" at bounding box center [857, 254] width 203 height 20
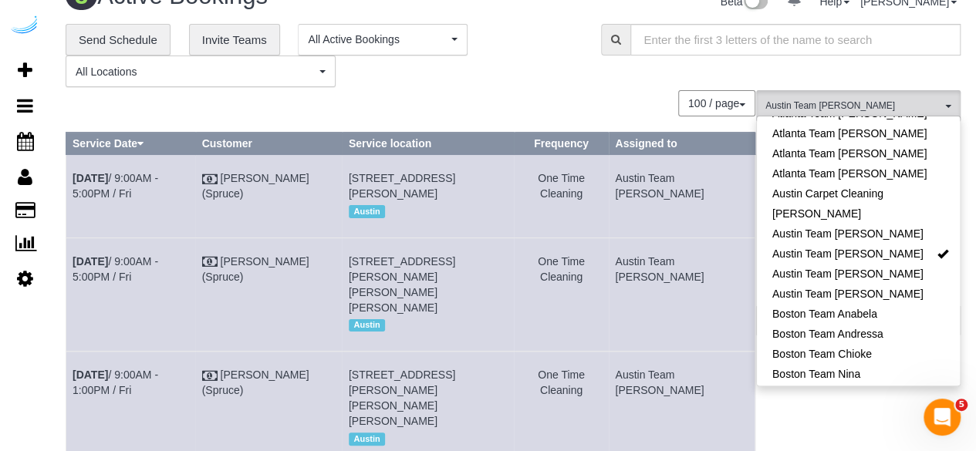
click at [859, 79] on div "**********" at bounding box center [513, 56] width 918 height 64
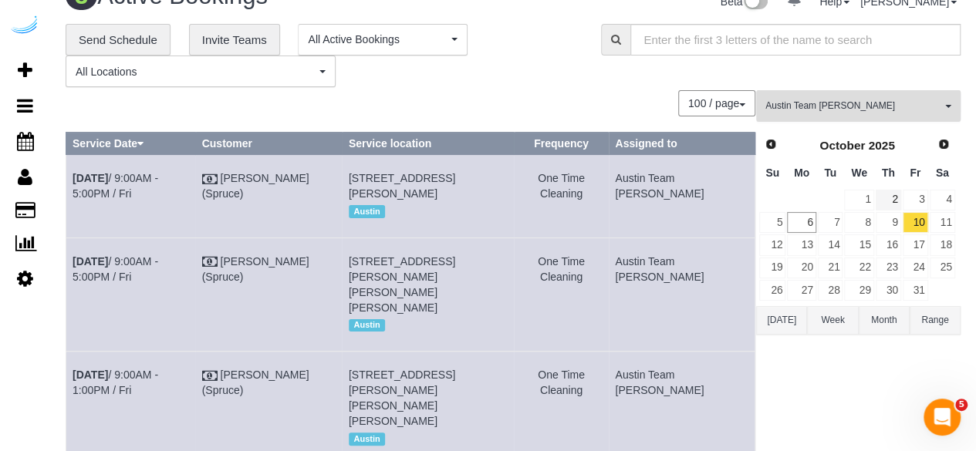
drag, startPoint x: 881, startPoint y: 204, endPoint x: 898, endPoint y: 275, distance: 72.8
click at [888, 232] on div "Austin Team [PERSON_NAME] All Teams Remove Team Filters Atlanta Team [PERSON_NA…" at bounding box center [858, 306] width 204 height 432
click at [923, 311] on button "Range" at bounding box center [934, 320] width 51 height 29
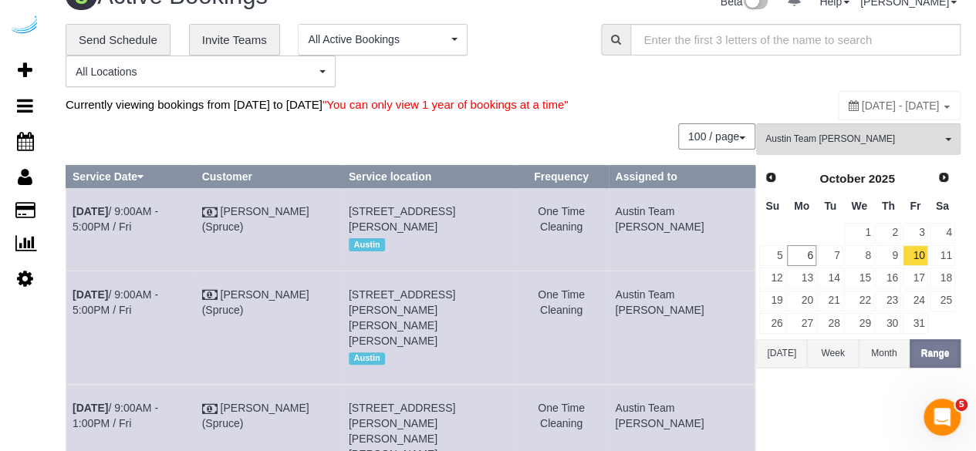
click at [861, 106] on span "[DATE] - [DATE]" at bounding box center [900, 105] width 78 height 12
type input "**********"
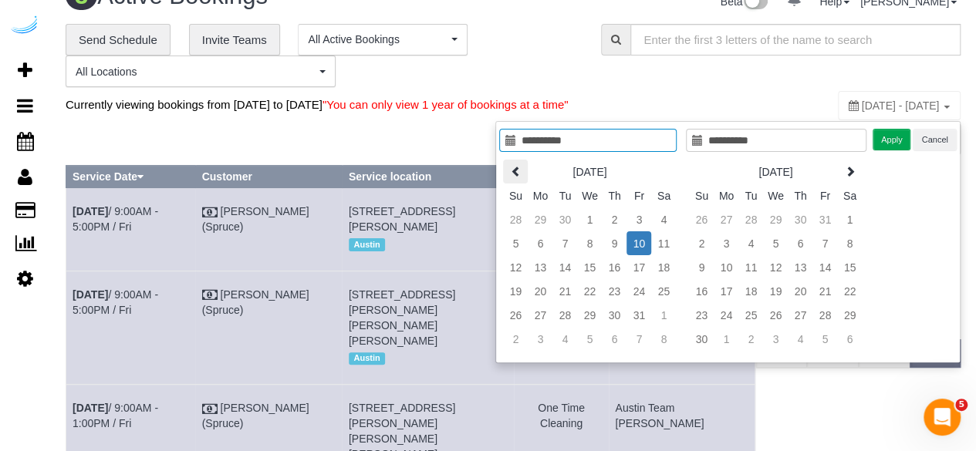
click at [517, 166] on icon at bounding box center [515, 171] width 11 height 11
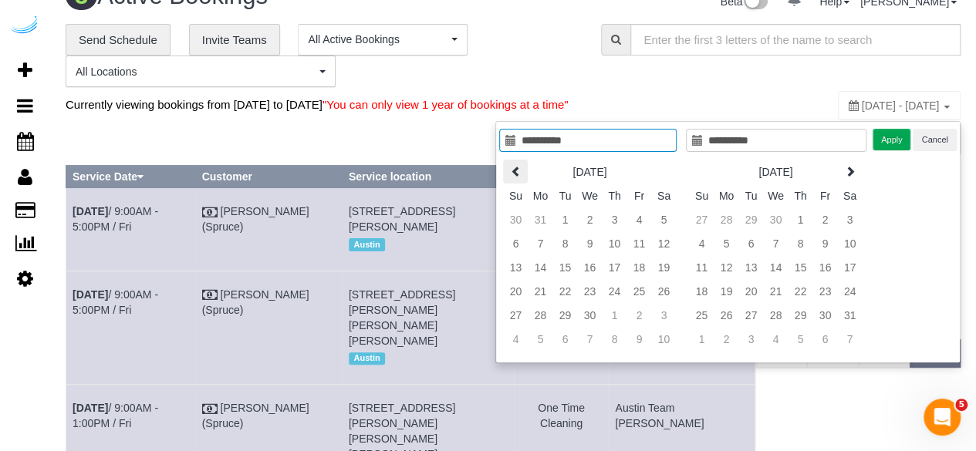
click at [517, 166] on icon at bounding box center [515, 171] width 11 height 11
type input "**********"
click at [661, 216] on td "1" at bounding box center [663, 219] width 25 height 24
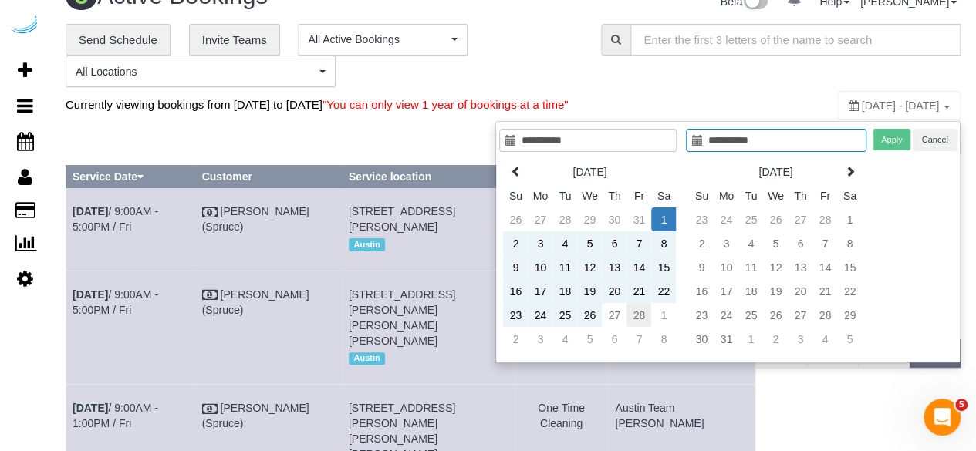
type input "**********"
click at [635, 310] on td "28" at bounding box center [638, 315] width 25 height 24
type input "**********"
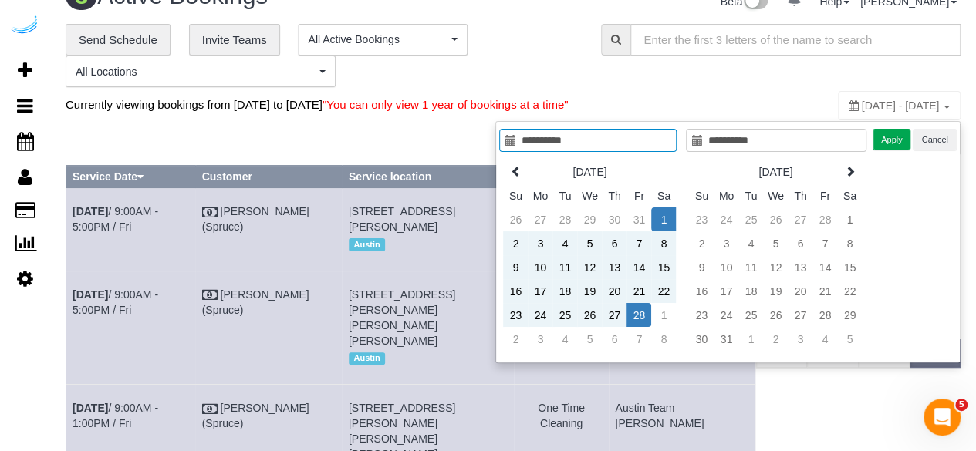
click at [635, 310] on td "28" at bounding box center [638, 315] width 25 height 24
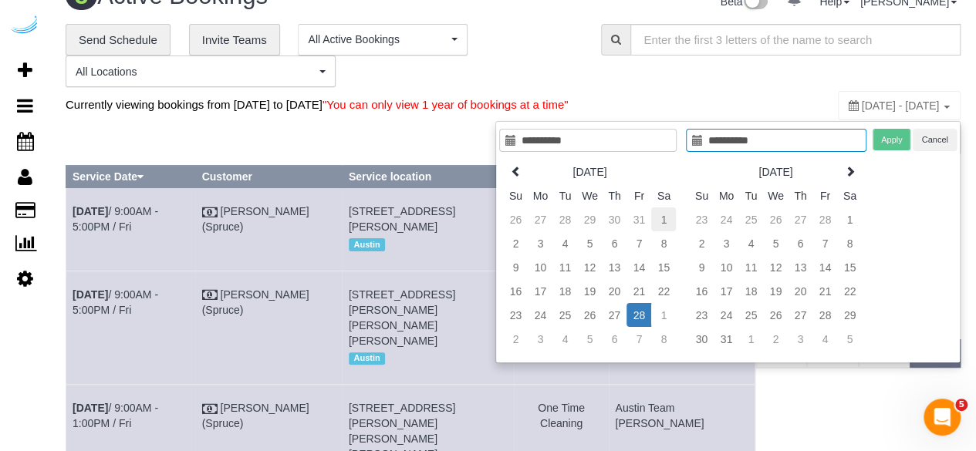
type input "**********"
click at [662, 218] on td "1" at bounding box center [663, 219] width 25 height 24
type input "**********"
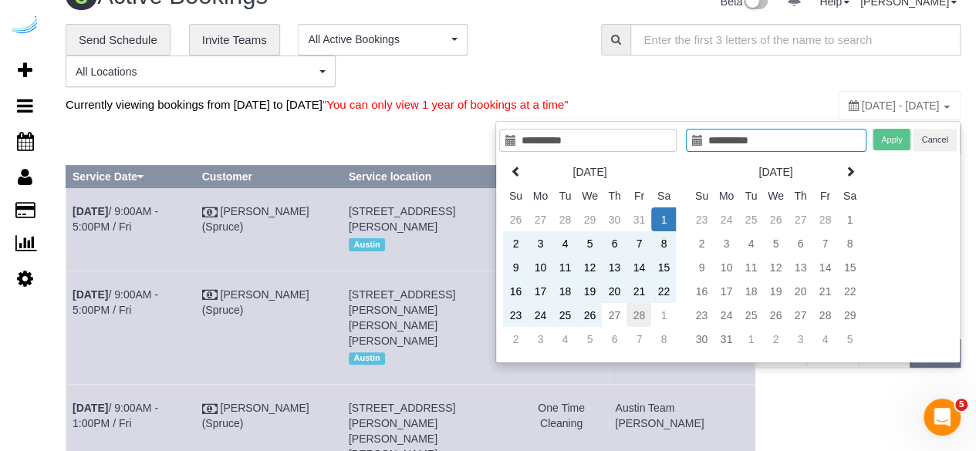
type input "**********"
click at [634, 306] on td "28" at bounding box center [638, 315] width 25 height 24
type input "**********"
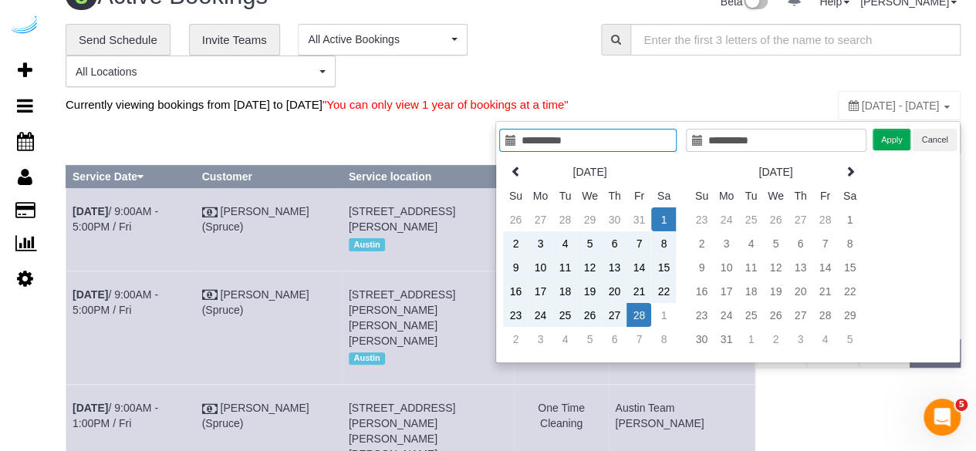
click at [634, 306] on td "28" at bounding box center [638, 315] width 25 height 24
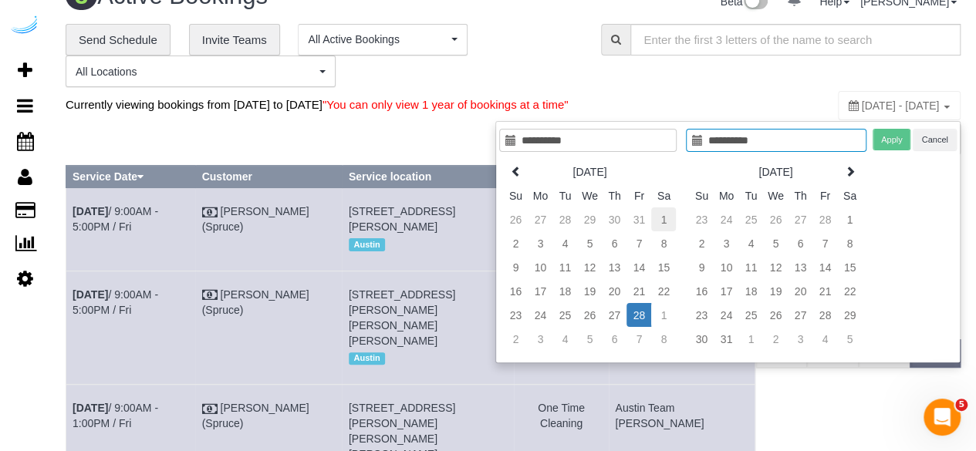
type input "**********"
click at [666, 222] on td "1" at bounding box center [663, 219] width 25 height 24
type input "**********"
click at [785, 135] on input "**********" at bounding box center [776, 140] width 180 height 23
click at [735, 139] on input "**********" at bounding box center [776, 140] width 180 height 23
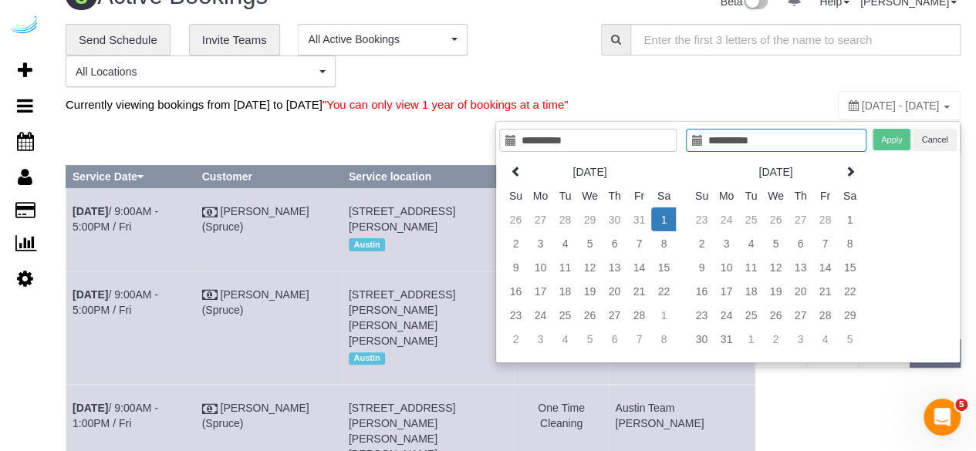
type input "**********"
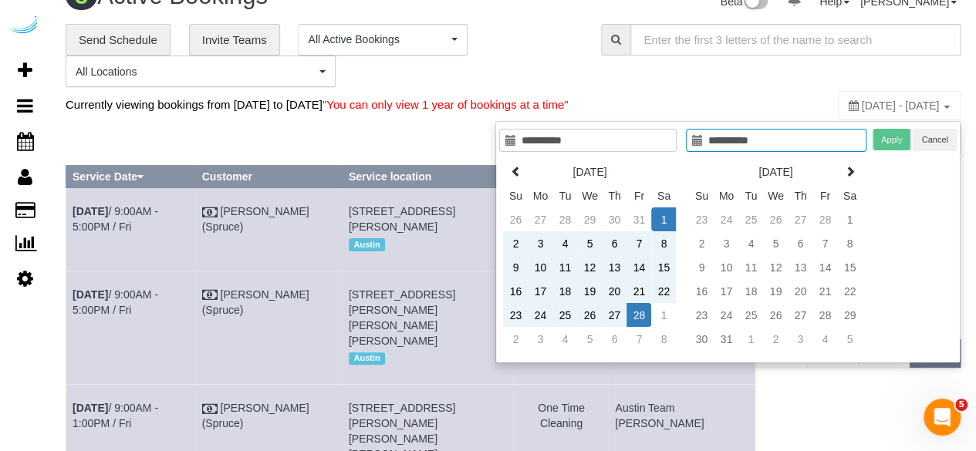
click at [896, 143] on div "Apply Cancel" at bounding box center [914, 140] width 84 height 22
click at [885, 140] on div "Apply Cancel" at bounding box center [914, 140] width 84 height 22
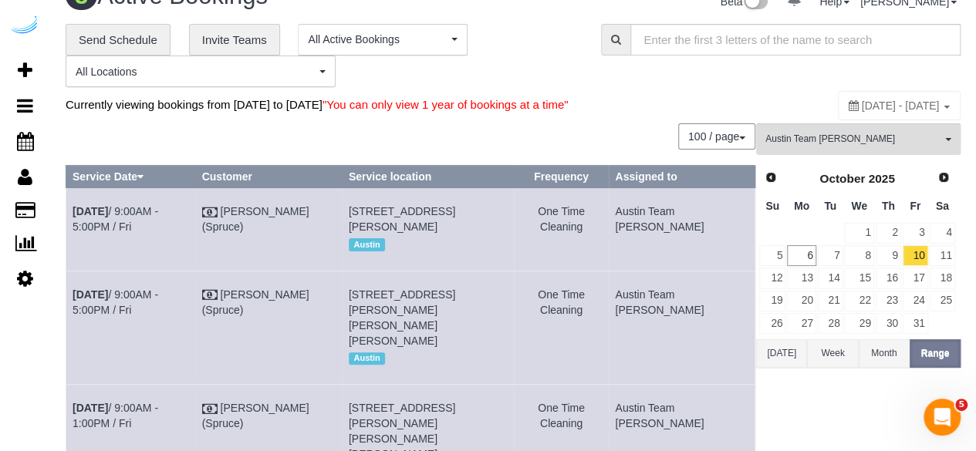
click at [831, 76] on div "**********" at bounding box center [513, 56] width 918 height 64
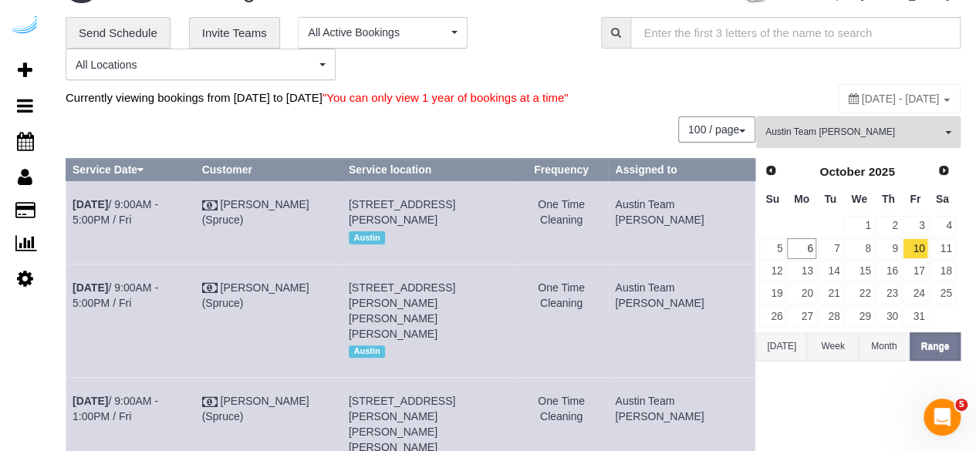
scroll to position [77, 0]
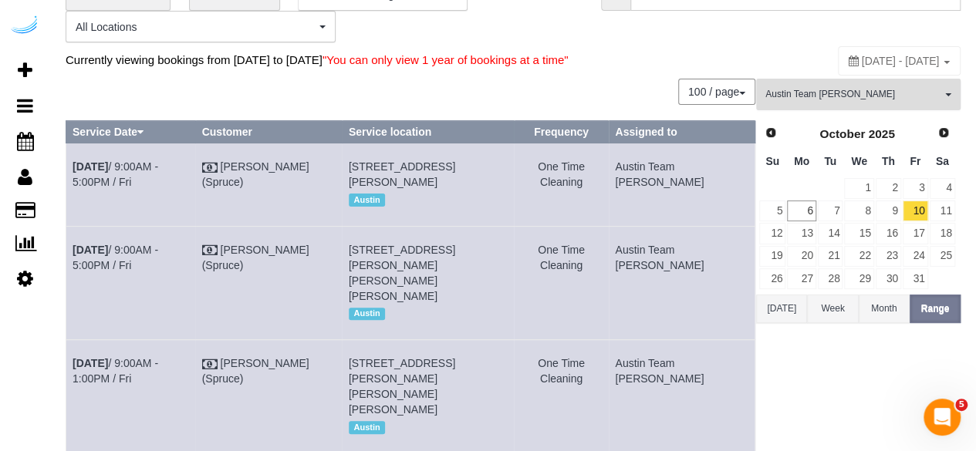
click at [822, 99] on button "Austin Team [PERSON_NAME] All Teams" at bounding box center [858, 95] width 204 height 32
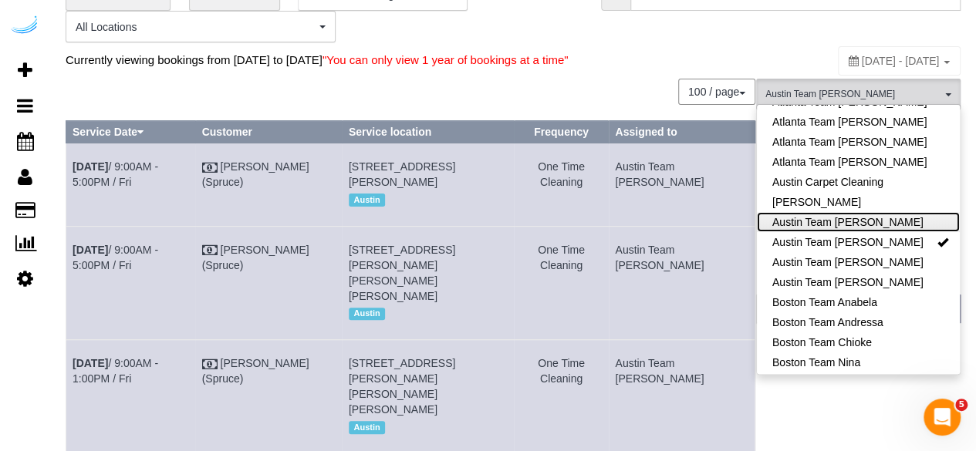
click at [858, 232] on link "Austin Team [PERSON_NAME]" at bounding box center [857, 222] width 203 height 20
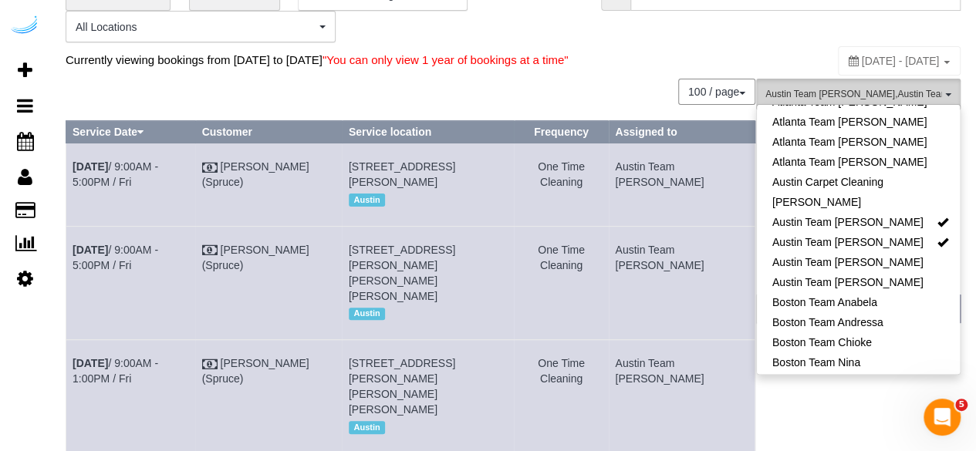
click at [880, 100] on button "Austin Team [PERSON_NAME] , Austin Team [PERSON_NAME] All Teams" at bounding box center [858, 95] width 204 height 32
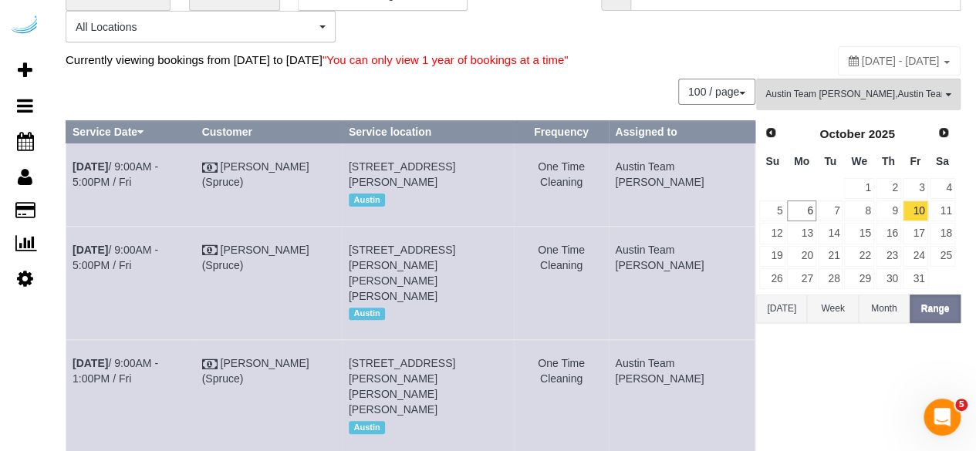
drag, startPoint x: 883, startPoint y: 88, endPoint x: 887, endPoint y: 110, distance: 21.9
click at [883, 76] on div "Currently viewing bookings from [DATE] to [DATE] "You can only view 1 year of b…" at bounding box center [513, 60] width 895 height 30
click at [887, 101] on span "Austin Team [PERSON_NAME] , Austin Team [PERSON_NAME]" at bounding box center [853, 94] width 176 height 13
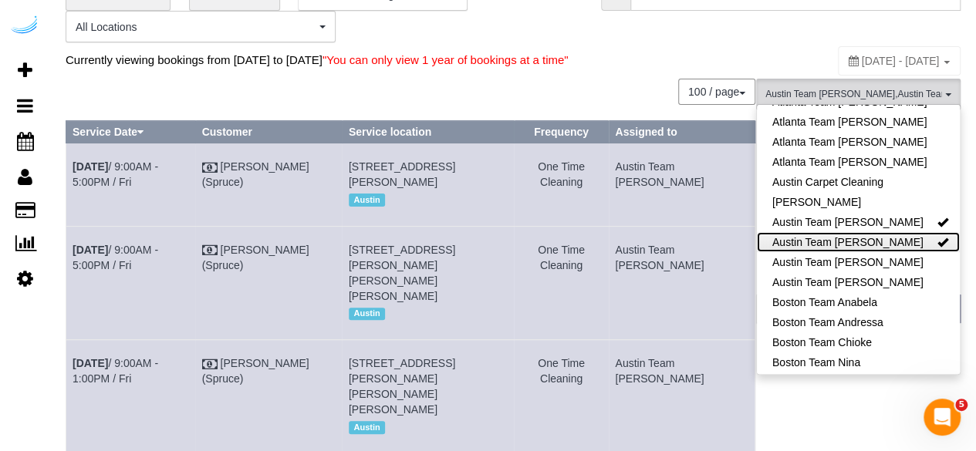
click at [893, 252] on link "Austin Team [PERSON_NAME]" at bounding box center [857, 242] width 203 height 20
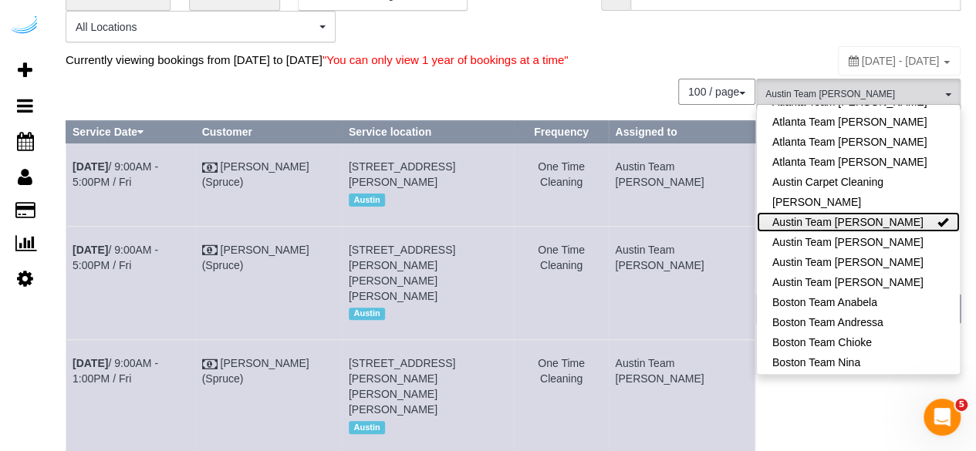
click at [895, 232] on link "Austin Team [PERSON_NAME]" at bounding box center [857, 222] width 203 height 20
